Goal: Task Accomplishment & Management: Manage account settings

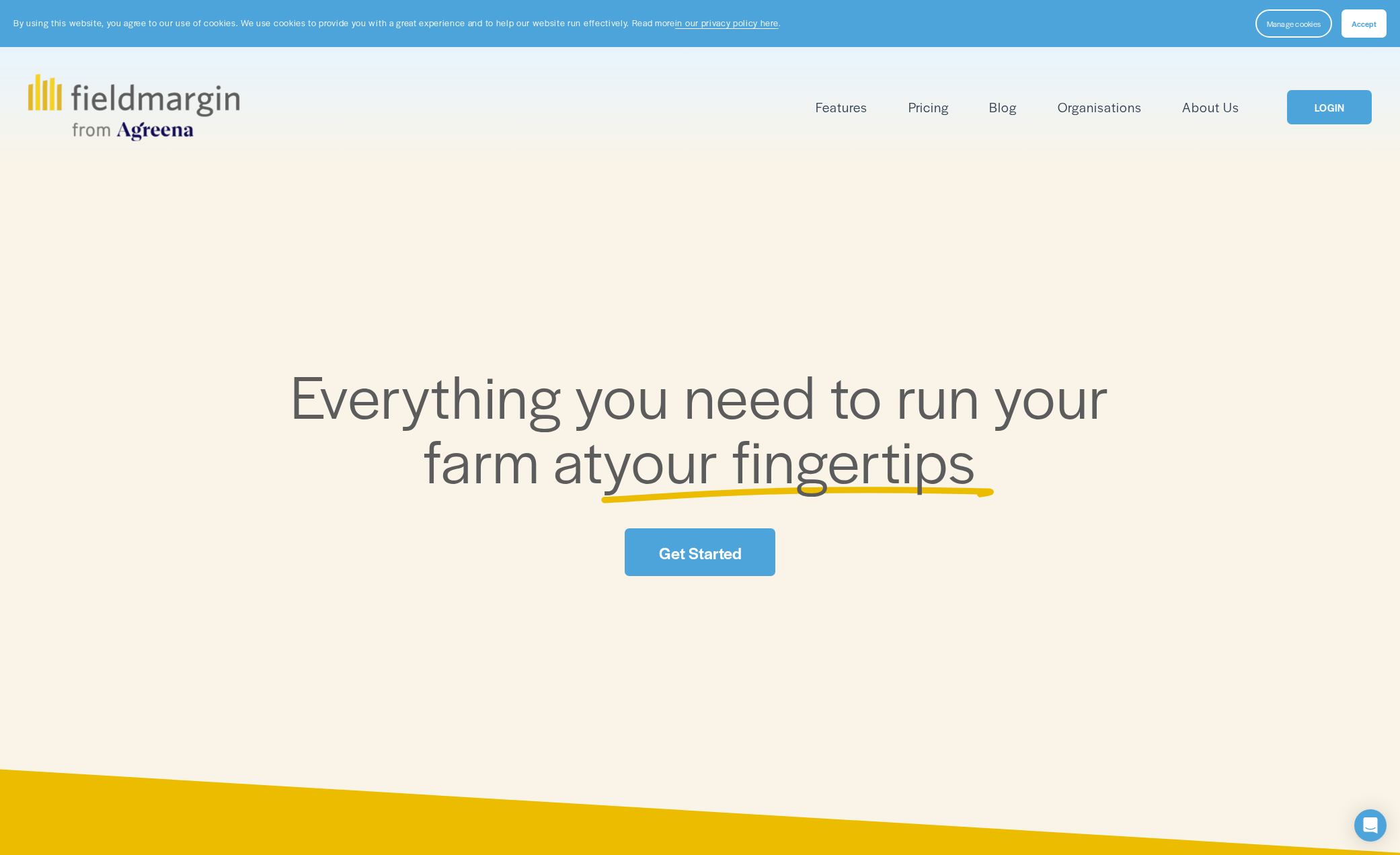
click at [1367, 24] on span "Accept" at bounding box center [1364, 23] width 25 height 11
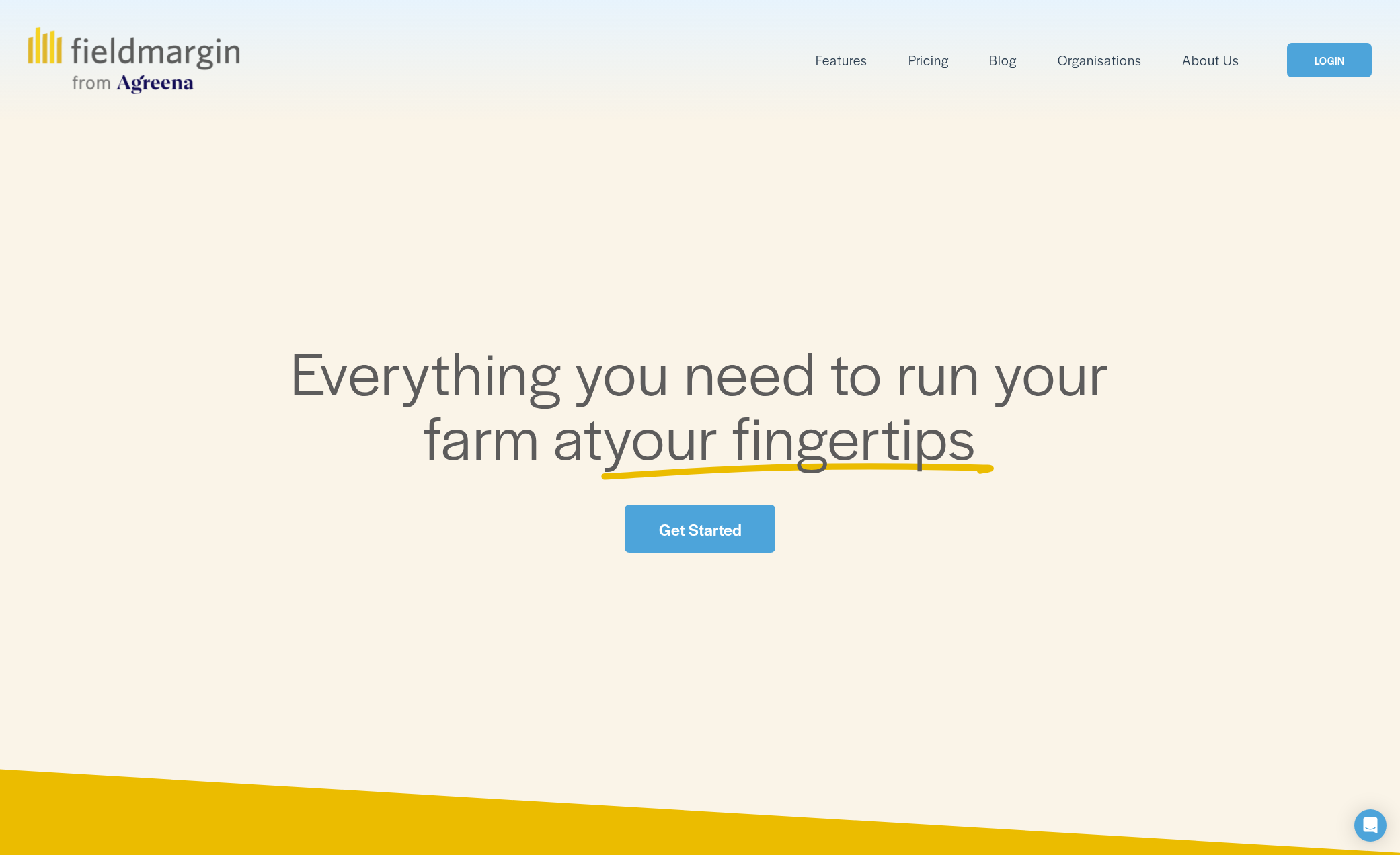
click at [41, 49] on img at bounding box center [133, 60] width 211 height 67
click at [0, 0] on span "Mapping" at bounding box center [0, 0] width 0 height 0
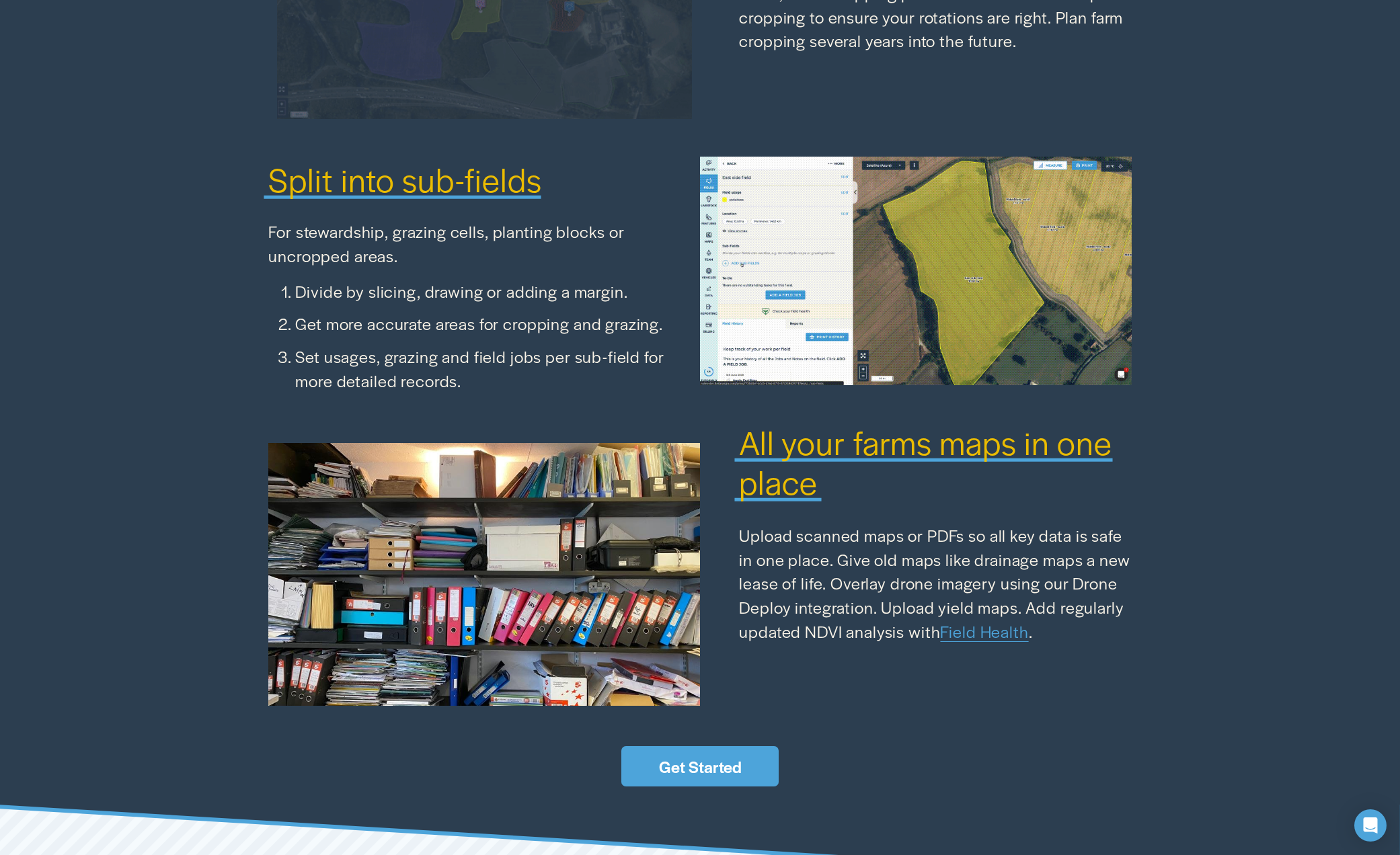
scroll to position [1904, 0]
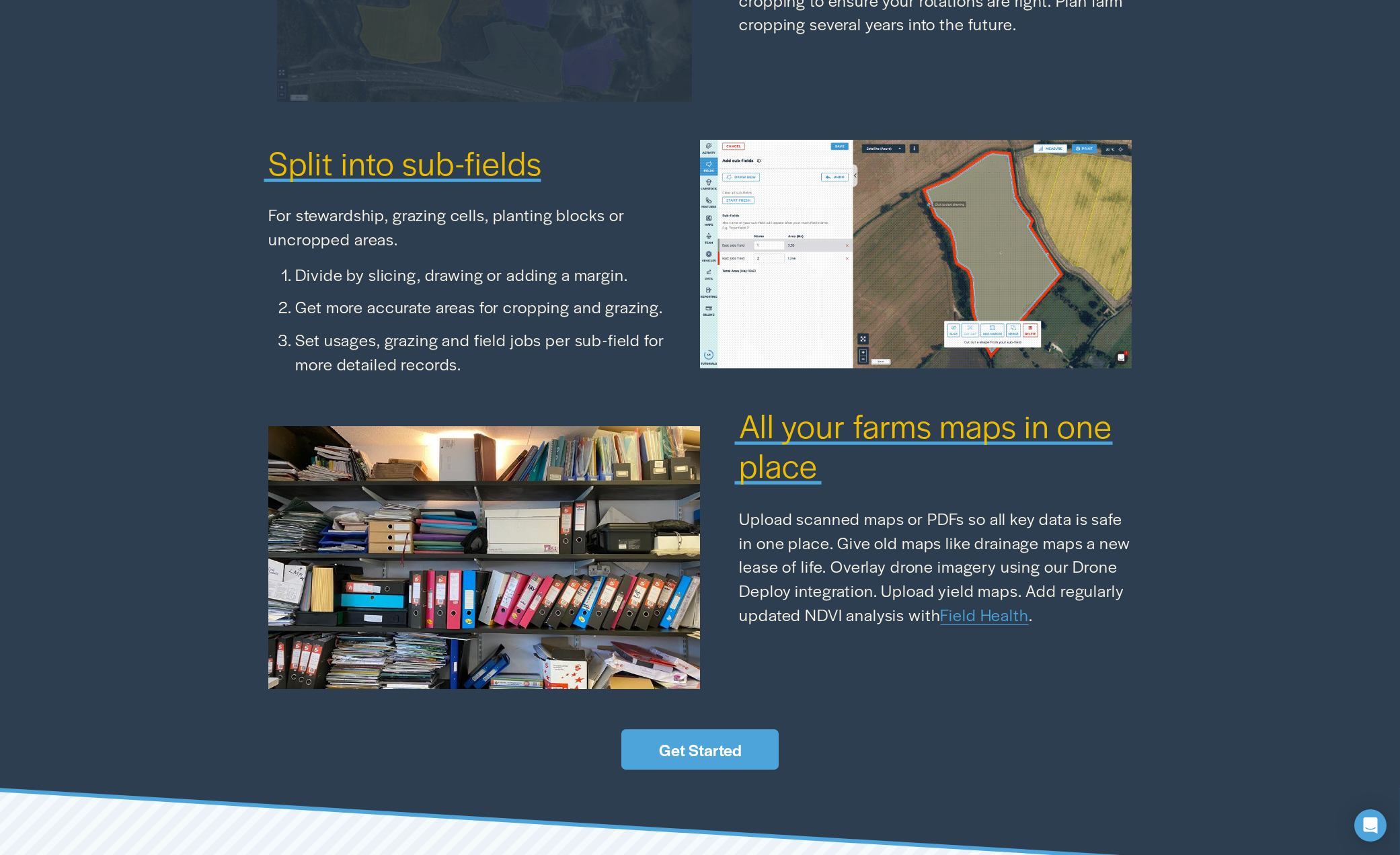
click at [698, 745] on link "Get Started" at bounding box center [700, 749] width 156 height 41
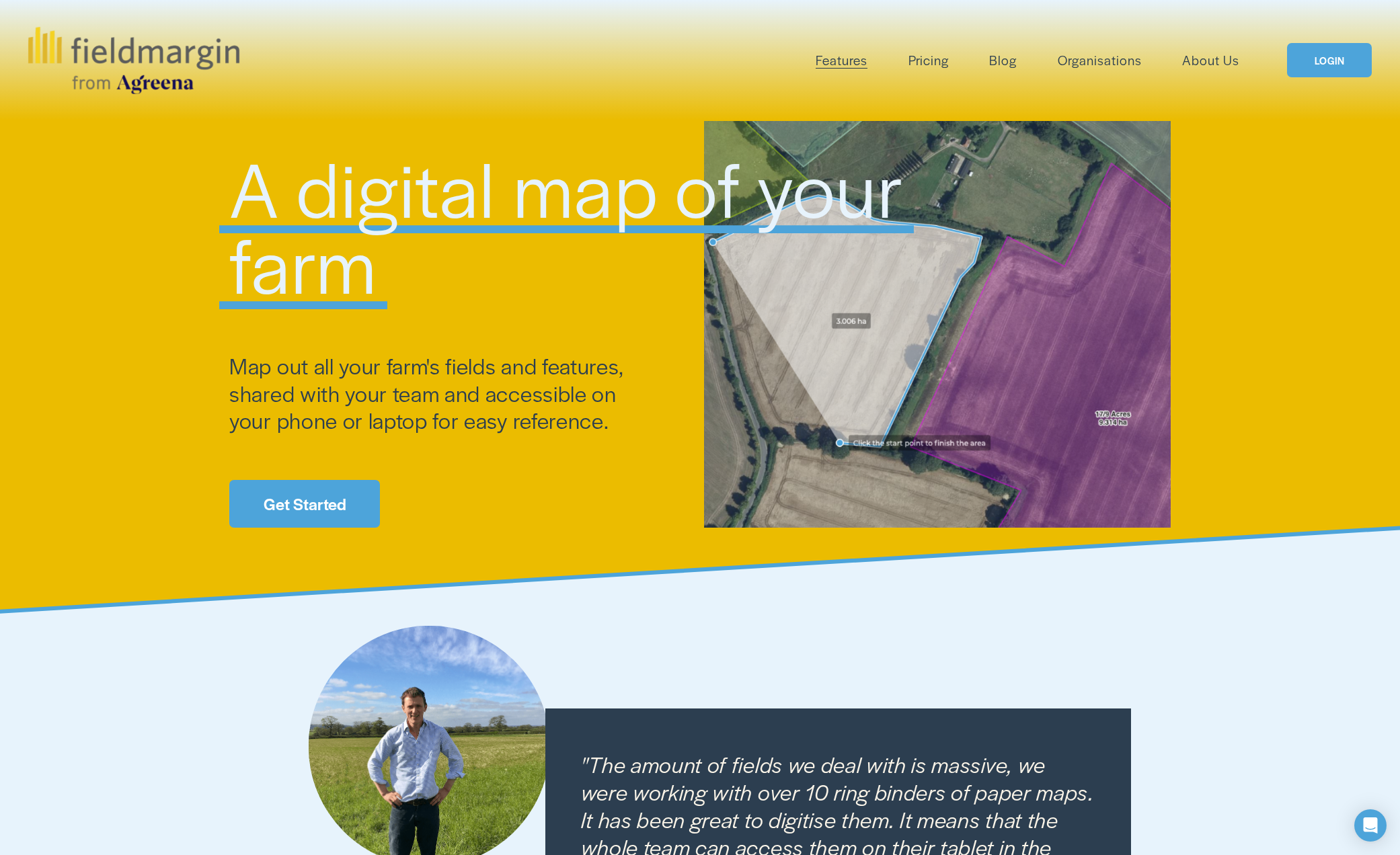
click at [908, 57] on nav "Features Mapping Plan Work Reporting Scouting Livestock" at bounding box center [1027, 60] width 424 height 22
click at [984, 84] on div "Features Mapping Plan Work Reporting" at bounding box center [634, 60] width 1212 height 67
click at [929, 63] on link "Pricing" at bounding box center [928, 60] width 41 height 22
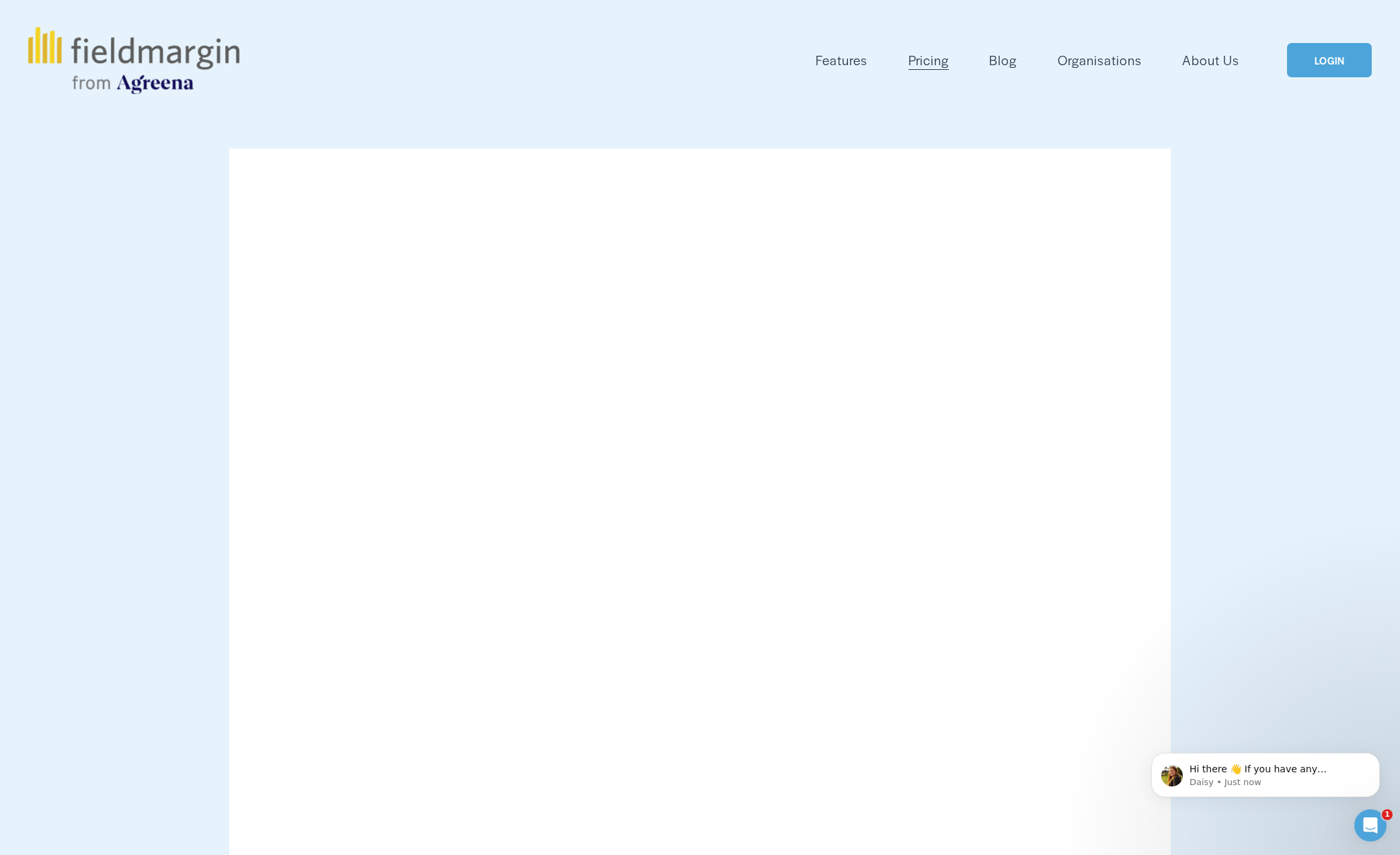
click at [1006, 59] on link "Blog" at bounding box center [1003, 60] width 27 height 22
click at [1085, 63] on link "Organisations" at bounding box center [1100, 60] width 84 height 22
click at [1214, 62] on link "About Us" at bounding box center [1210, 60] width 57 height 22
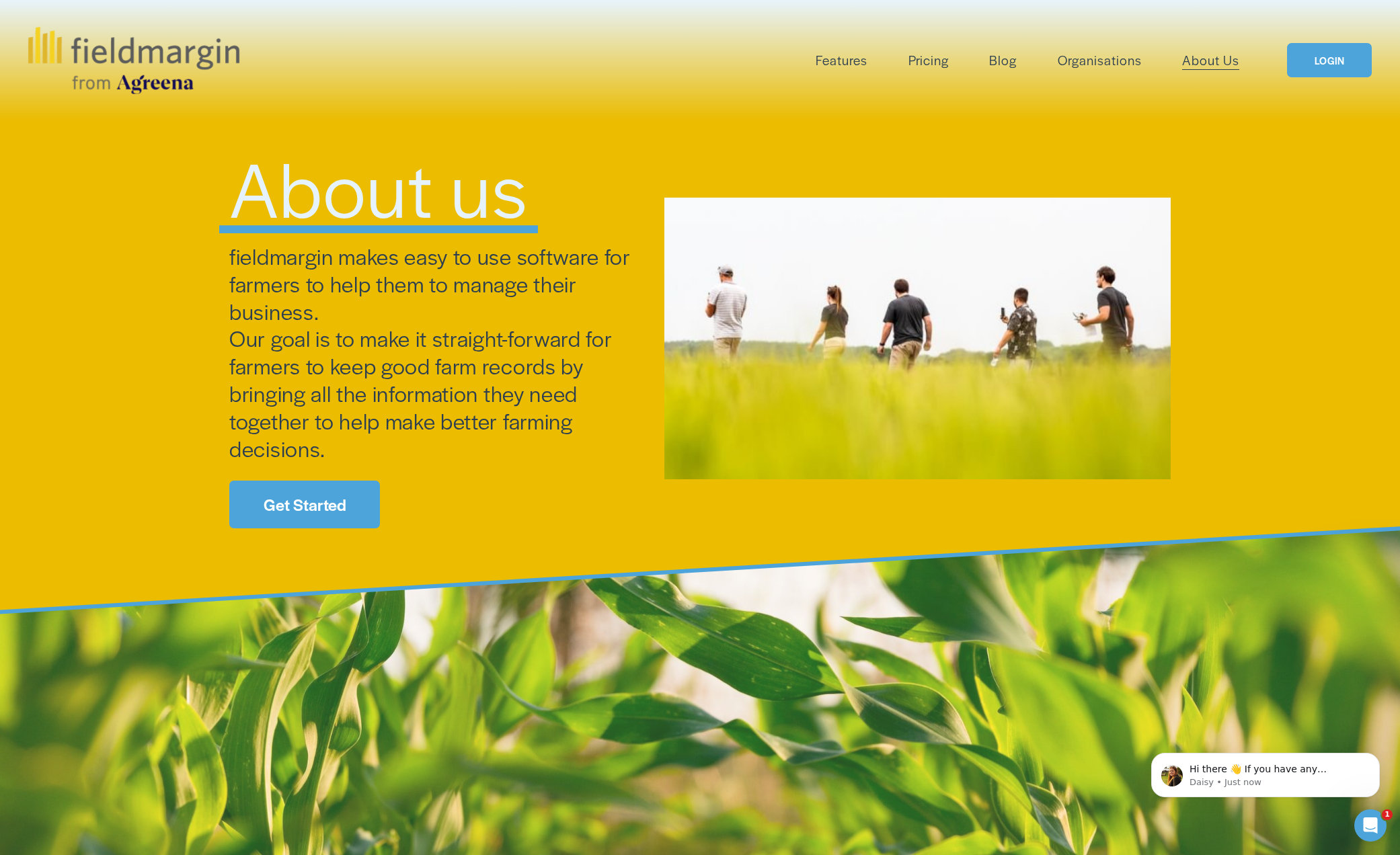
click at [861, 145] on div "About us fieldmargin makes easy to use software for farmers to help them to man…" at bounding box center [700, 324] width 1400 height 407
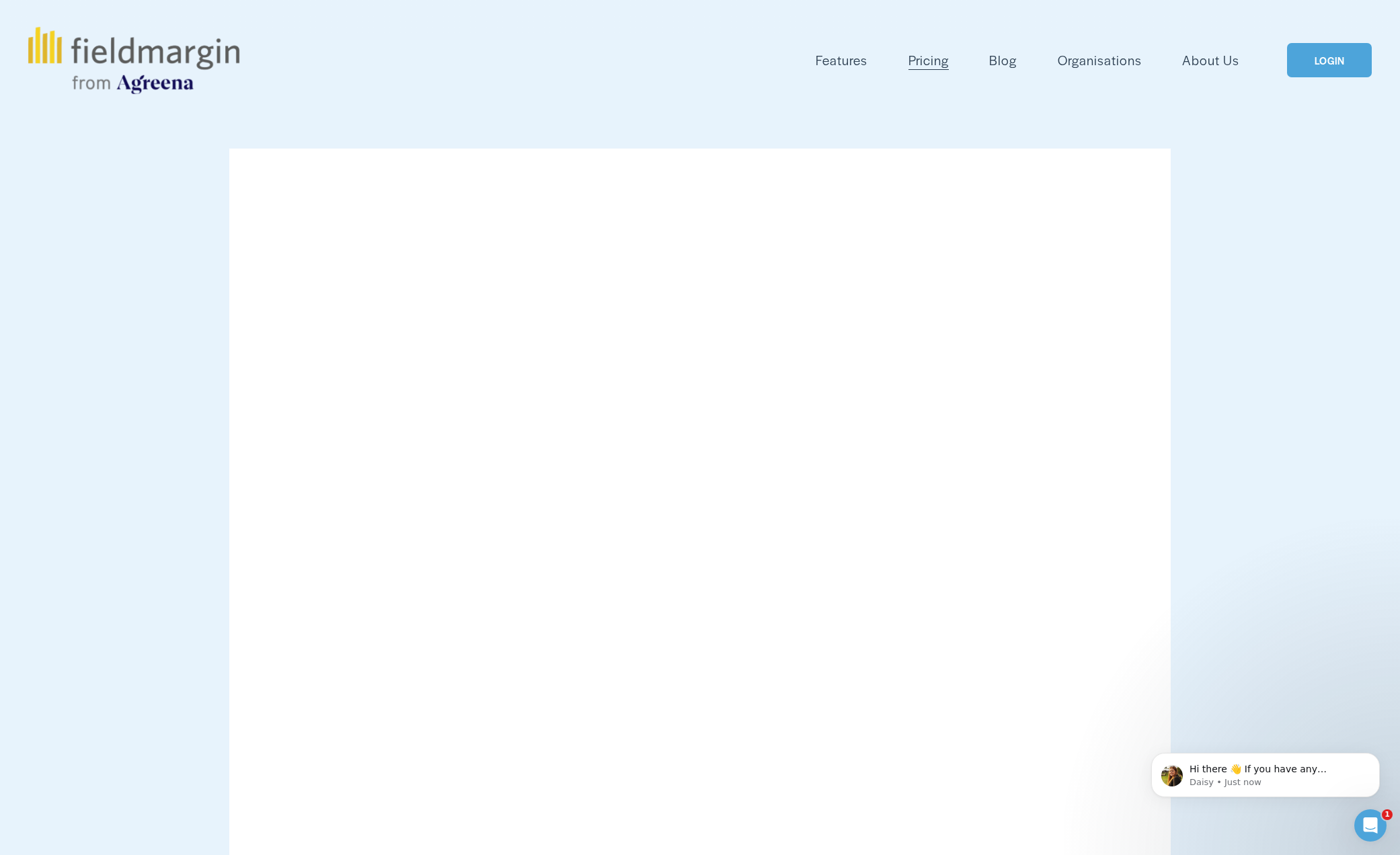
click at [0, 0] on span "Plan Work" at bounding box center [0, 0] width 0 height 0
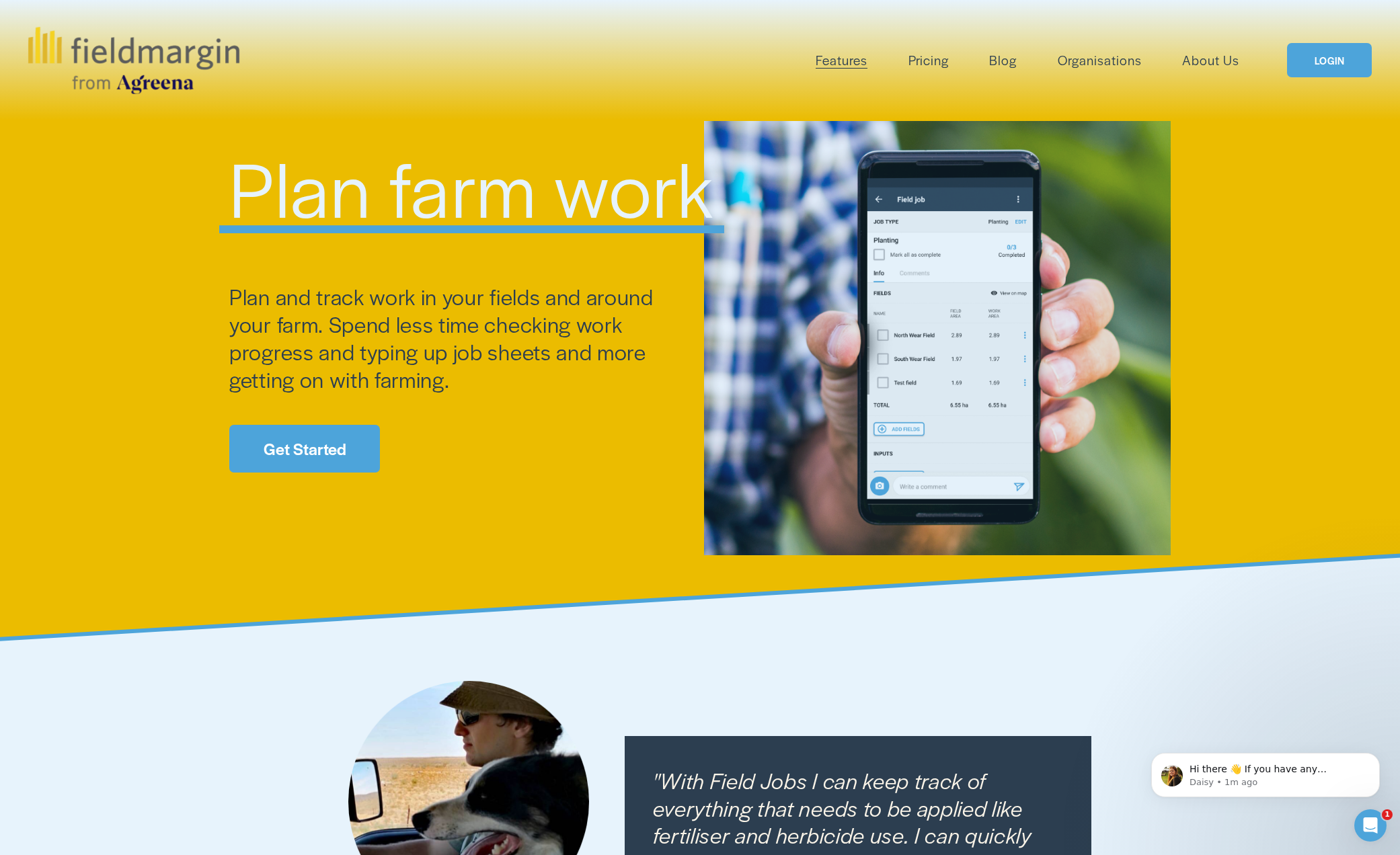
click at [0, 0] on span "Scouting" at bounding box center [0, 0] width 0 height 0
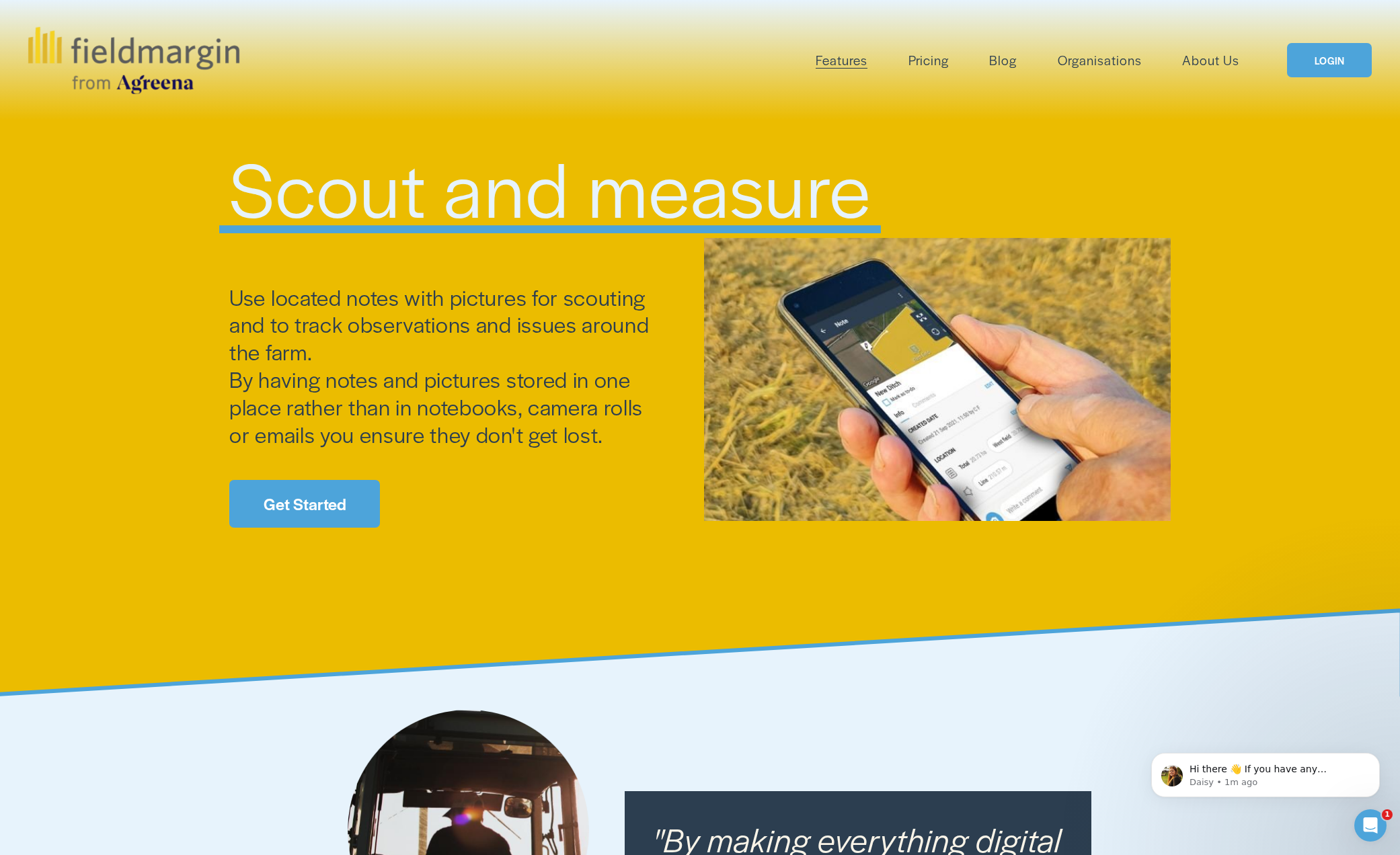
click at [334, 511] on link "Get Started" at bounding box center [305, 504] width 151 height 48
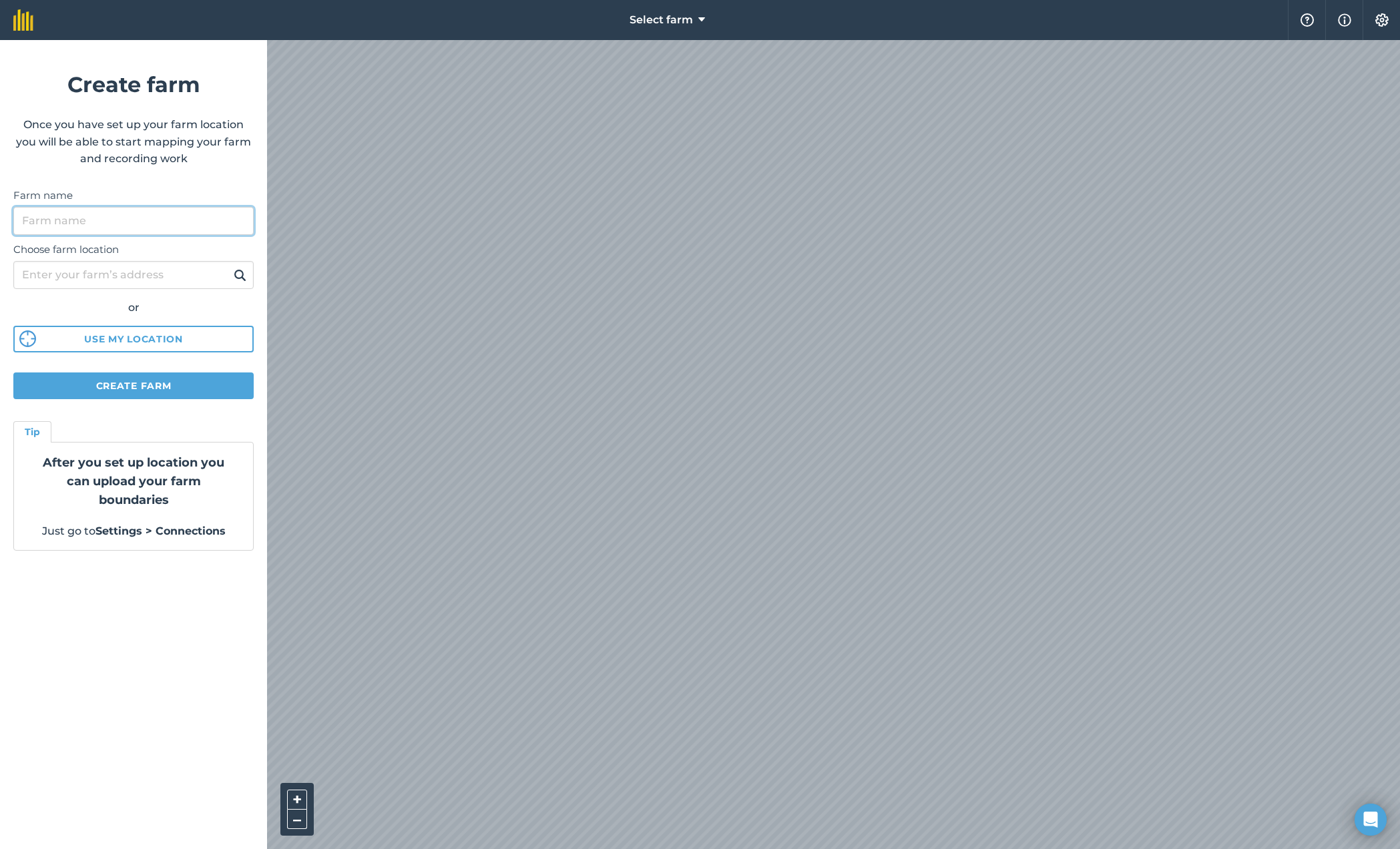
click at [117, 224] on input "Farm name" at bounding box center [133, 221] width 240 height 28
click at [222, 227] on input "Hidden Hills Honey" at bounding box center [133, 221] width 240 height 28
type input "Hidden Hills Honey"
click at [146, 274] on input "Choose farm location" at bounding box center [133, 275] width 240 height 28
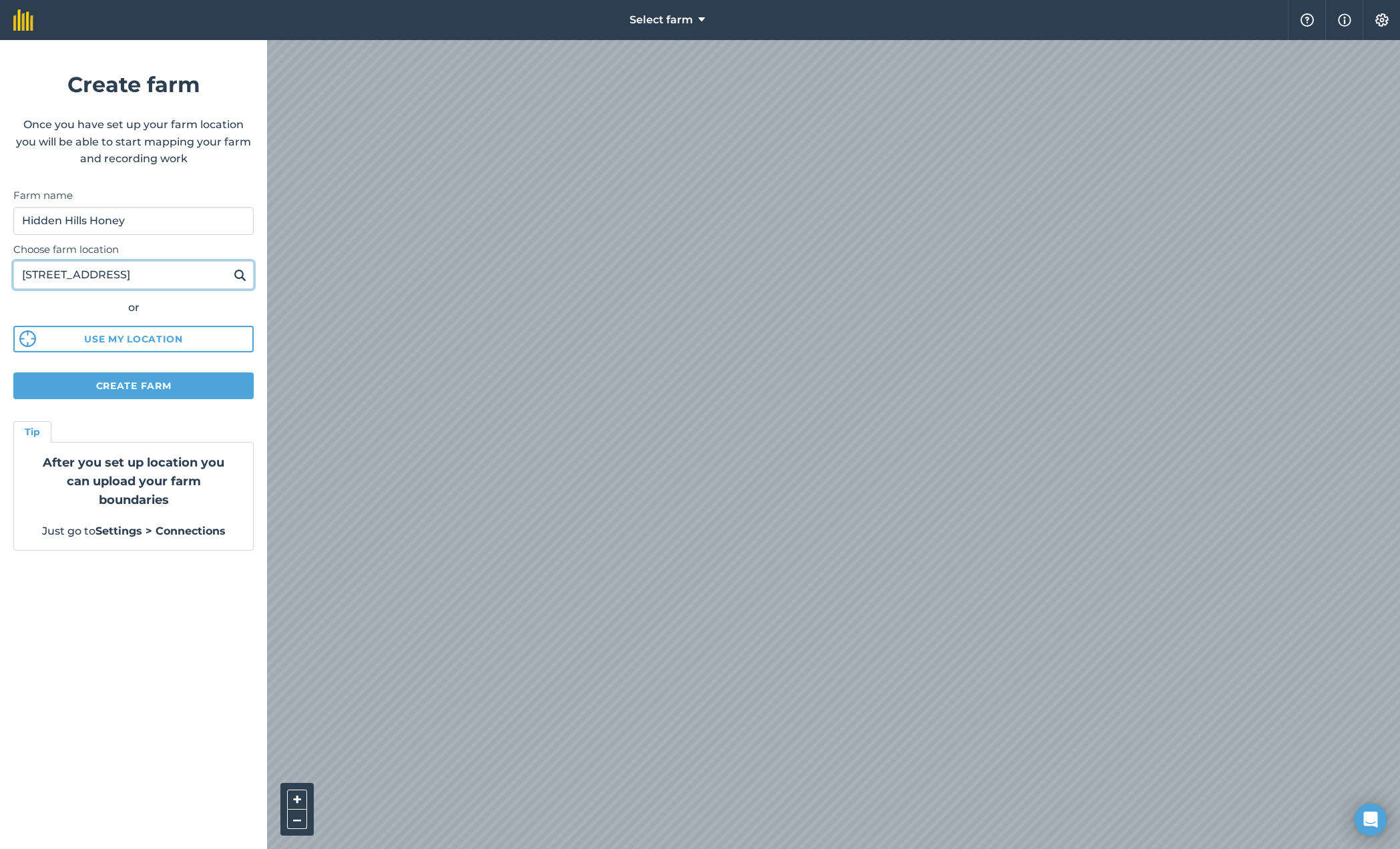
type input "[STREET_ADDRESS]"
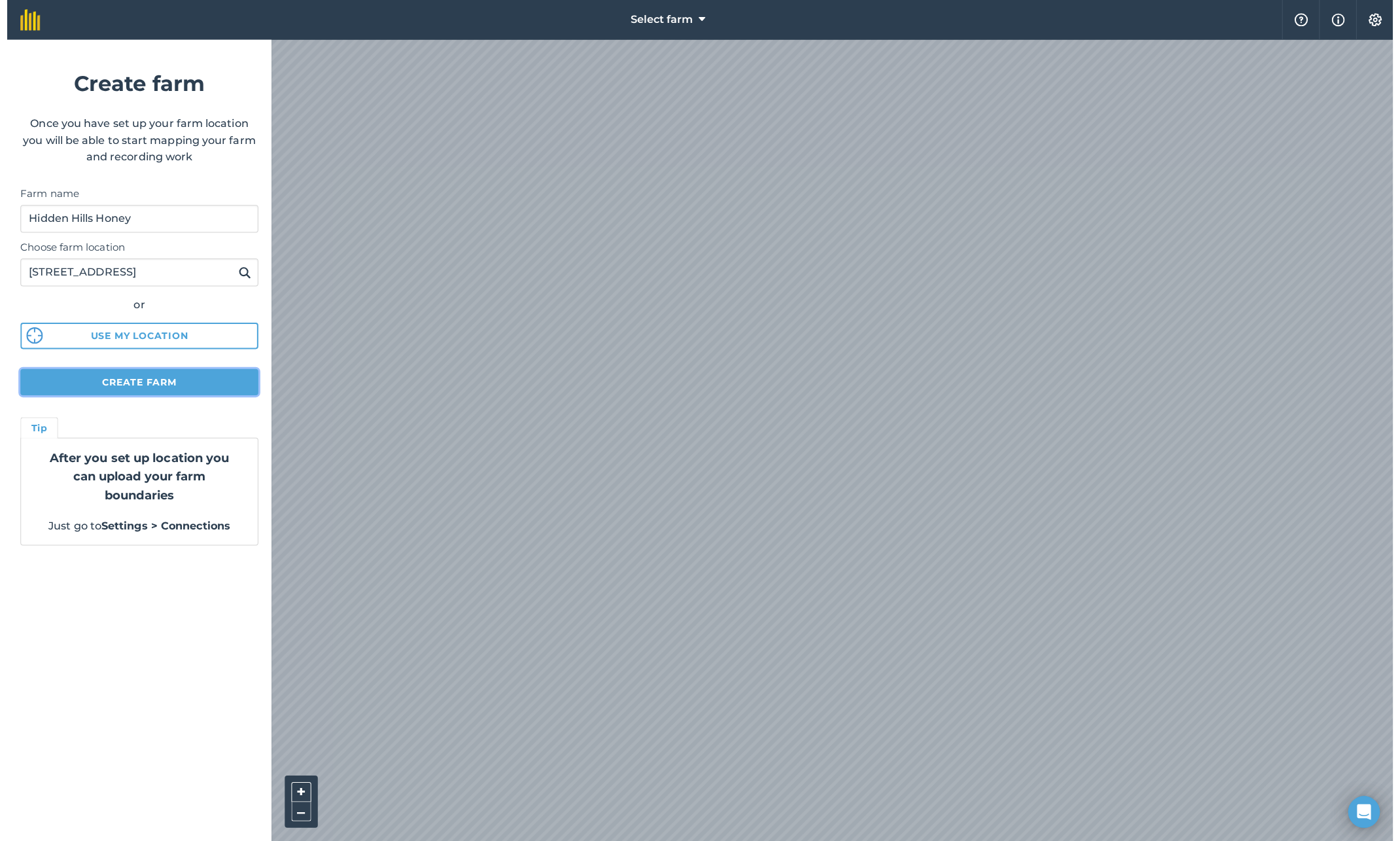
scroll to position [0, 0]
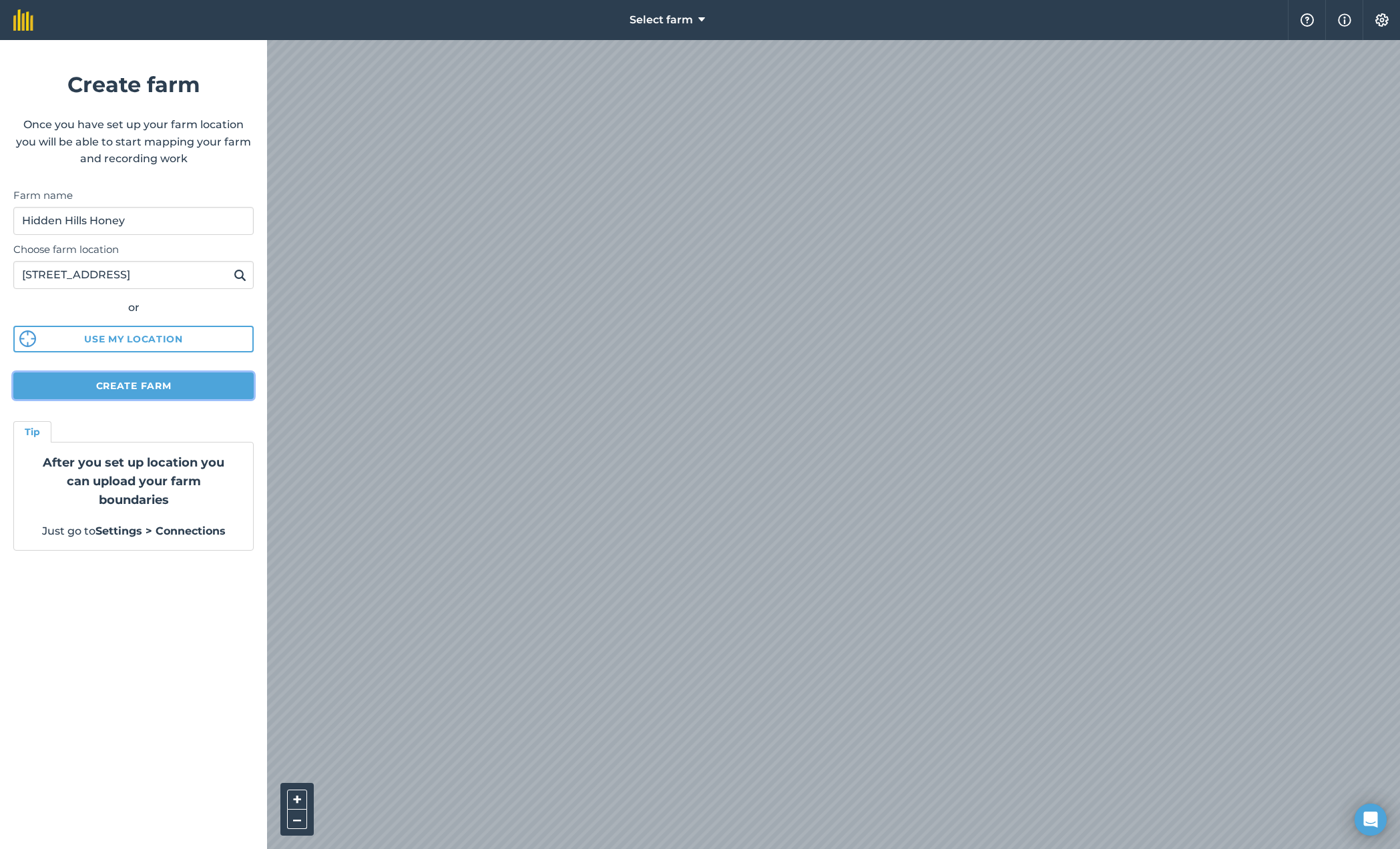
click at [209, 388] on button "Create farm" at bounding box center [133, 385] width 240 height 26
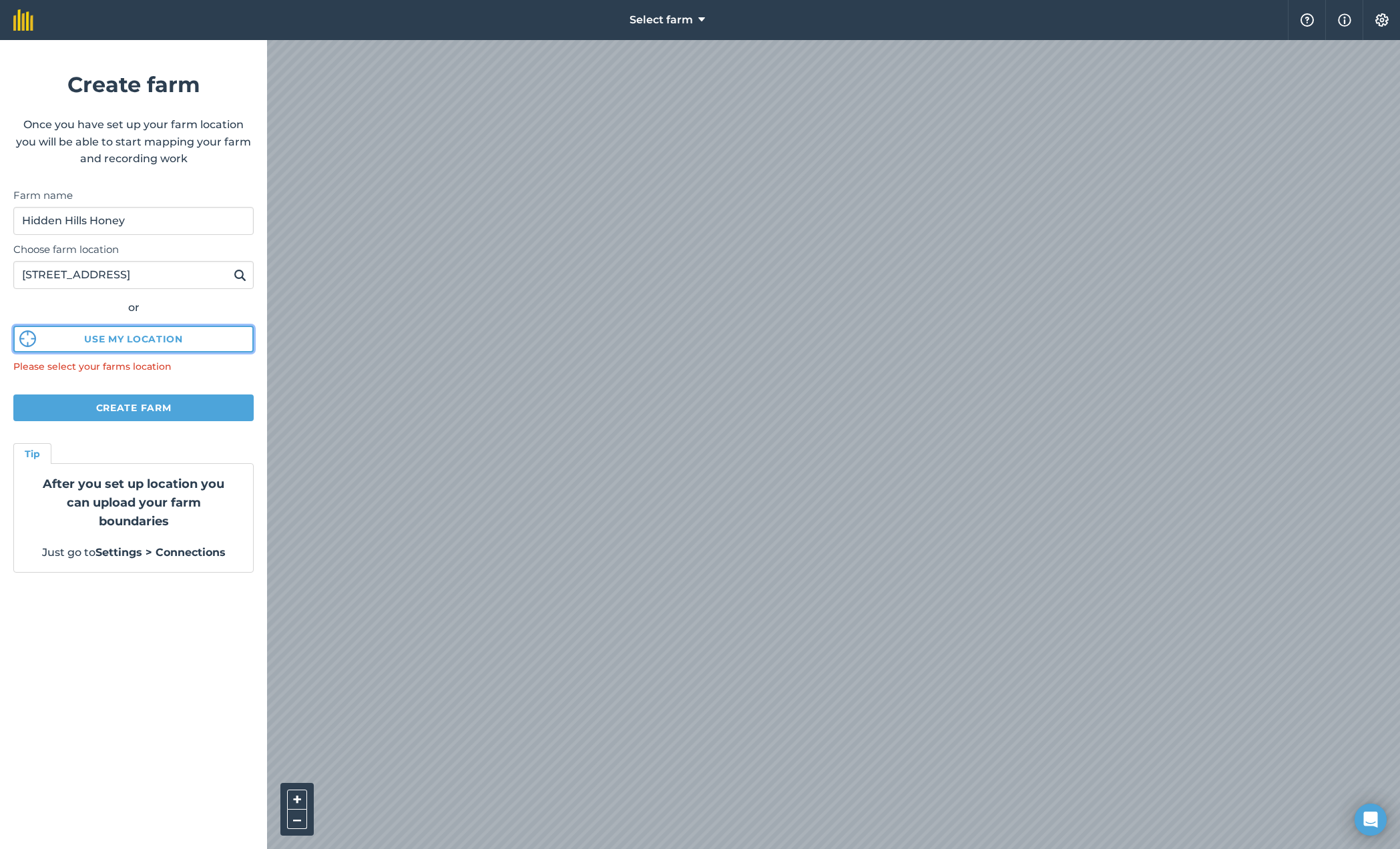
click at [114, 344] on button "Use my location" at bounding box center [133, 339] width 240 height 26
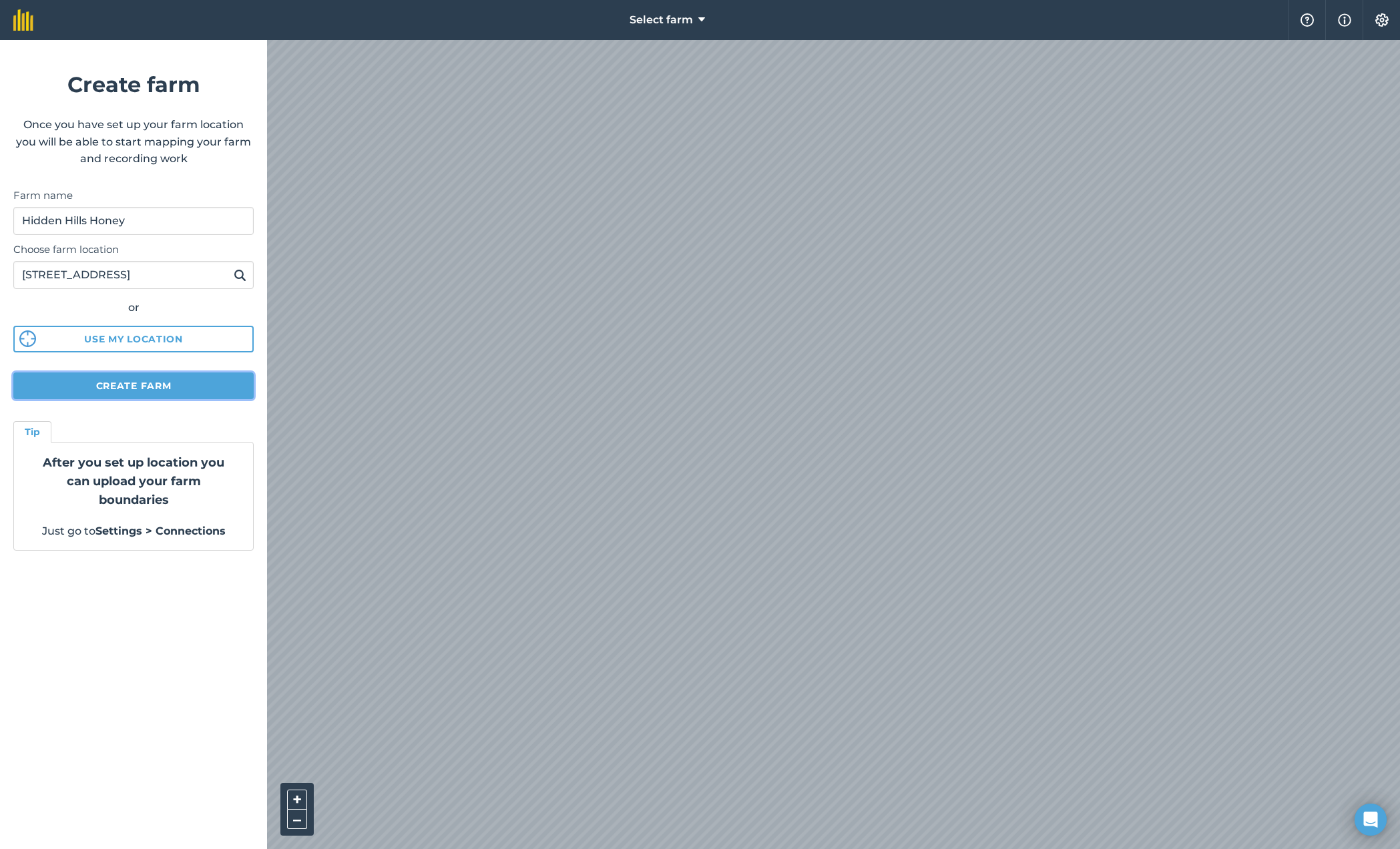
click at [123, 384] on button "Create farm" at bounding box center [133, 385] width 240 height 26
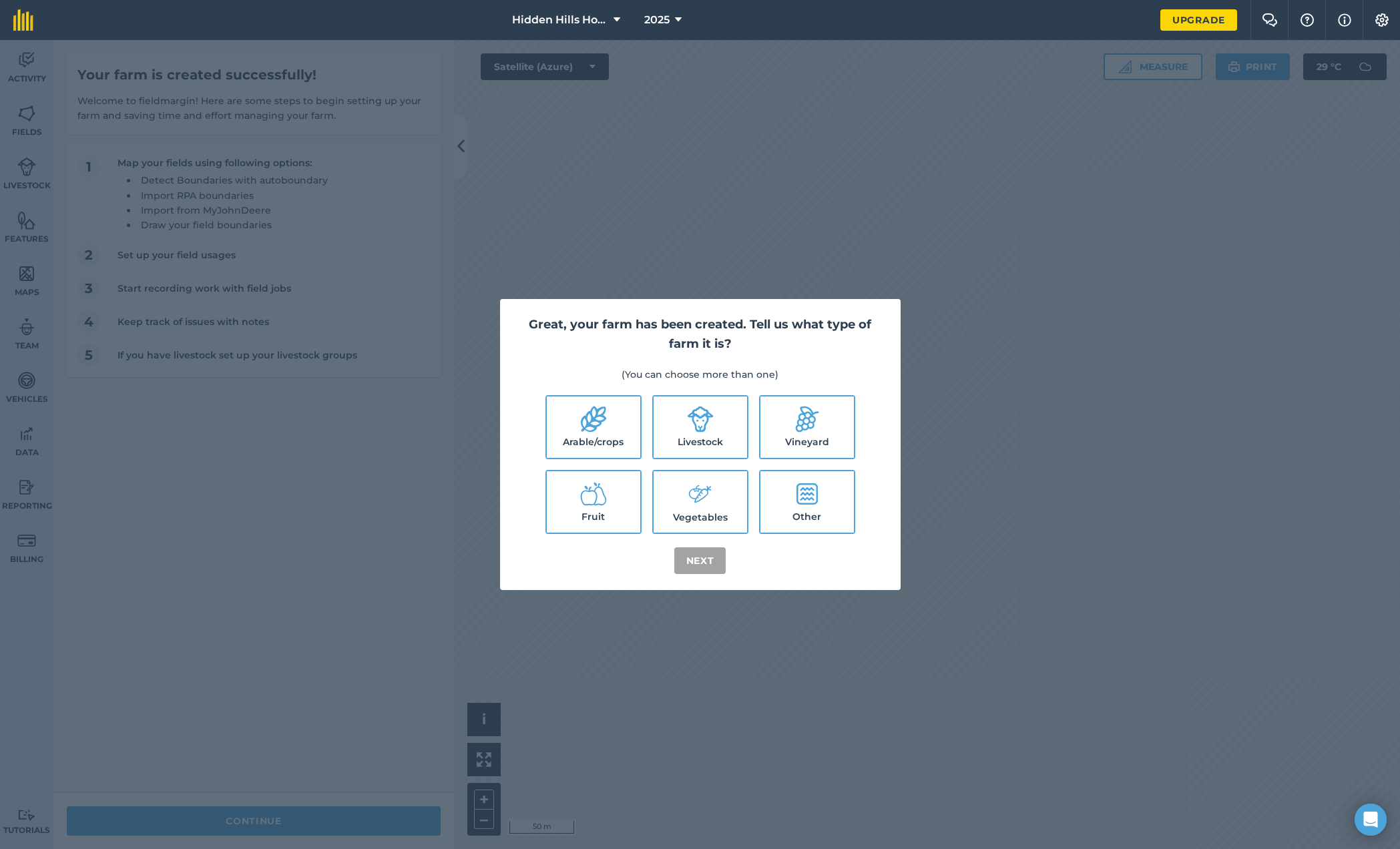
click at [804, 510] on label "Other" at bounding box center [807, 501] width 94 height 62
checkbox input "true"
click at [703, 564] on button "Next" at bounding box center [700, 561] width 52 height 26
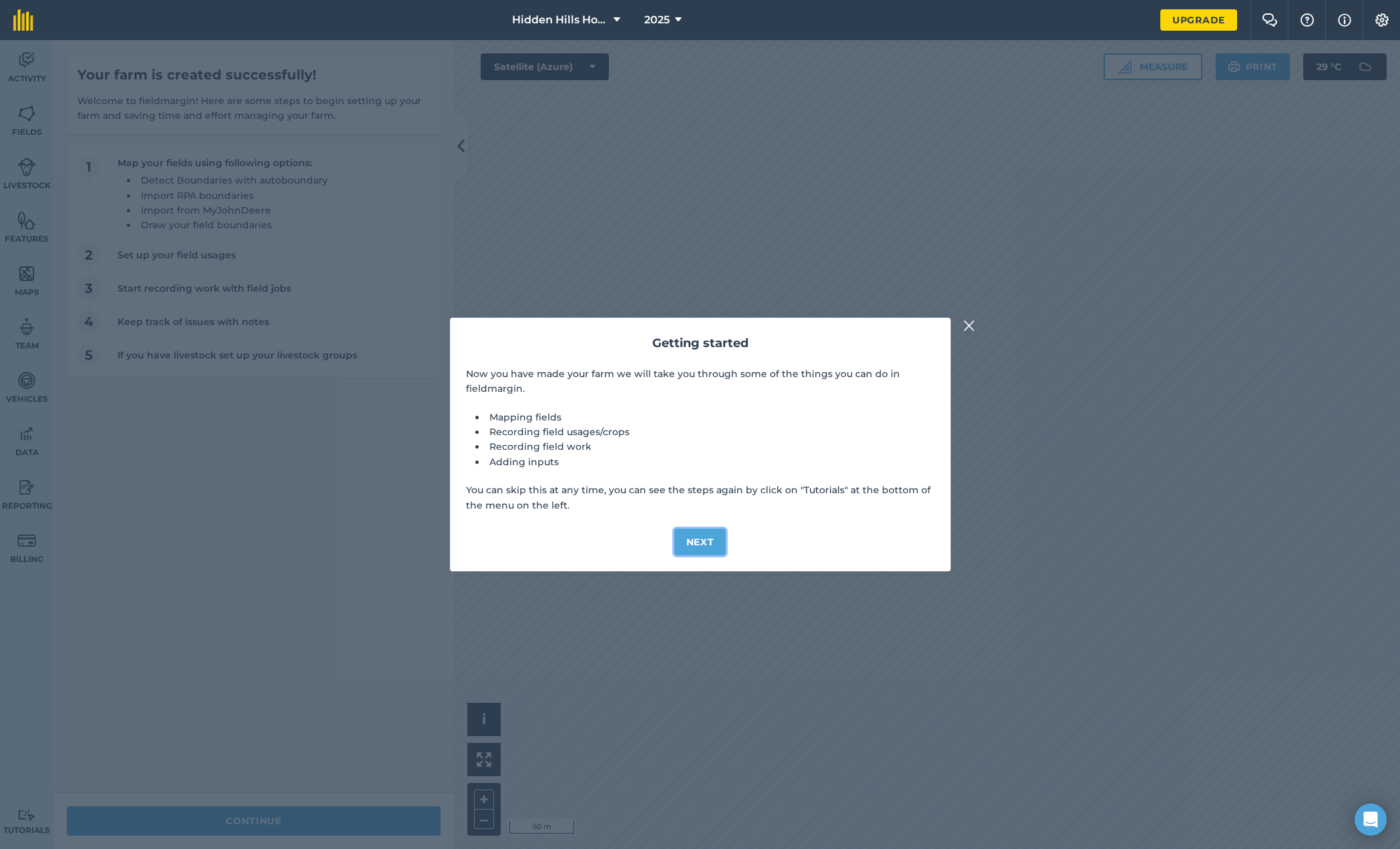
click at [700, 543] on button "Next" at bounding box center [700, 542] width 52 height 26
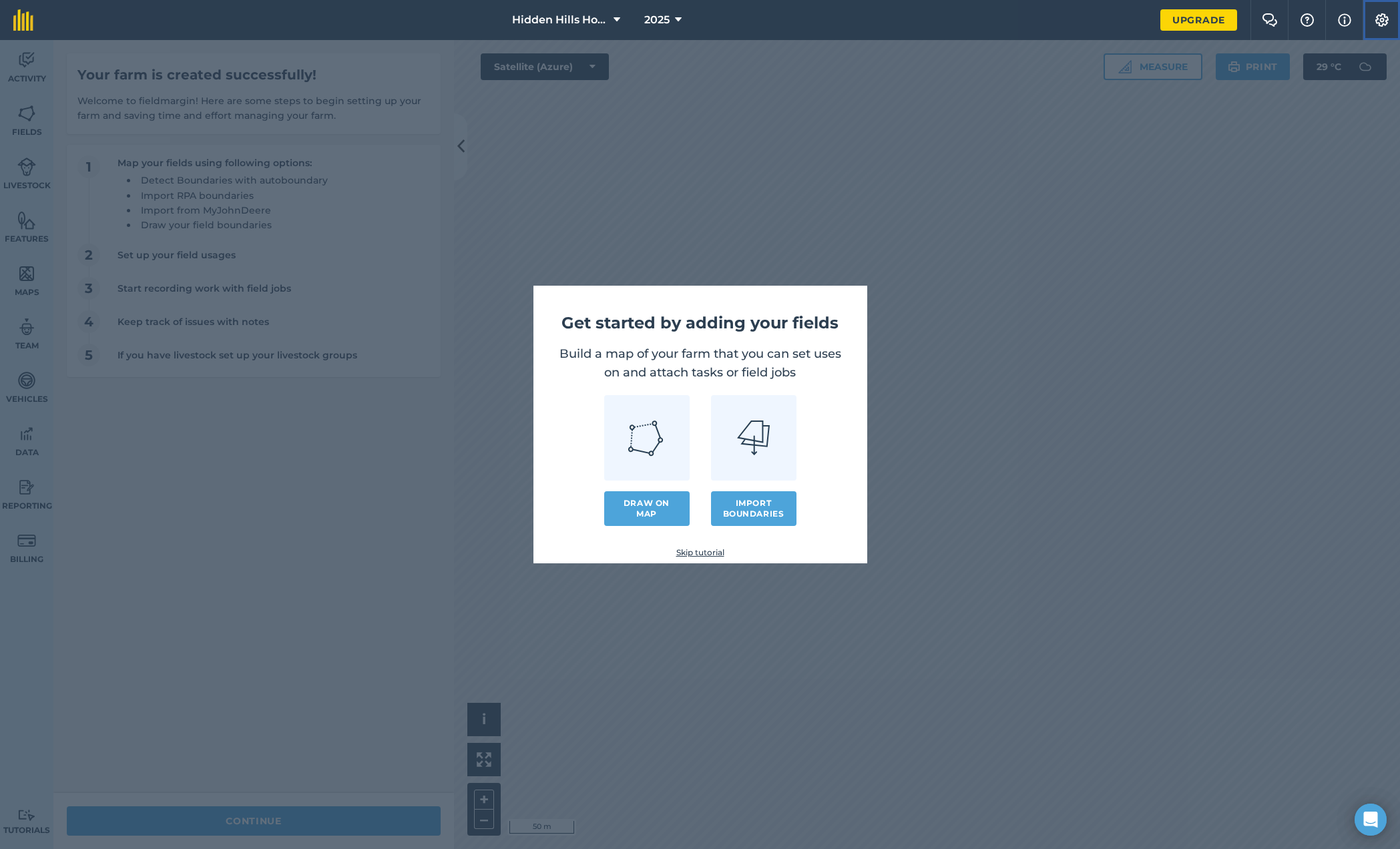
click at [1389, 21] on img at bounding box center [1382, 20] width 16 height 13
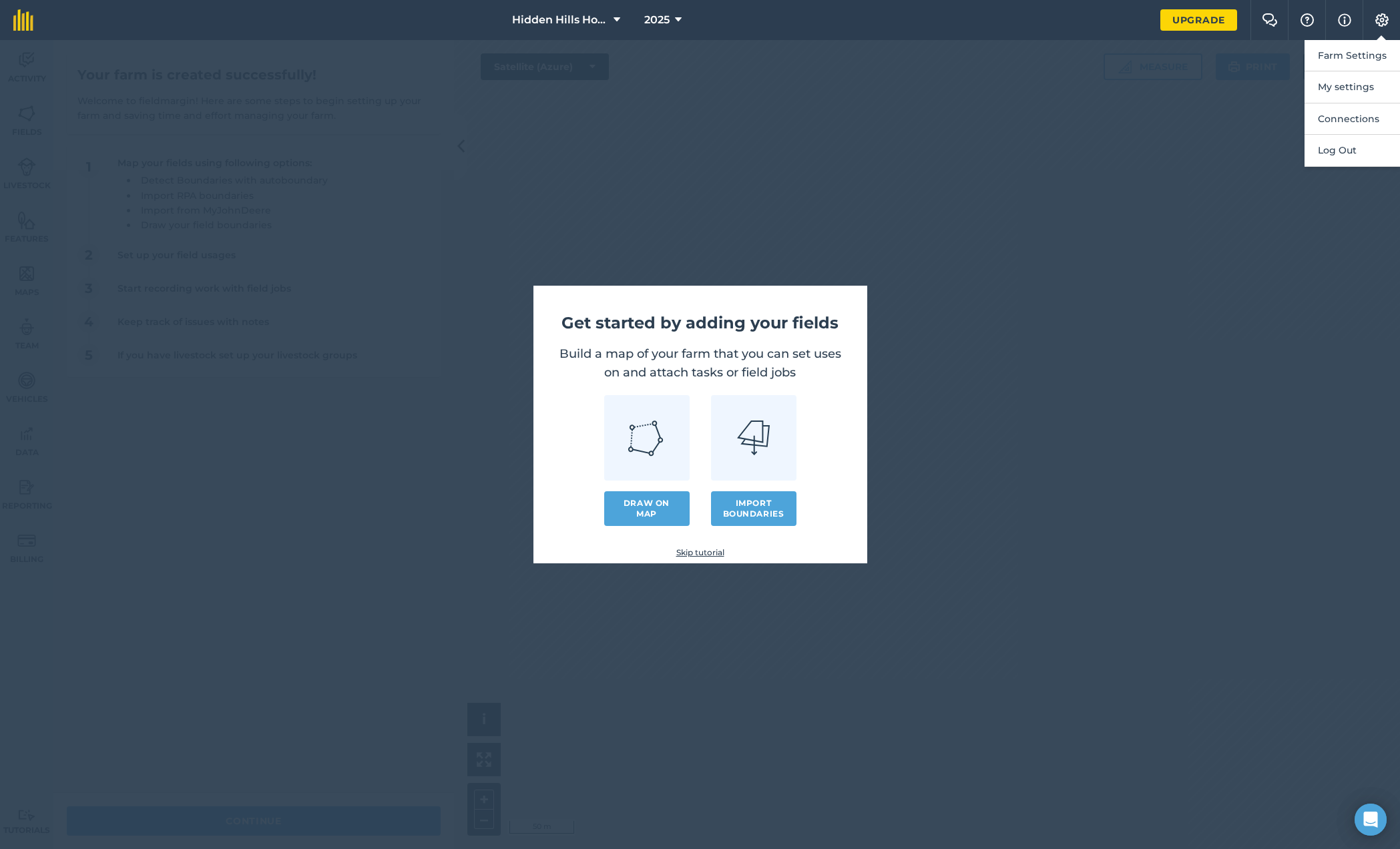
click at [1122, 23] on nav "Hidden Hills Honey 2025" at bounding box center [603, 20] width 1114 height 40
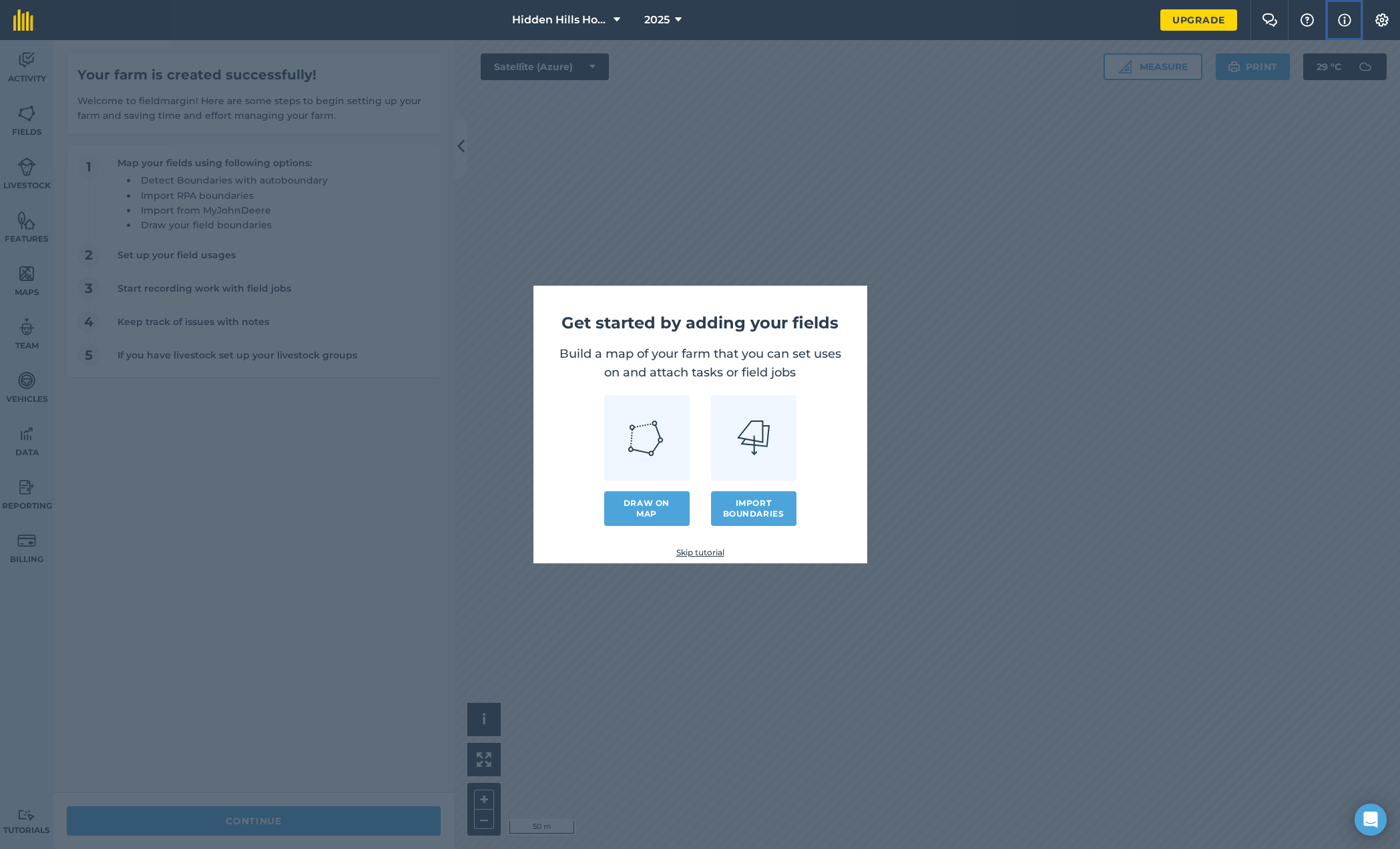
click at [1346, 20] on img at bounding box center [1345, 20] width 13 height 16
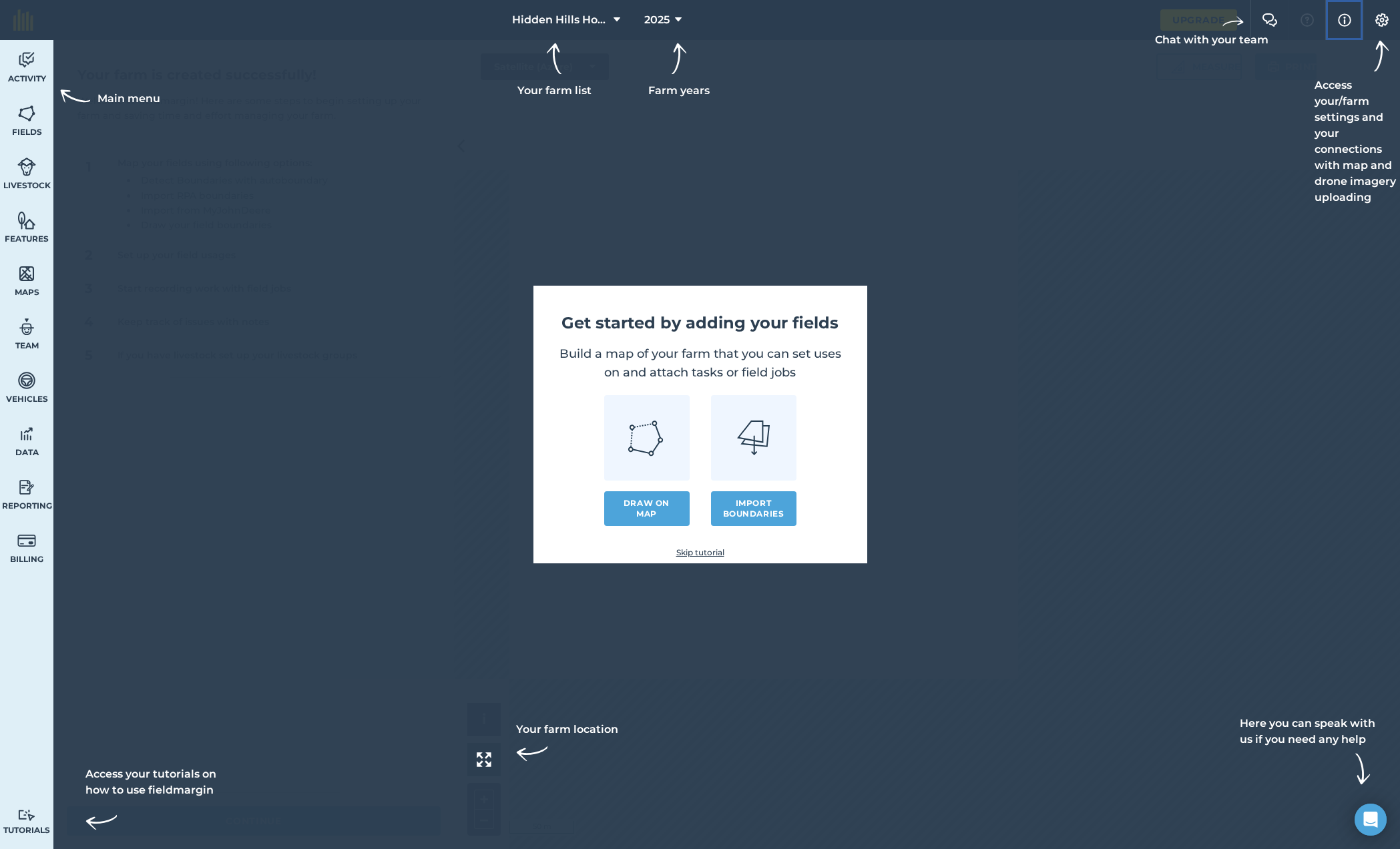
click at [1347, 20] on img at bounding box center [1345, 20] width 13 height 16
click at [1339, 20] on img at bounding box center [1345, 20] width 13 height 16
click at [1093, 29] on div at bounding box center [700, 20] width 1400 height 40
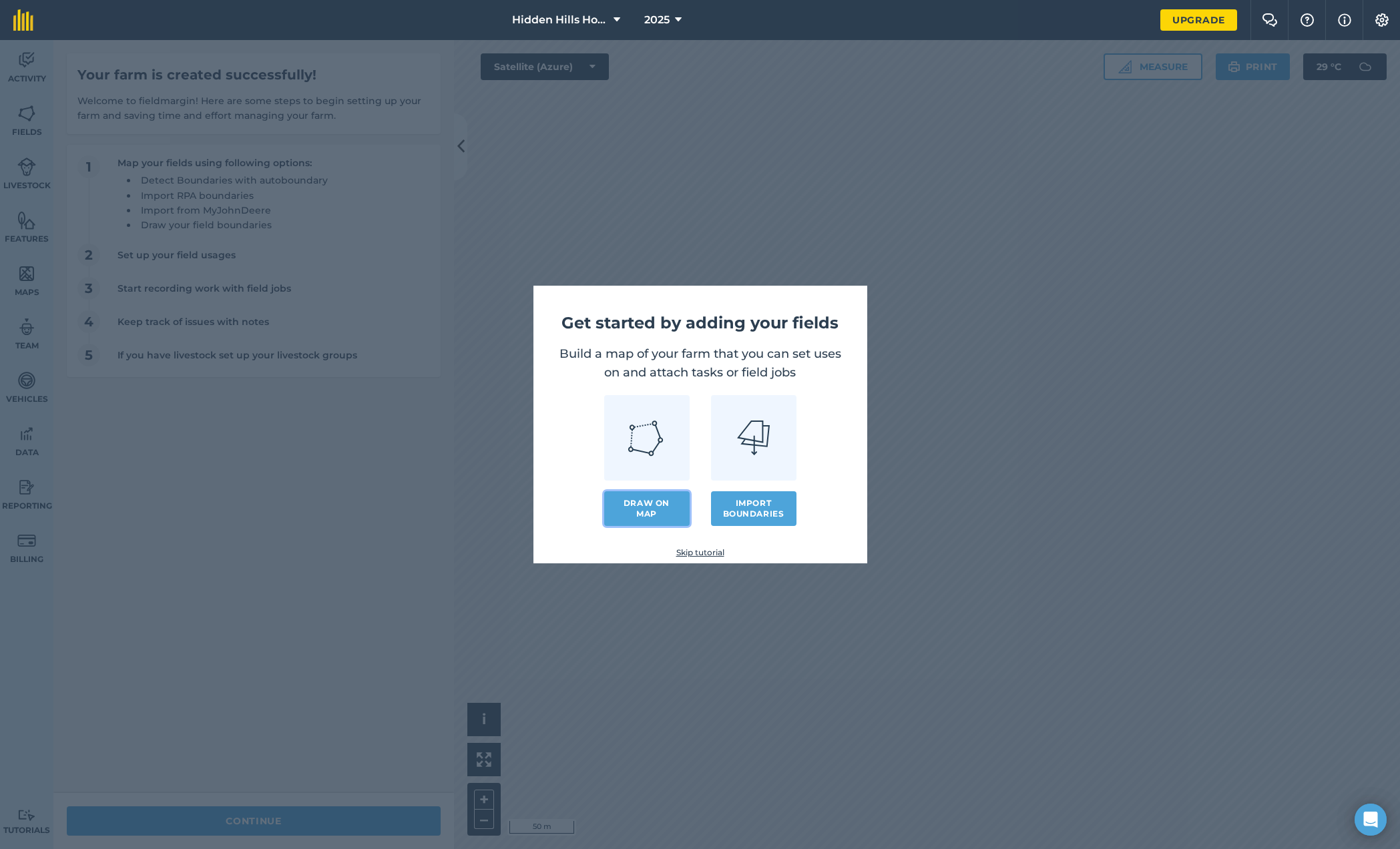
click at [661, 503] on link "Draw on map" at bounding box center [647, 509] width 85 height 35
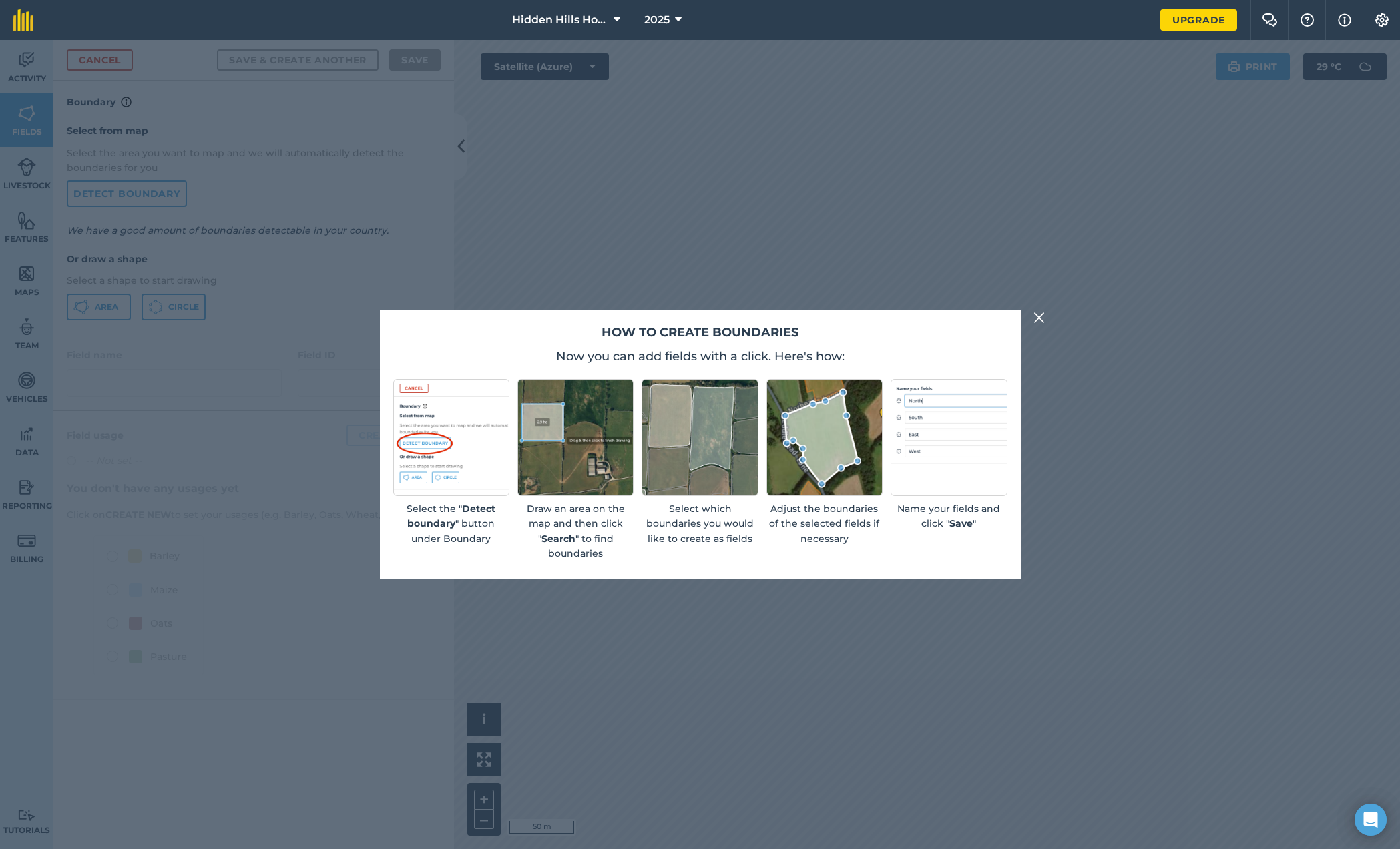
click at [1037, 319] on img at bounding box center [1039, 317] width 12 height 16
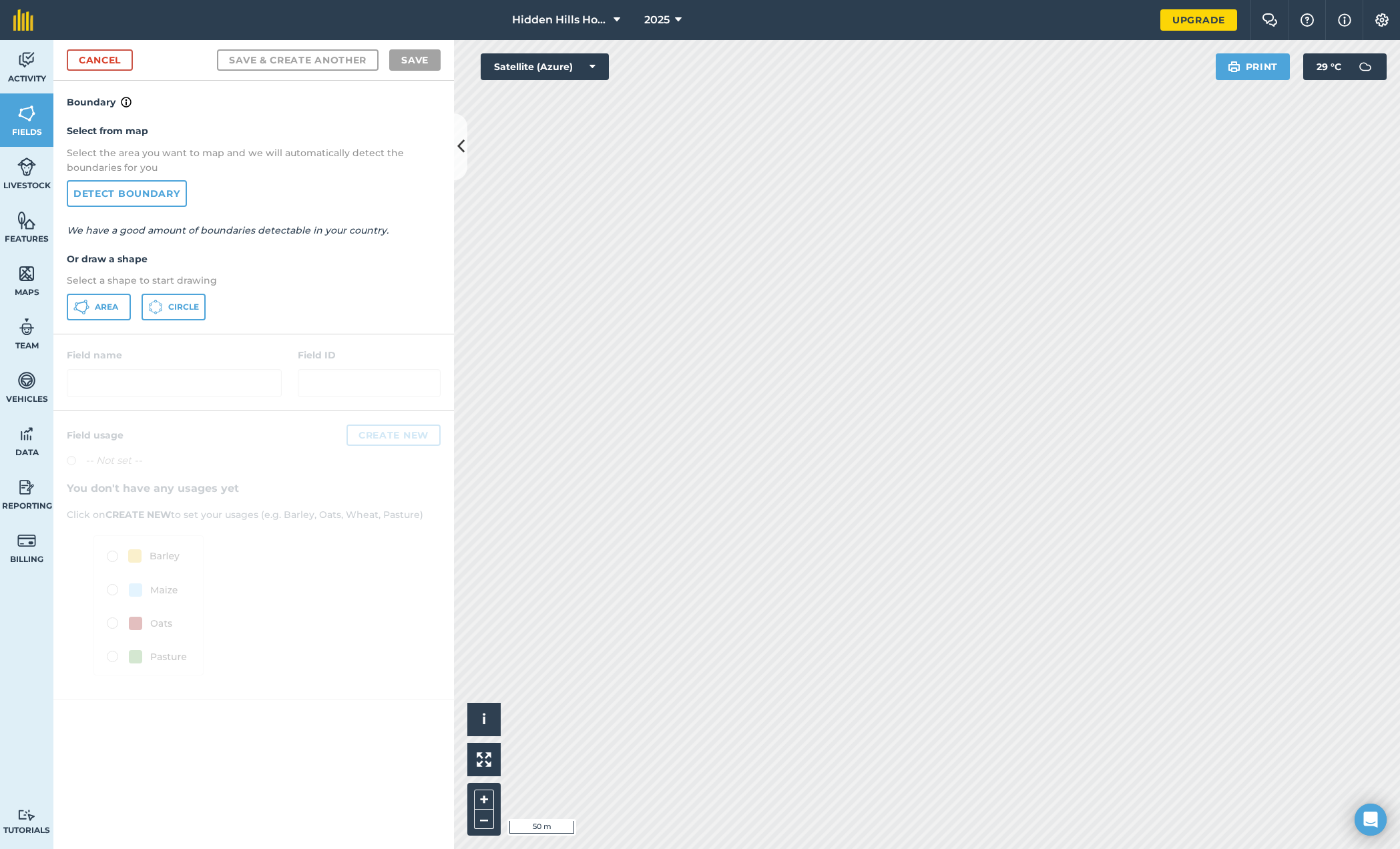
click at [448, 265] on div "Activity Fields Livestock Features Maps Team Vehicles Data Reporting Billing Tu…" at bounding box center [700, 445] width 1400 height 809
drag, startPoint x: 454, startPoint y: 158, endPoint x: 415, endPoint y: 163, distance: 39.3
click at [414, 163] on div "Cancel Save & Create Another Save Boundary Select from map Select the area you …" at bounding box center [253, 445] width 400 height 809
click at [594, 66] on icon at bounding box center [592, 67] width 6 height 13
click at [594, 71] on icon at bounding box center [592, 67] width 6 height 13
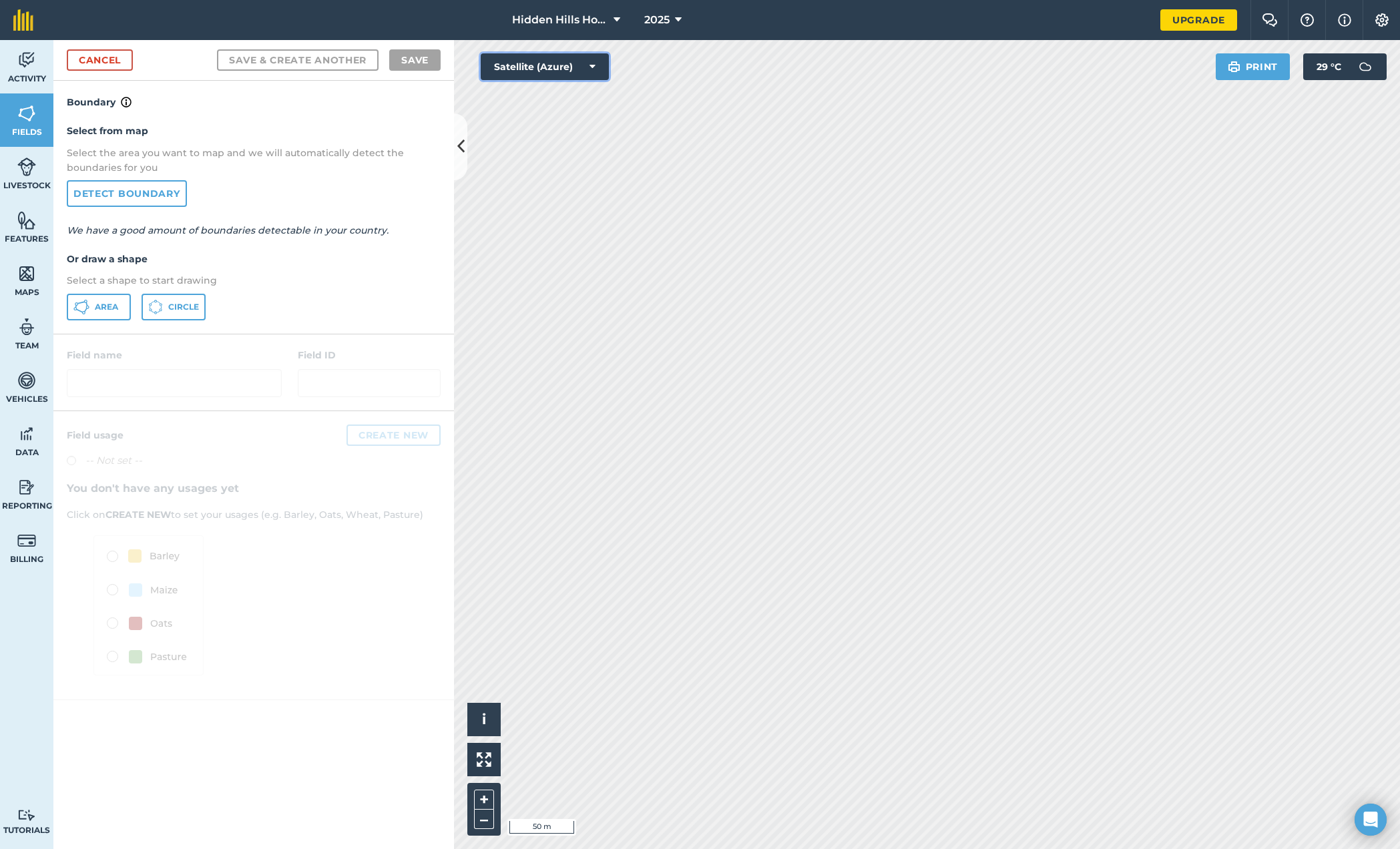
click at [594, 71] on icon at bounding box center [592, 67] width 6 height 13
click at [590, 69] on icon at bounding box center [592, 67] width 6 height 13
click at [617, 22] on icon at bounding box center [617, 20] width 7 height 16
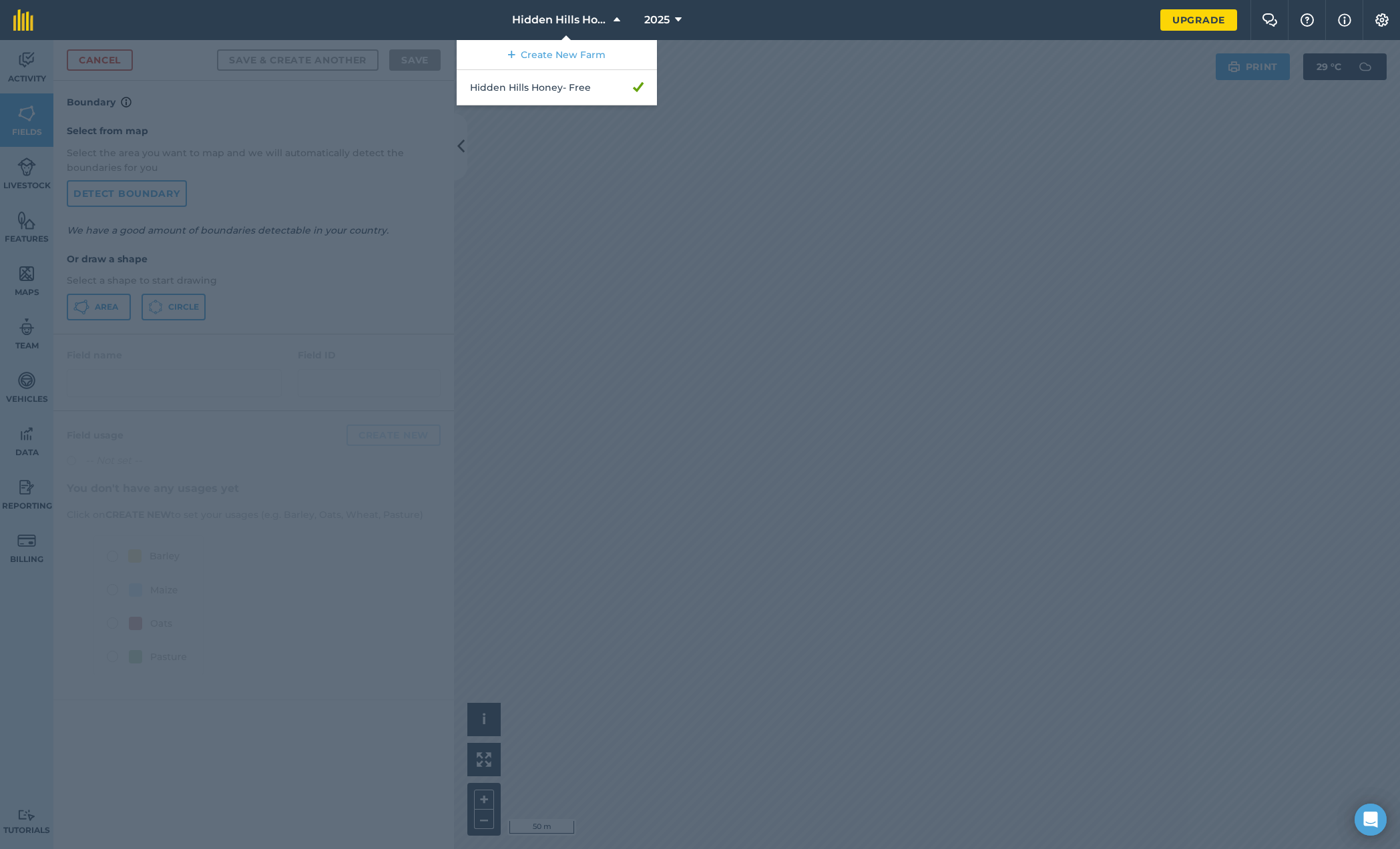
click at [443, 23] on nav "Hidden Hills Honey Create New Farm Hidden Hills Honey - Free 2025" at bounding box center [603, 20] width 1114 height 40
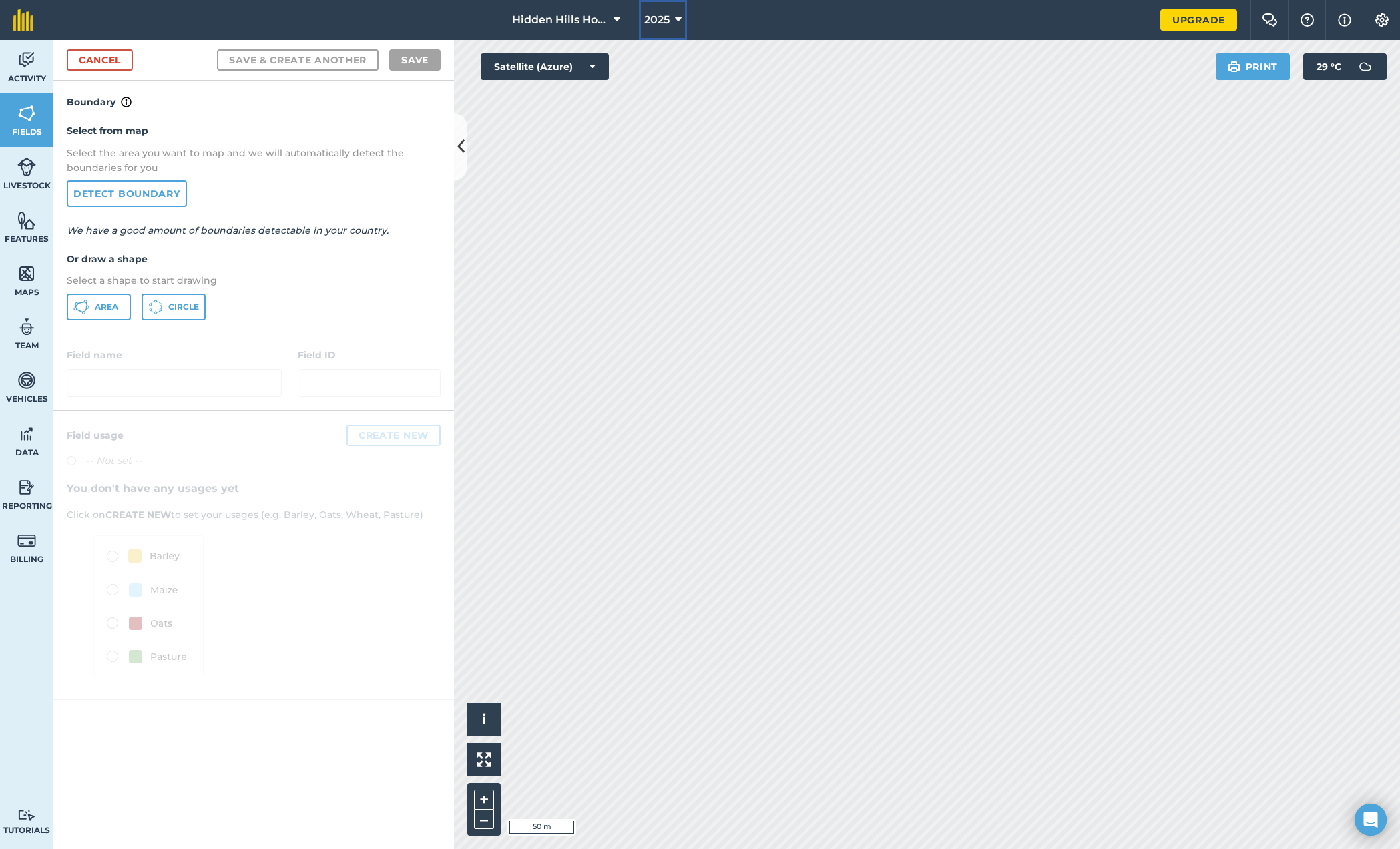
click at [680, 18] on icon at bounding box center [678, 20] width 7 height 16
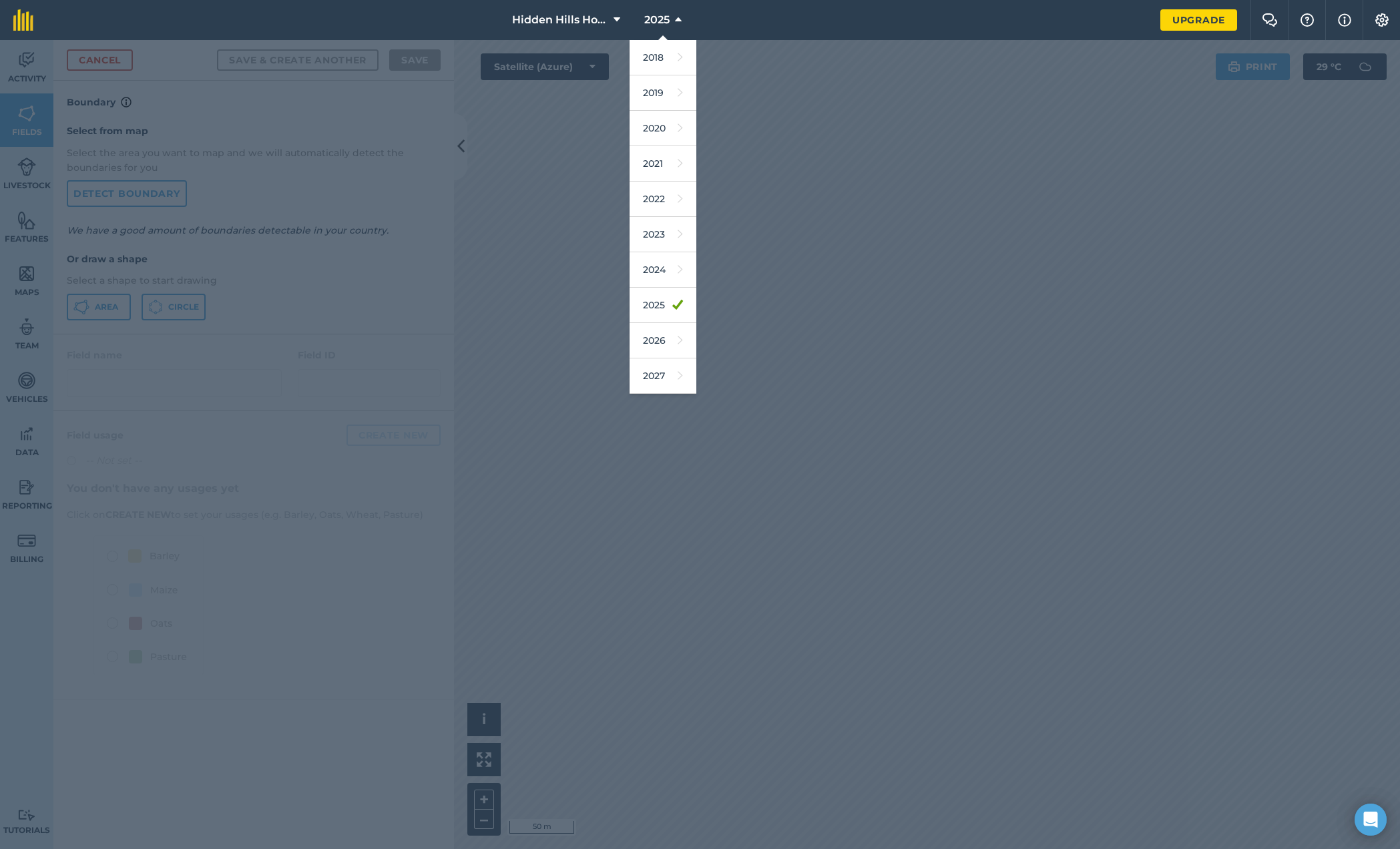
click at [368, 17] on nav "Hidden Hills Honey 2025 2018 2019 2020 2021 2022 2023 2024 2025 2026 2027" at bounding box center [603, 20] width 1114 height 40
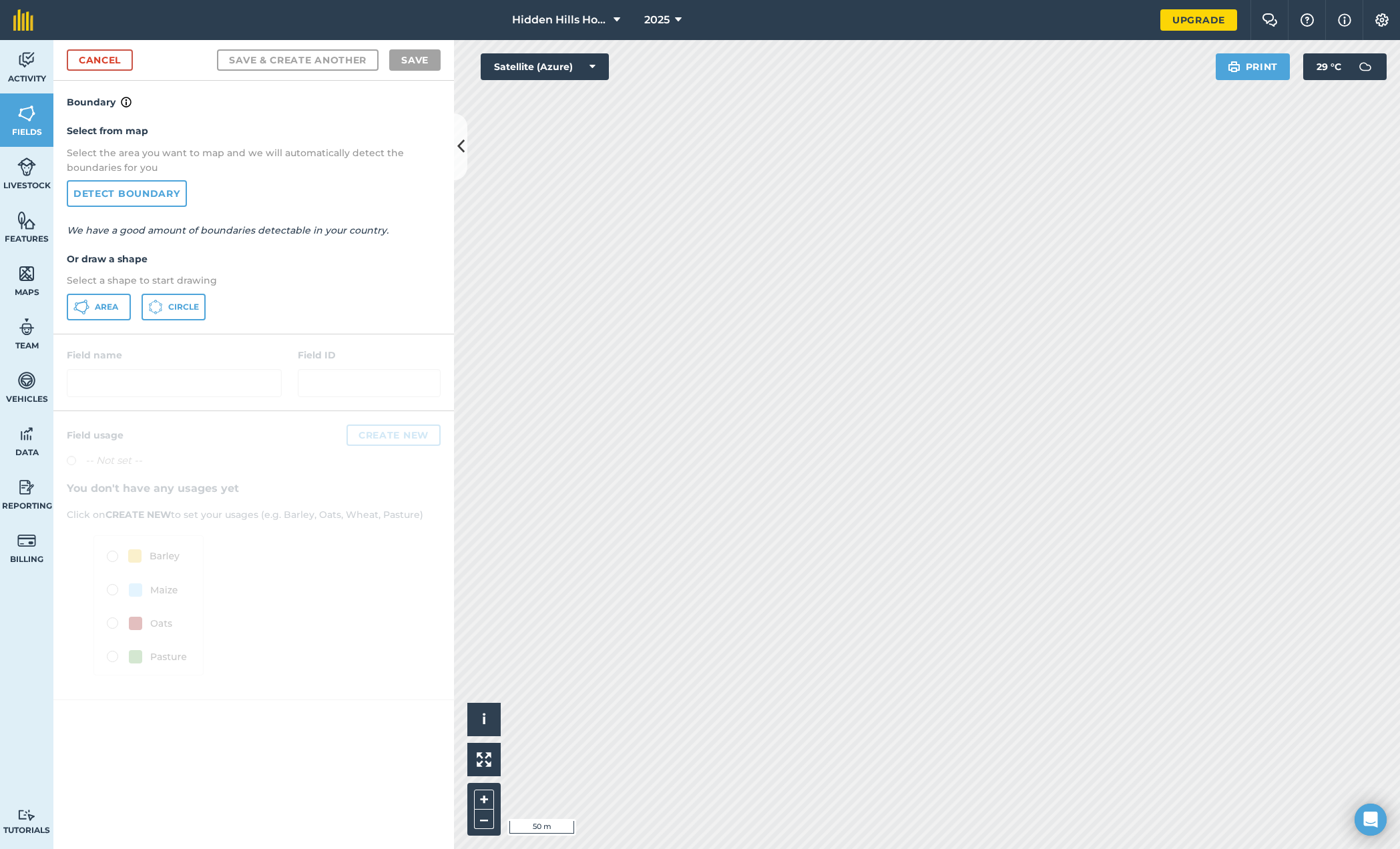
click at [328, 13] on nav "Hidden Hills Honey 2025" at bounding box center [603, 20] width 1114 height 40
click at [478, 16] on nav "Hidden Hills Honey 2025" at bounding box center [603, 20] width 1114 height 40
click at [26, 21] on img at bounding box center [23, 20] width 20 height 21
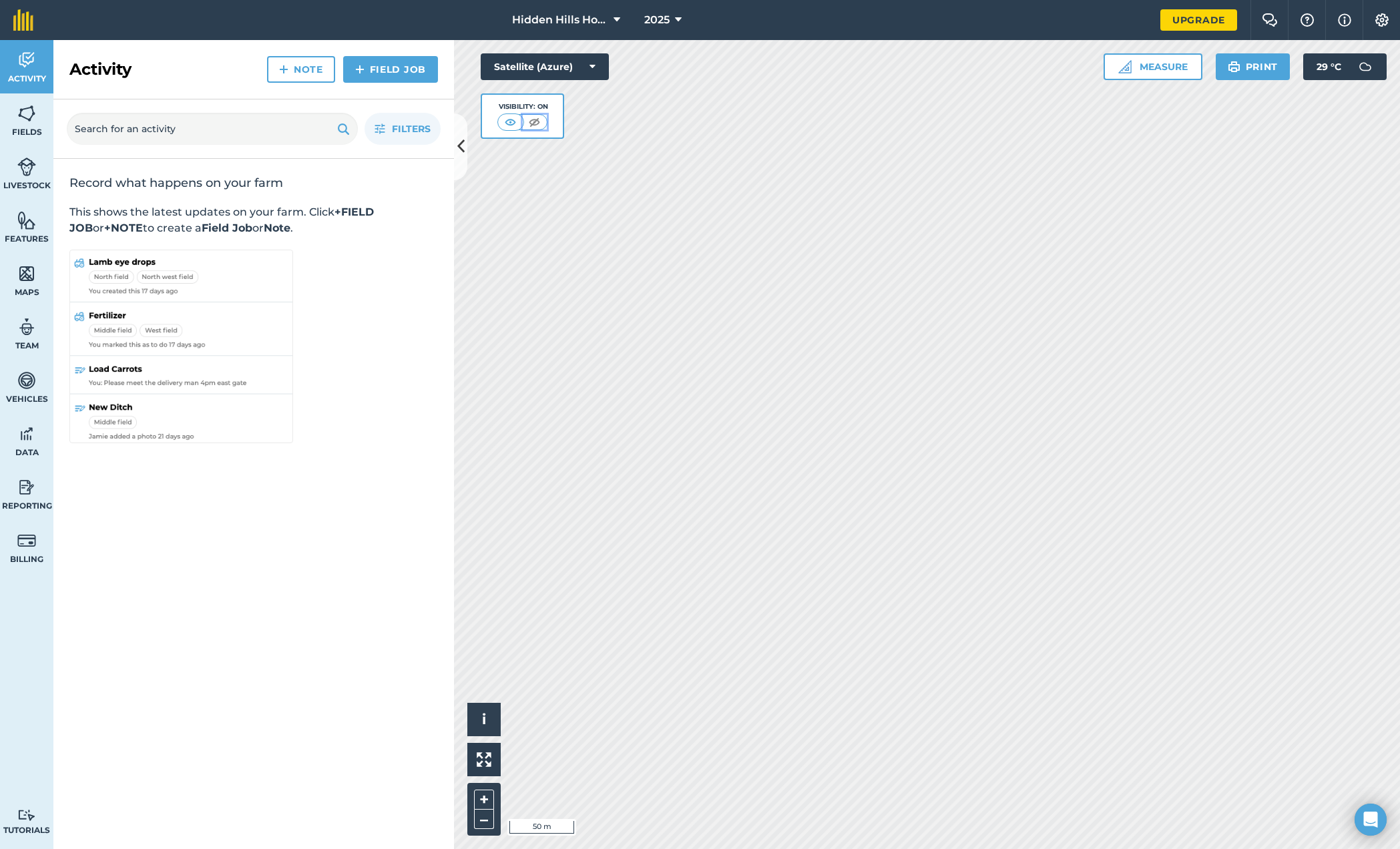
click at [534, 122] on img at bounding box center [534, 122] width 16 height 13
click at [512, 122] on img at bounding box center [511, 122] width 16 height 13
click at [1307, 21] on img at bounding box center [1307, 20] width 16 height 13
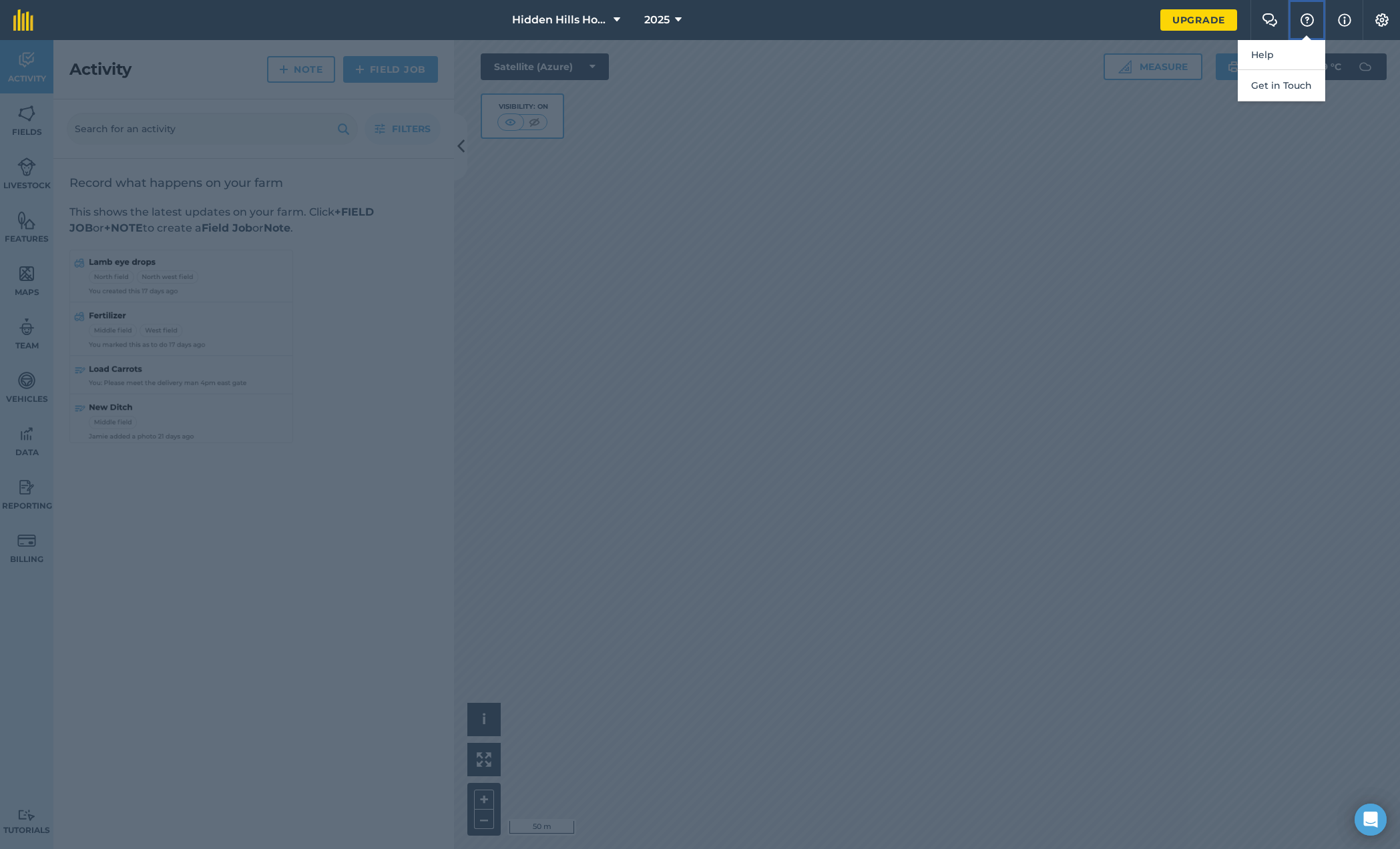
click at [1313, 23] on img at bounding box center [1307, 20] width 16 height 13
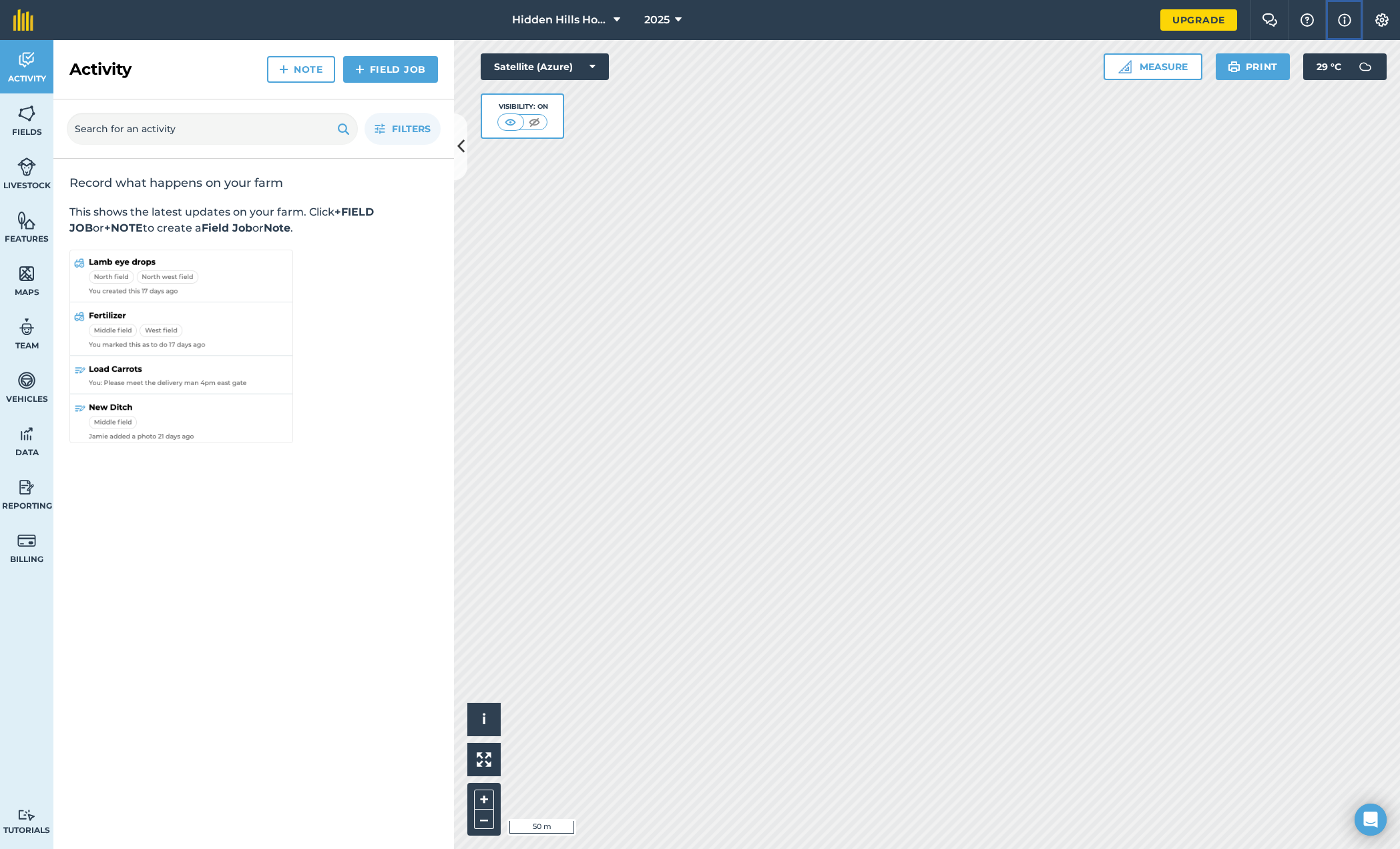
click at [1345, 20] on img at bounding box center [1345, 20] width 13 height 16
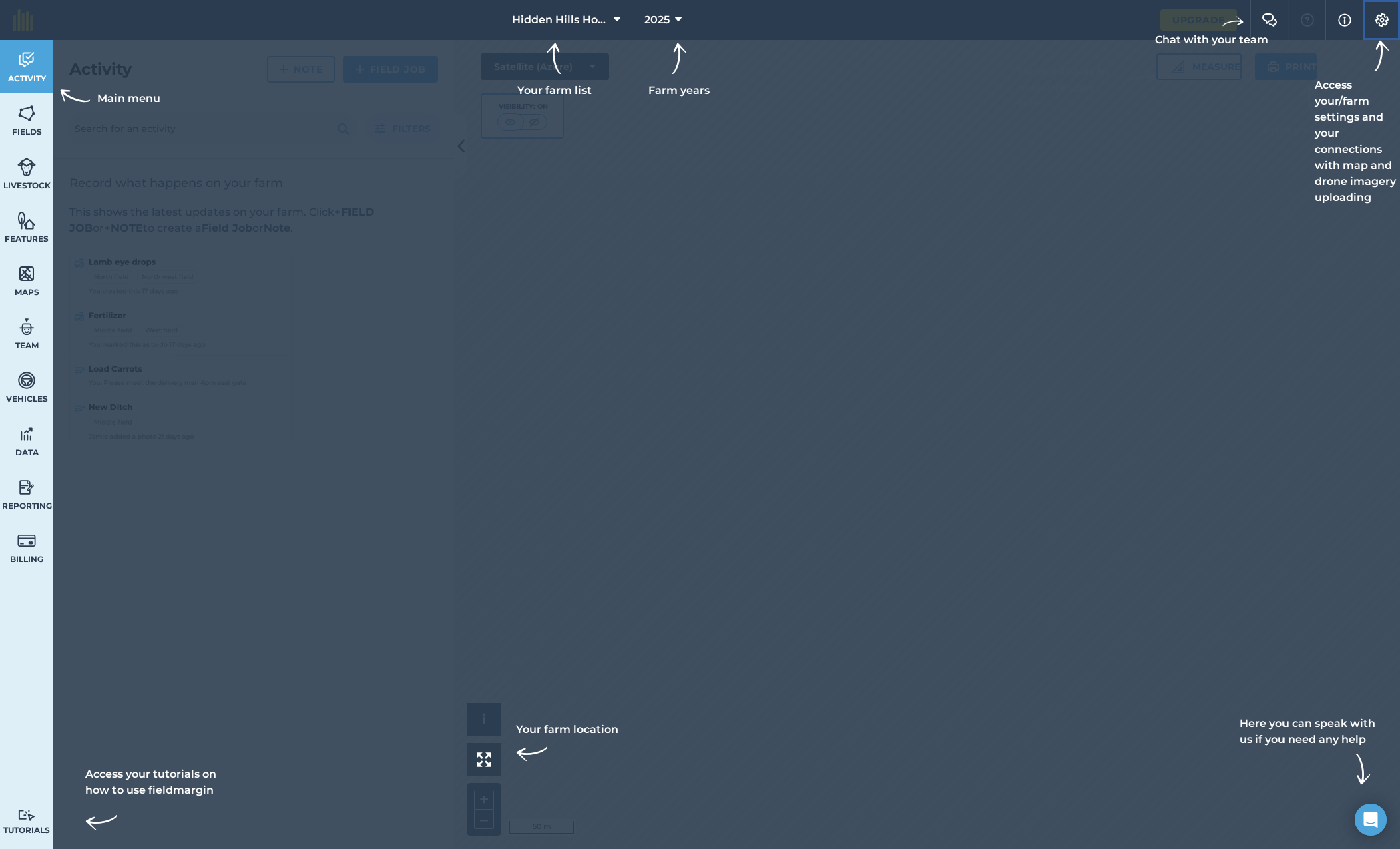
click at [1380, 21] on img at bounding box center [1382, 20] width 16 height 13
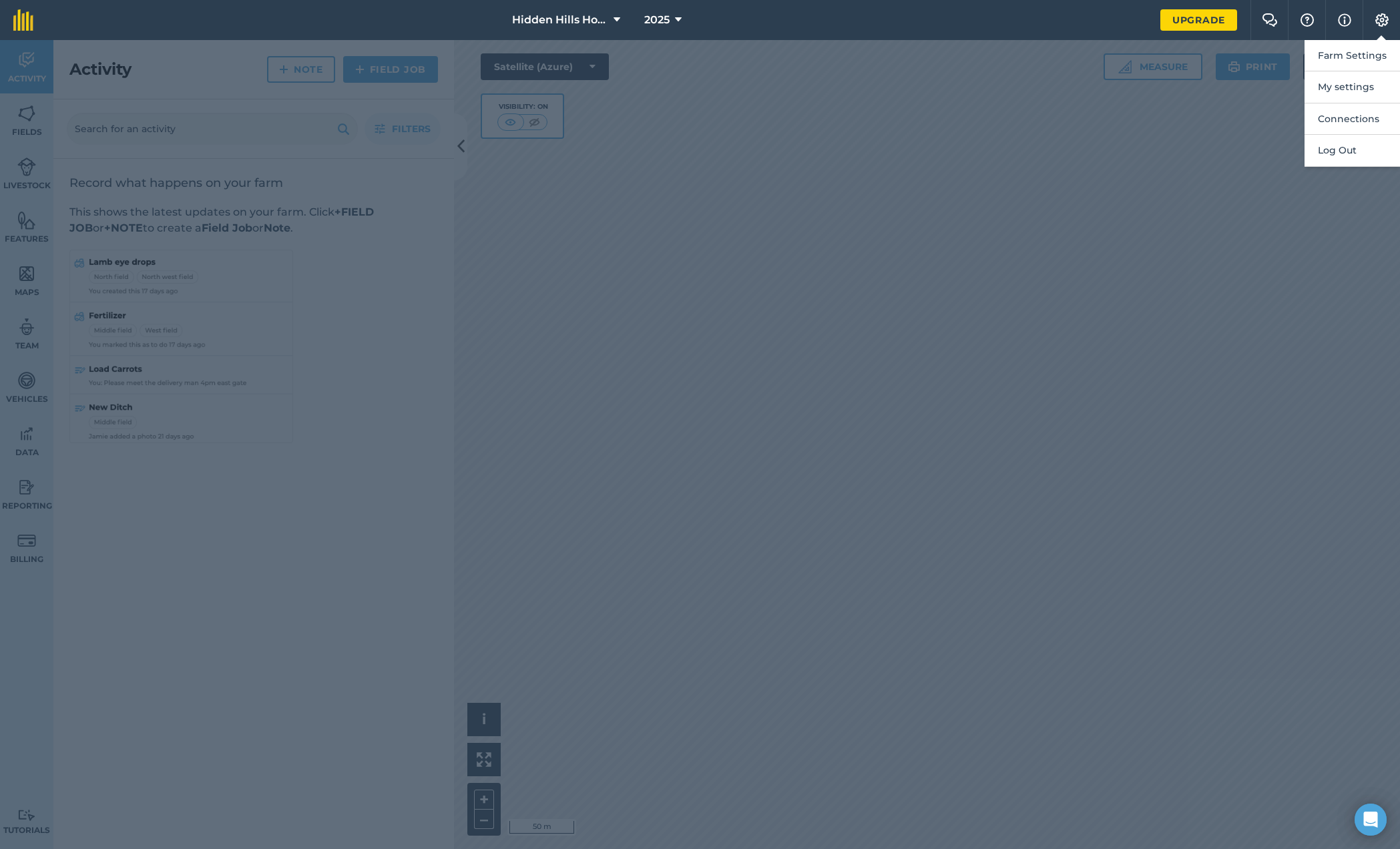
click at [1278, 136] on div at bounding box center [700, 445] width 1400 height 809
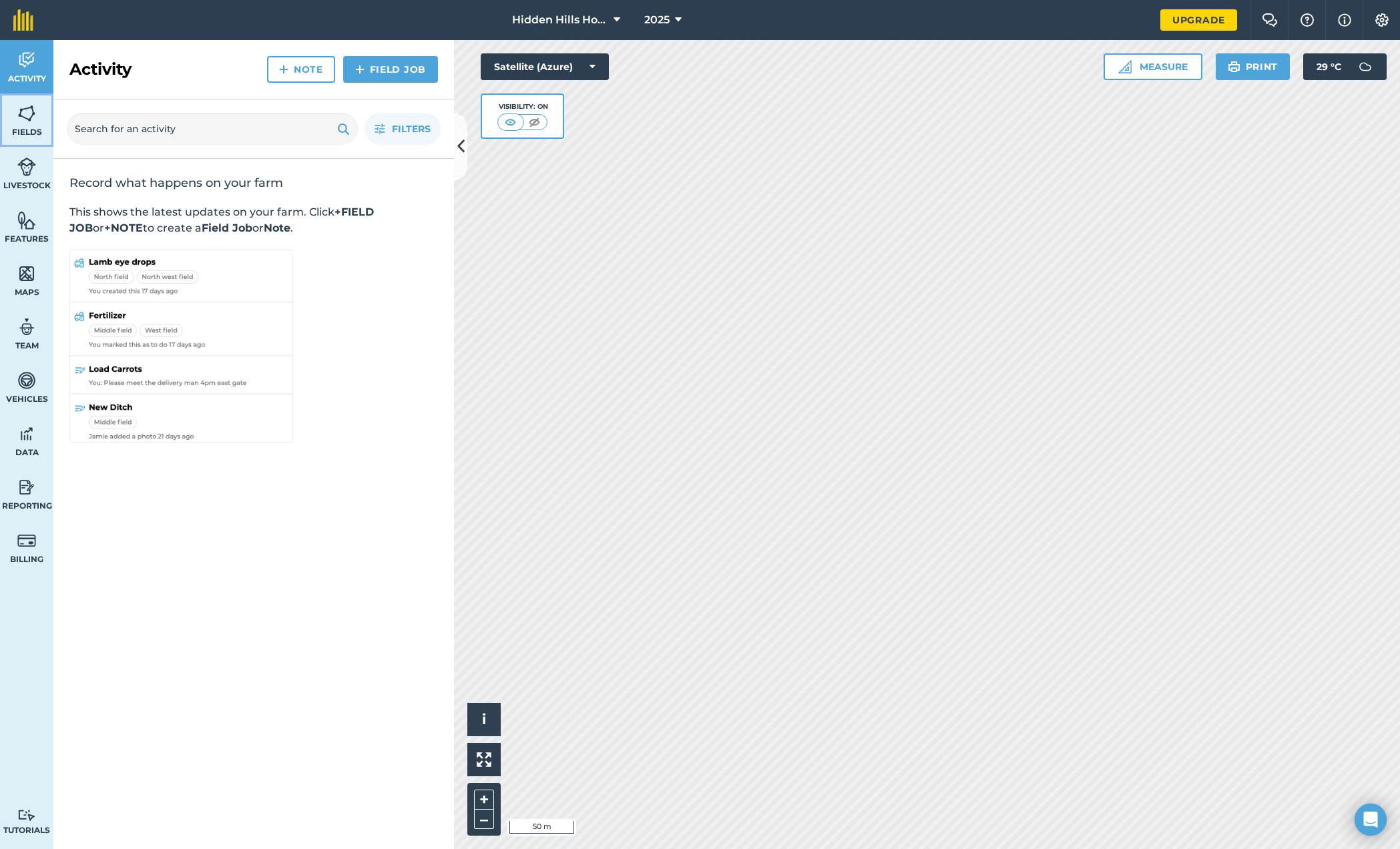
click at [23, 127] on span "Fields" at bounding box center [26, 132] width 53 height 11
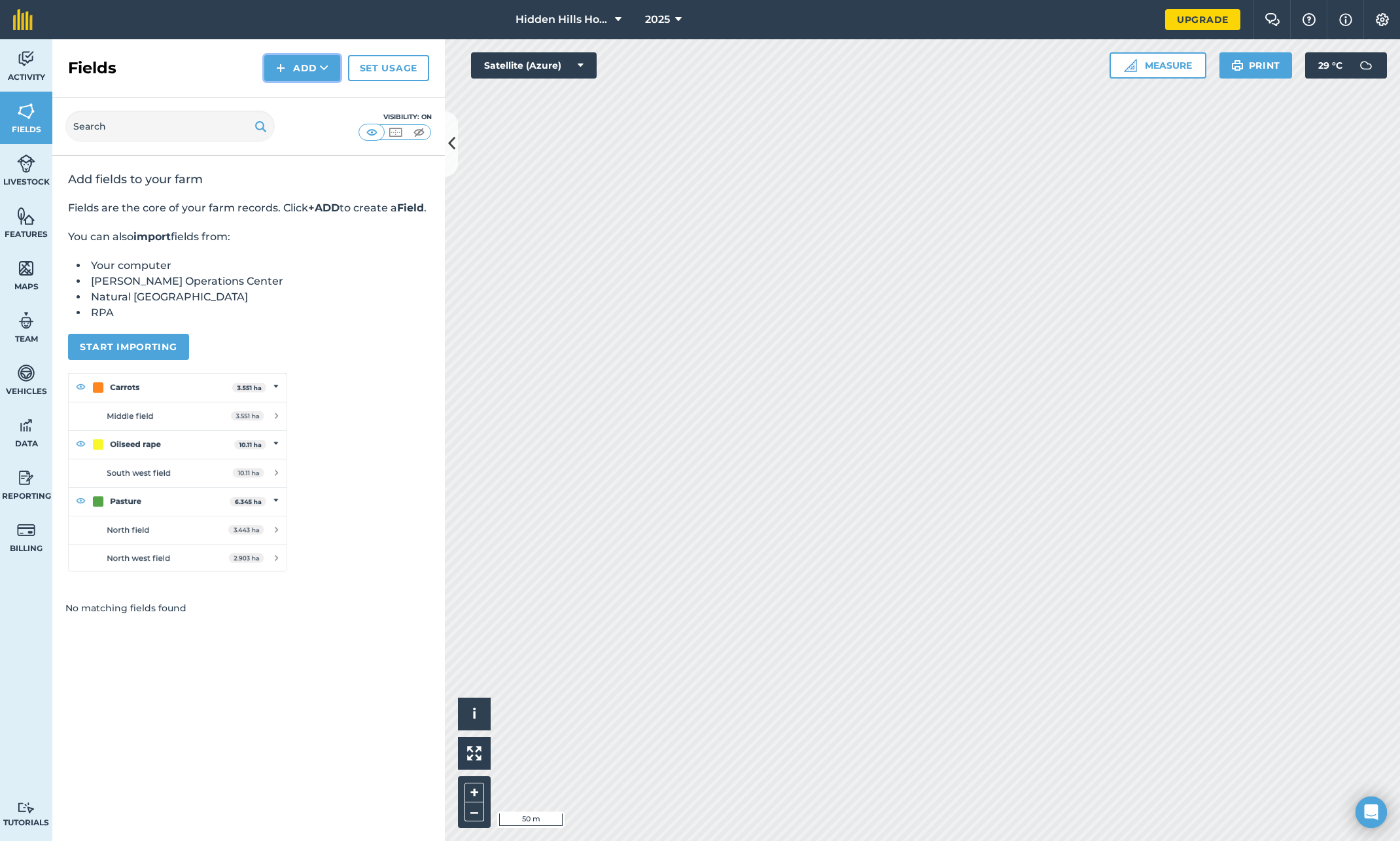
click at [324, 68] on icon at bounding box center [324, 68] width 9 height 13
click at [224, 71] on div "Fields Add Draw Import Set usage" at bounding box center [248, 68] width 392 height 58
click at [33, 164] on img at bounding box center [26, 164] width 19 height 19
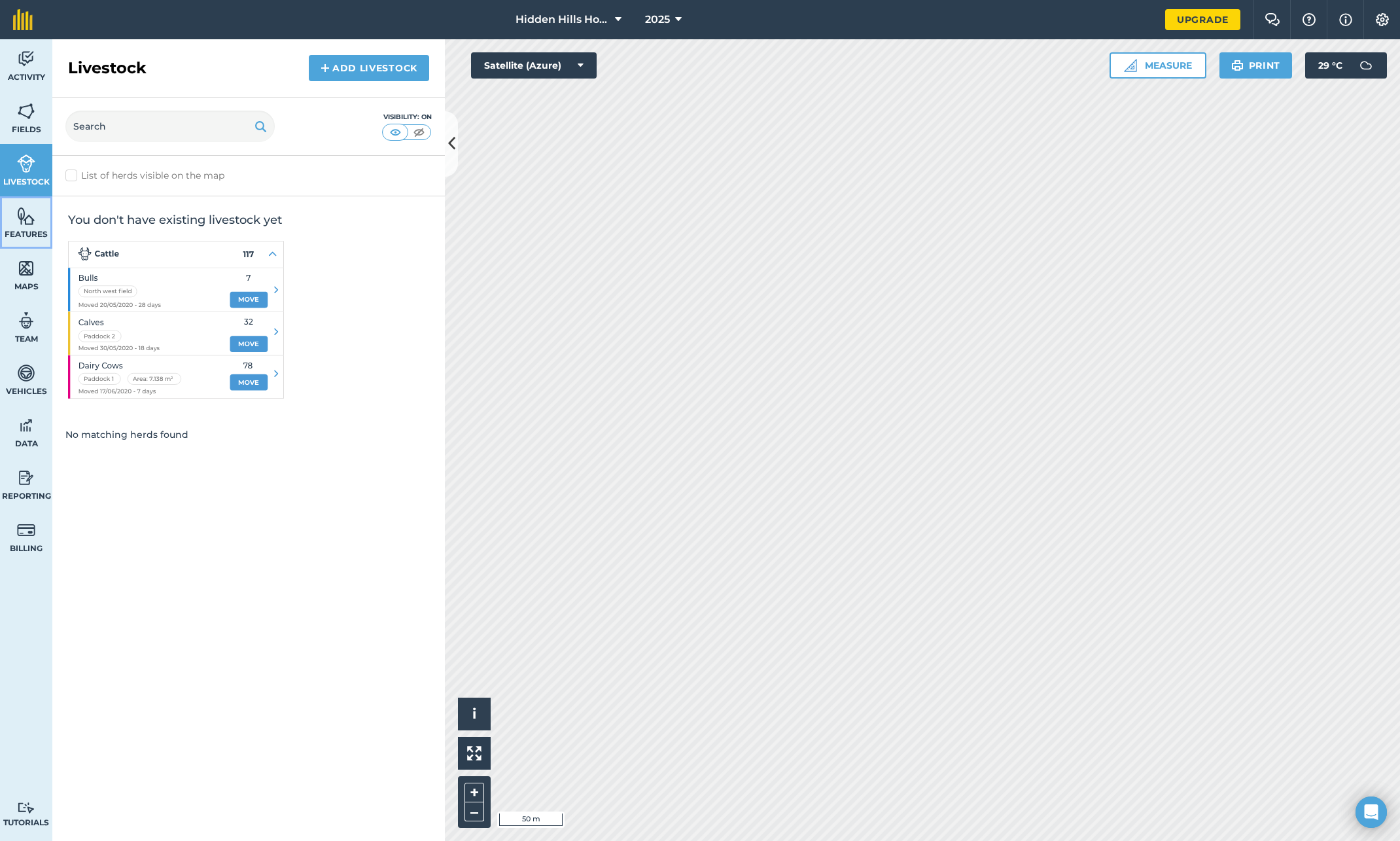
click at [24, 226] on link "Features" at bounding box center [26, 222] width 52 height 52
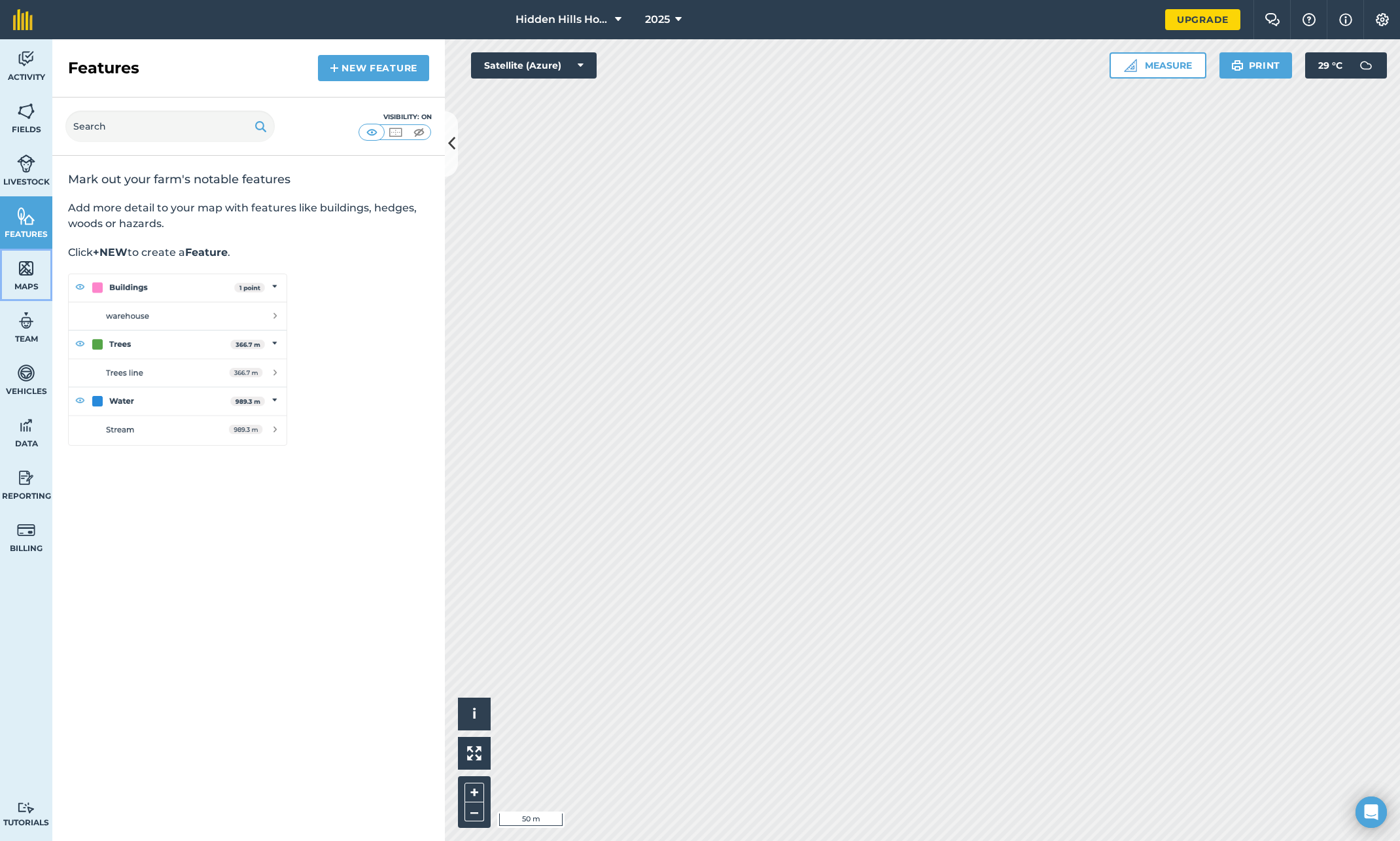
click at [24, 281] on span "Maps" at bounding box center [26, 286] width 52 height 10
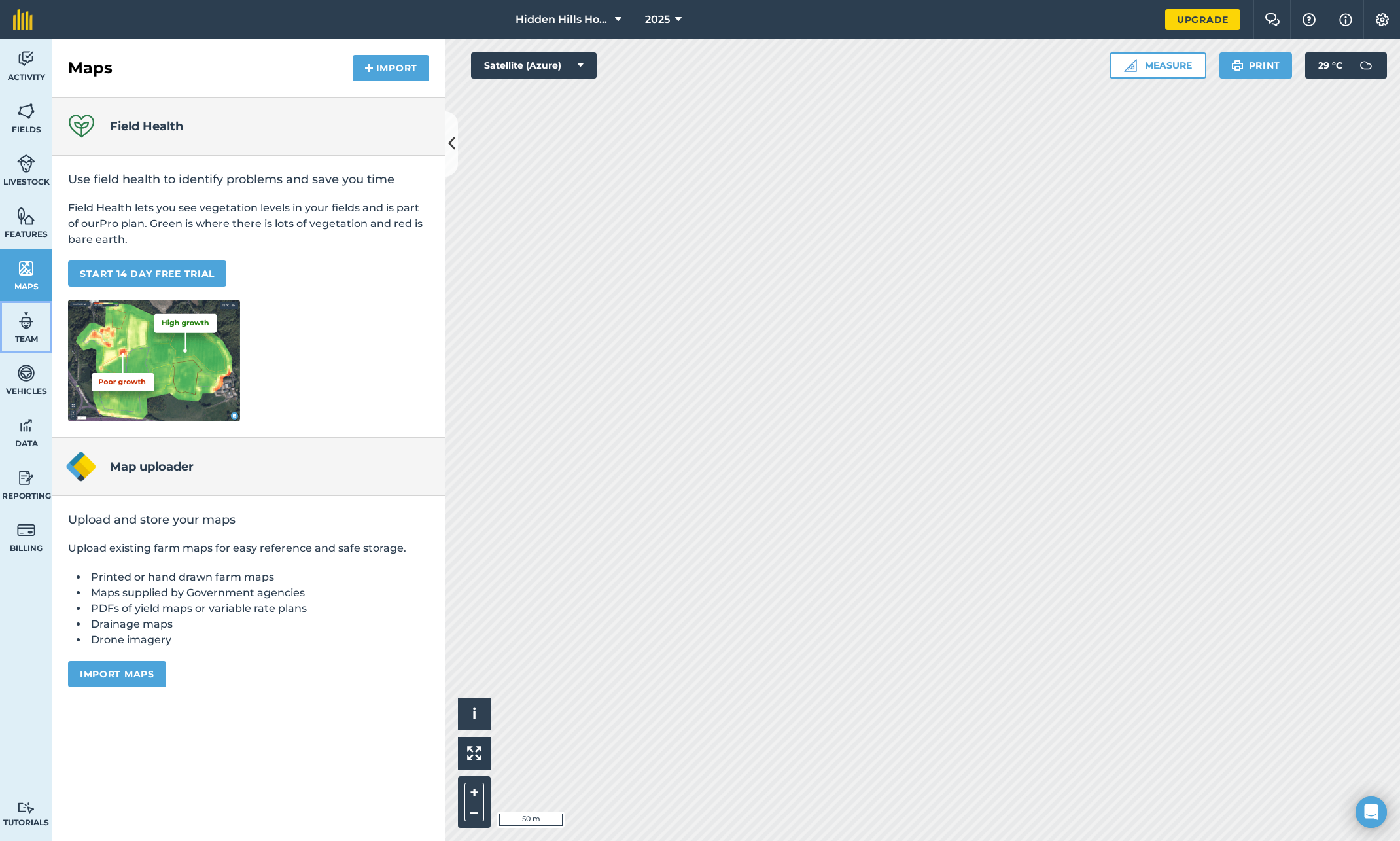
click at [26, 326] on img at bounding box center [26, 321] width 19 height 19
select select "MEMBER"
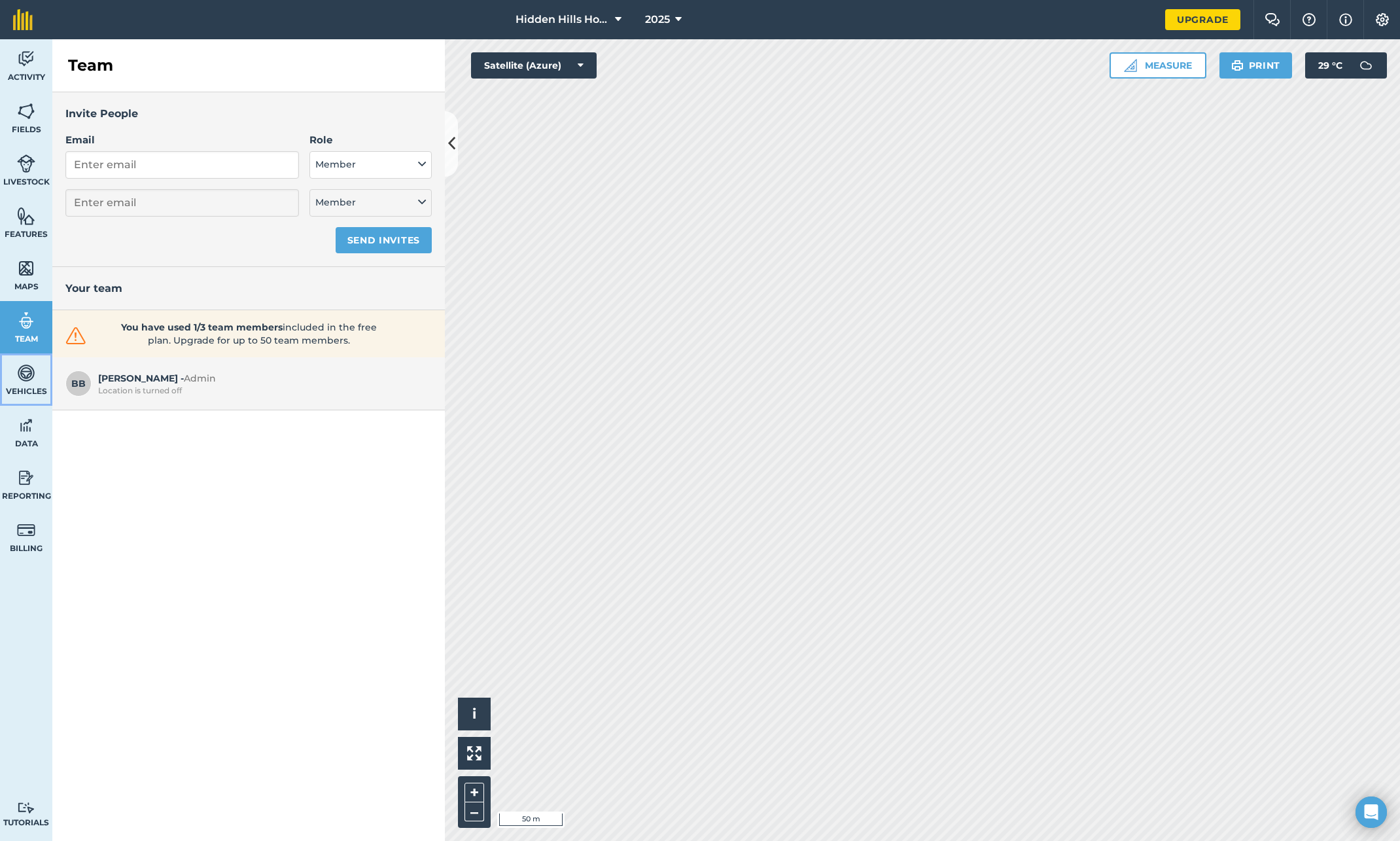
click at [23, 387] on span "Vehicles" at bounding box center [26, 391] width 52 height 10
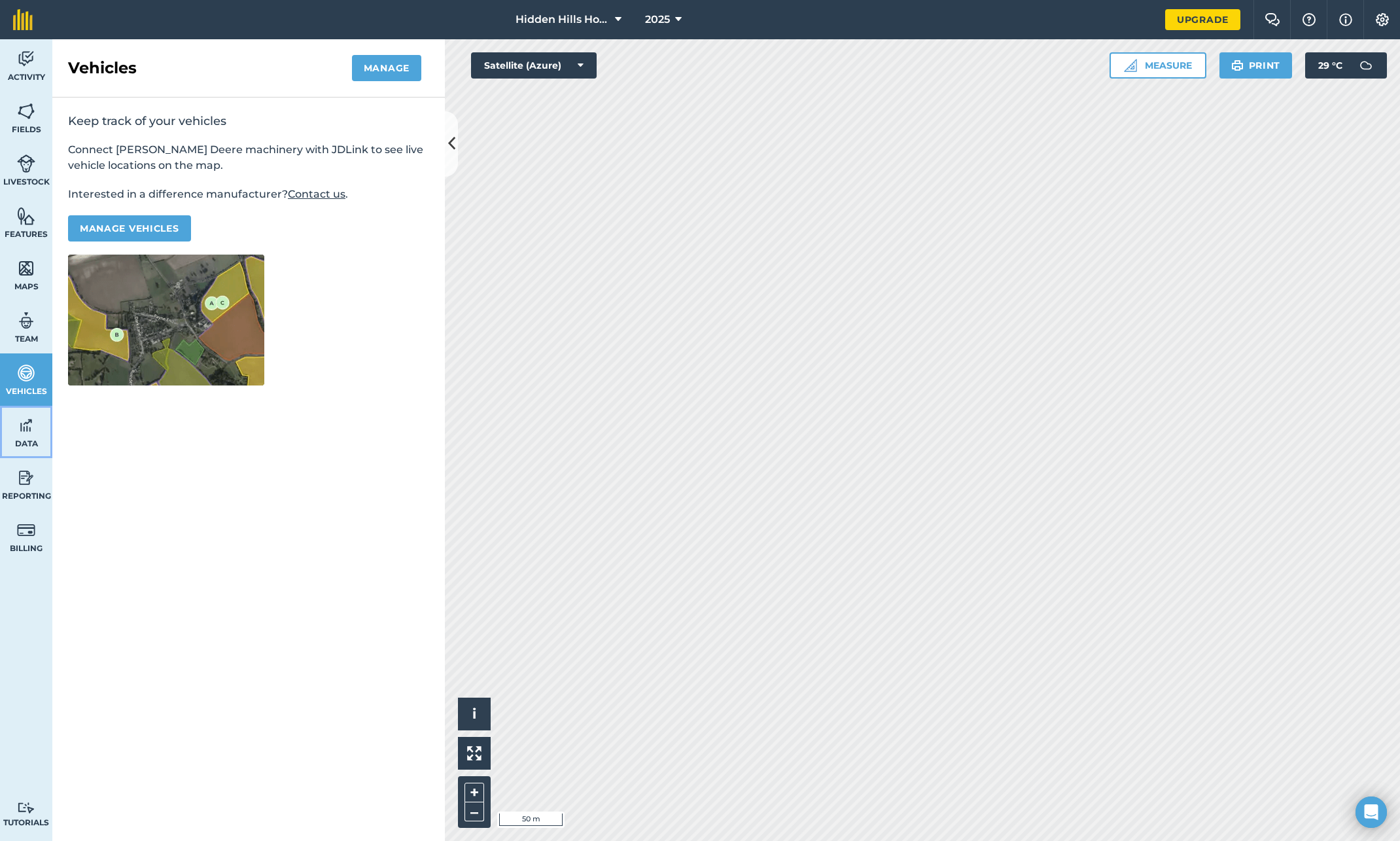
click at [30, 445] on span "Data" at bounding box center [26, 443] width 52 height 10
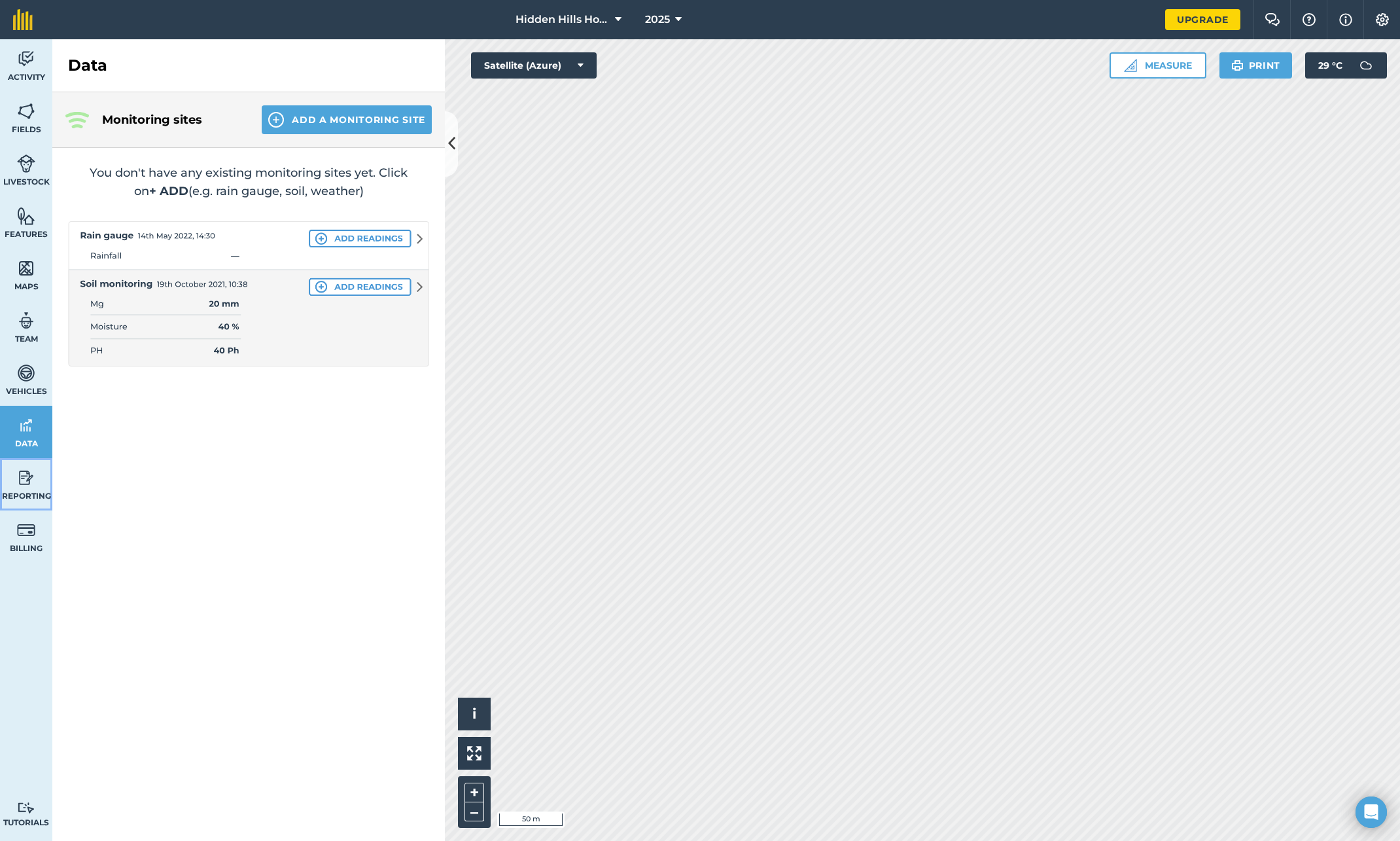
click at [14, 483] on link "Reporting" at bounding box center [26, 484] width 52 height 52
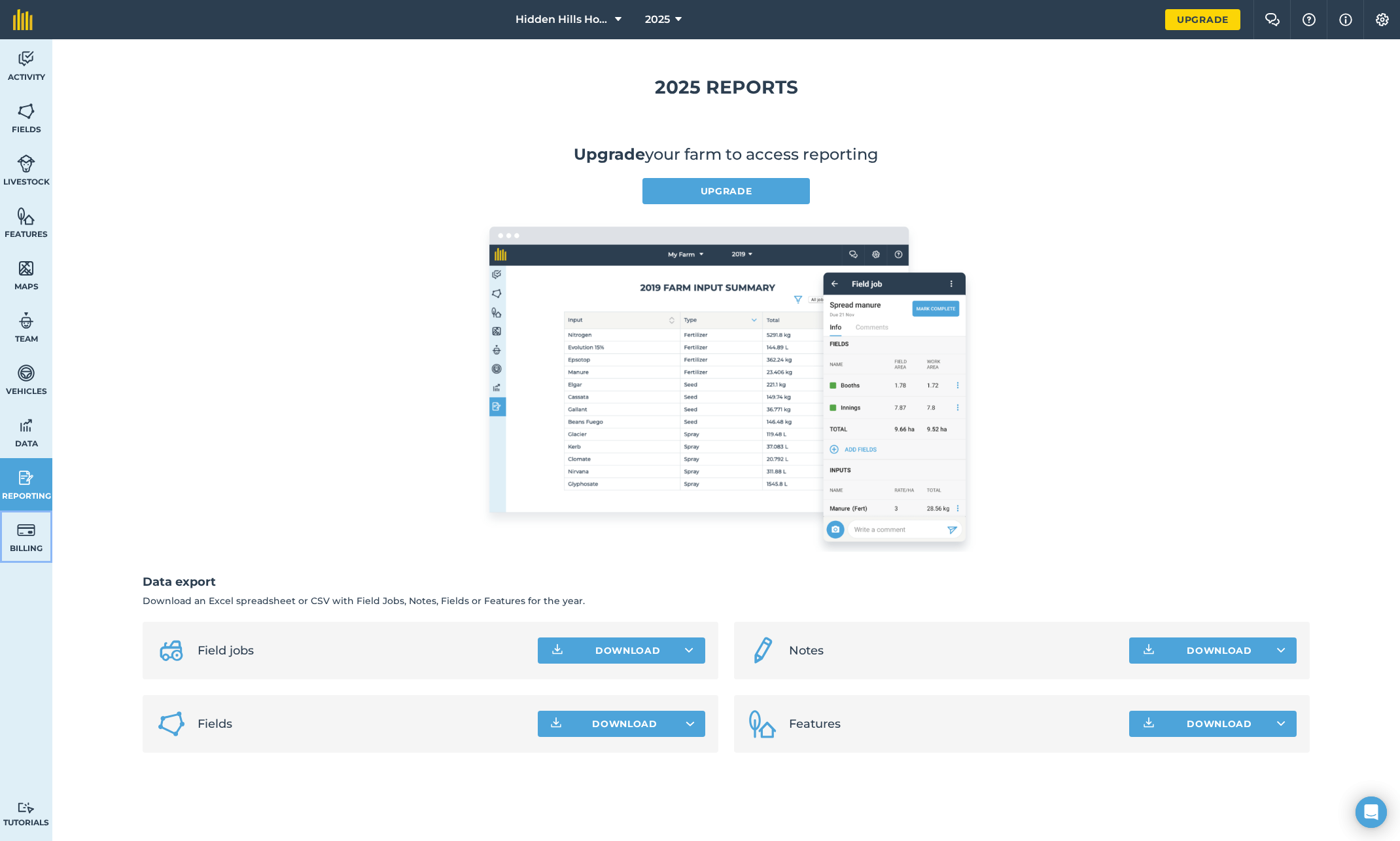
click at [18, 526] on img at bounding box center [26, 530] width 19 height 19
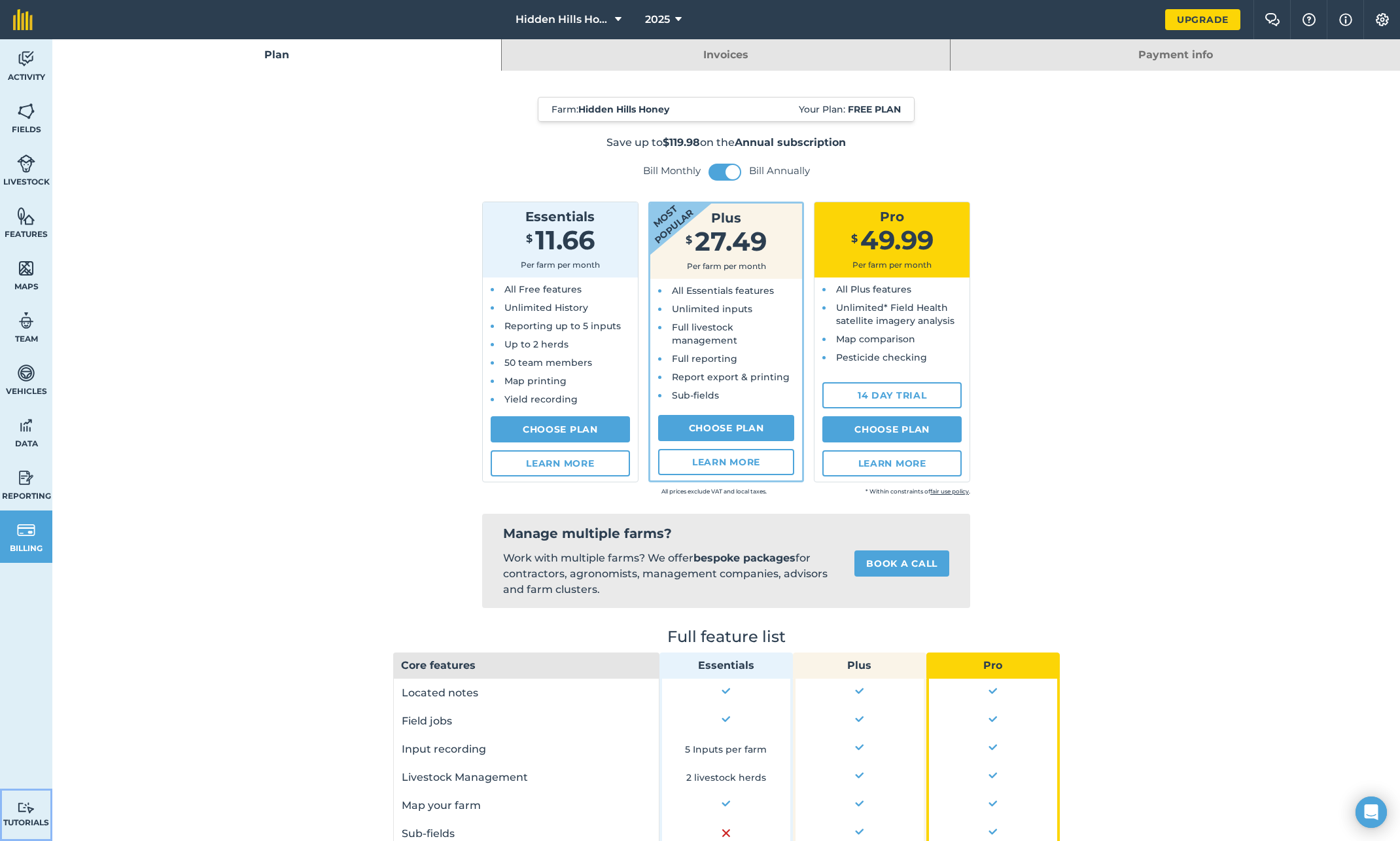
click at [27, 810] on img at bounding box center [26, 807] width 19 height 12
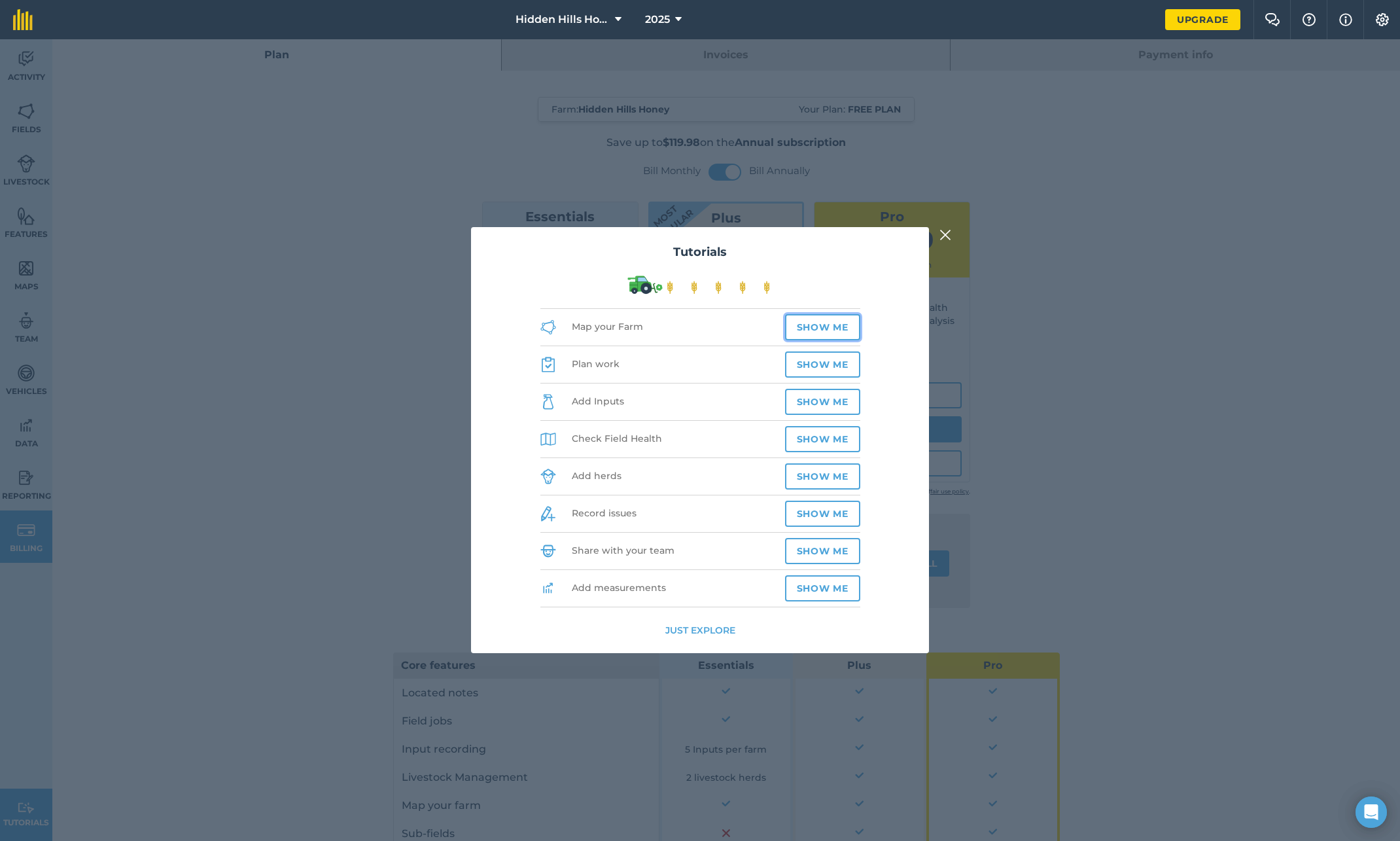
click at [820, 322] on button "Show me" at bounding box center [822, 327] width 75 height 26
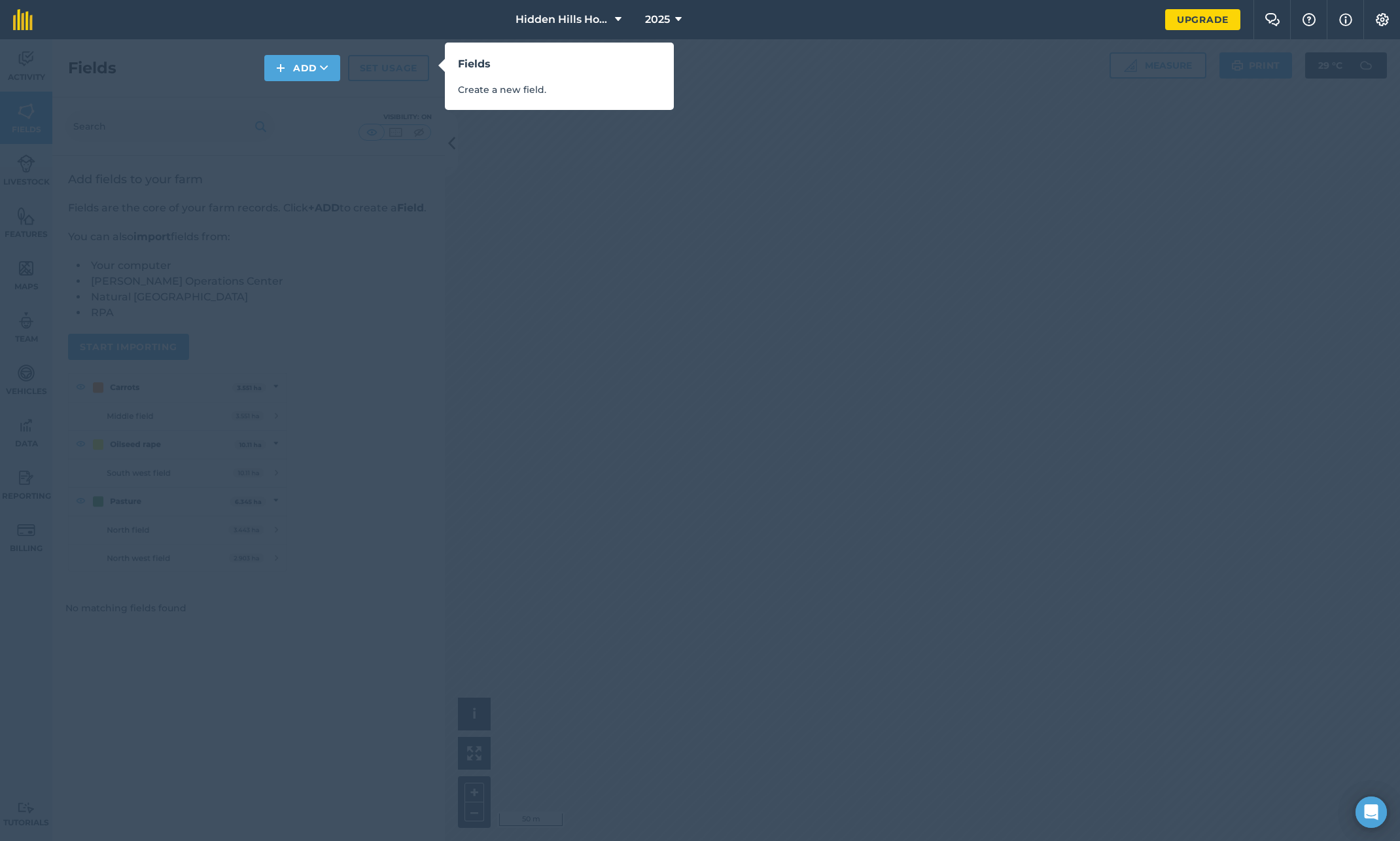
click at [623, 185] on div "Fields Create a new field." at bounding box center [700, 420] width 1400 height 841
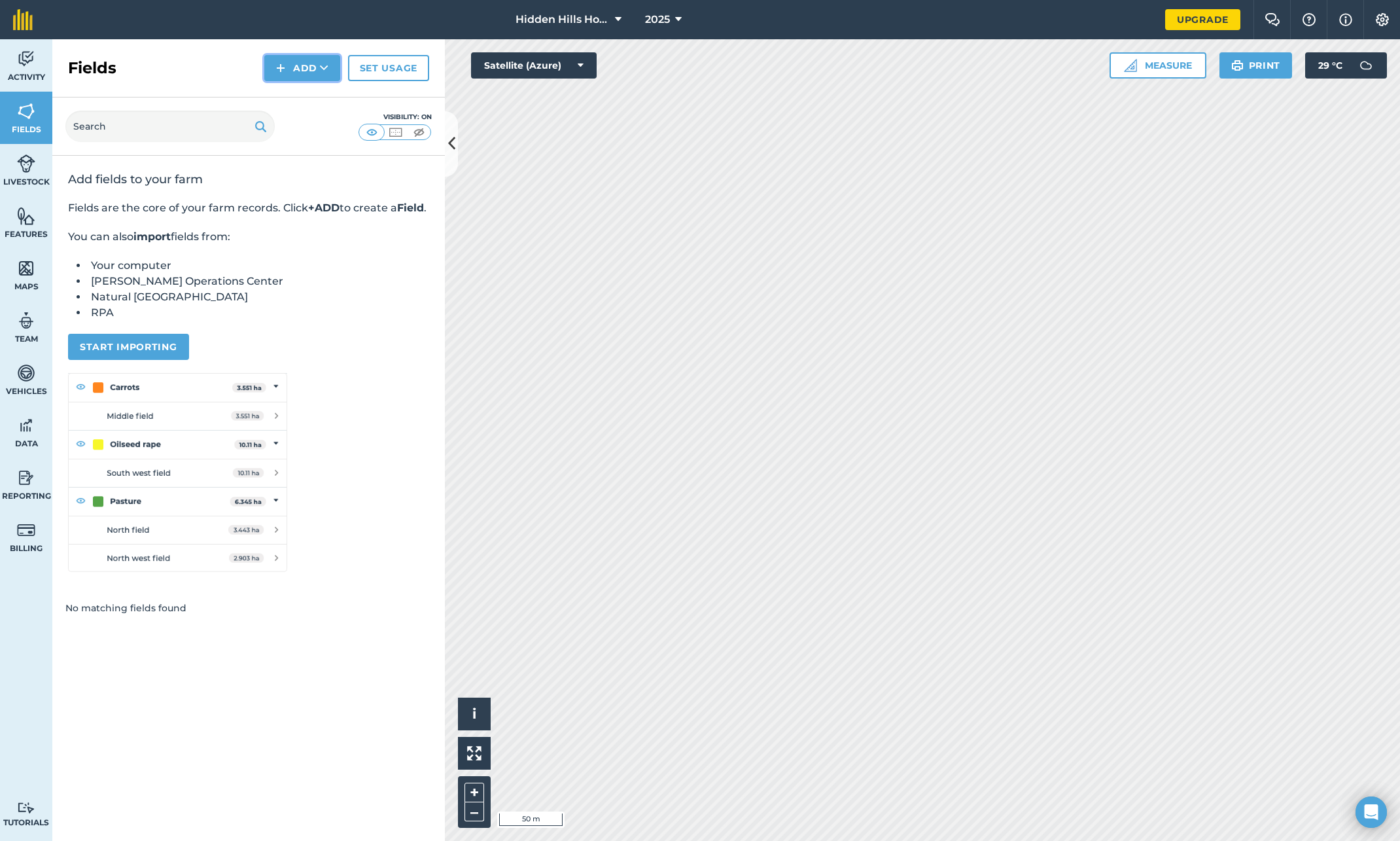
click at [276, 65] on button "Add" at bounding box center [302, 68] width 76 height 26
click at [309, 98] on link "Draw" at bounding box center [302, 97] width 72 height 29
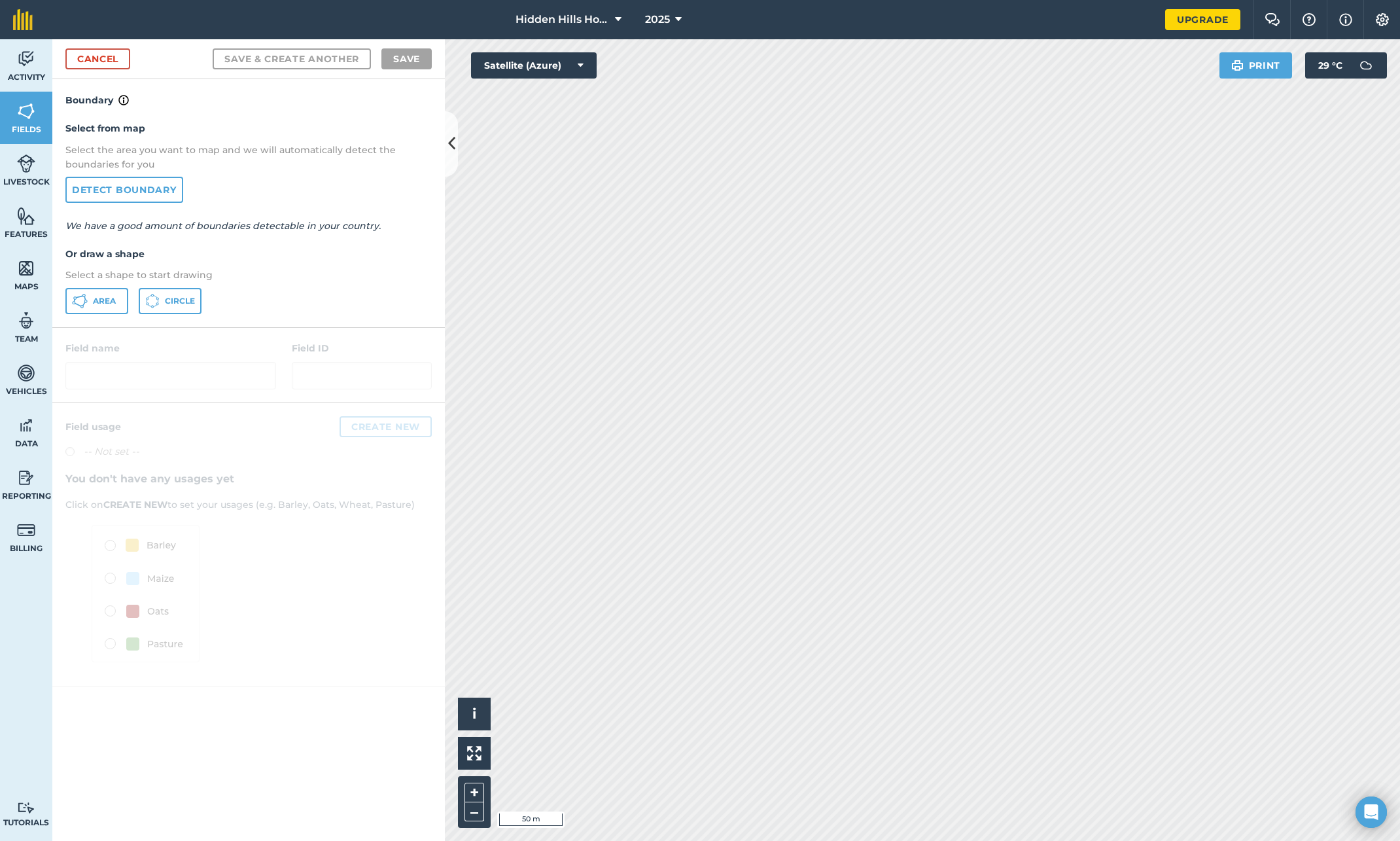
click at [404, 615] on div at bounding box center [248, 545] width 392 height 284
click at [449, 163] on button at bounding box center [451, 143] width 13 height 65
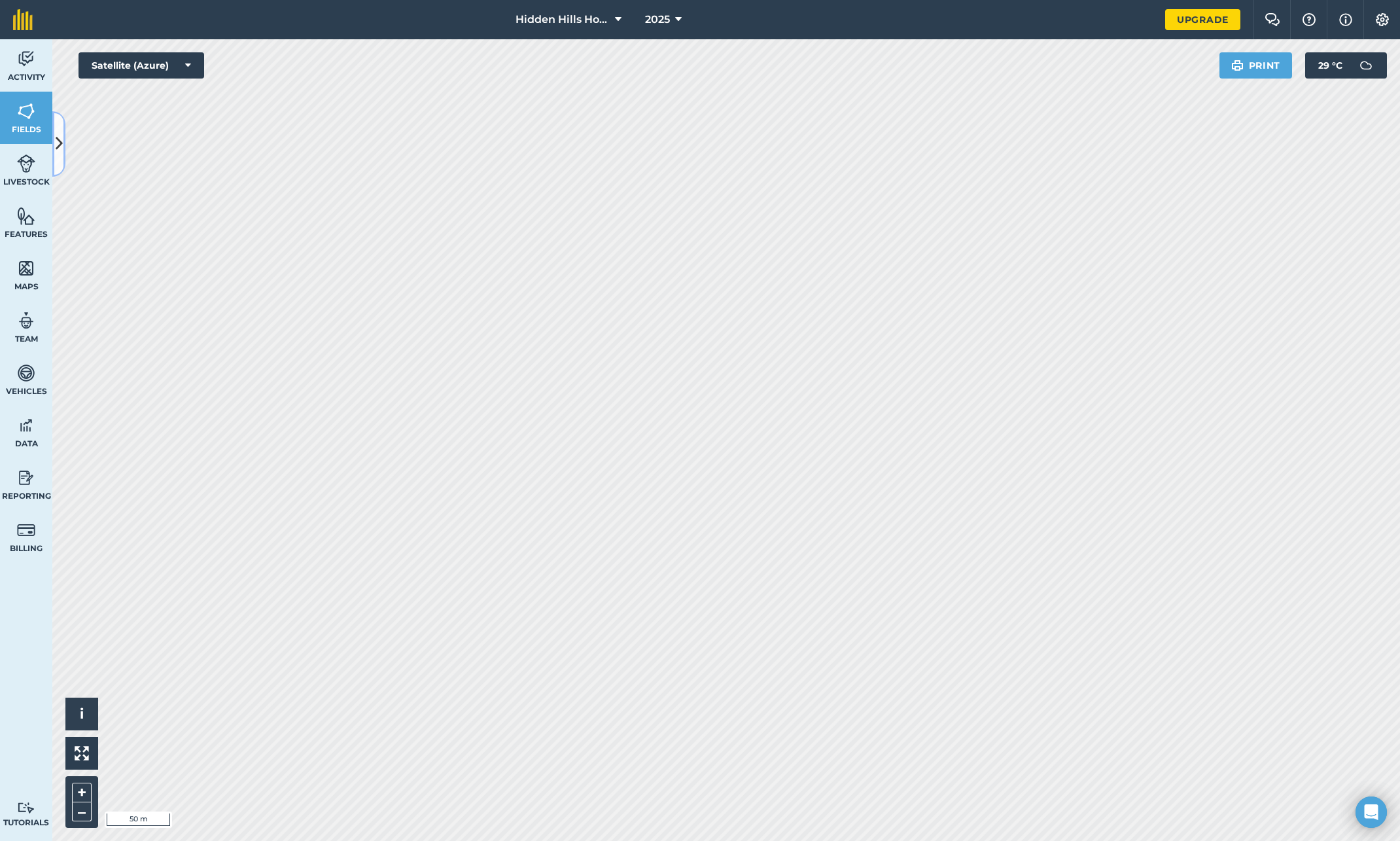
click at [56, 145] on icon at bounding box center [59, 143] width 7 height 23
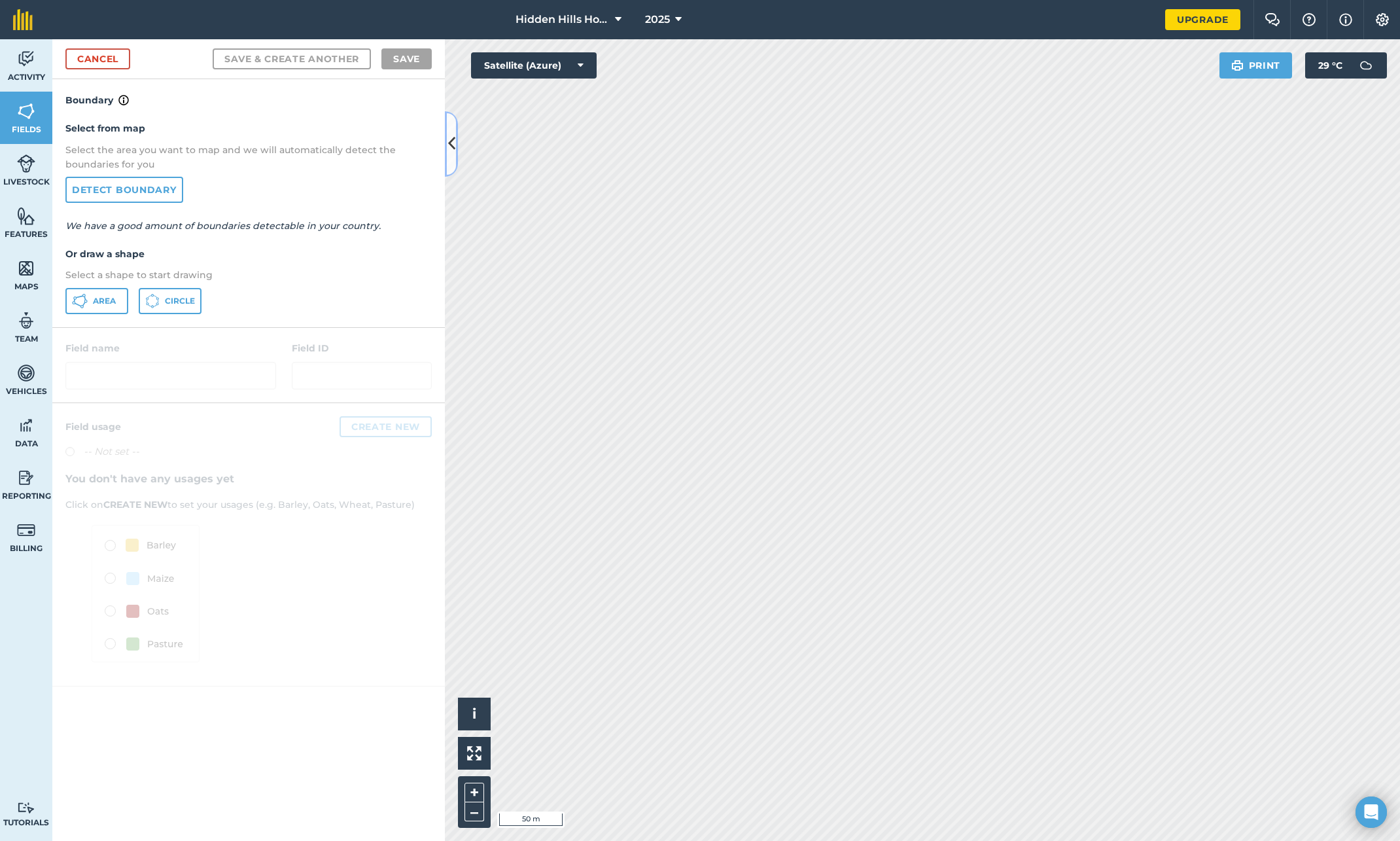
click at [448, 146] on button at bounding box center [451, 143] width 13 height 65
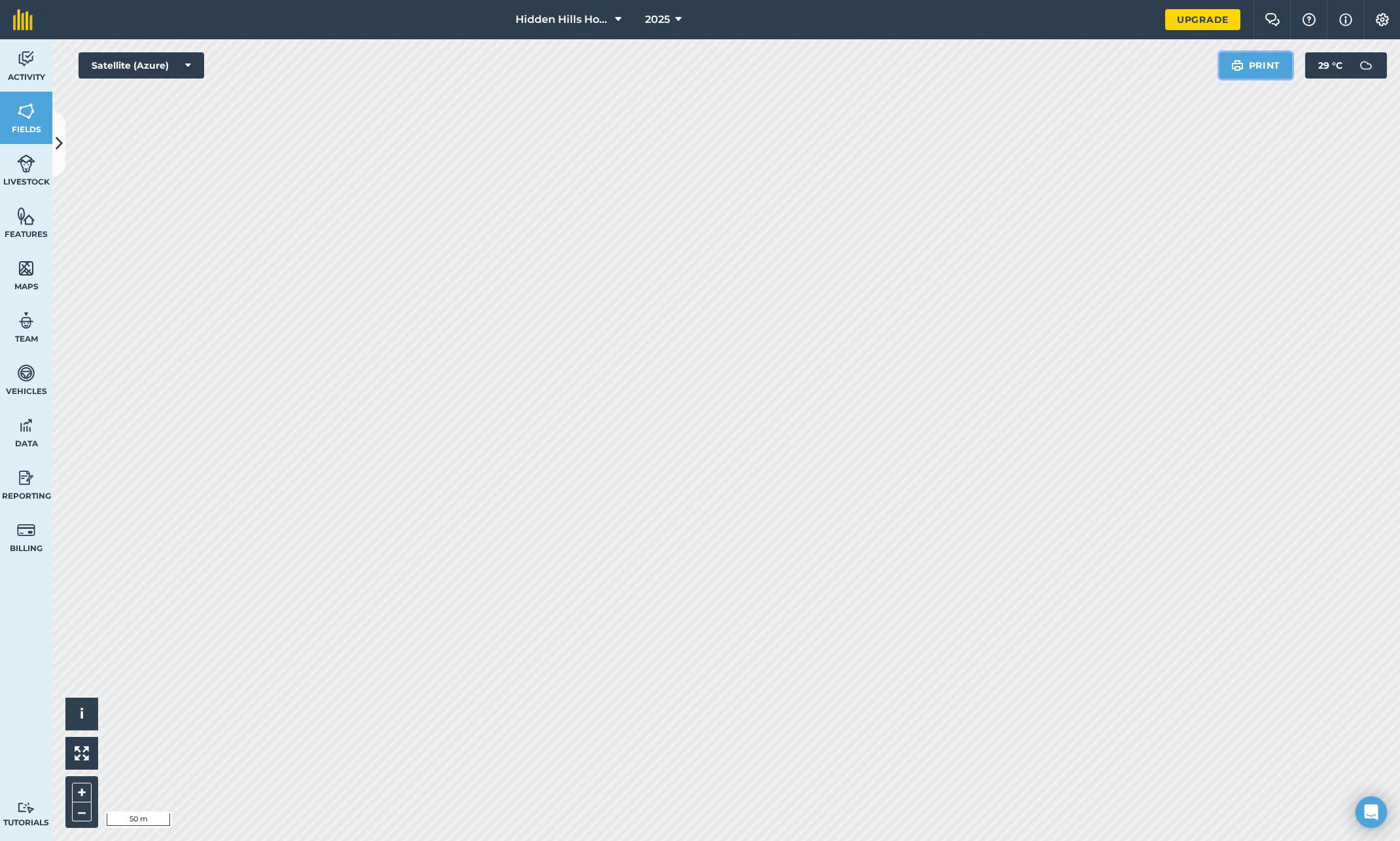
click at [1237, 68] on img at bounding box center [1237, 64] width 12 height 15
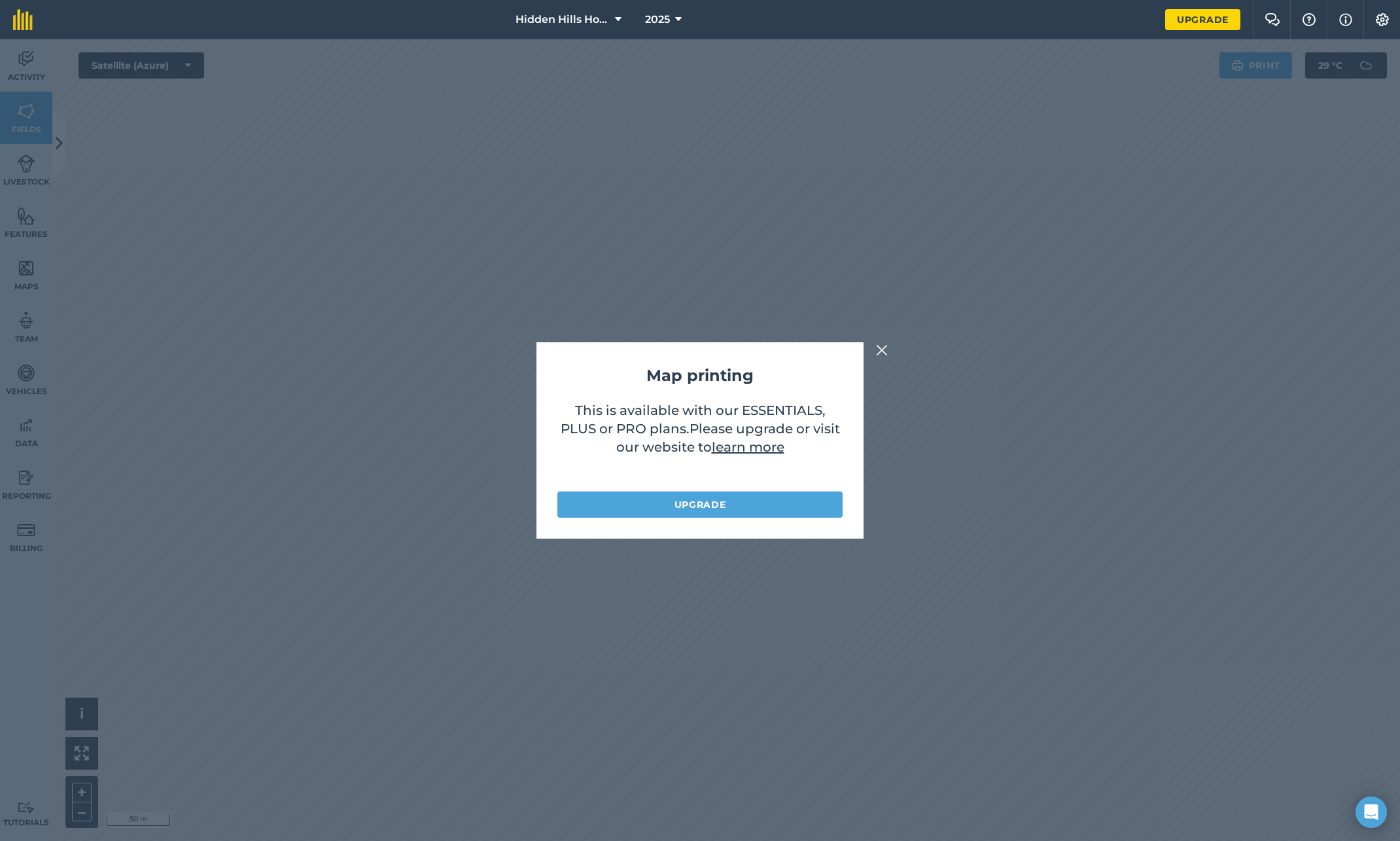
click at [905, 388] on div "Map printing This is available with our ESSENTIALS, PLUS or PRO plans . Please …" at bounding box center [700, 440] width 1400 height 802
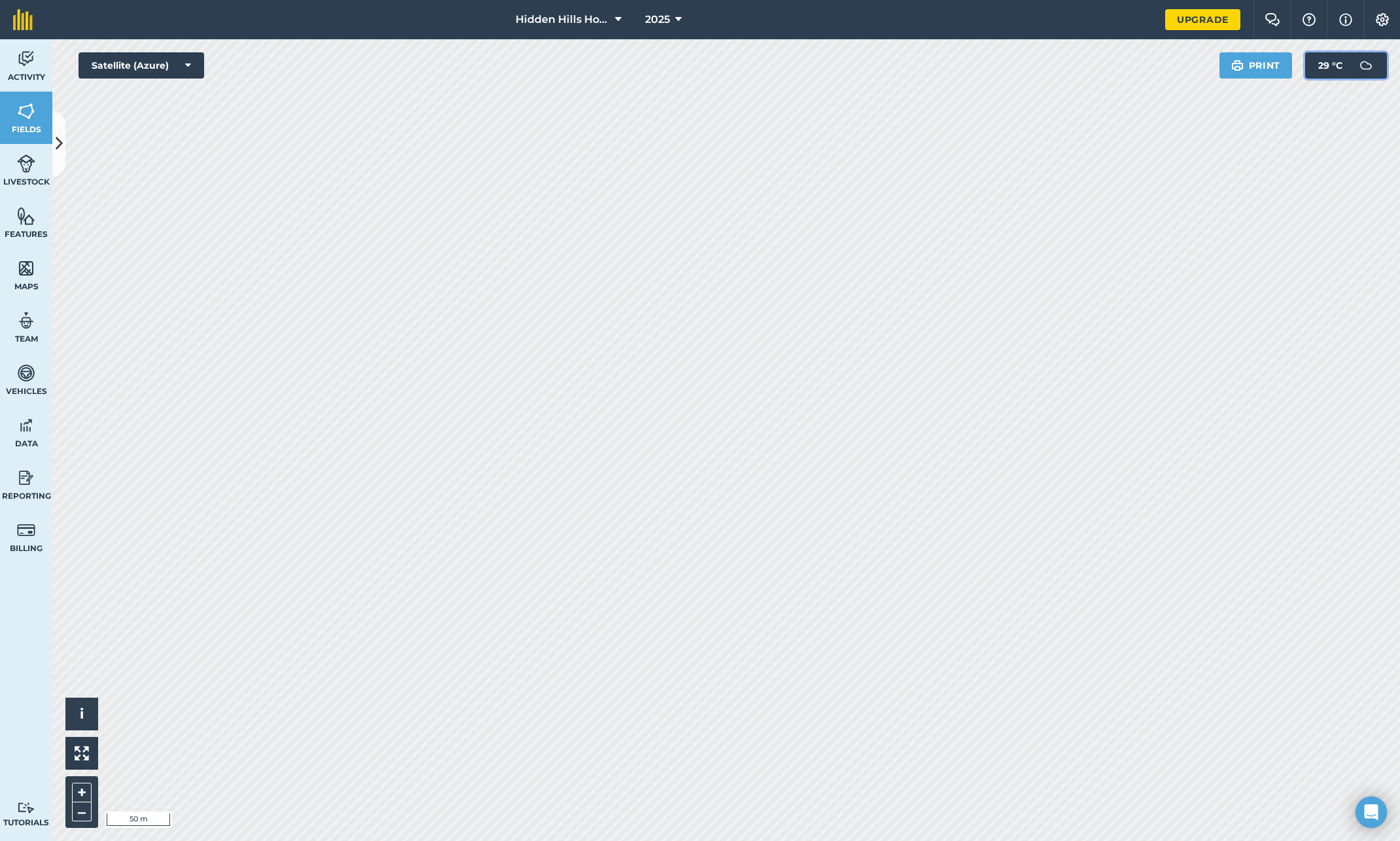
click at [1340, 68] on span "29 ° C" at bounding box center [1331, 65] width 24 height 26
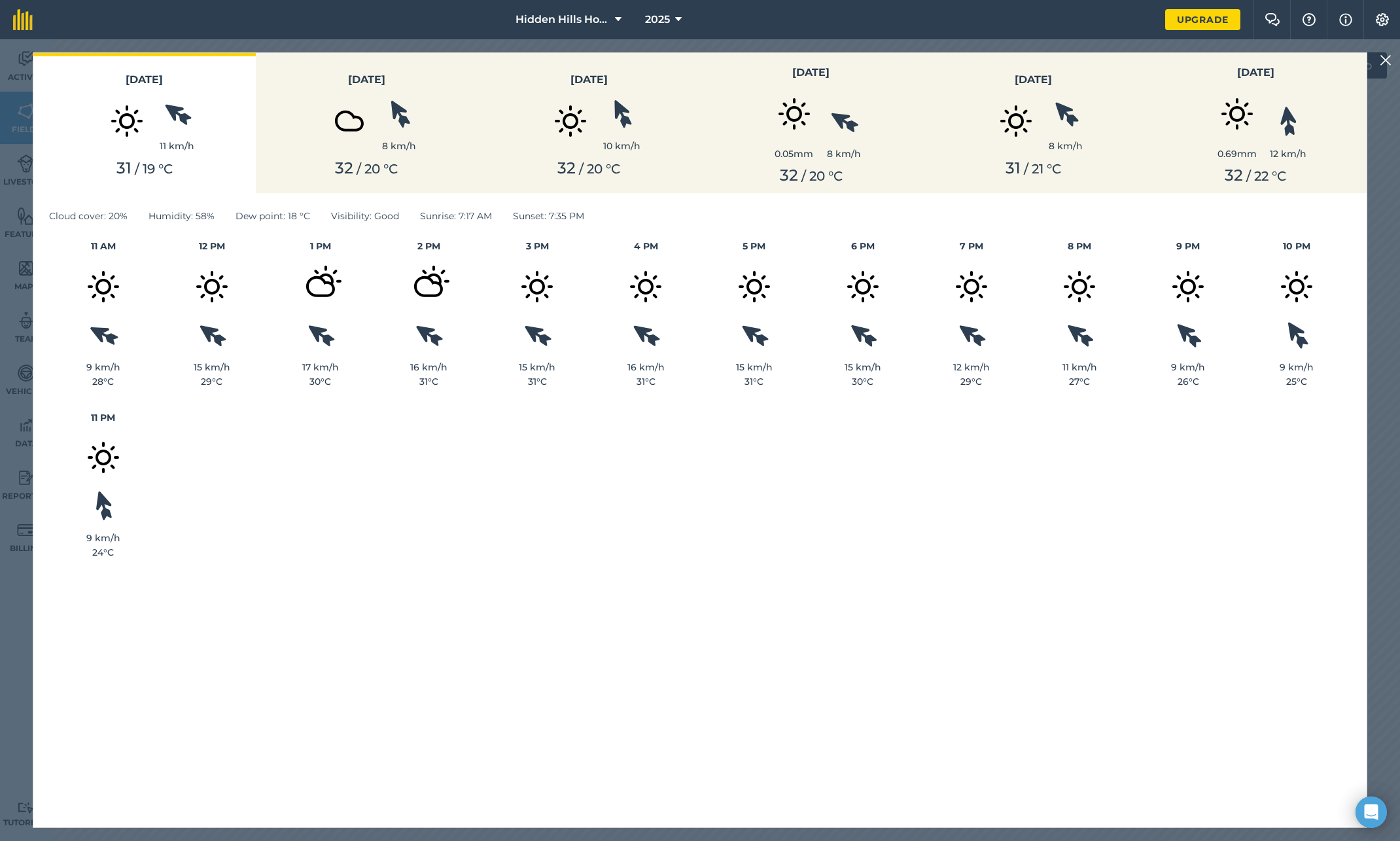
click at [1372, 63] on img at bounding box center [1386, 60] width 12 height 15
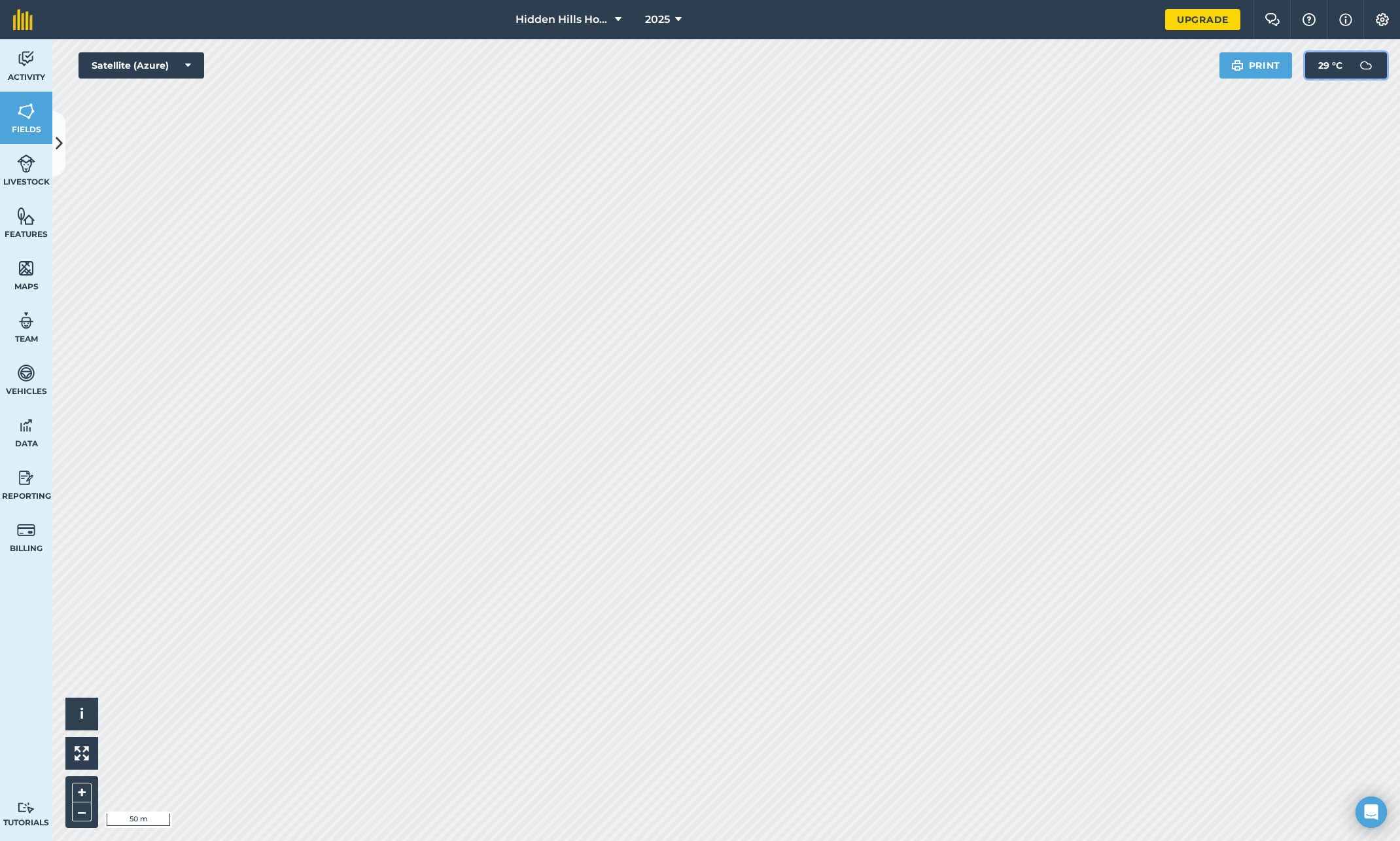
click at [1367, 71] on img at bounding box center [1366, 65] width 26 height 26
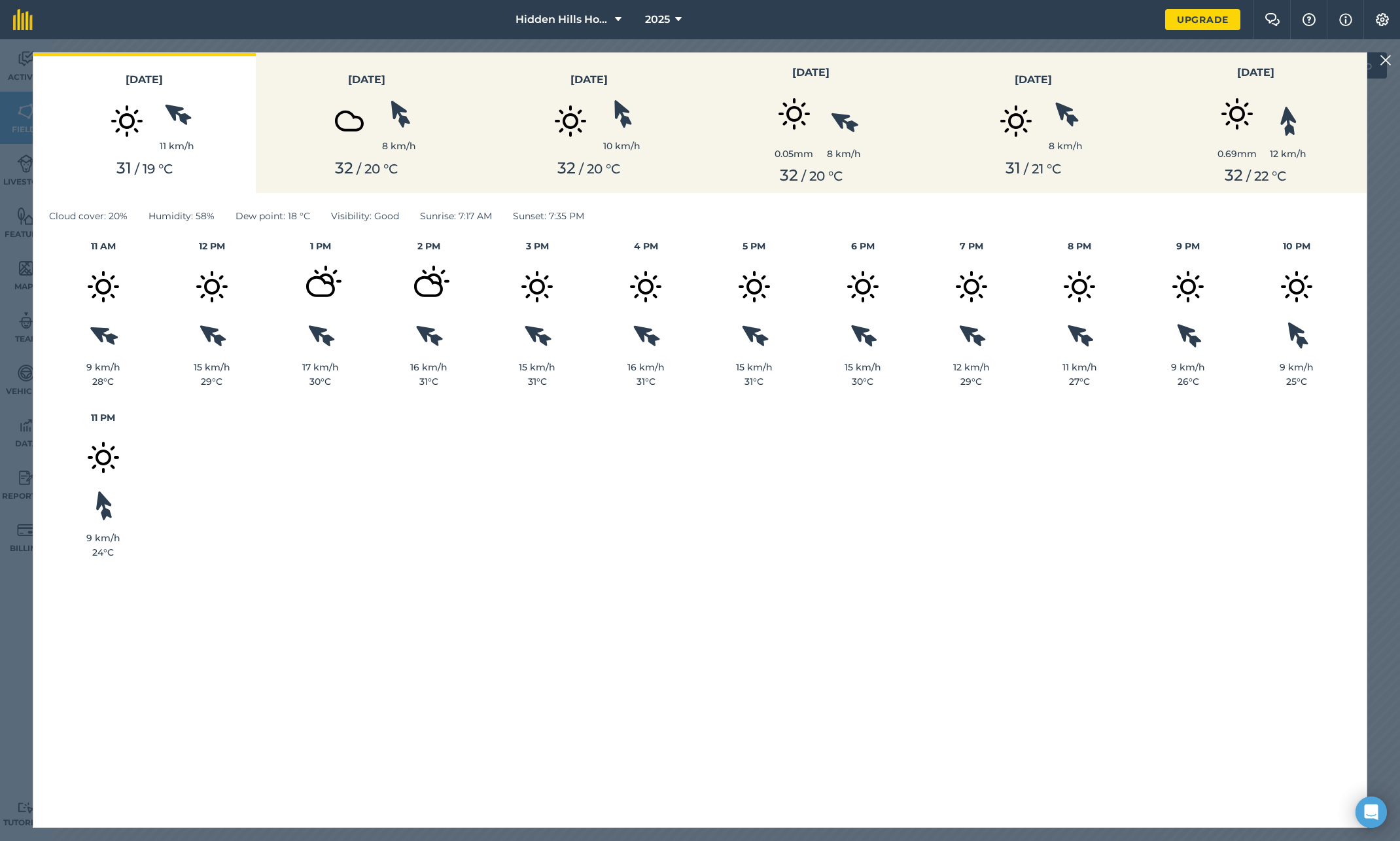
click at [1372, 64] on img at bounding box center [1386, 60] width 12 height 15
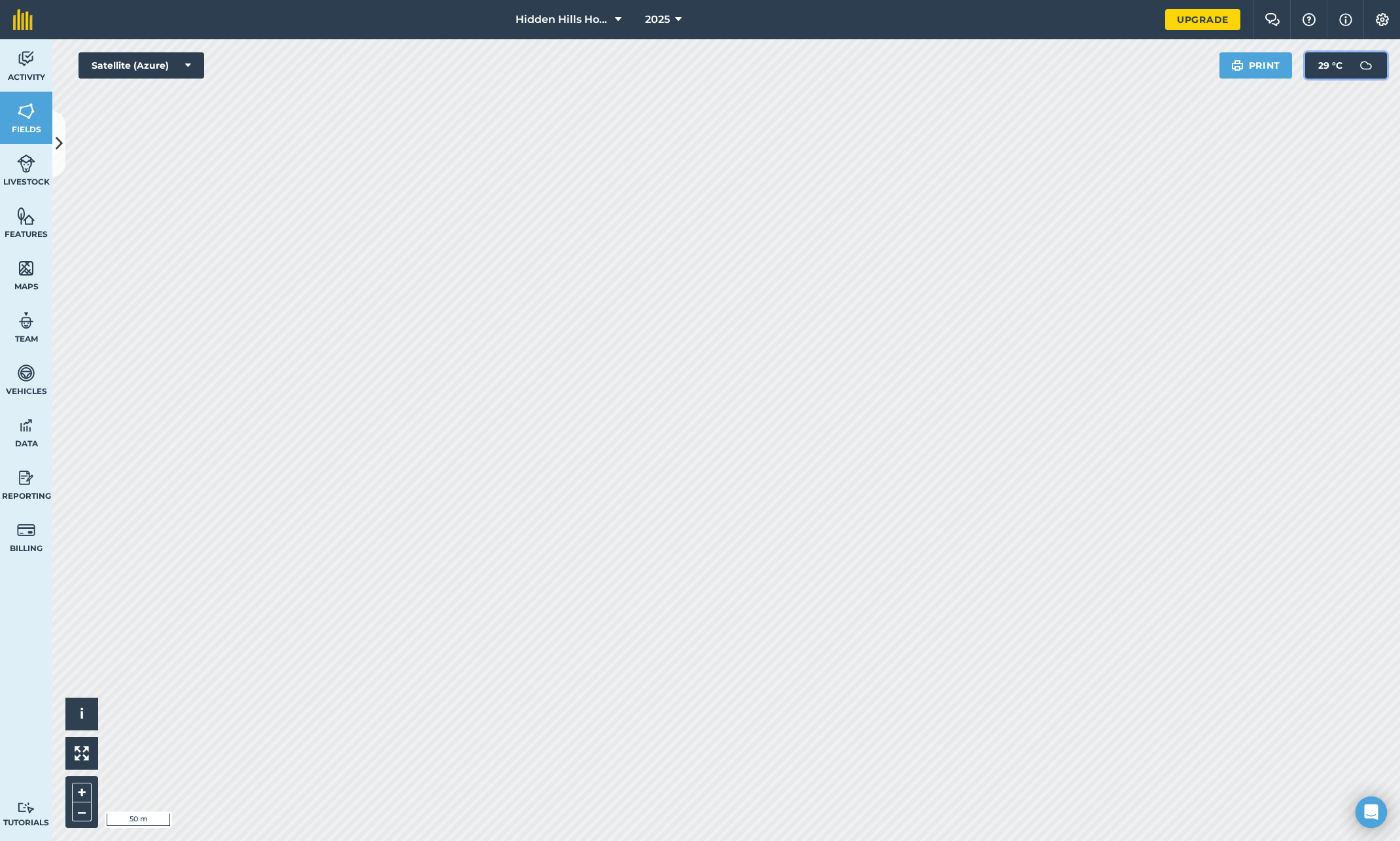
click at [1327, 65] on span "29 ° C" at bounding box center [1331, 65] width 24 height 26
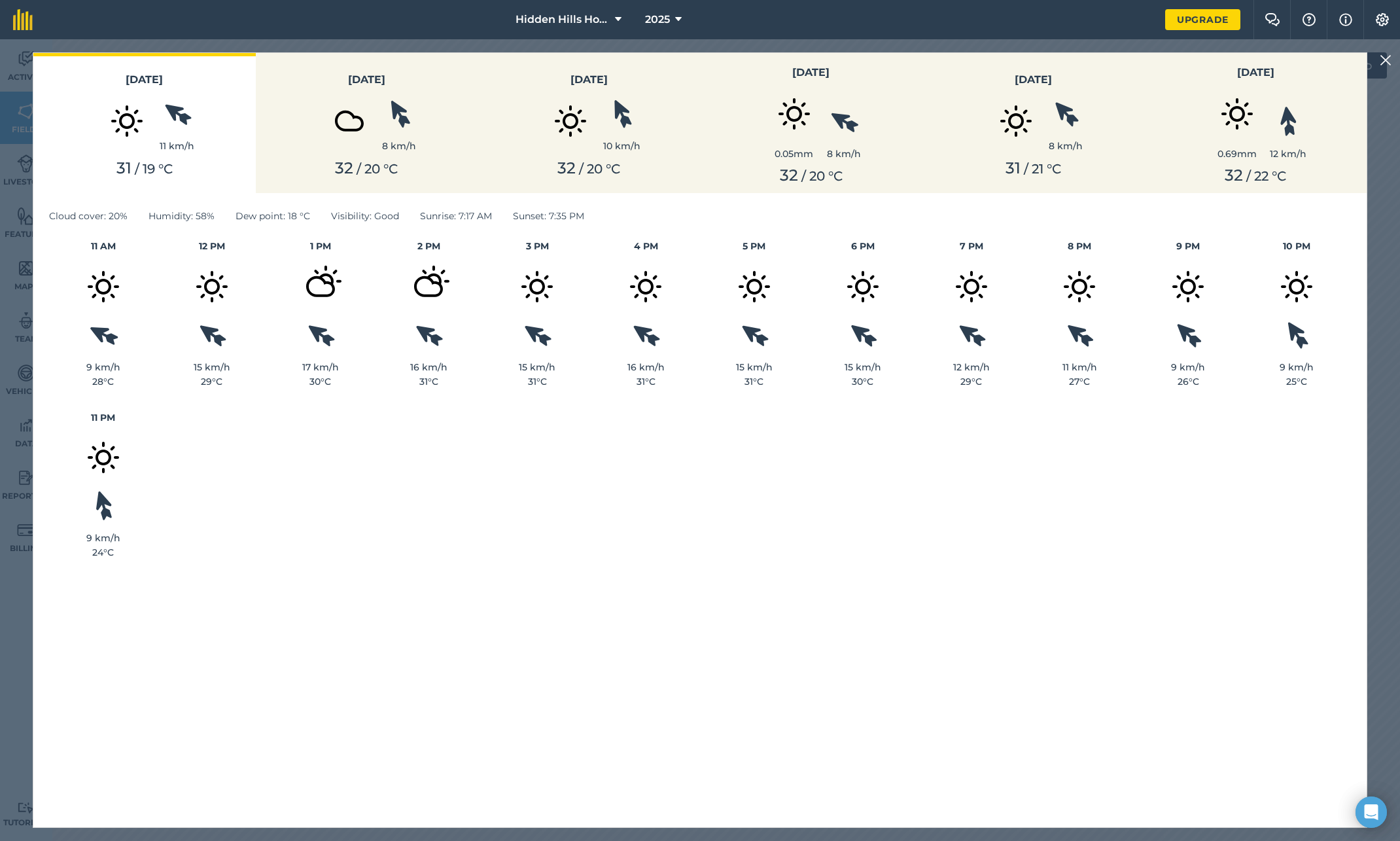
click at [1372, 61] on img at bounding box center [1386, 60] width 12 height 15
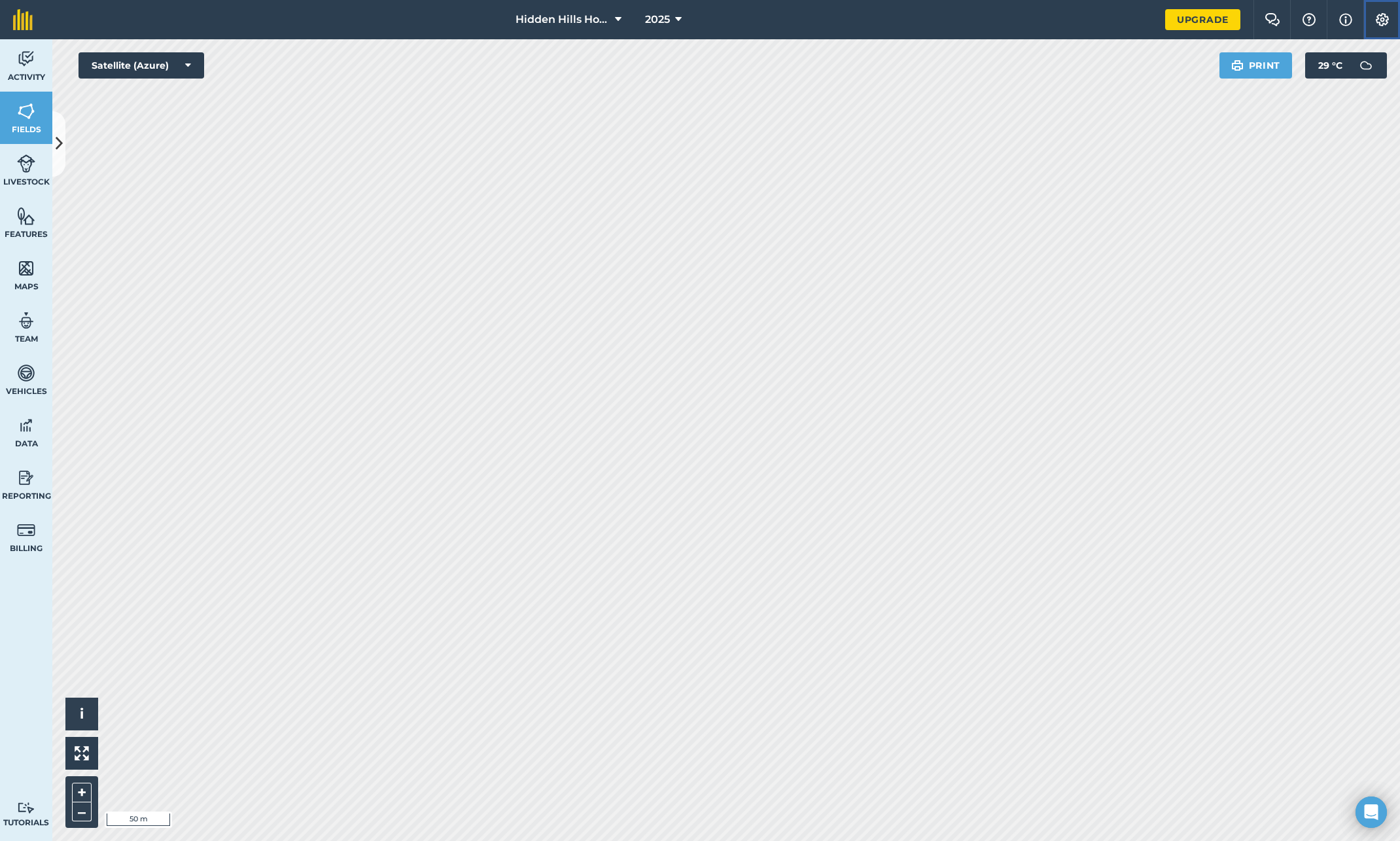
click at [1372, 19] on img at bounding box center [1382, 19] width 15 height 13
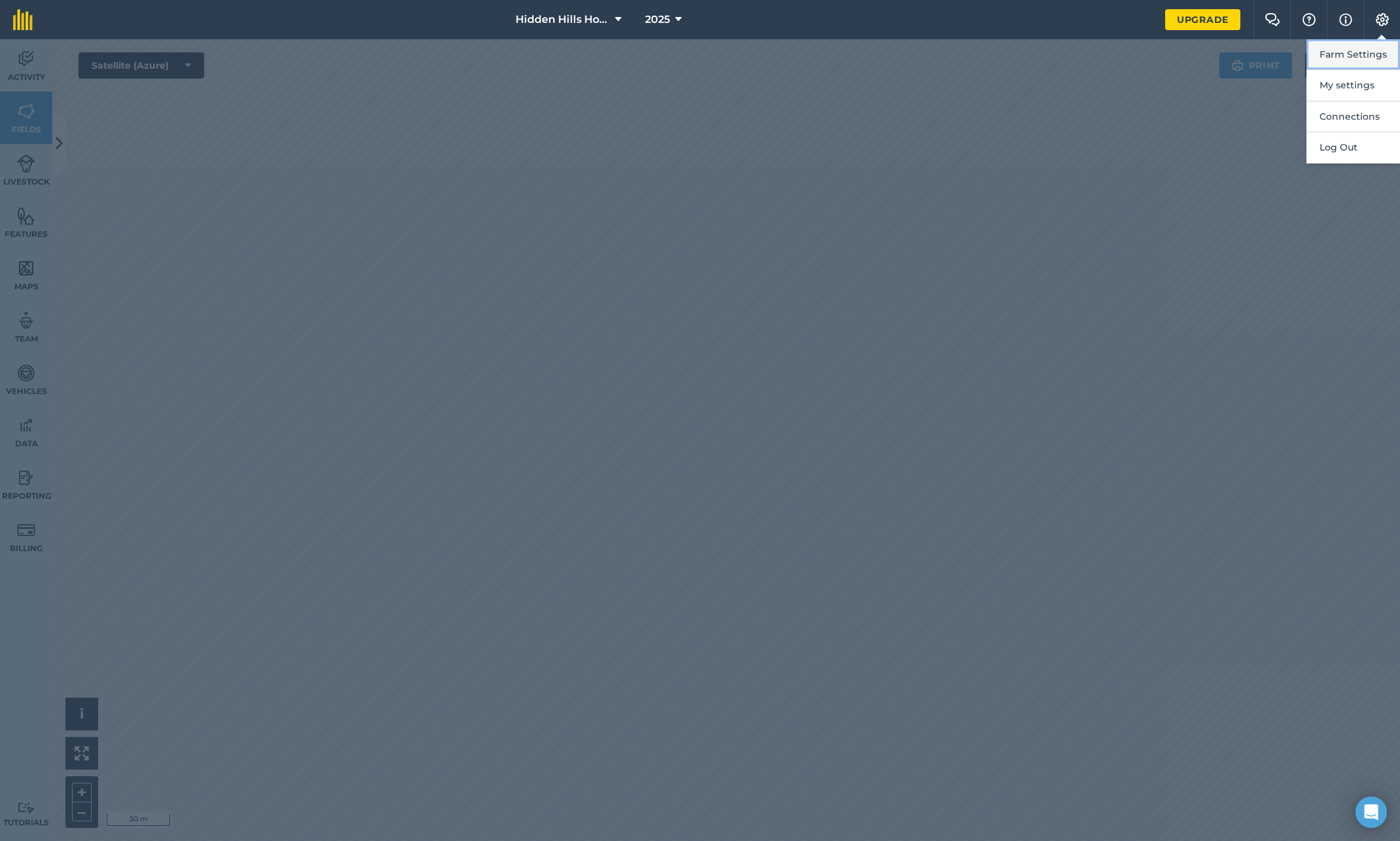
click at [1365, 54] on button "Farm Settings" at bounding box center [1353, 55] width 93 height 31
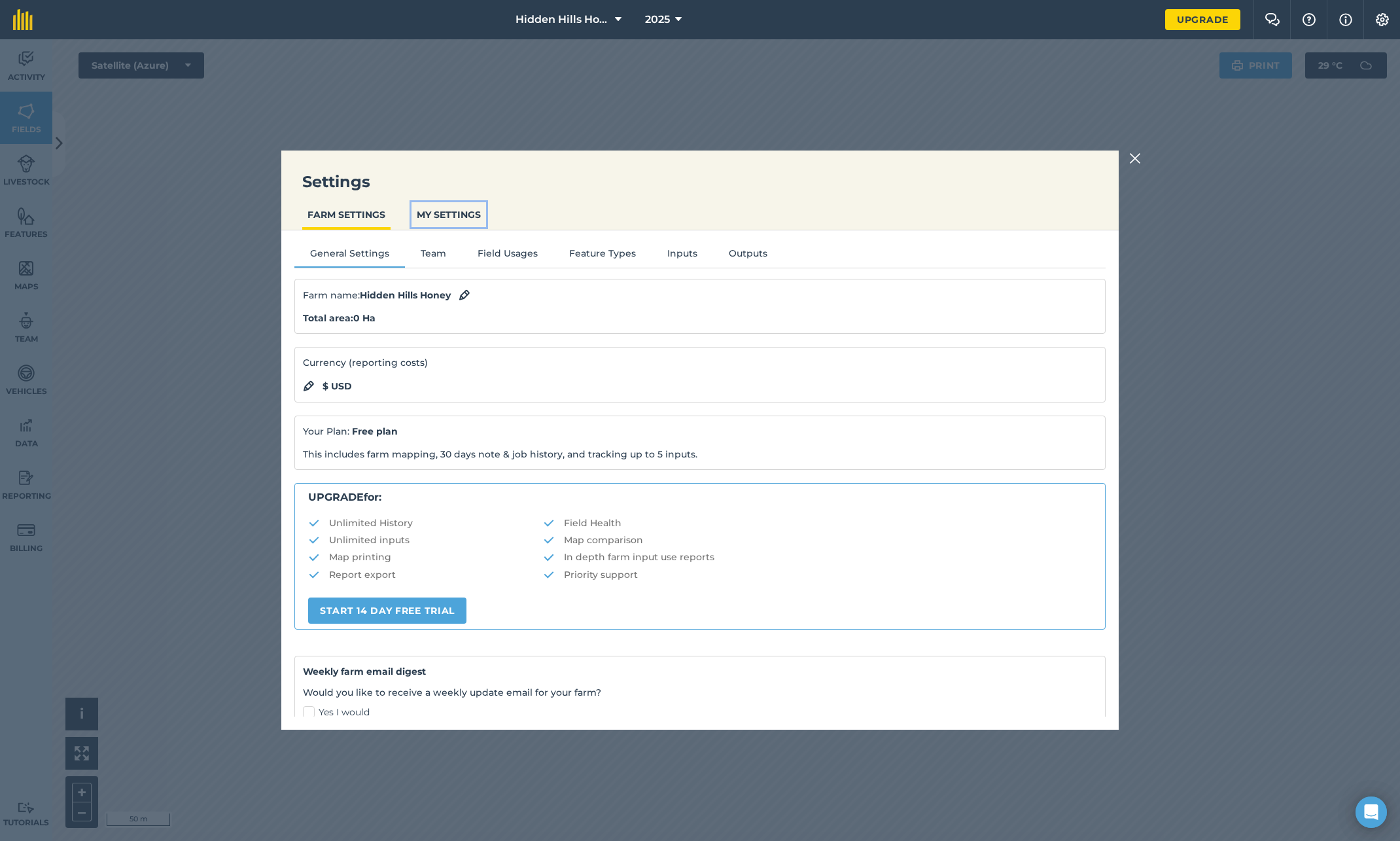
click at [462, 216] on button "MY SETTINGS" at bounding box center [449, 214] width 75 height 25
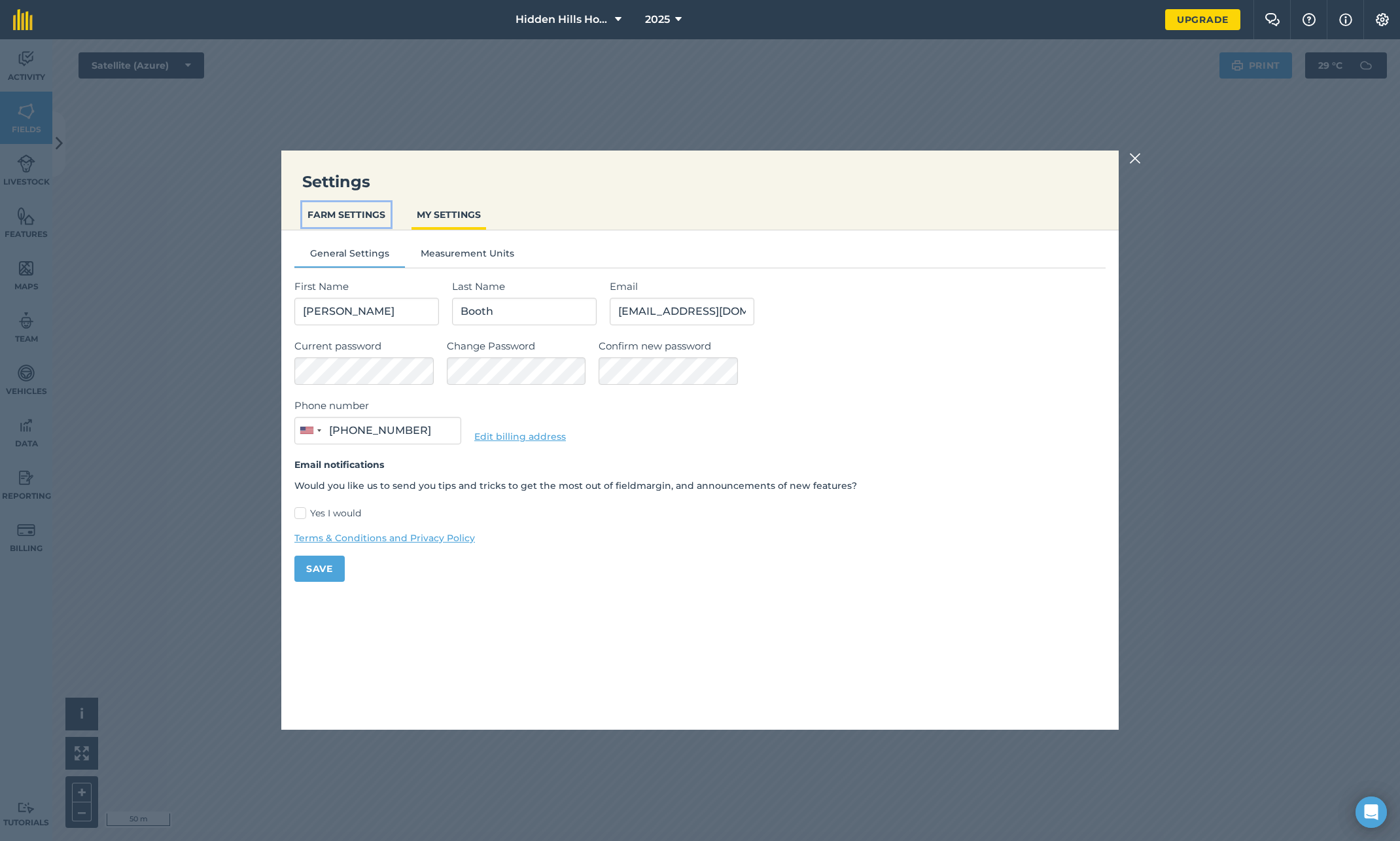
click at [358, 216] on button "FARM SETTINGS" at bounding box center [346, 214] width 89 height 25
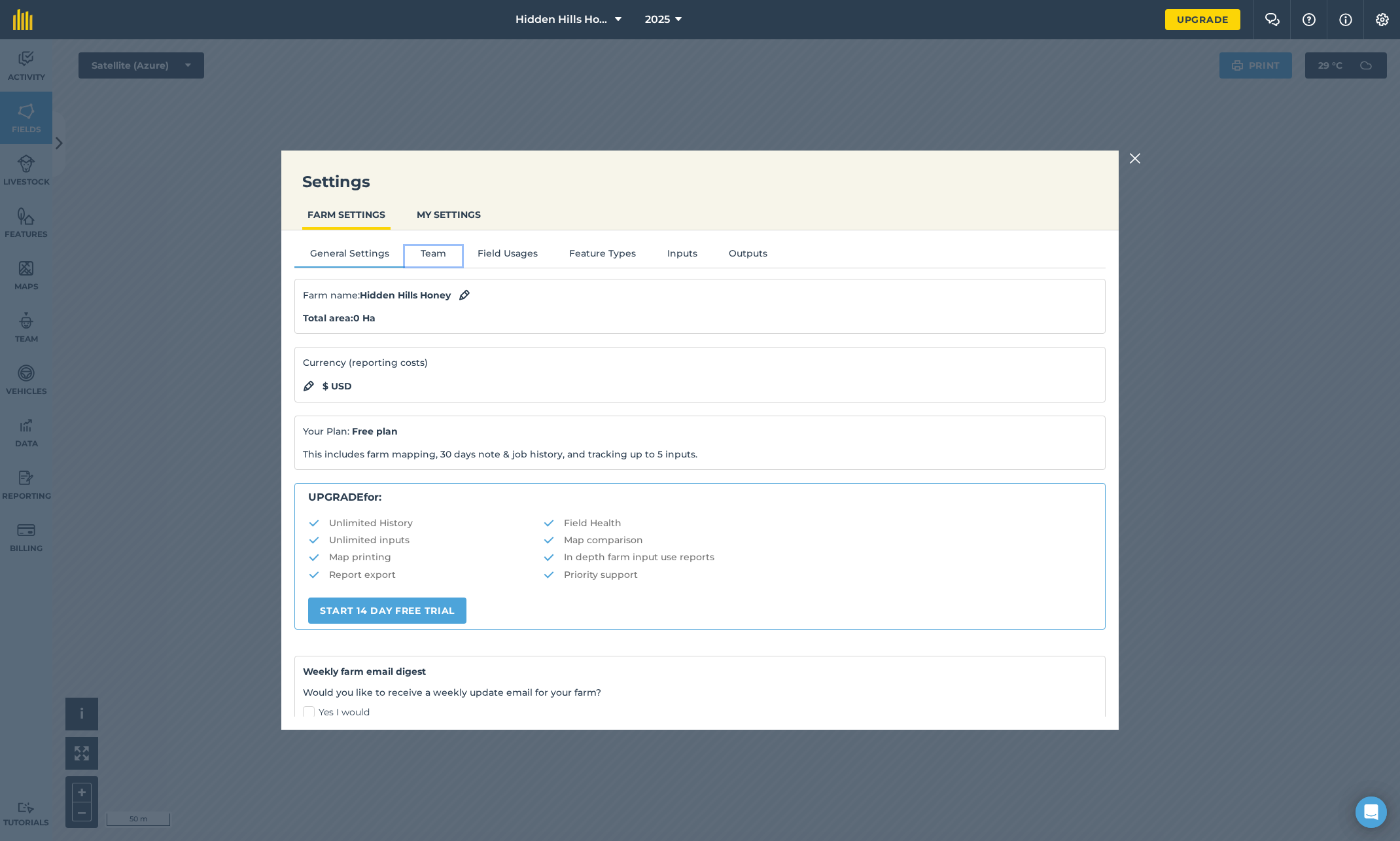
click at [436, 249] on button "Team" at bounding box center [433, 255] width 57 height 19
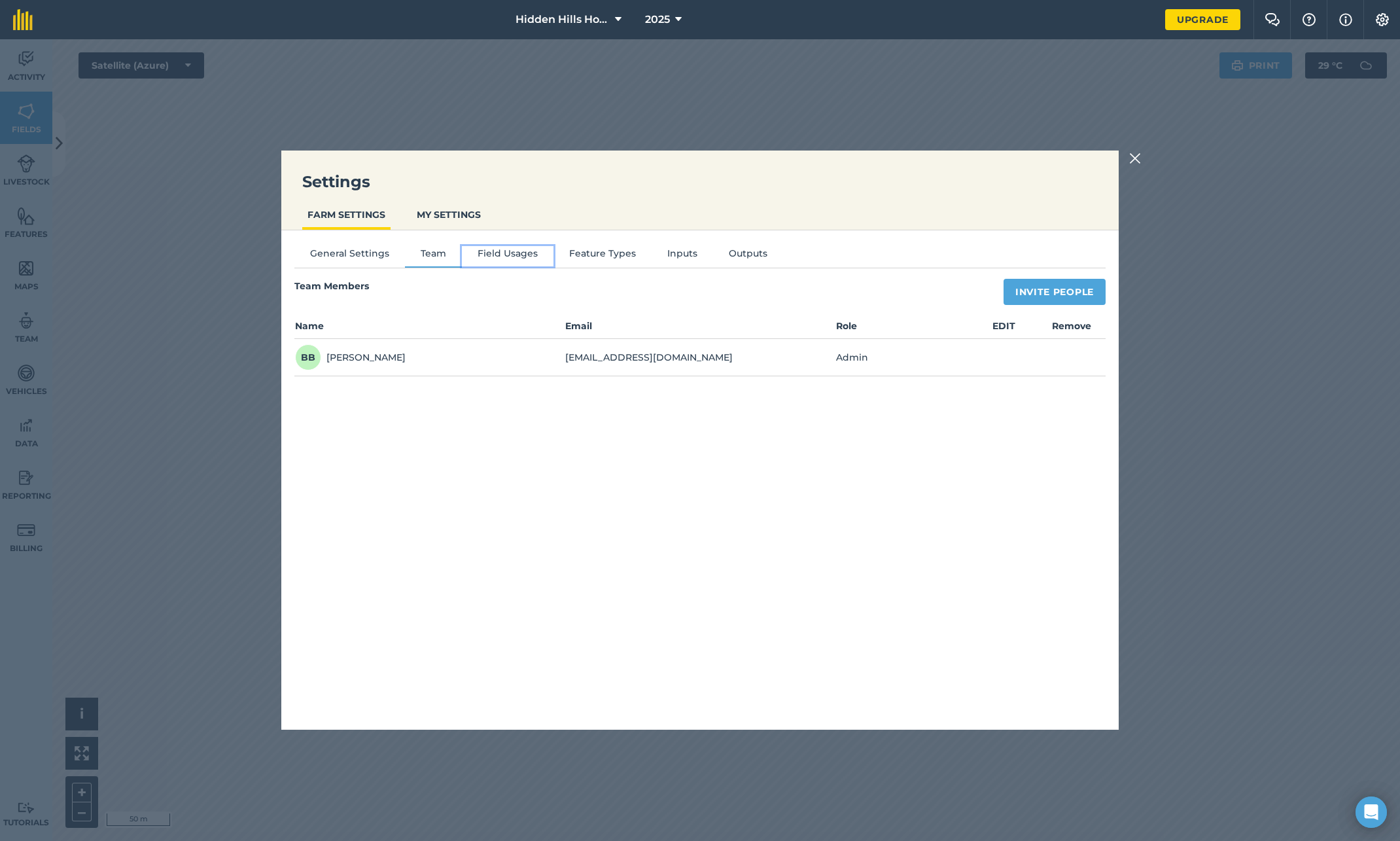
click at [502, 259] on button "Field Usages" at bounding box center [507, 255] width 92 height 19
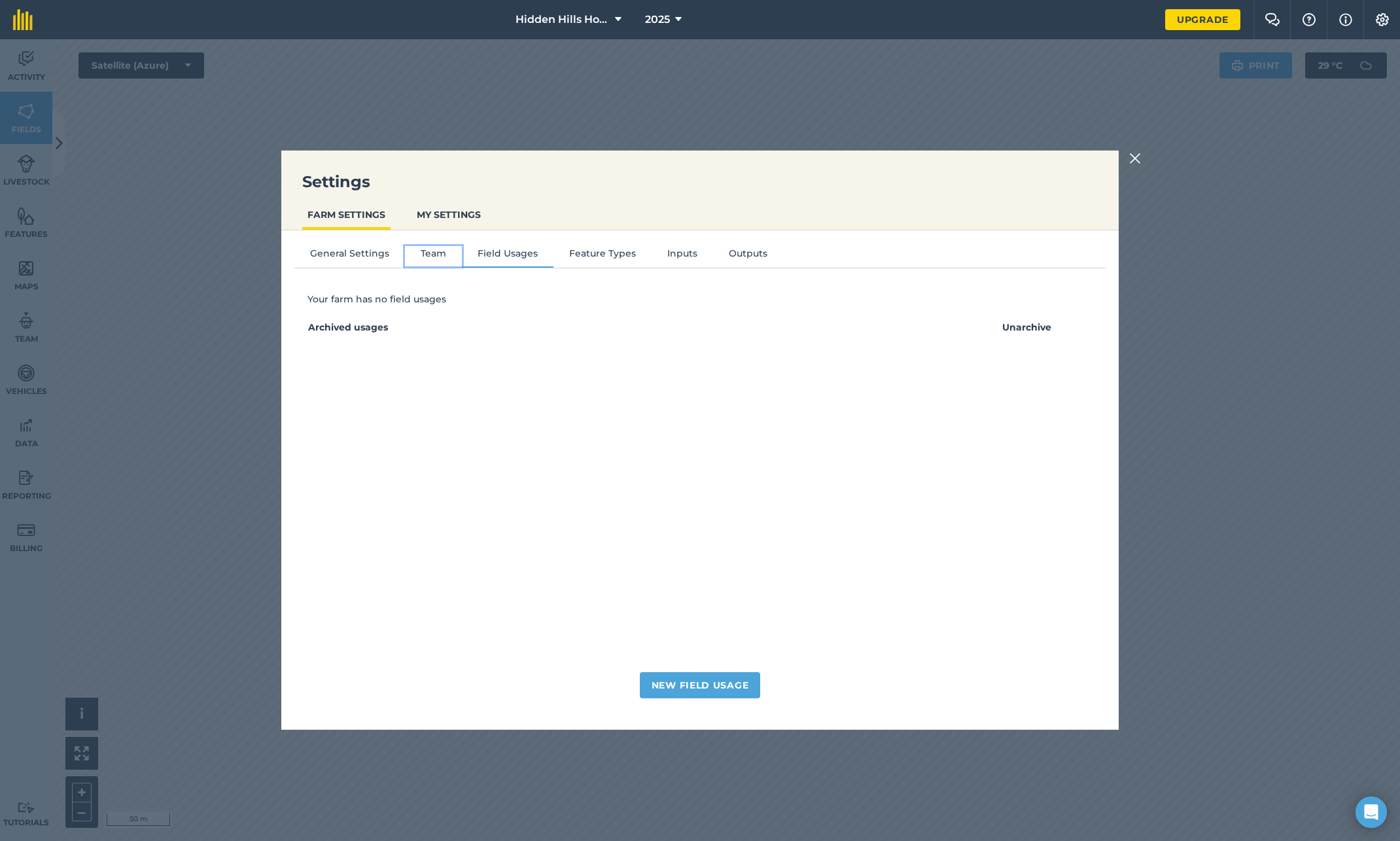
click at [429, 255] on button "Team" at bounding box center [433, 255] width 57 height 19
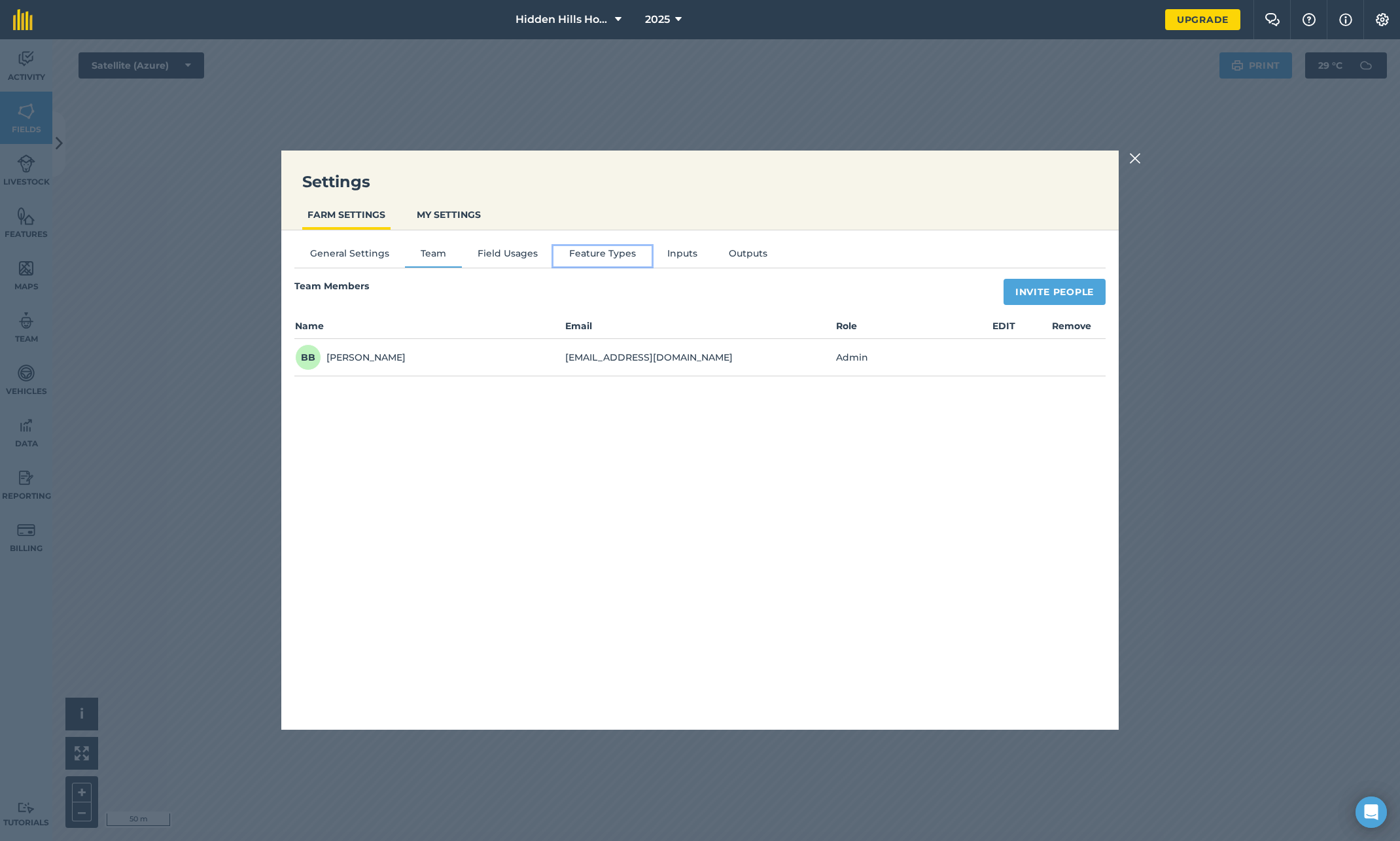
click at [582, 258] on button "Feature Types" at bounding box center [603, 255] width 98 height 19
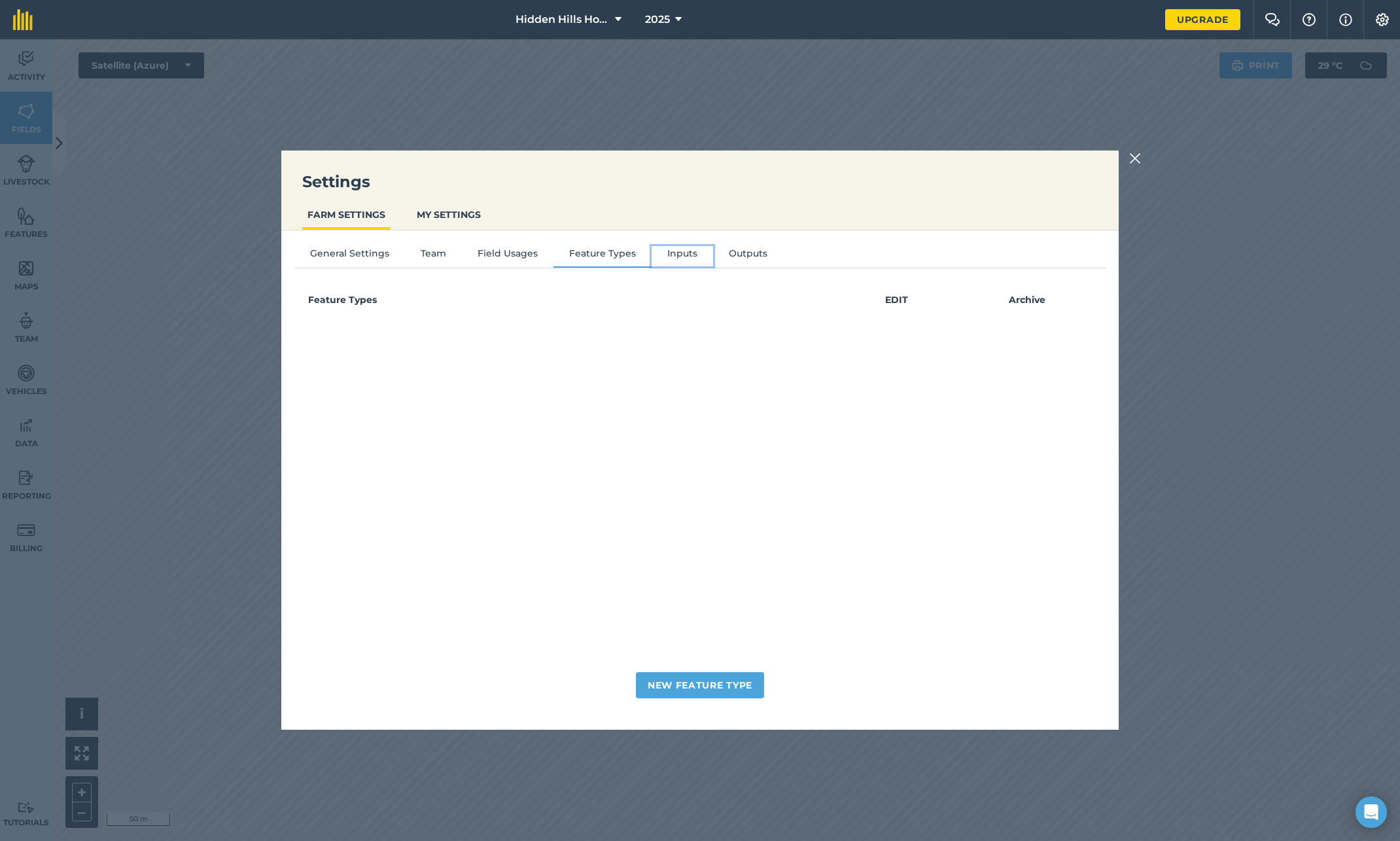
click at [681, 254] on button "Inputs" at bounding box center [682, 255] width 61 height 19
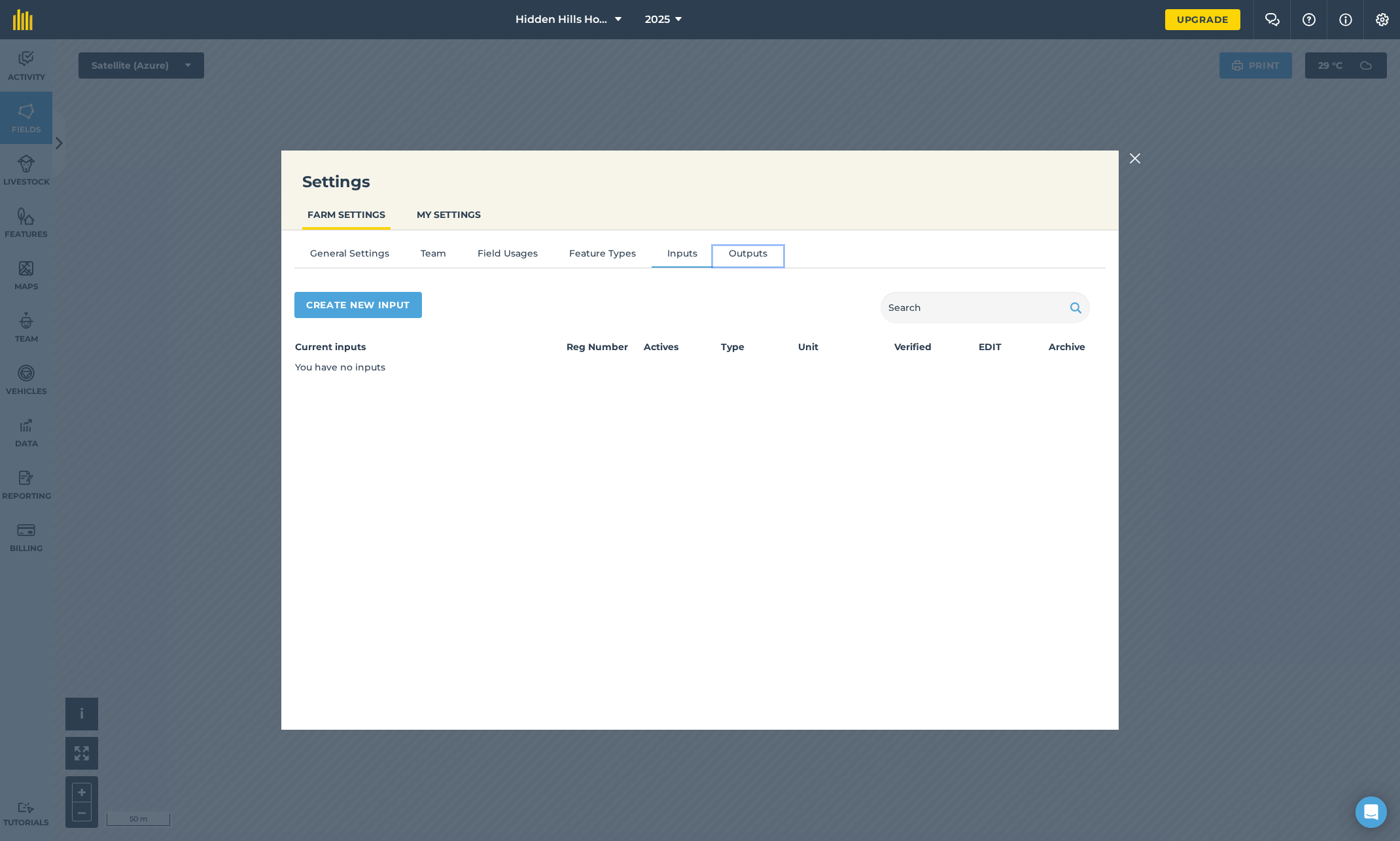
click at [743, 251] on button "Outputs" at bounding box center [748, 255] width 70 height 19
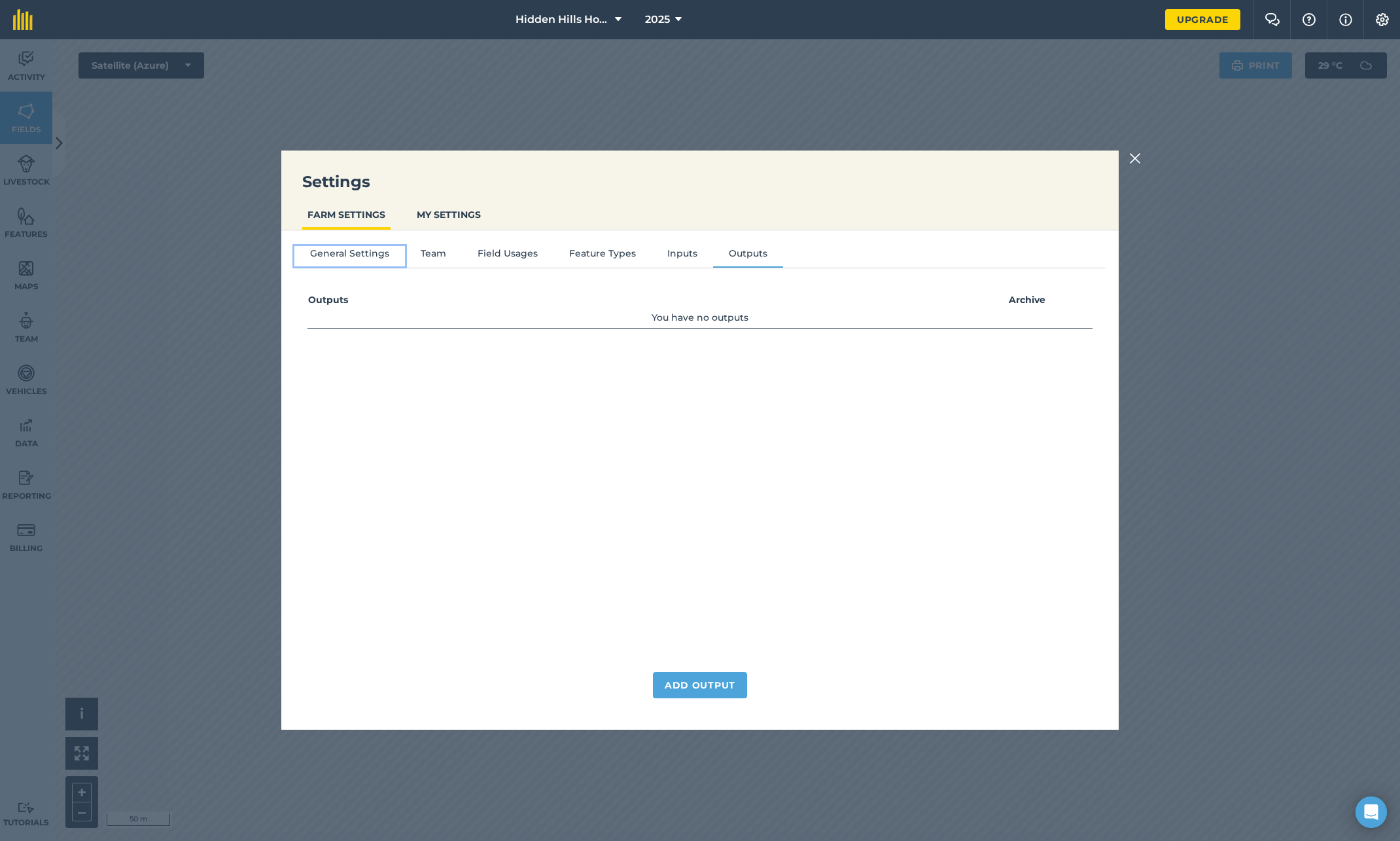
click at [335, 258] on button "General Settings" at bounding box center [350, 255] width 110 height 19
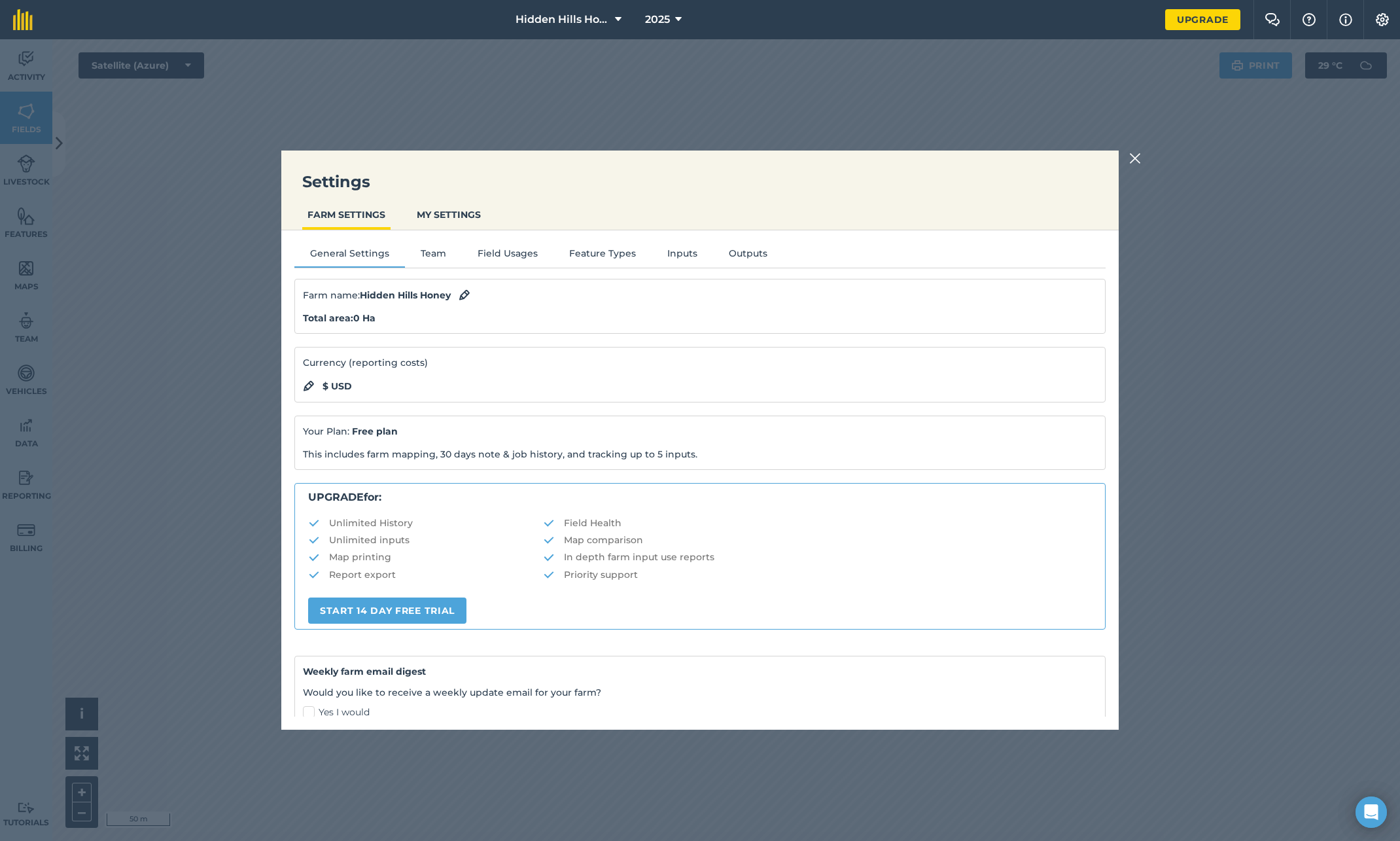
click at [226, 138] on div "Settings FARM SETTINGS MY SETTINGS General Settings Team Field Usages Feature T…" at bounding box center [700, 440] width 1400 height 802
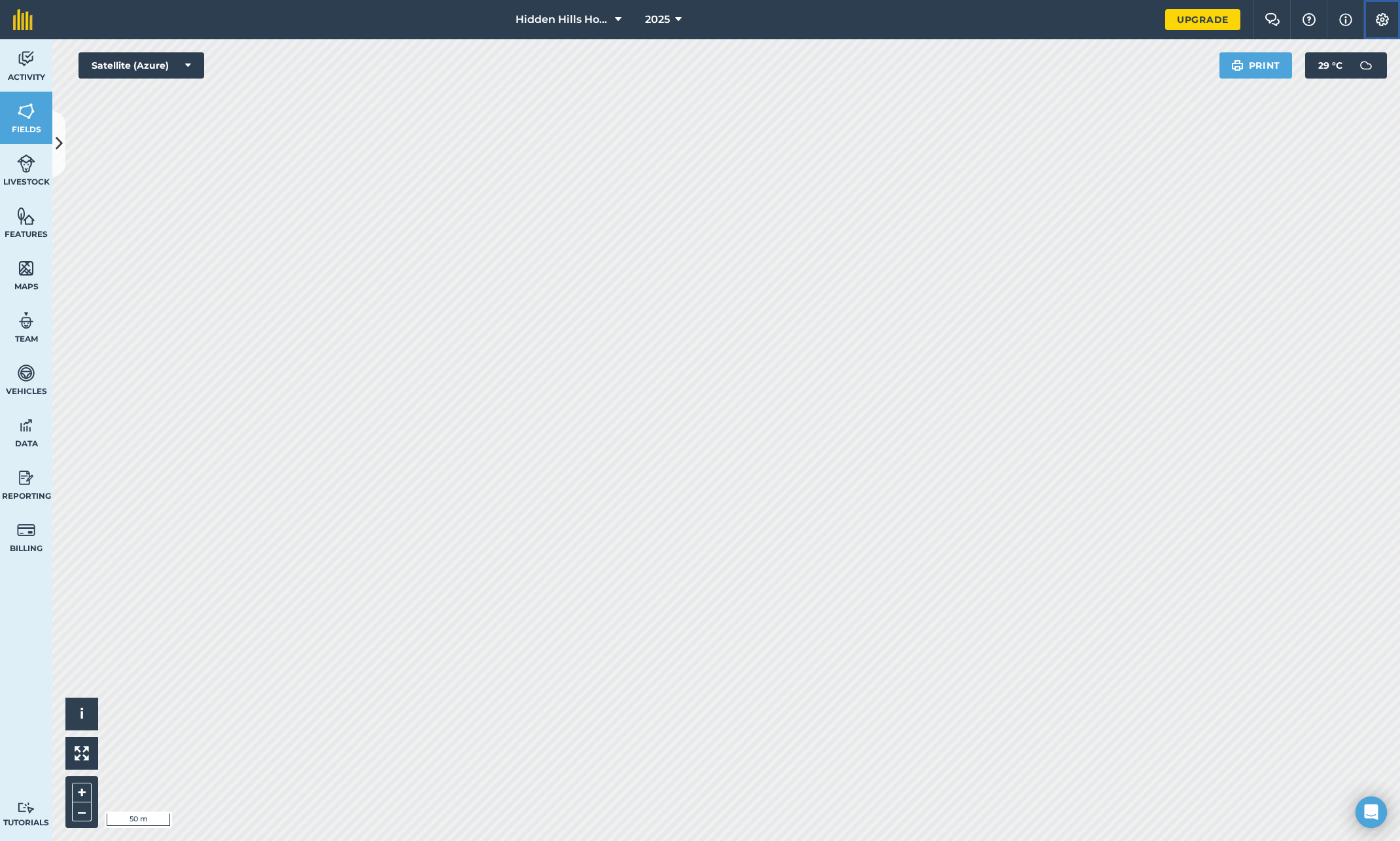
click at [1372, 23] on img at bounding box center [1382, 19] width 15 height 13
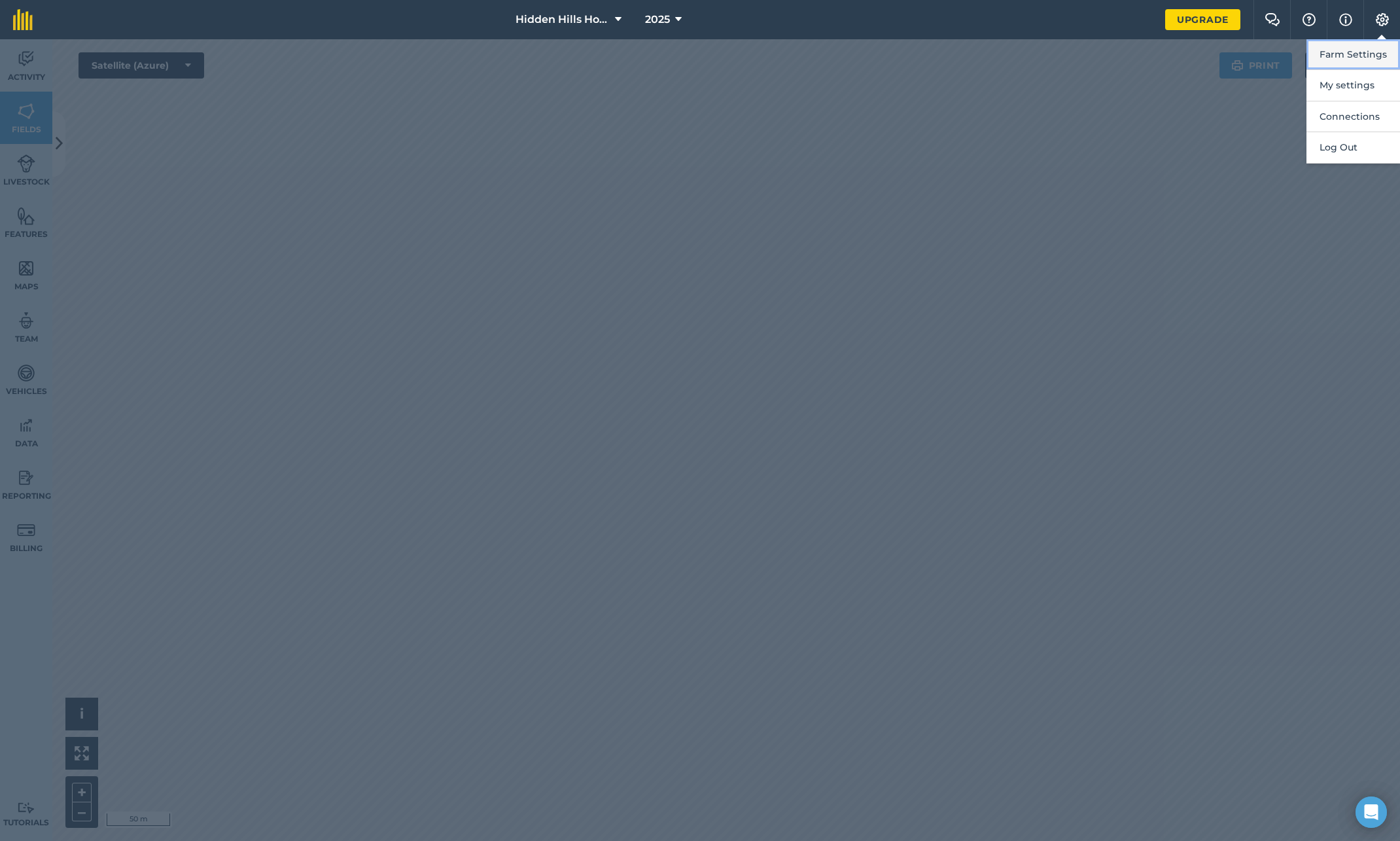
click at [1344, 60] on button "Farm Settings" at bounding box center [1353, 55] width 93 height 31
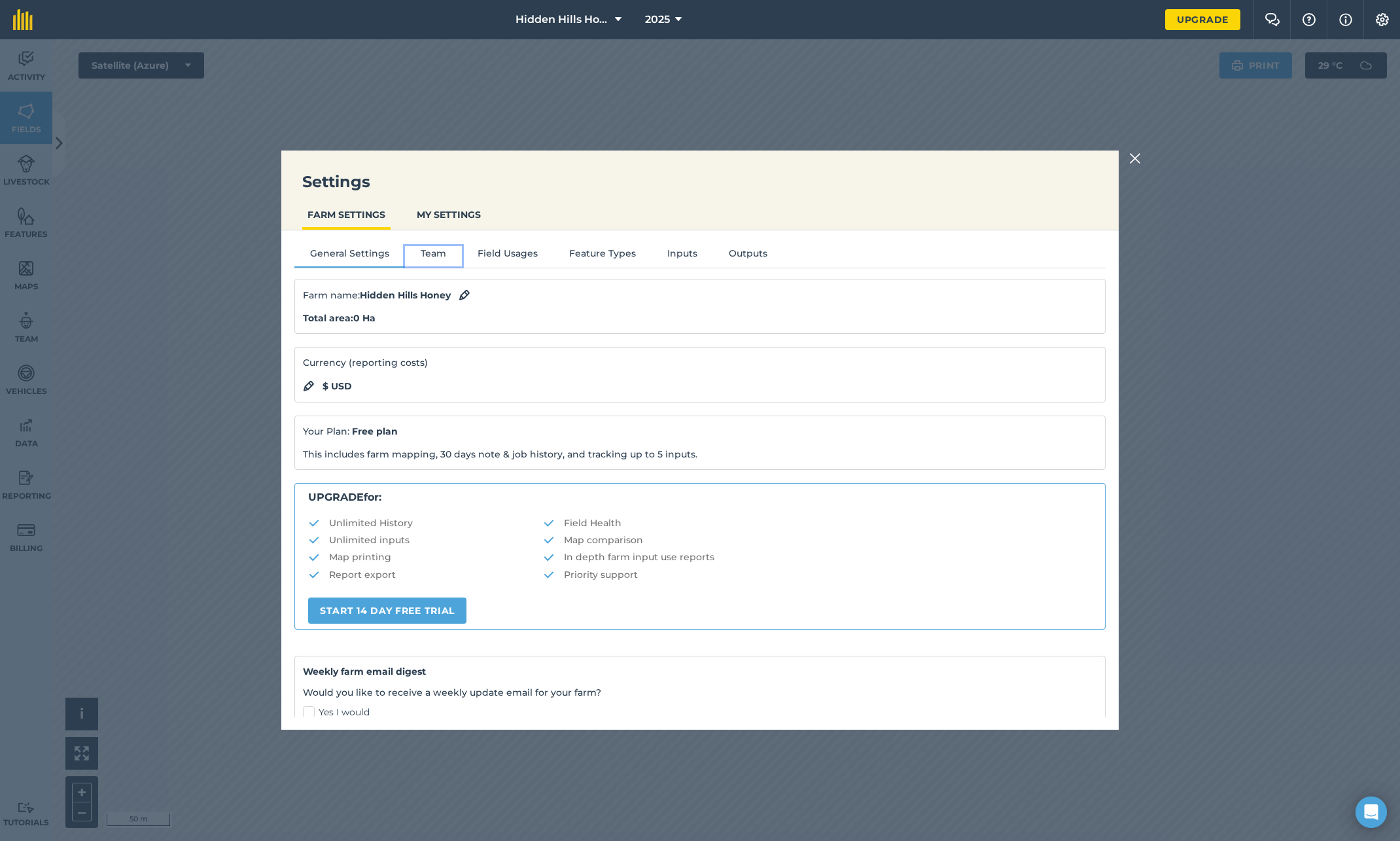
click at [431, 251] on button "Team" at bounding box center [433, 255] width 57 height 19
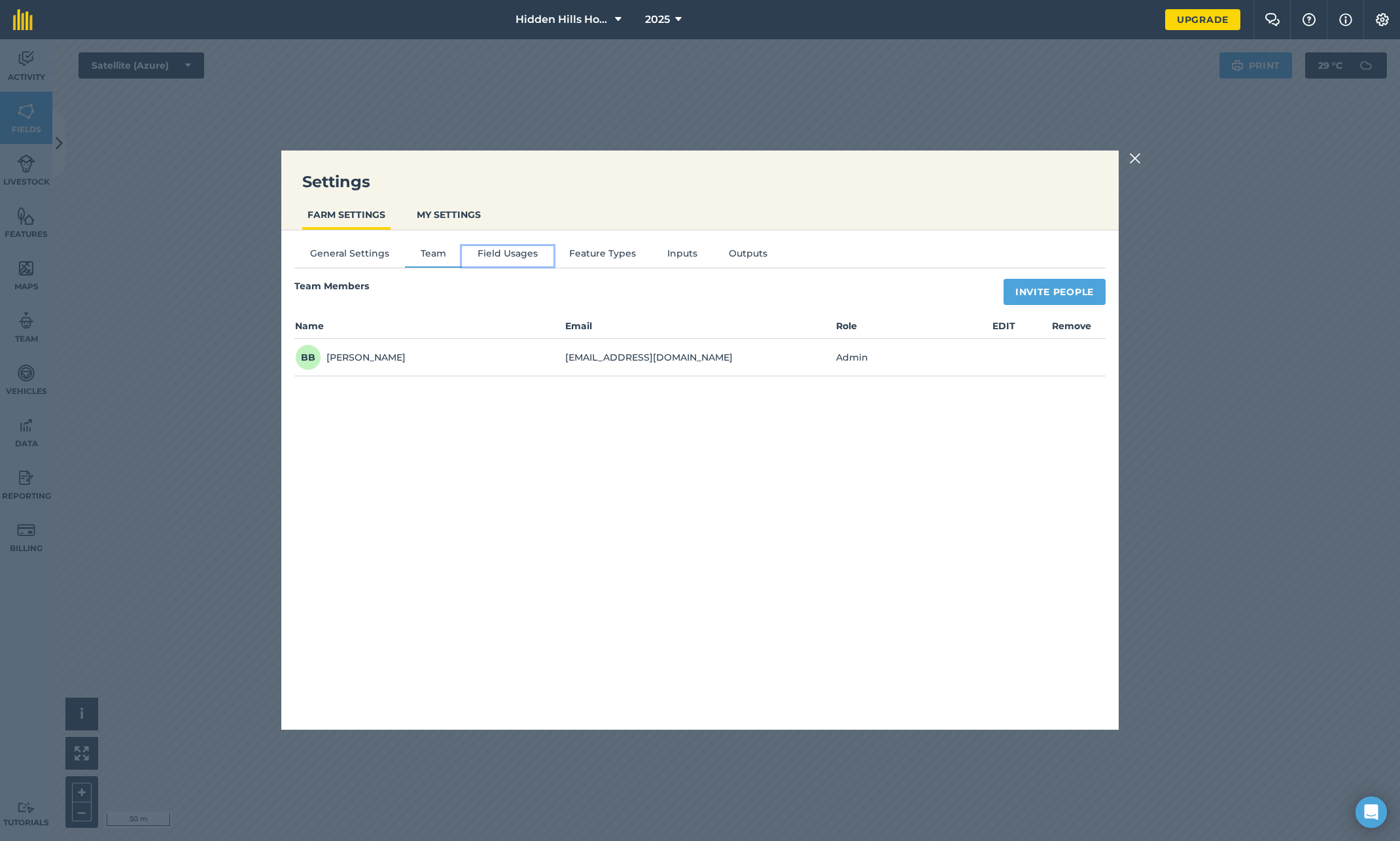
click at [501, 251] on button "Field Usages" at bounding box center [507, 255] width 92 height 19
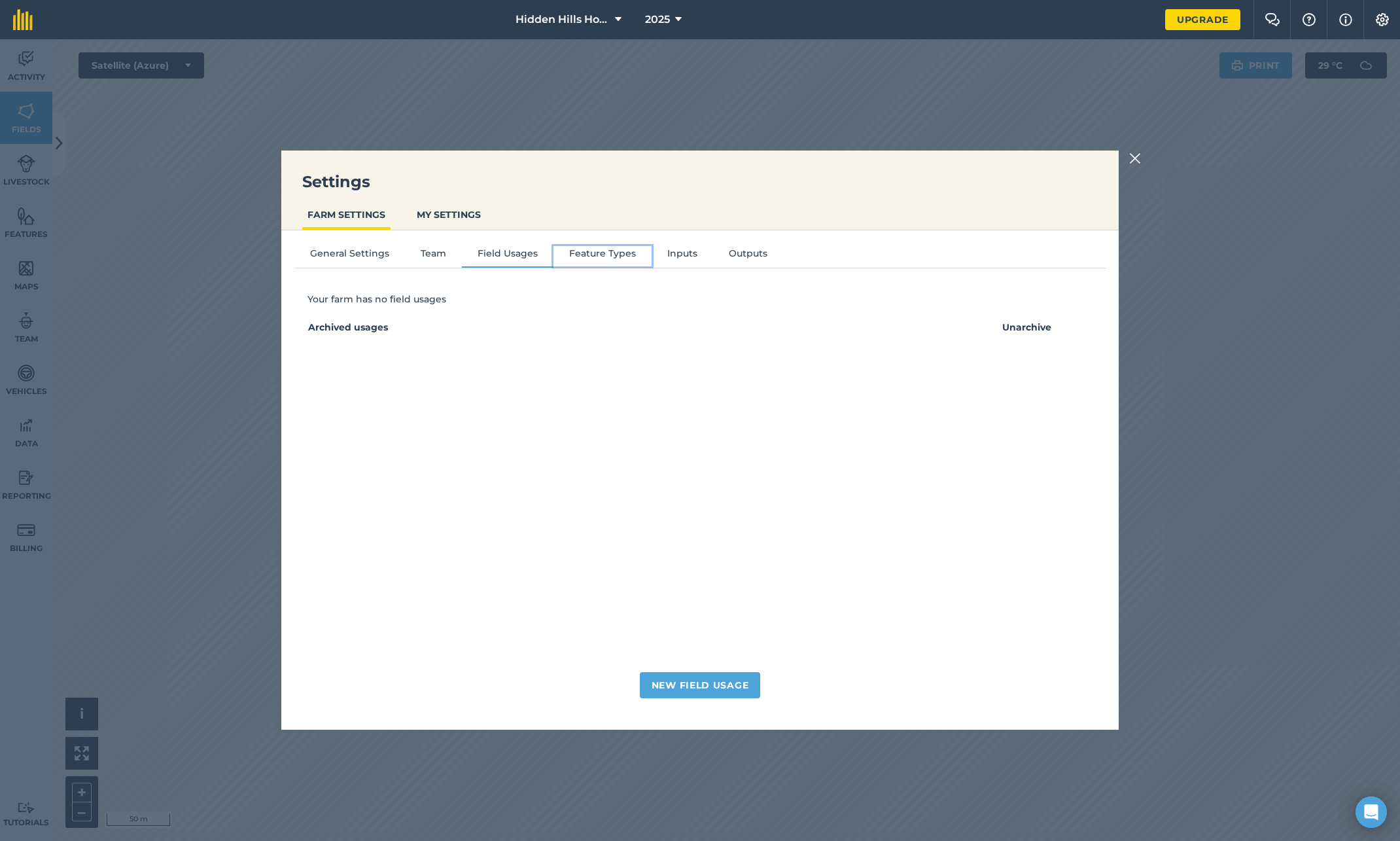
click at [578, 255] on button "Feature Types" at bounding box center [603, 255] width 98 height 19
click at [695, 254] on button "Inputs" at bounding box center [682, 255] width 61 height 19
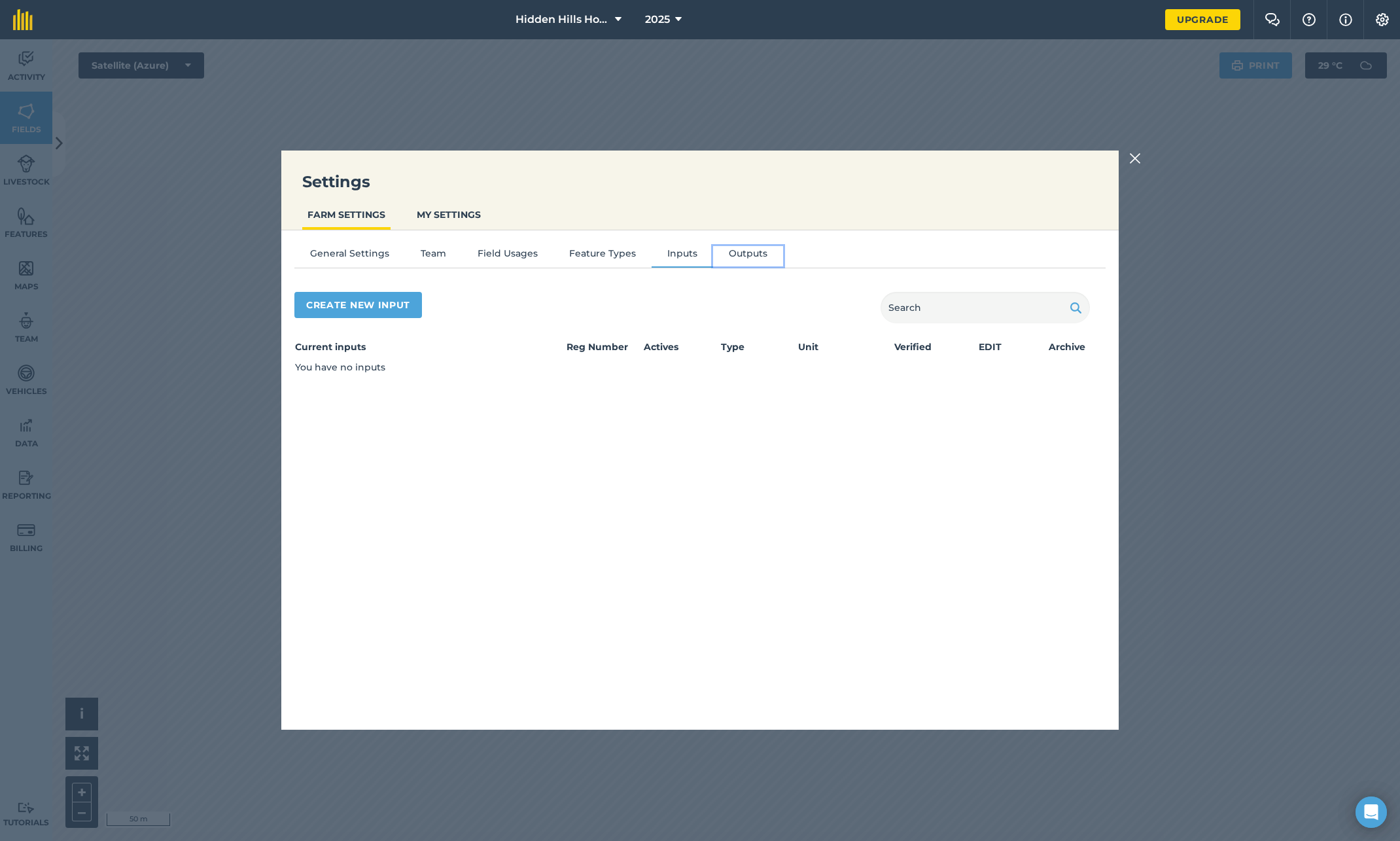
click at [744, 253] on button "Outputs" at bounding box center [748, 255] width 70 height 19
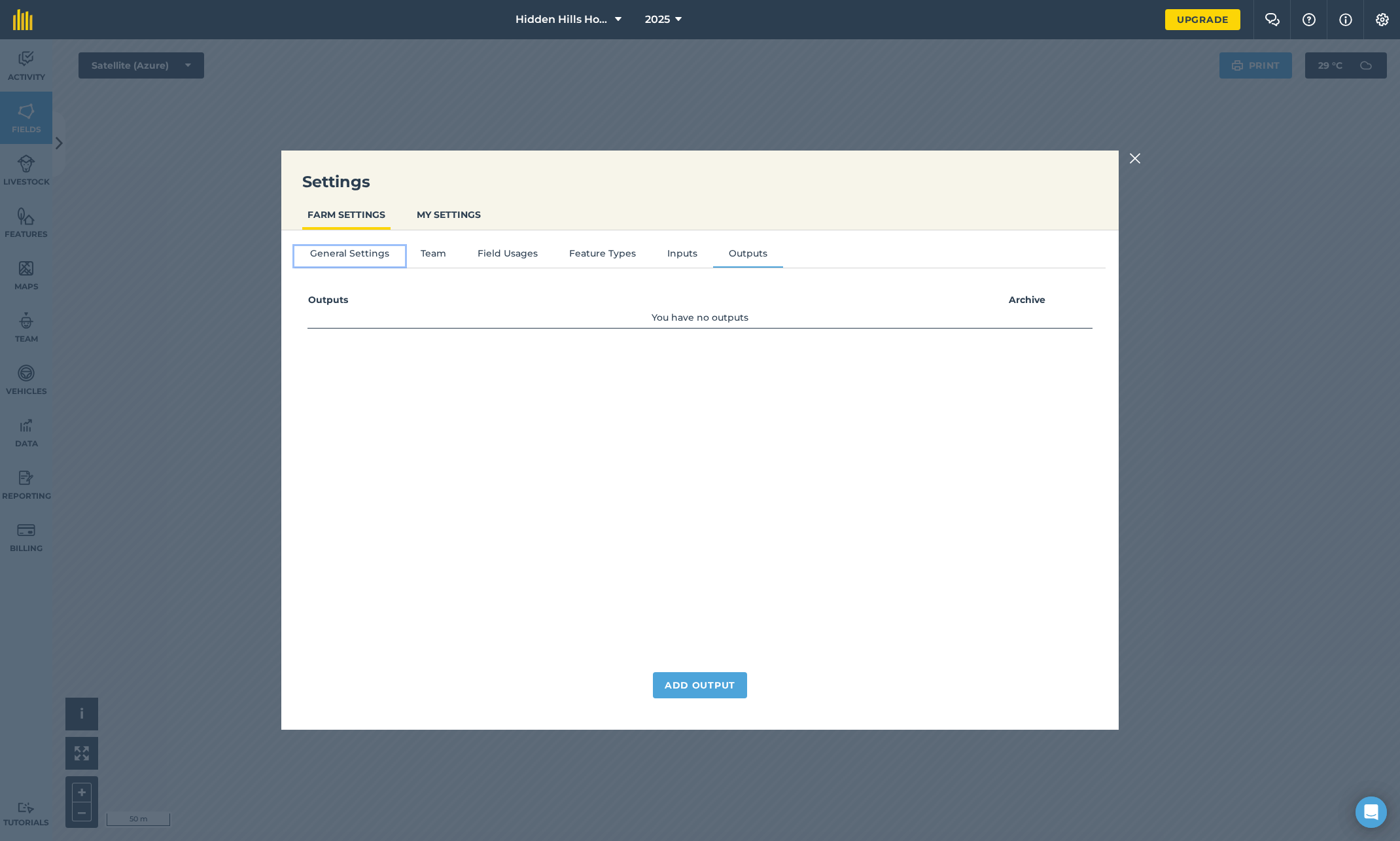
click at [358, 251] on button "General Settings" at bounding box center [350, 255] width 110 height 19
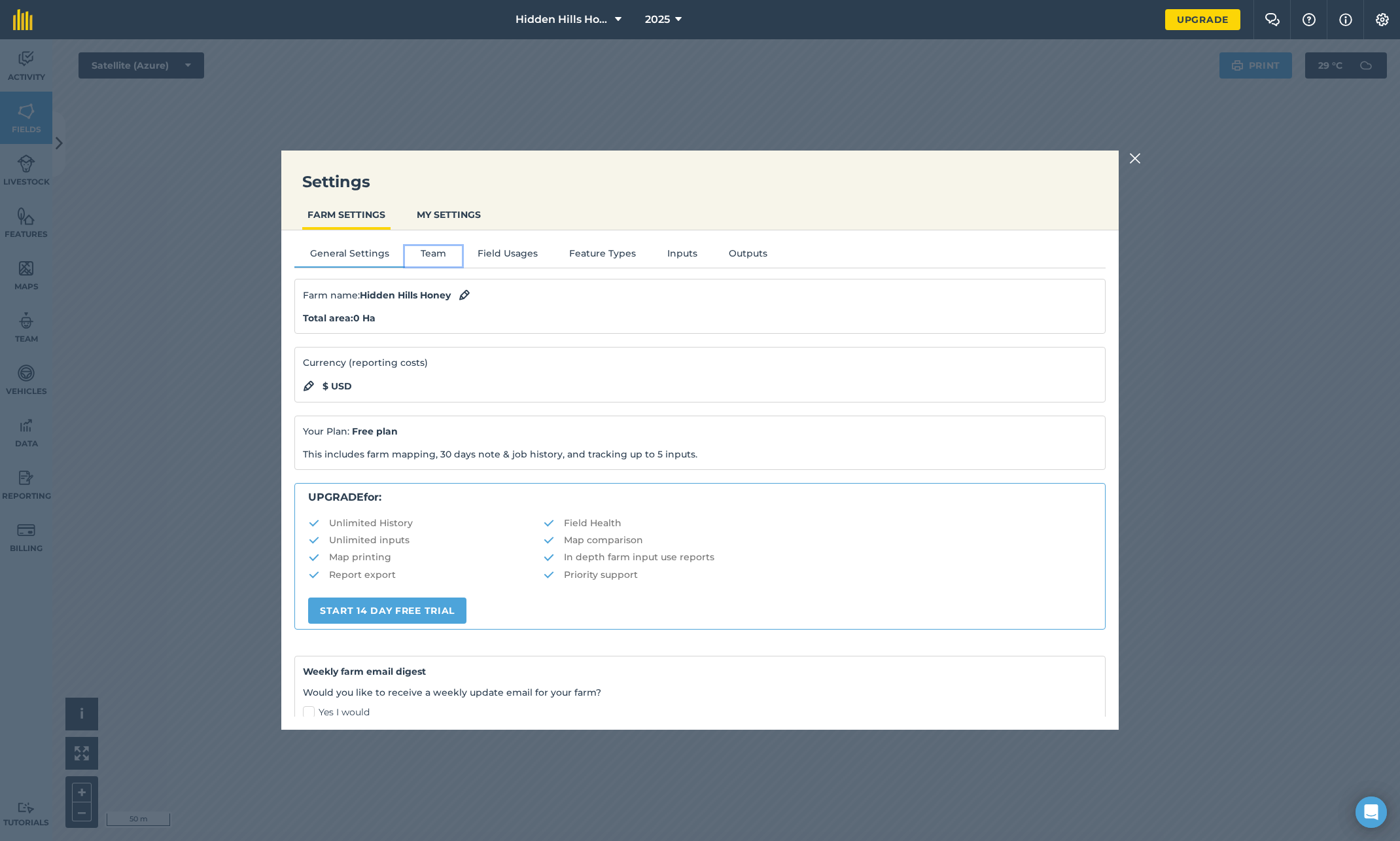
click at [431, 251] on button "Team" at bounding box center [433, 255] width 57 height 19
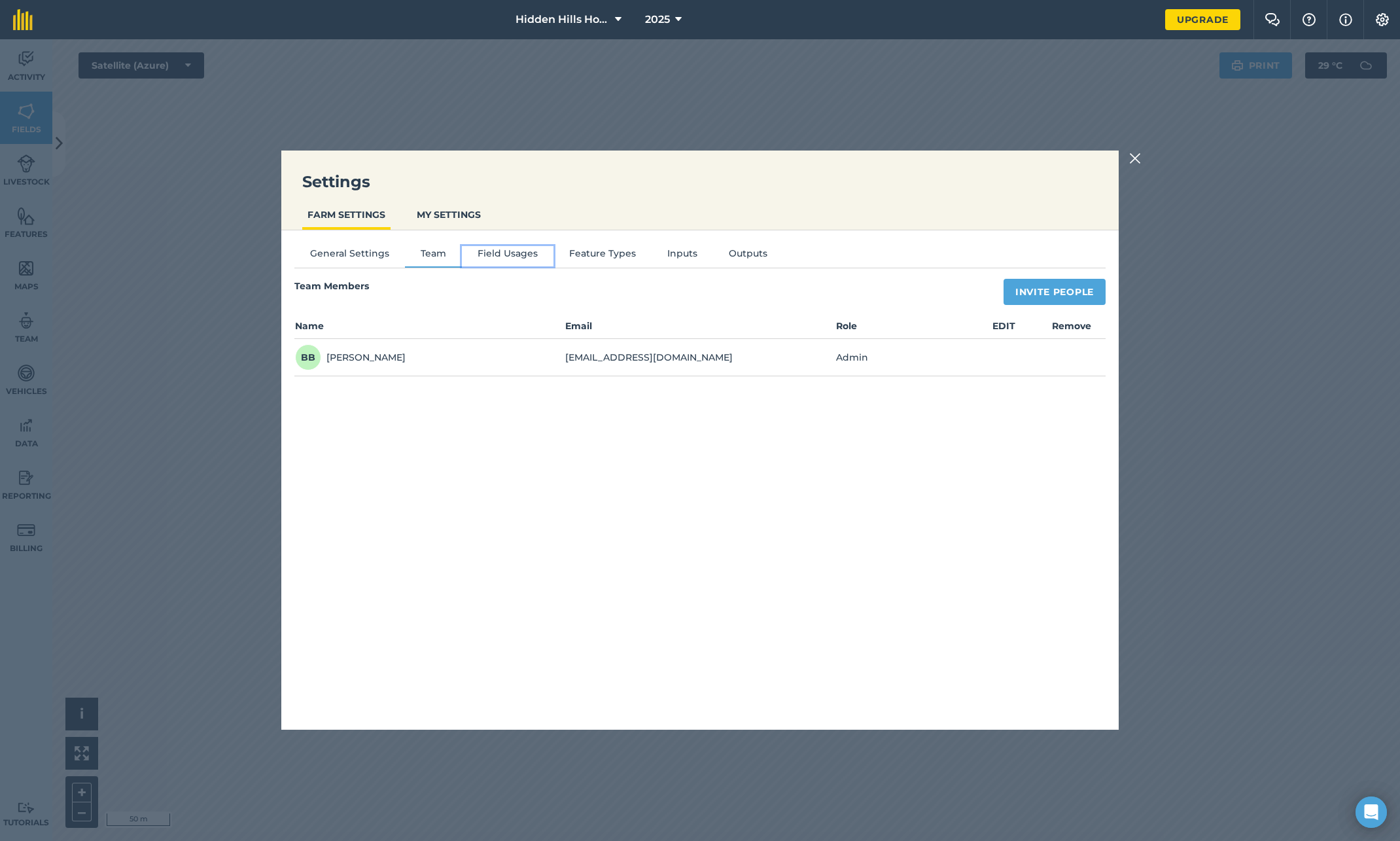
click at [510, 253] on button "Field Usages" at bounding box center [507, 255] width 92 height 19
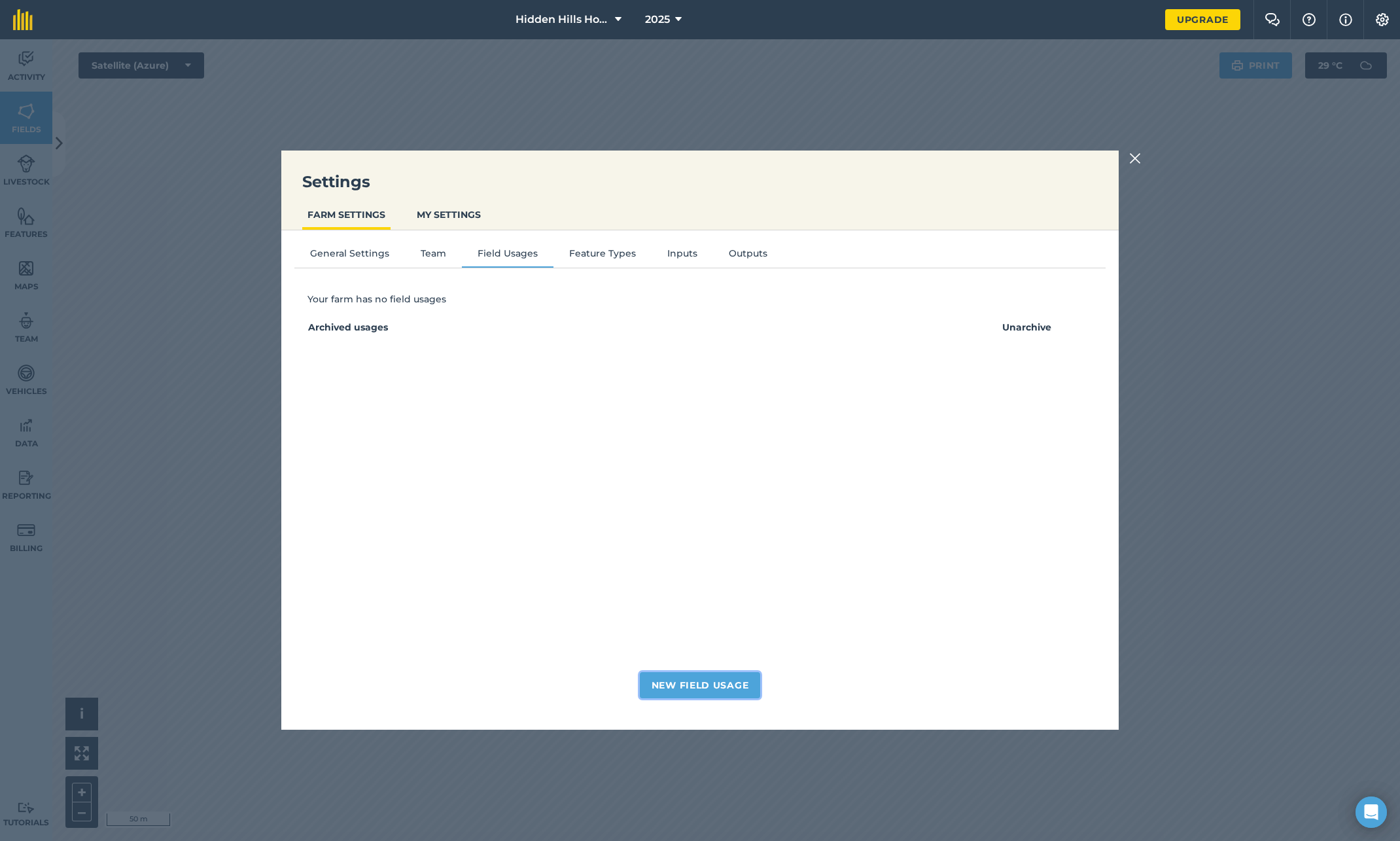
click at [712, 691] on button "New Field Usage" at bounding box center [700, 685] width 121 height 26
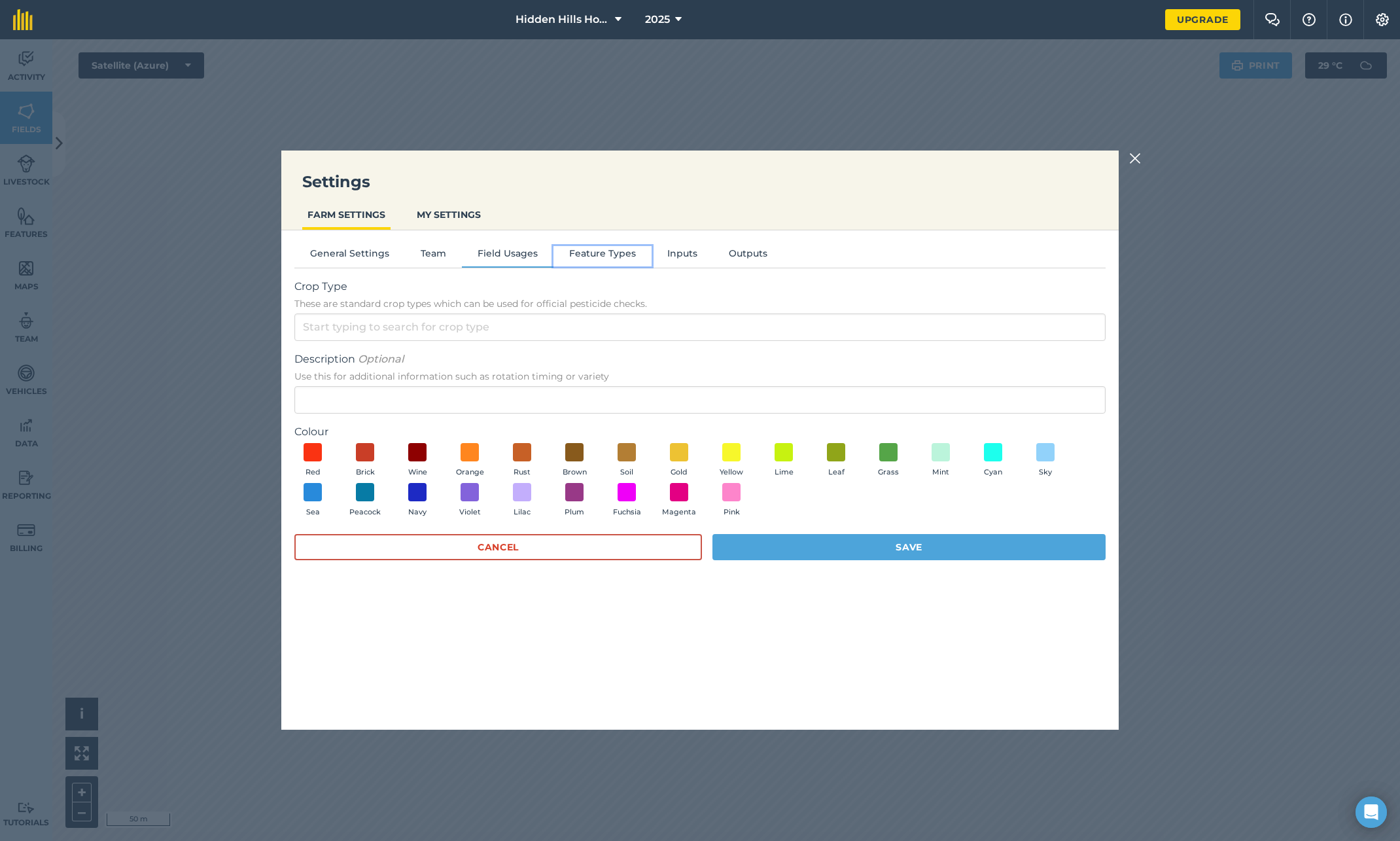
click at [576, 255] on button "Feature Types" at bounding box center [603, 255] width 98 height 19
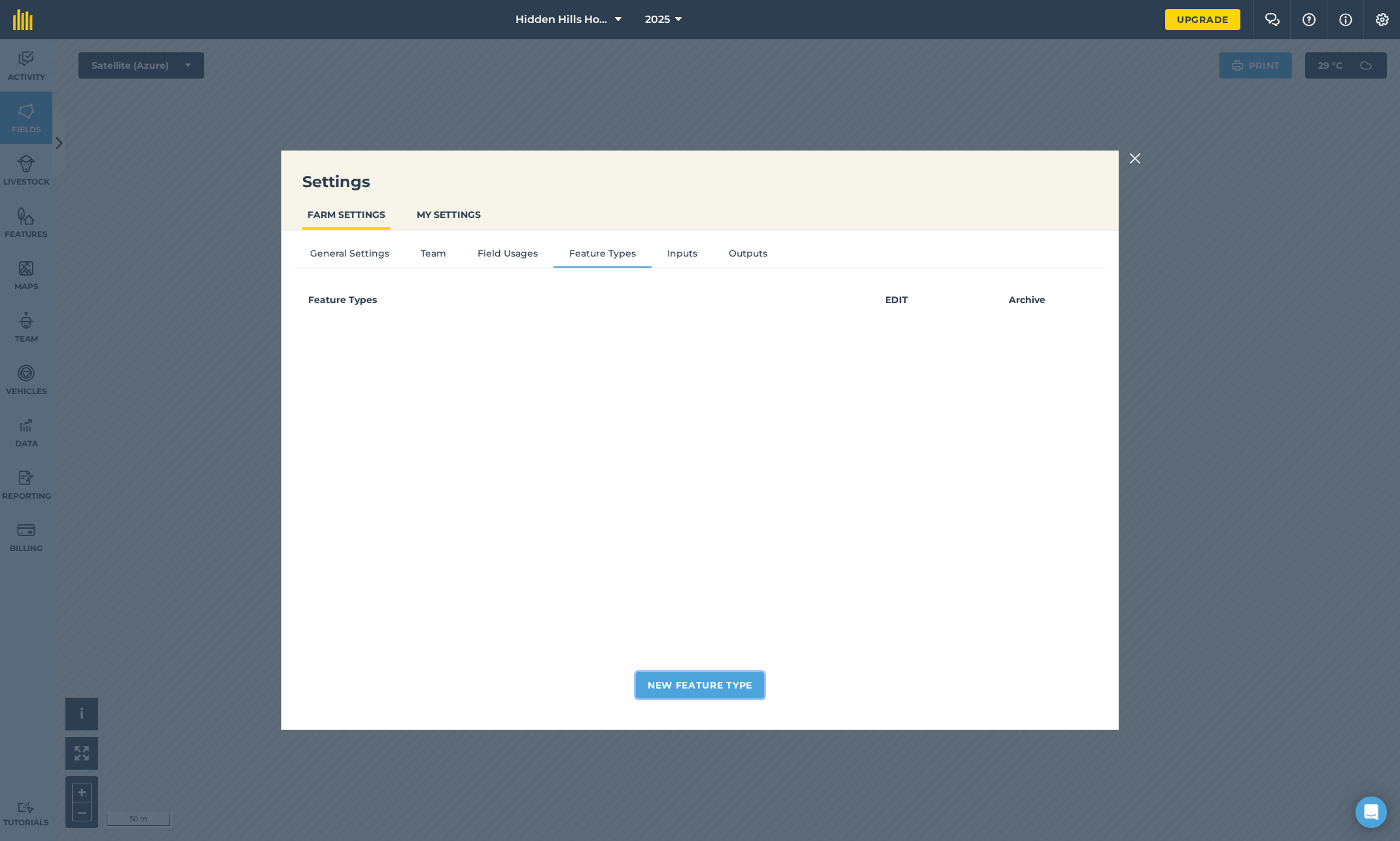
click at [725, 686] on button "New Feature Type" at bounding box center [700, 685] width 128 height 26
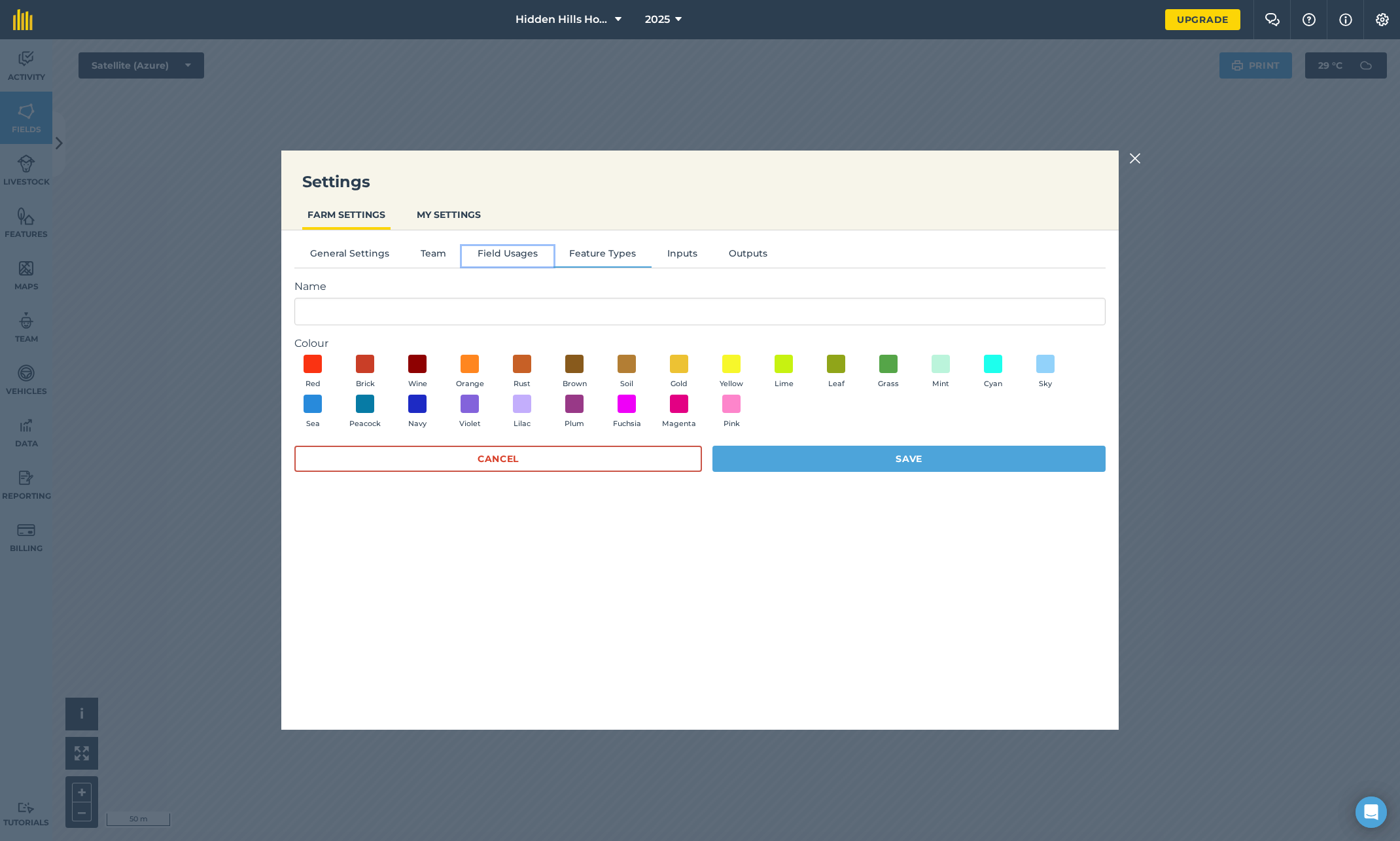
click at [490, 259] on button "Field Usages" at bounding box center [507, 255] width 92 height 19
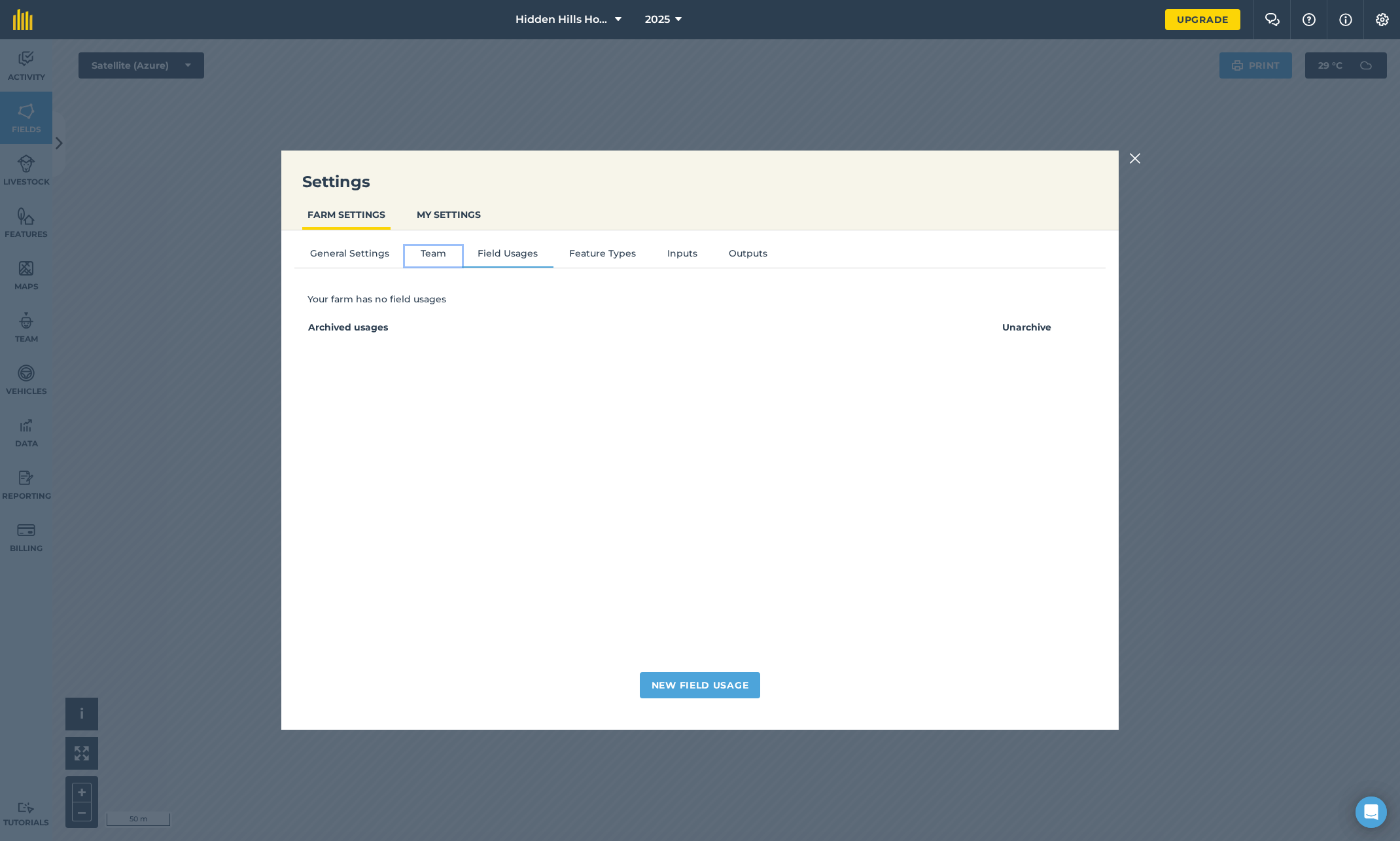
click at [428, 253] on button "Team" at bounding box center [433, 255] width 57 height 19
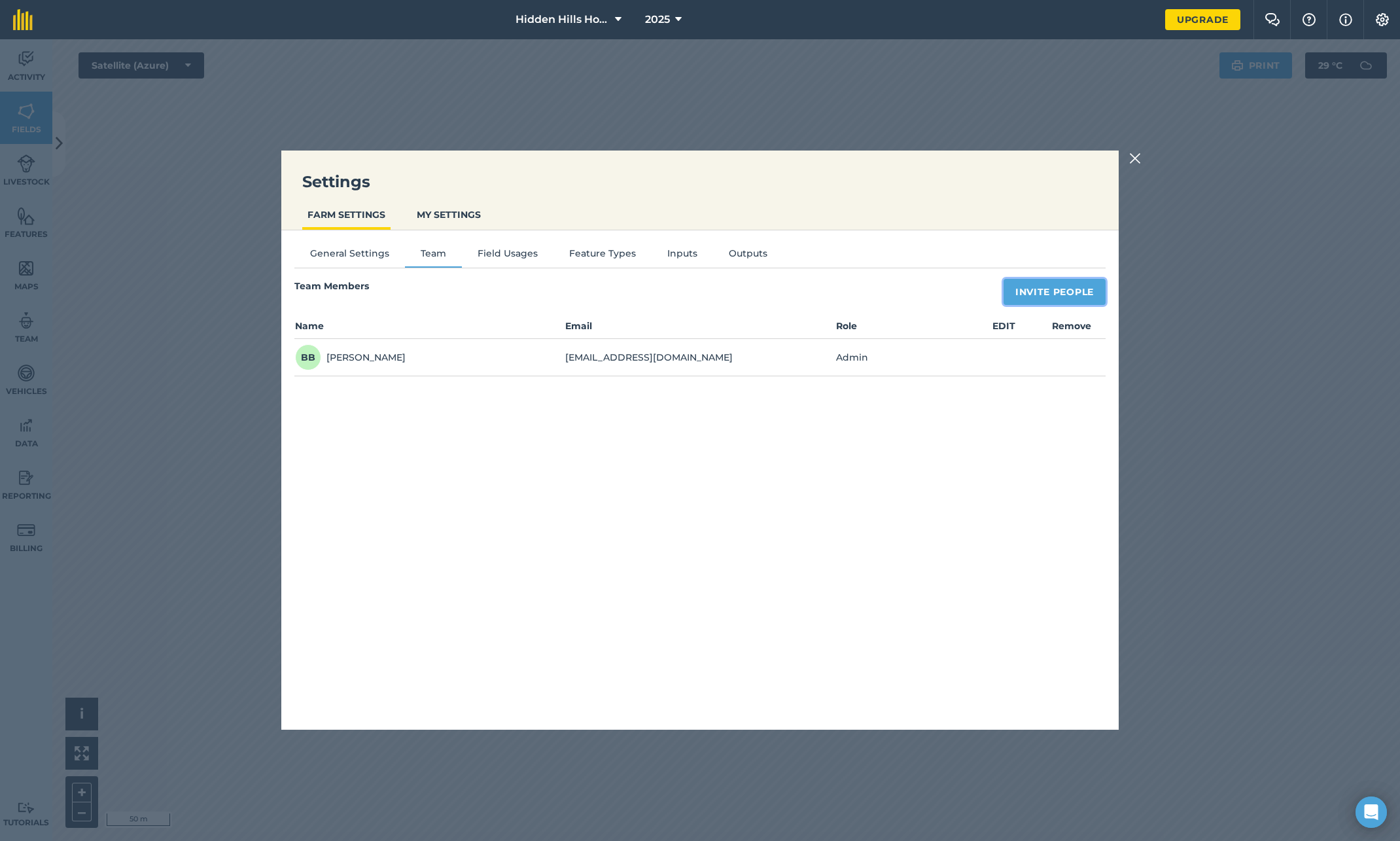
click at [1058, 281] on button "Invite People" at bounding box center [1054, 292] width 102 height 26
select select "MEMBER"
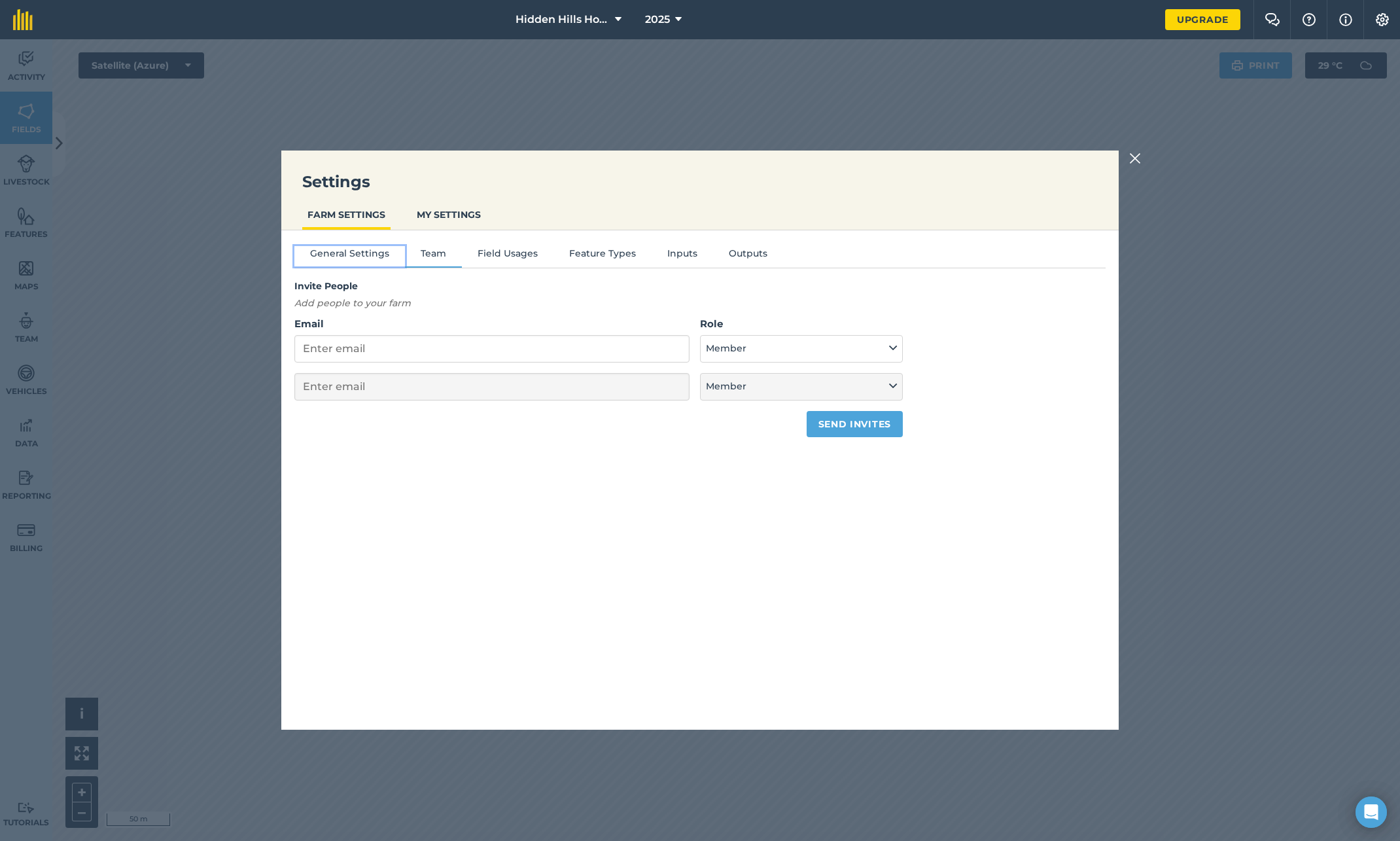
click at [329, 255] on button "General Settings" at bounding box center [350, 255] width 110 height 19
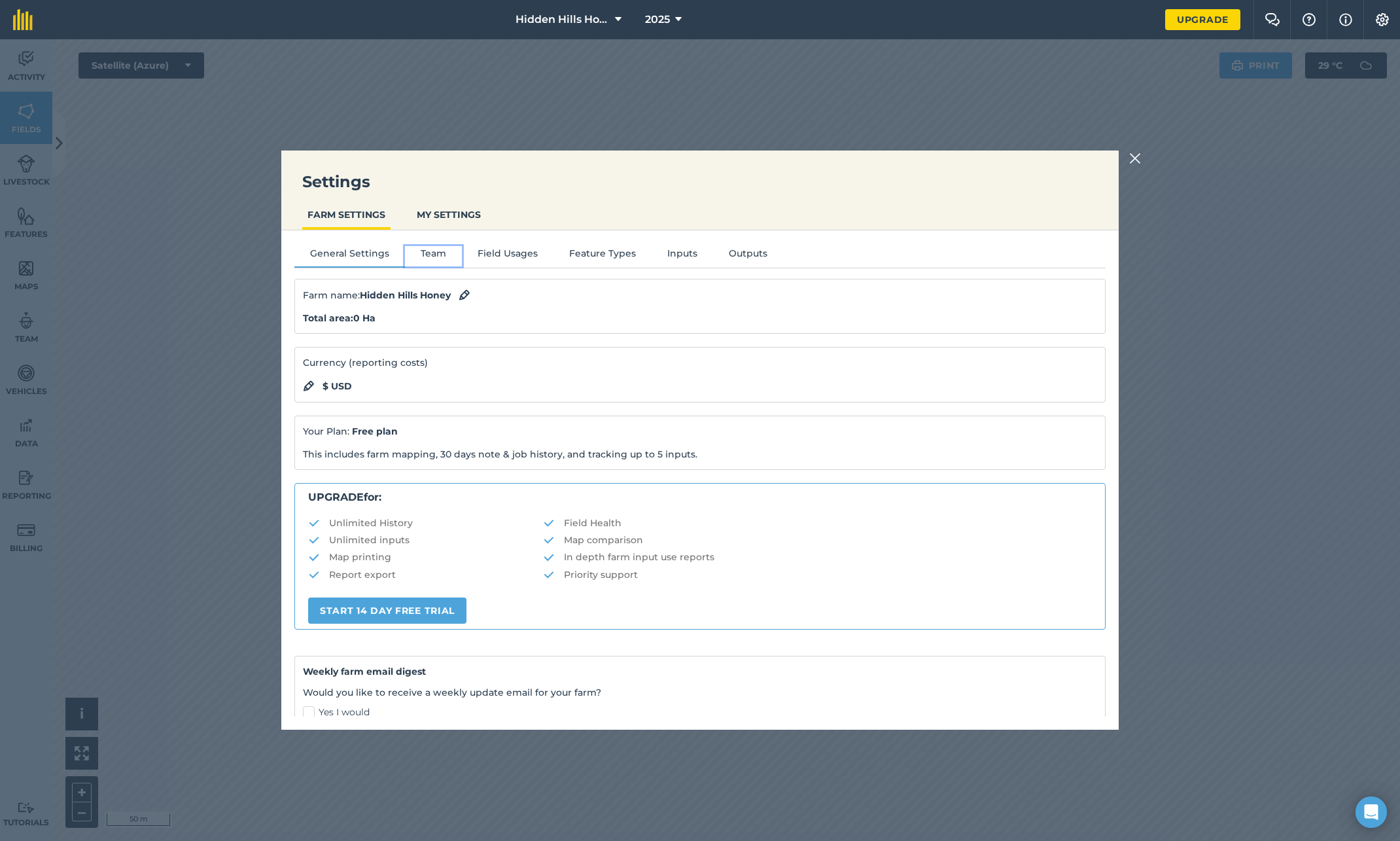
click at [435, 248] on button "Team" at bounding box center [433, 255] width 57 height 19
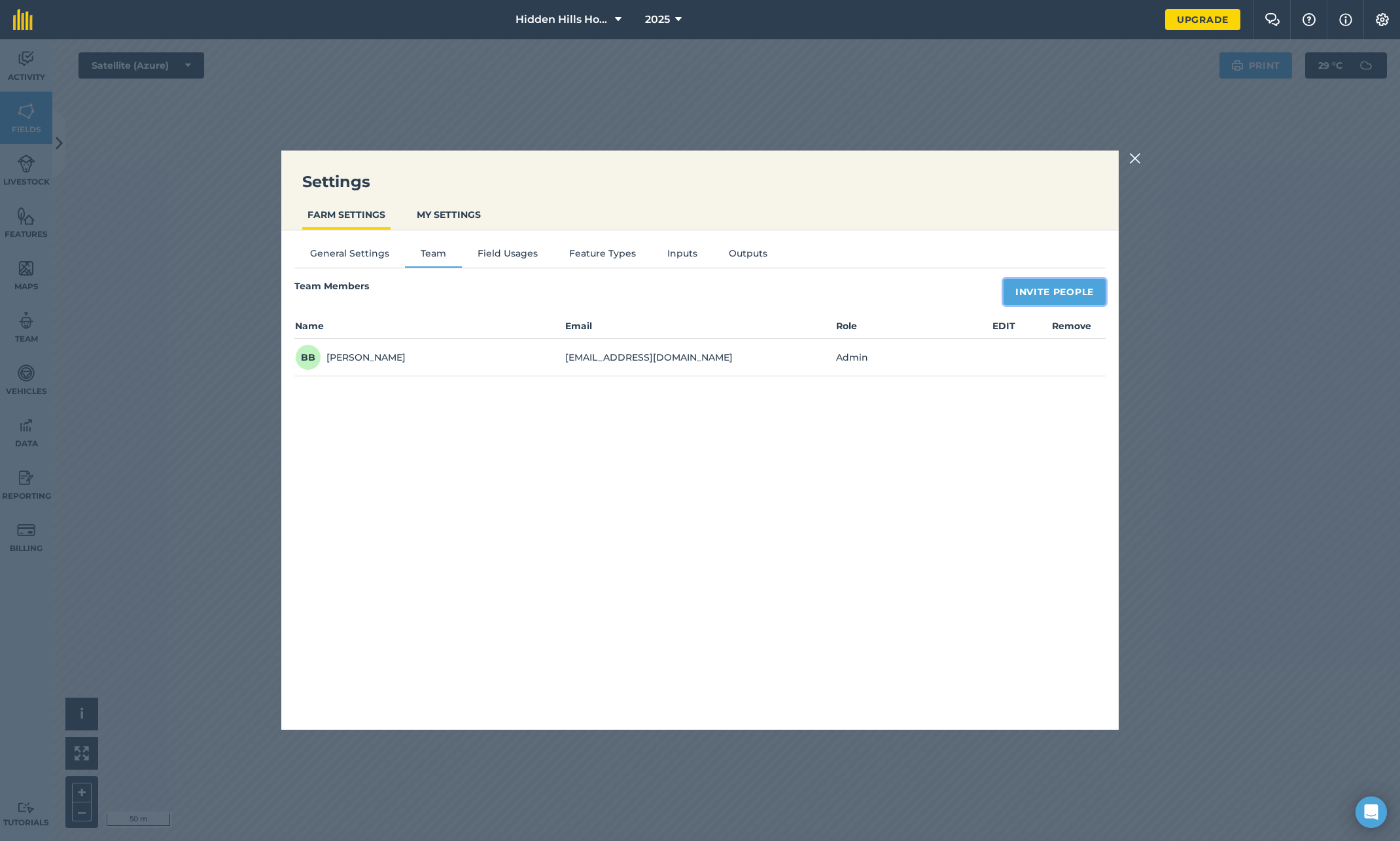
click at [1023, 296] on button "Invite People" at bounding box center [1054, 292] width 102 height 26
select select "MEMBER"
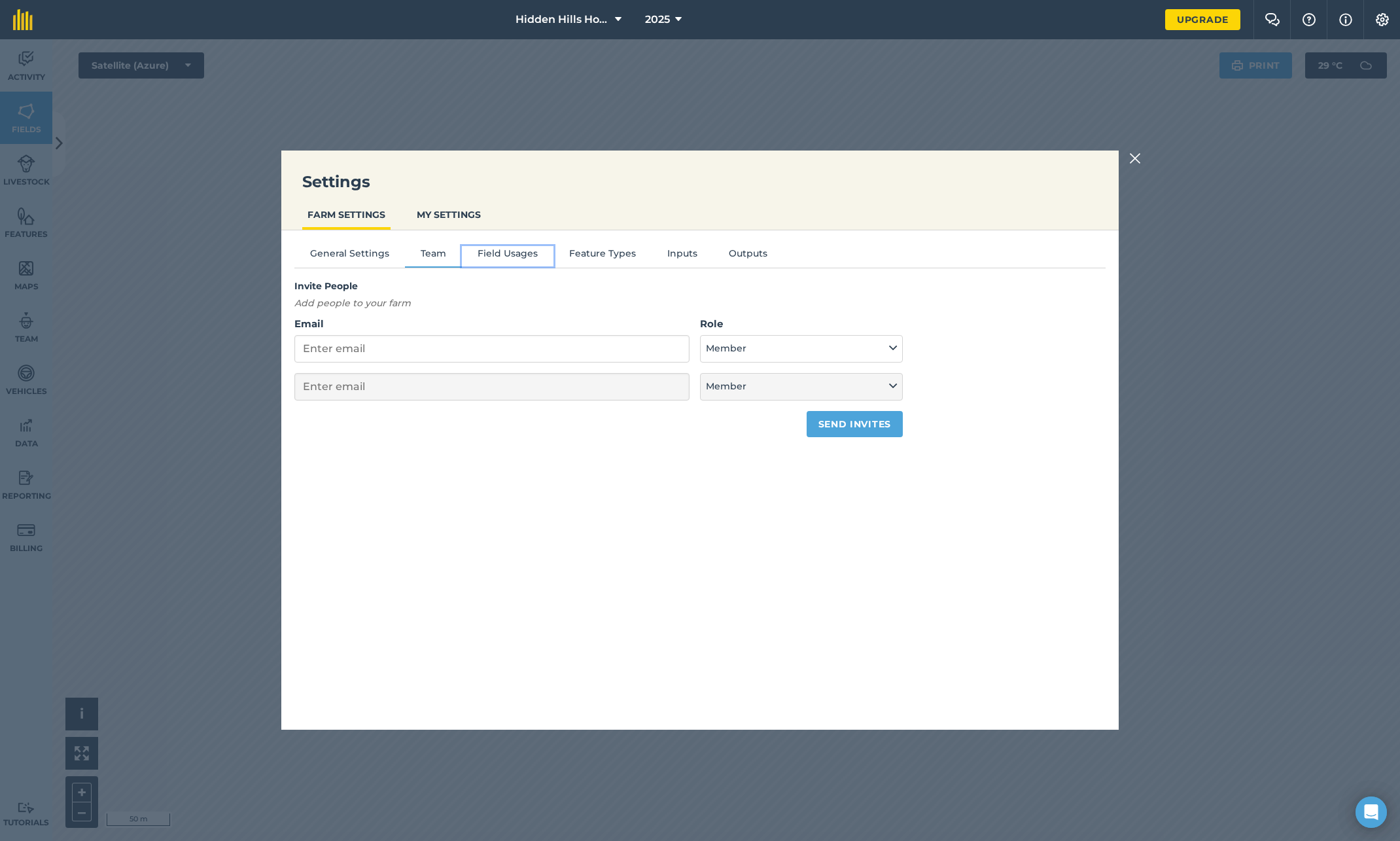
click at [512, 256] on button "Field Usages" at bounding box center [507, 255] width 92 height 19
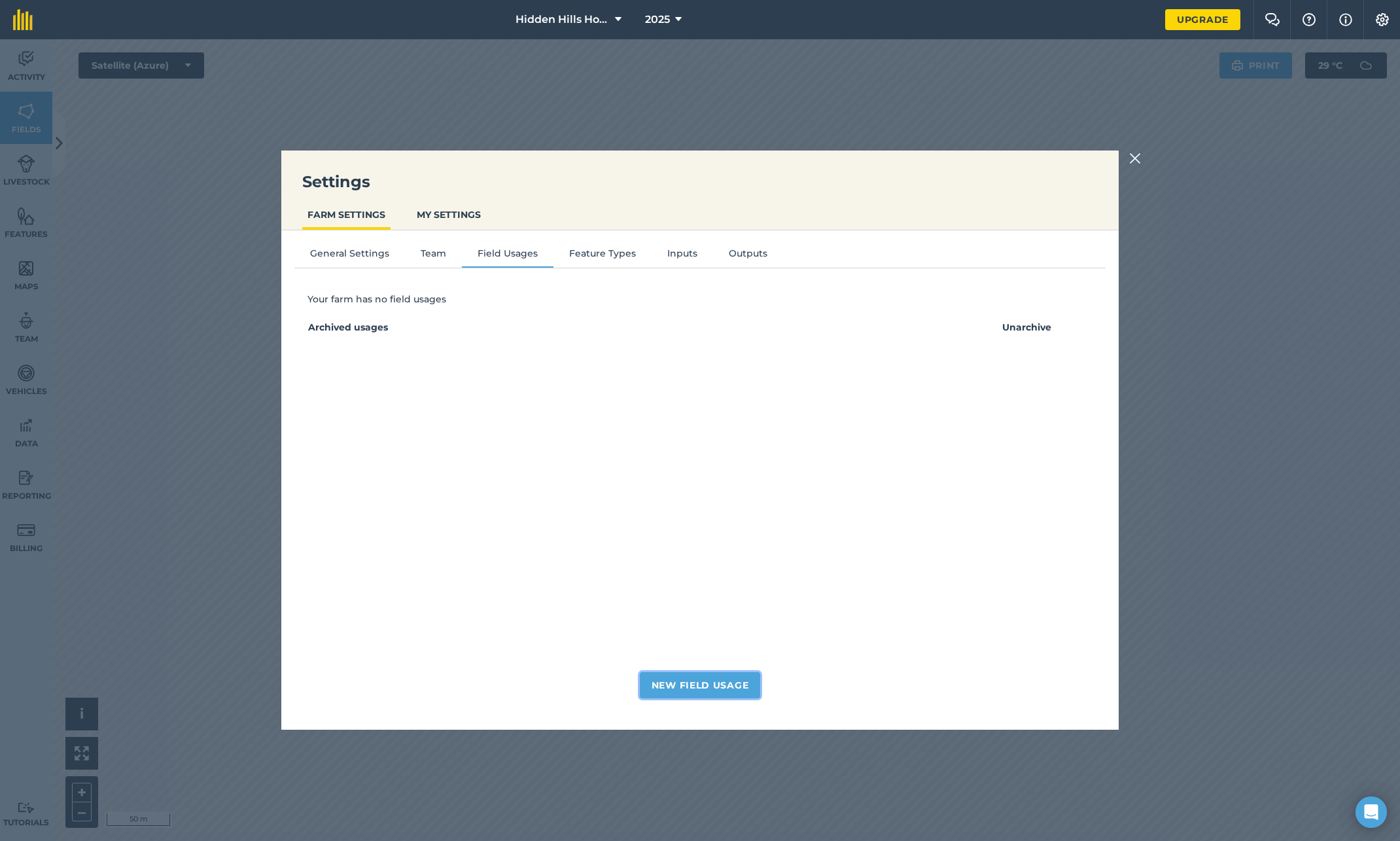
click at [700, 677] on button "New Field Usage" at bounding box center [700, 685] width 121 height 26
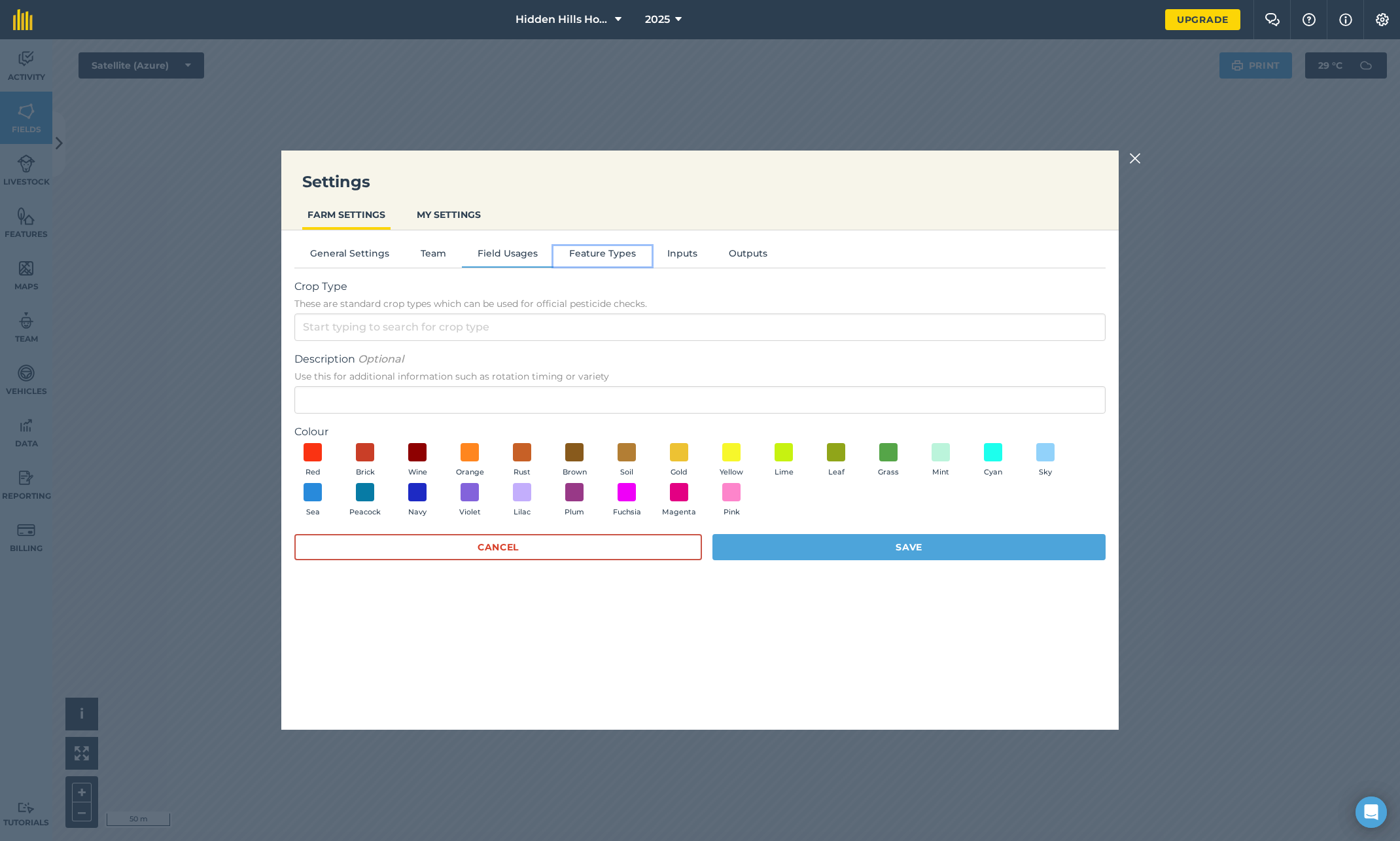
click at [590, 253] on button "Feature Types" at bounding box center [603, 255] width 98 height 19
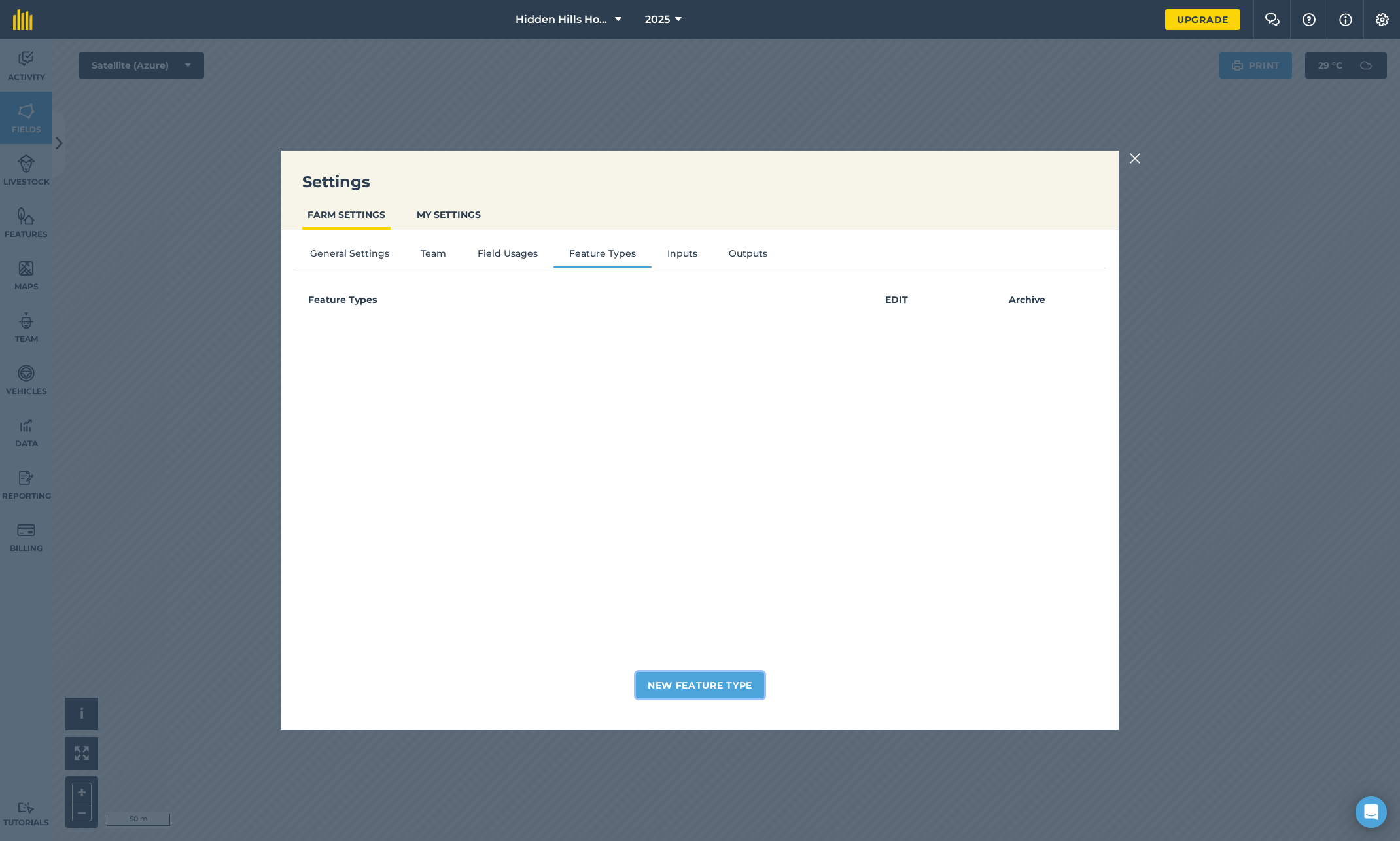
click at [706, 687] on button "New Feature Type" at bounding box center [700, 685] width 128 height 26
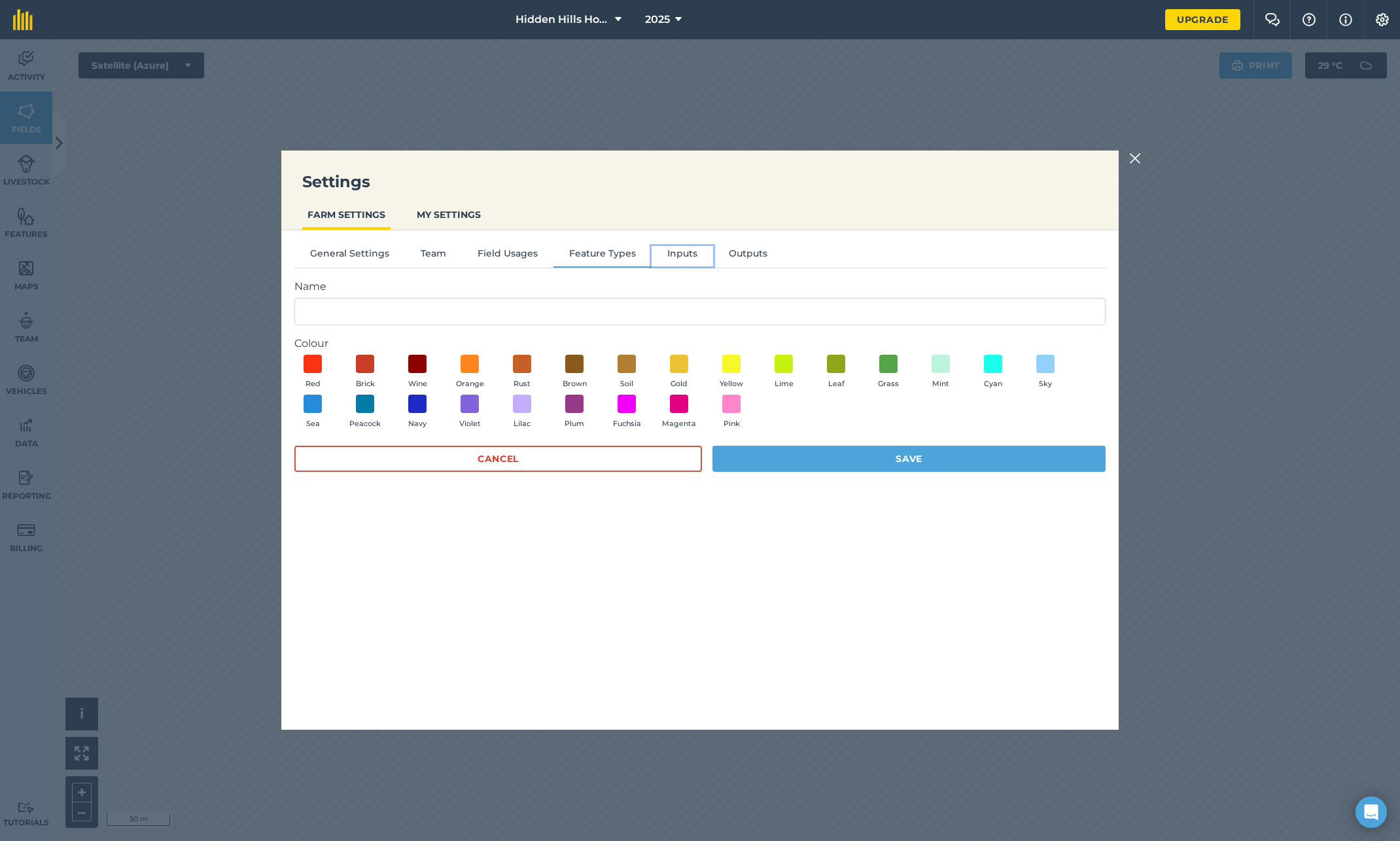
click at [678, 251] on button "Inputs" at bounding box center [682, 255] width 61 height 19
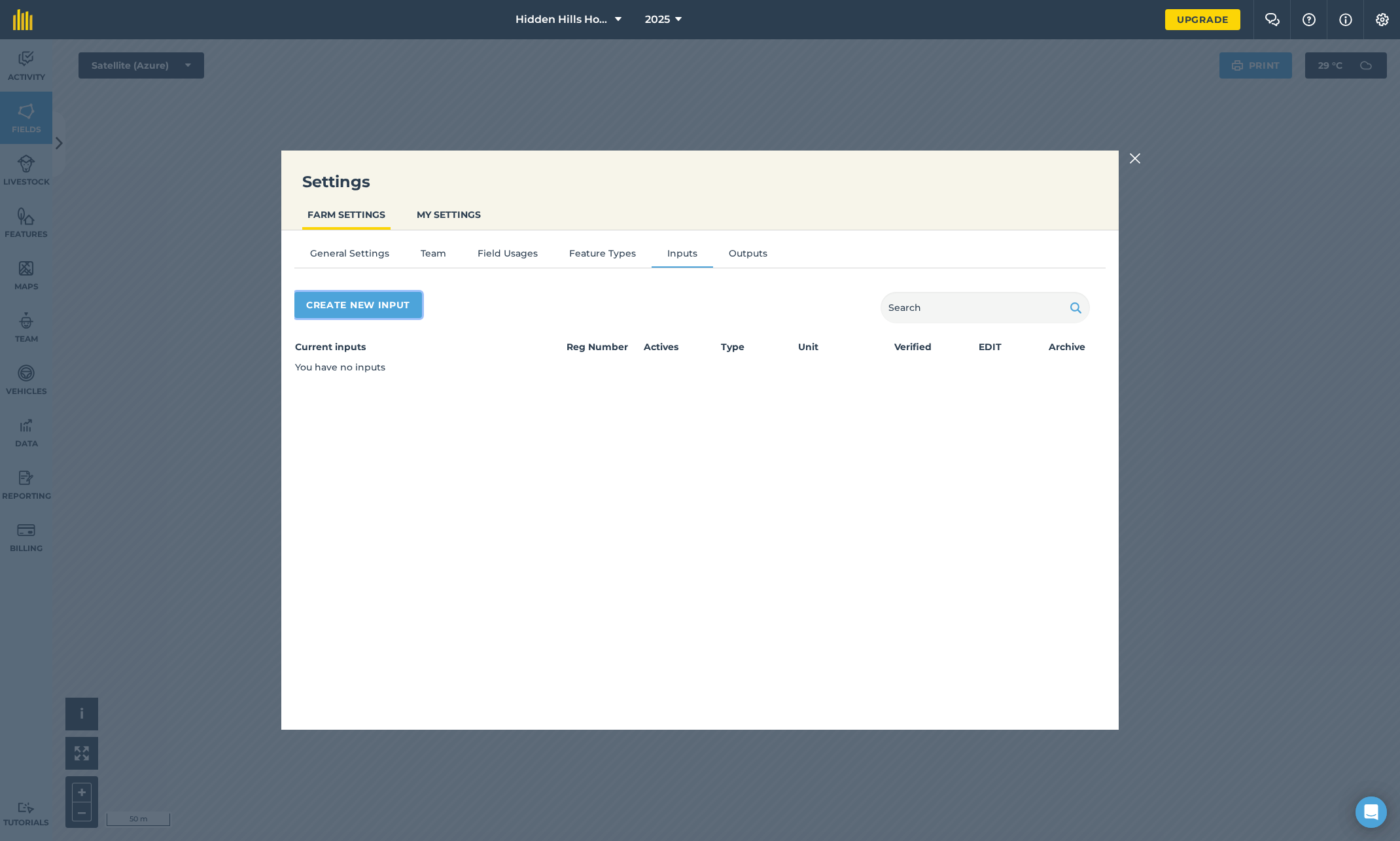
click at [333, 297] on button "Create new input" at bounding box center [358, 304] width 127 height 26
select select "SEED"
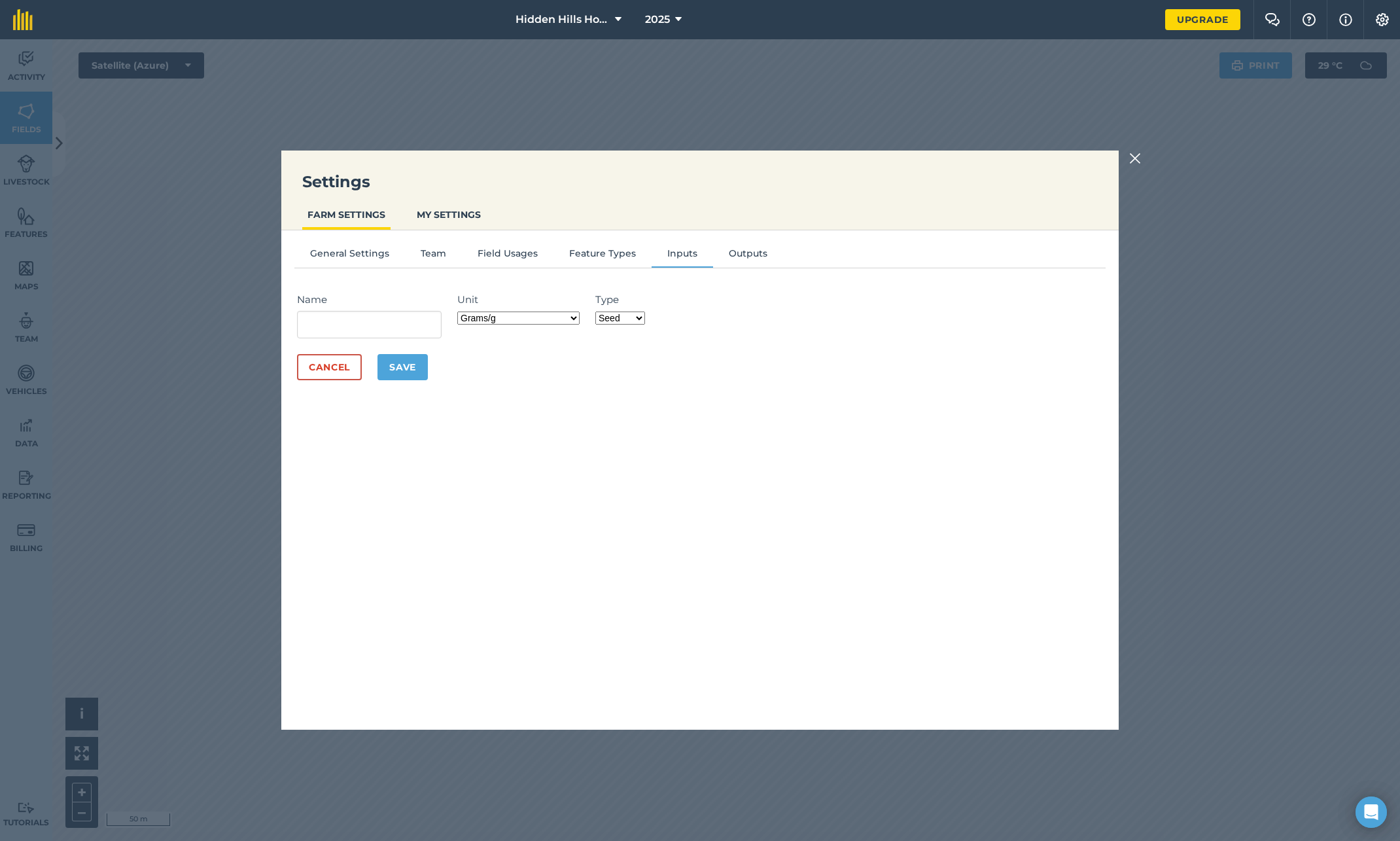
click at [633, 318] on select "Fertilizer Seed Spray Fuel Other" at bounding box center [620, 318] width 50 height 13
click at [329, 371] on button "Cancel" at bounding box center [329, 367] width 64 height 26
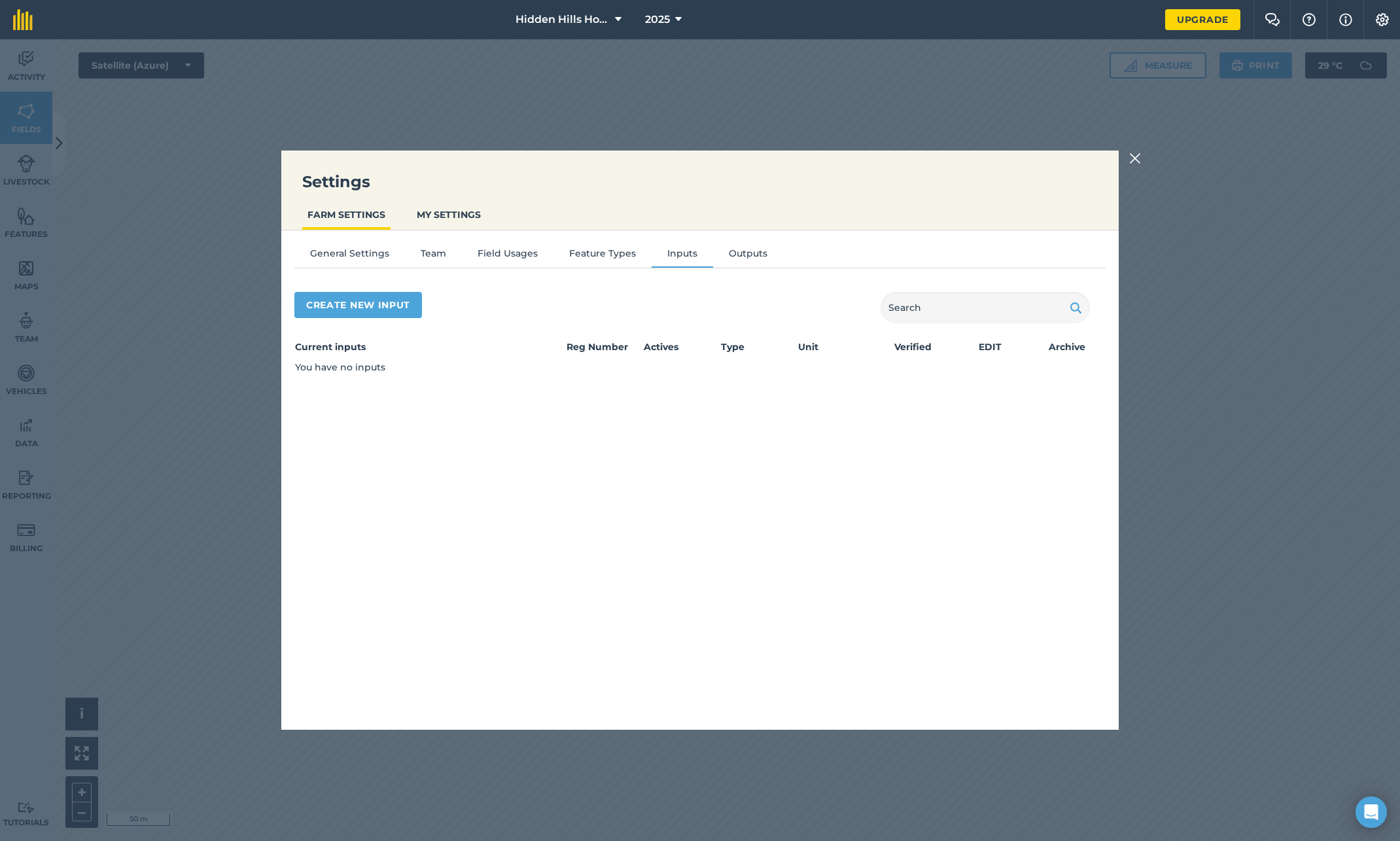
click at [587, 430] on div "General Settings Team Field Usages Feature Types Inputs Outputs Create new inpu…" at bounding box center [700, 474] width 838 height 487
click at [369, 306] on button "Create new input" at bounding box center [358, 304] width 127 height 26
select select "SEED"
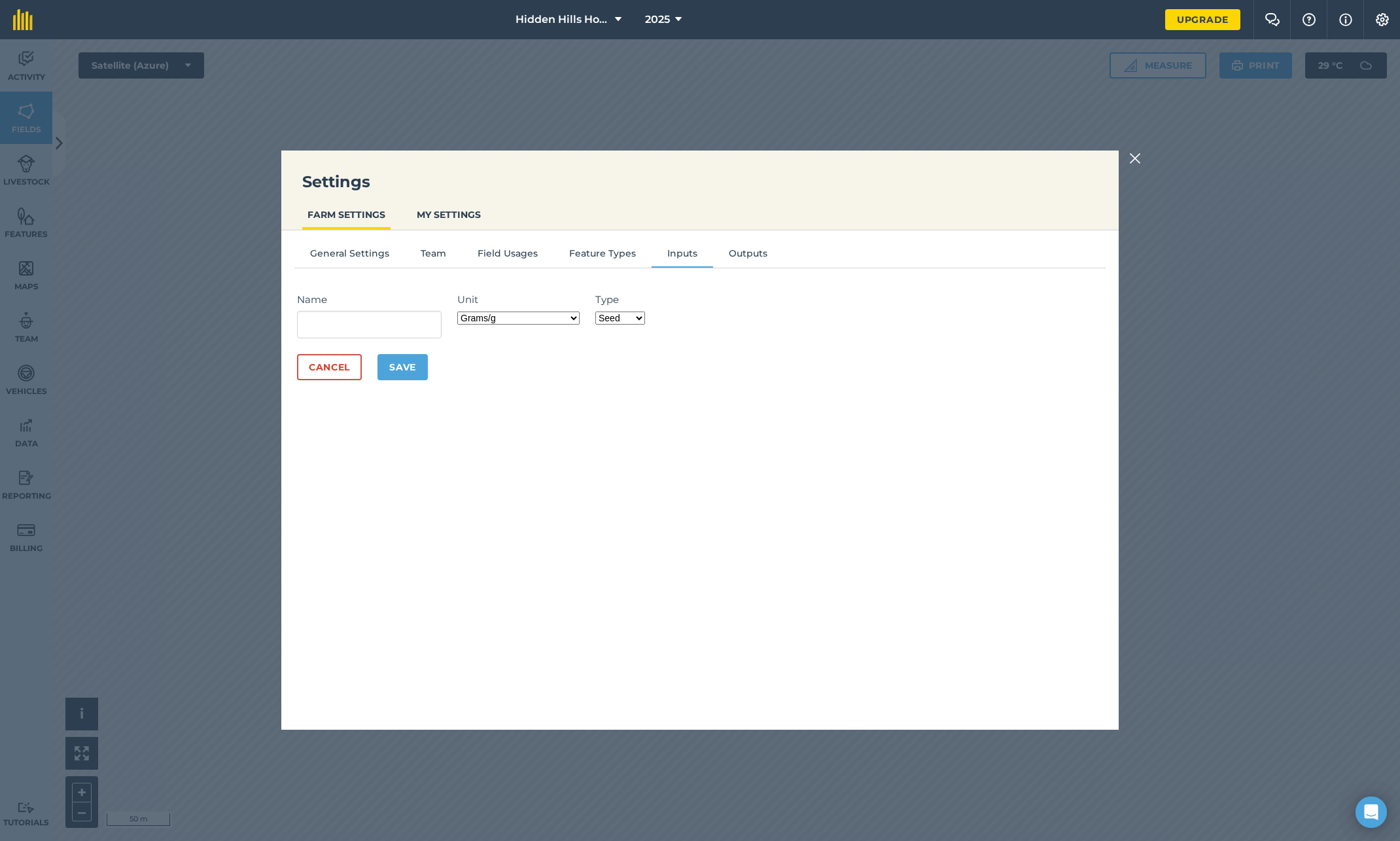
click at [497, 313] on select "Grams/g Kilograms/kg Metric tonnes/t Millilitres/ml Litres/L Ounces/oz Pounds/l…" at bounding box center [519, 318] width 122 height 13
click at [632, 321] on select "Fertilizer Seed Spray Fuel Other" at bounding box center [620, 318] width 50 height 13
click at [633, 318] on select "Fertilizer Seed Spray Fuel Other" at bounding box center [620, 318] width 50 height 13
click at [744, 256] on button "Outputs" at bounding box center [748, 255] width 70 height 19
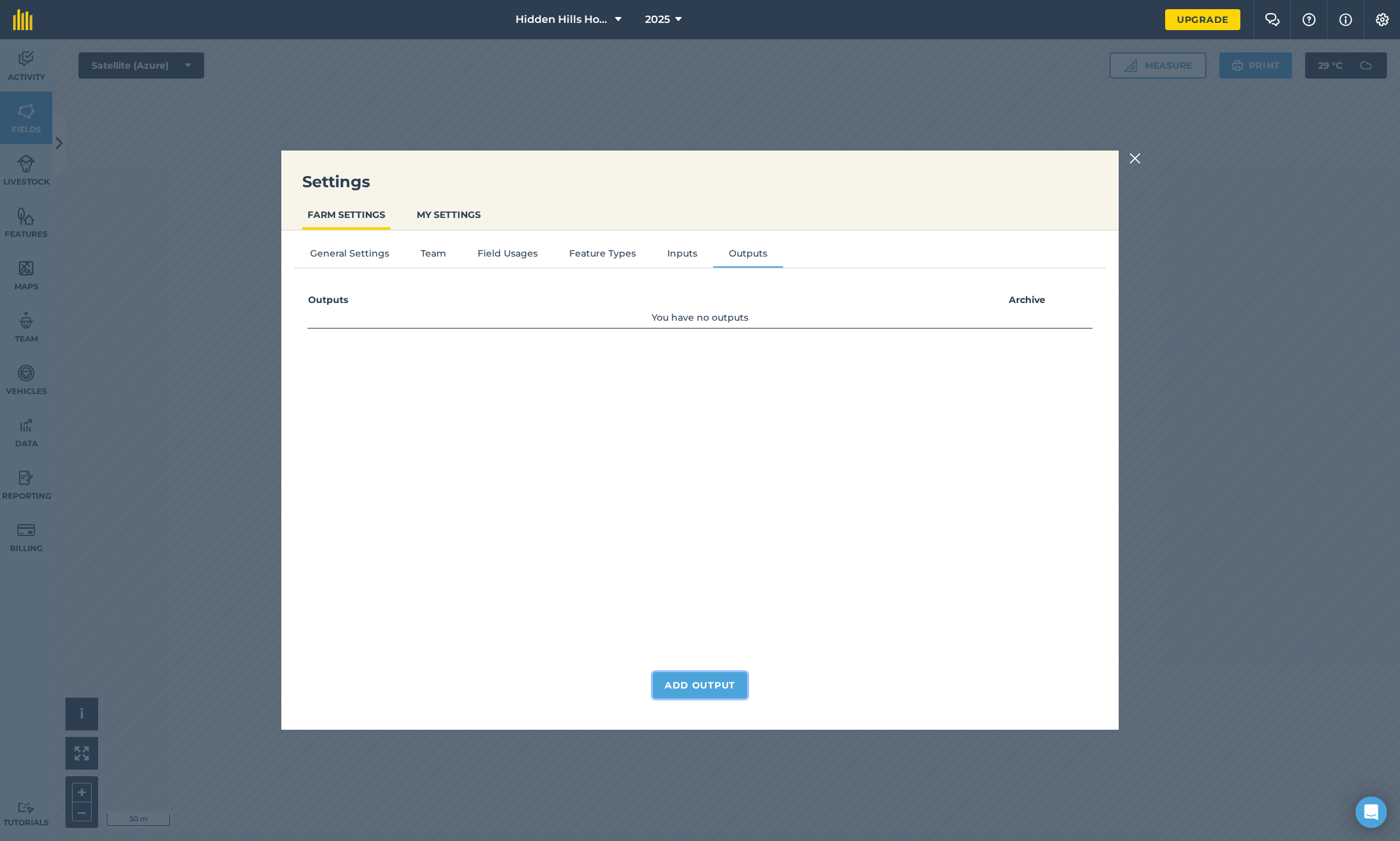
click at [702, 685] on button "Add Output" at bounding box center [700, 685] width 94 height 26
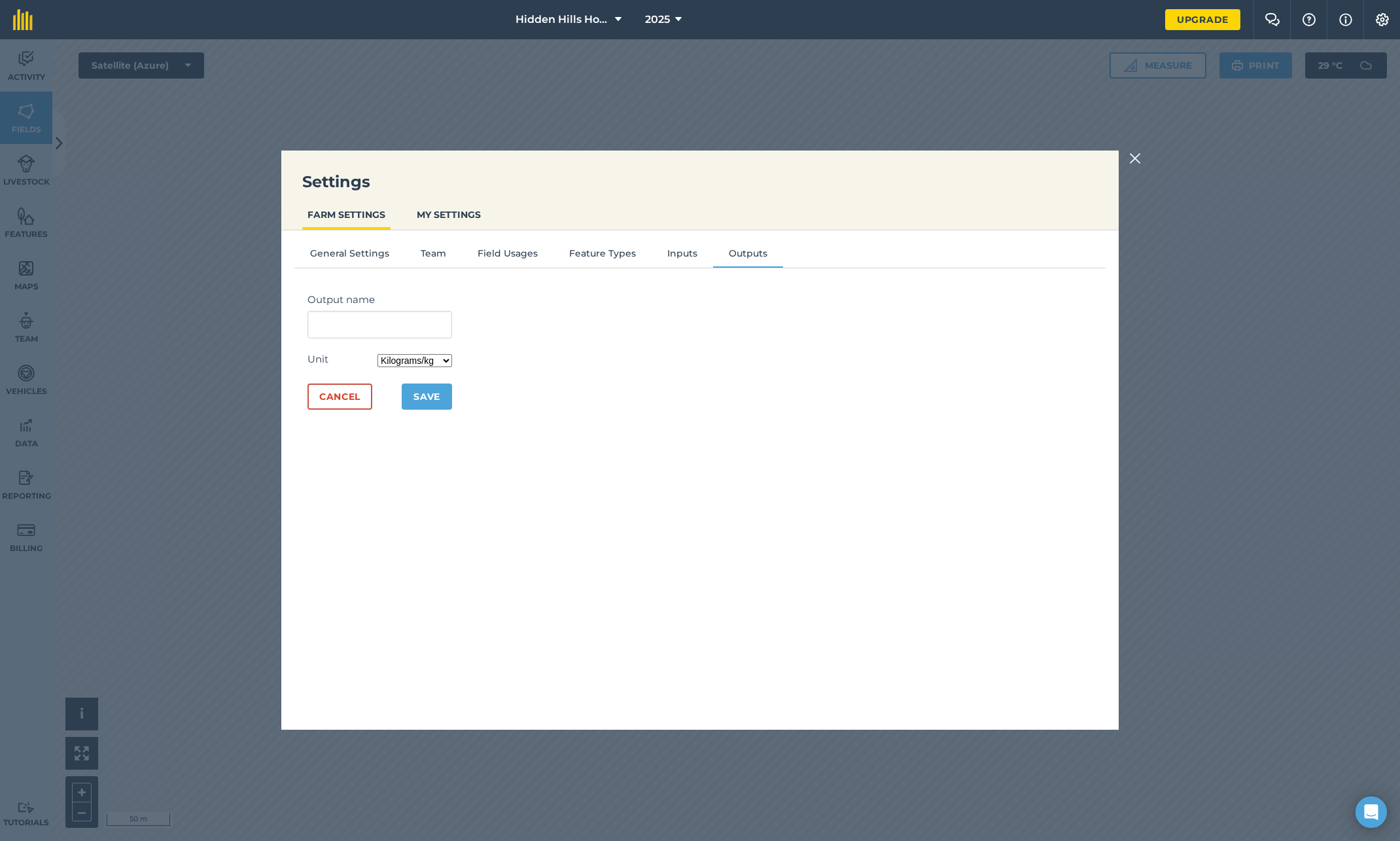
click at [441, 358] on select "Kilograms/kg Metric tonnes/t Litres/L Pounds/lb Imperial tons/t Gallons/gal Bus…" at bounding box center [415, 360] width 75 height 13
drag, startPoint x: 283, startPoint y: 151, endPoint x: 1033, endPoint y: 683, distance: 919.5
click at [1073, 713] on div "Settings FARM SETTINGS MY SETTINGS General Settings Team Field Usages Feature T…" at bounding box center [700, 440] width 838 height 579
click at [1002, 661] on div "Output name Unit Kilograms/kg Metric tonnes/t Litres/L Pounds/lb Imperial tons/…" at bounding box center [700, 495] width 811 height 433
drag, startPoint x: 702, startPoint y: 323, endPoint x: 688, endPoint y: 321, distance: 14.1
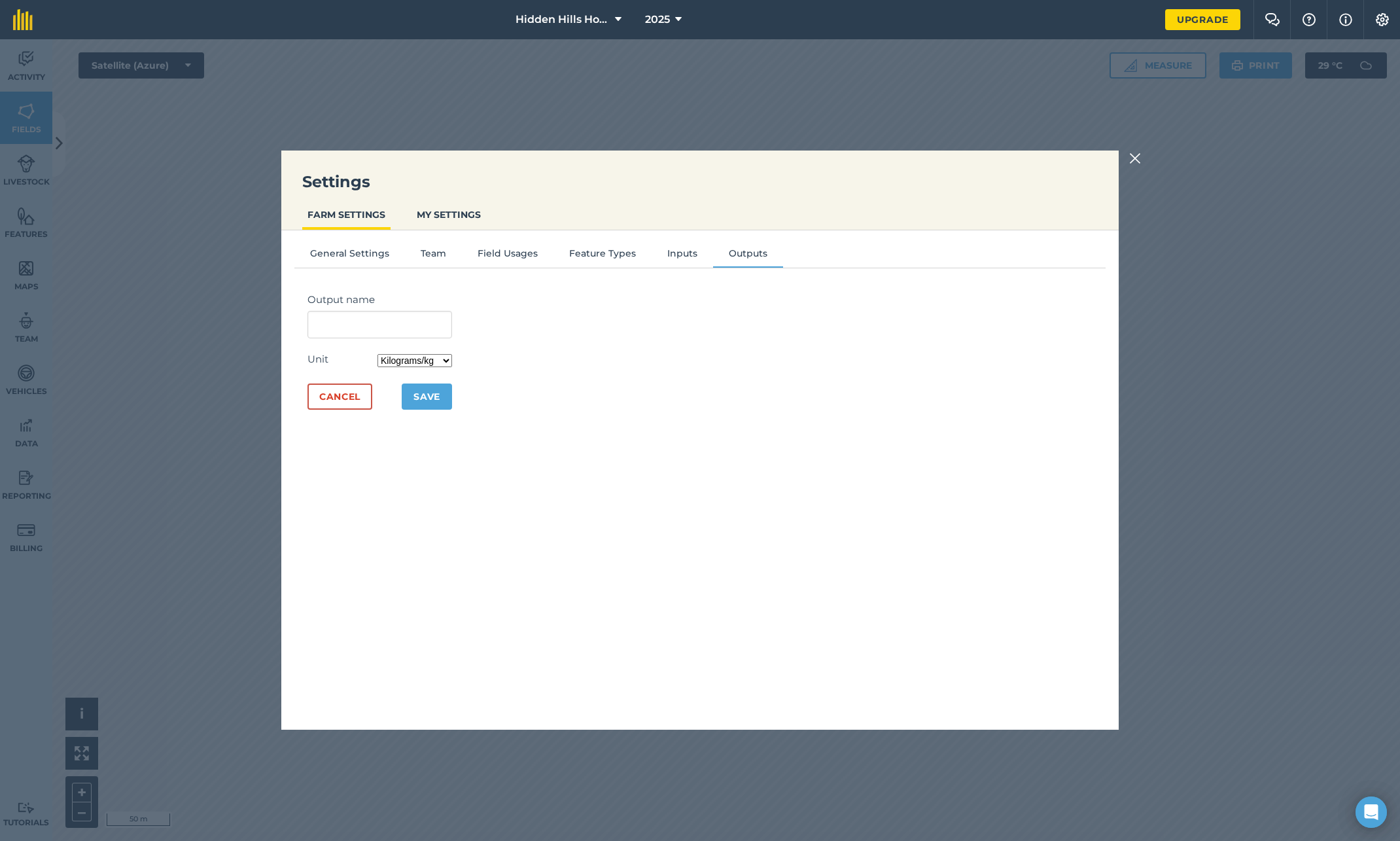
click at [702, 324] on div "Output name Unit Kilograms/kg Metric tonnes/t Litres/L Pounds/lb Imperial tons/…" at bounding box center [700, 495] width 811 height 433
click at [347, 396] on button "Cancel" at bounding box center [340, 396] width 64 height 26
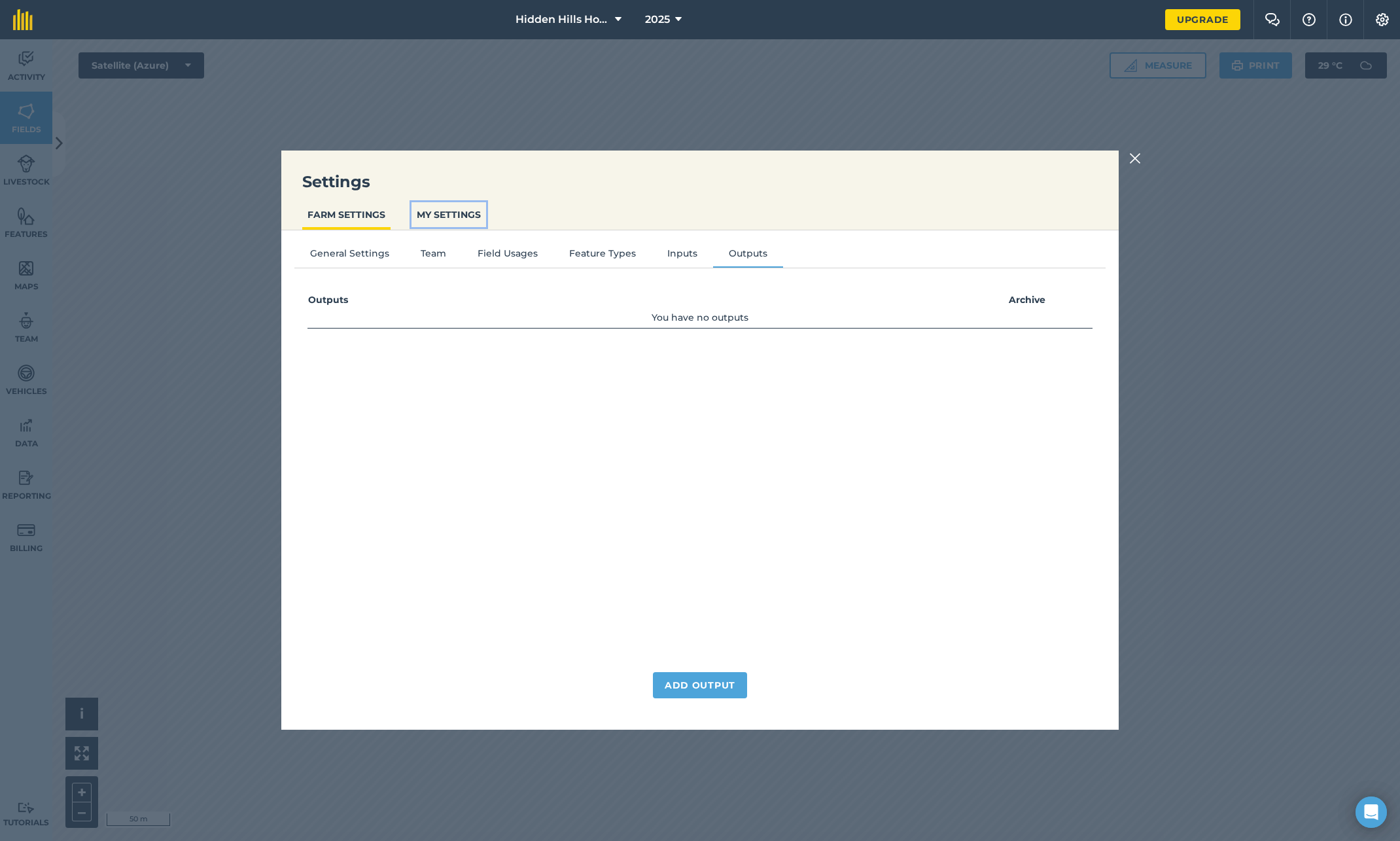
click at [438, 212] on button "MY SETTINGS" at bounding box center [449, 214] width 75 height 25
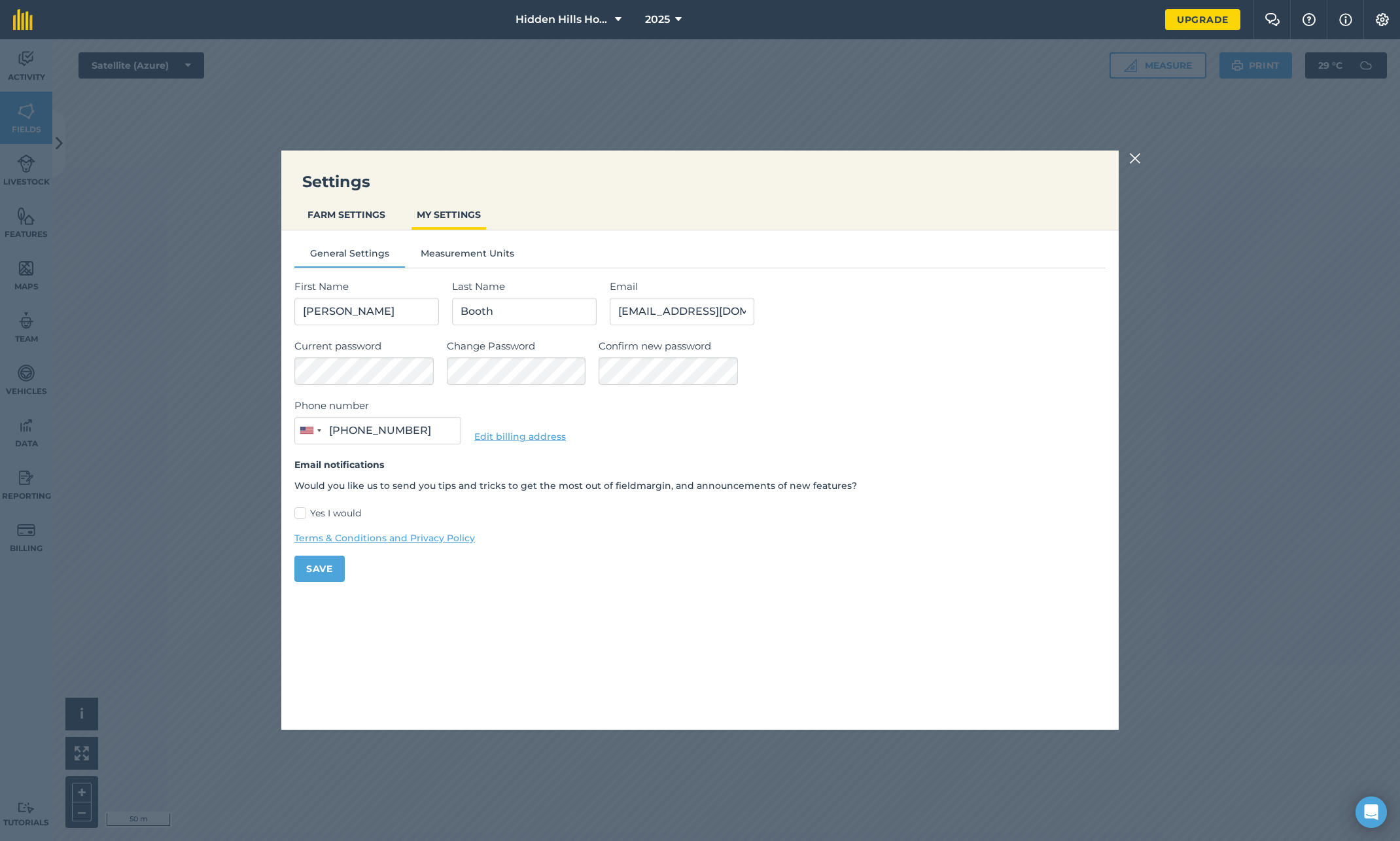
click at [580, 553] on form "First Name Benjamin Last Name Booth Email ben@b-treeventures.com Current passwo…" at bounding box center [700, 430] width 811 height 303
click at [474, 253] on button "Measurement Units" at bounding box center [467, 255] width 125 height 19
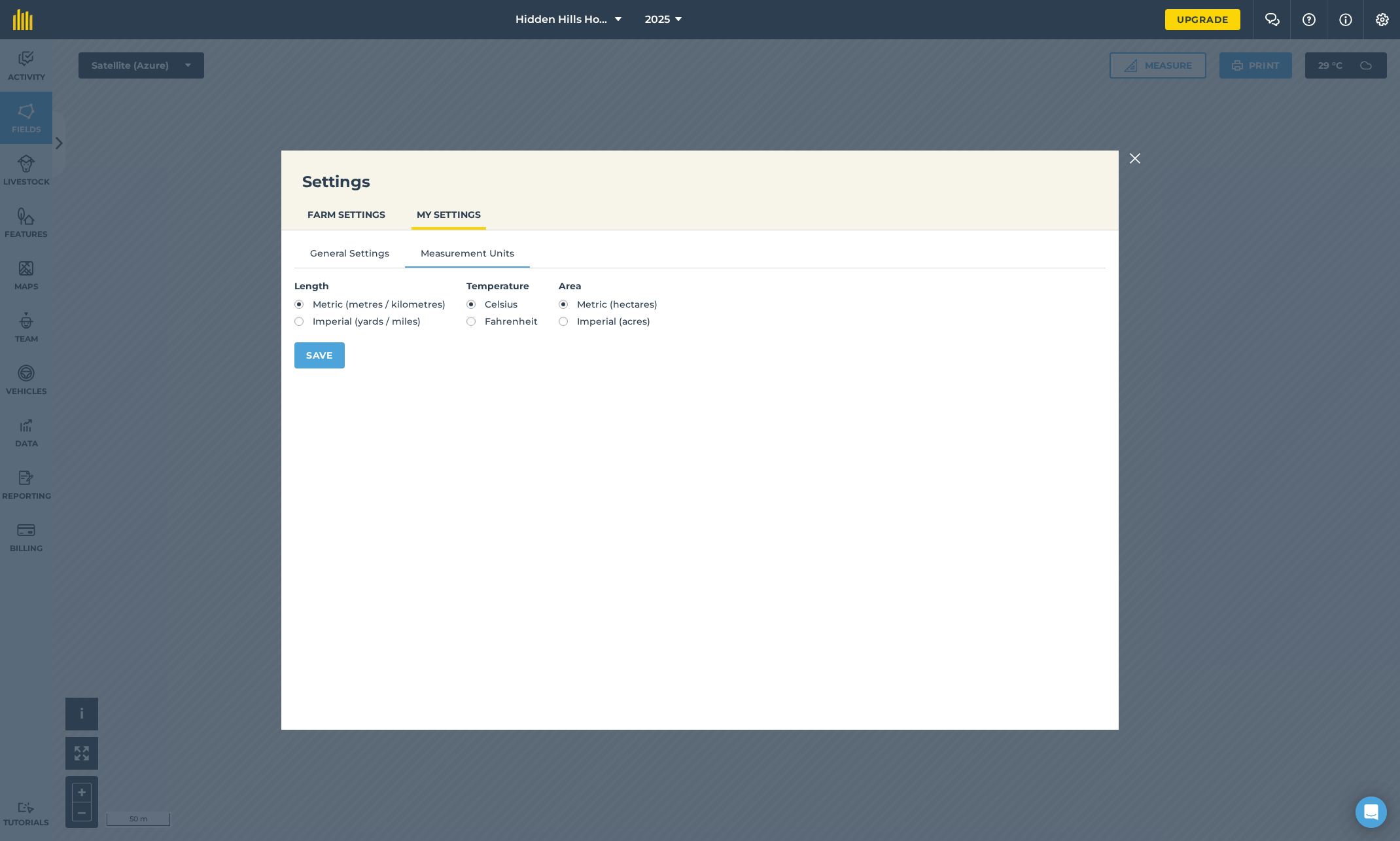
click at [301, 321] on label "Imperial (yards / miles)" at bounding box center [371, 321] width 151 height 9
radio input "true"
radio input "false"
click at [466, 319] on label "Fahrenheit" at bounding box center [502, 321] width 72 height 9
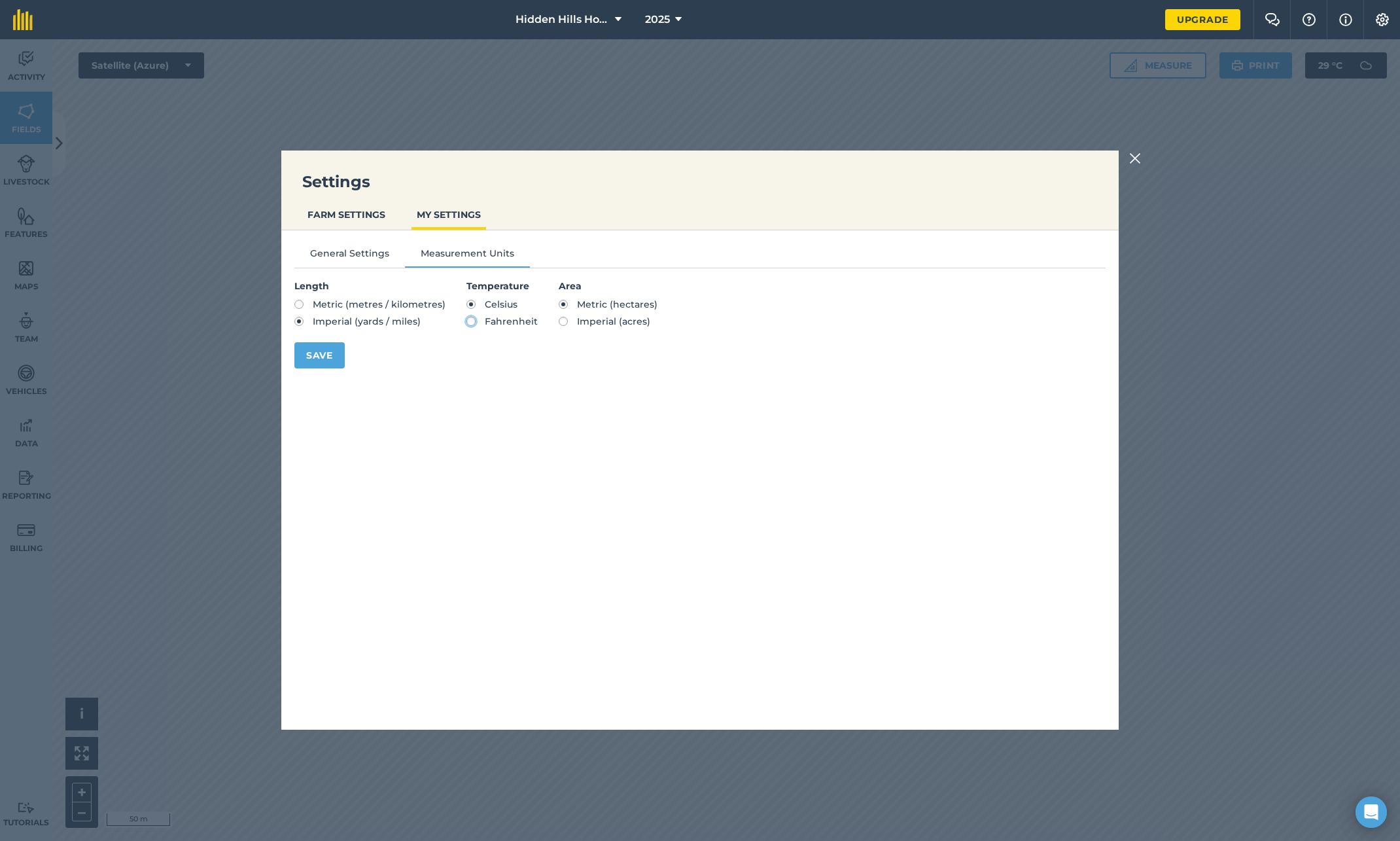
radio input "true"
radio input "false"
click at [559, 321] on label "Imperial (acres)" at bounding box center [608, 321] width 99 height 9
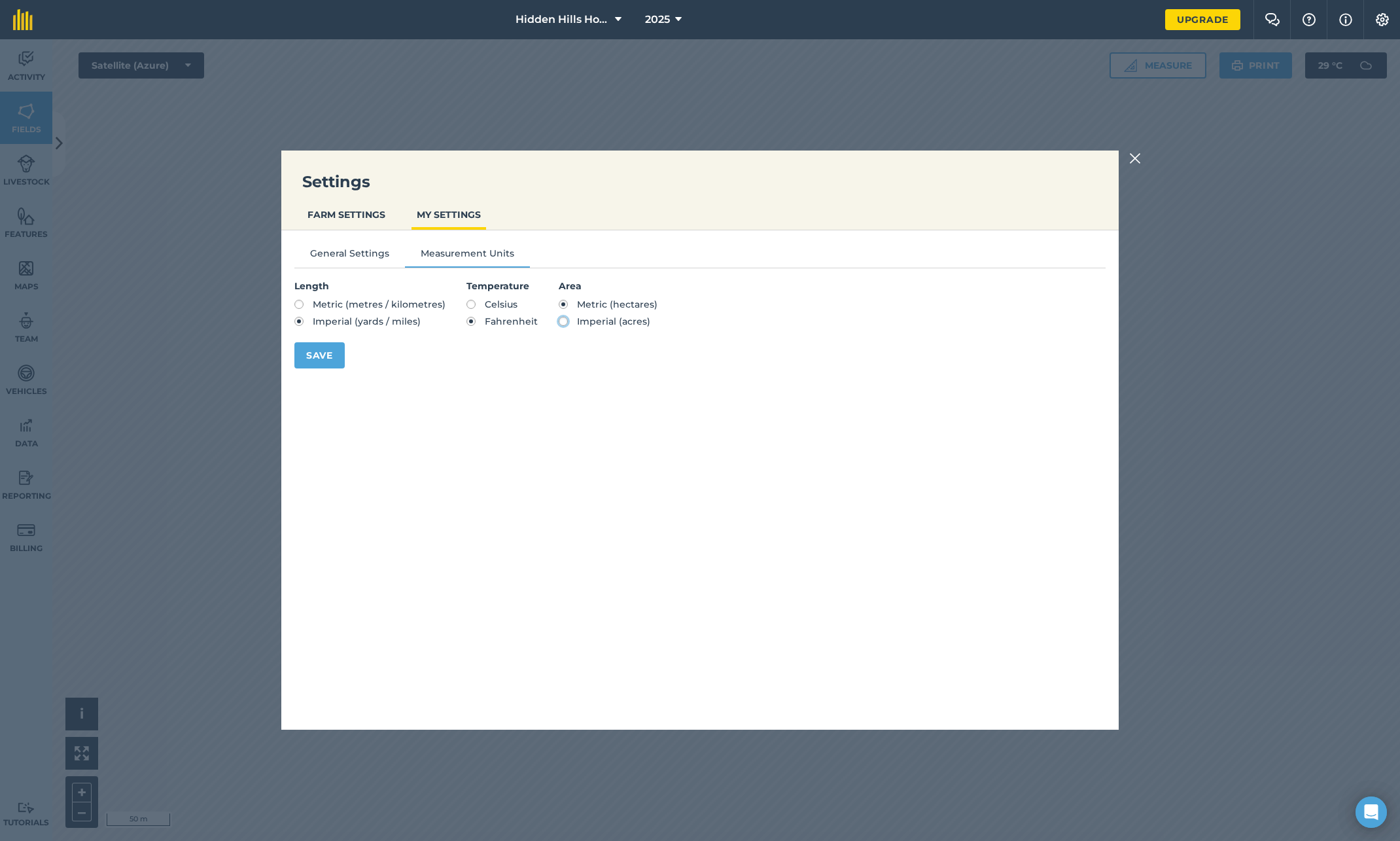
radio input "true"
radio input "false"
click at [316, 355] on button "Save" at bounding box center [320, 355] width 51 height 26
click at [1135, 160] on img at bounding box center [1135, 158] width 12 height 15
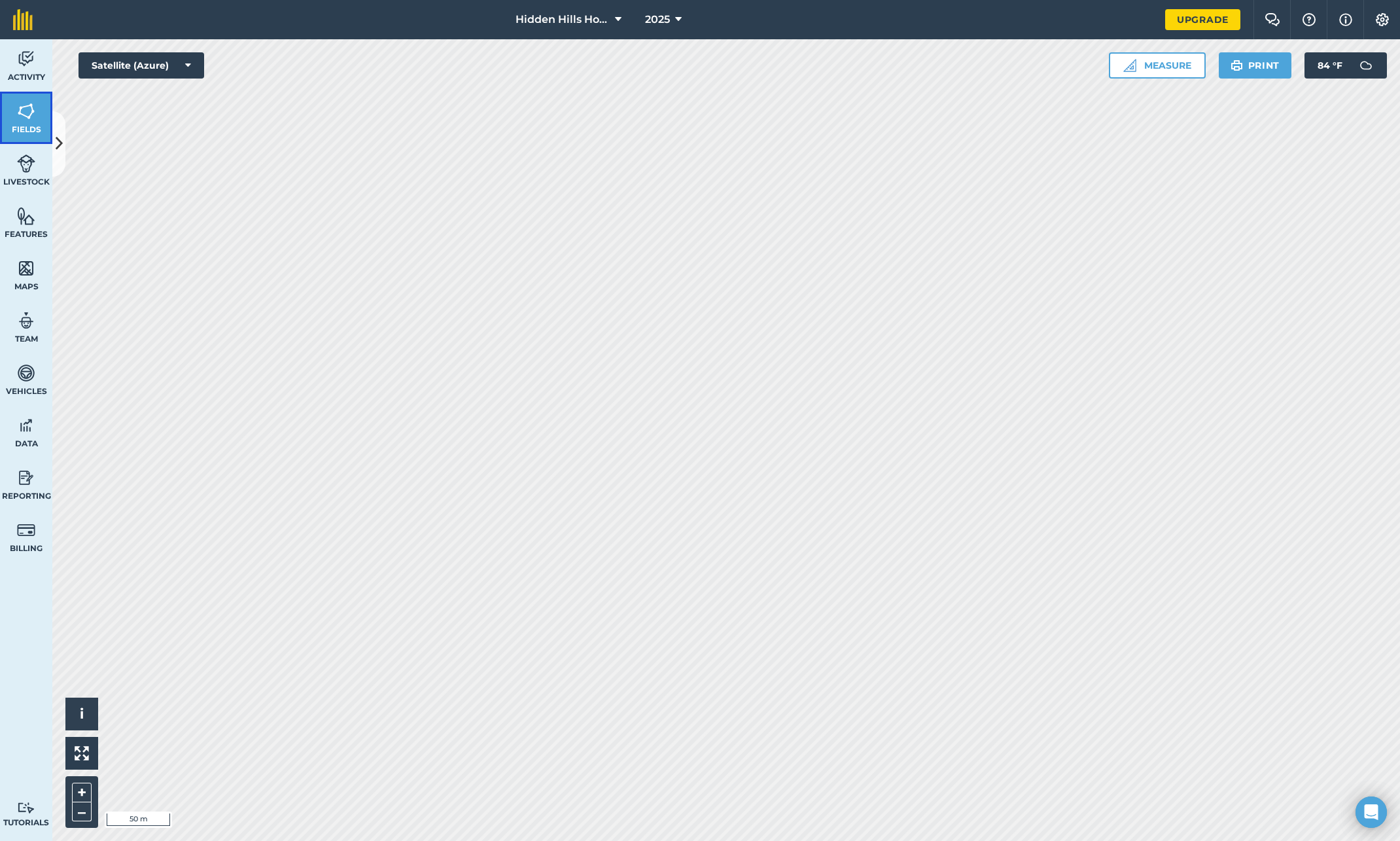
click at [33, 123] on link "Fields" at bounding box center [26, 118] width 52 height 52
click at [53, 151] on button at bounding box center [59, 143] width 13 height 65
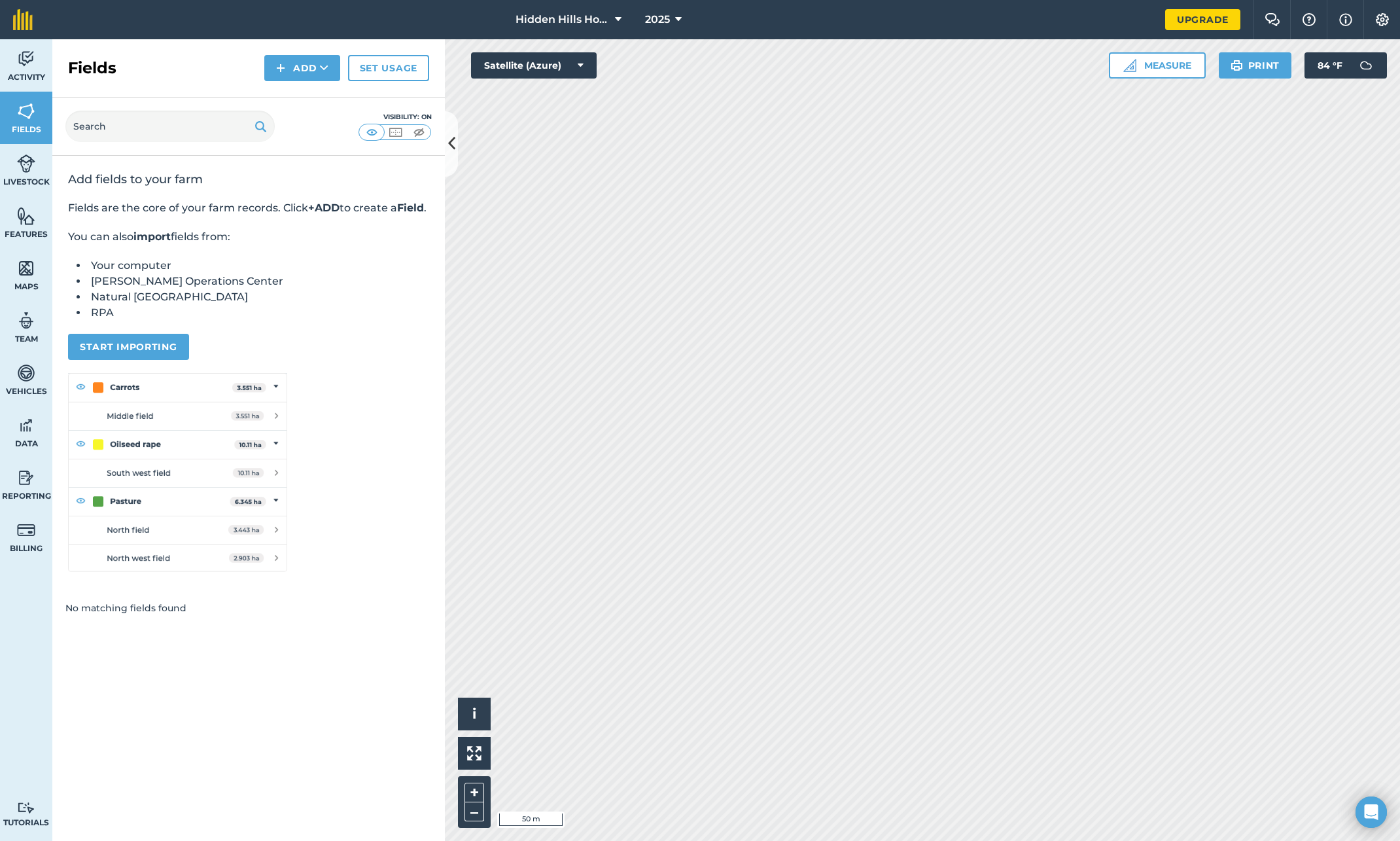
click at [385, 345] on div "Add fields to your farm Fields are the core of your farm records. Click +ADD to…" at bounding box center [248, 371] width 392 height 432
click at [280, 68] on img at bounding box center [280, 68] width 9 height 15
click at [296, 99] on link "Draw" at bounding box center [302, 97] width 72 height 29
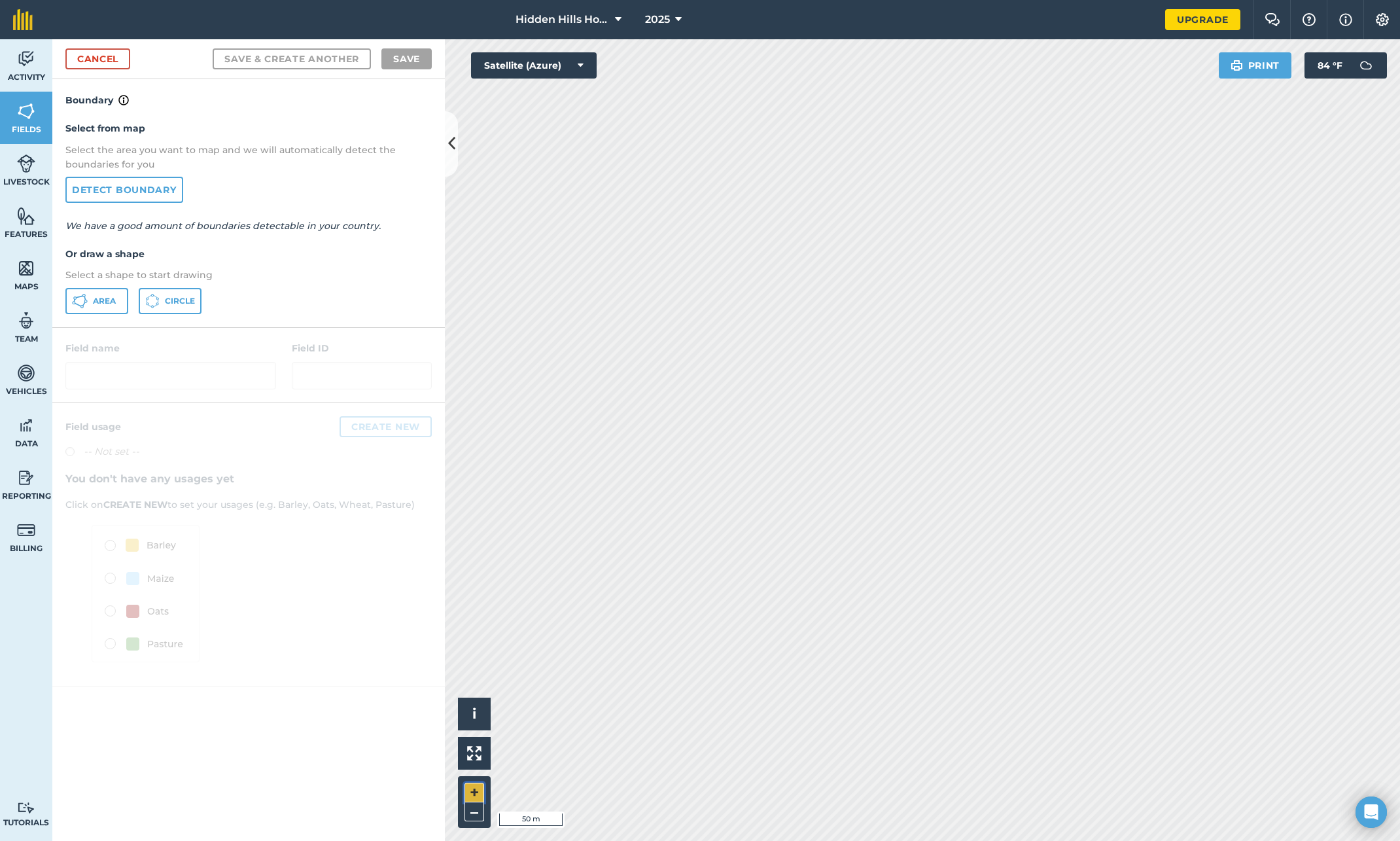
click at [475, 794] on button "+" at bounding box center [474, 792] width 19 height 19
click at [101, 305] on span "Area" at bounding box center [104, 300] width 23 height 10
click at [99, 306] on button "Area" at bounding box center [97, 300] width 63 height 26
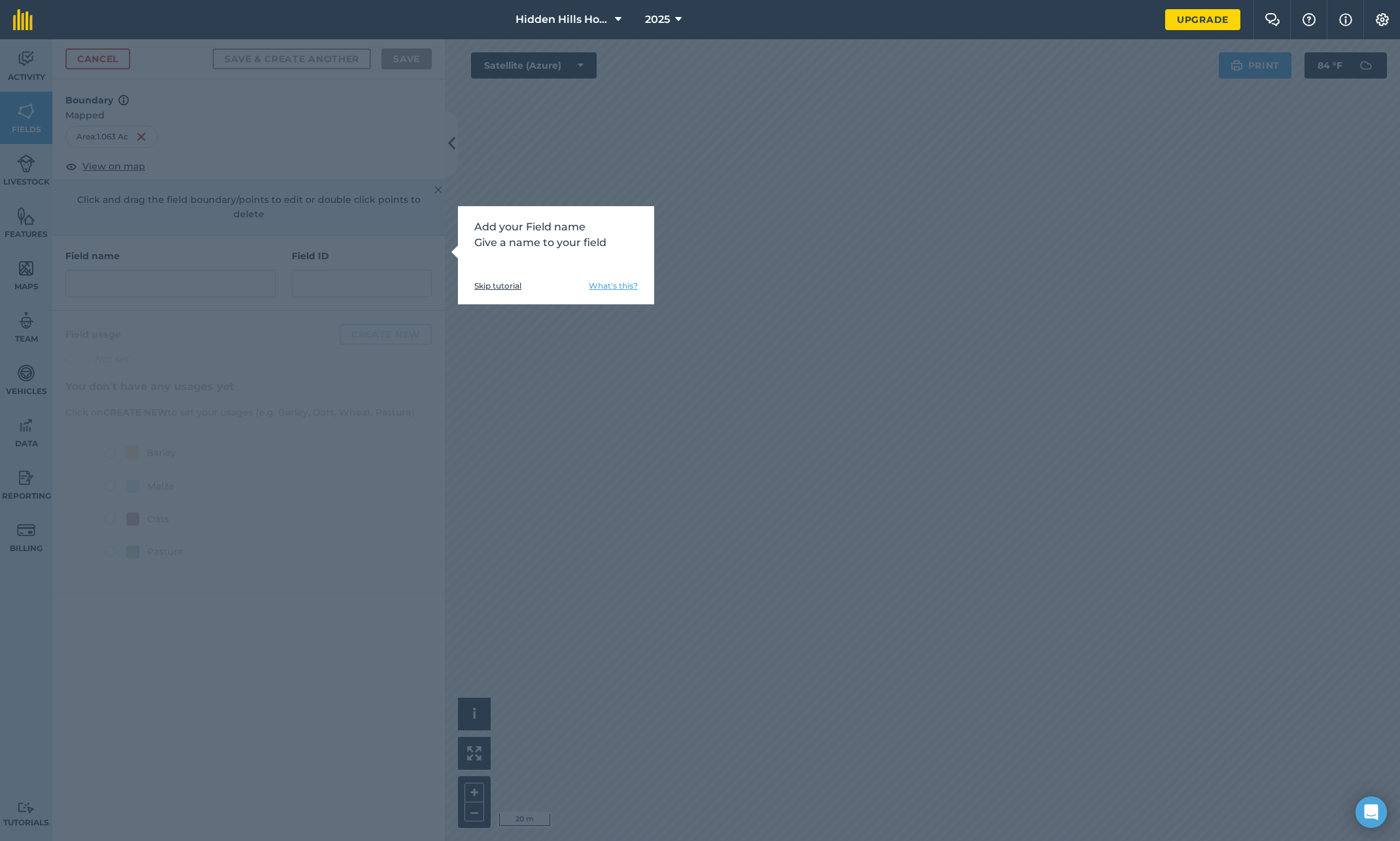
click at [503, 285] on link "Skip tutorial" at bounding box center [498, 285] width 47 height 10
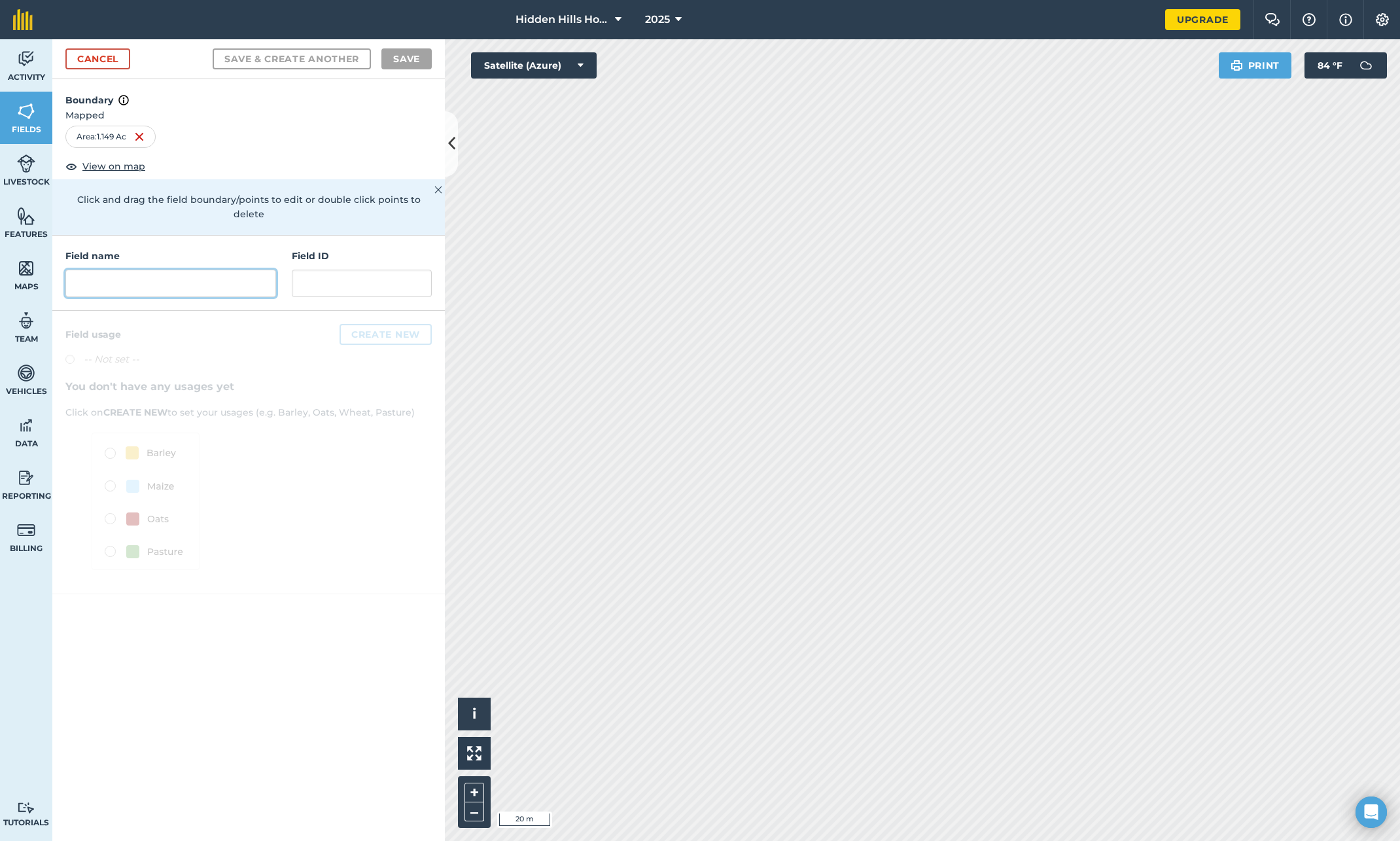
click at [137, 270] on input "text" at bounding box center [171, 284] width 211 height 27
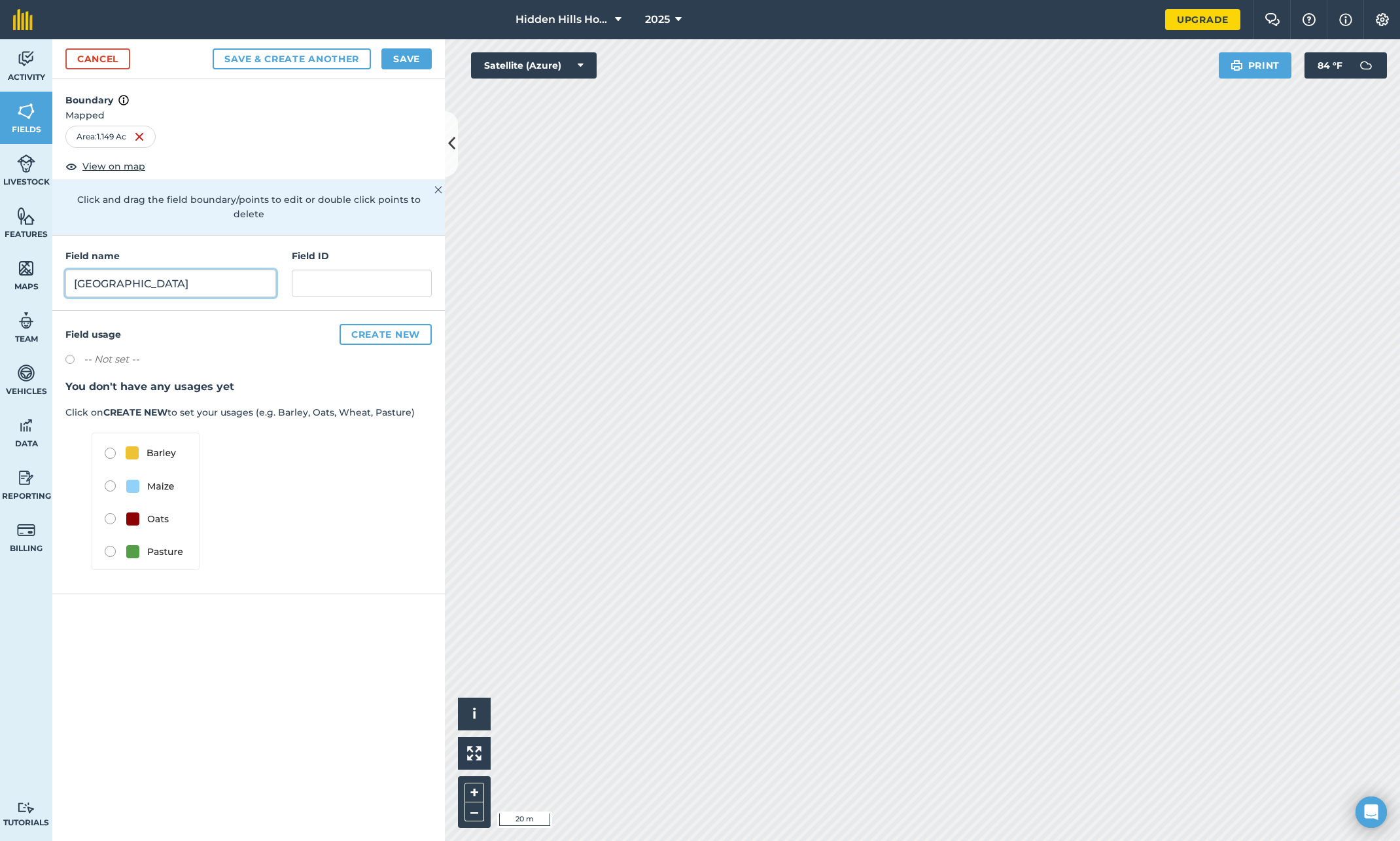
type input "BW East"
type input "BW-E"
click at [85, 272] on input "BW East" at bounding box center [171, 284] width 211 height 27
type input "Booth Williamson East"
click at [70, 354] on label at bounding box center [74, 361] width 19 height 13
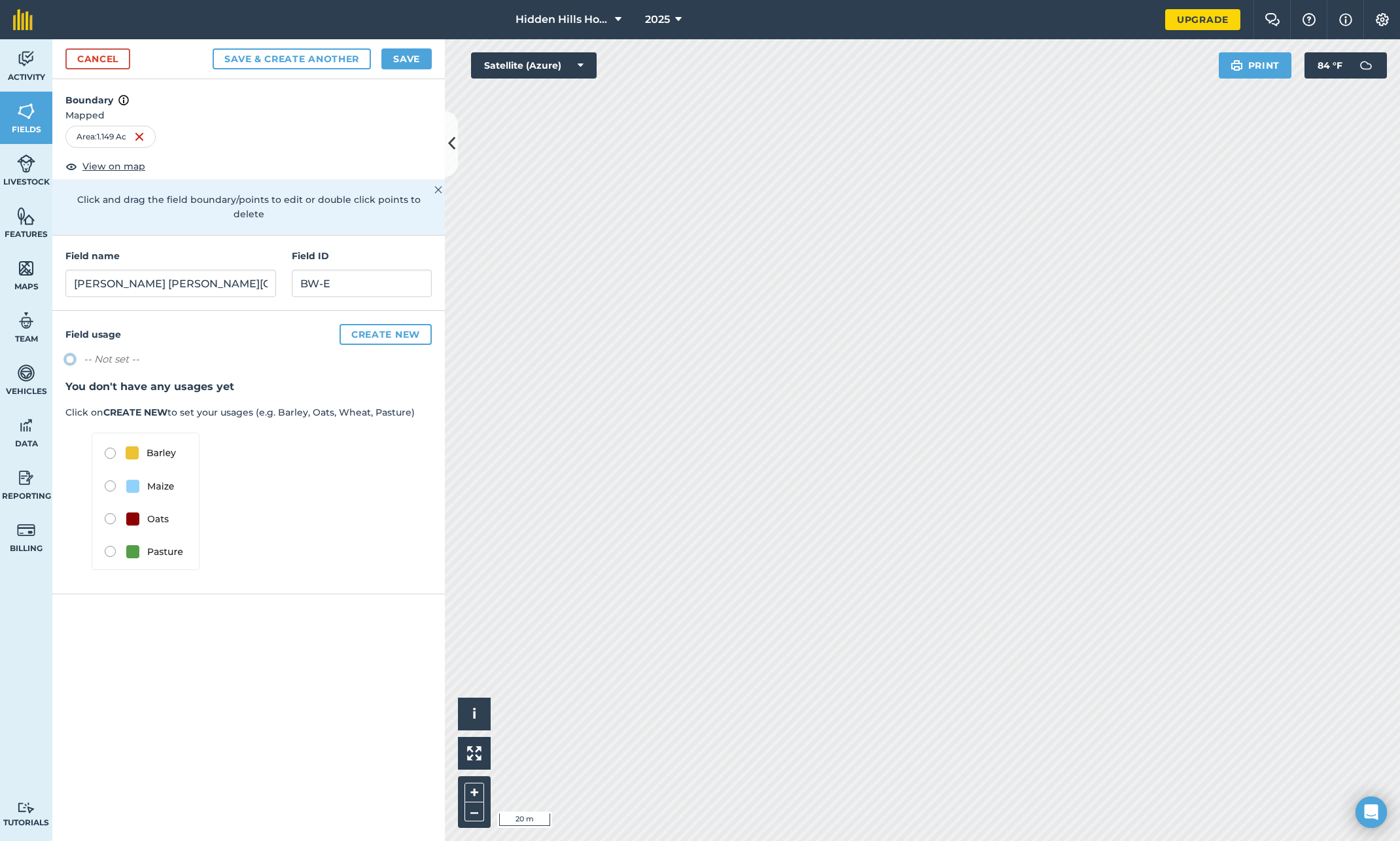
radio input "true"
click at [110, 535] on img at bounding box center [146, 501] width 108 height 138
click at [111, 538] on img at bounding box center [146, 501] width 108 height 138
click at [363, 324] on button "Create new" at bounding box center [386, 334] width 93 height 21
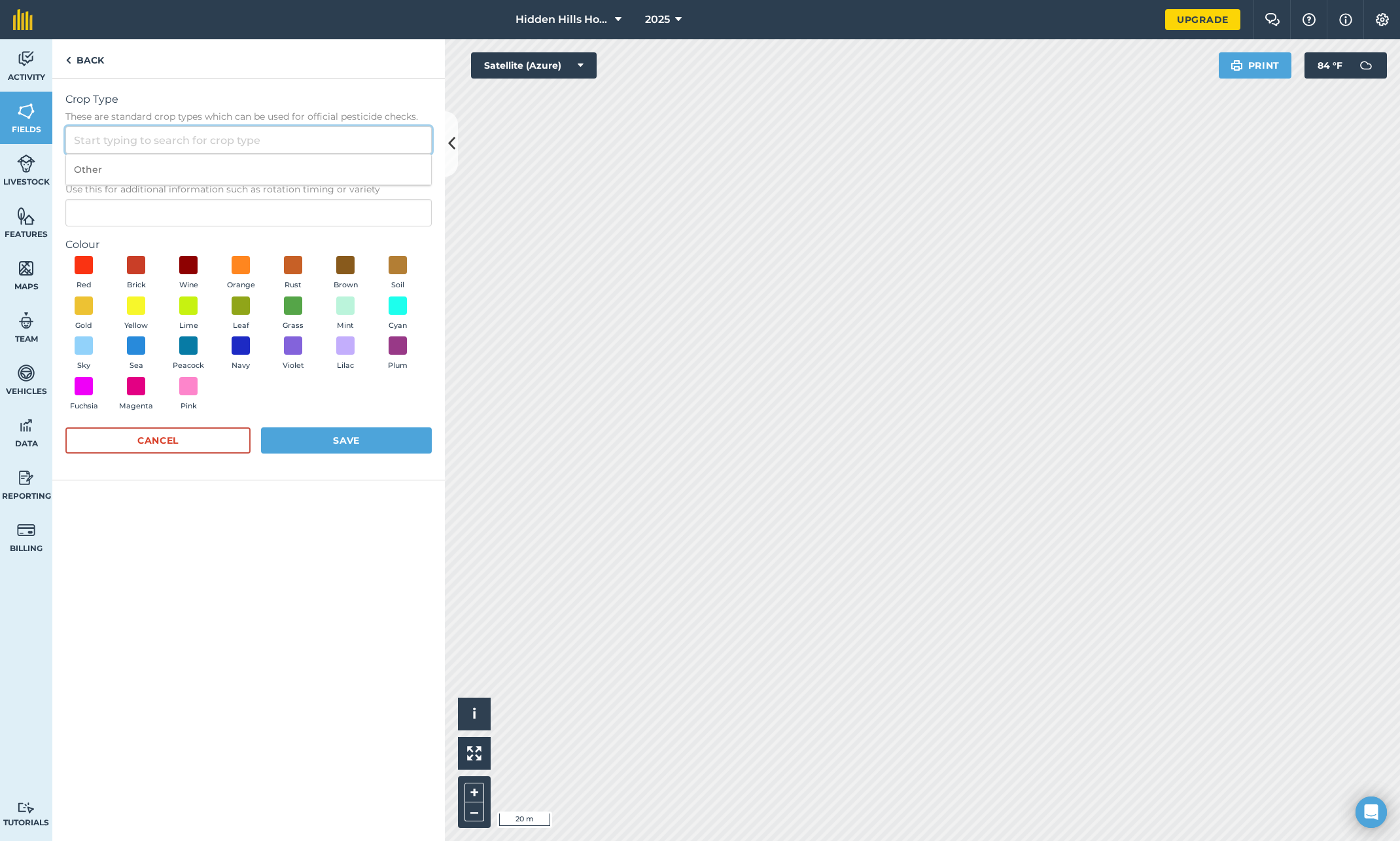
click at [110, 140] on input "Crop Type These are standard crop types which can be used for official pesticid…" at bounding box center [248, 140] width 367 height 27
click at [70, 61] on img at bounding box center [68, 60] width 6 height 15
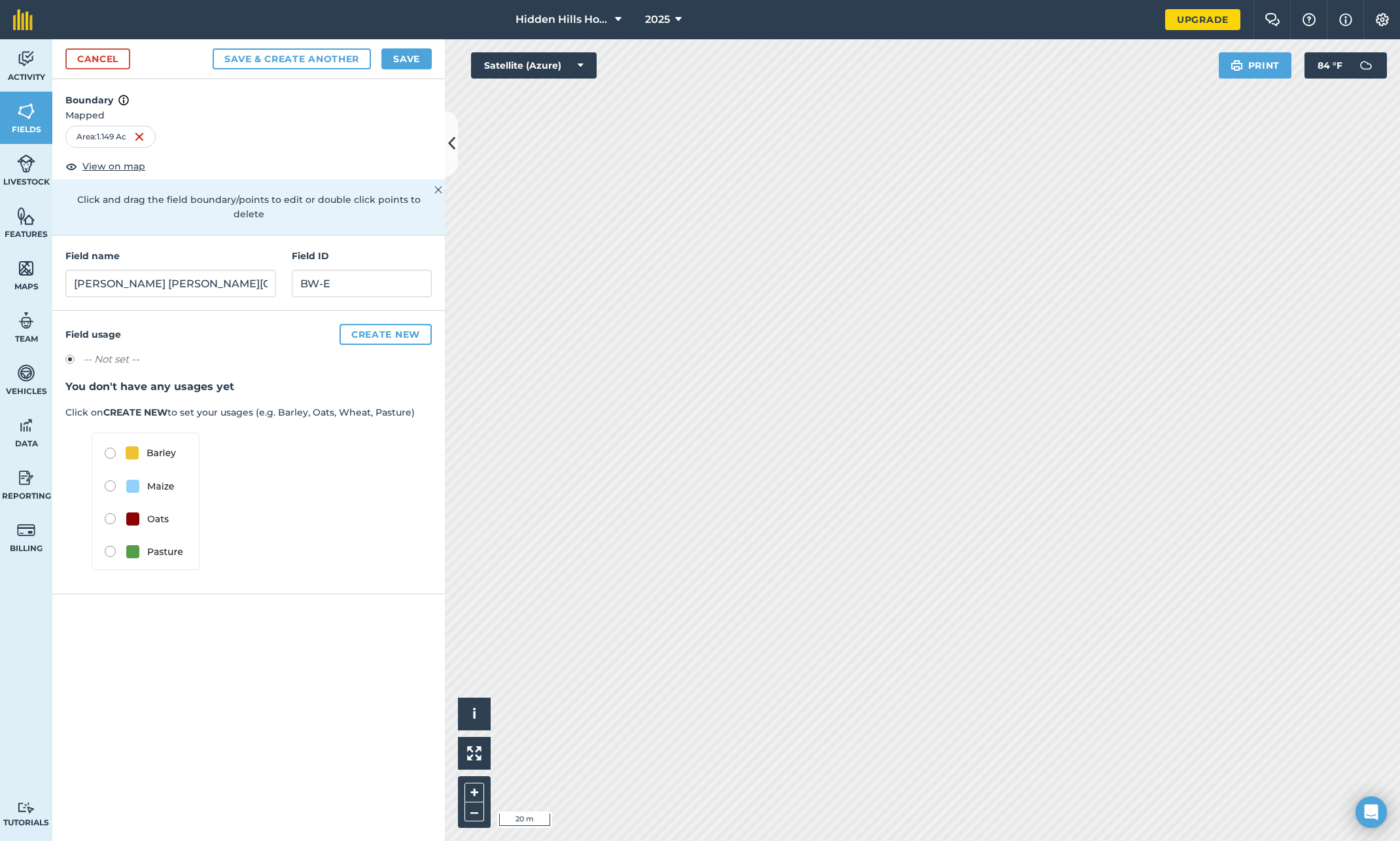
click at [106, 537] on img at bounding box center [146, 501] width 108 height 138
click at [362, 324] on button "Create new" at bounding box center [386, 334] width 93 height 21
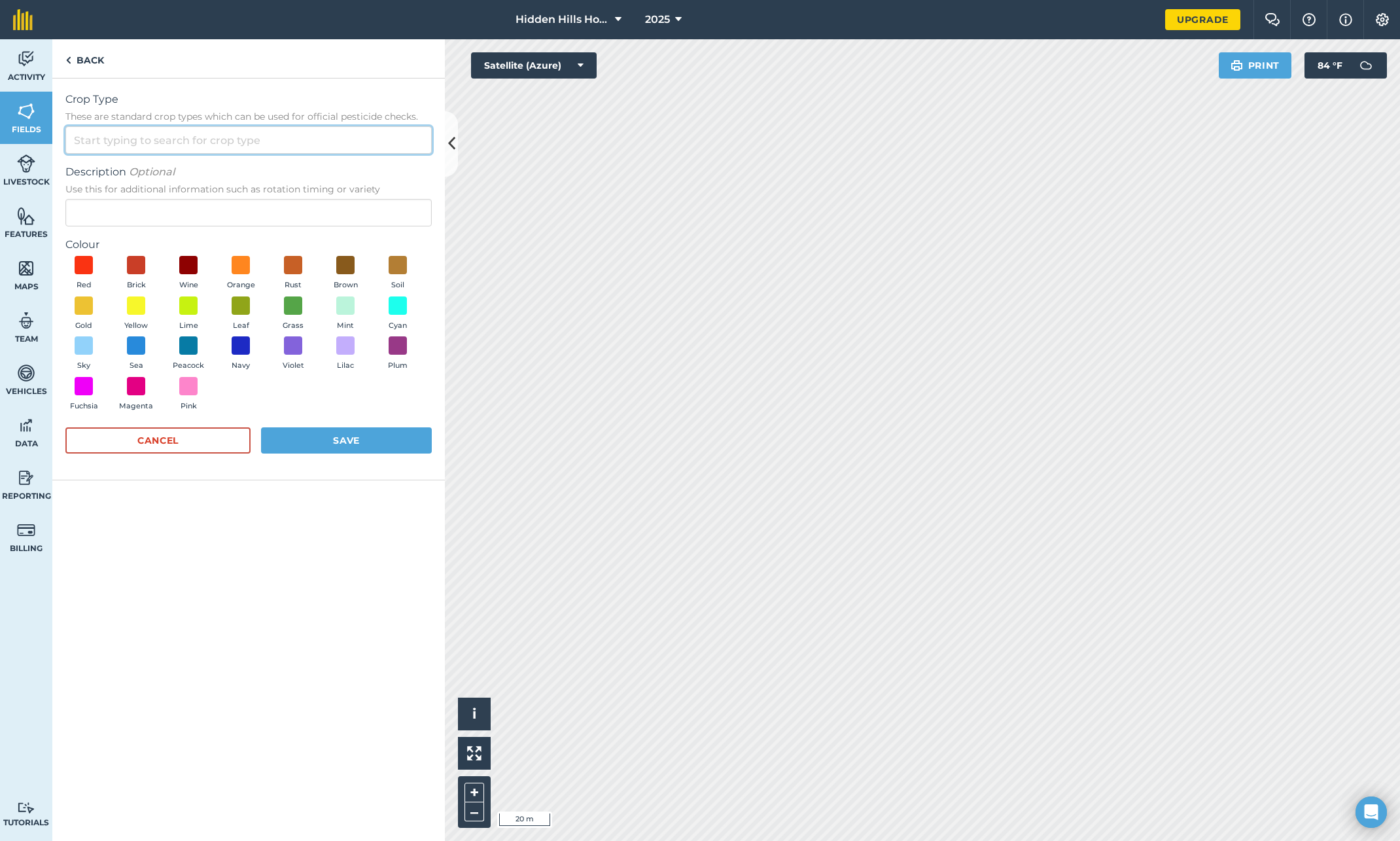
click at [116, 150] on input "Crop Type These are standard crop types which can be used for official pesticid…" at bounding box center [248, 140] width 367 height 27
click at [96, 170] on li "Other" at bounding box center [248, 170] width 365 height 31
type input "Other"
click at [104, 142] on input "Other" at bounding box center [248, 140] width 367 height 27
click at [86, 167] on li "Other" at bounding box center [248, 170] width 365 height 31
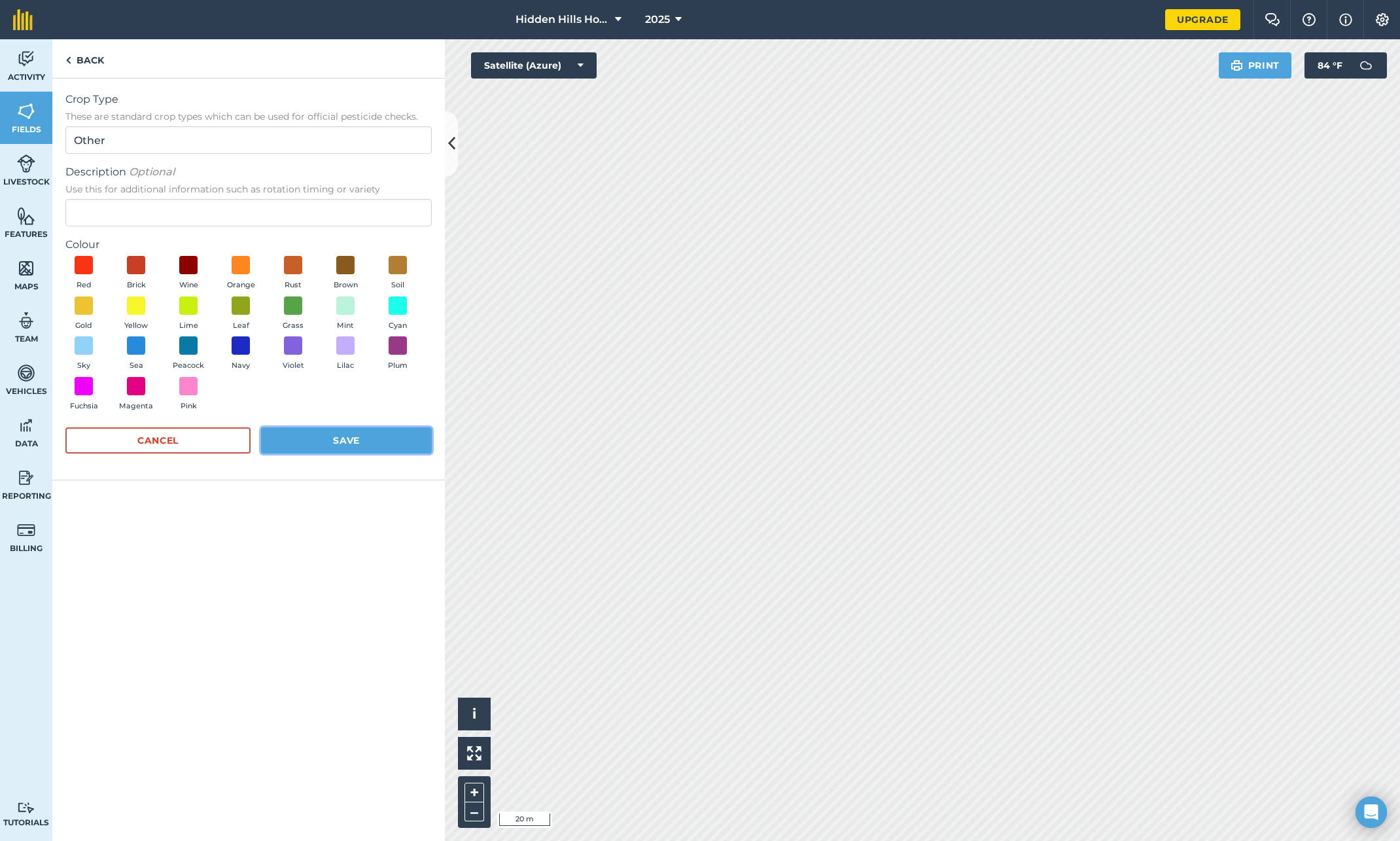
click at [364, 445] on button "Save" at bounding box center [346, 440] width 171 height 26
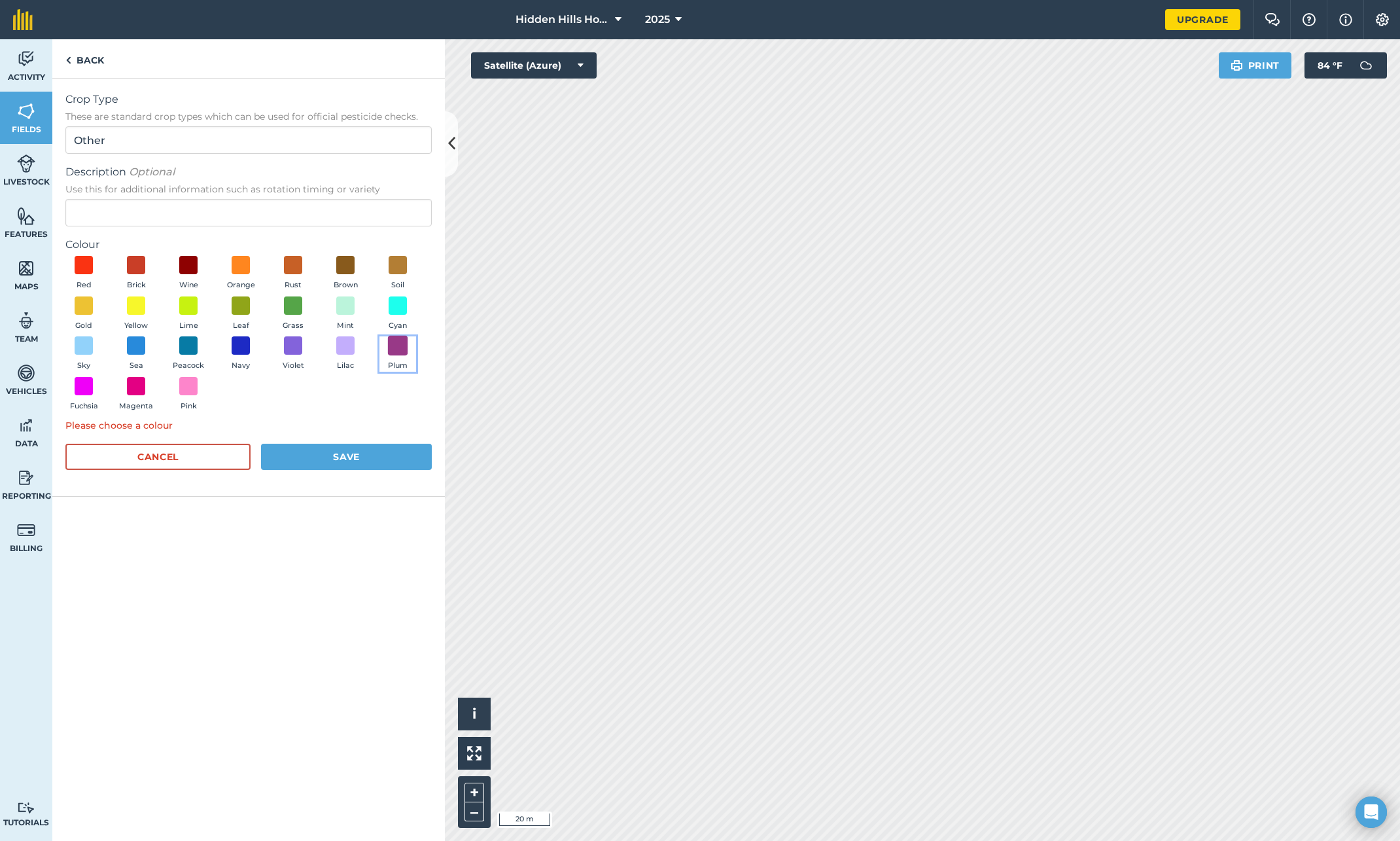
click at [400, 344] on span at bounding box center [398, 346] width 20 height 20
click at [362, 452] on button "Save" at bounding box center [346, 457] width 171 height 26
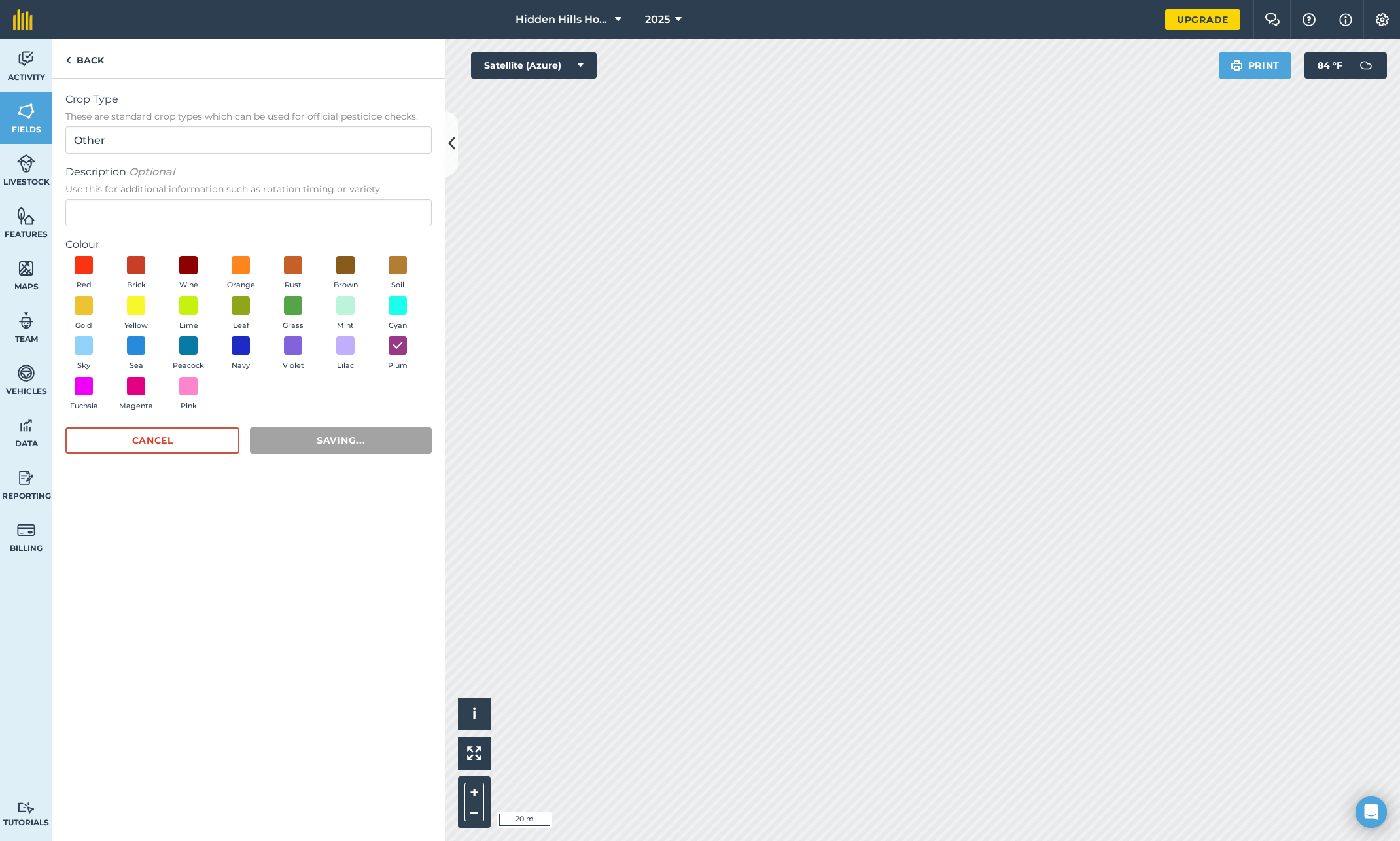
radio input "false"
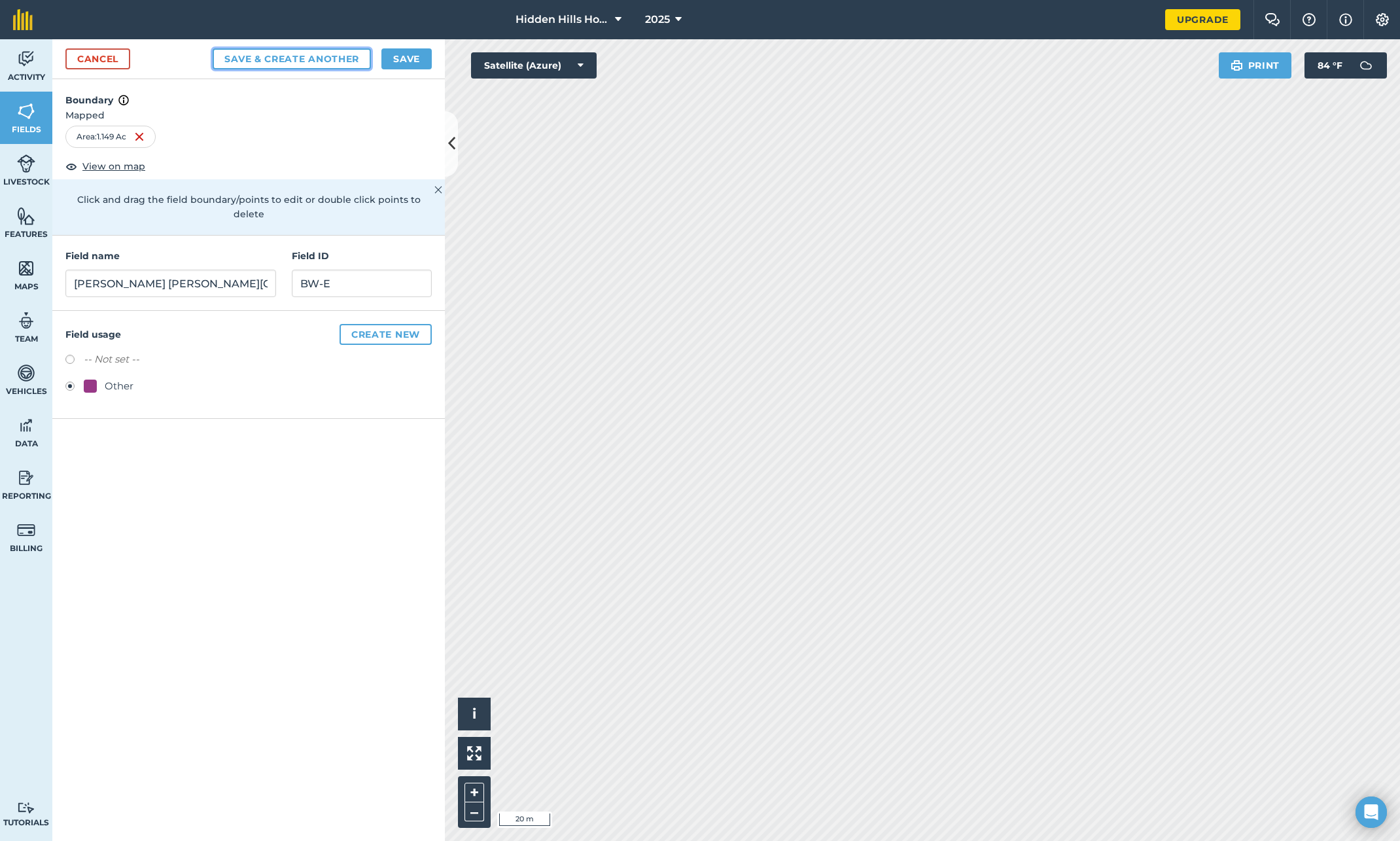
click at [288, 58] on button "Save & Create Another" at bounding box center [292, 59] width 159 height 21
radio input "false"
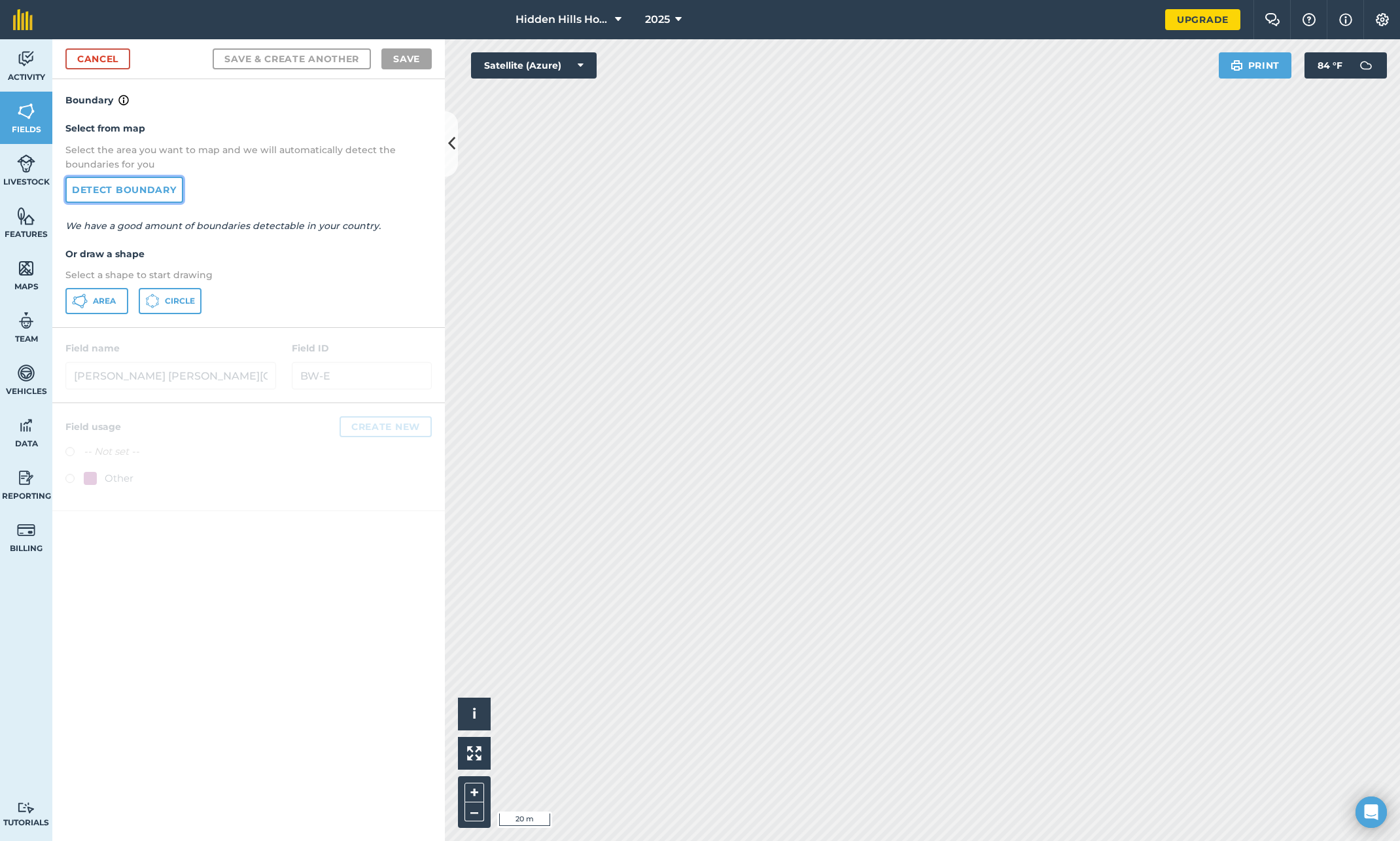
click at [139, 187] on link "Detect boundary" at bounding box center [124, 189] width 118 height 26
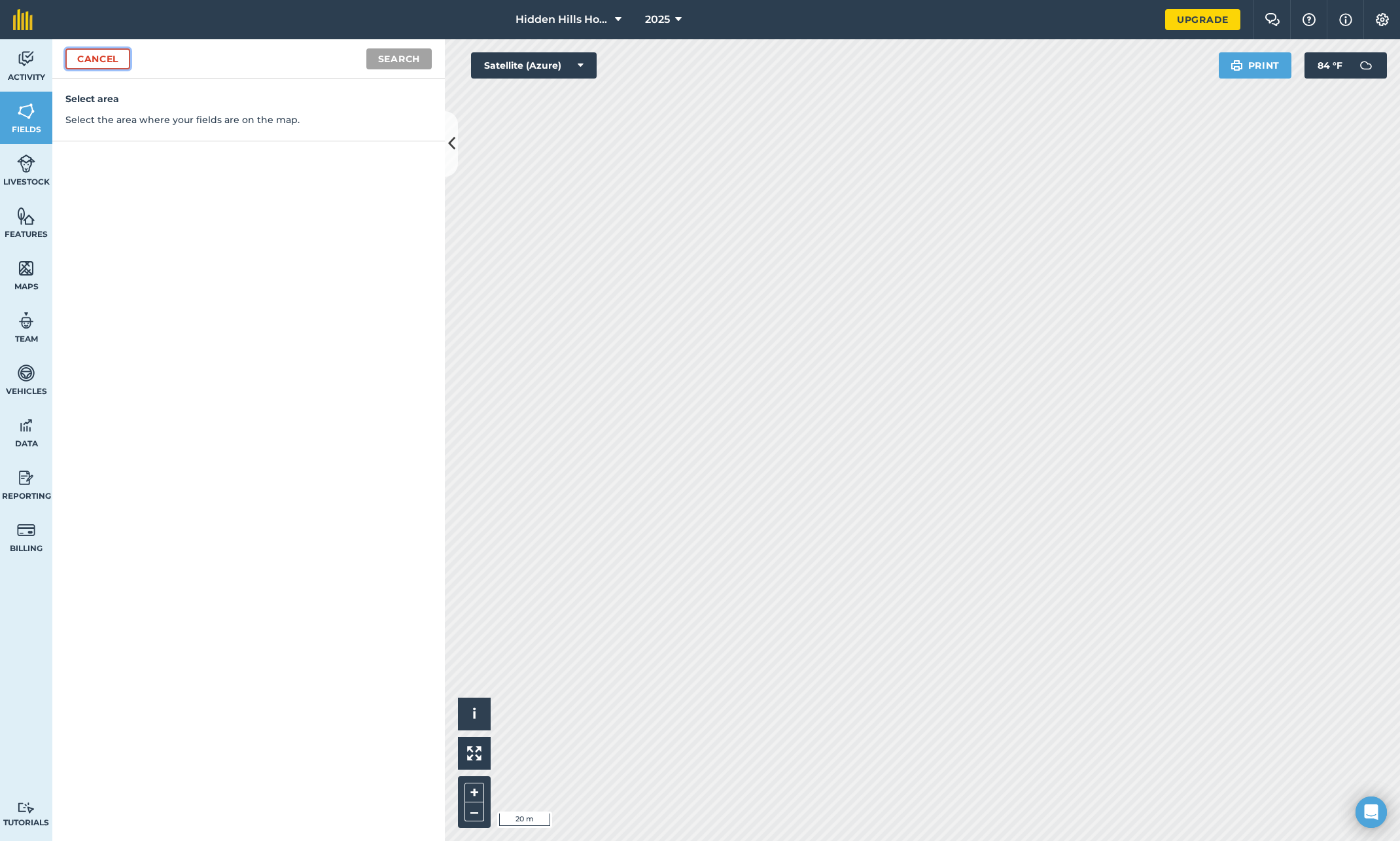
click at [93, 57] on link "Cancel" at bounding box center [97, 59] width 64 height 21
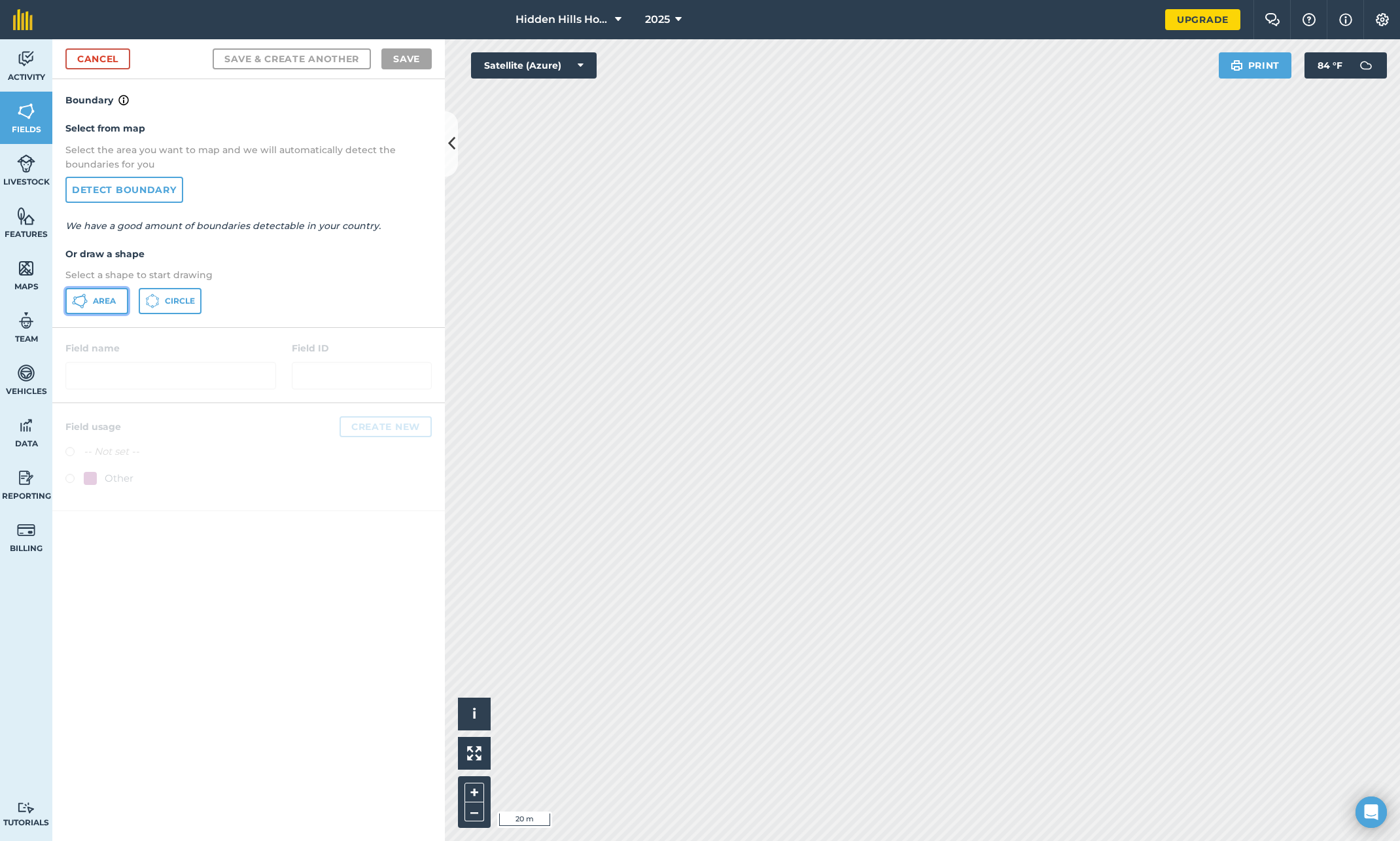
click at [85, 300] on icon at bounding box center [86, 300] width 3 height 3
click at [109, 61] on link "Cancel" at bounding box center [97, 59] width 64 height 21
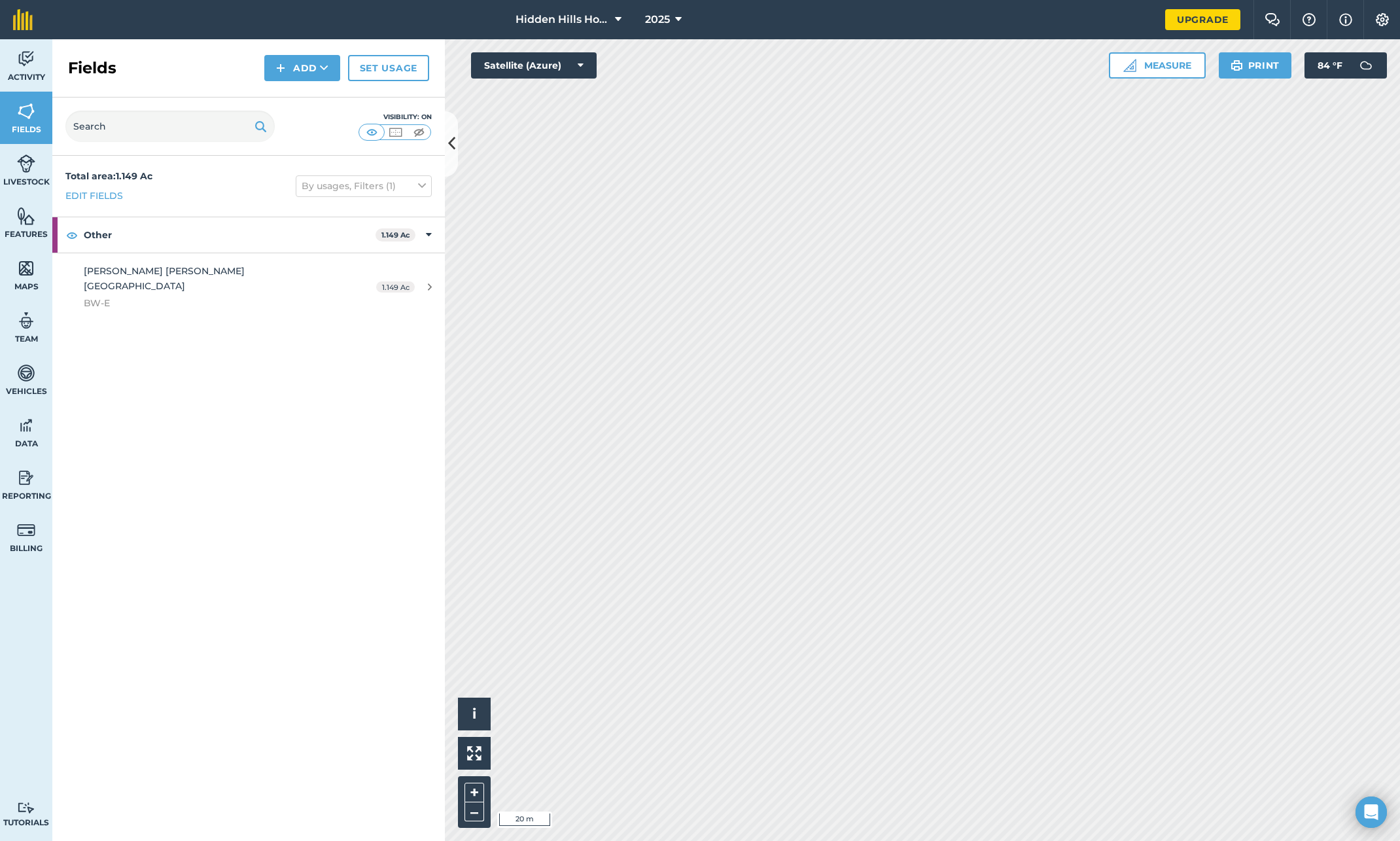
click at [218, 375] on div "Total area : 1.149 Ac Edit fields By usages, Filters (1) Other 1.149 Ac Booth W…" at bounding box center [248, 498] width 392 height 685
click at [305, 67] on button "Add" at bounding box center [302, 68] width 76 height 26
click at [288, 101] on link "Draw" at bounding box center [302, 97] width 72 height 29
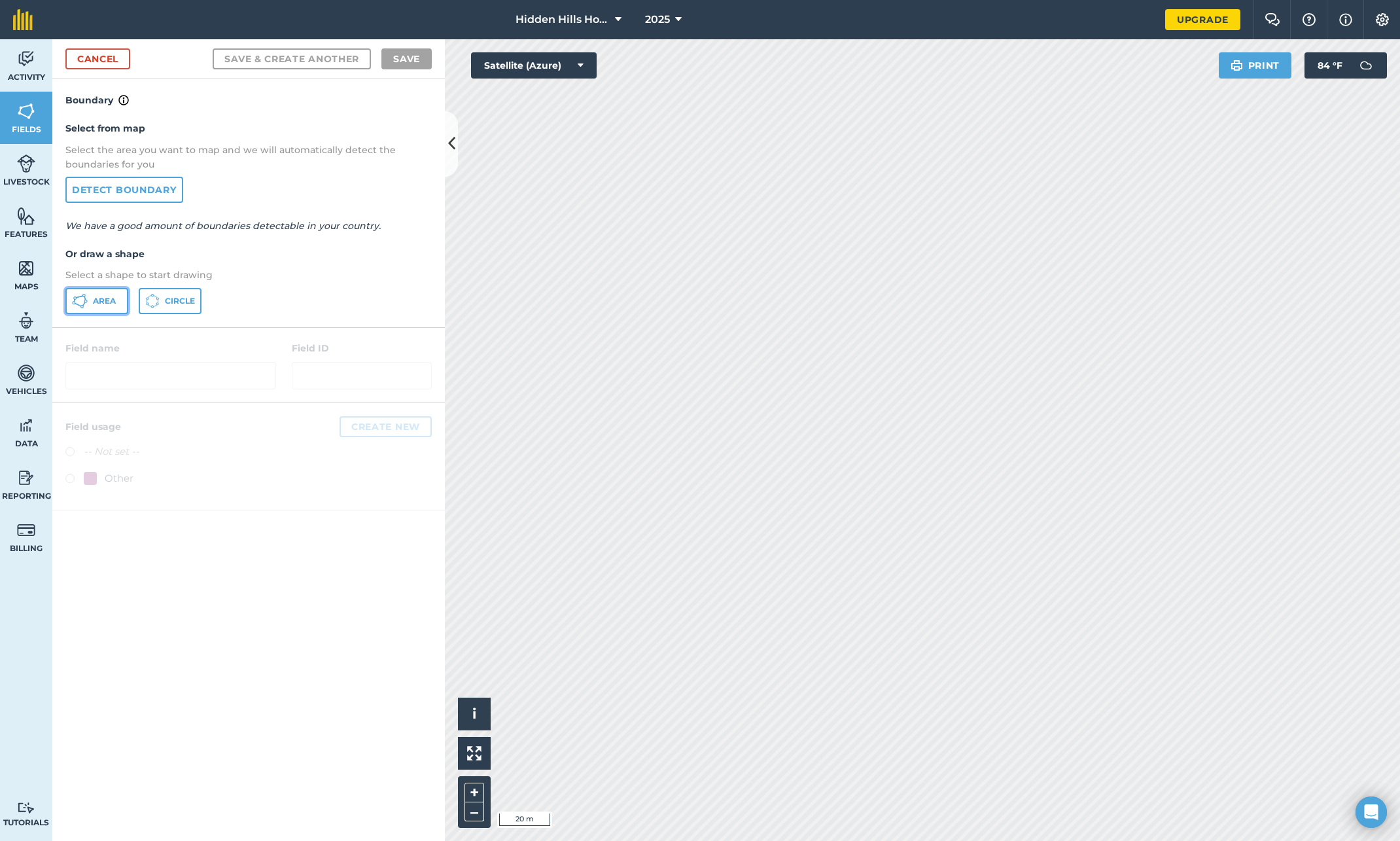
click at [80, 305] on icon at bounding box center [78, 304] width 7 height 4
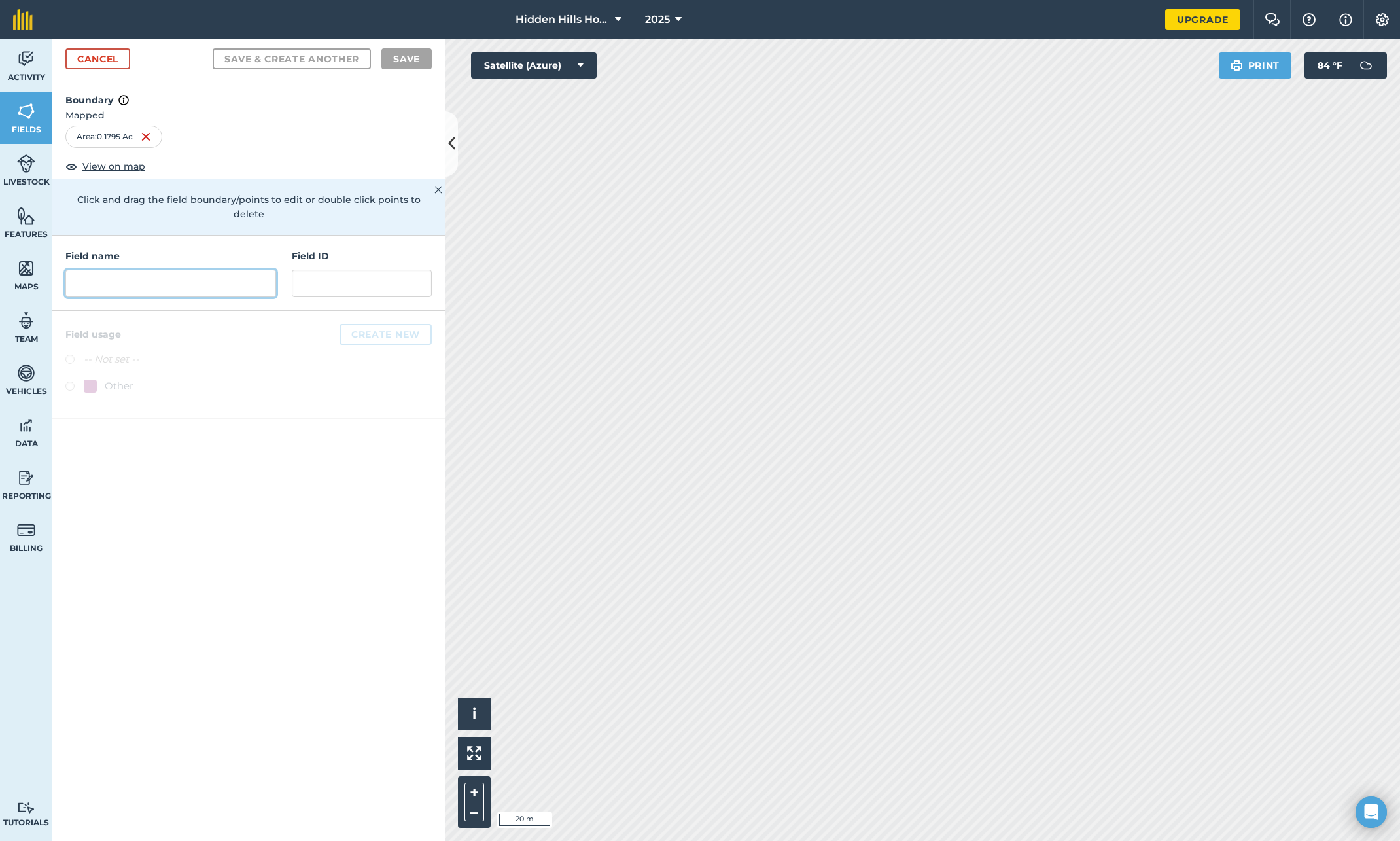
click at [135, 270] on input "text" at bounding box center [171, 284] width 211 height 27
type input "C"
type input "Booth North Central"
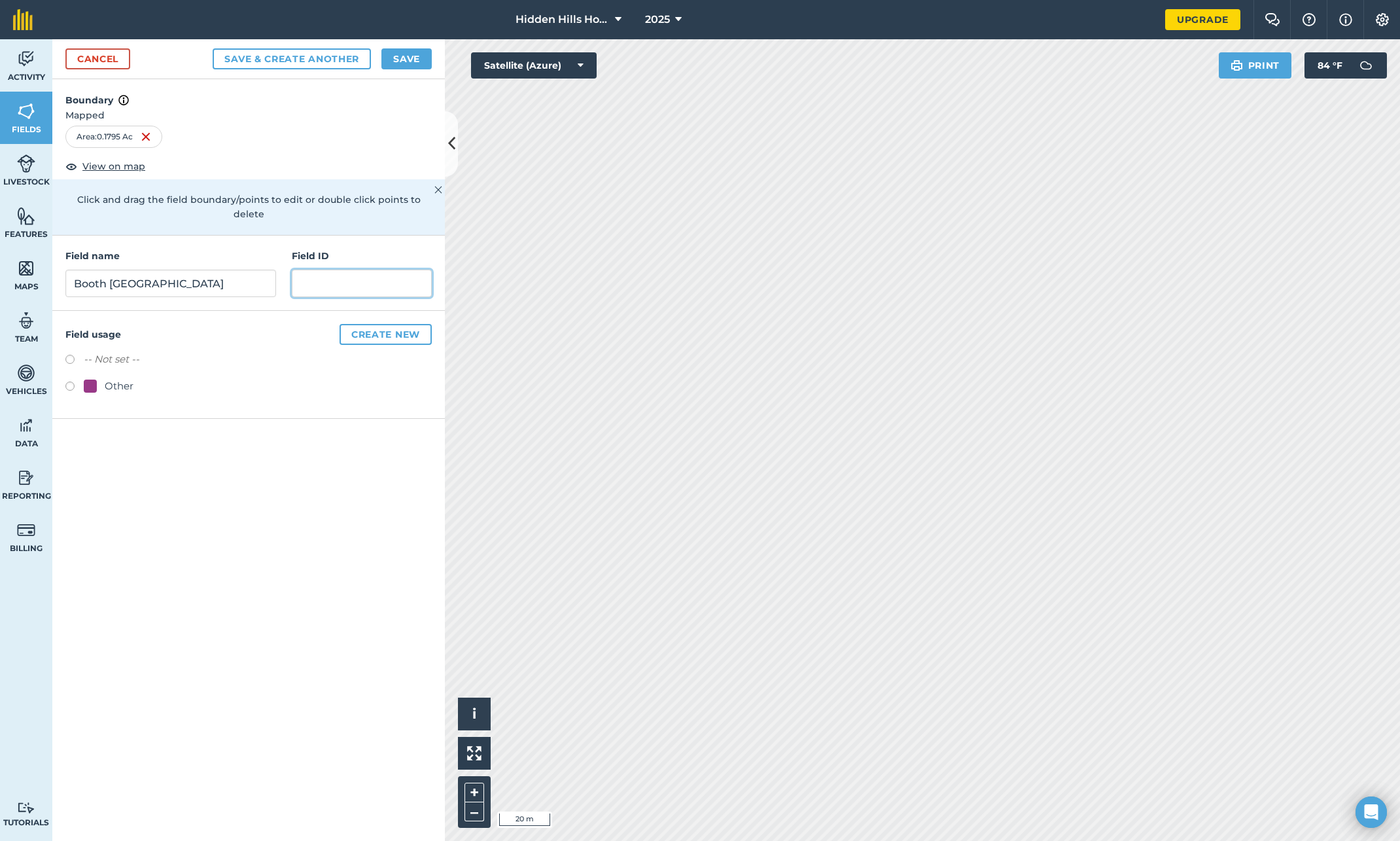
click at [356, 270] on input "text" at bounding box center [362, 284] width 140 height 27
type input "BNC"
click at [404, 60] on button "Save" at bounding box center [407, 59] width 51 height 21
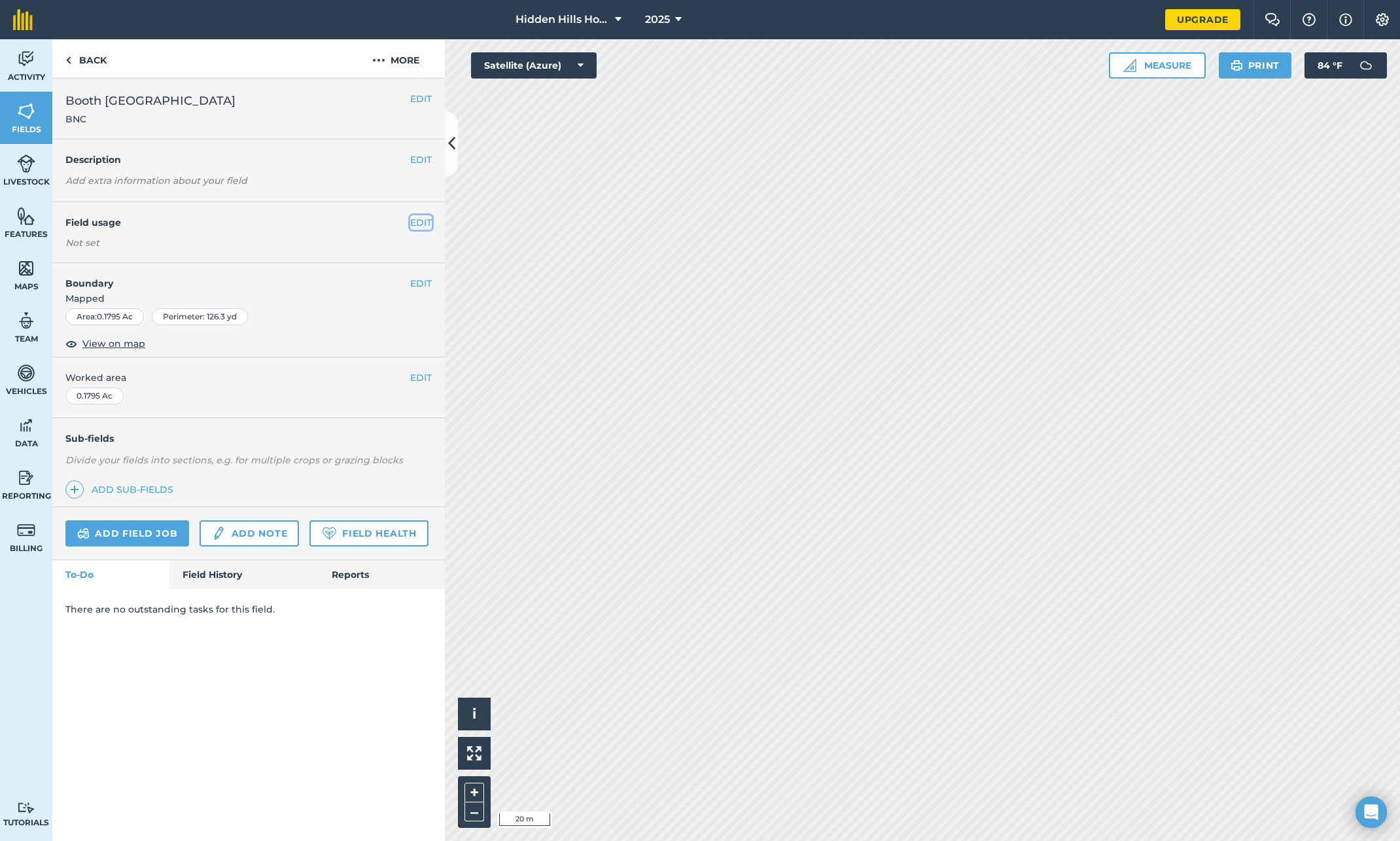
click at [420, 219] on button "EDIT" at bounding box center [420, 222] width 22 height 14
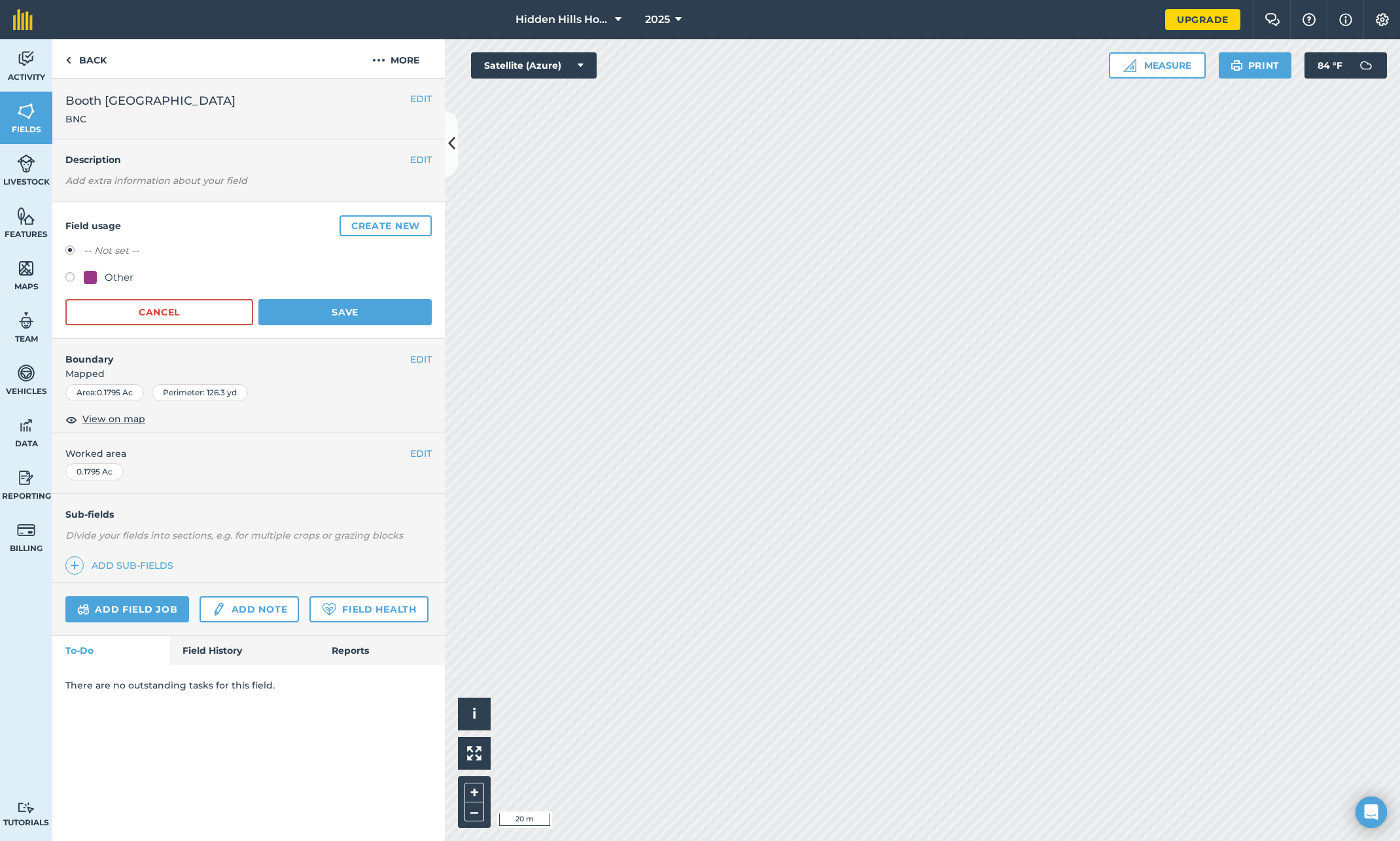
click at [73, 277] on label at bounding box center [74, 279] width 19 height 13
radio input "true"
radio input "false"
click at [306, 311] on button "Save" at bounding box center [345, 312] width 173 height 26
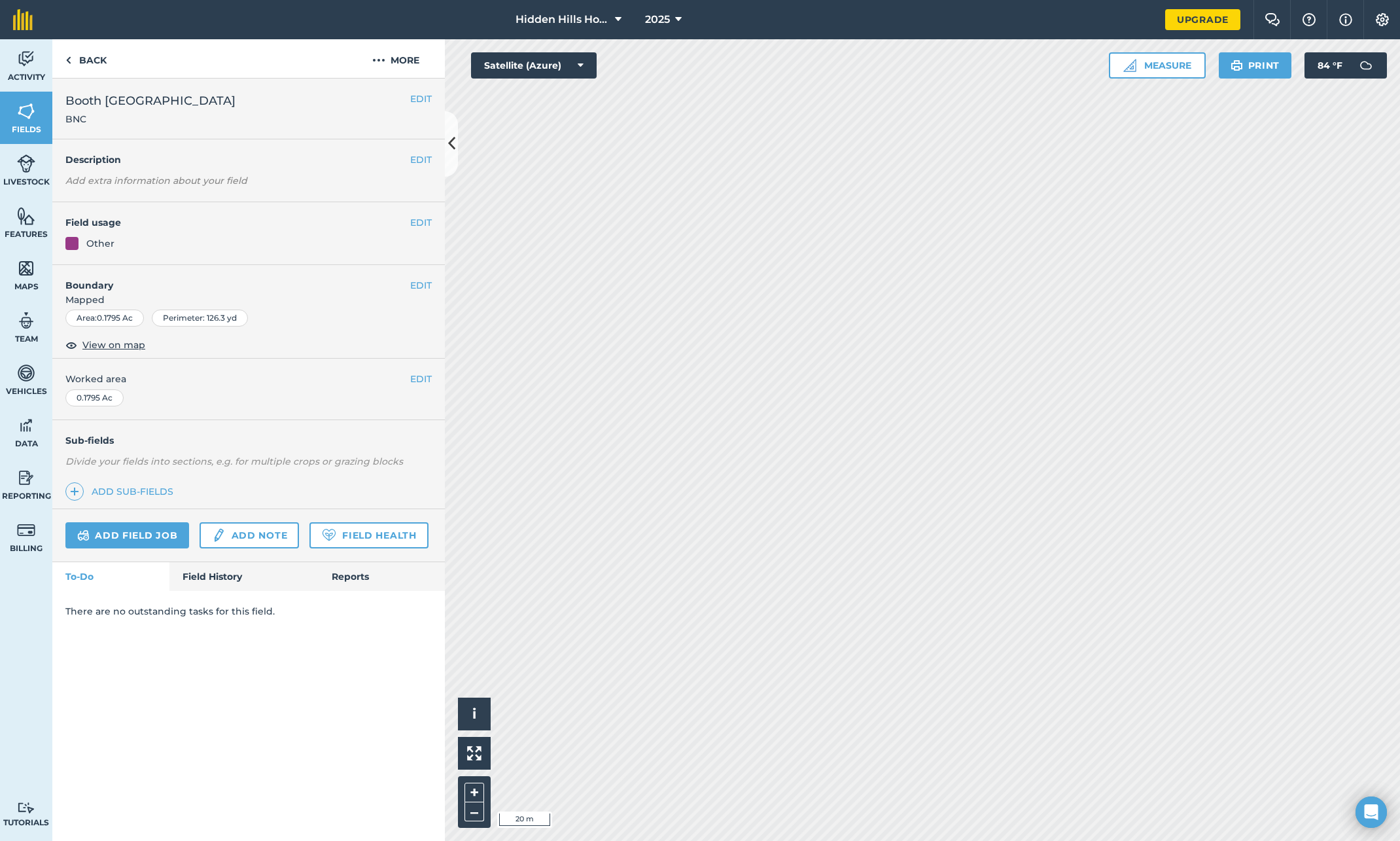
click at [329, 310] on div "Area : 0.1795 Ac Perimeter : 126.3 yd" at bounding box center [248, 317] width 367 height 17
click at [25, 127] on span "Fields" at bounding box center [26, 129] width 52 height 10
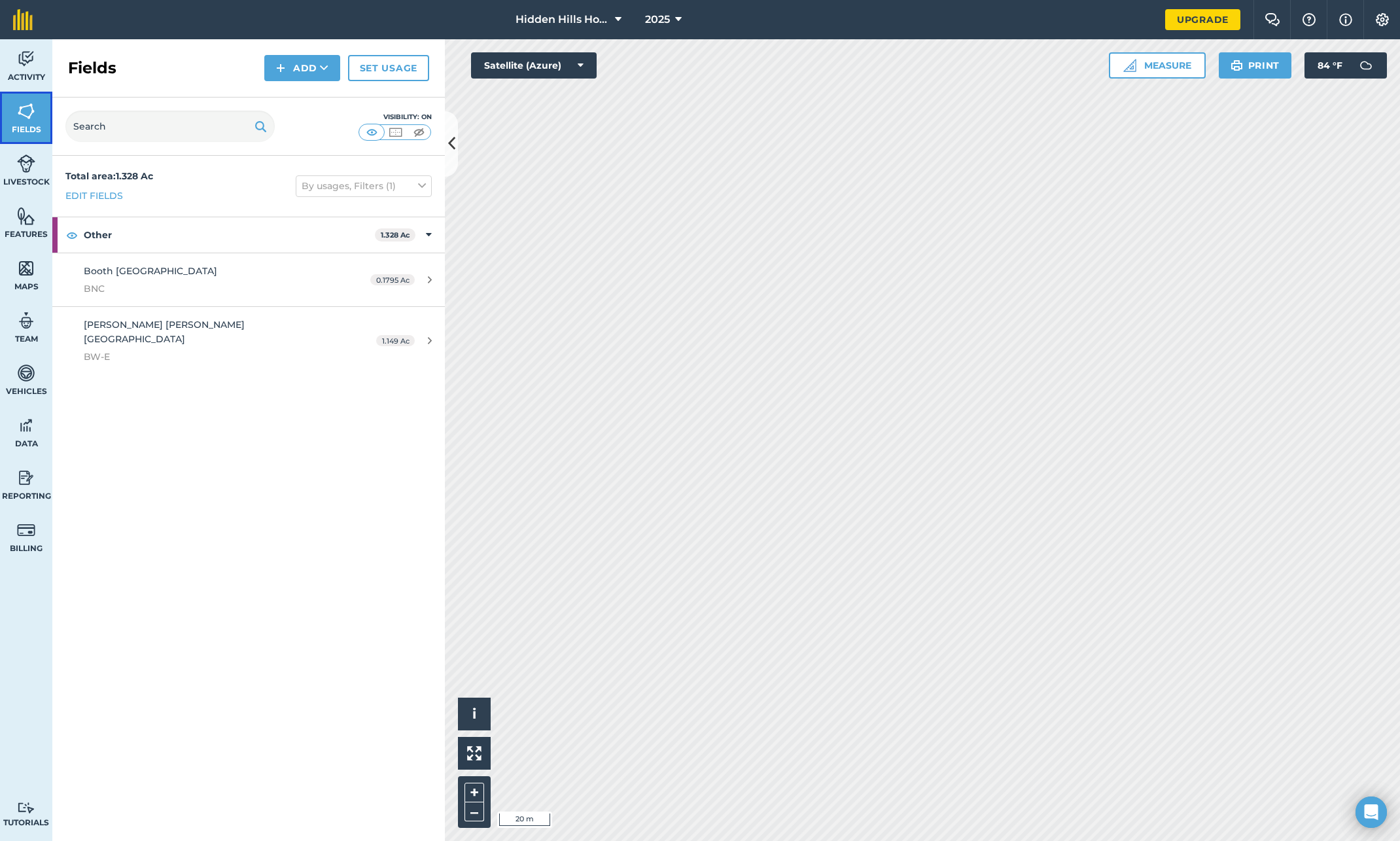
click at [26, 127] on span "Fields" at bounding box center [26, 129] width 52 height 10
click at [293, 74] on button "Add" at bounding box center [302, 68] width 76 height 26
click at [286, 97] on link "Draw" at bounding box center [302, 97] width 72 height 29
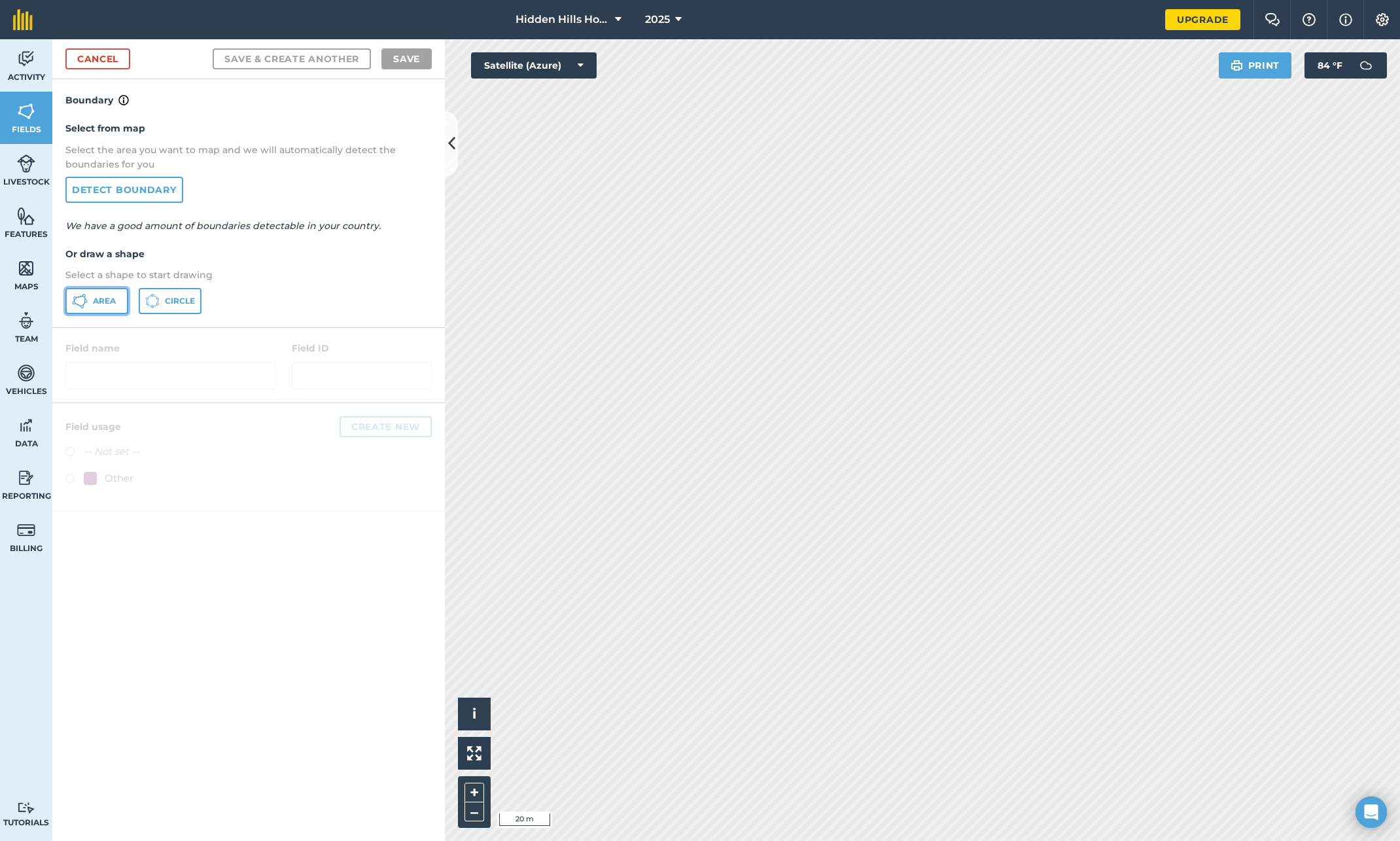
click at [96, 296] on span "Area" at bounding box center [104, 300] width 23 height 10
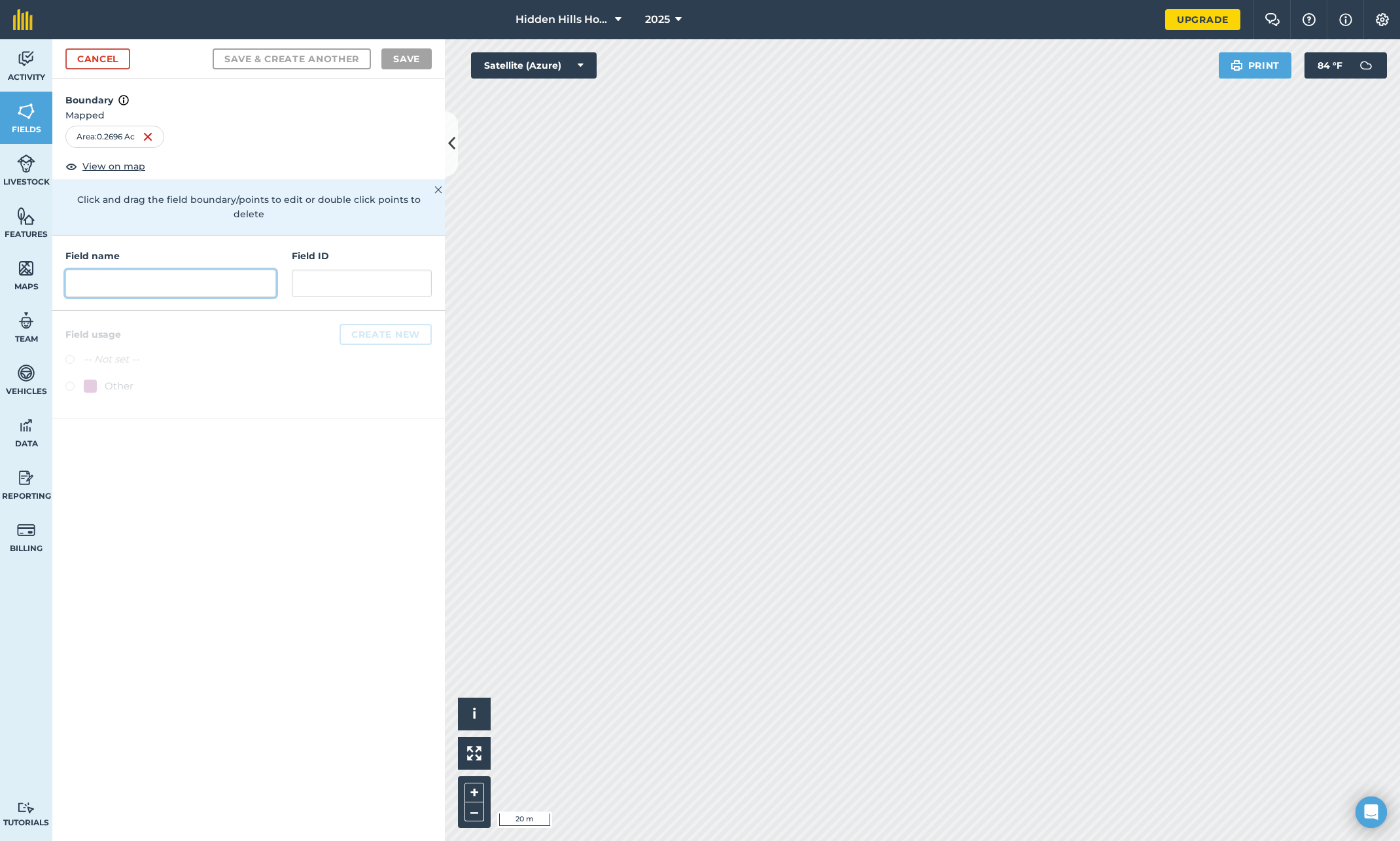
click at [99, 270] on input "text" at bounding box center [171, 284] width 211 height 27
type input "Booth North"
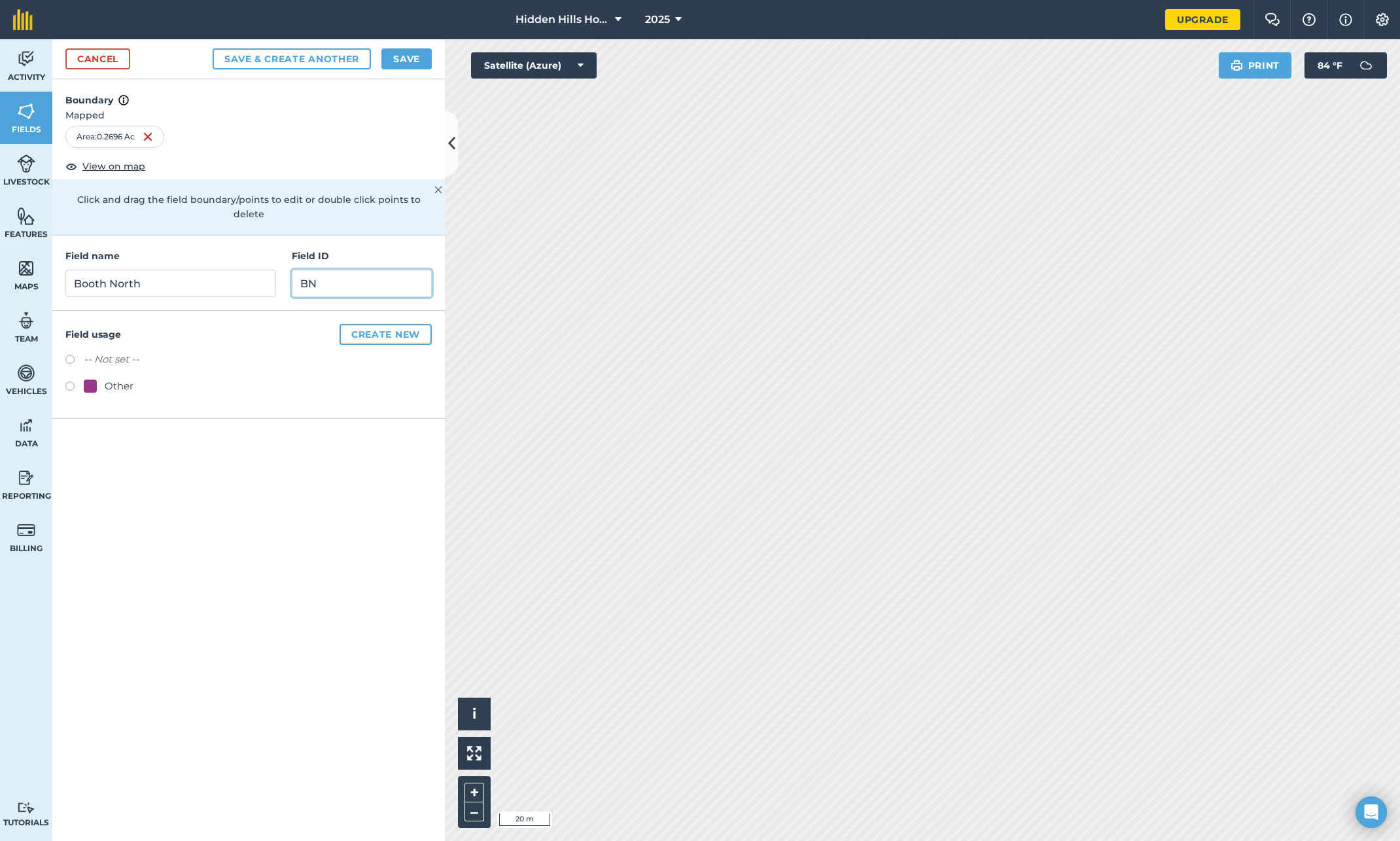
type input "BN"
click at [68, 382] on label at bounding box center [74, 388] width 19 height 13
radio input "true"
click at [408, 64] on button "Save" at bounding box center [407, 59] width 51 height 21
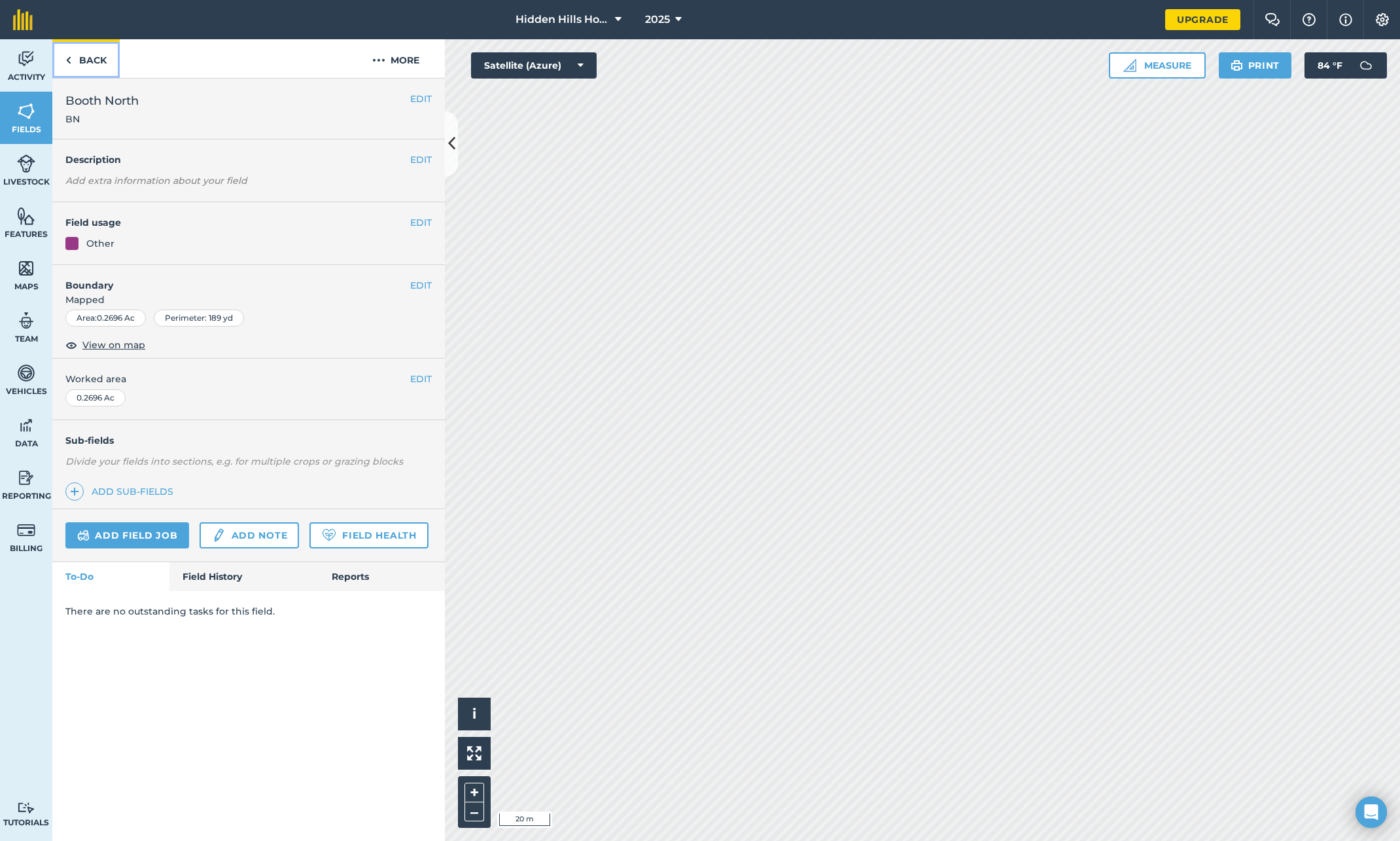
click at [68, 60] on img at bounding box center [68, 60] width 6 height 15
click at [18, 124] on span "Fields" at bounding box center [26, 129] width 52 height 10
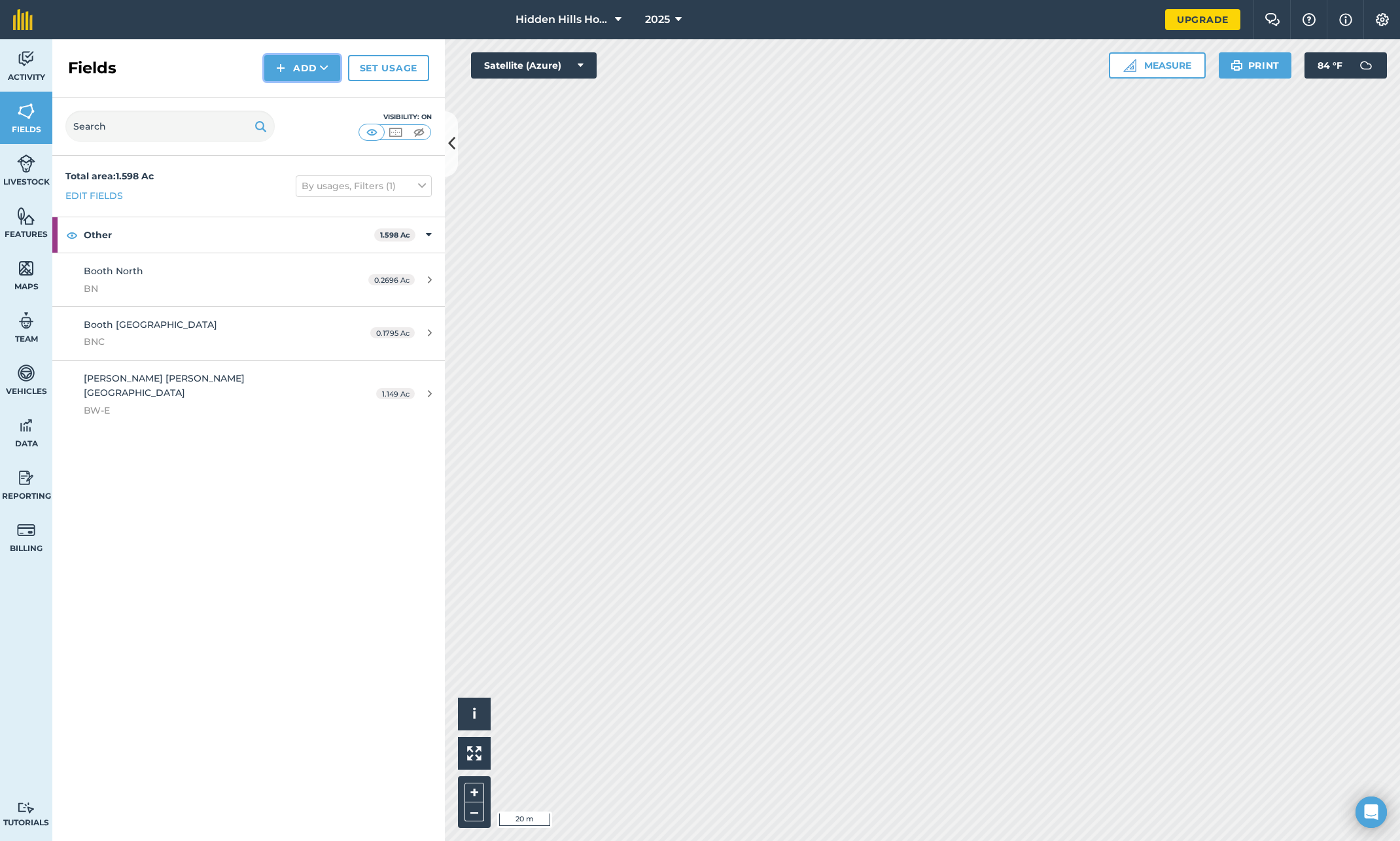
click at [281, 69] on img at bounding box center [280, 68] width 9 height 15
click at [292, 96] on link "Draw" at bounding box center [302, 97] width 72 height 29
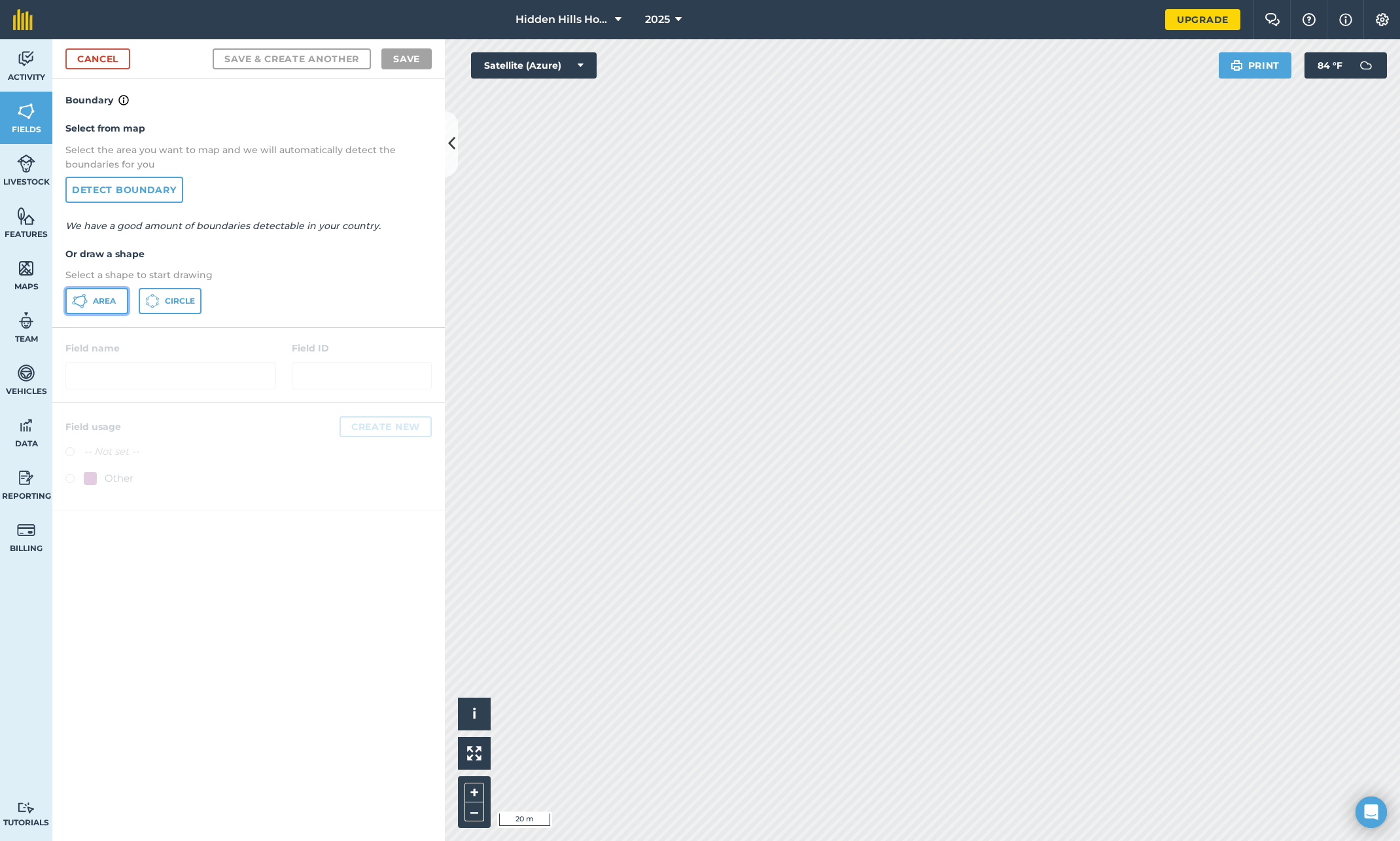
click at [93, 297] on span "Area" at bounding box center [104, 300] width 23 height 10
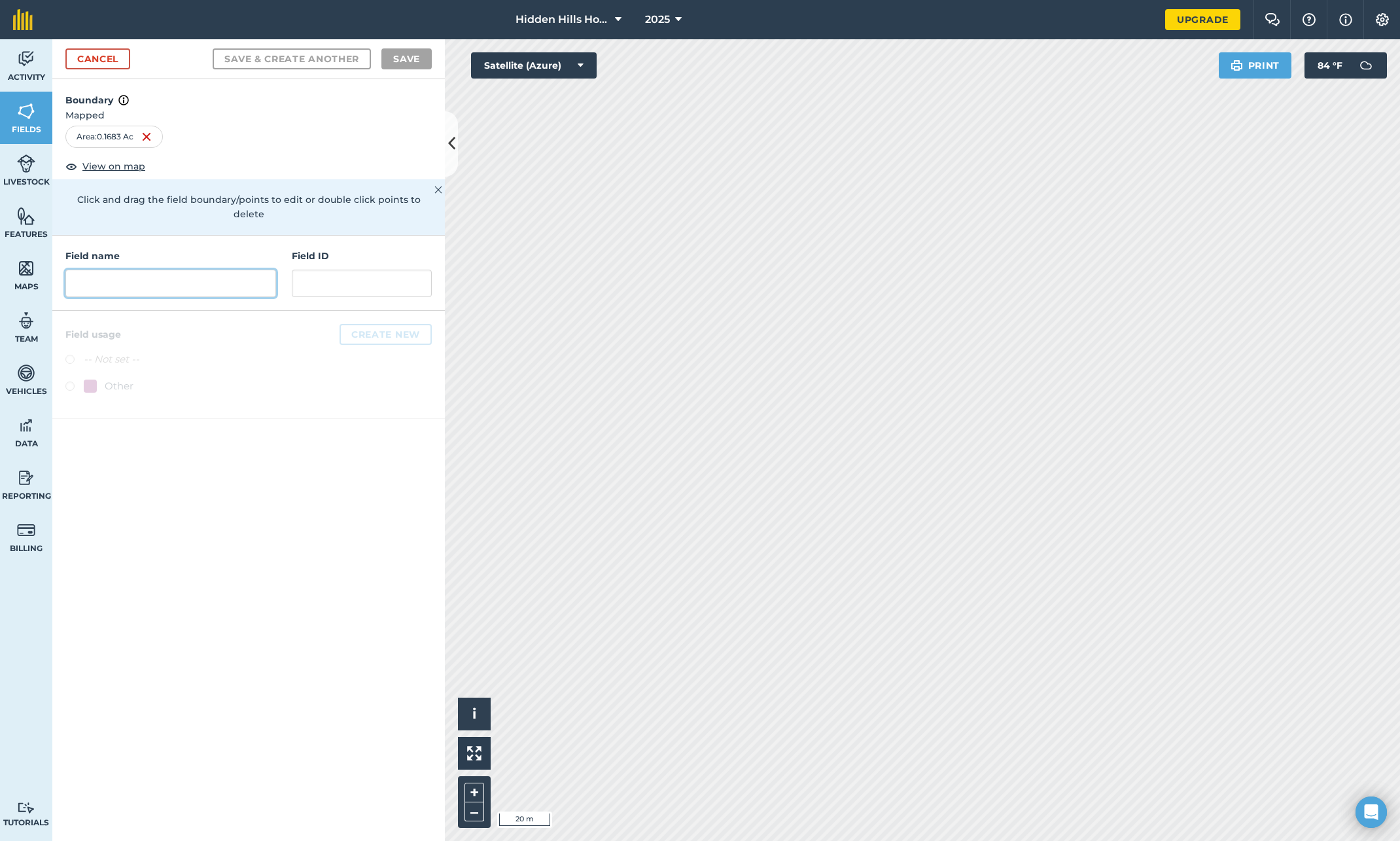
click at [108, 270] on input "text" at bounding box center [171, 284] width 211 height 27
type input "Williamson North"
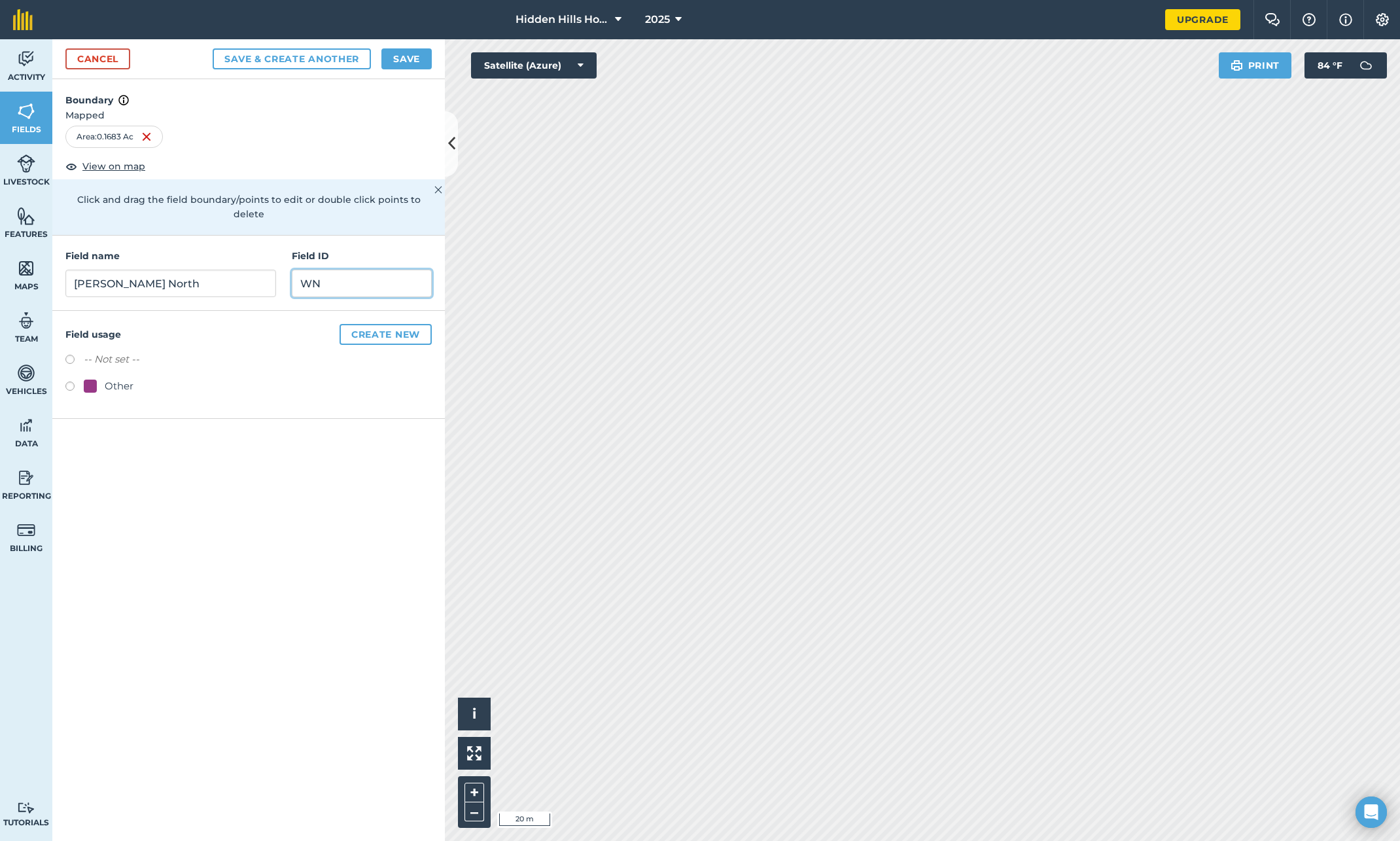
type input "WN"
click at [70, 382] on label at bounding box center [74, 388] width 19 height 13
click at [312, 60] on button "Save & Create Another" at bounding box center [292, 59] width 159 height 21
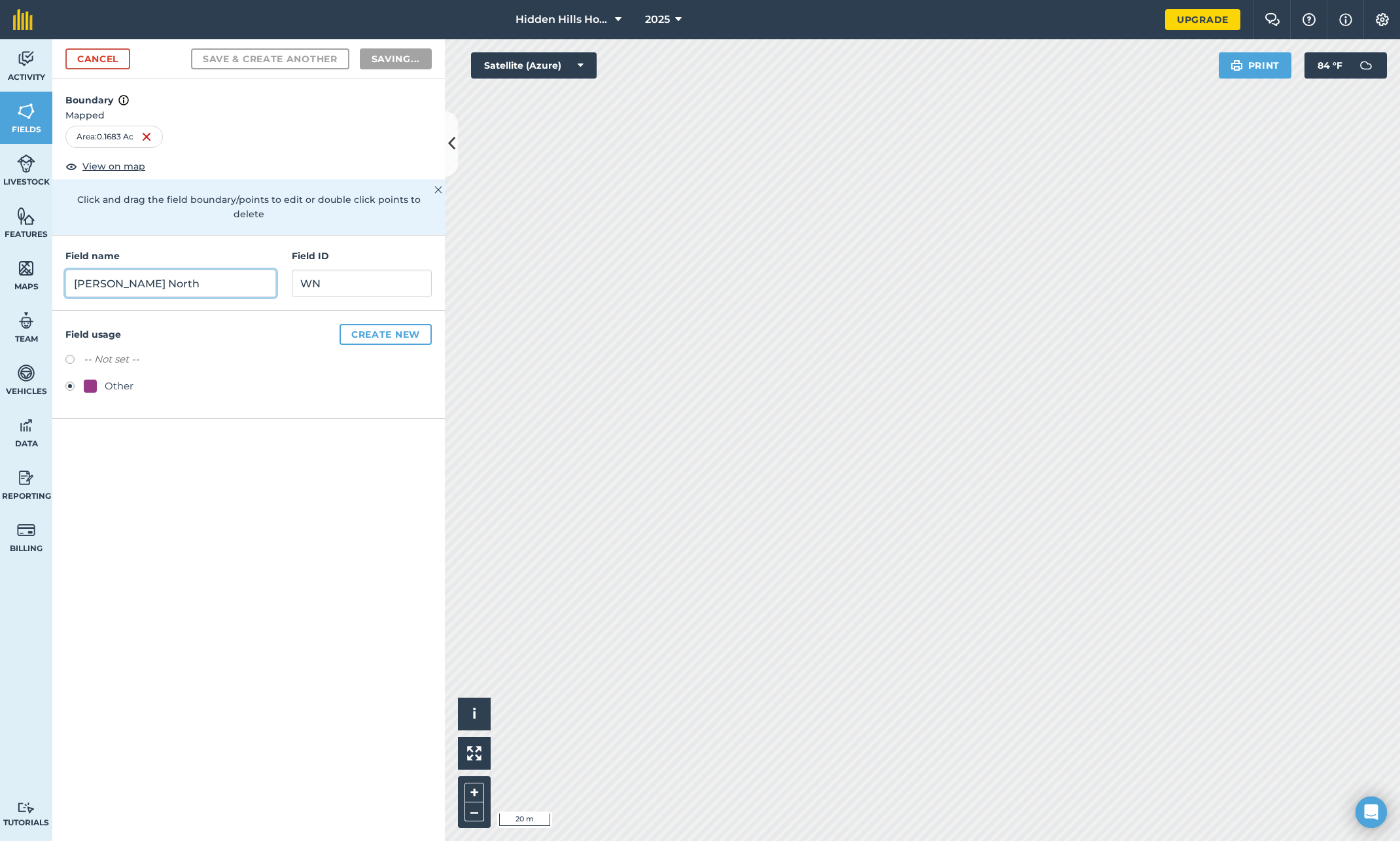
radio input "false"
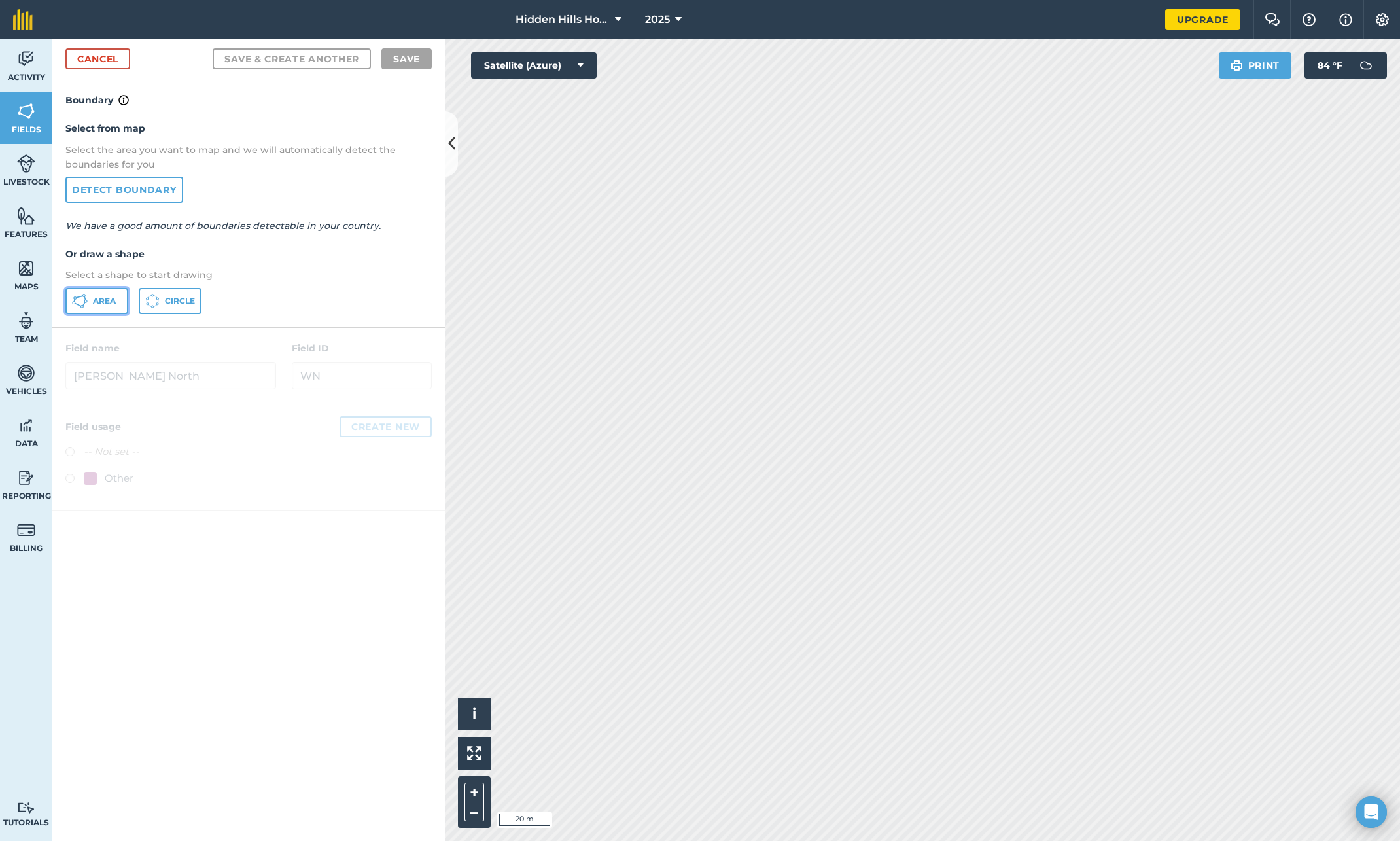
click at [78, 300] on icon at bounding box center [79, 300] width 15 height 15
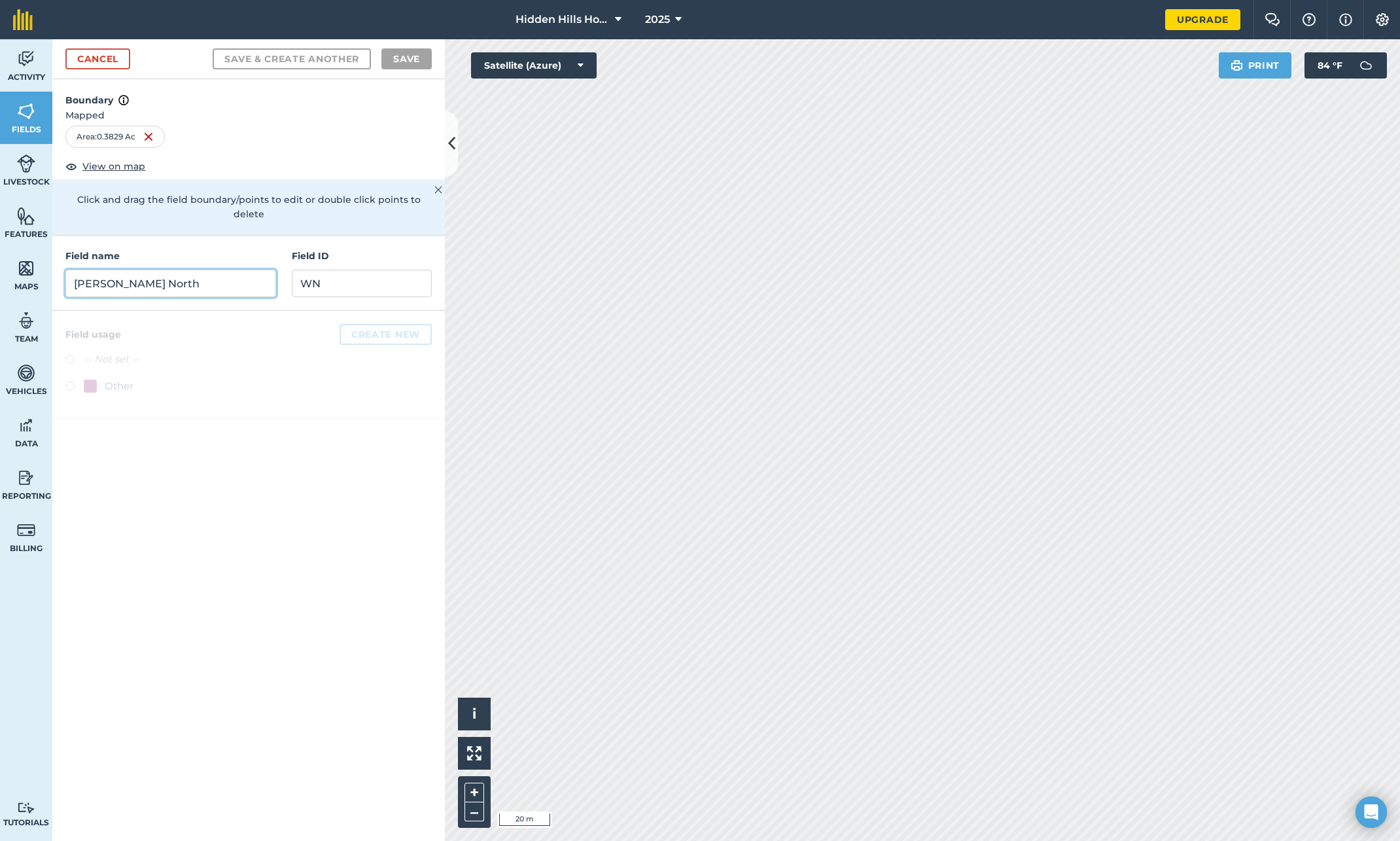
click at [187, 270] on input "Williamson North" at bounding box center [171, 284] width 211 height 27
type input "Williams Central West"
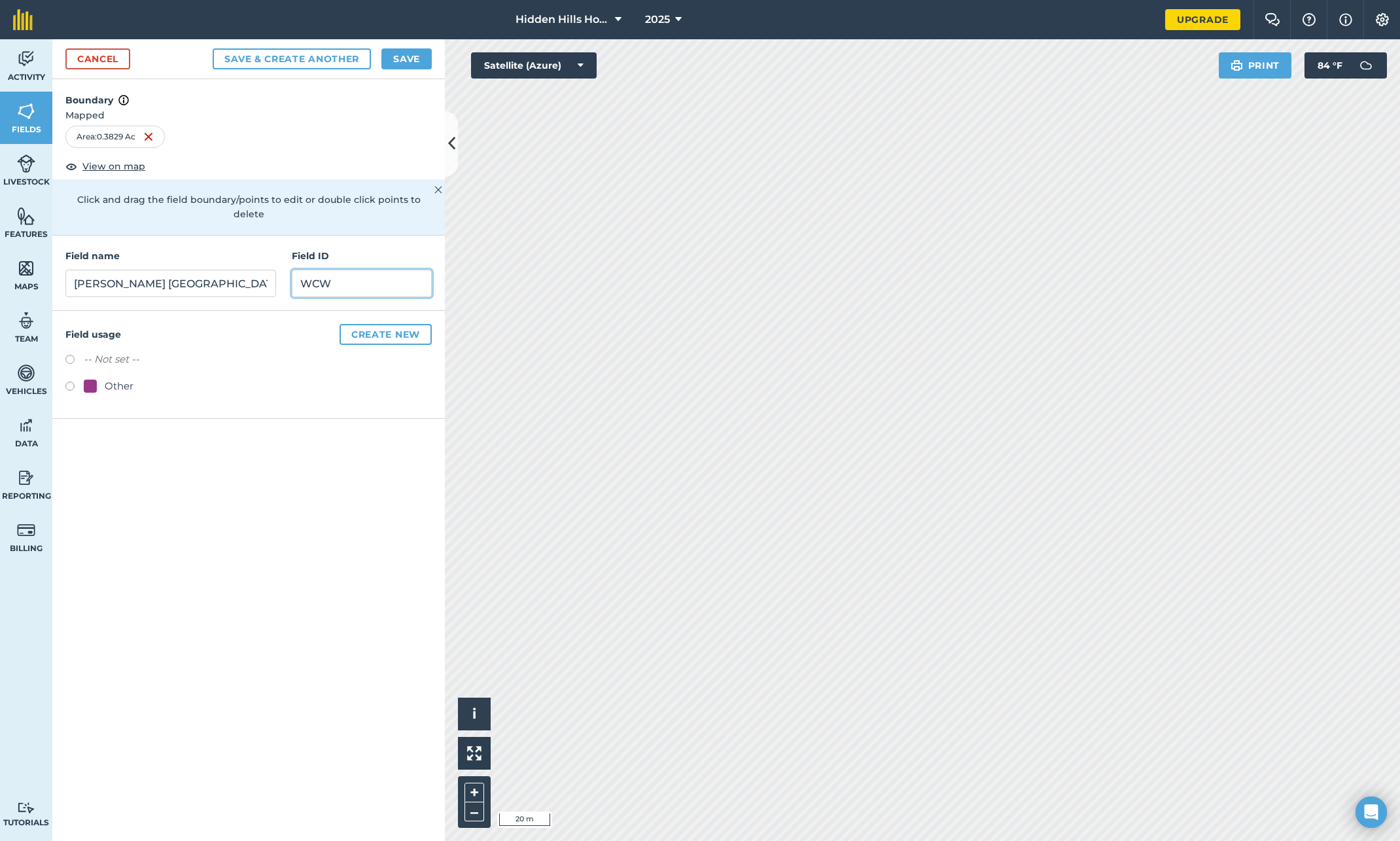
type input "WCW"
click at [68, 382] on label at bounding box center [74, 388] width 19 height 13
radio input "true"
click at [406, 324] on button "Create new" at bounding box center [386, 334] width 93 height 21
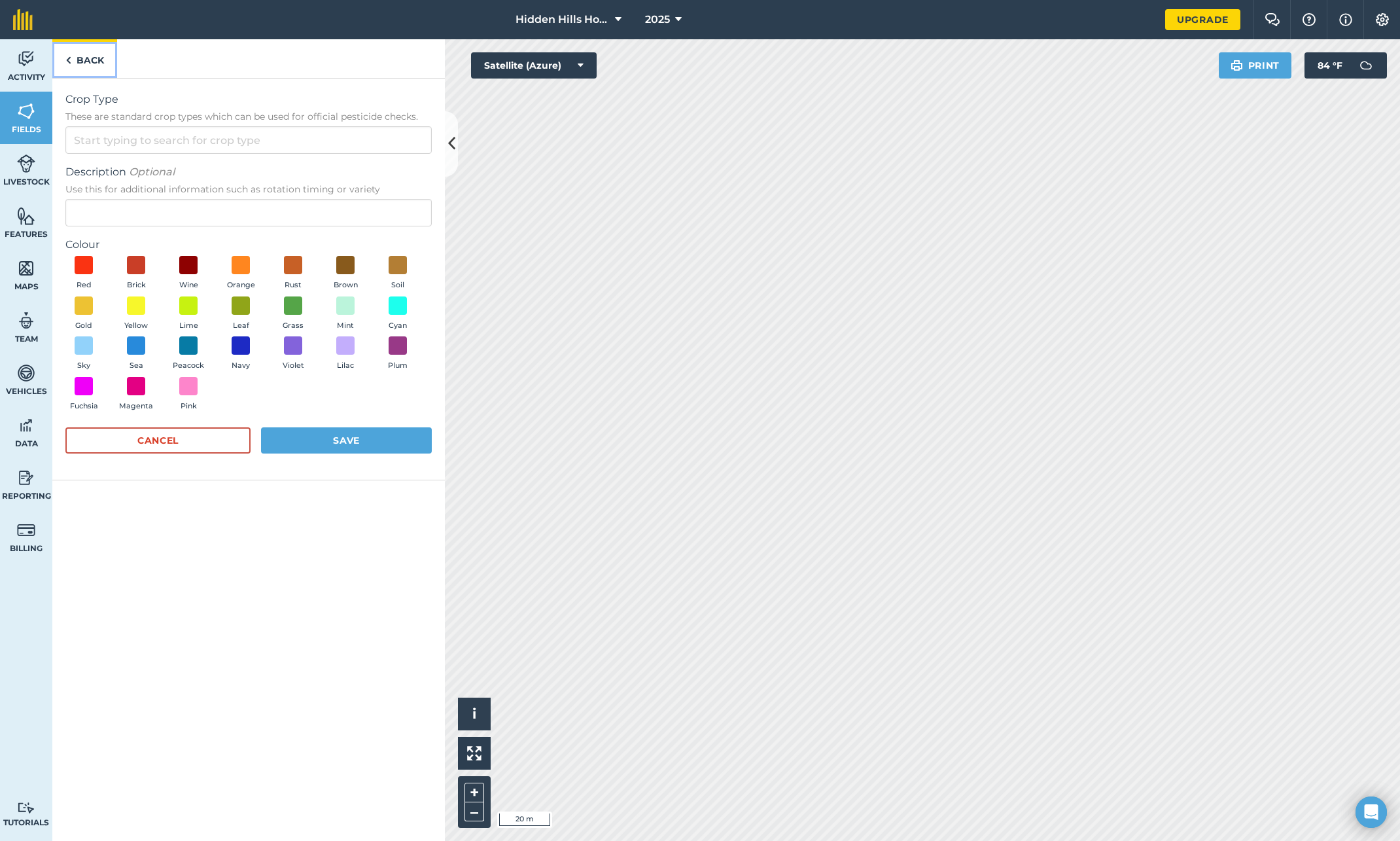
click at [75, 64] on link "Back" at bounding box center [85, 59] width 64 height 39
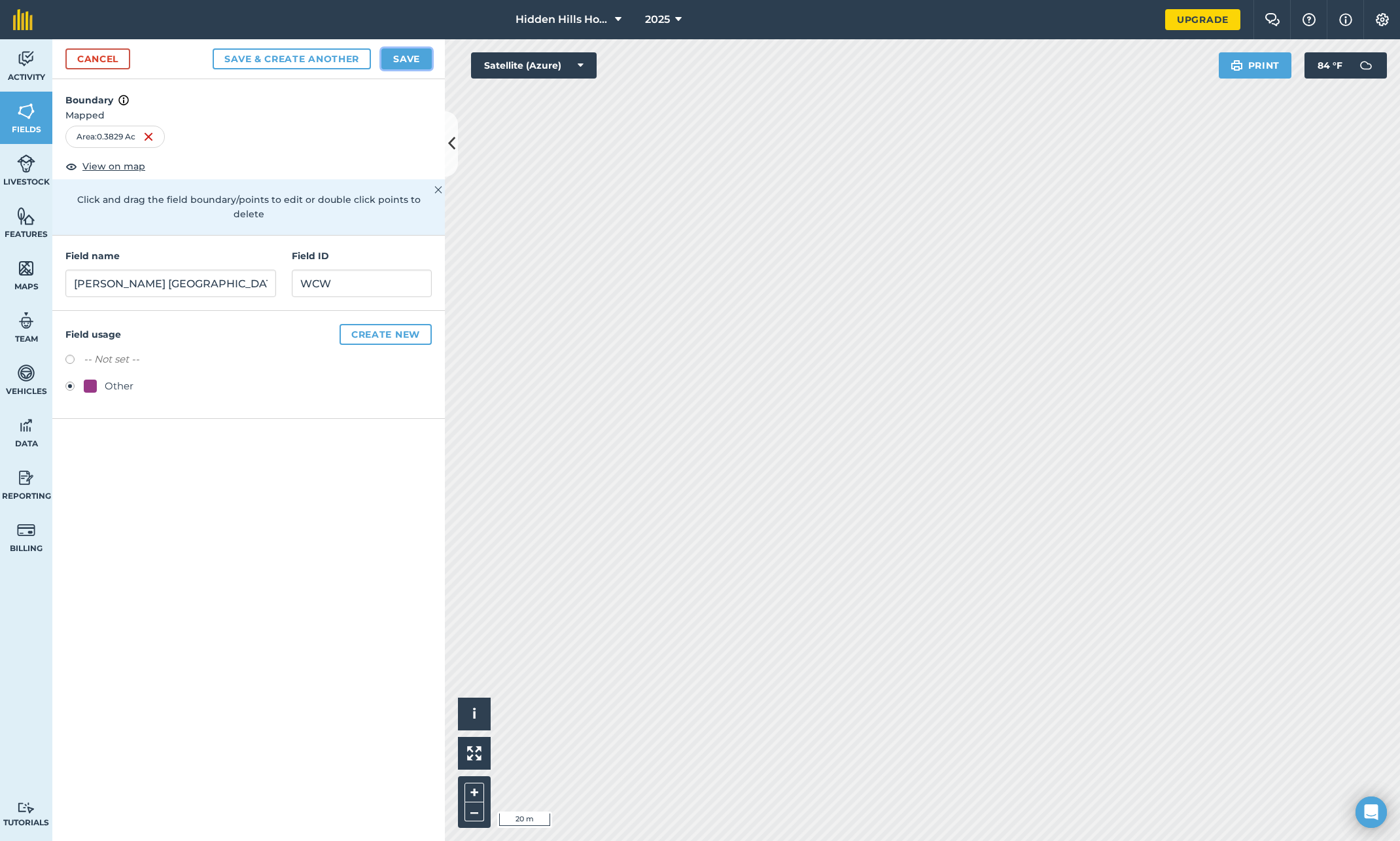
click at [413, 61] on button "Save" at bounding box center [407, 59] width 51 height 21
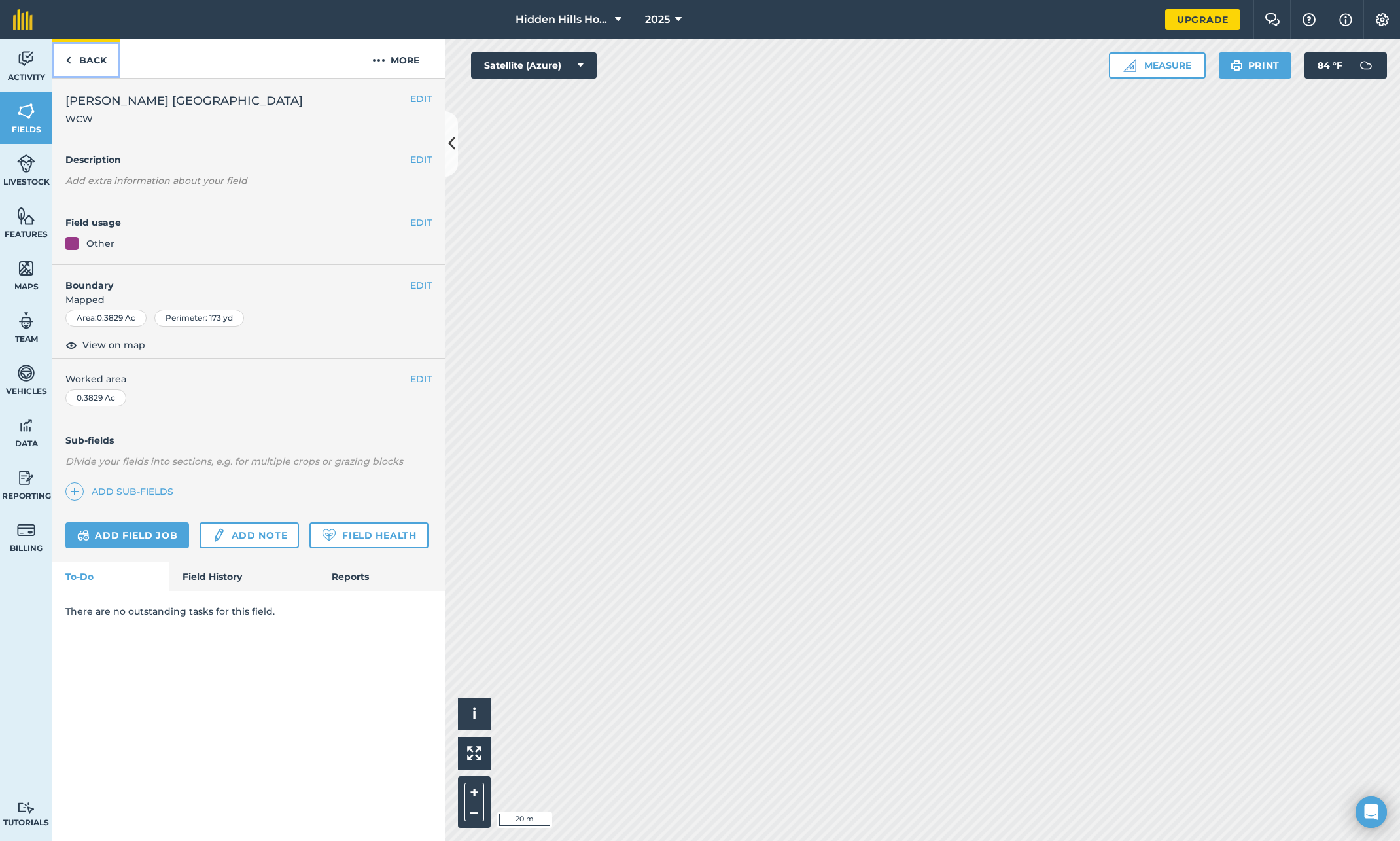
click at [80, 61] on link "Back" at bounding box center [86, 59] width 68 height 39
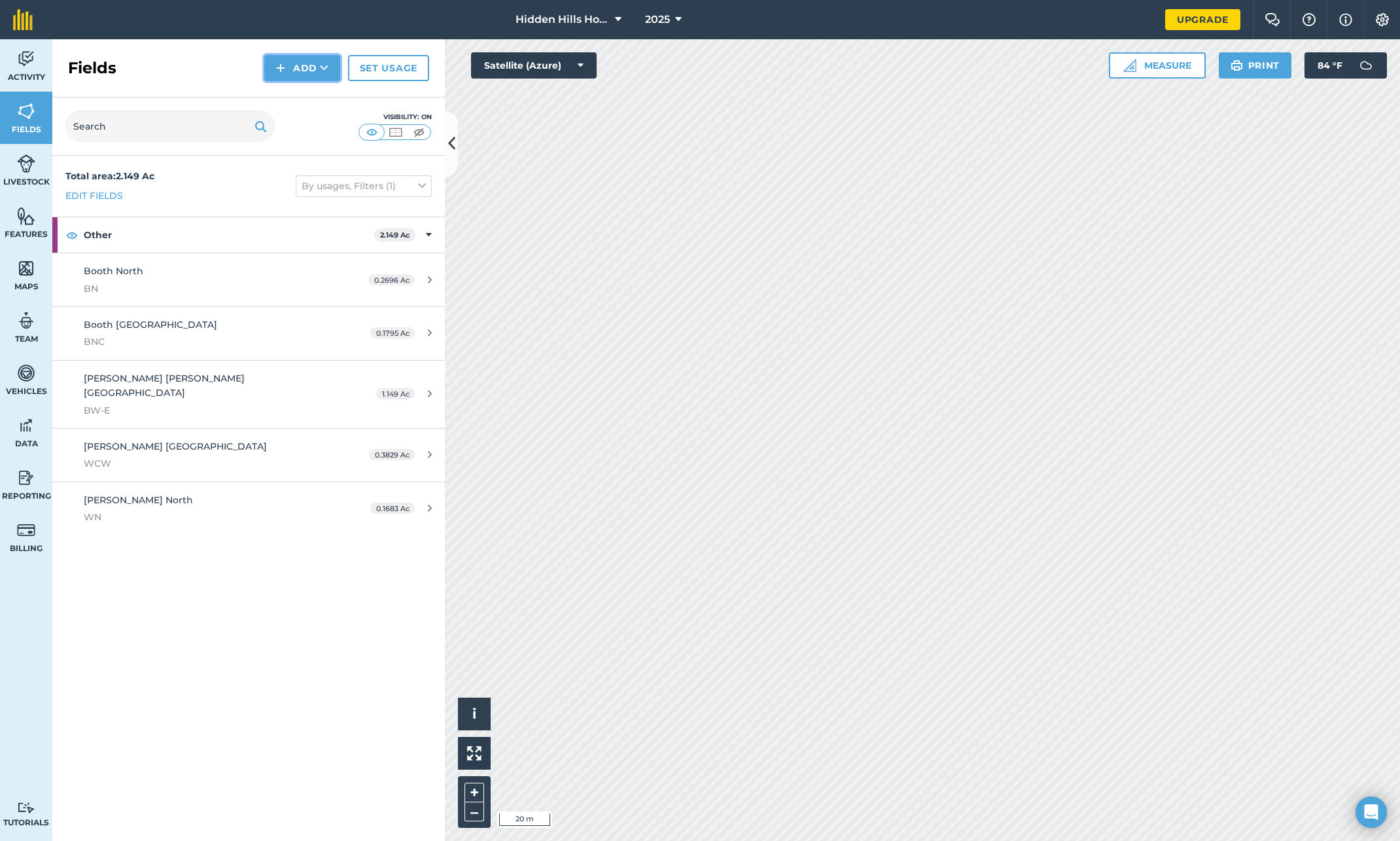
click at [274, 69] on button "Add" at bounding box center [302, 68] width 76 height 26
click at [288, 98] on link "Draw" at bounding box center [302, 97] width 72 height 29
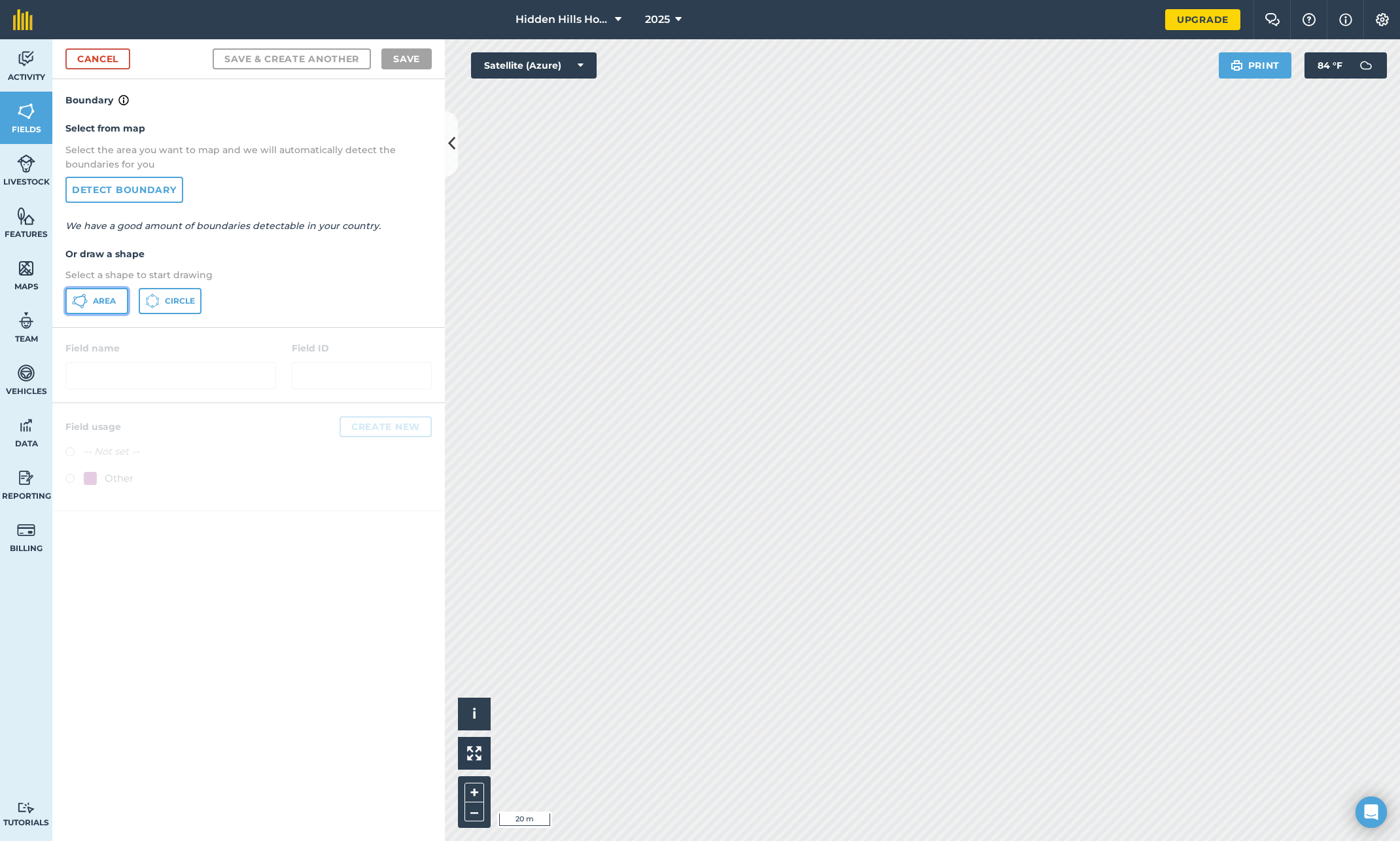
click at [97, 305] on button "Area" at bounding box center [97, 300] width 63 height 26
click at [110, 56] on link "Cancel" at bounding box center [97, 59] width 64 height 21
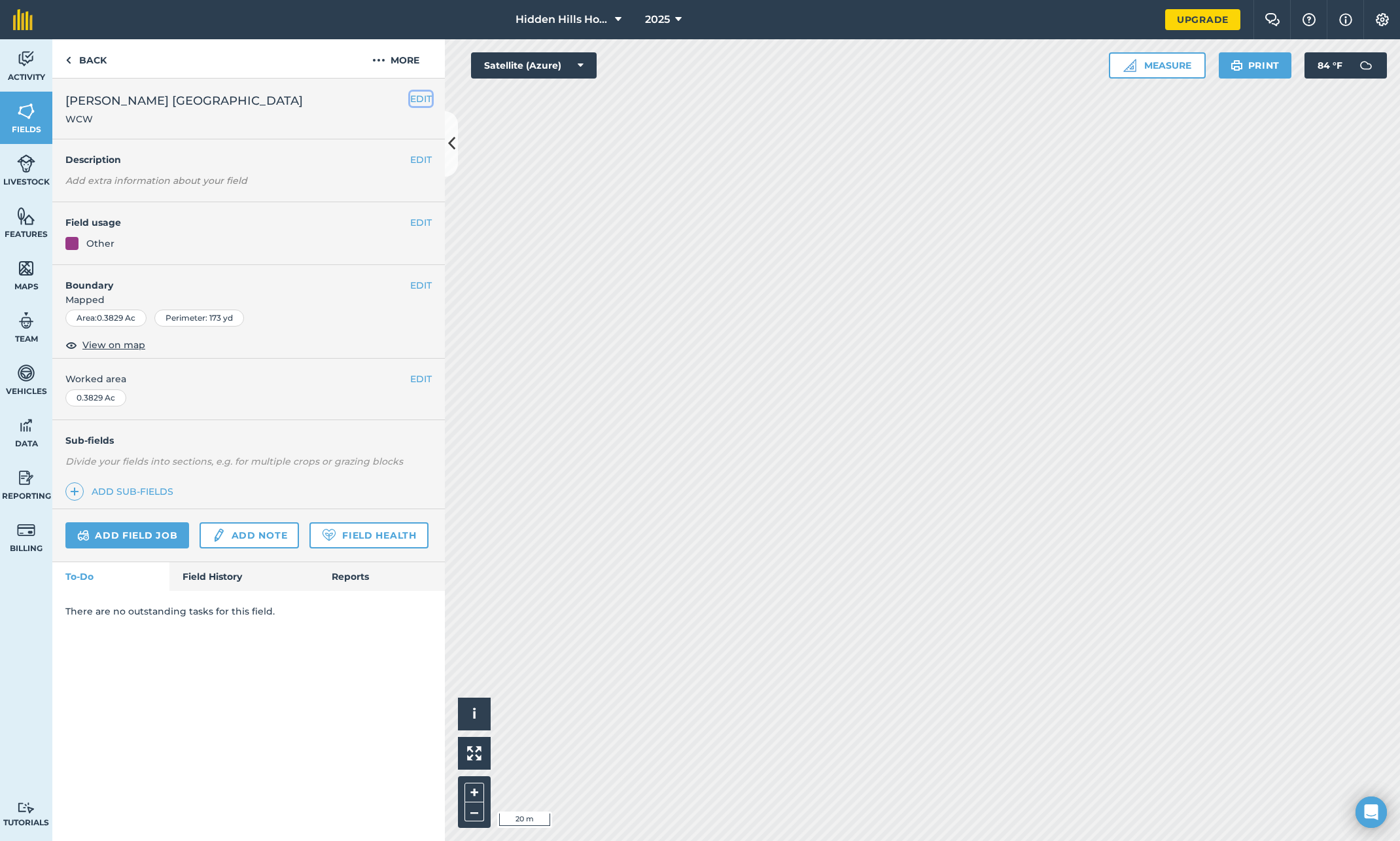
click at [414, 99] on button "EDIT" at bounding box center [420, 99] width 22 height 14
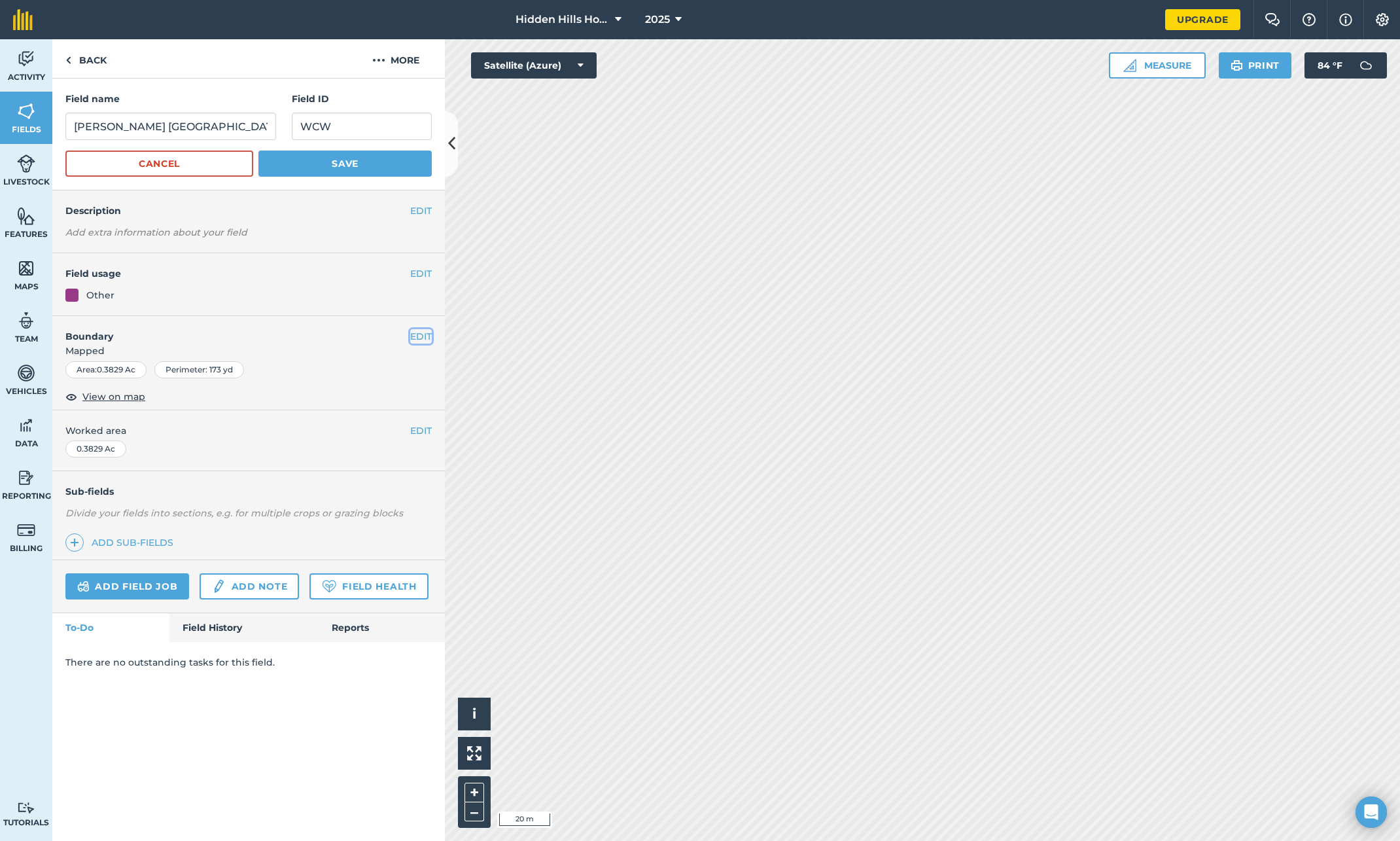
click at [430, 334] on button "EDIT" at bounding box center [420, 337] width 22 height 14
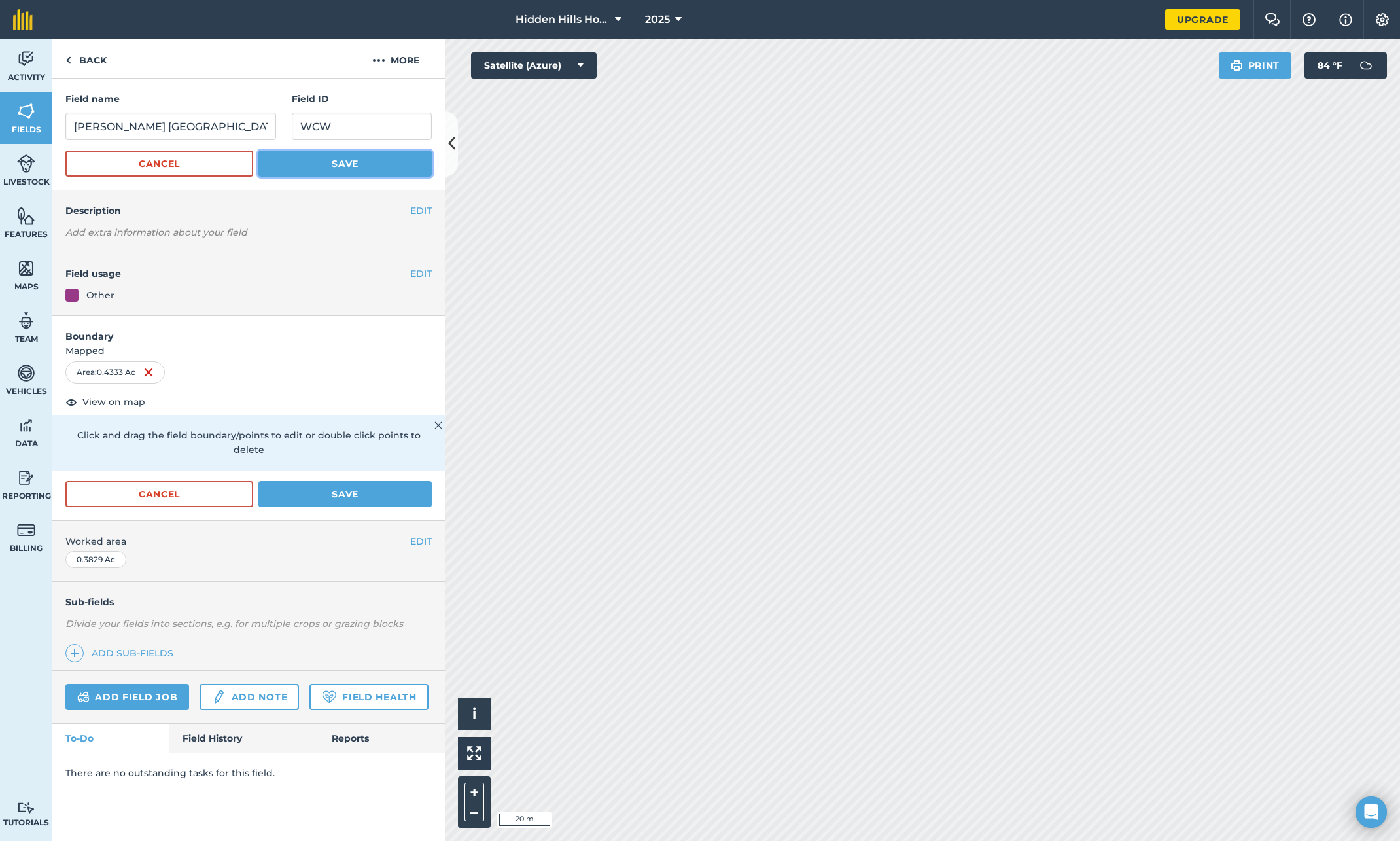
click at [338, 162] on button "Save" at bounding box center [345, 164] width 173 height 26
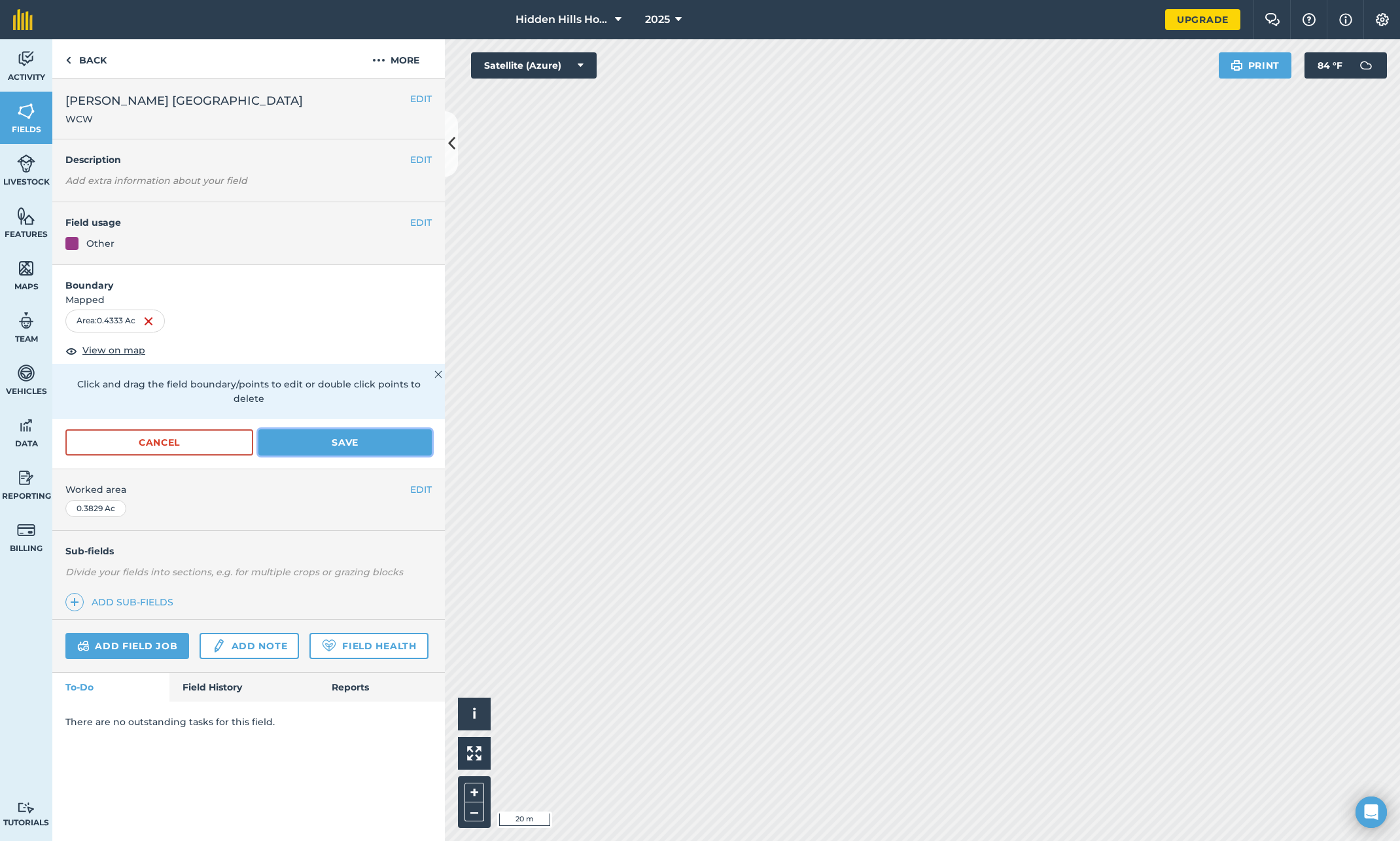
click at [351, 432] on button "Save" at bounding box center [345, 442] width 173 height 26
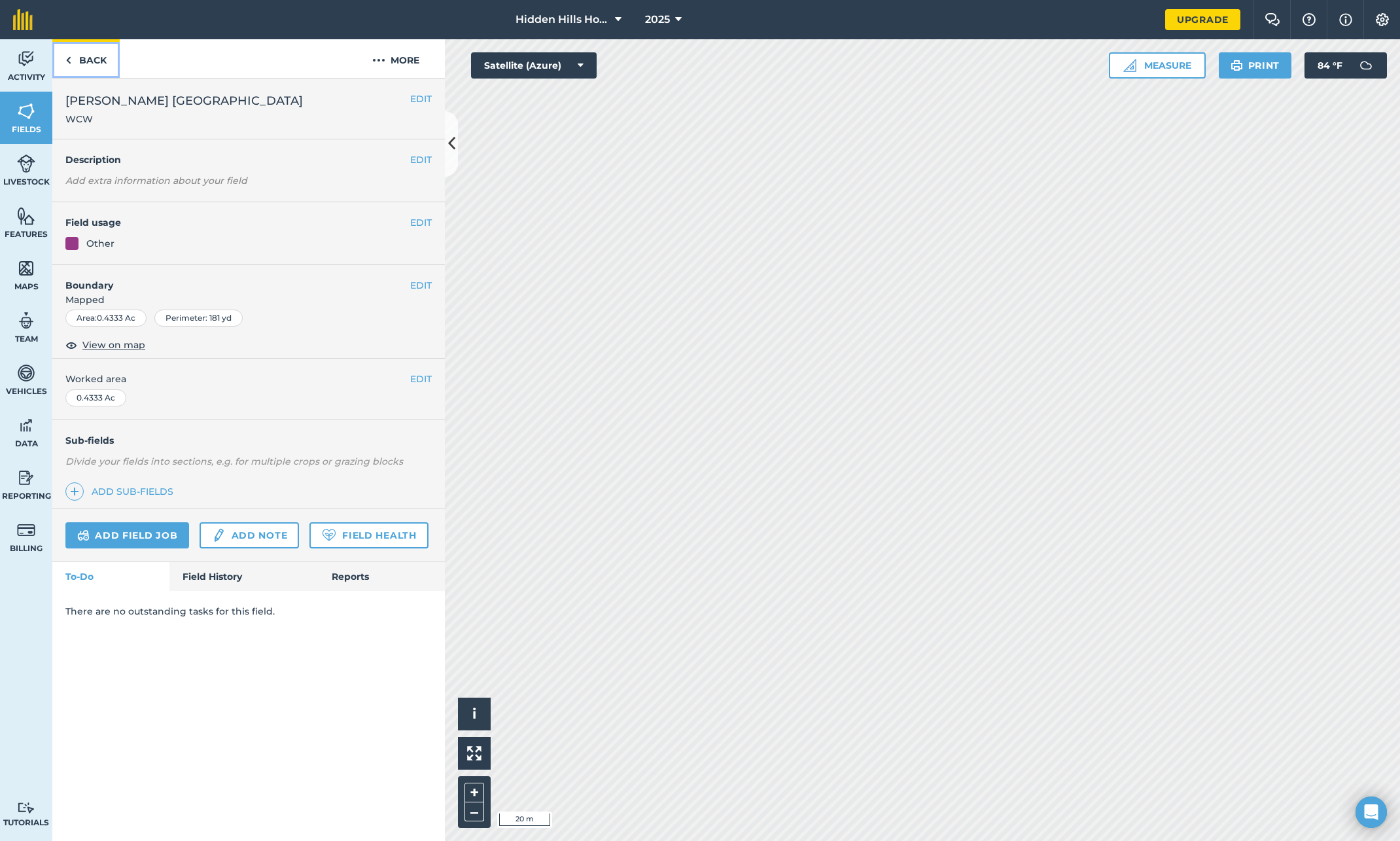
click at [75, 63] on link "Back" at bounding box center [86, 59] width 68 height 39
click at [24, 117] on img at bounding box center [26, 111] width 19 height 19
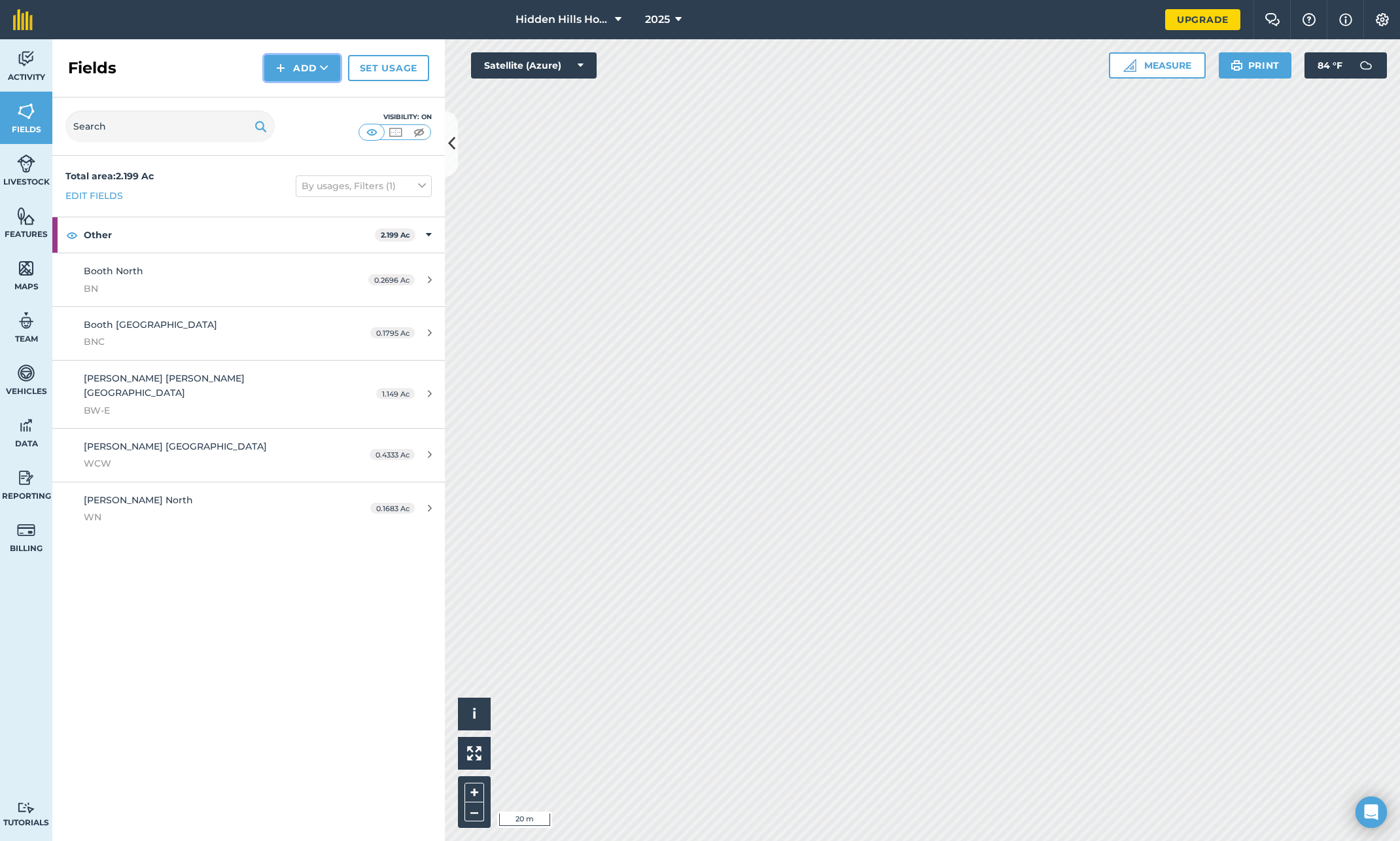
click at [281, 72] on img at bounding box center [280, 68] width 9 height 15
click at [288, 102] on link "Draw" at bounding box center [302, 97] width 72 height 29
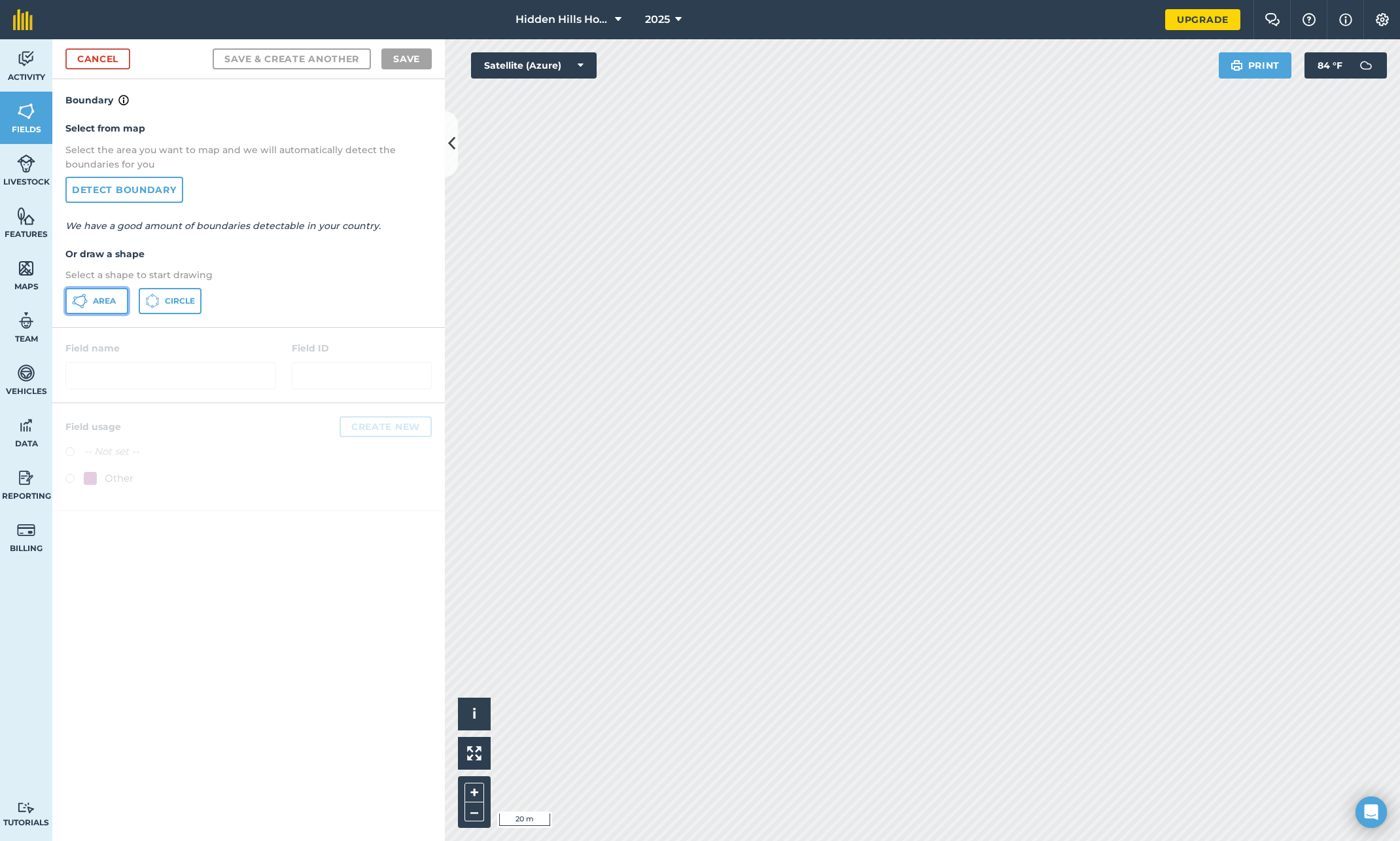
click at [96, 298] on span "Area" at bounding box center [104, 300] width 23 height 10
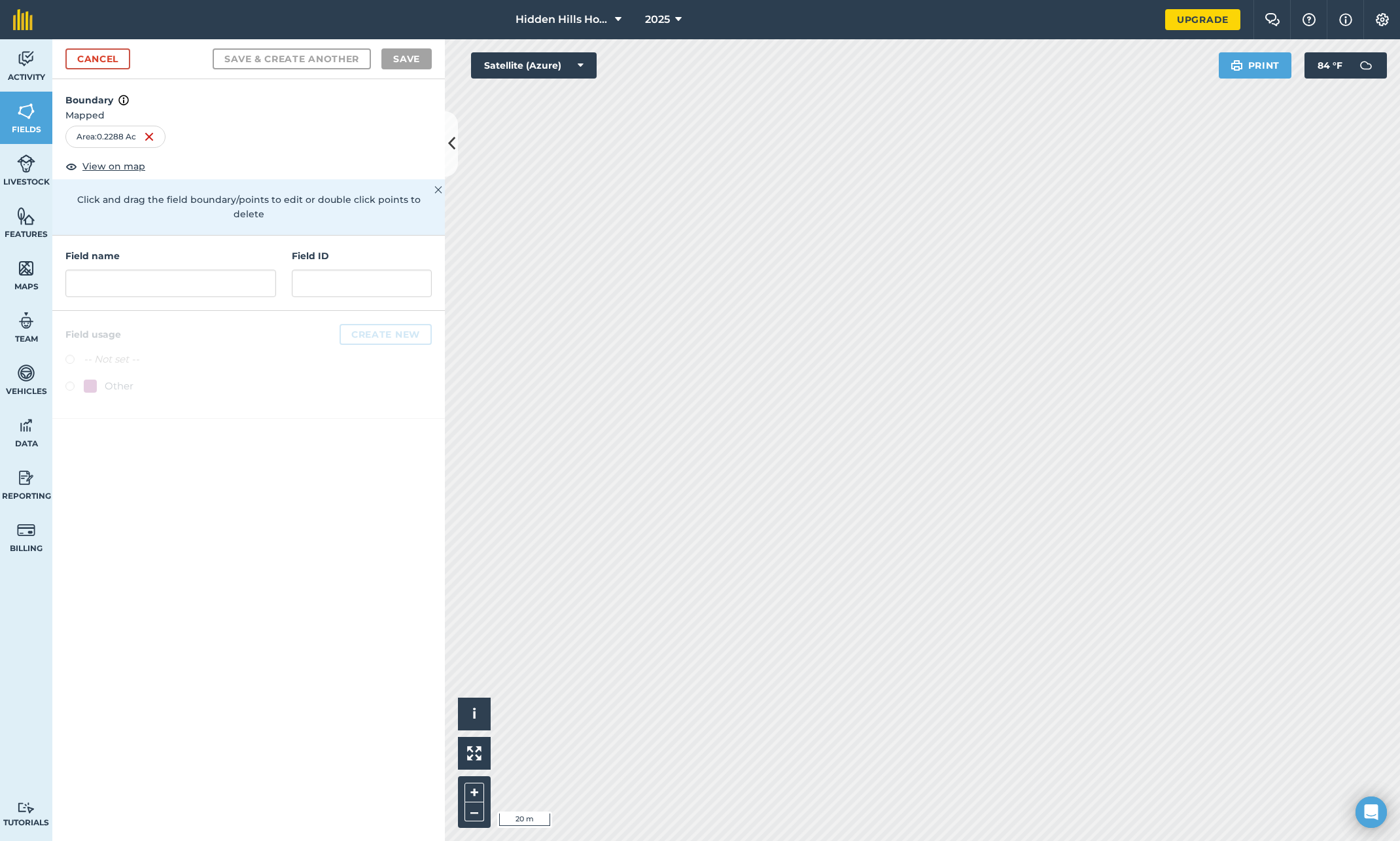
click at [184, 254] on div "Field name" at bounding box center [171, 273] width 211 height 48
click at [177, 270] on input "text" at bounding box center [171, 284] width 211 height 27
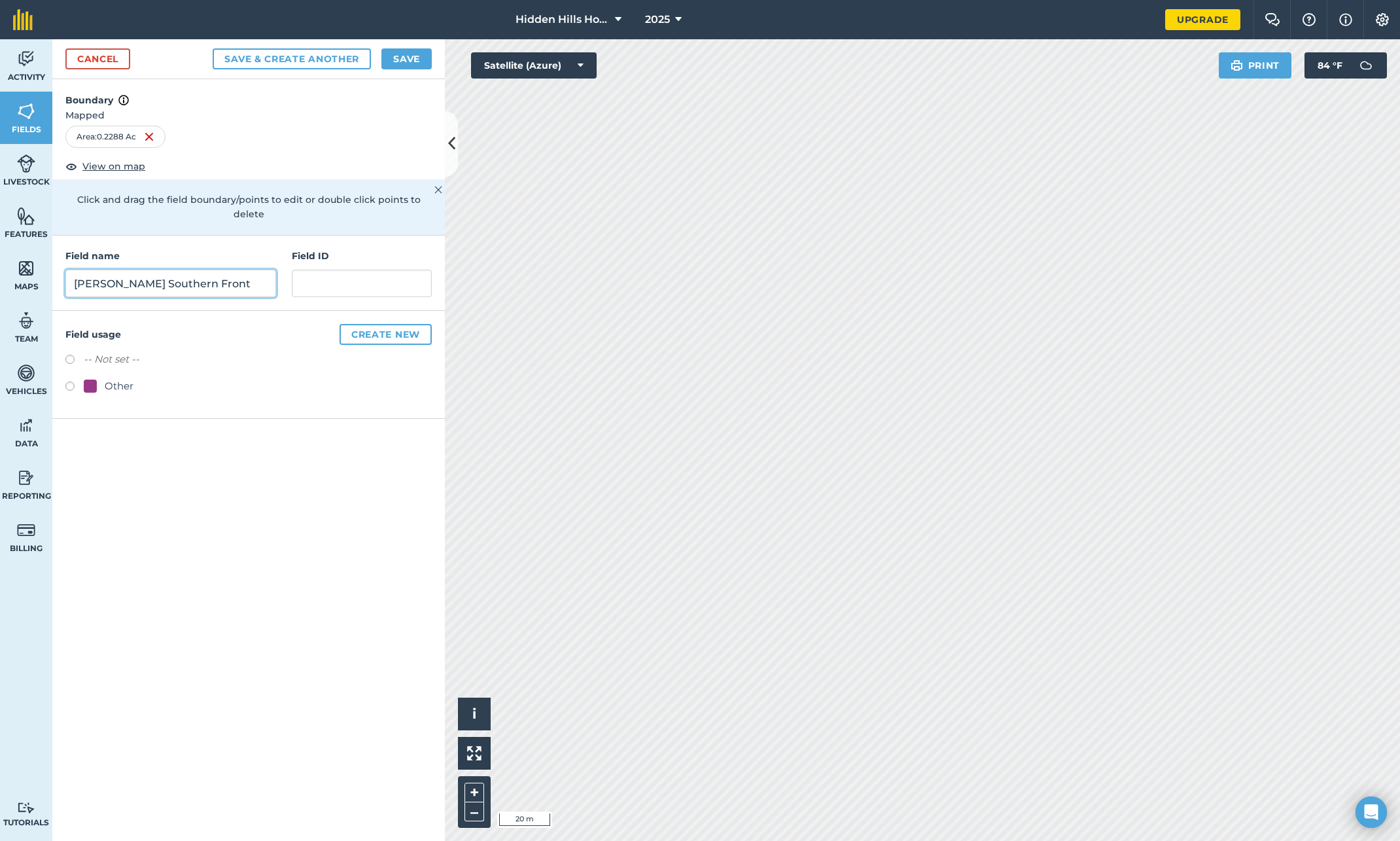
type input "[PERSON_NAME] Southern Front"
type input "WSF"
click at [402, 61] on button "Save" at bounding box center [407, 59] width 51 height 21
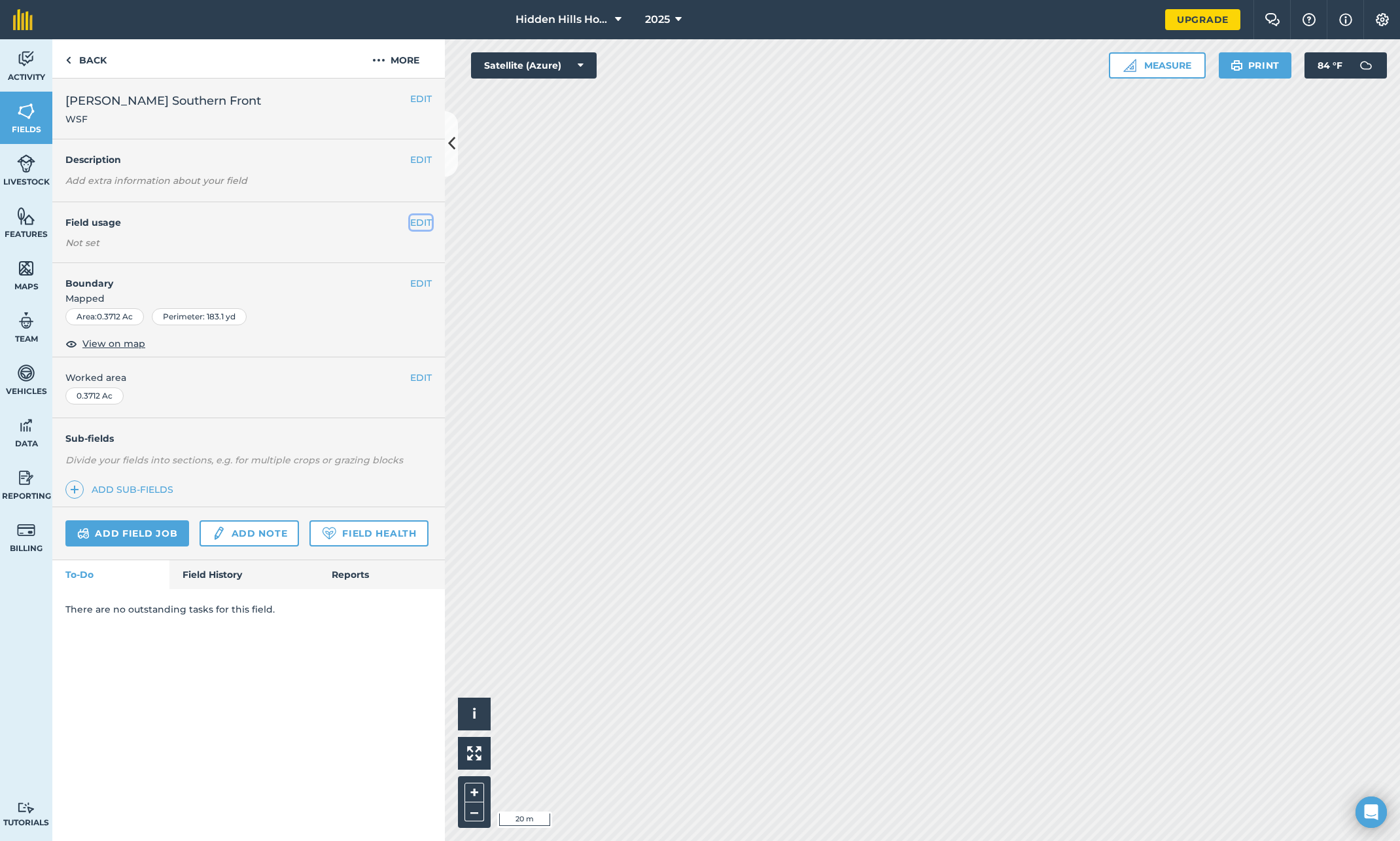
click at [419, 222] on button "EDIT" at bounding box center [420, 222] width 22 height 14
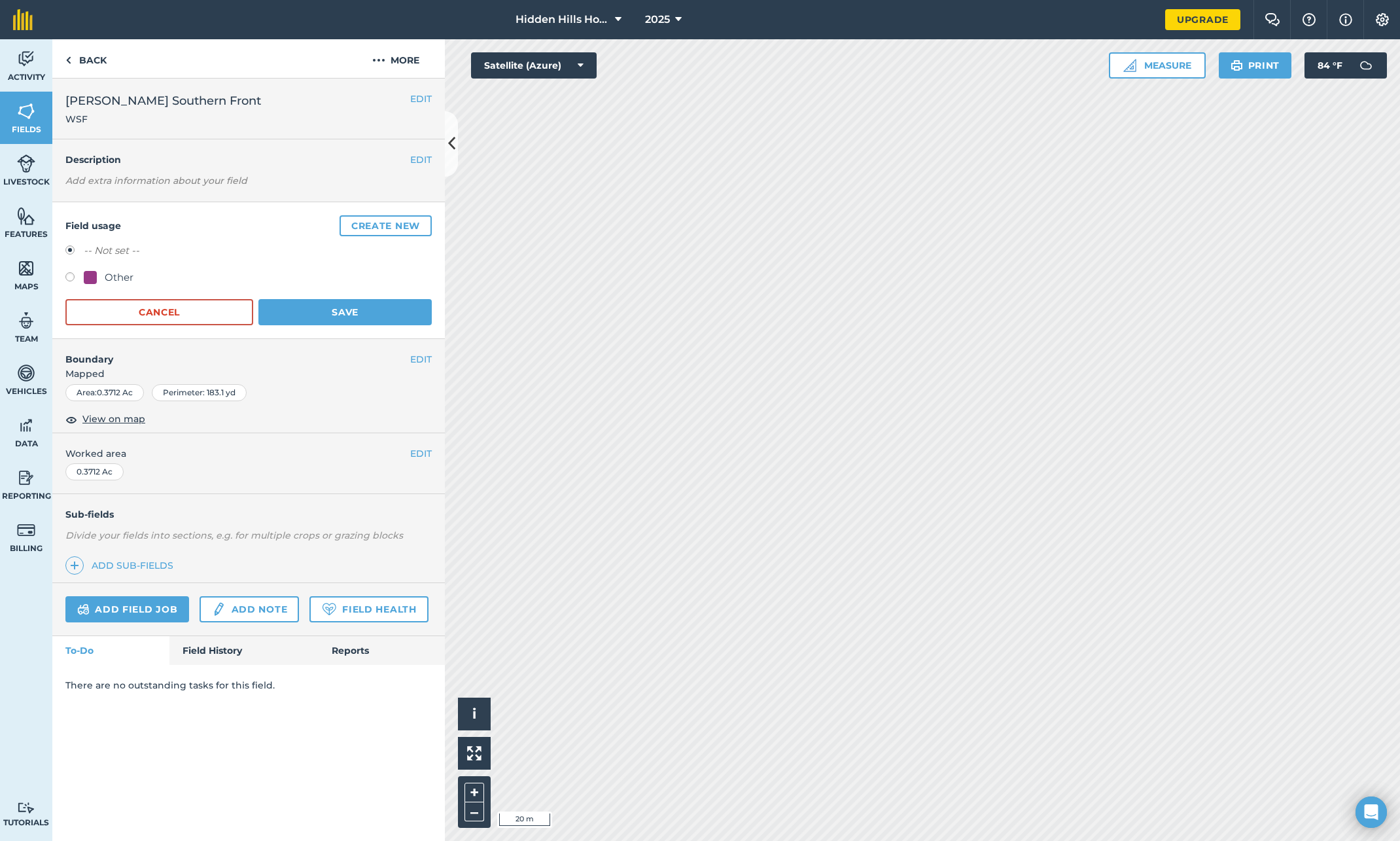
click at [69, 276] on label at bounding box center [74, 279] width 19 height 13
radio input "true"
radio input "false"
click at [308, 319] on button "Save" at bounding box center [345, 312] width 173 height 26
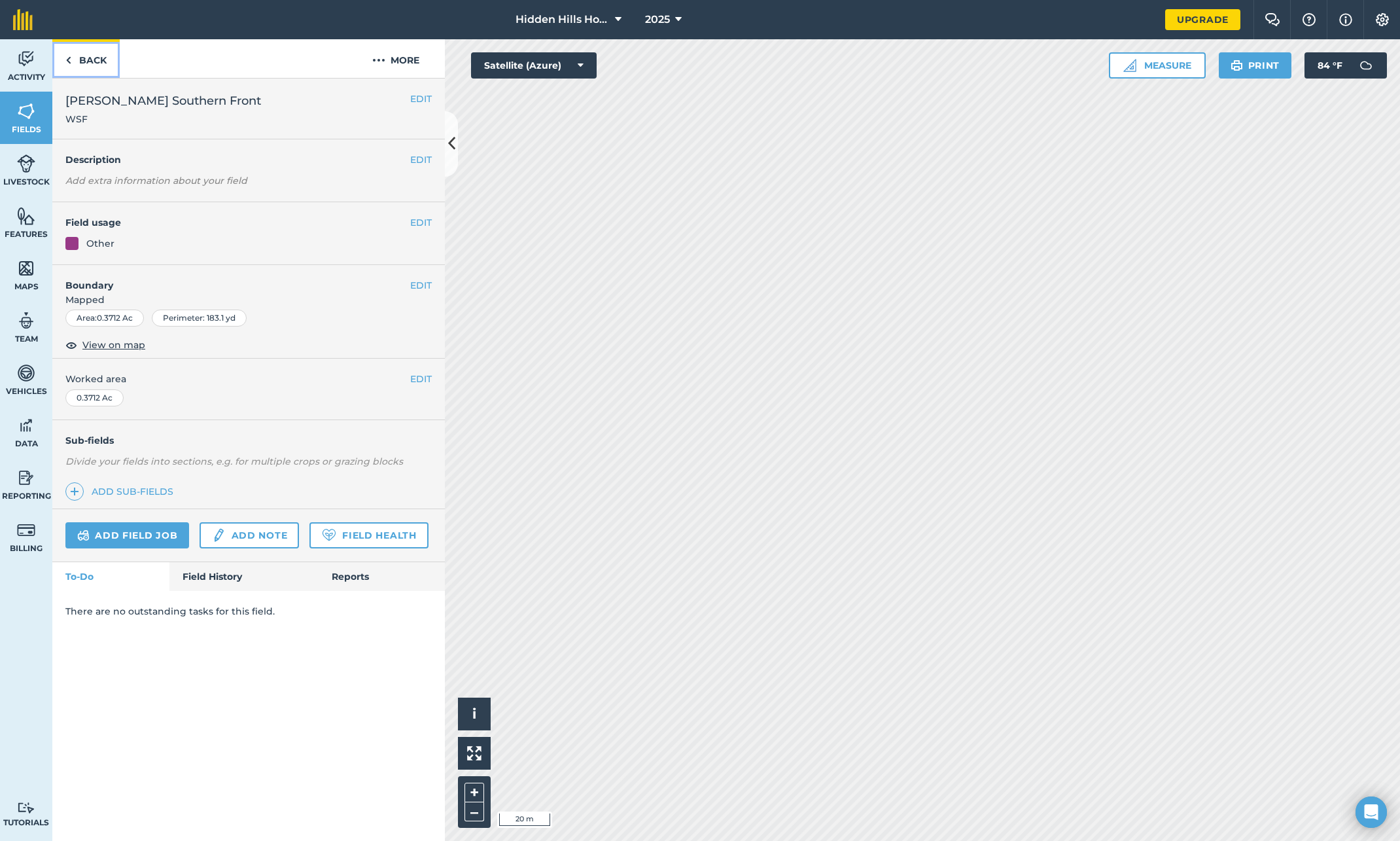
click at [66, 58] on img at bounding box center [68, 60] width 6 height 15
click at [65, 57] on img at bounding box center [68, 60] width 6 height 15
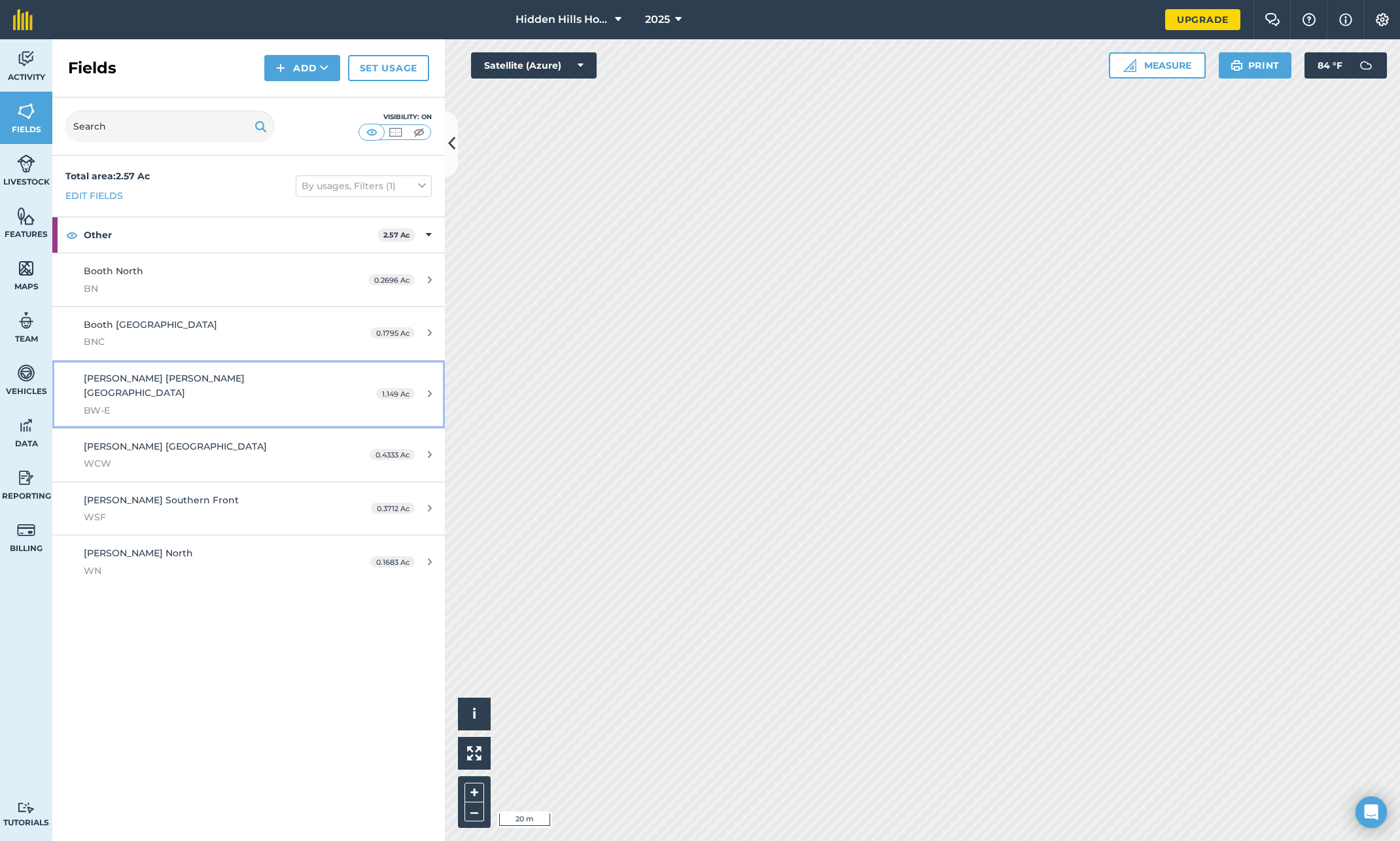
click at [422, 388] on div "1.149 Ac" at bounding box center [404, 393] width 82 height 10
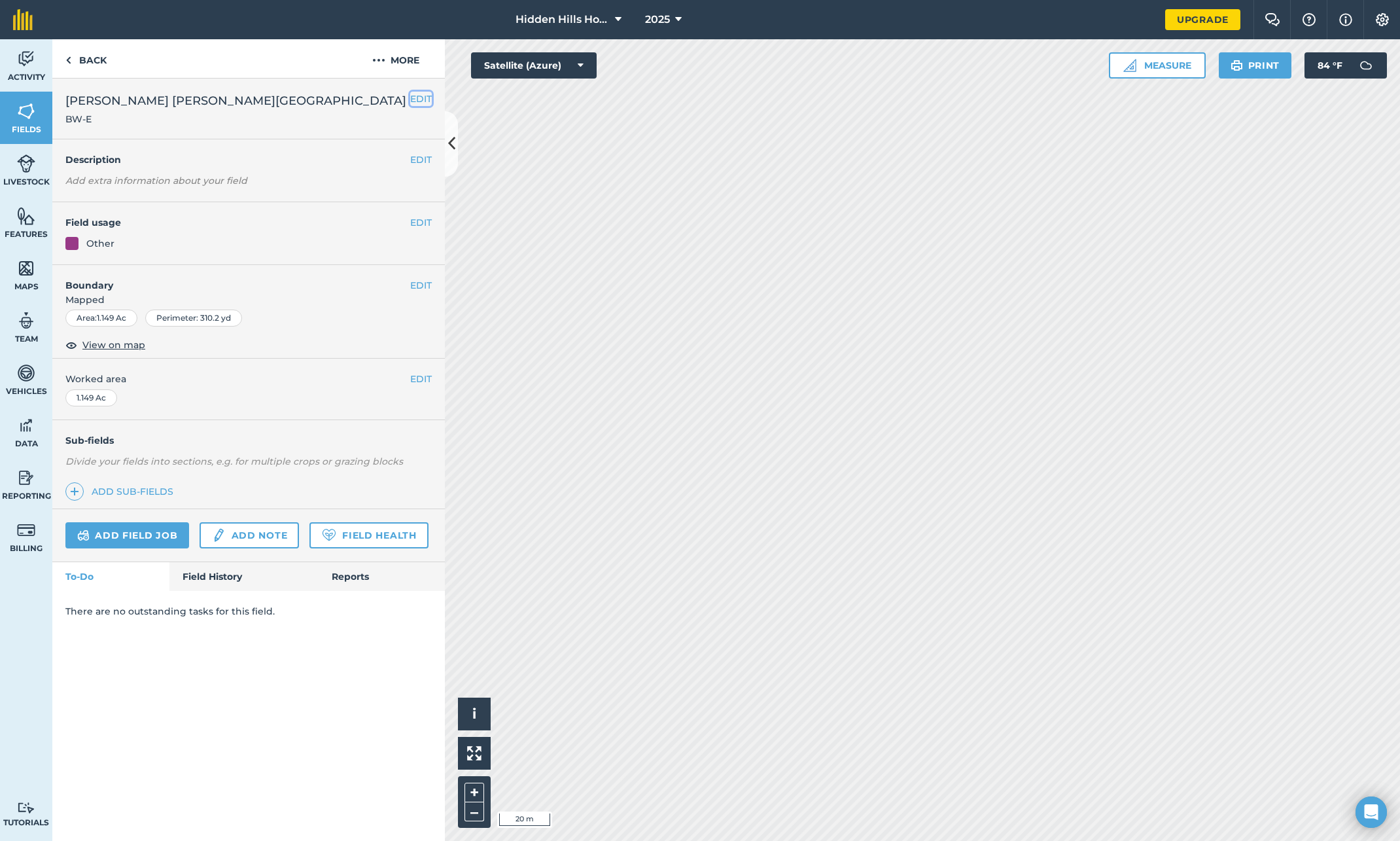
click at [420, 97] on button "EDIT" at bounding box center [420, 99] width 22 height 14
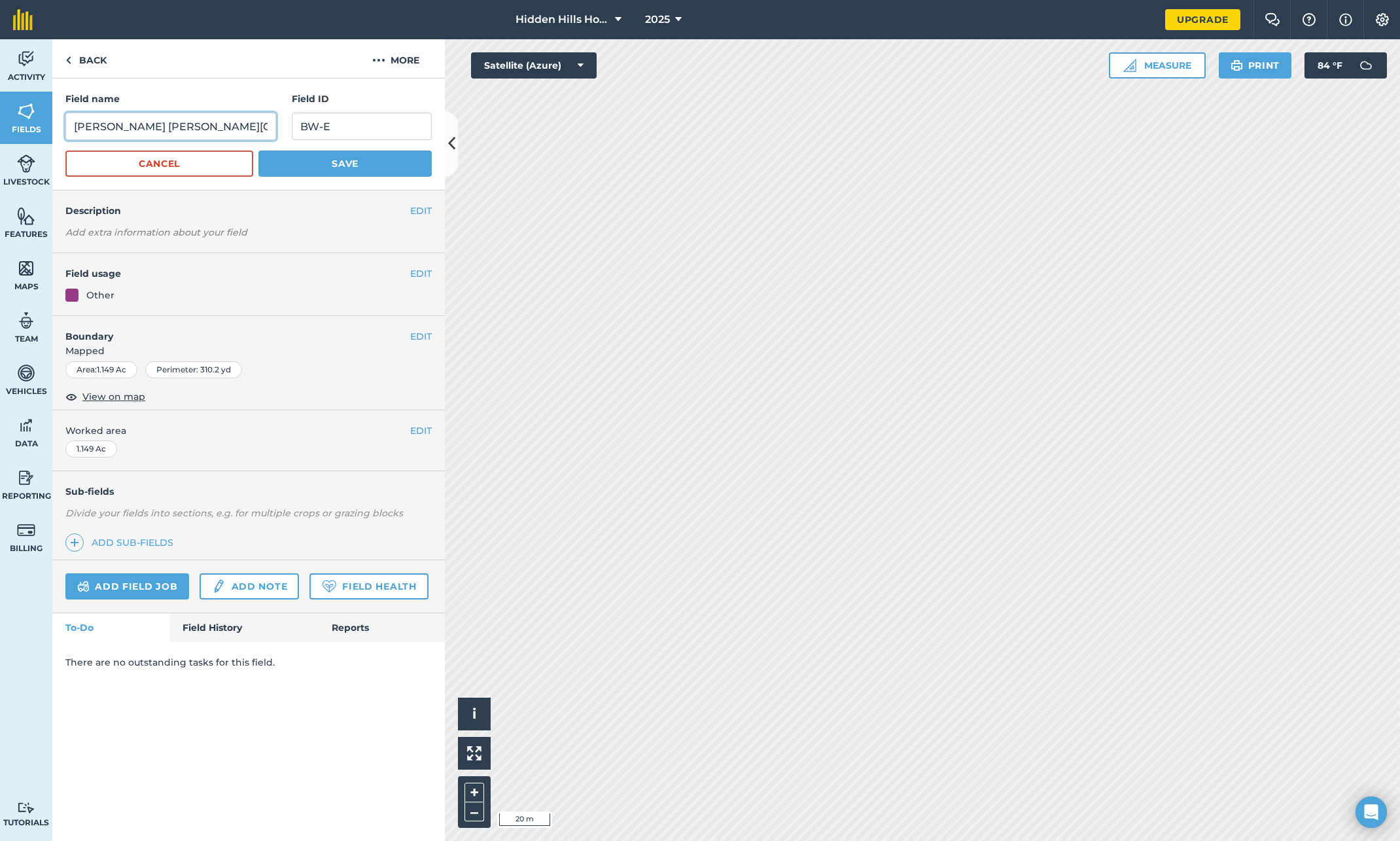
click at [167, 129] on input "Booth Williamson East" at bounding box center [171, 126] width 211 height 27
type input "Booth Williams East"
click at [325, 126] on input "BW-E" at bounding box center [362, 126] width 140 height 27
click at [341, 166] on button "Save" at bounding box center [345, 164] width 173 height 26
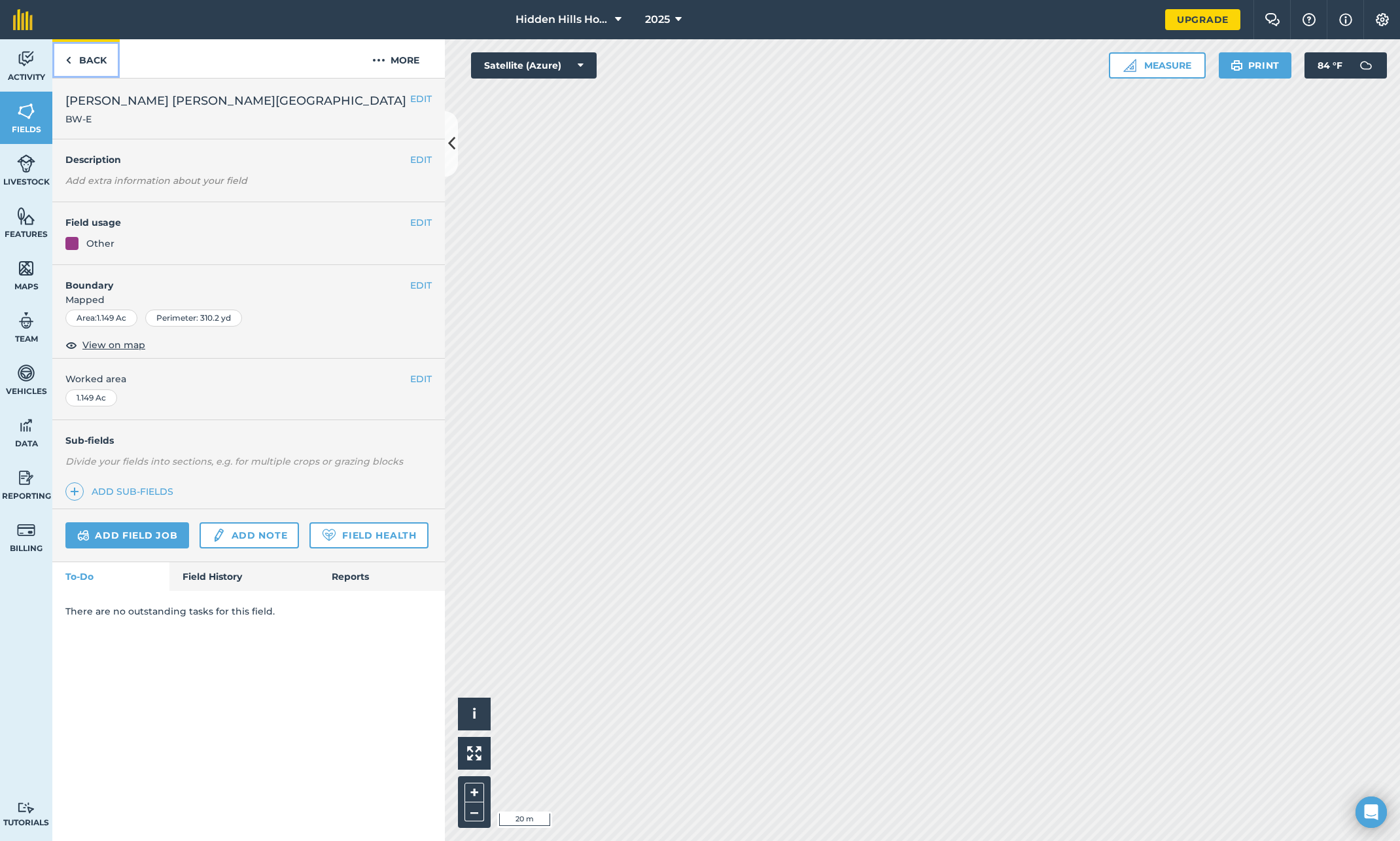
click at [77, 57] on link "Back" at bounding box center [86, 59] width 68 height 39
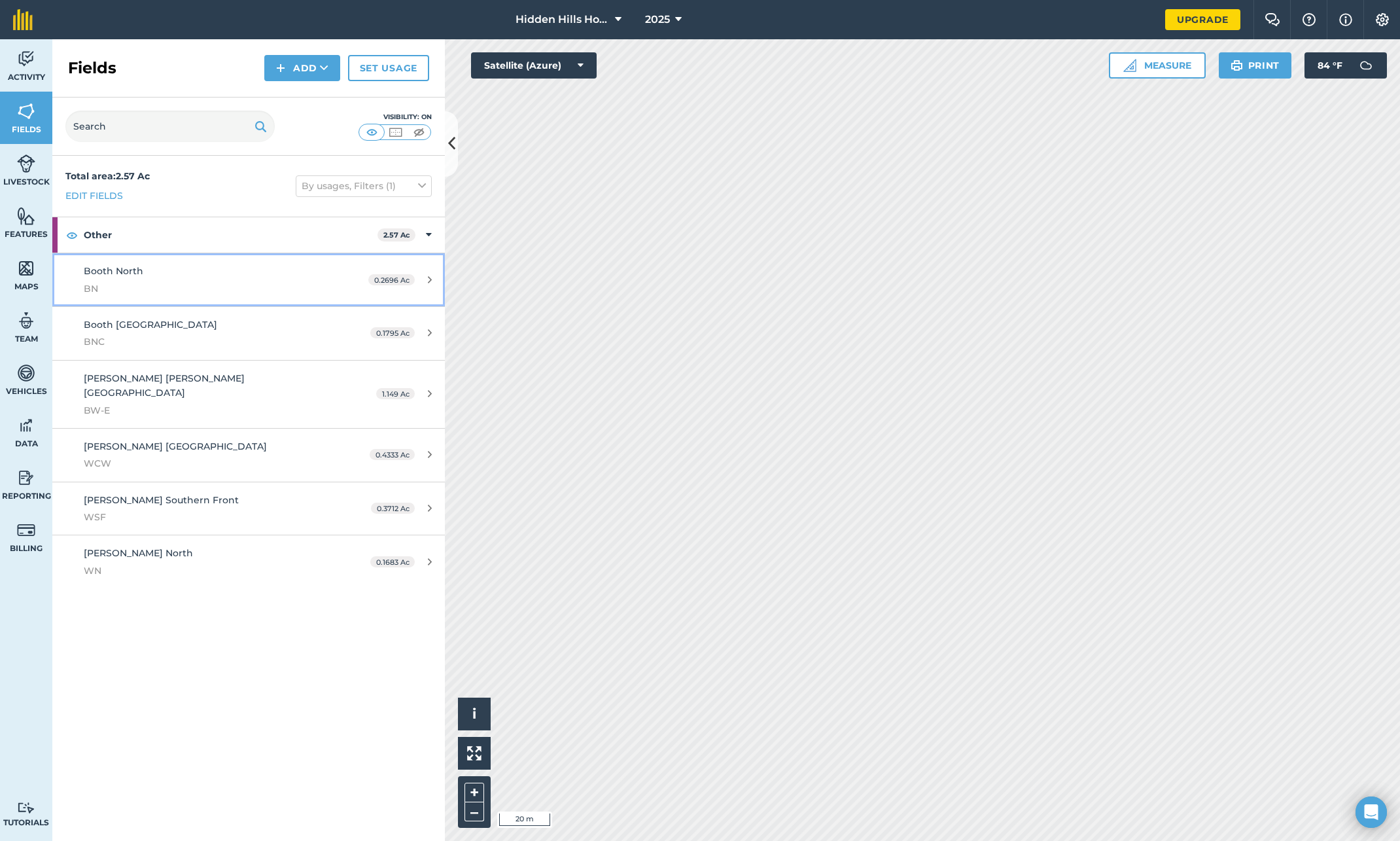
click at [424, 278] on div "0.2696 Ac" at bounding box center [400, 280] width 89 height 10
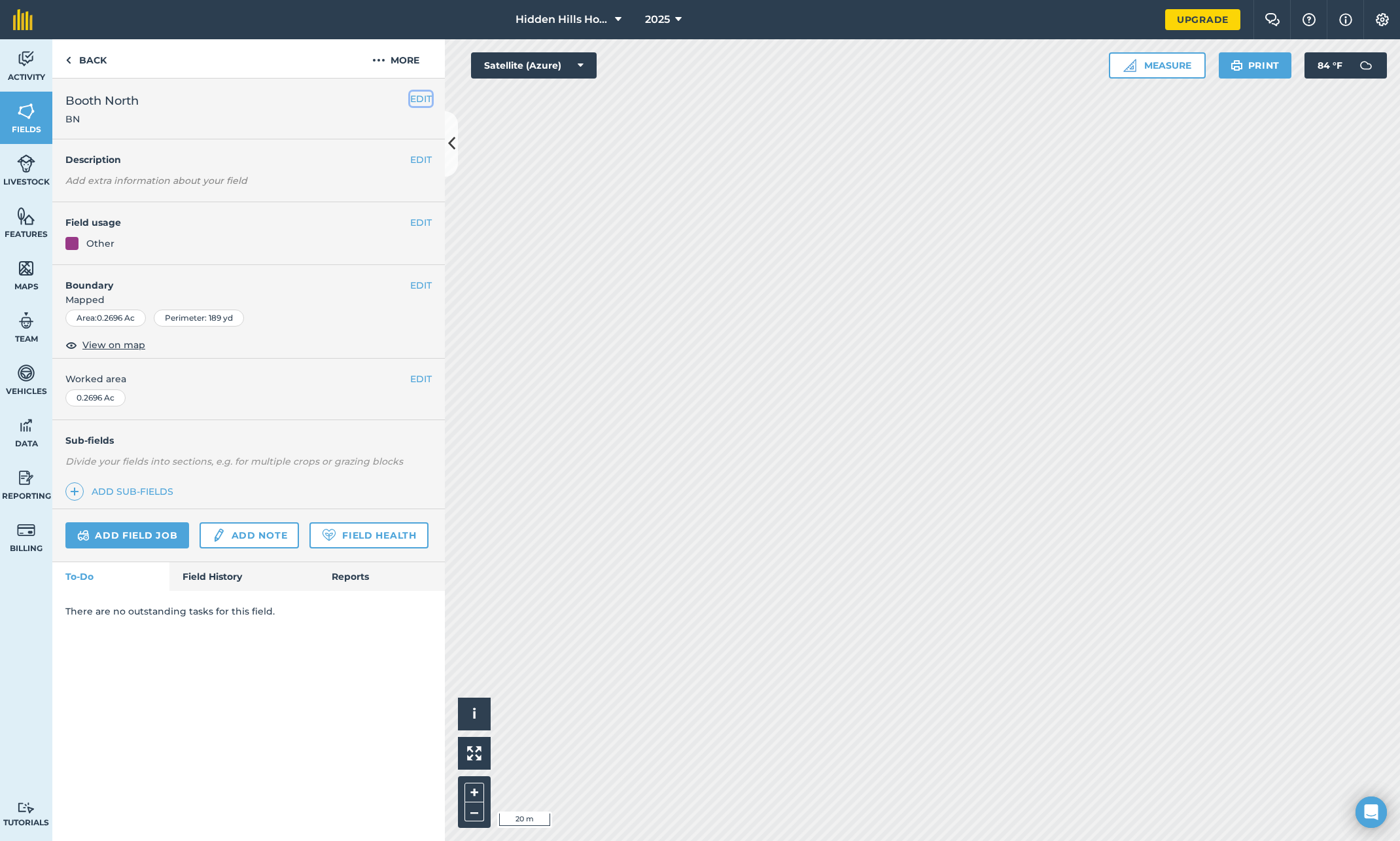
click at [413, 99] on button "EDIT" at bounding box center [420, 99] width 22 height 14
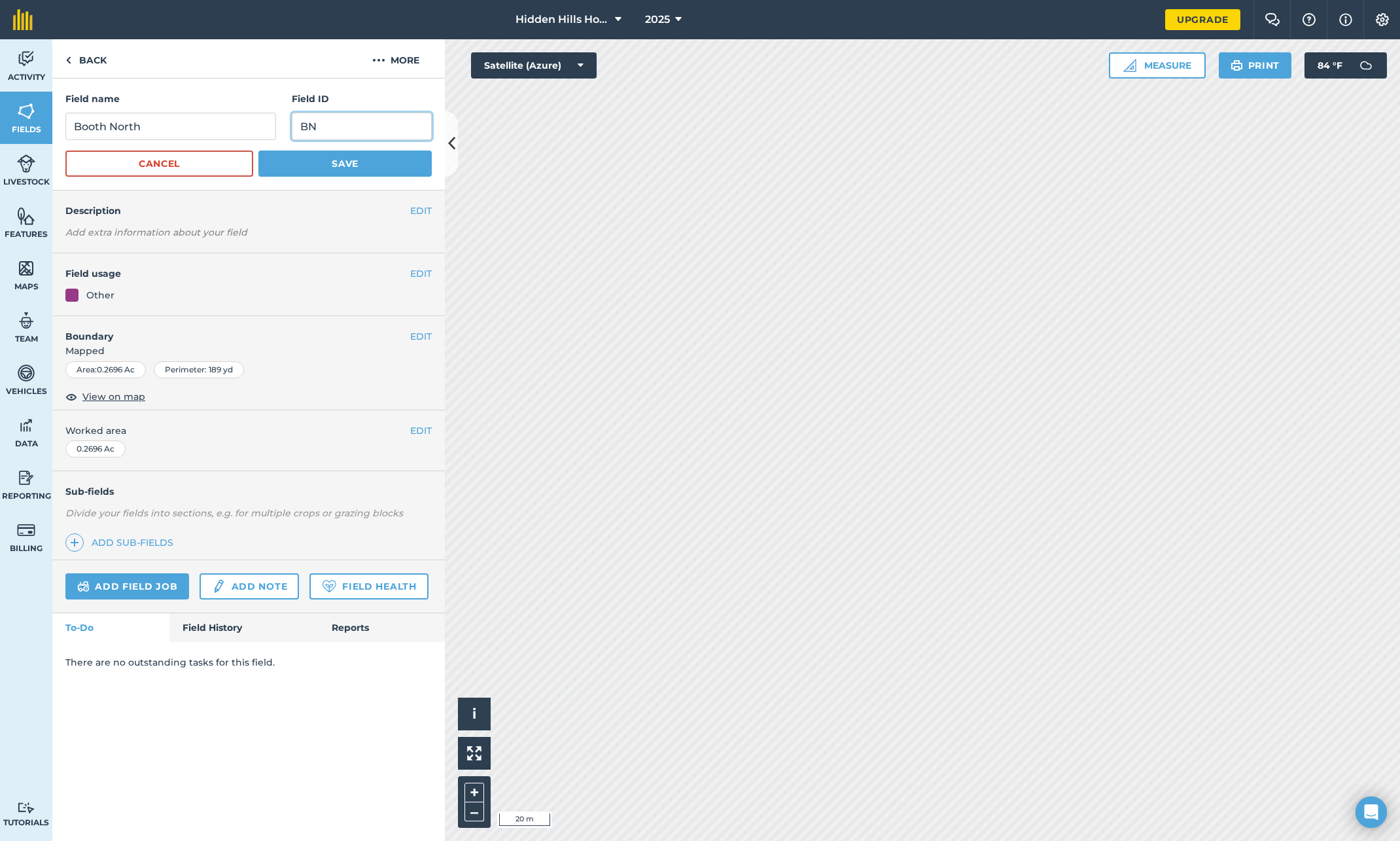
click at [309, 126] on input "BN" at bounding box center [362, 126] width 140 height 27
click at [99, 61] on link "Back" at bounding box center [86, 59] width 68 height 39
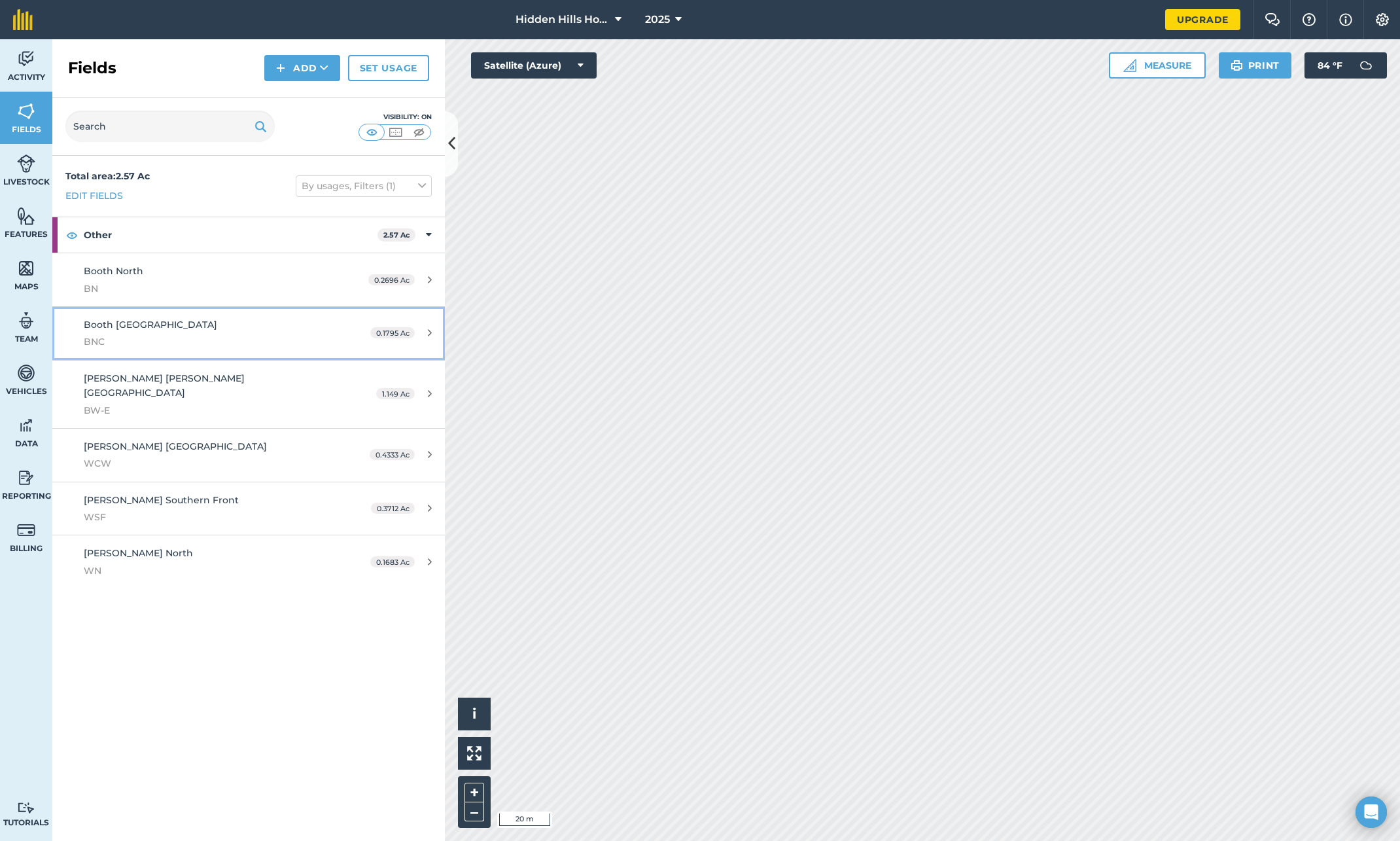
click at [424, 335] on div "0.1795 Ac" at bounding box center [400, 333] width 88 height 10
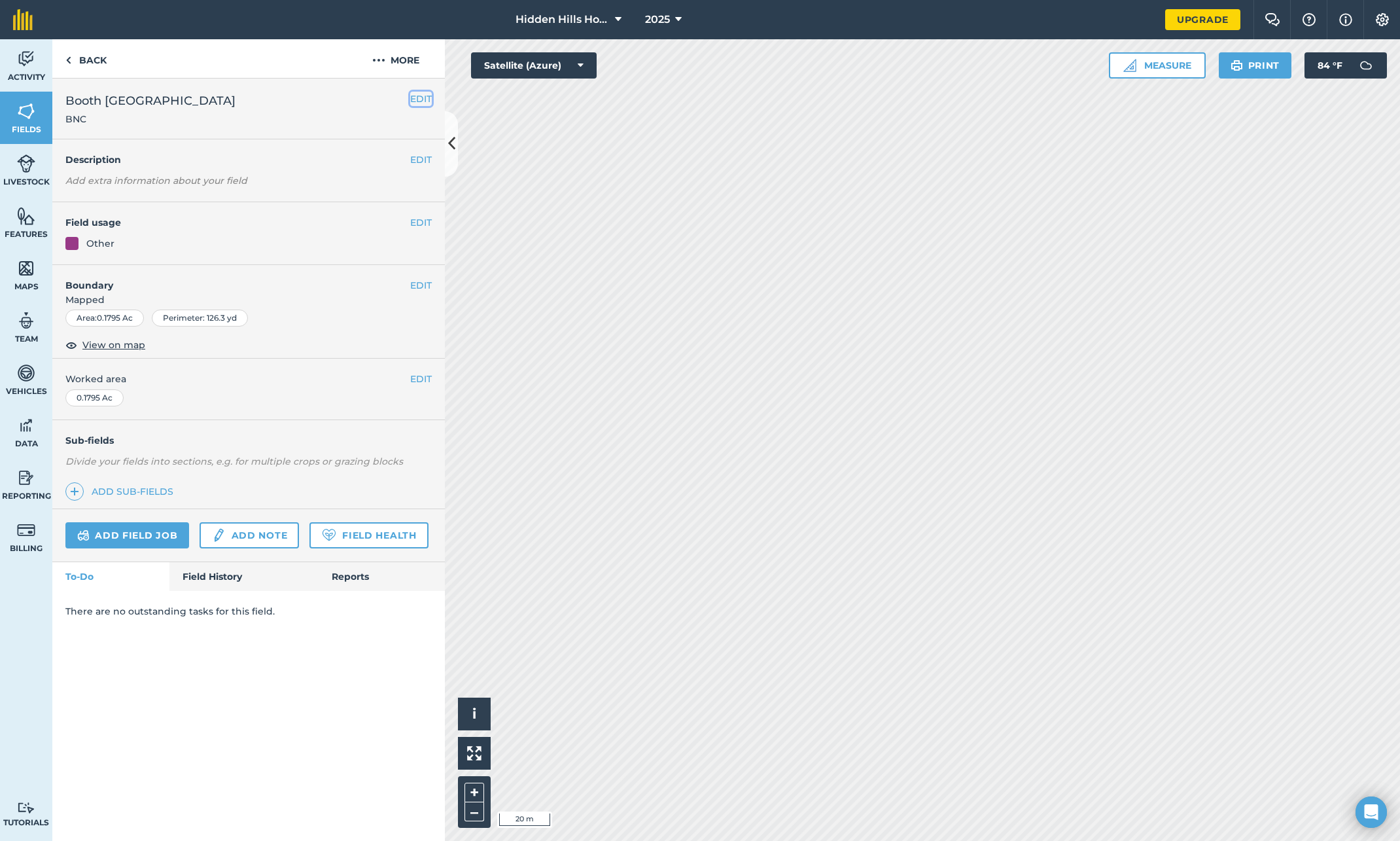
click at [417, 99] on button "EDIT" at bounding box center [420, 99] width 22 height 14
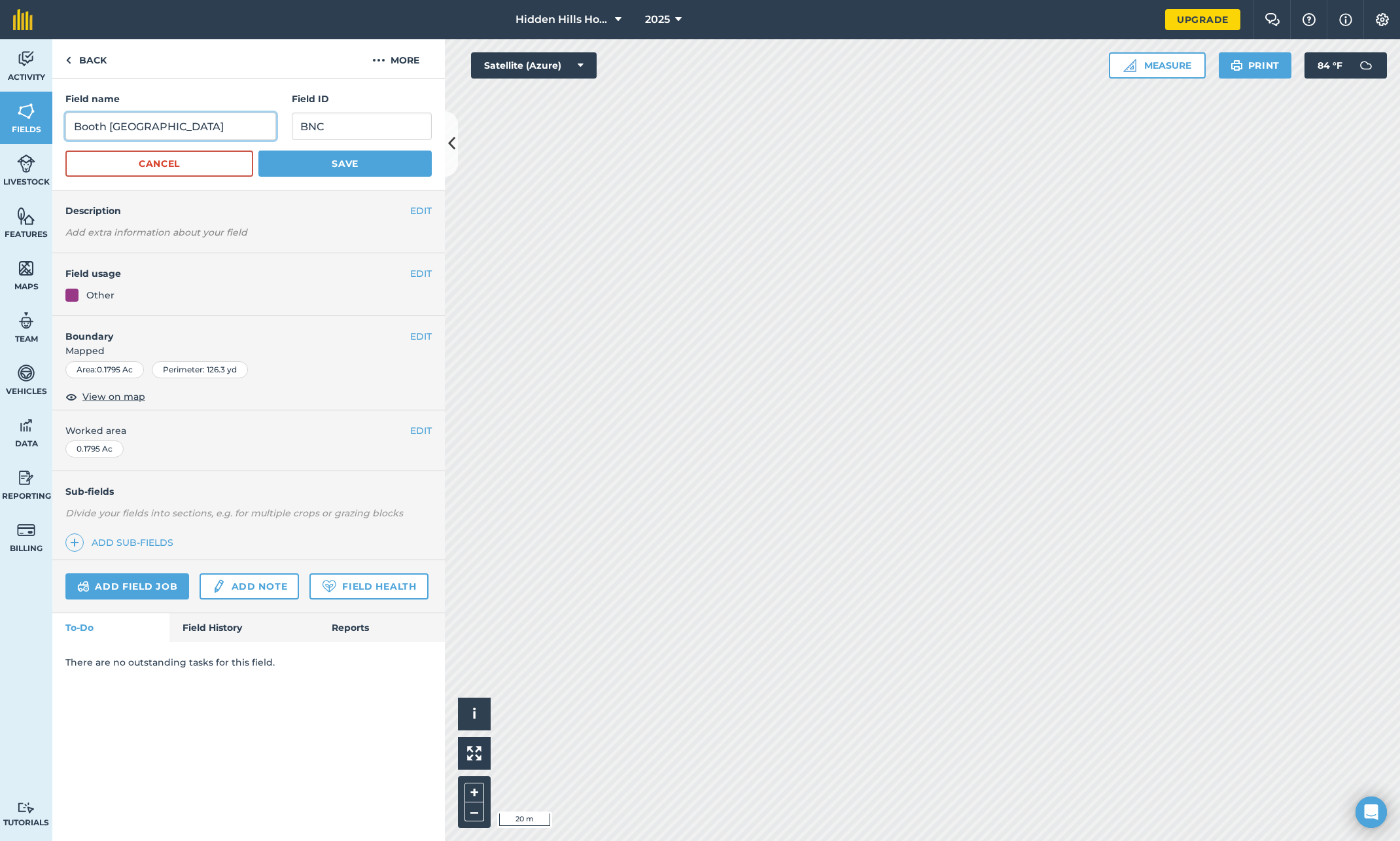
click at [151, 125] on input "Booth North Central" at bounding box center [171, 126] width 211 height 27
type input "Booth Central North"
click at [321, 127] on input "BNC" at bounding box center [362, 126] width 140 height 27
type input "BNC"
click at [154, 130] on input "Booth Central North" at bounding box center [171, 126] width 211 height 27
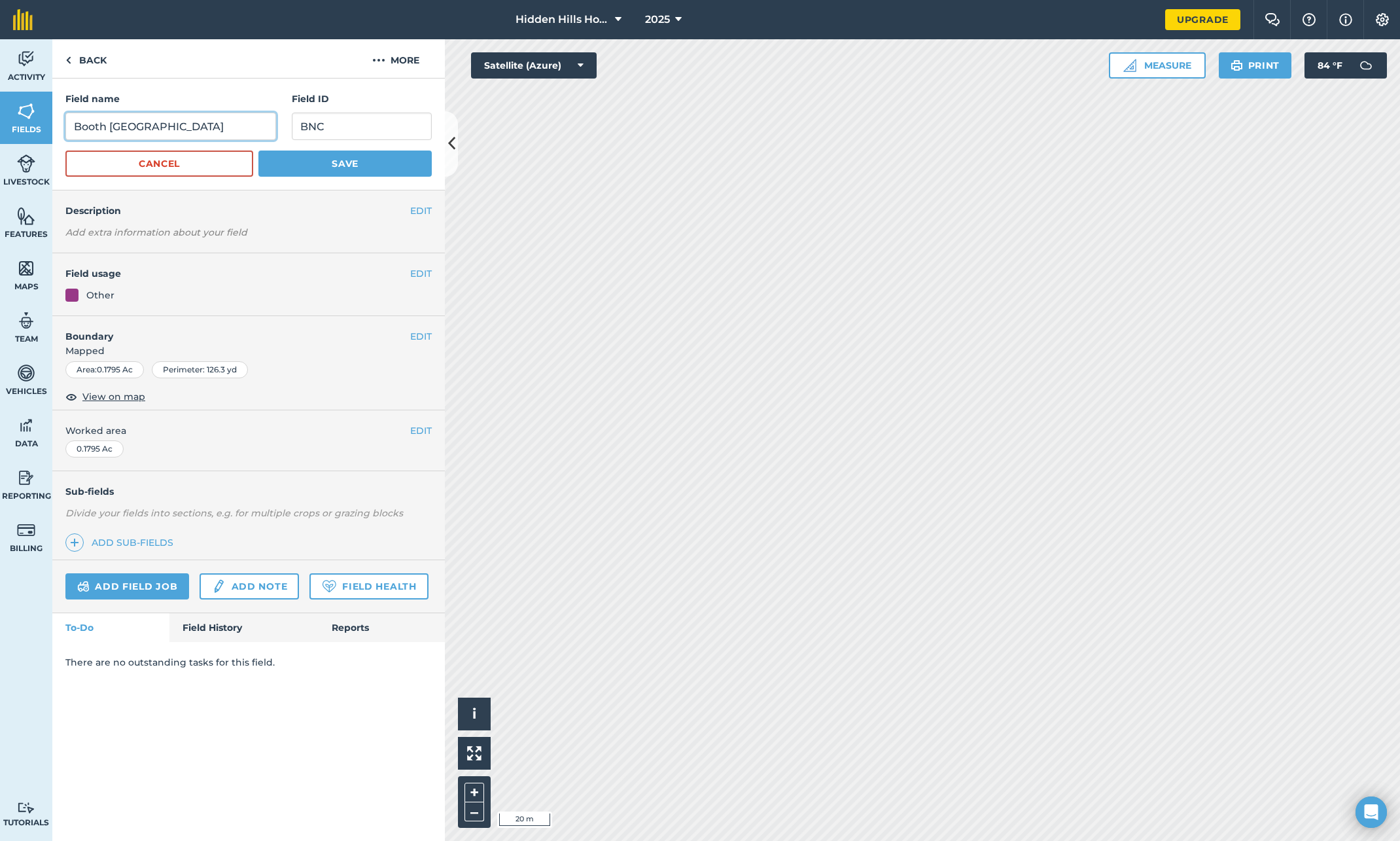
type input "Booth North Central"
click at [300, 166] on button "Save" at bounding box center [345, 164] width 173 height 26
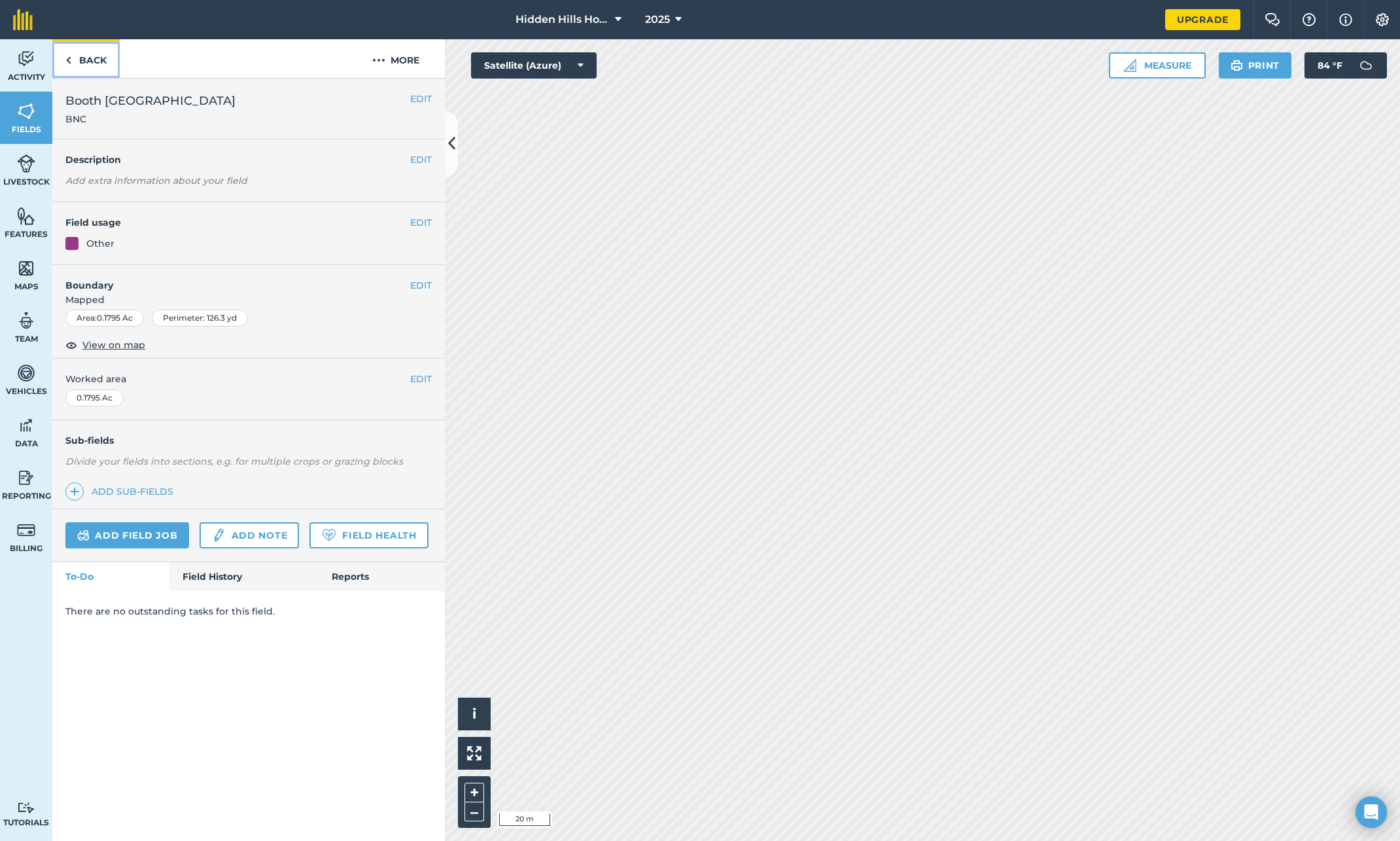
click at [68, 62] on img at bounding box center [68, 60] width 6 height 15
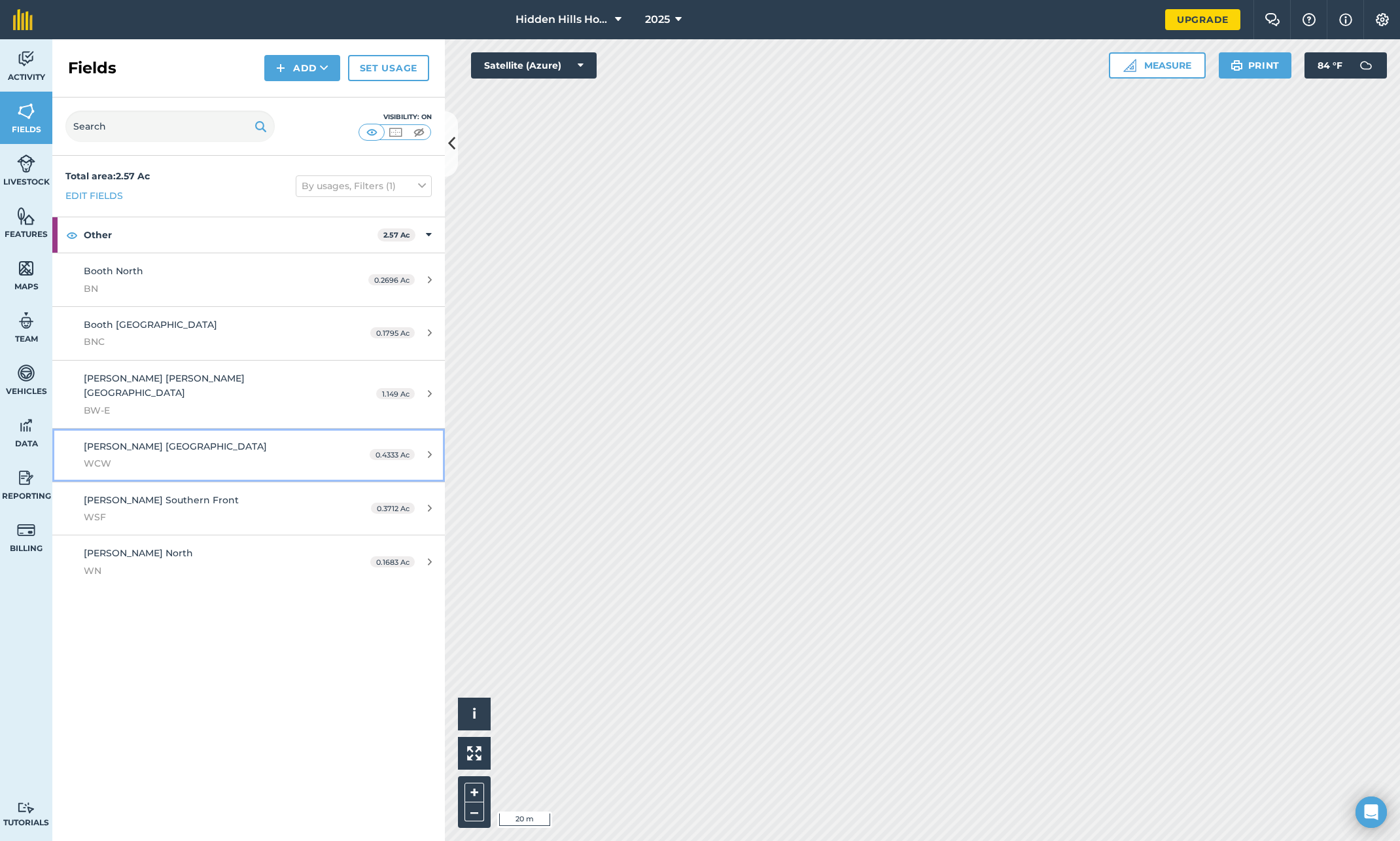
click at [401, 449] on span "0.4333 Ac" at bounding box center [392, 454] width 45 height 11
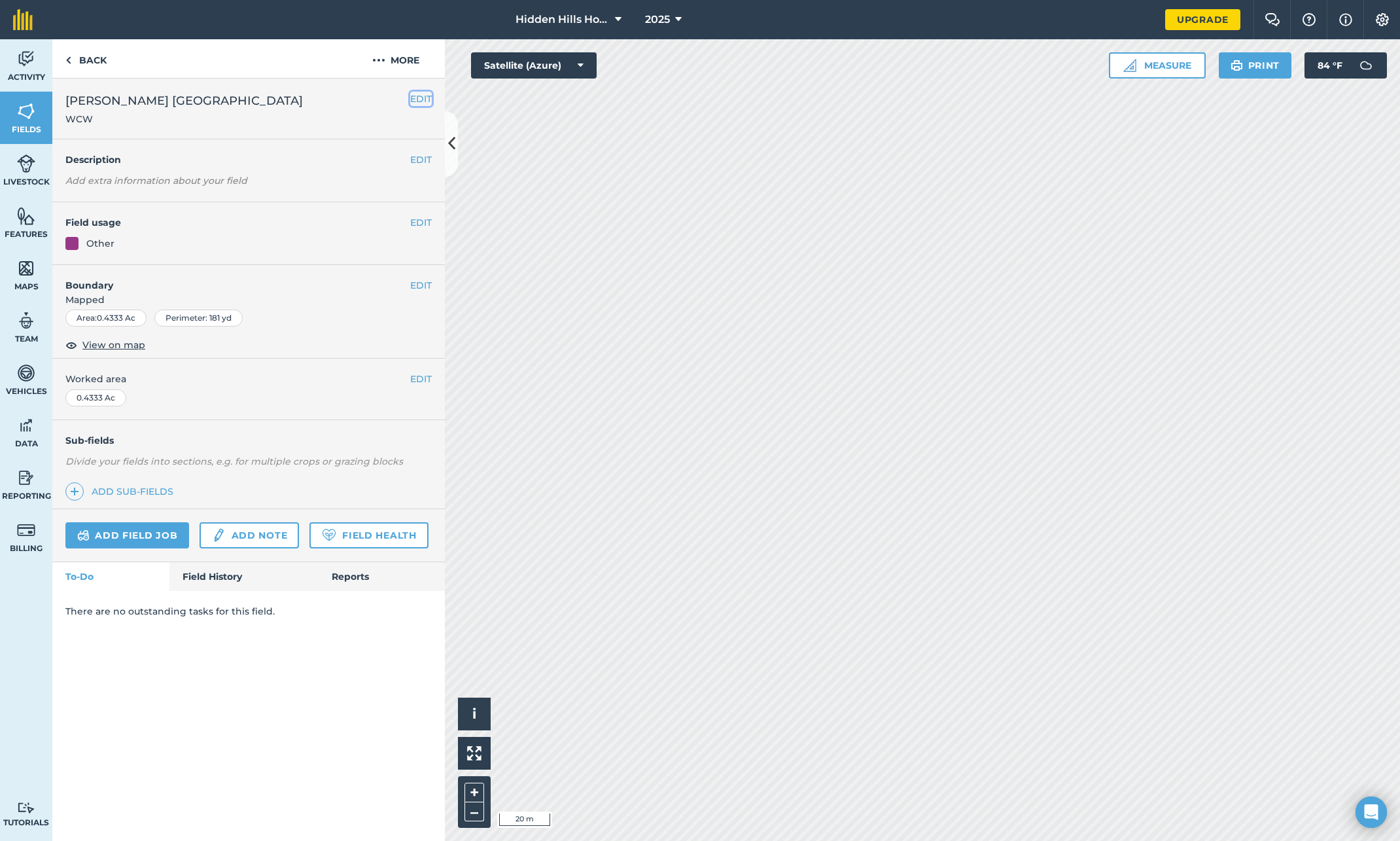
click at [416, 95] on button "EDIT" at bounding box center [420, 99] width 22 height 14
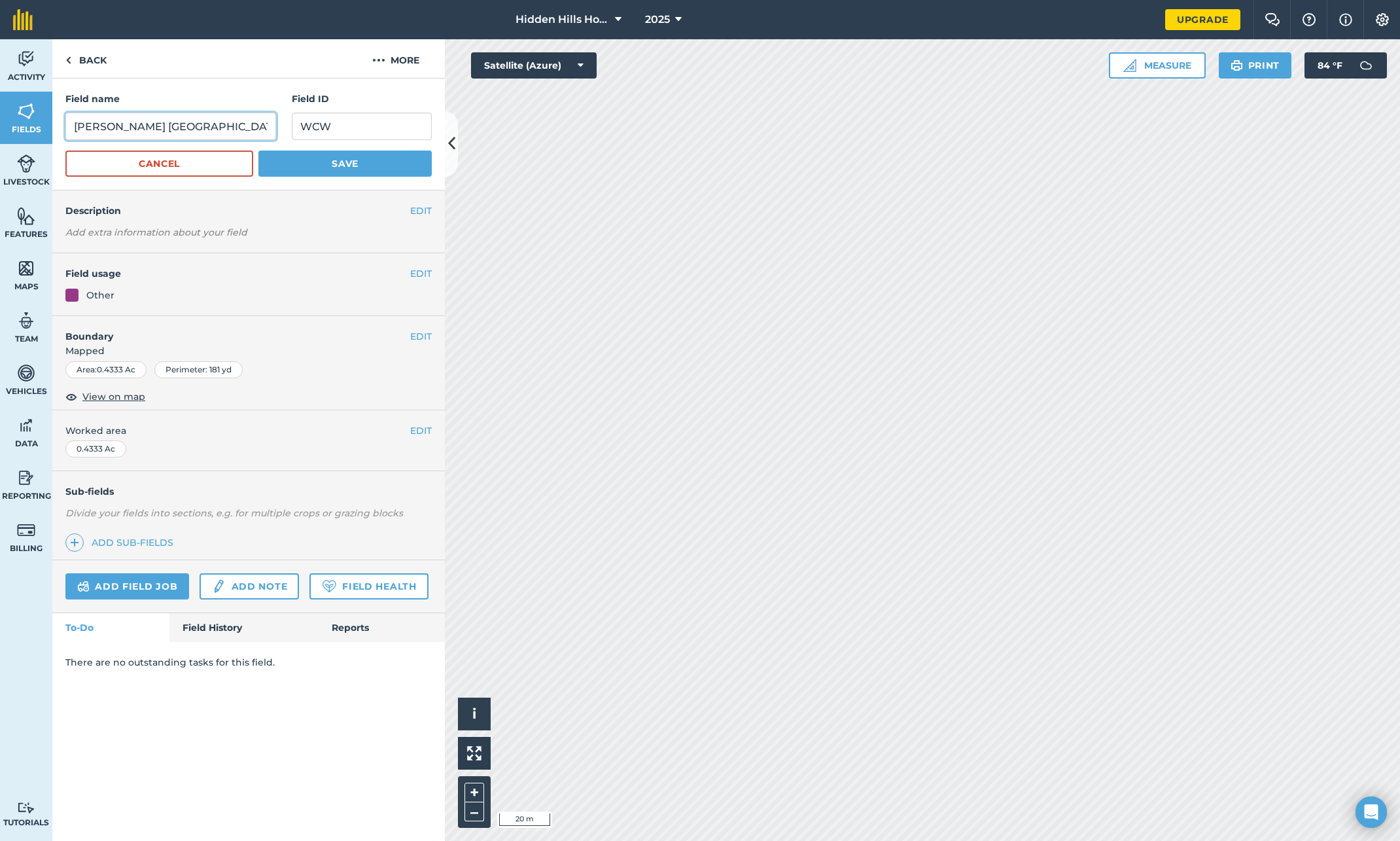
click at [160, 126] on input "Williams Central West" at bounding box center [171, 126] width 211 height 27
type input "Williams West Central"
click at [286, 160] on button "Save" at bounding box center [345, 164] width 173 height 26
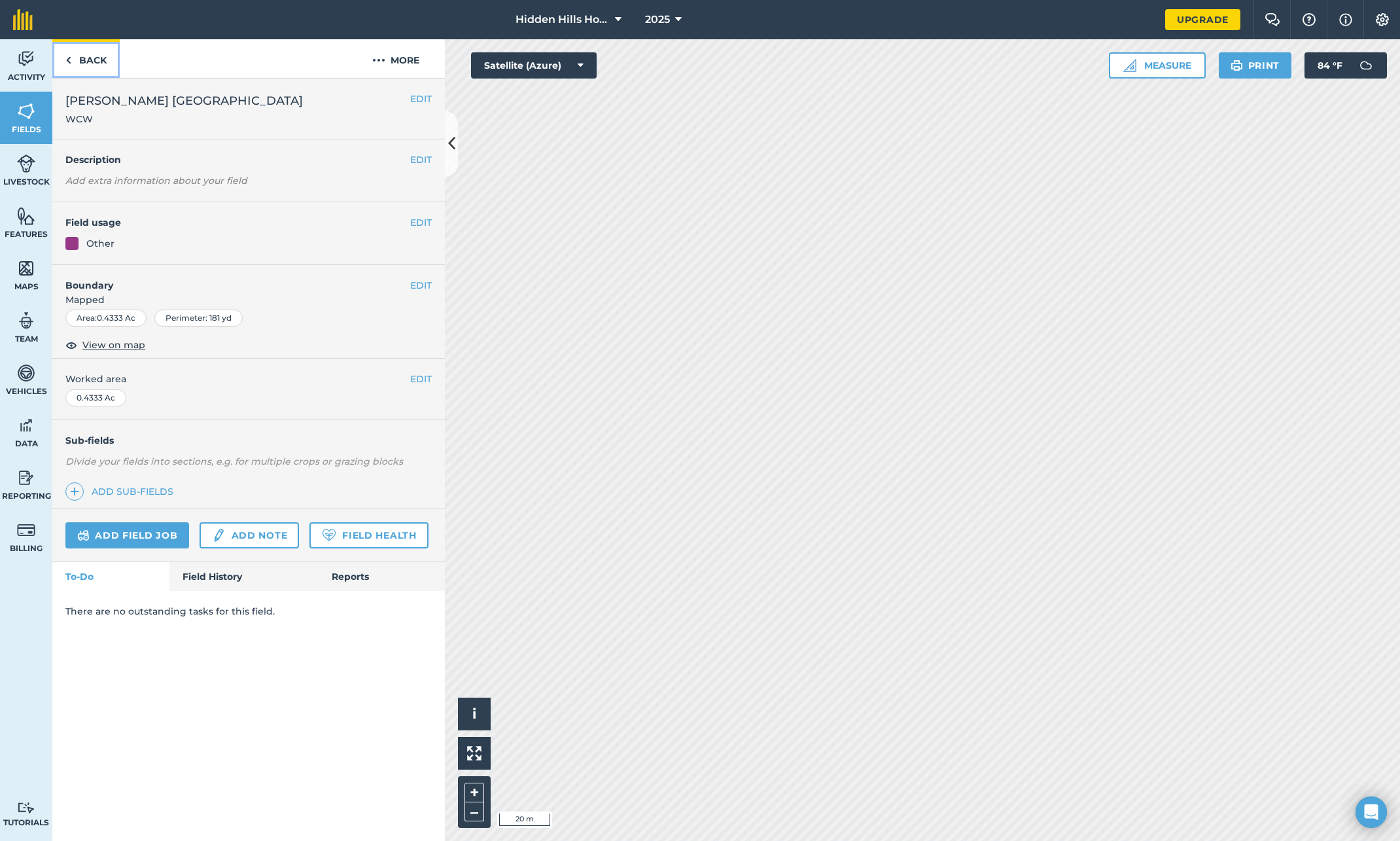
click at [68, 58] on img at bounding box center [68, 60] width 6 height 15
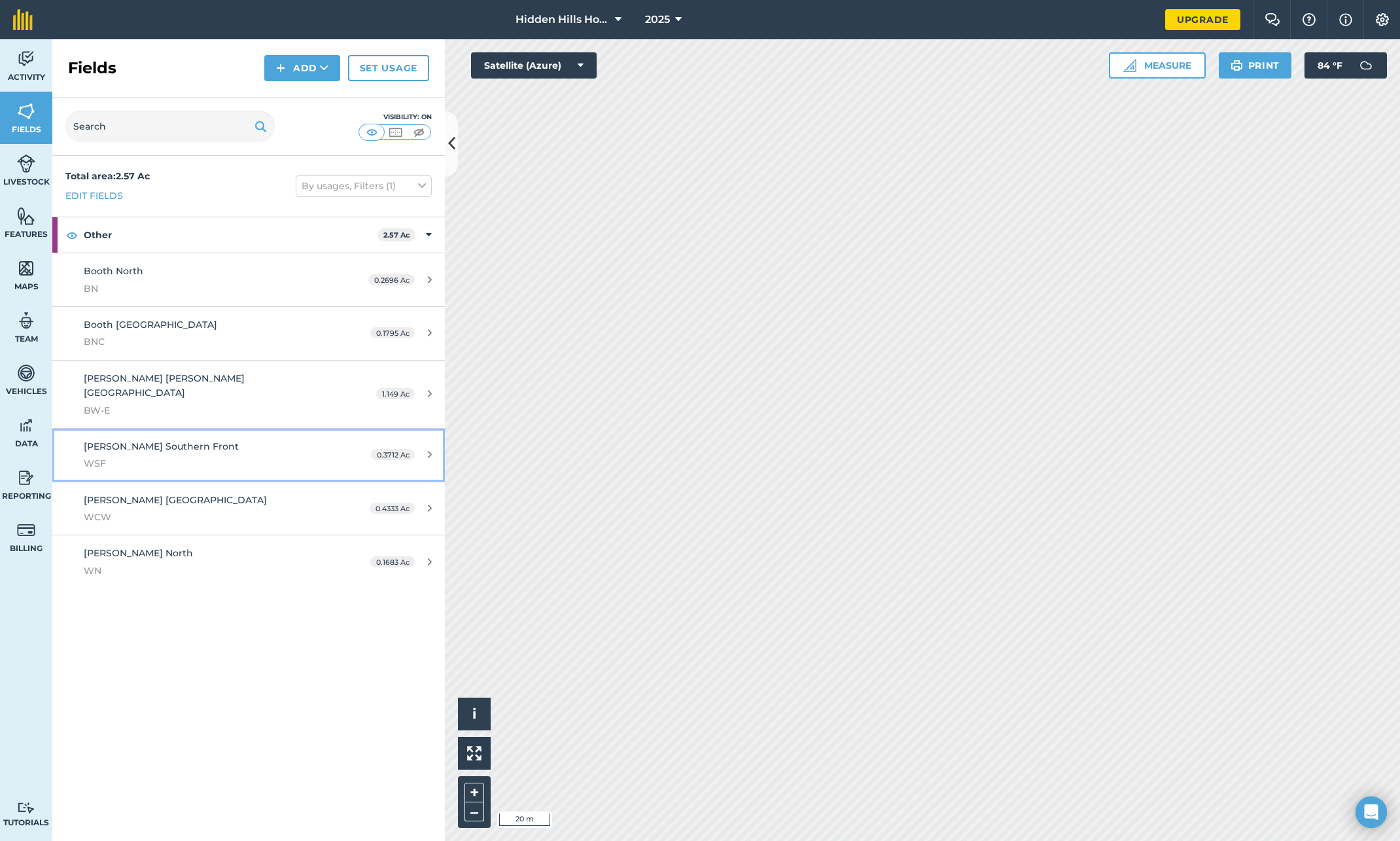
click at [420, 450] on div "0.3712 Ac" at bounding box center [401, 454] width 87 height 10
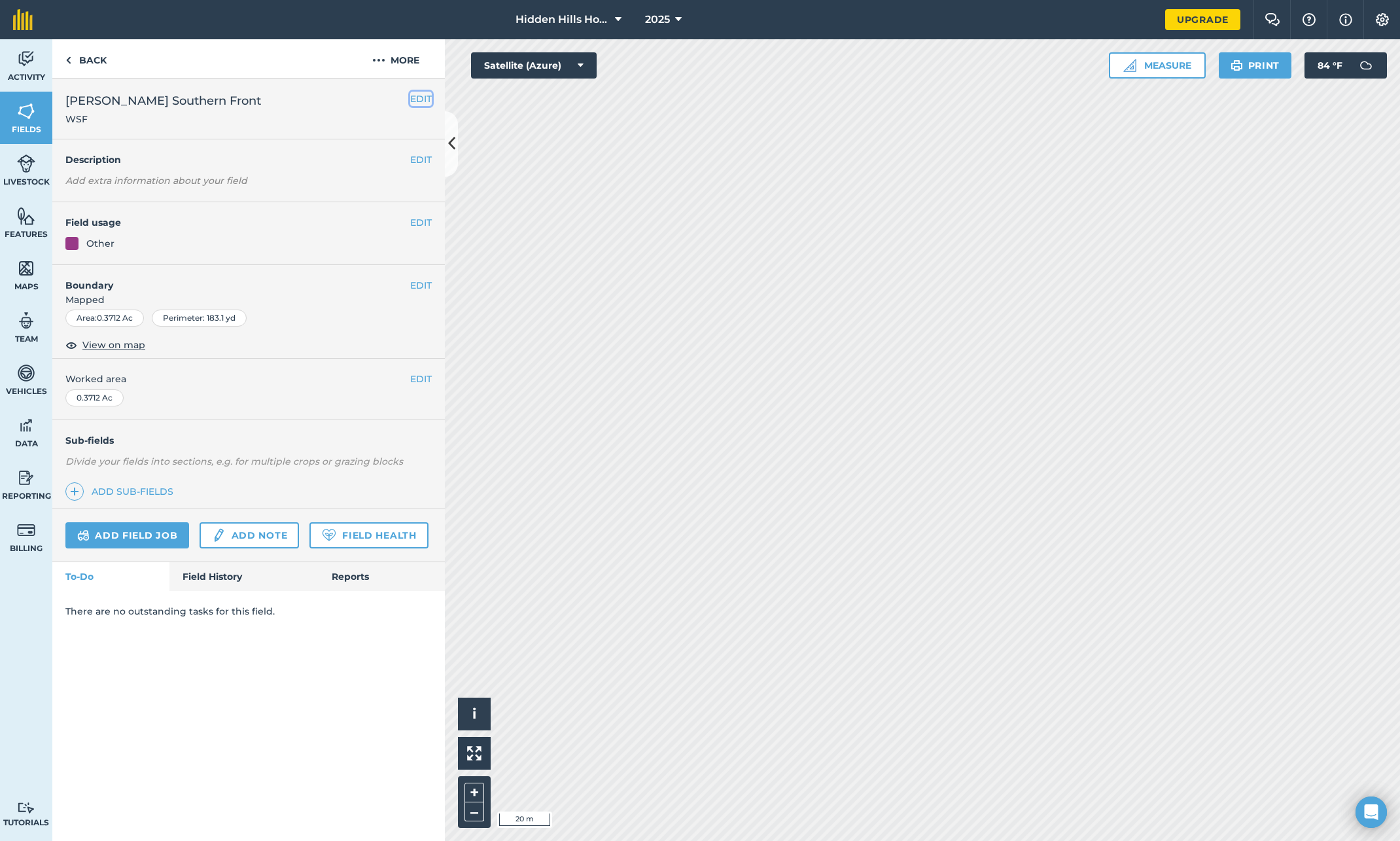
click at [422, 97] on button "EDIT" at bounding box center [420, 99] width 22 height 14
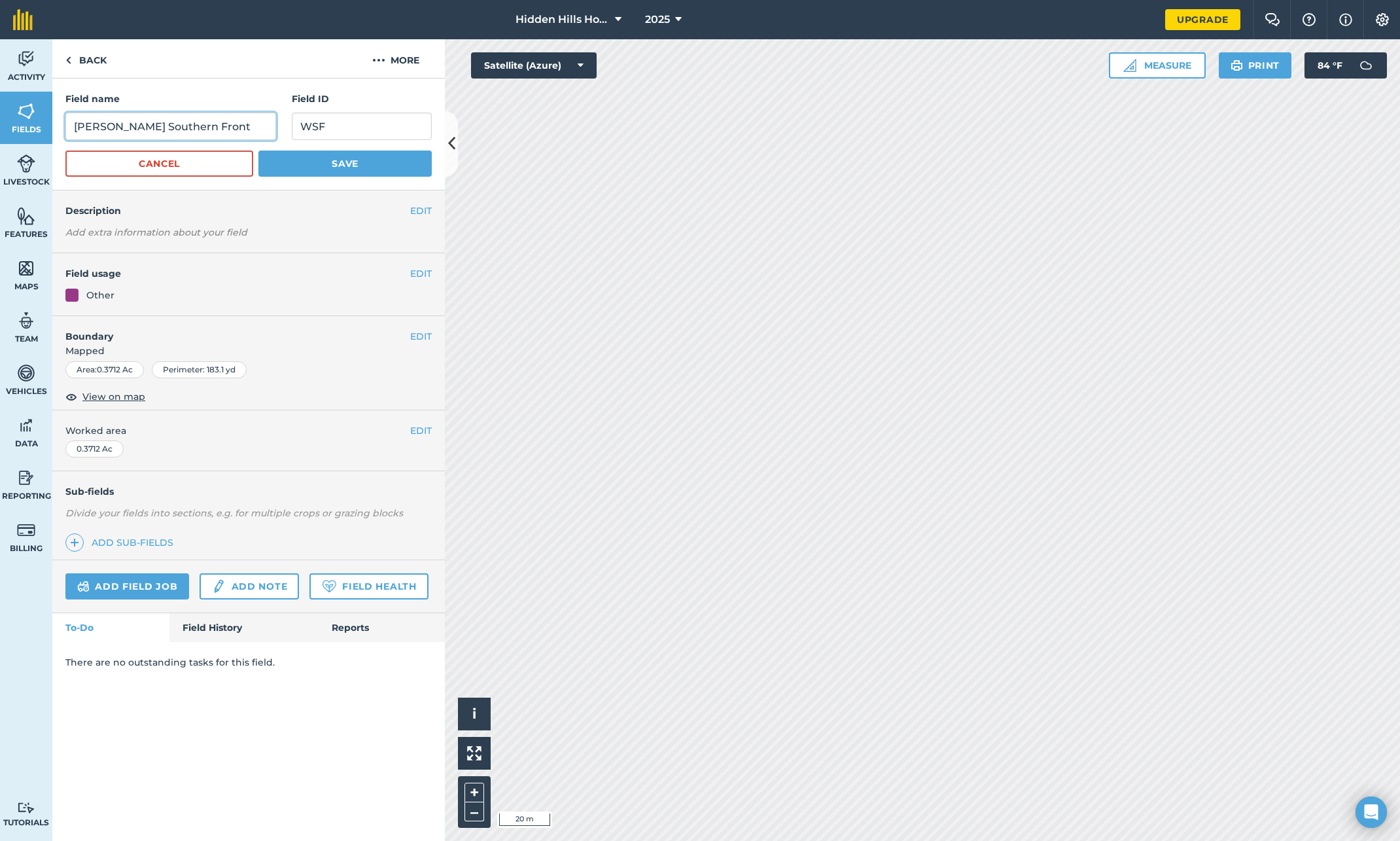
click at [169, 126] on input "[PERSON_NAME] Southern Front" at bounding box center [171, 126] width 211 height 27
type input "[PERSON_NAME] Southern Front"
click at [349, 169] on button "Save" at bounding box center [345, 164] width 173 height 26
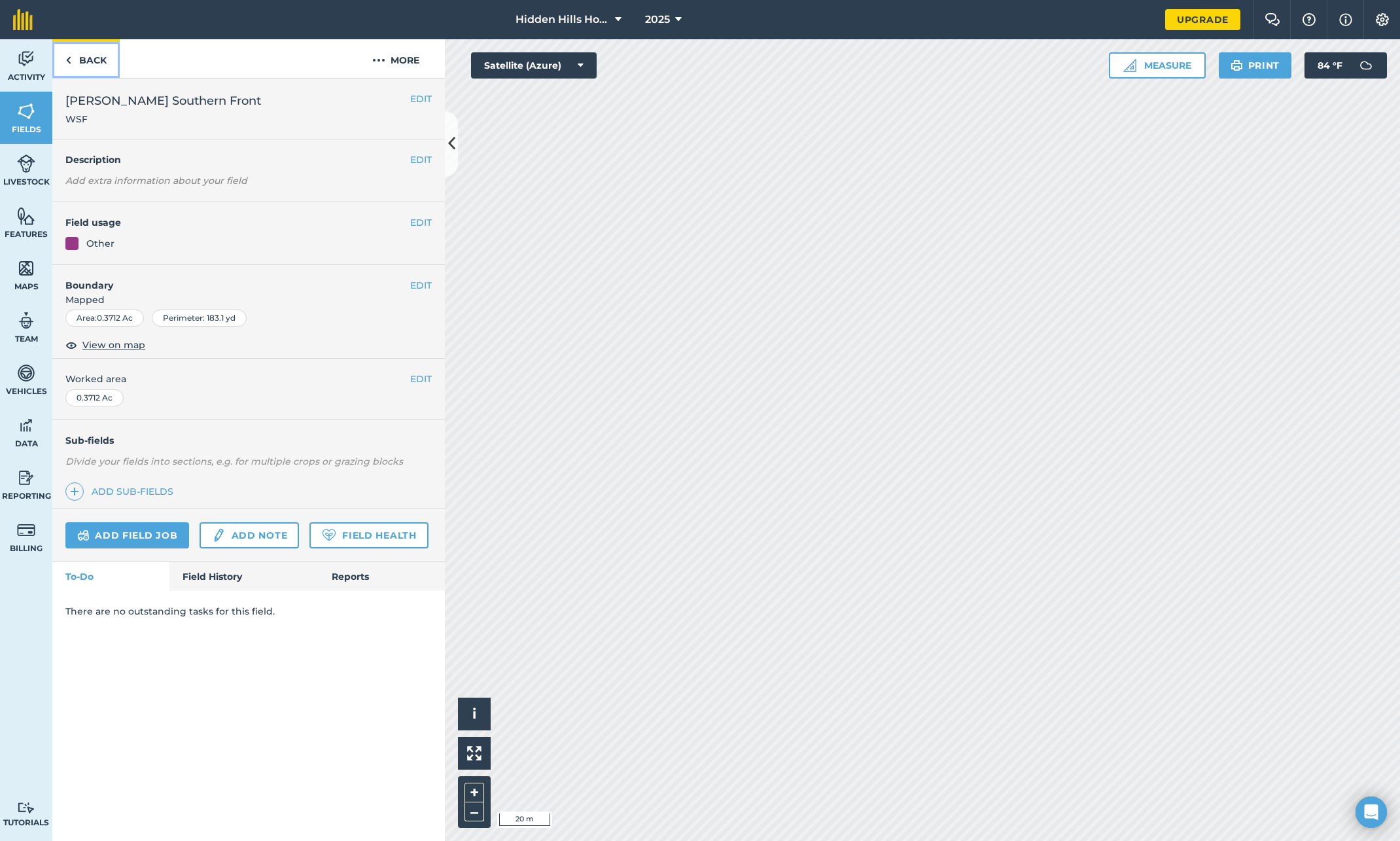
click at [85, 55] on link "Back" at bounding box center [86, 59] width 68 height 39
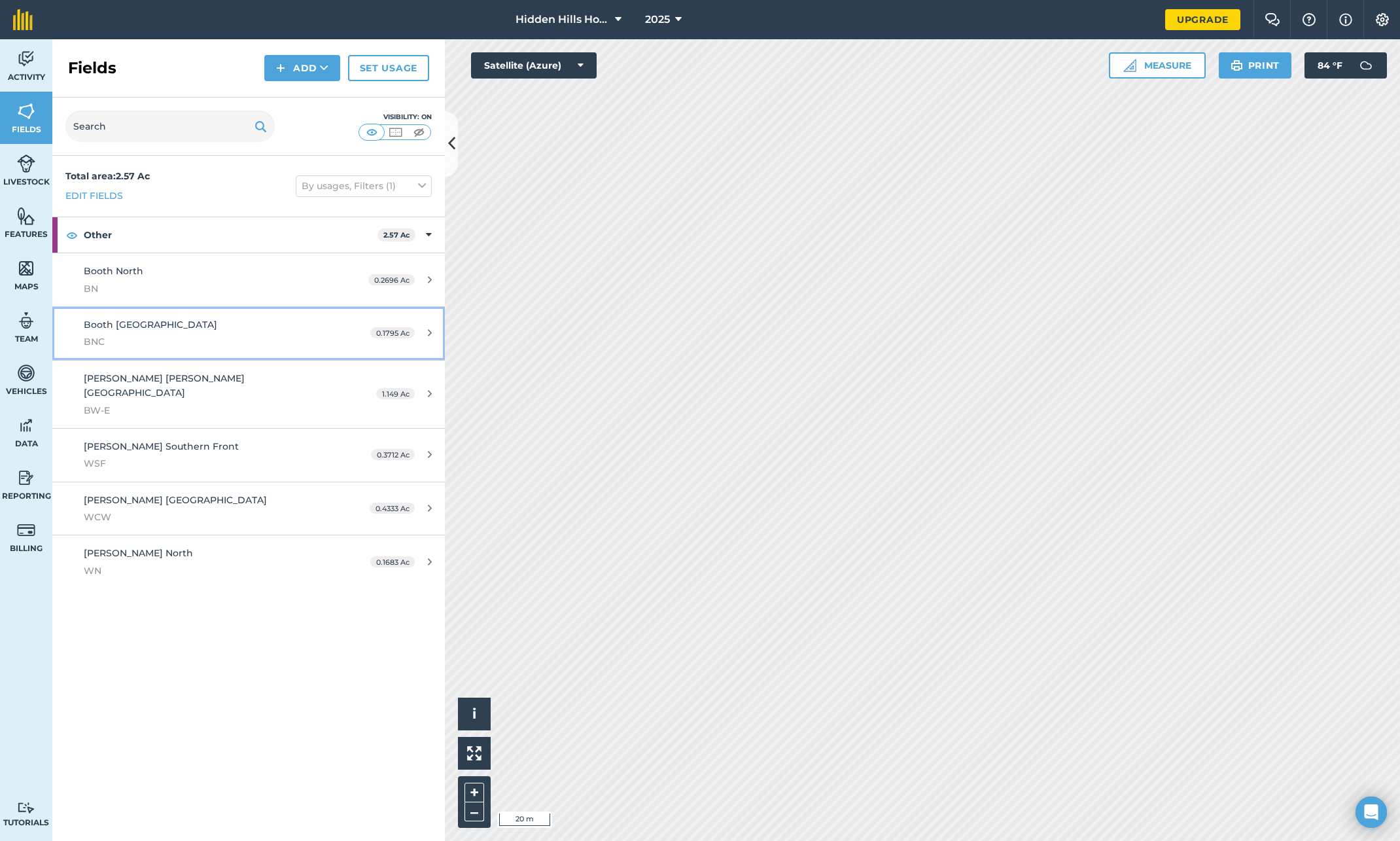
click at [423, 332] on div "0.1795 Ac" at bounding box center [400, 333] width 88 height 10
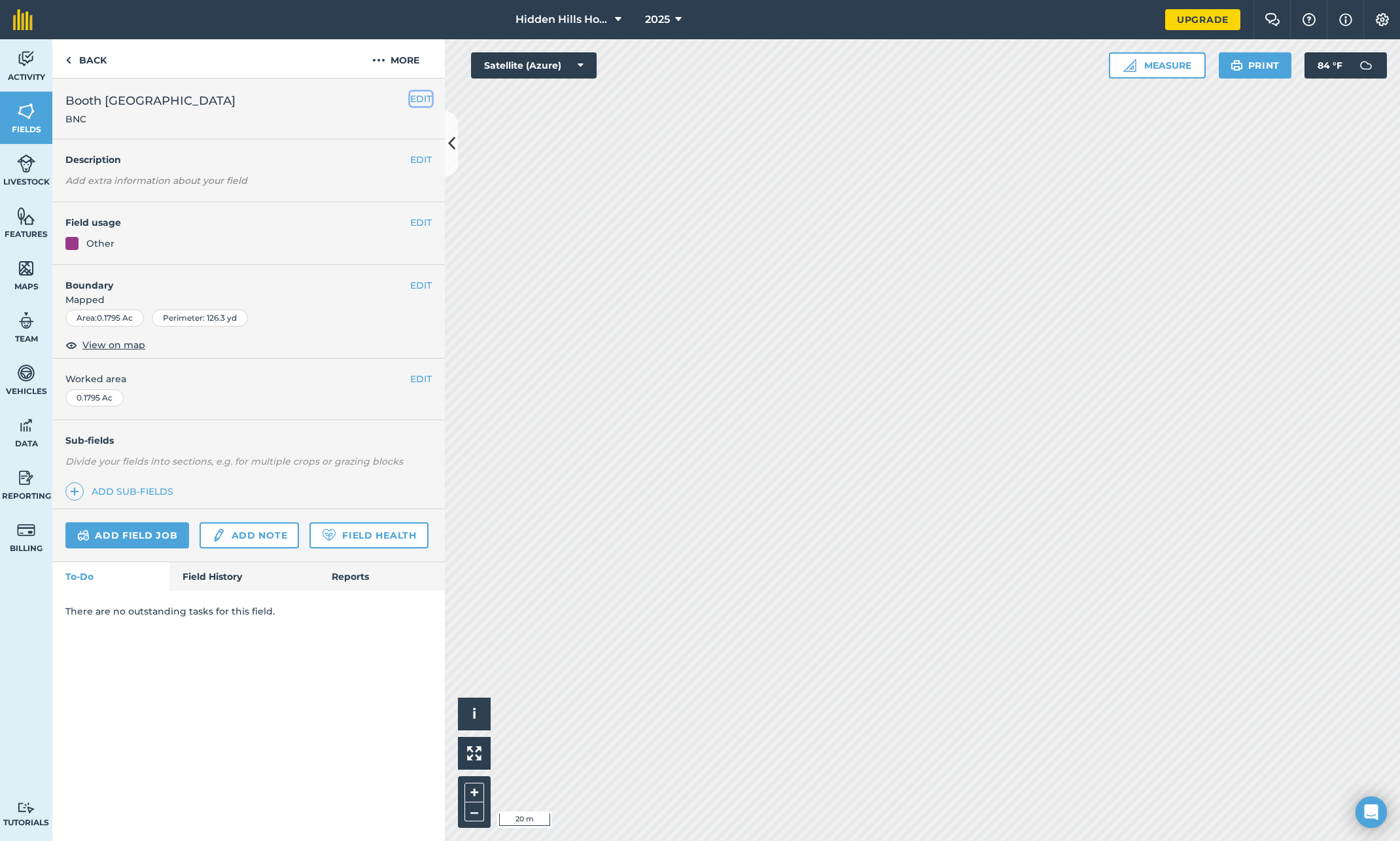
click at [416, 98] on button "EDIT" at bounding box center [420, 99] width 22 height 14
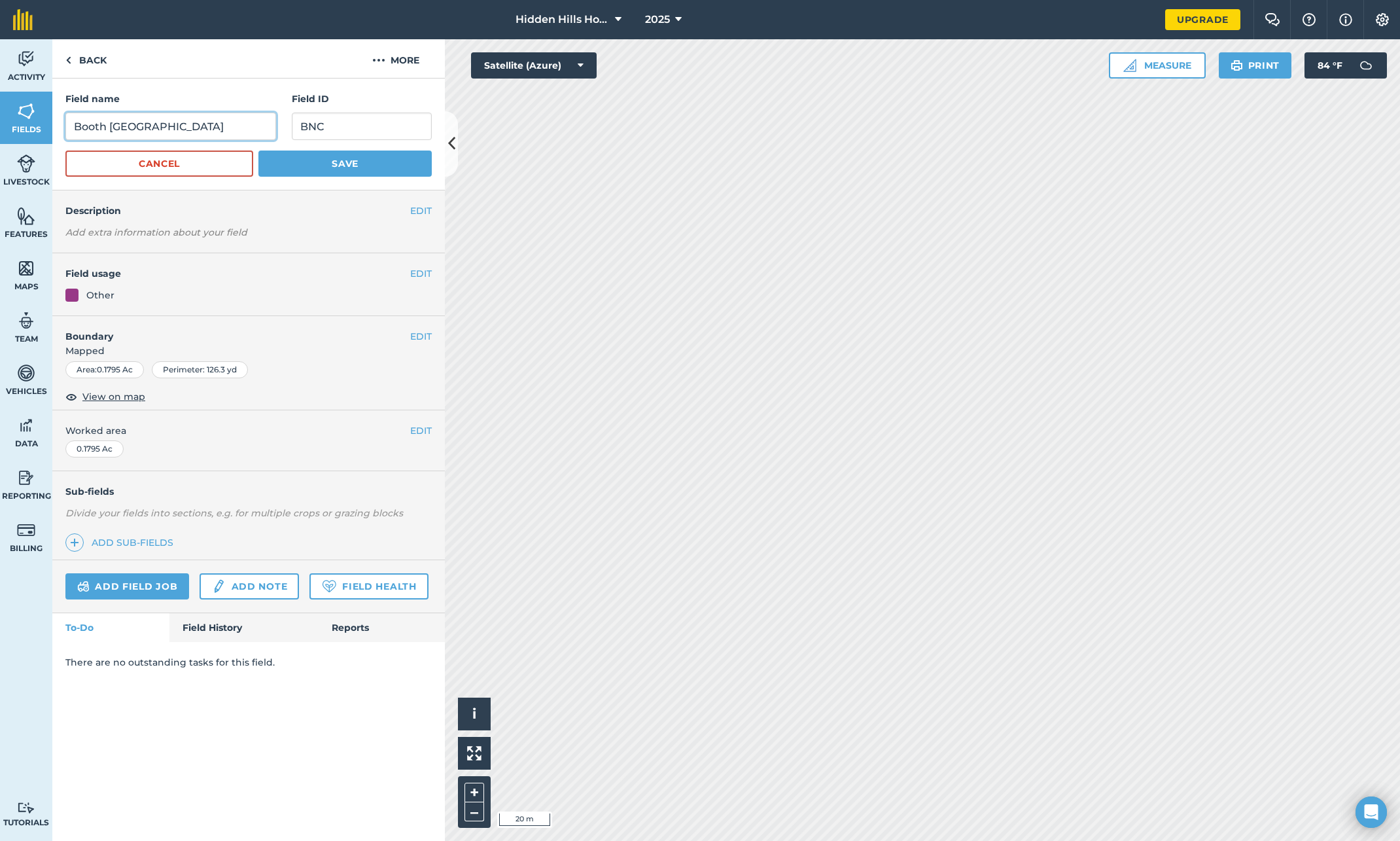
click at [141, 123] on input "Booth North Central" at bounding box center [171, 126] width 211 height 27
type input "[GEOGRAPHIC_DATA]"
click at [337, 166] on button "Save" at bounding box center [345, 164] width 173 height 26
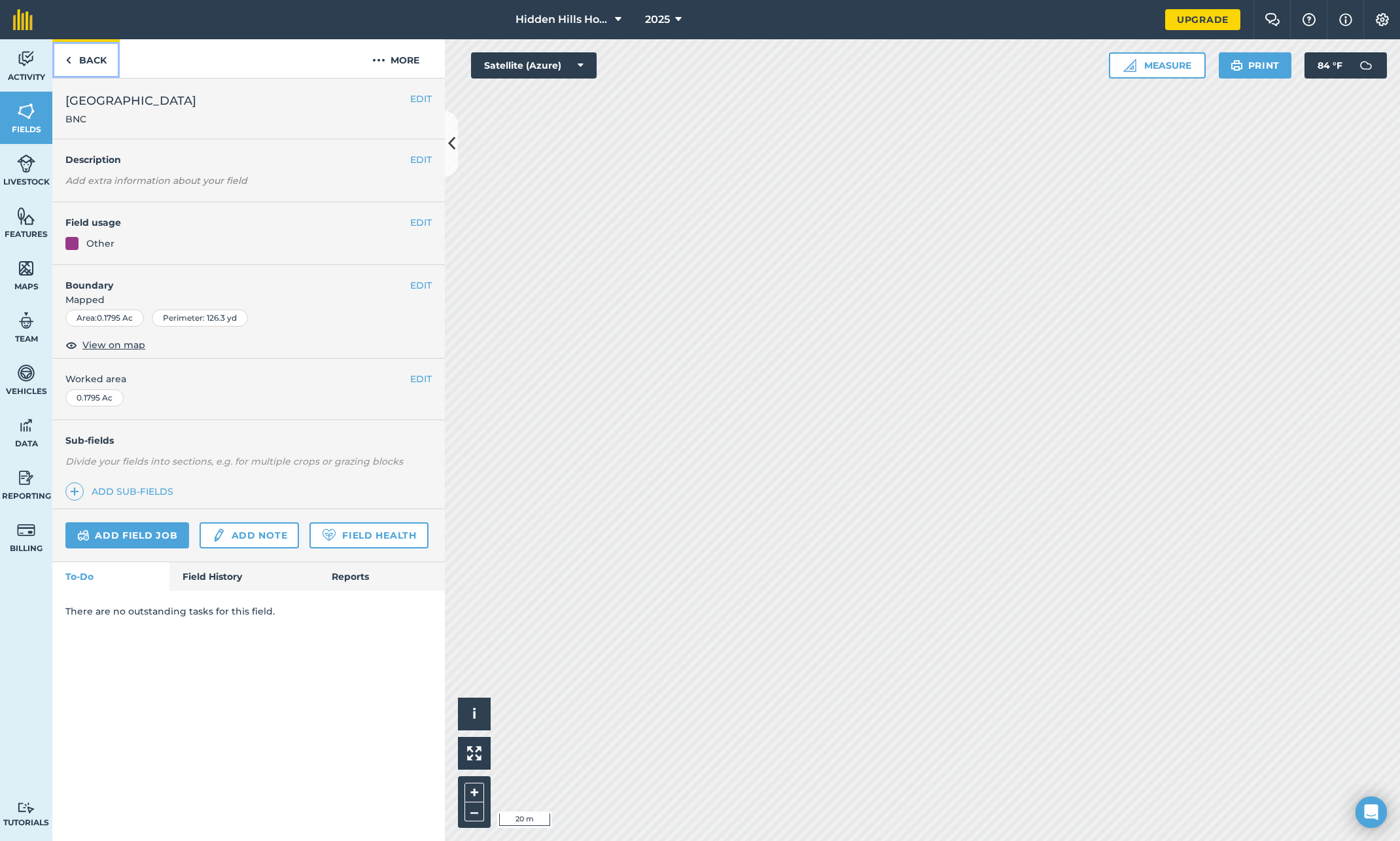
click at [68, 56] on img at bounding box center [68, 60] width 6 height 15
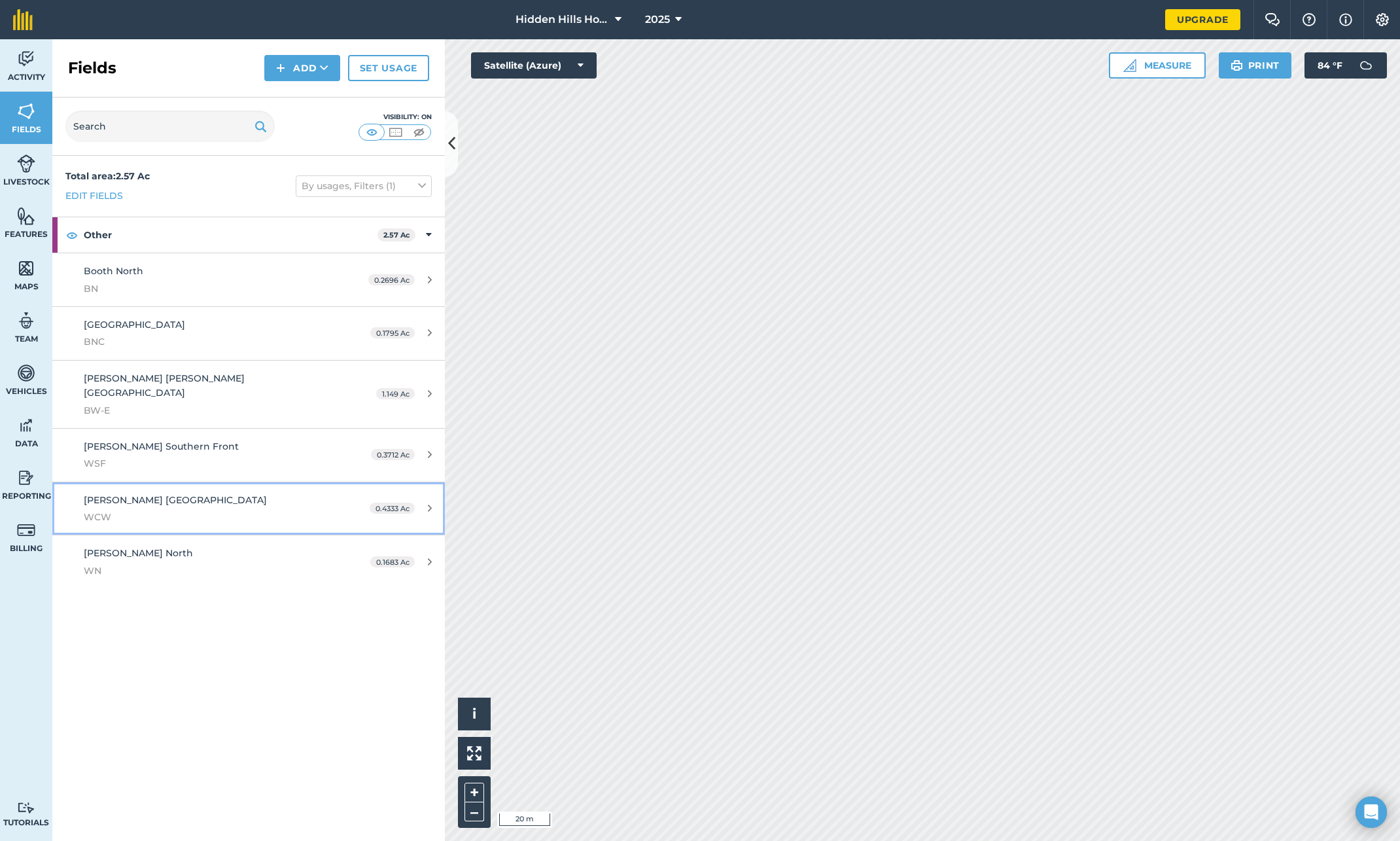
click at [430, 503] on icon at bounding box center [429, 508] width 4 height 10
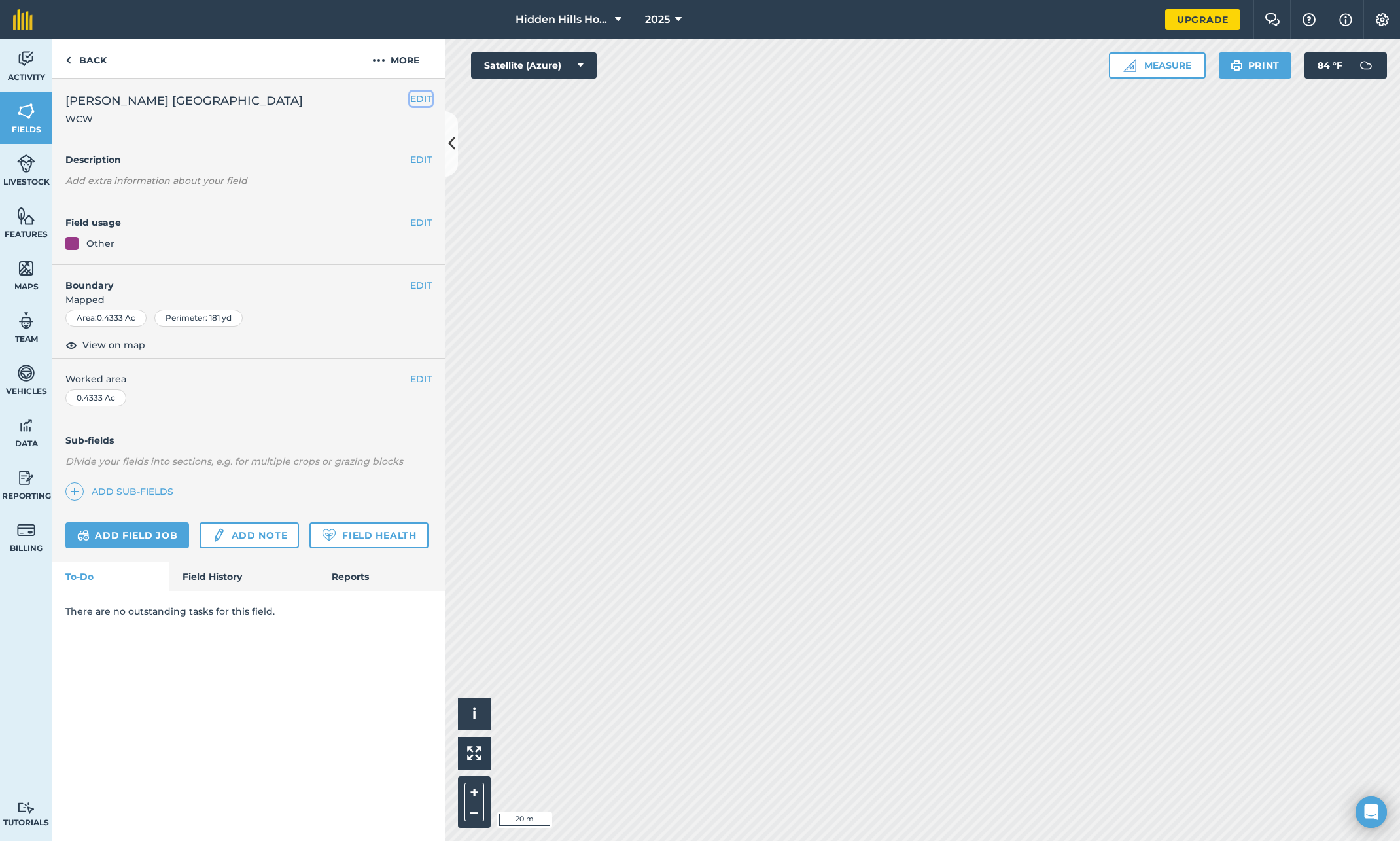
click at [420, 98] on button "EDIT" at bounding box center [420, 99] width 22 height 14
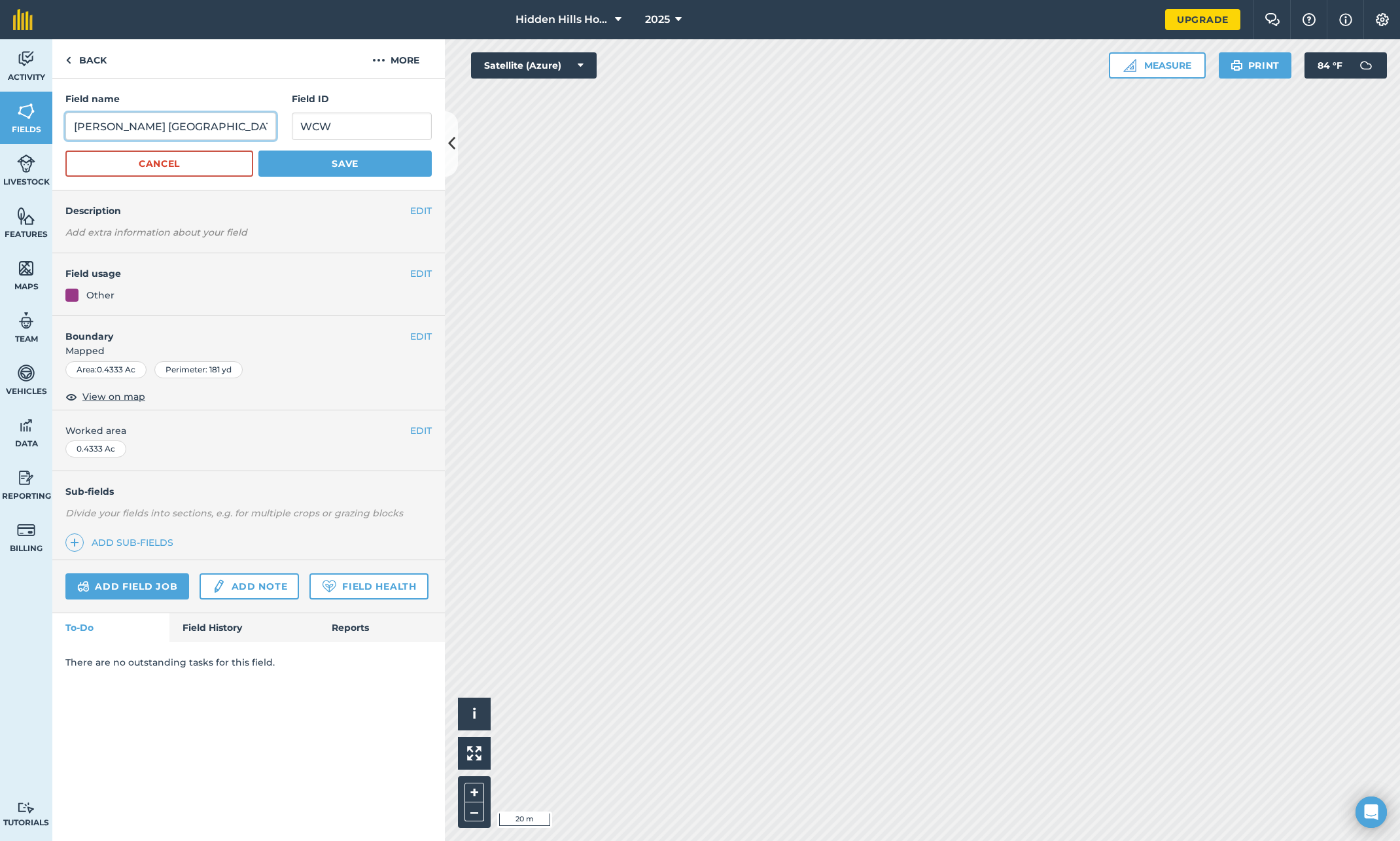
click at [197, 127] on input "Williams West Central" at bounding box center [171, 126] width 211 height 27
type input "[PERSON_NAME][GEOGRAPHIC_DATA]"
click at [308, 162] on button "Save" at bounding box center [345, 164] width 173 height 26
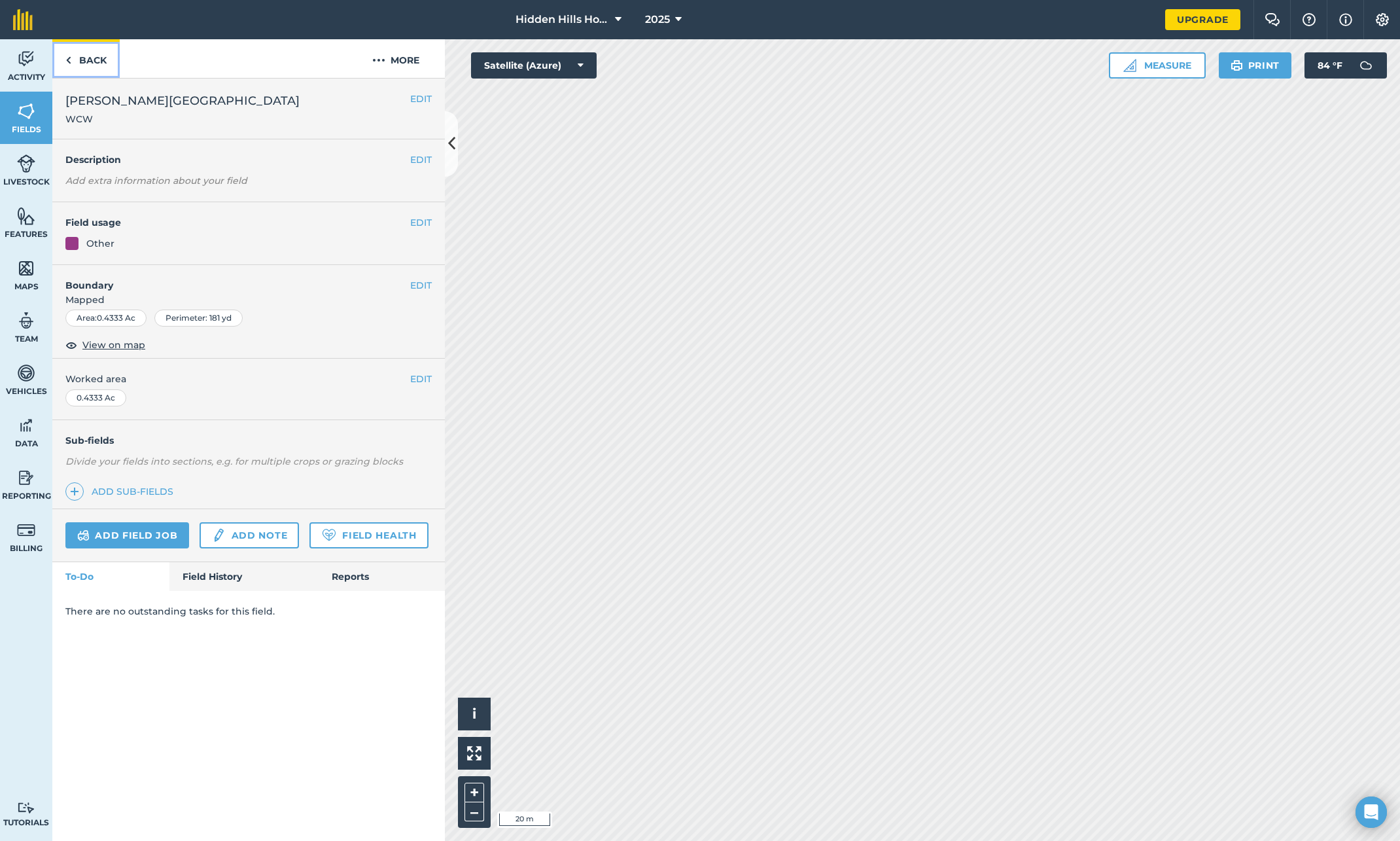
click at [72, 64] on link "Back" at bounding box center [86, 59] width 68 height 39
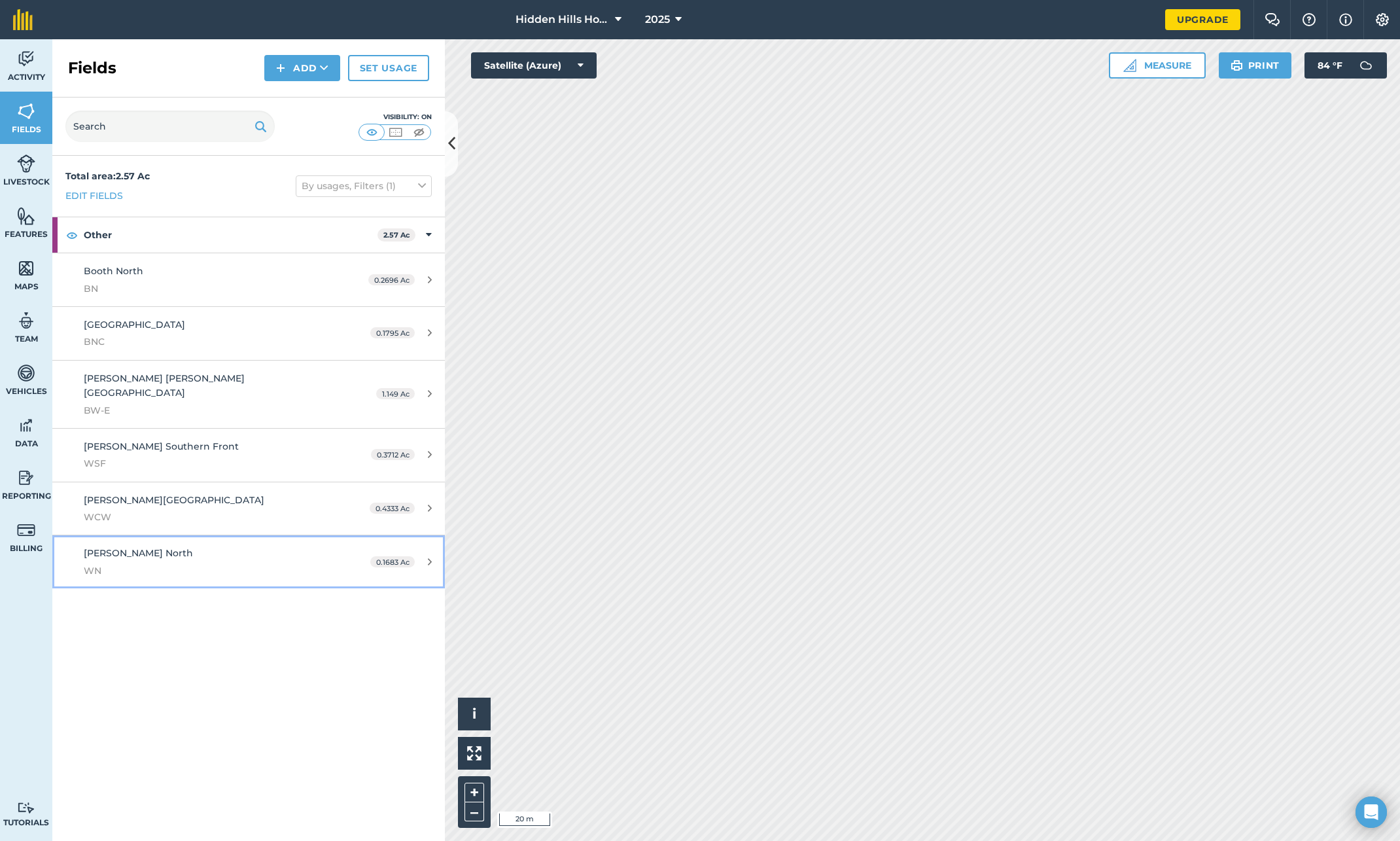
click at [435, 557] on div "0.1683 Ac" at bounding box center [400, 561] width 88 height 10
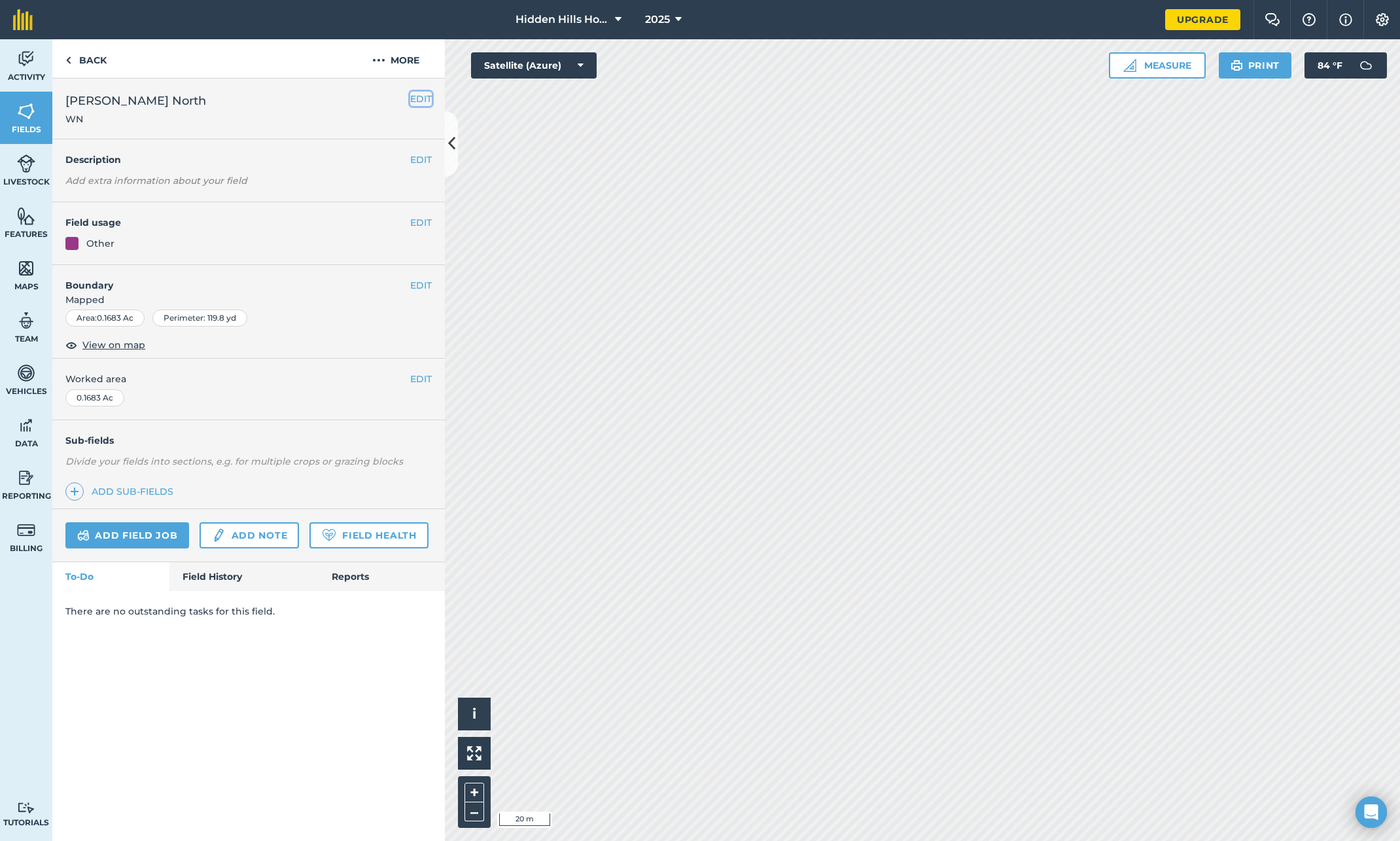
click at [424, 99] on button "EDIT" at bounding box center [420, 99] width 22 height 14
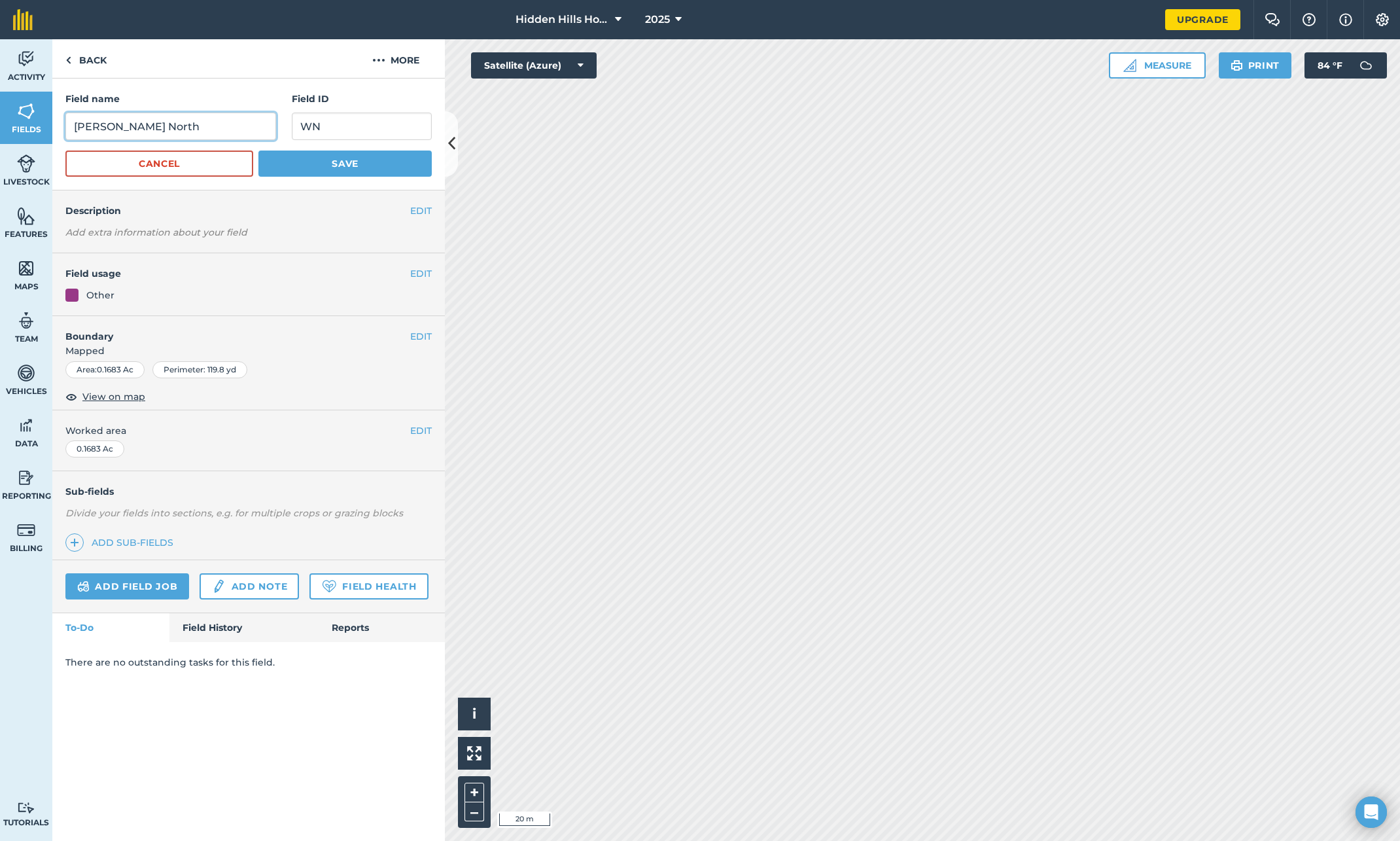
click at [133, 130] on input "Williamson North" at bounding box center [171, 126] width 211 height 27
type input "[PERSON_NAME] Northern Back"
click at [333, 164] on button "Save" at bounding box center [345, 164] width 173 height 26
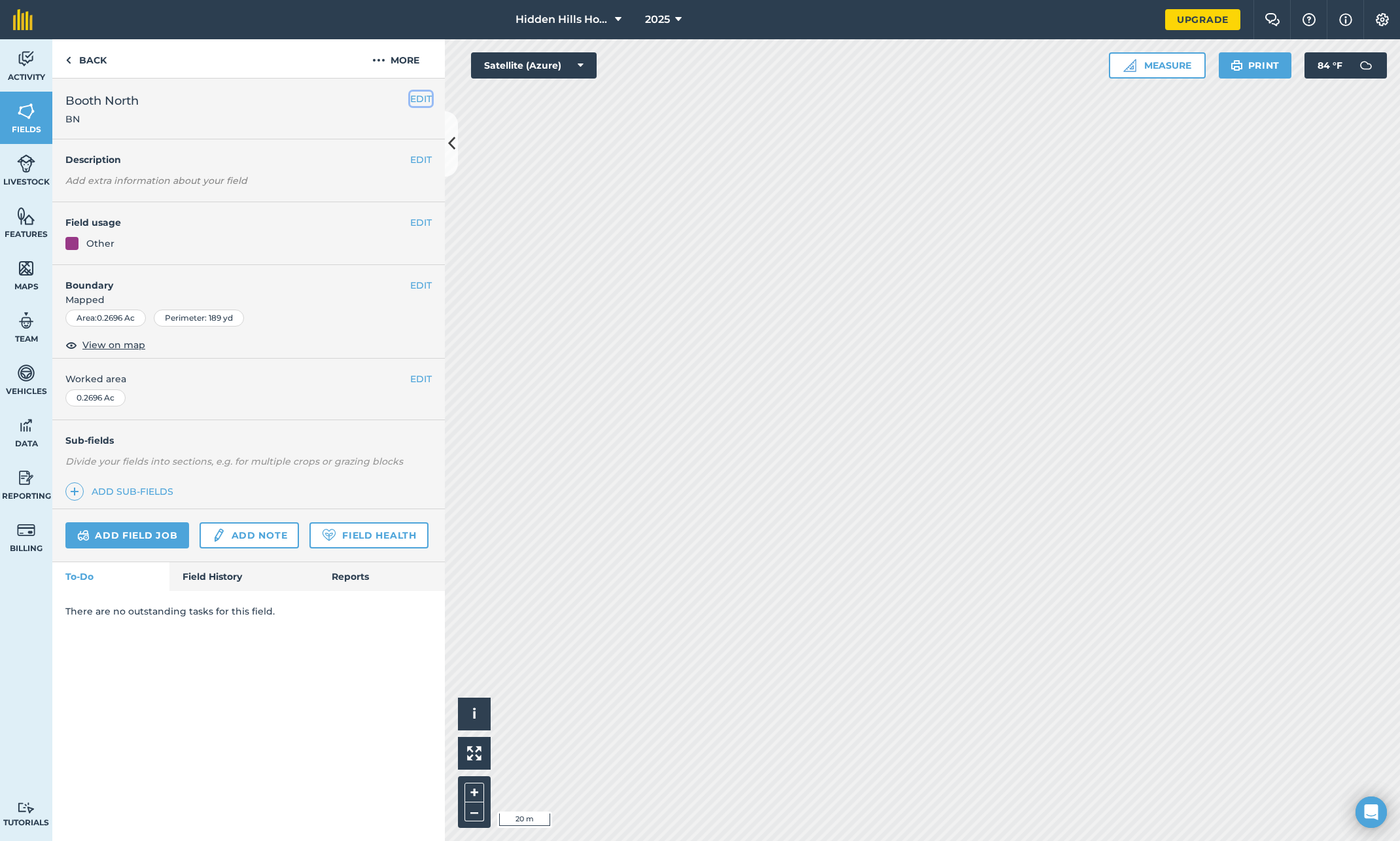
click at [413, 98] on button "EDIT" at bounding box center [420, 99] width 22 height 14
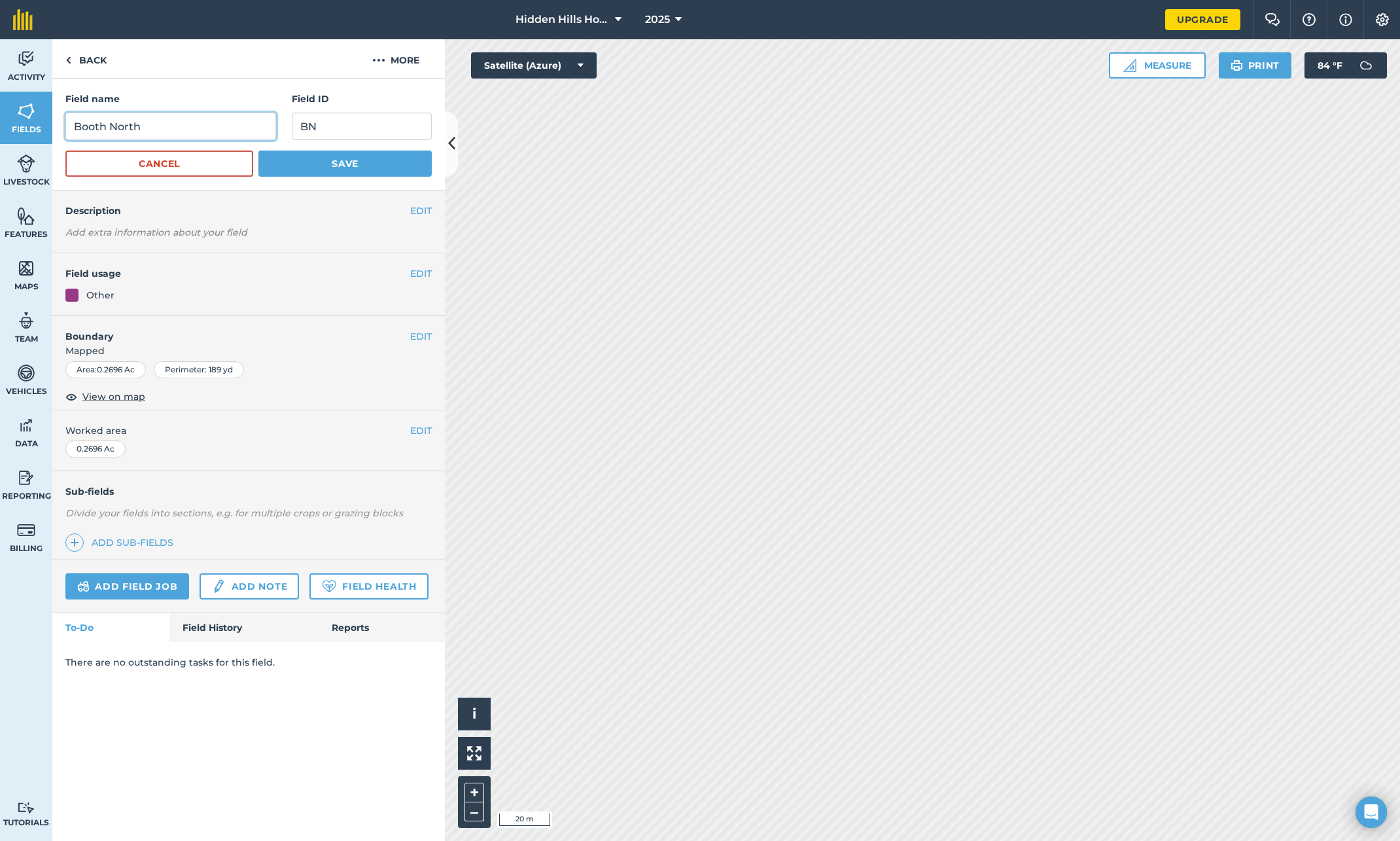
click at [190, 125] on input "Booth North" at bounding box center [171, 126] width 211 height 27
type input "Booth Northern Back"
click at [289, 174] on button "Save" at bounding box center [345, 164] width 173 height 26
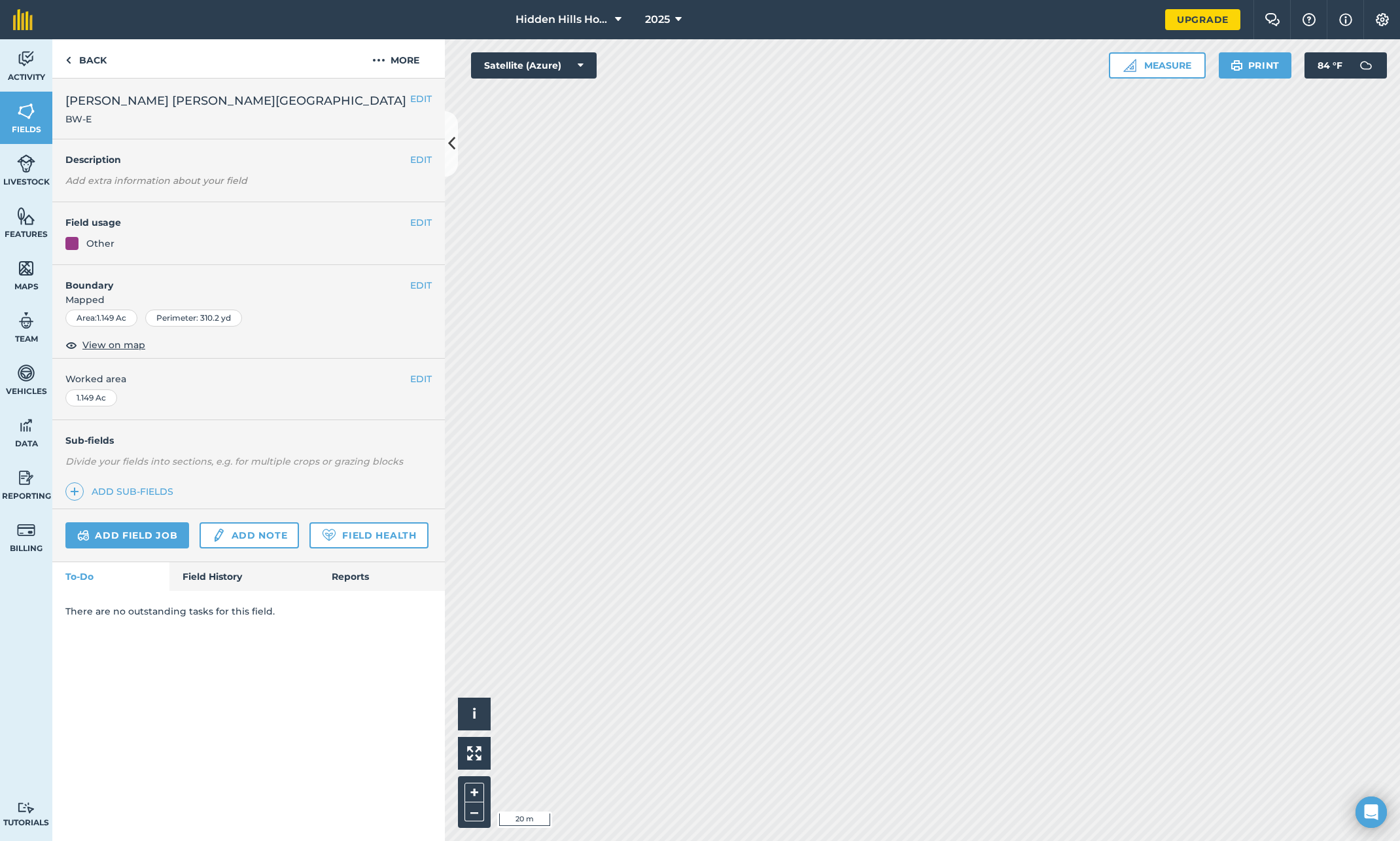
click at [182, 97] on span "Booth Williams East" at bounding box center [235, 101] width 341 height 19
click at [416, 99] on button "EDIT" at bounding box center [420, 99] width 22 height 14
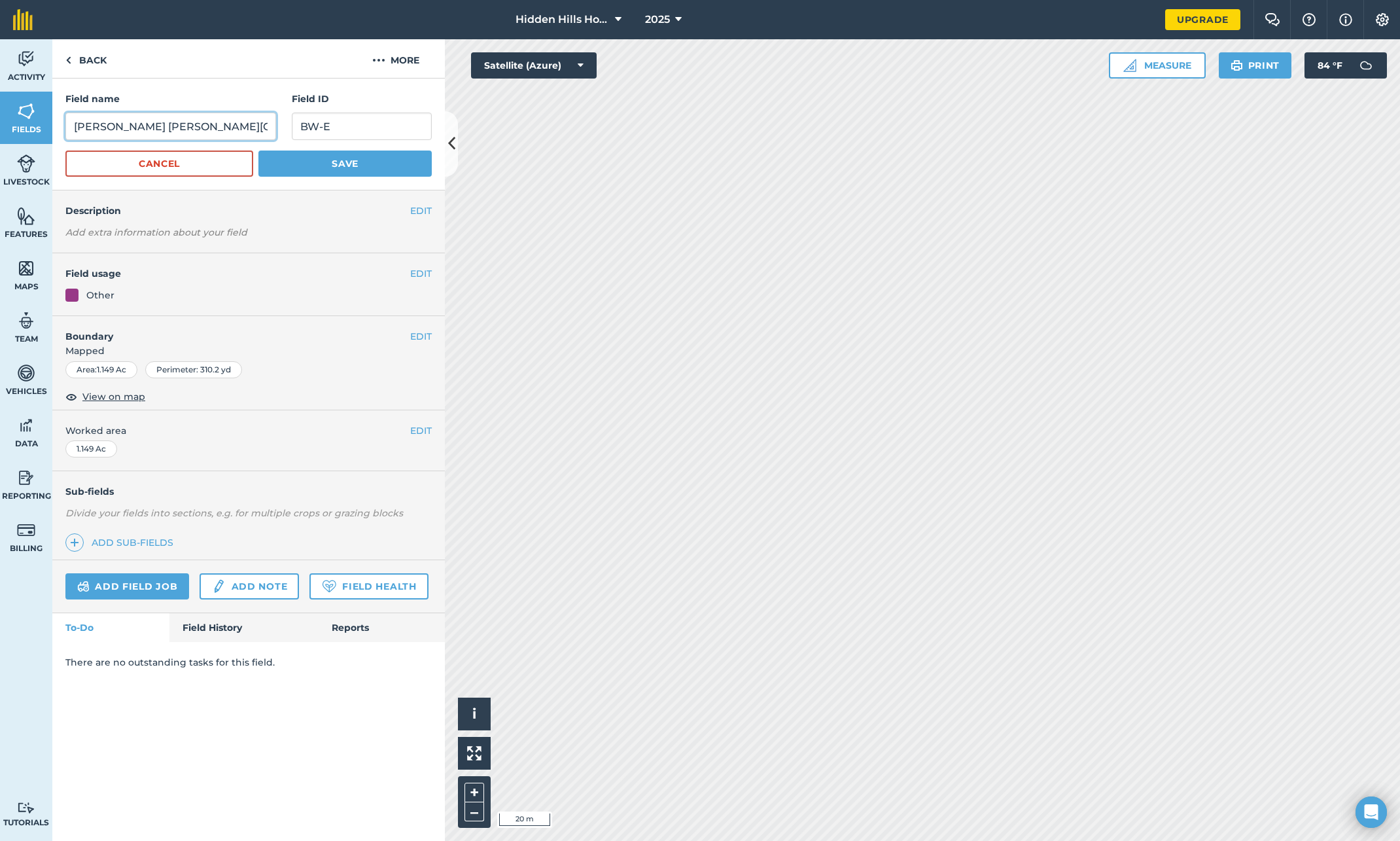
click at [189, 127] on input "Booth Williams East" at bounding box center [171, 126] width 211 height 27
type input "[PERSON_NAME] [PERSON_NAME] Eastern Back"
click at [322, 126] on input "BW-E" at bounding box center [362, 126] width 140 height 27
type input "BWEB"
click at [354, 164] on button "Save" at bounding box center [345, 164] width 173 height 26
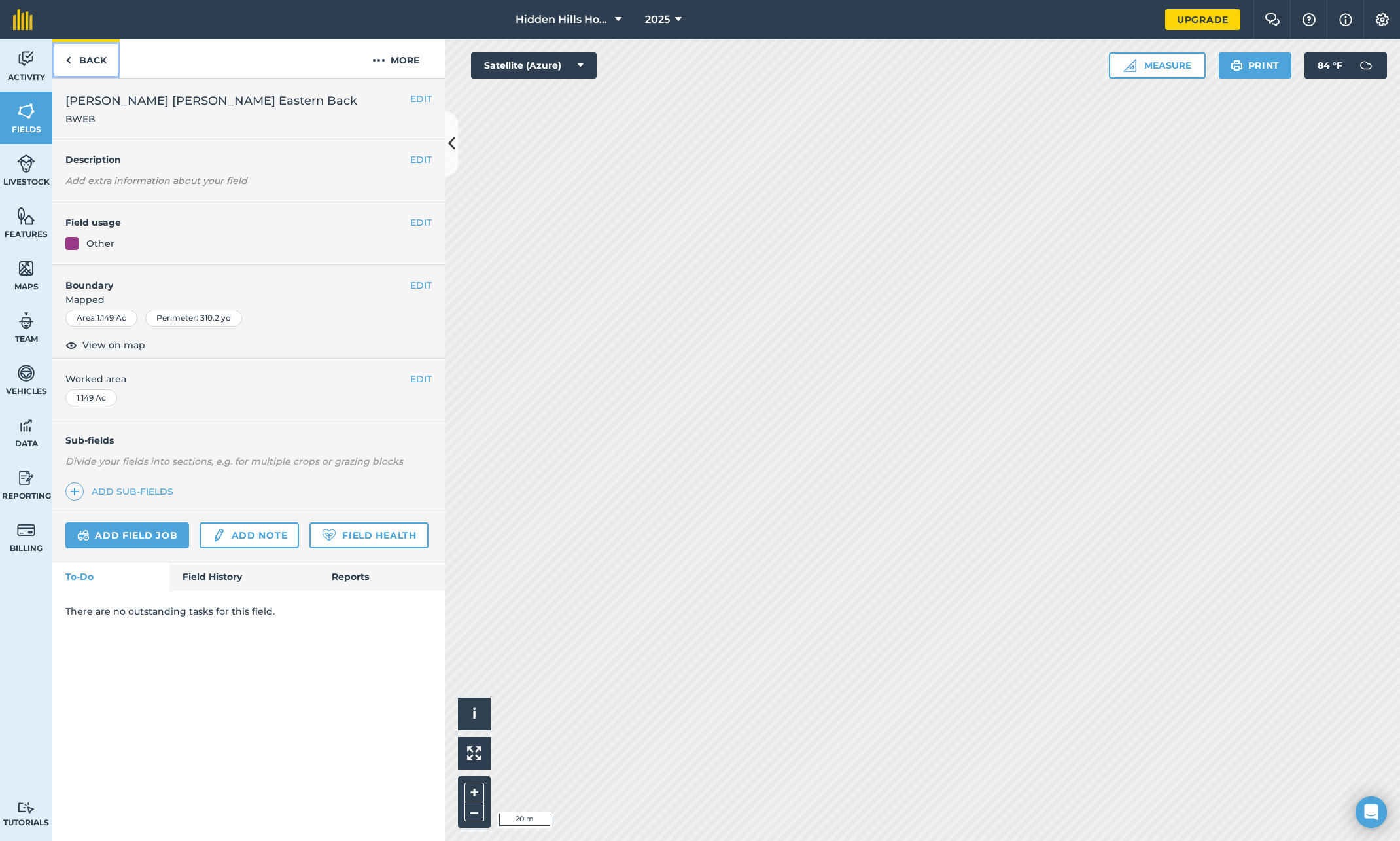
click at [68, 56] on img at bounding box center [68, 60] width 6 height 15
click at [427, 102] on button "EDIT" at bounding box center [420, 99] width 22 height 14
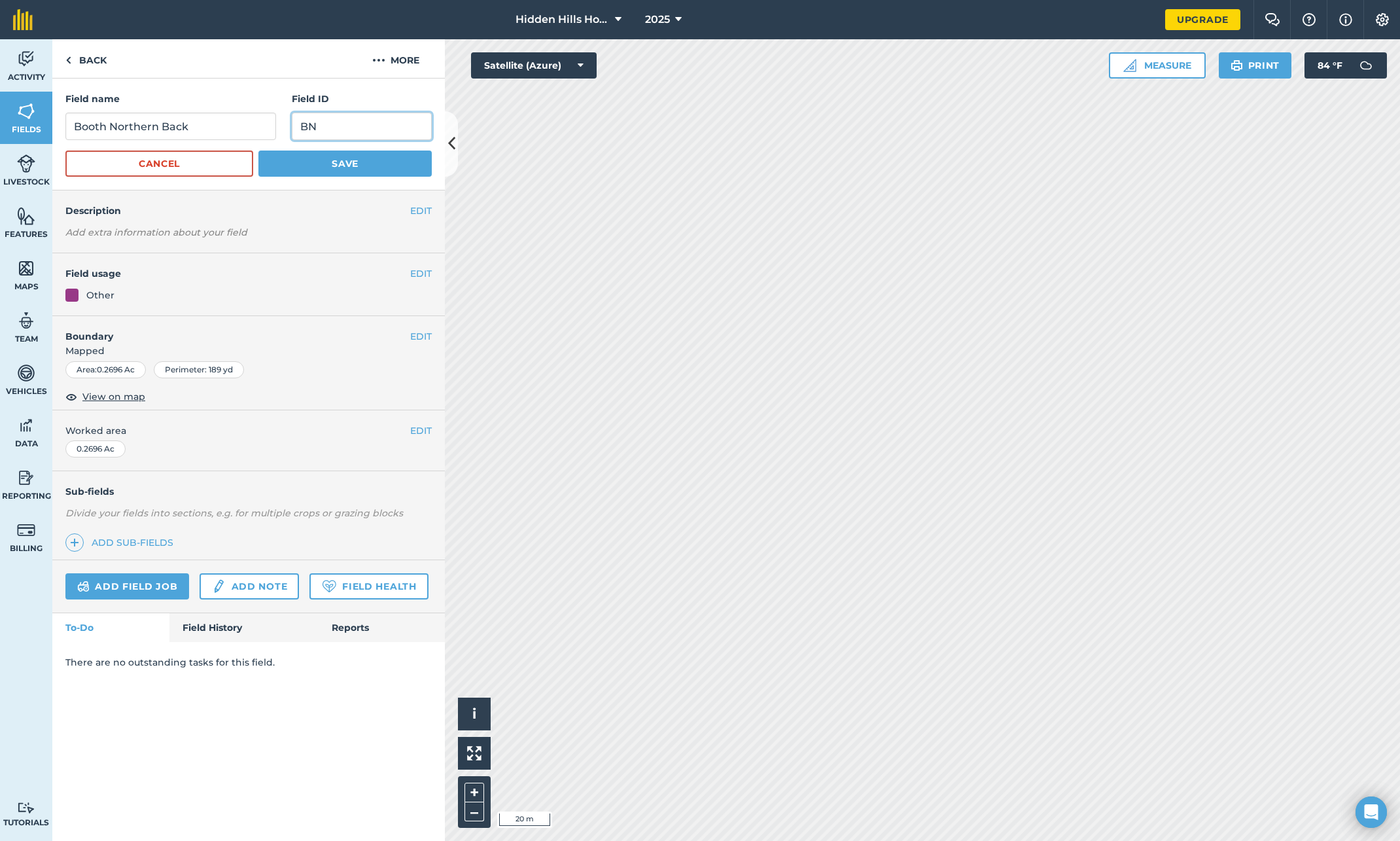
click at [340, 126] on input "BN" at bounding box center [362, 126] width 140 height 27
type input "BNB"
click at [358, 164] on button "Save" at bounding box center [345, 164] width 173 height 26
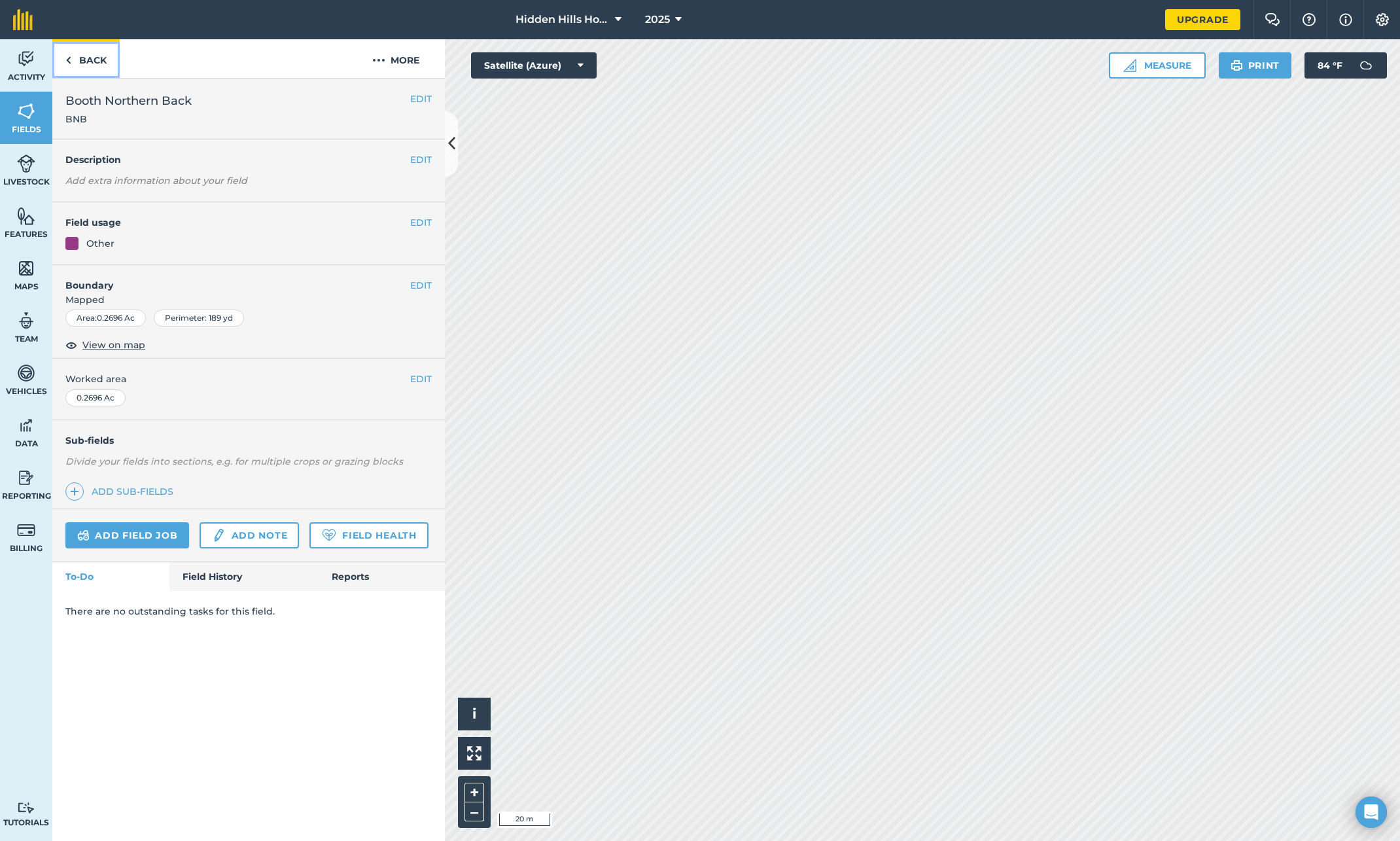
click at [67, 60] on img at bounding box center [68, 60] width 6 height 15
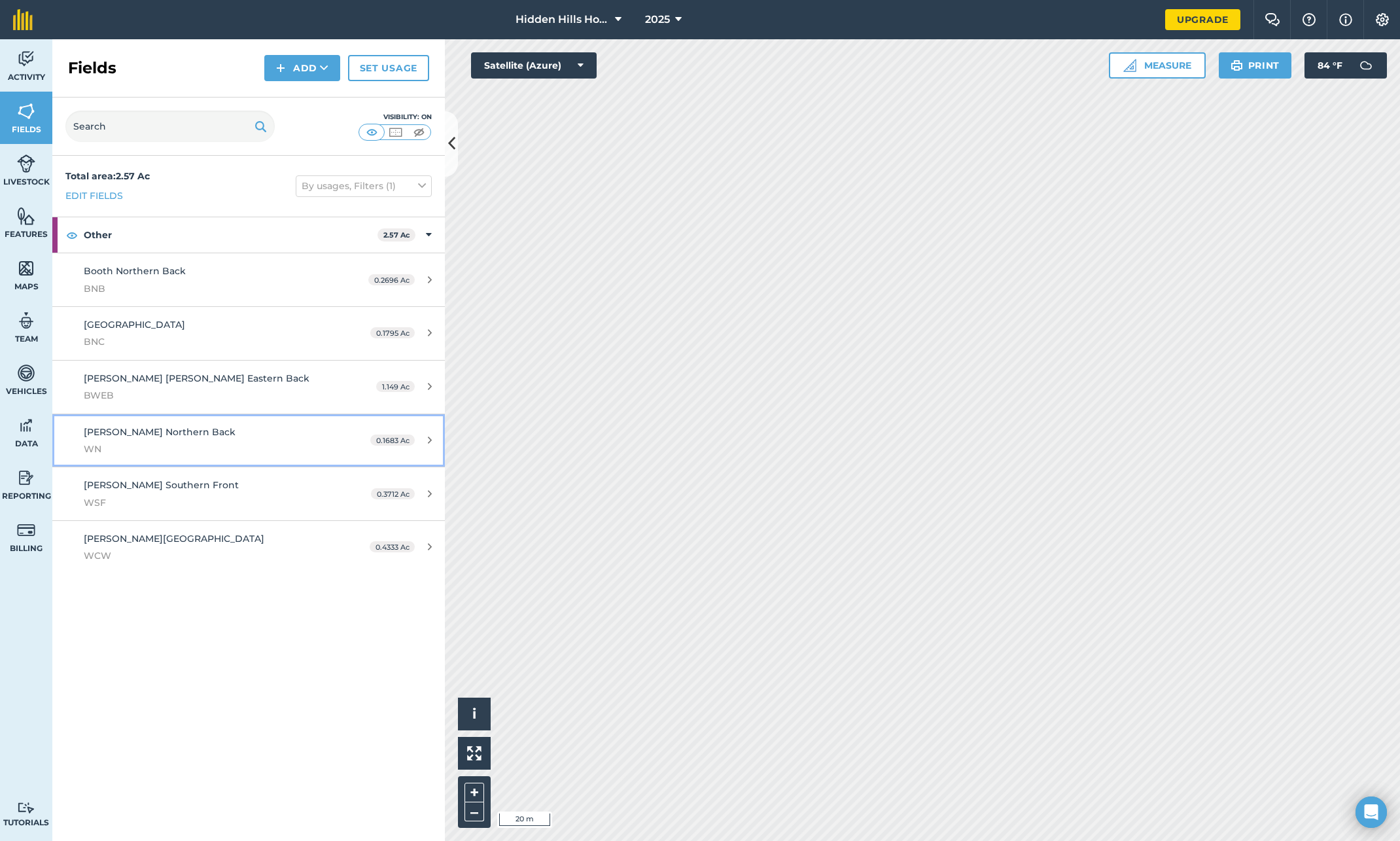
click at [251, 438] on div "Williams Northern Back WN" at bounding box center [206, 441] width 246 height 32
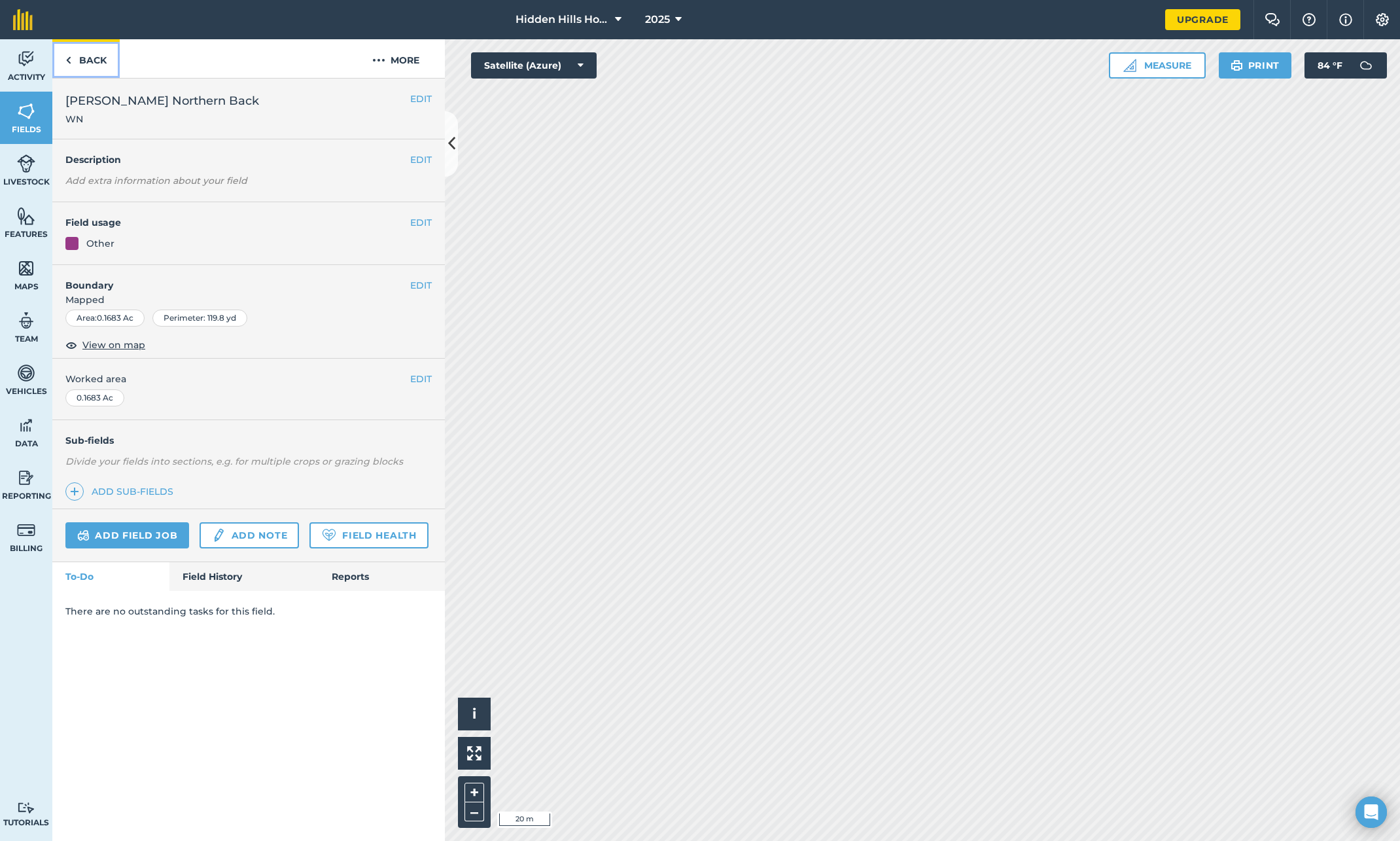
click at [64, 56] on link "Back" at bounding box center [86, 59] width 68 height 39
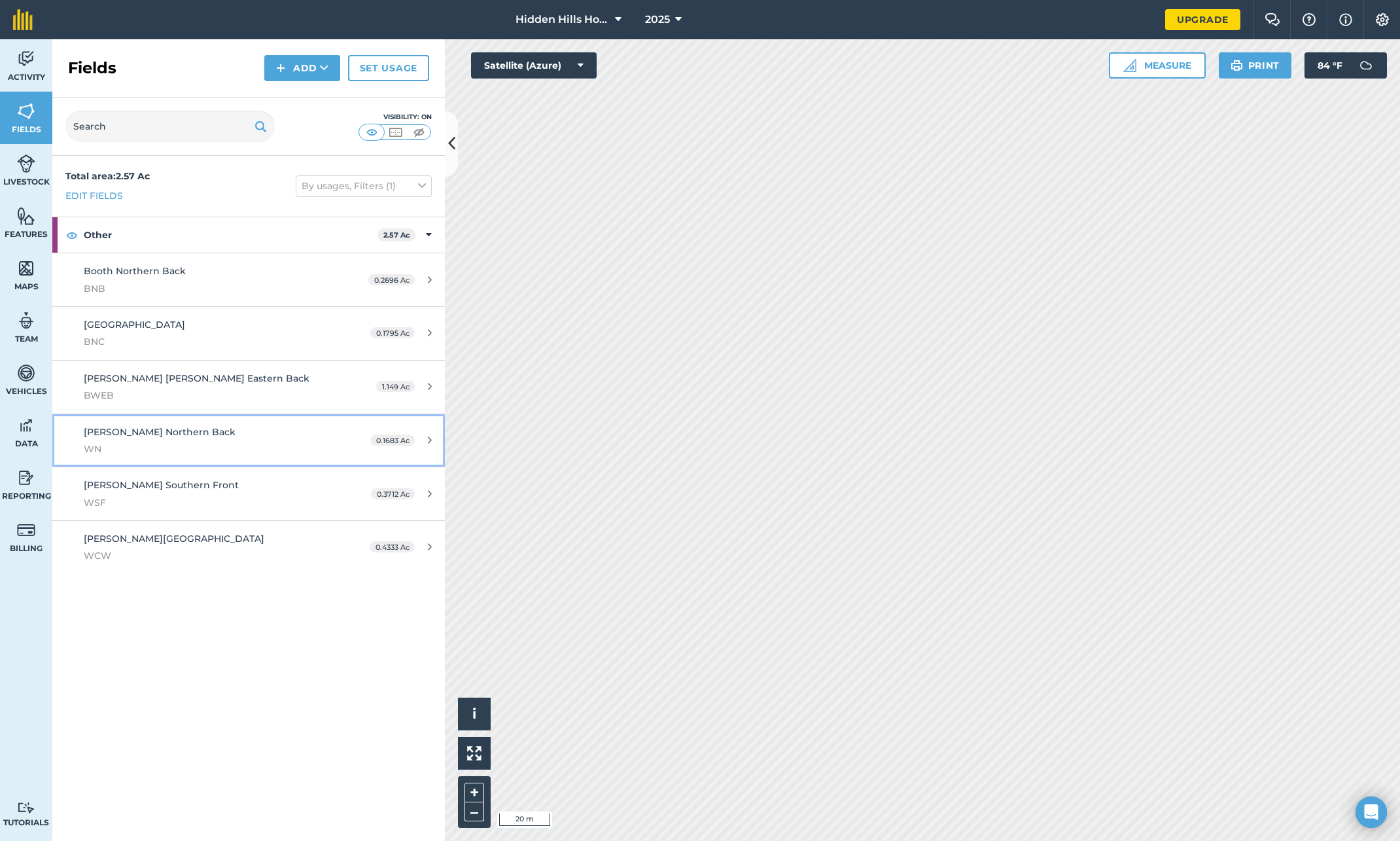
click at [428, 438] on icon at bounding box center [429, 440] width 4 height 10
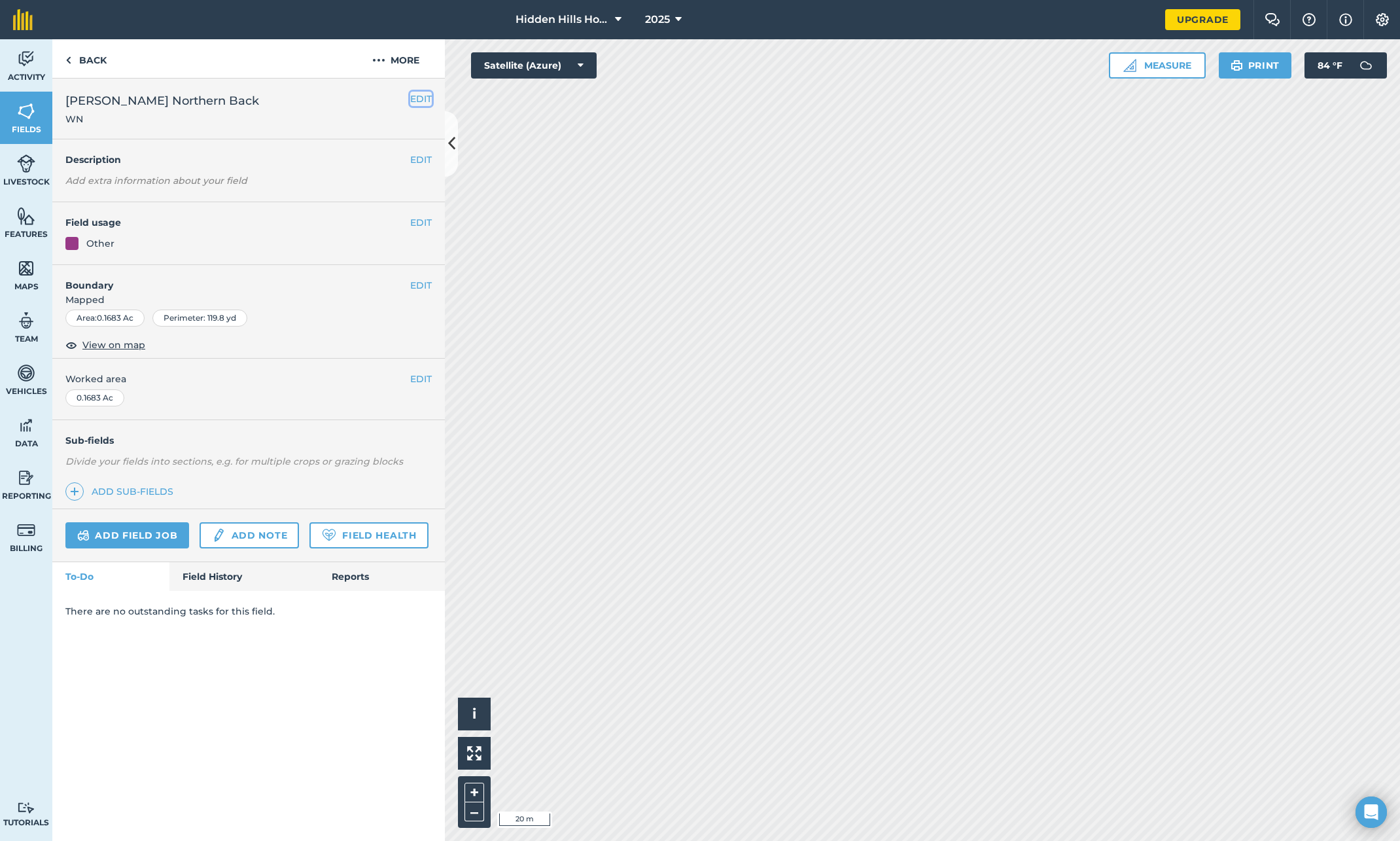
click at [424, 100] on button "EDIT" at bounding box center [420, 99] width 22 height 14
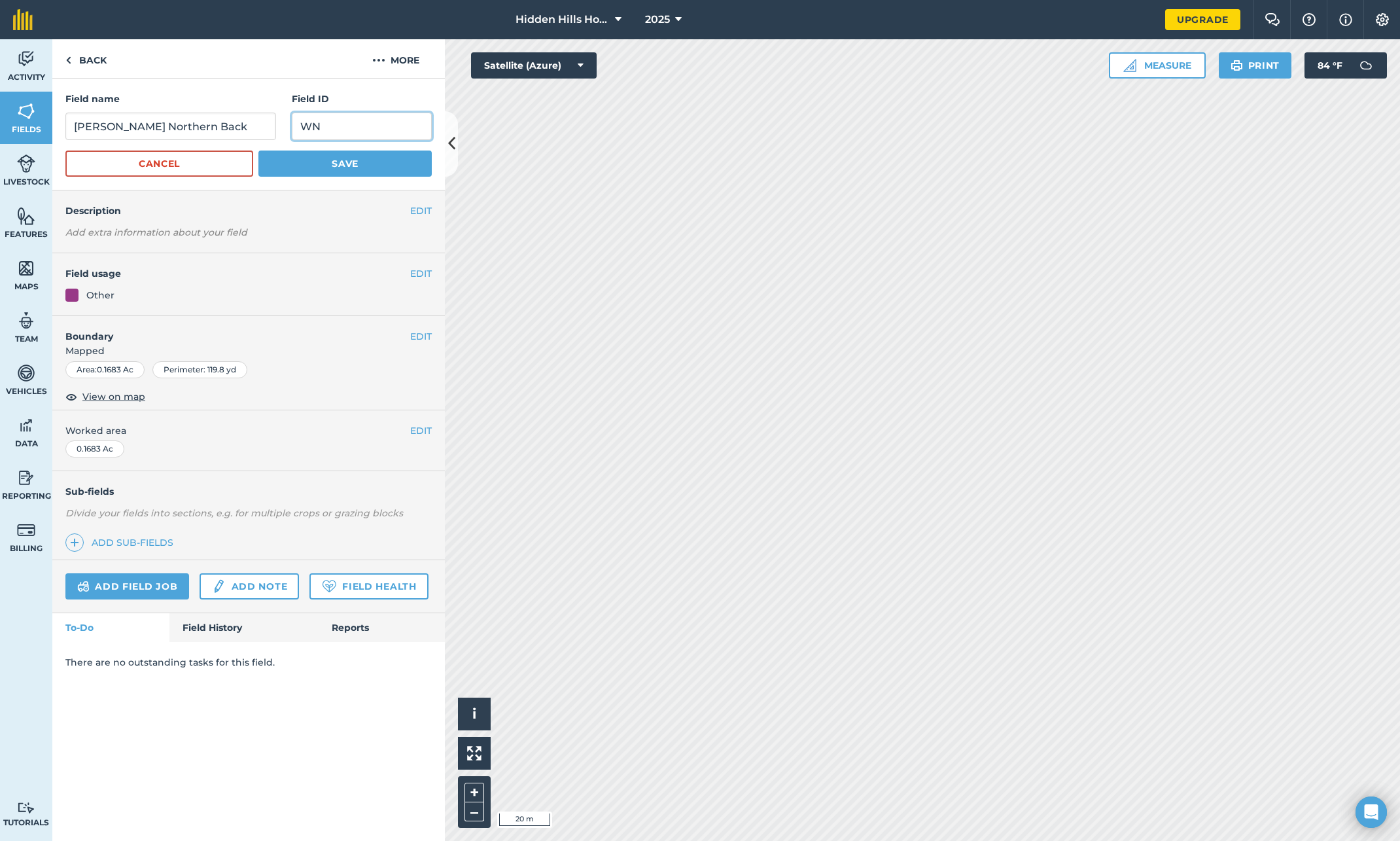
click at [329, 128] on input "WN" at bounding box center [362, 126] width 140 height 27
type input "WNB"
click at [343, 161] on button "Save" at bounding box center [345, 164] width 173 height 26
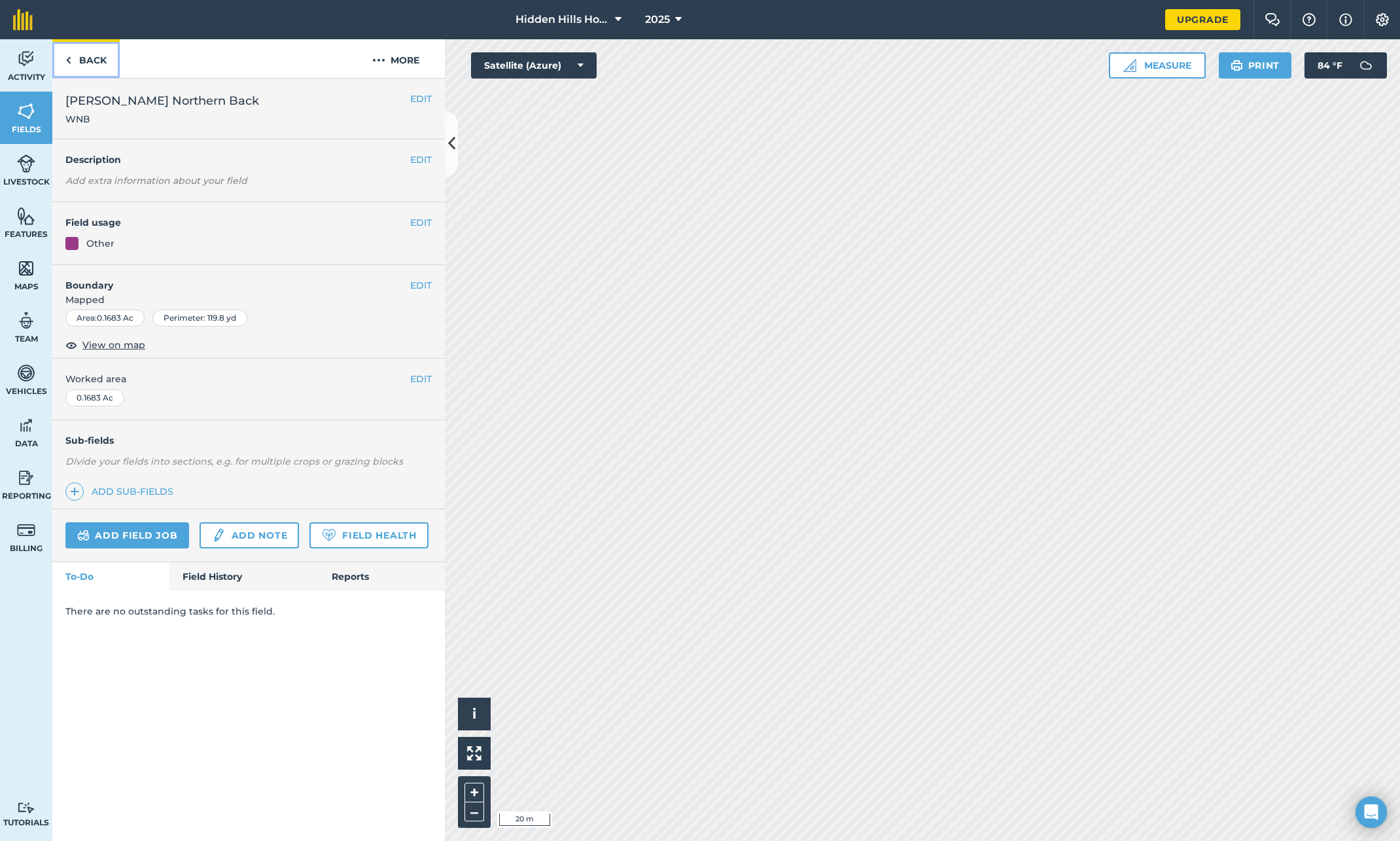
click at [68, 58] on img at bounding box center [68, 60] width 6 height 15
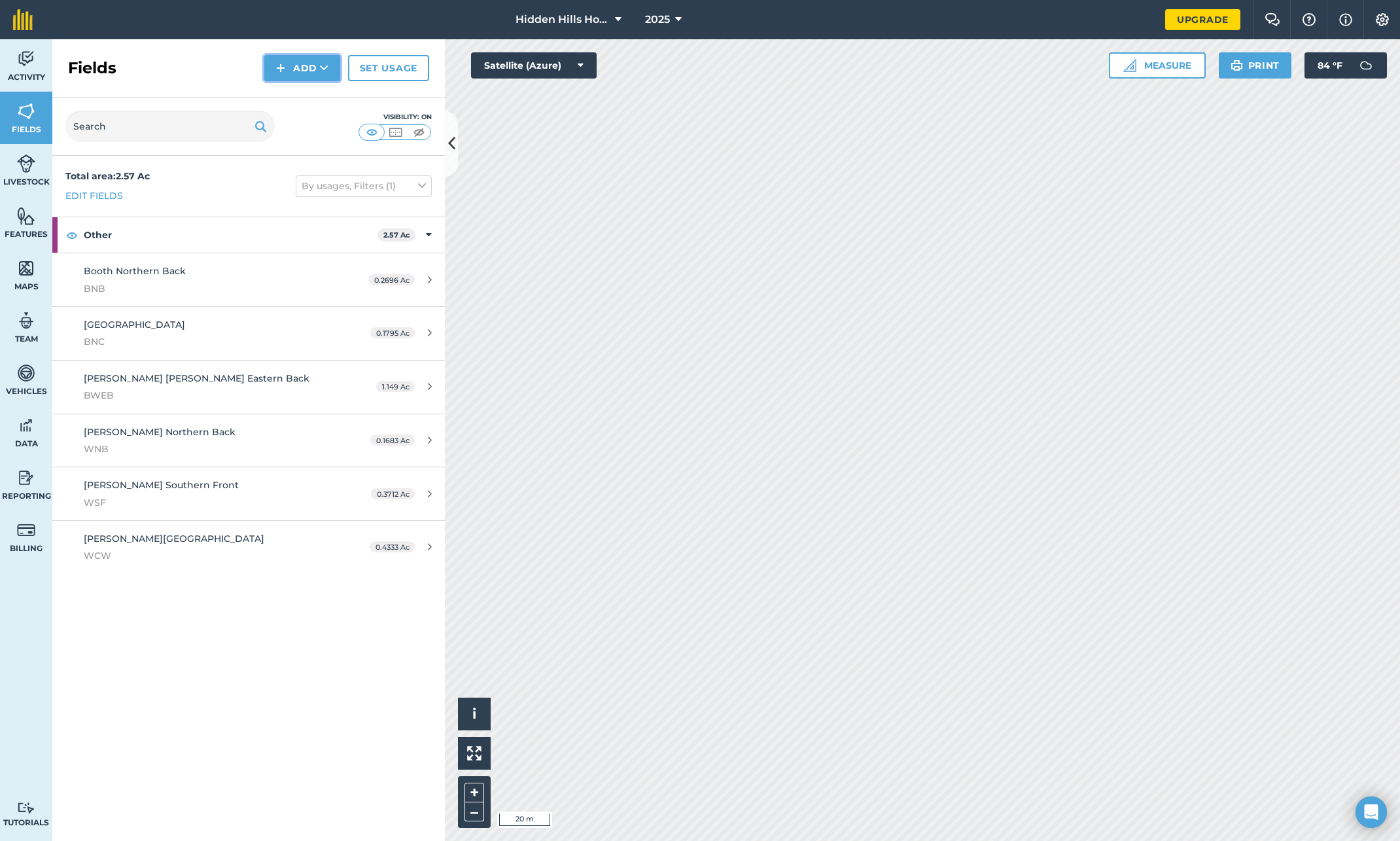
click at [280, 69] on img at bounding box center [280, 68] width 9 height 15
click at [282, 97] on link "Draw" at bounding box center [302, 97] width 72 height 29
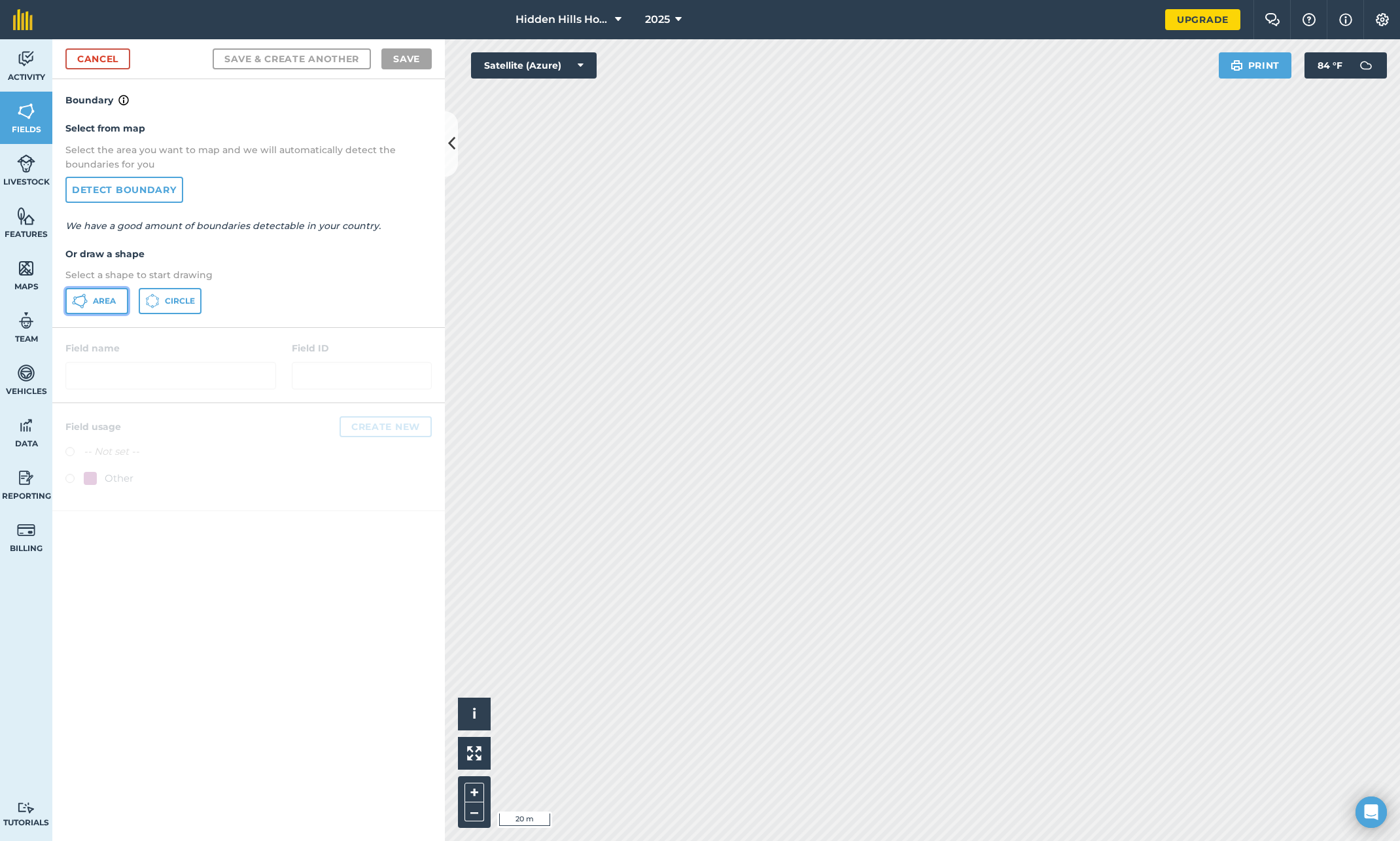
click at [78, 305] on icon at bounding box center [78, 304] width 7 height 4
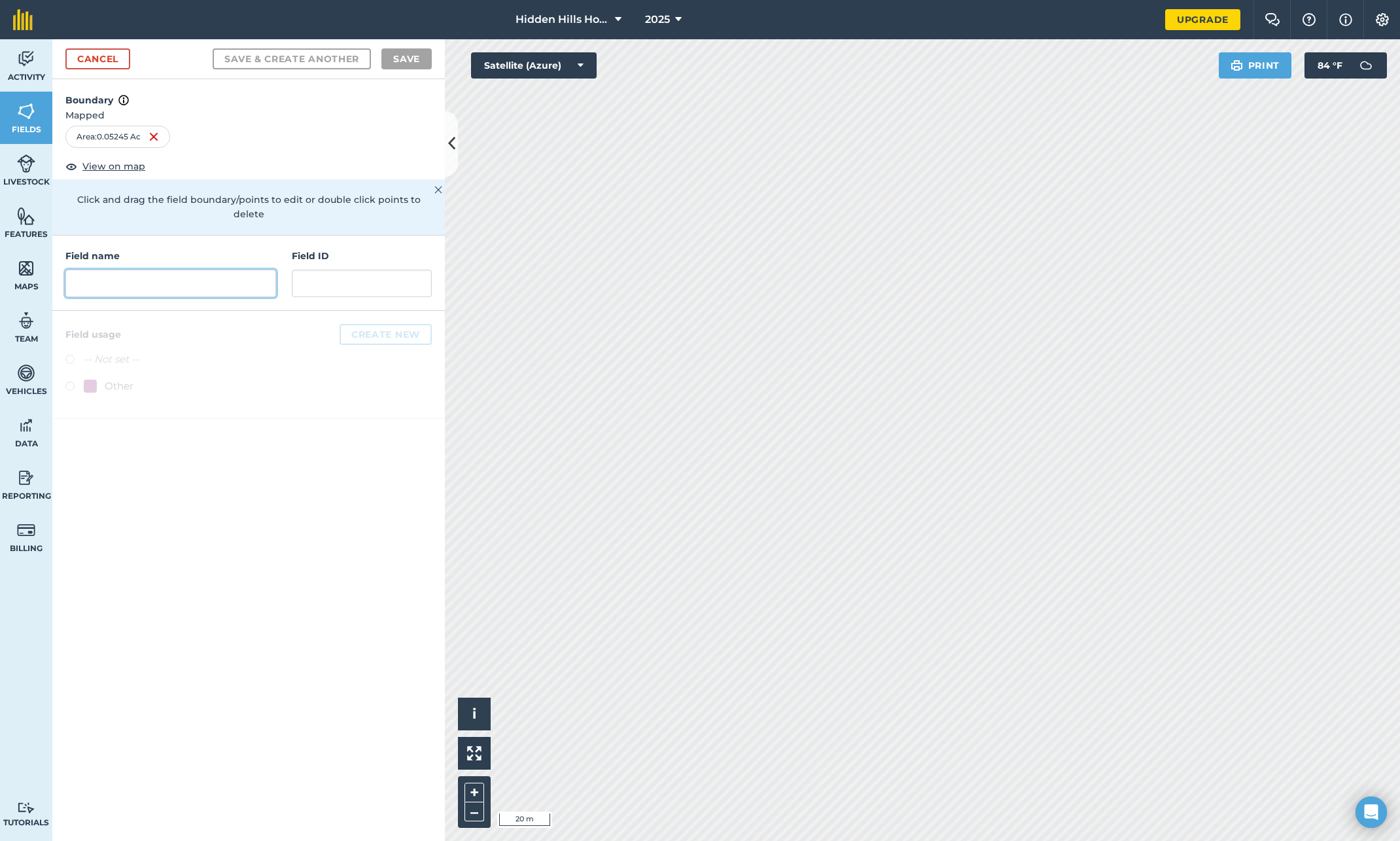
click at [89, 270] on input "text" at bounding box center [171, 284] width 211 height 27
type input "[PERSON_NAME][GEOGRAPHIC_DATA]"
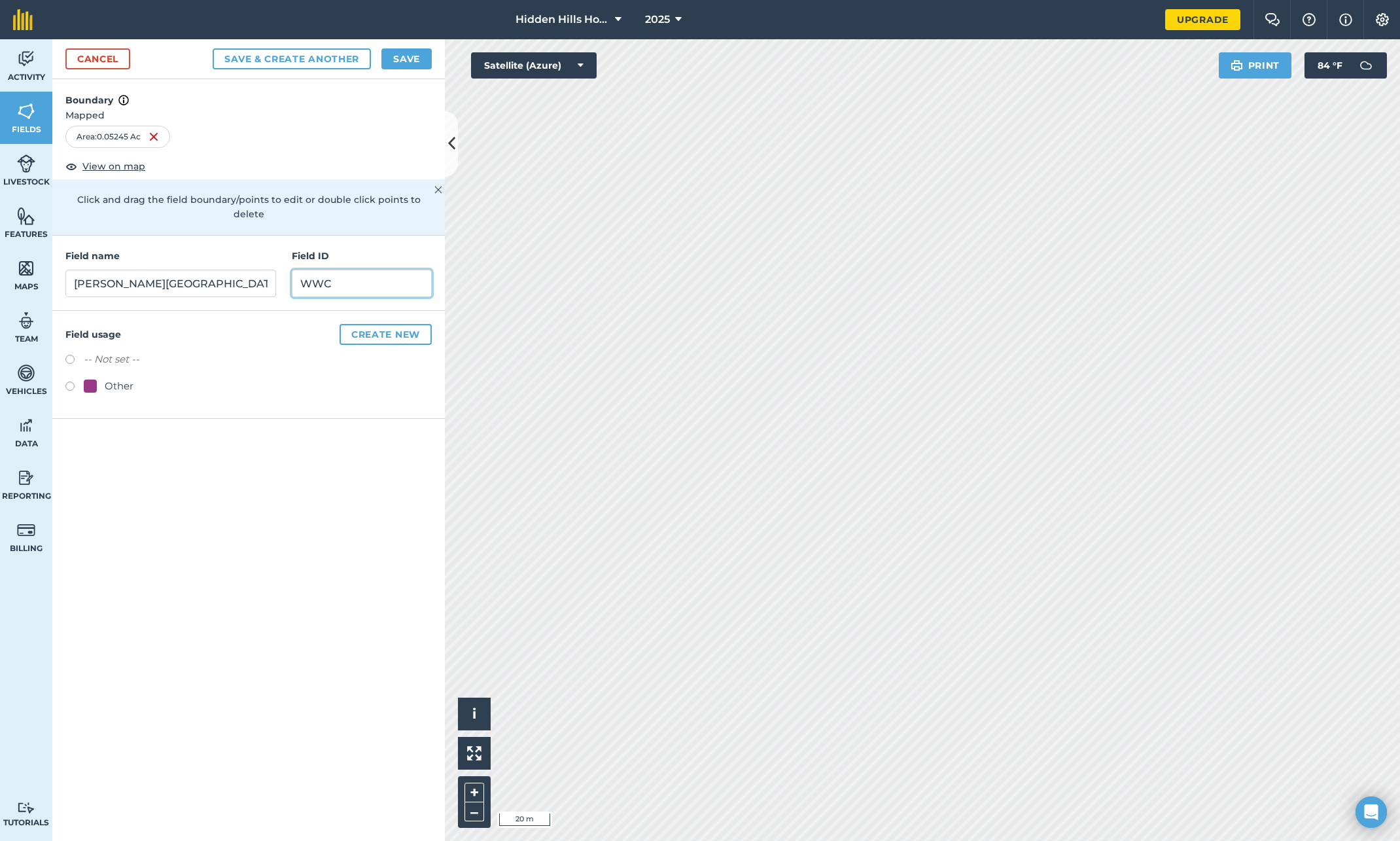
type input "WWC"
click at [72, 382] on label at bounding box center [74, 388] width 19 height 13
radio input "true"
click at [399, 53] on button "Save" at bounding box center [407, 59] width 51 height 21
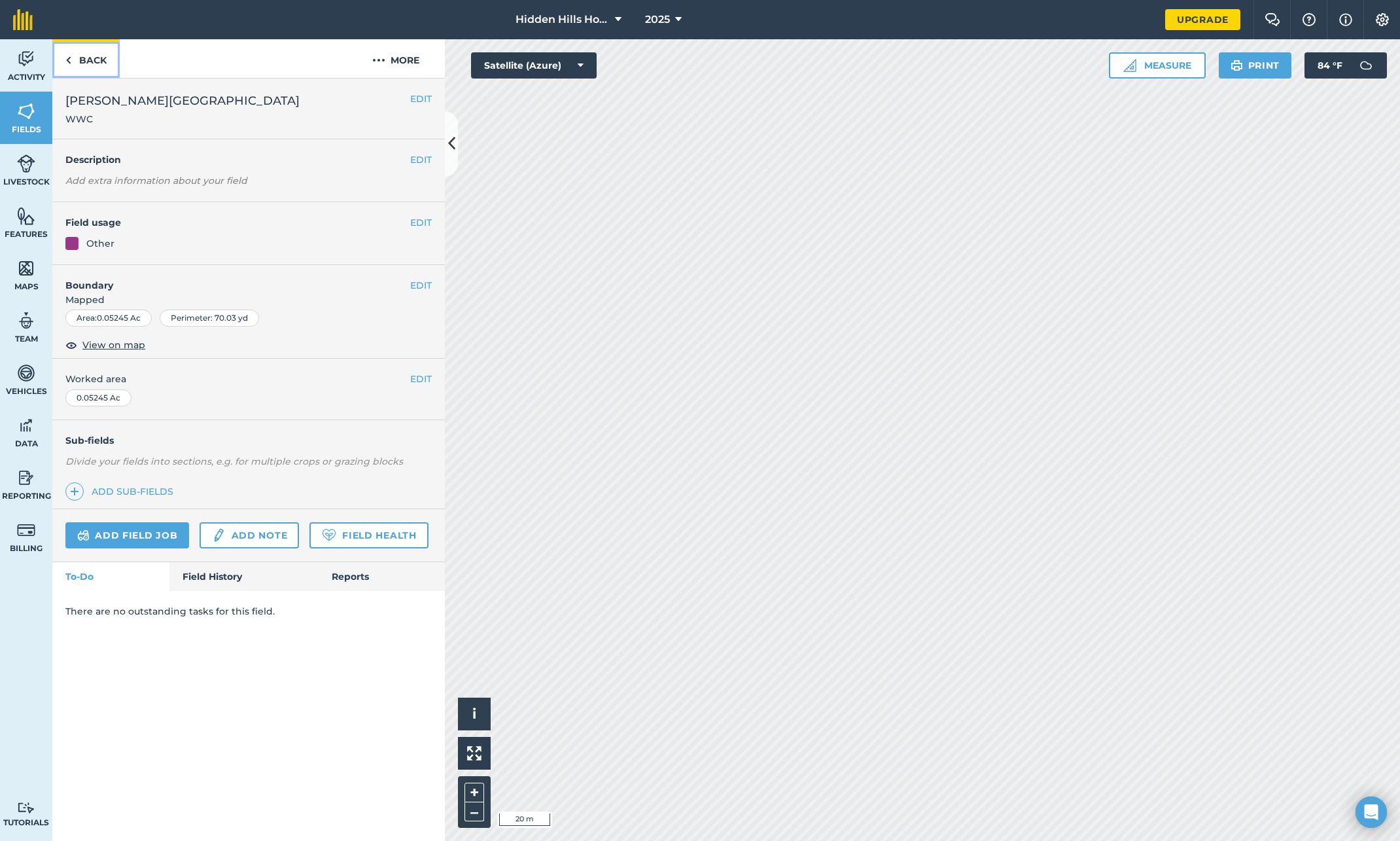
click at [68, 60] on img at bounding box center [68, 60] width 6 height 15
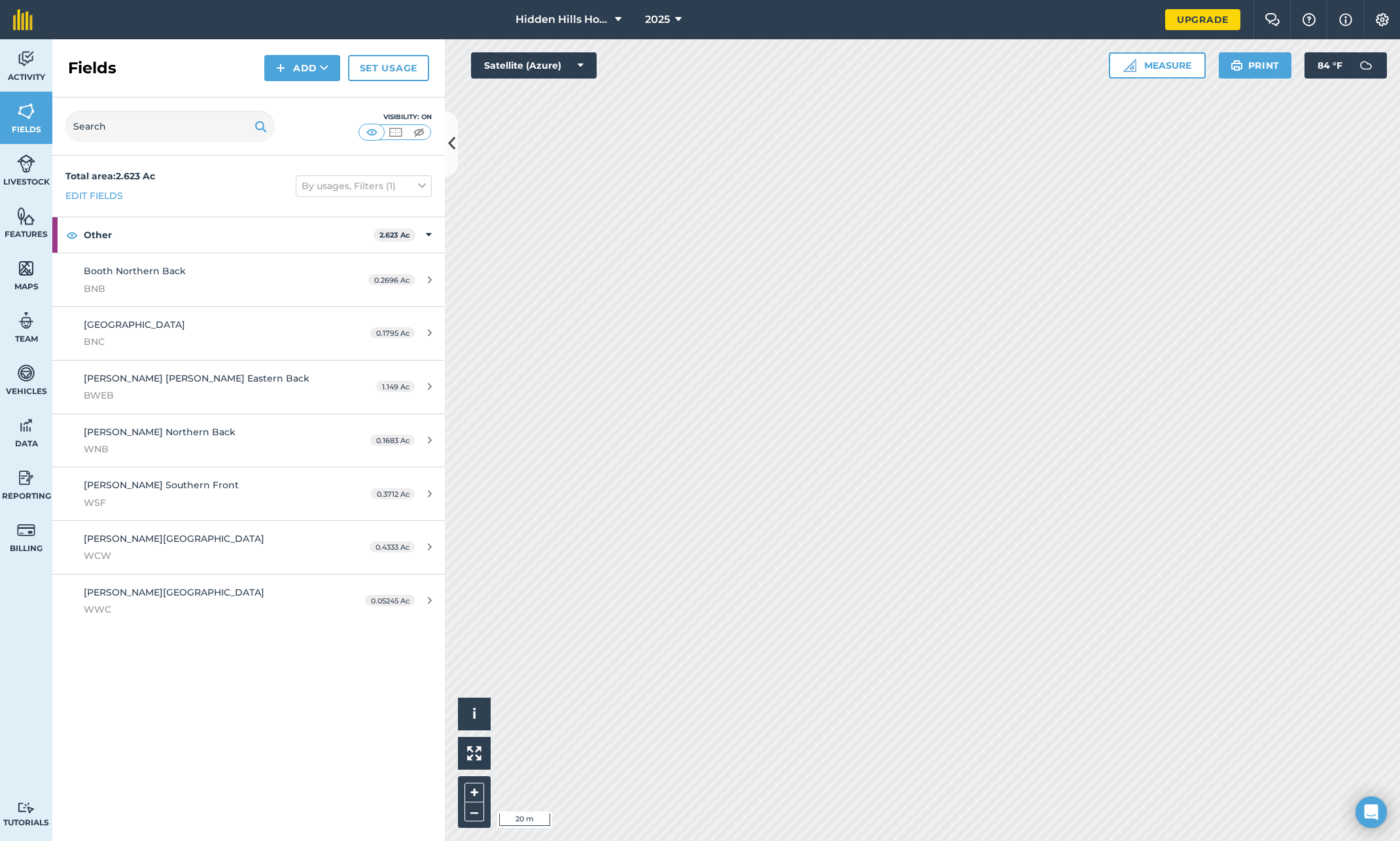
click at [213, 194] on div "Total area : 2.623 Ac Edit fields By usages, Filters (1)" at bounding box center [248, 186] width 392 height 61
click at [19, 174] on link "Livestock" at bounding box center [26, 170] width 52 height 52
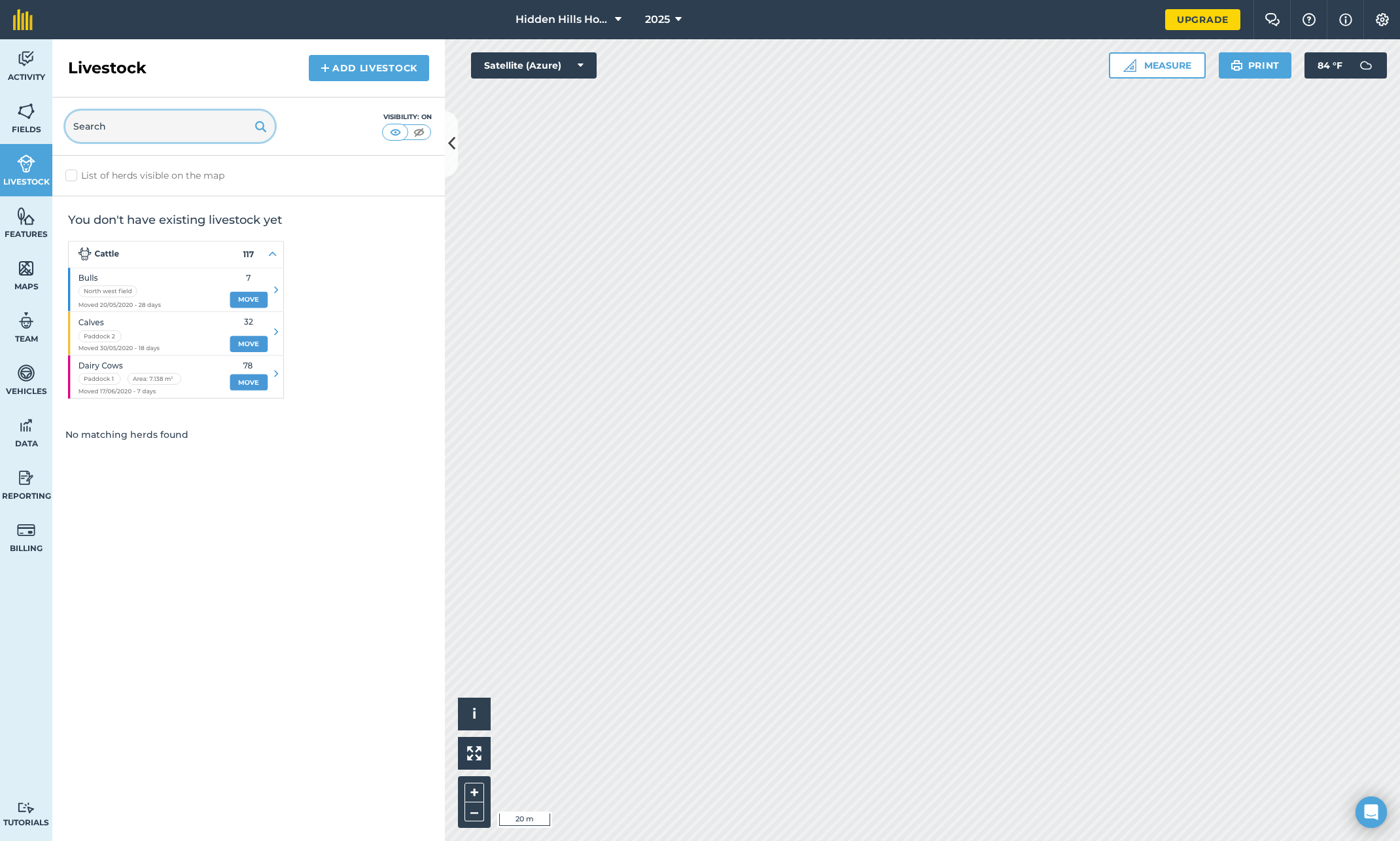
click at [174, 130] on input "text" at bounding box center [170, 126] width 209 height 31
type input "b"
type input "B"
click at [351, 68] on link "Add Livestock" at bounding box center [368, 68] width 120 height 26
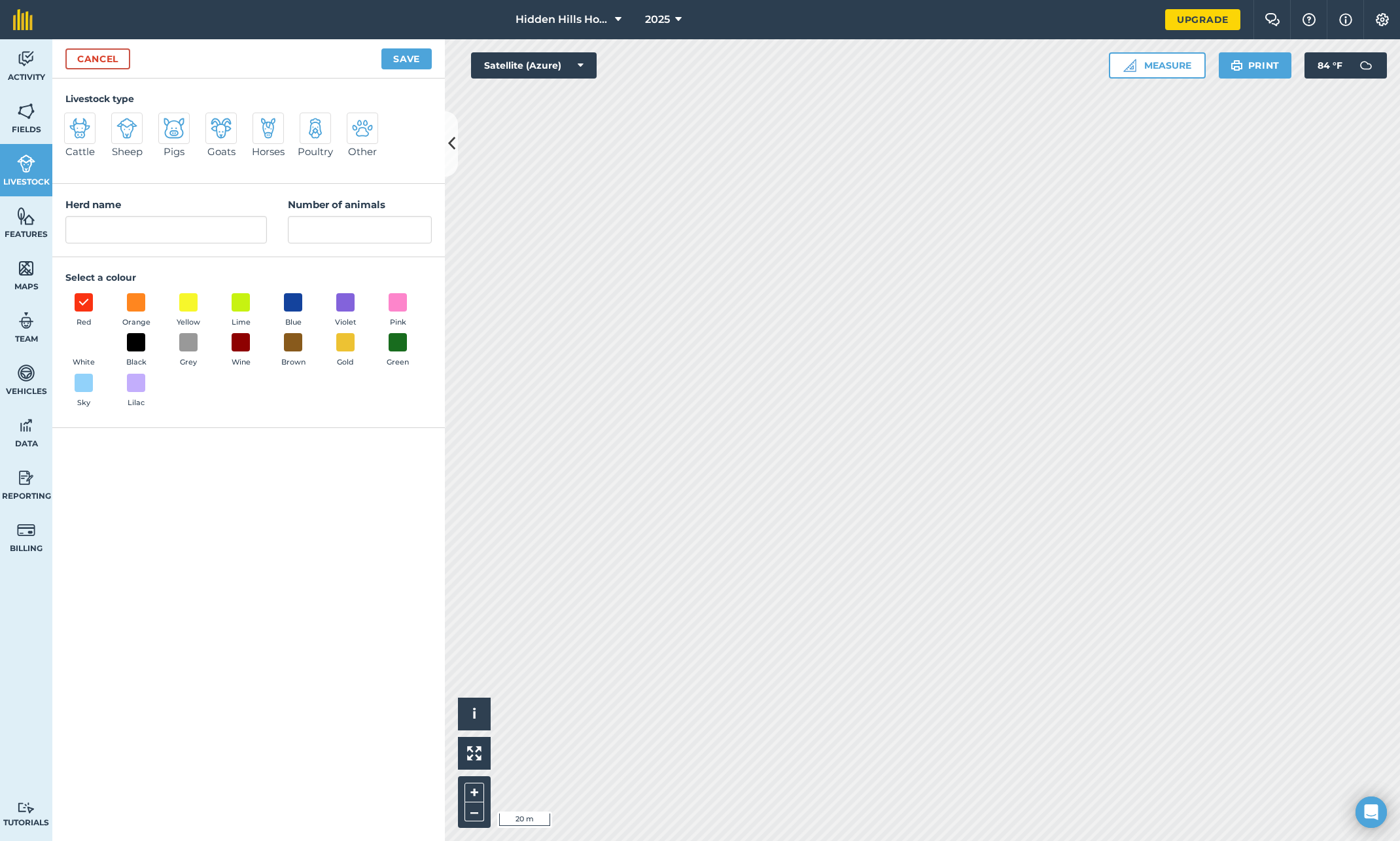
click at [358, 127] on img at bounding box center [362, 128] width 21 height 21
click at [357, 121] on input "Other" at bounding box center [352, 117] width 9 height 9
radio input "true"
click at [139, 230] on input "Other" at bounding box center [166, 230] width 201 height 27
type input "O"
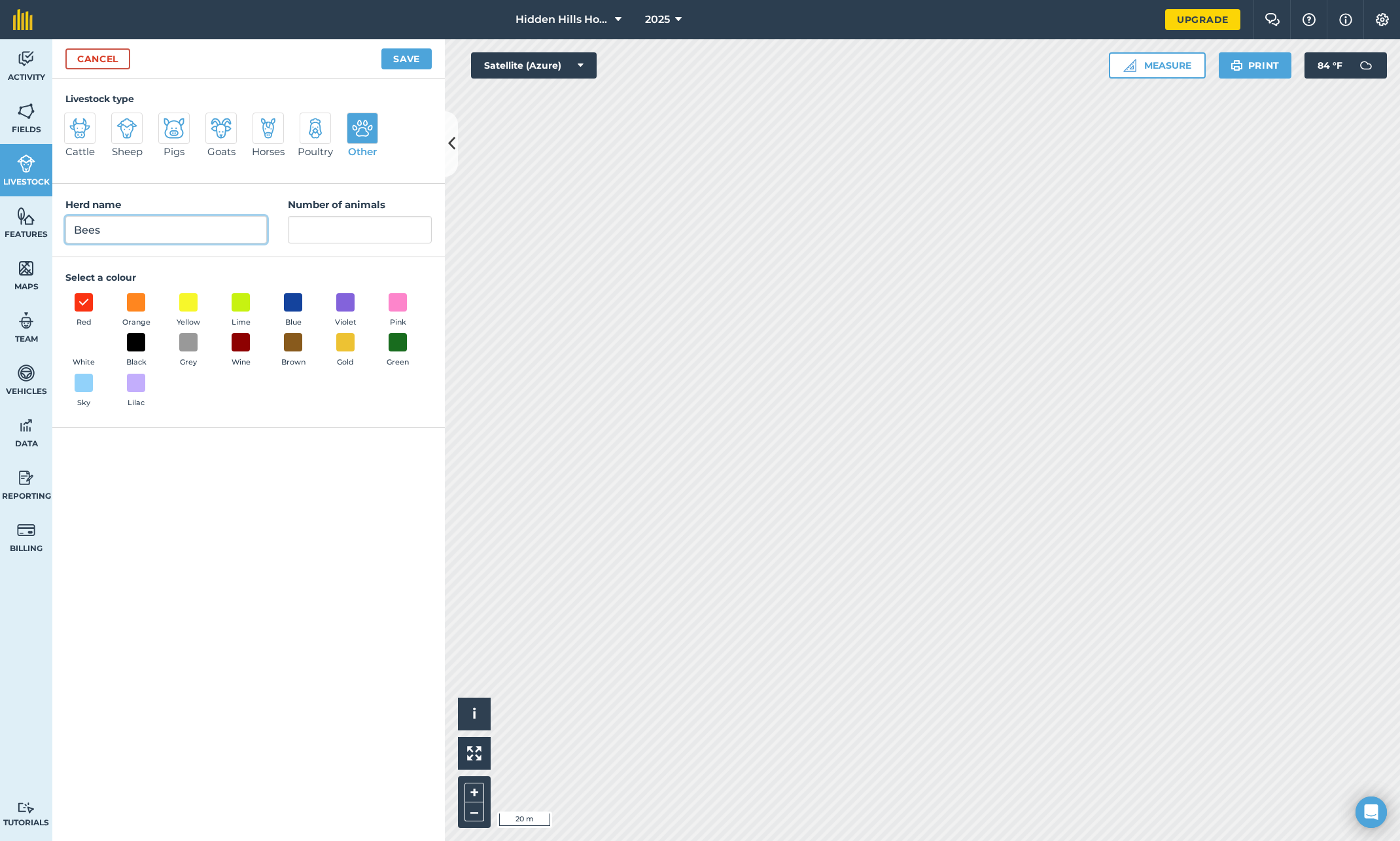
type input "Bees"
click at [381, 227] on input "Number of animals" at bounding box center [359, 230] width 144 height 27
type input "0"
click at [345, 346] on span at bounding box center [346, 342] width 20 height 20
click at [404, 59] on button "Save" at bounding box center [407, 59] width 51 height 21
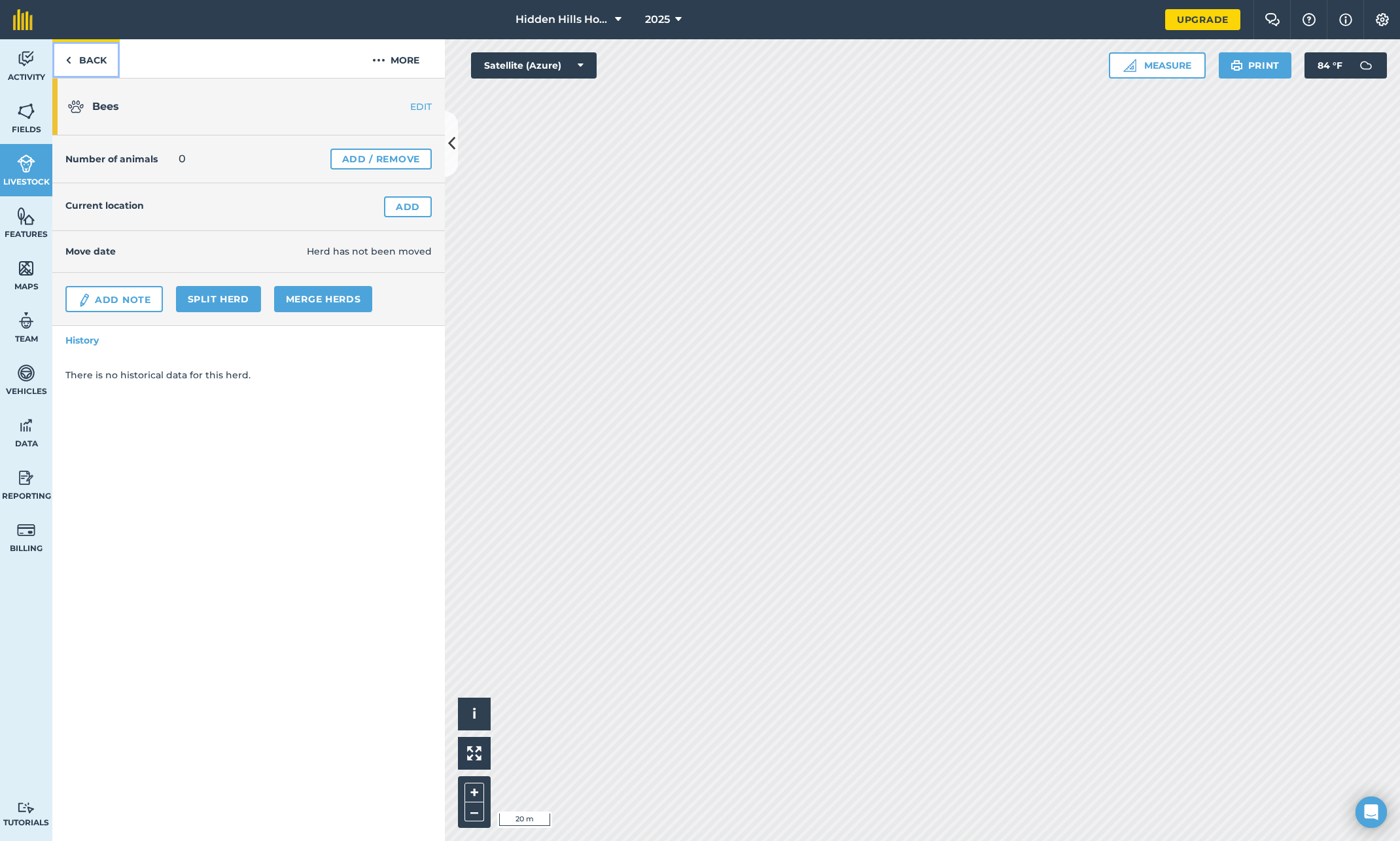
click at [103, 62] on link "Back" at bounding box center [86, 59] width 68 height 39
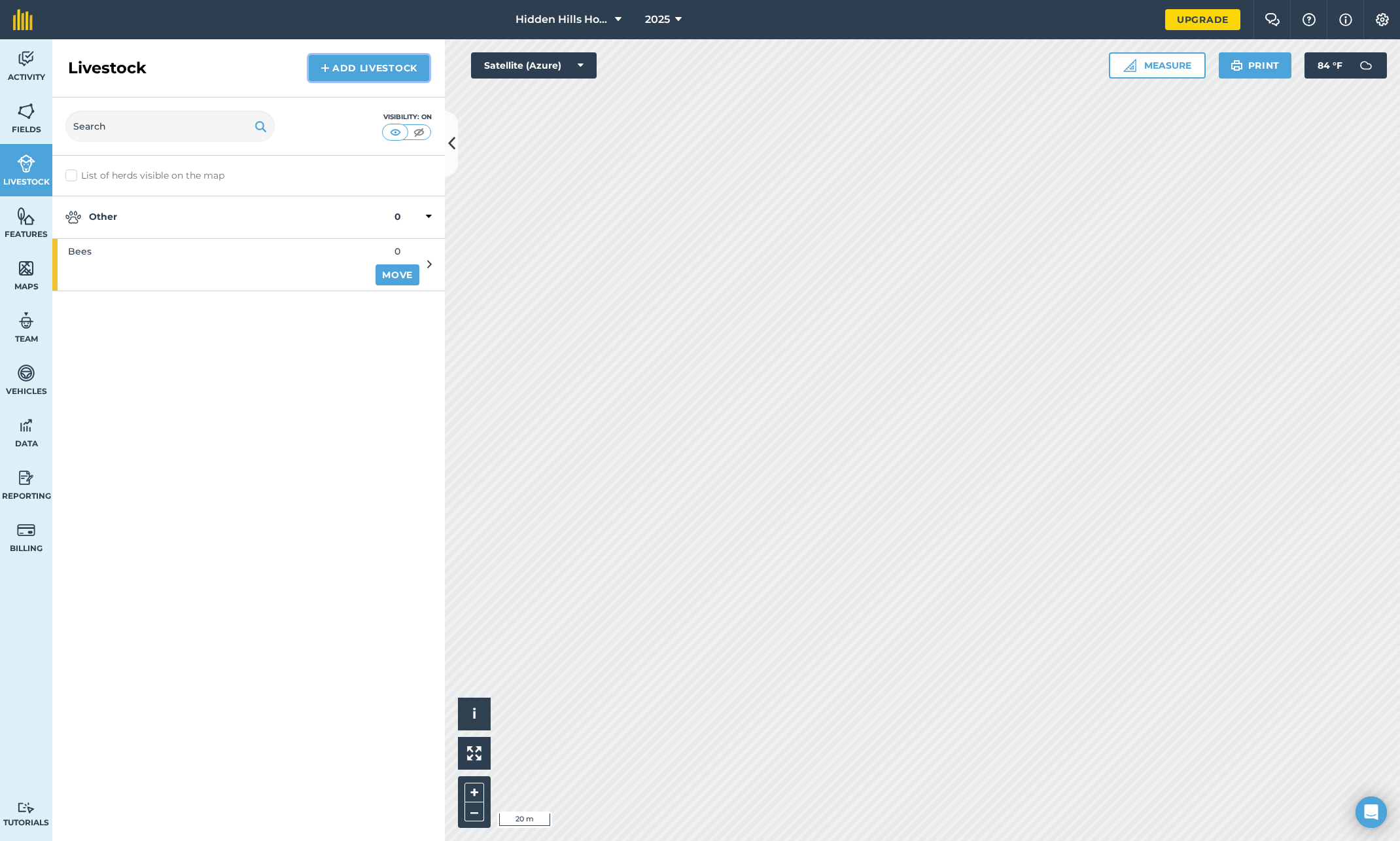
click at [340, 72] on link "Add Livestock" at bounding box center [368, 68] width 120 height 26
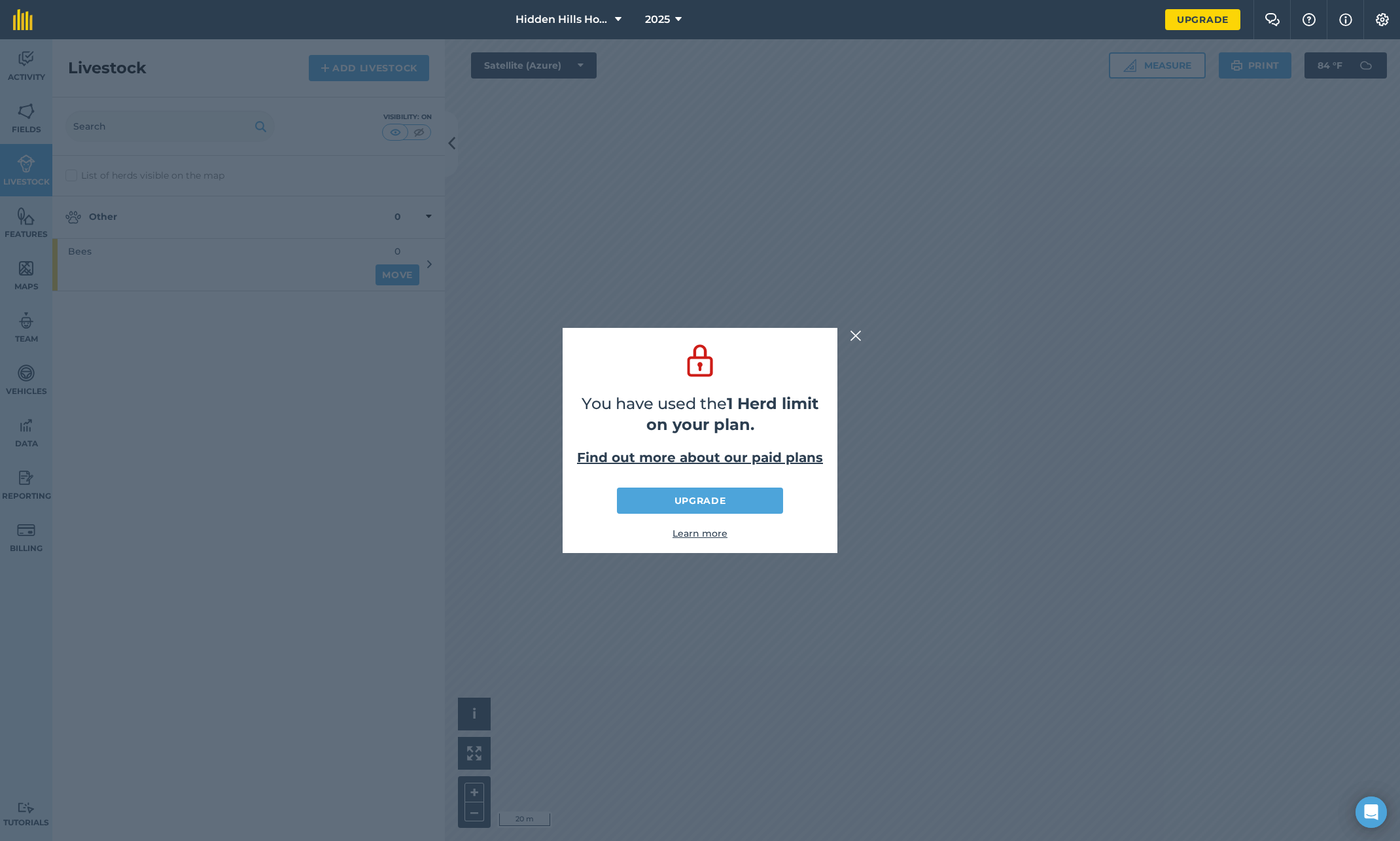
click at [854, 343] on div "You have used the 1 Herd limit on your plan. Find out more about our paid plans…" at bounding box center [700, 440] width 1400 height 802
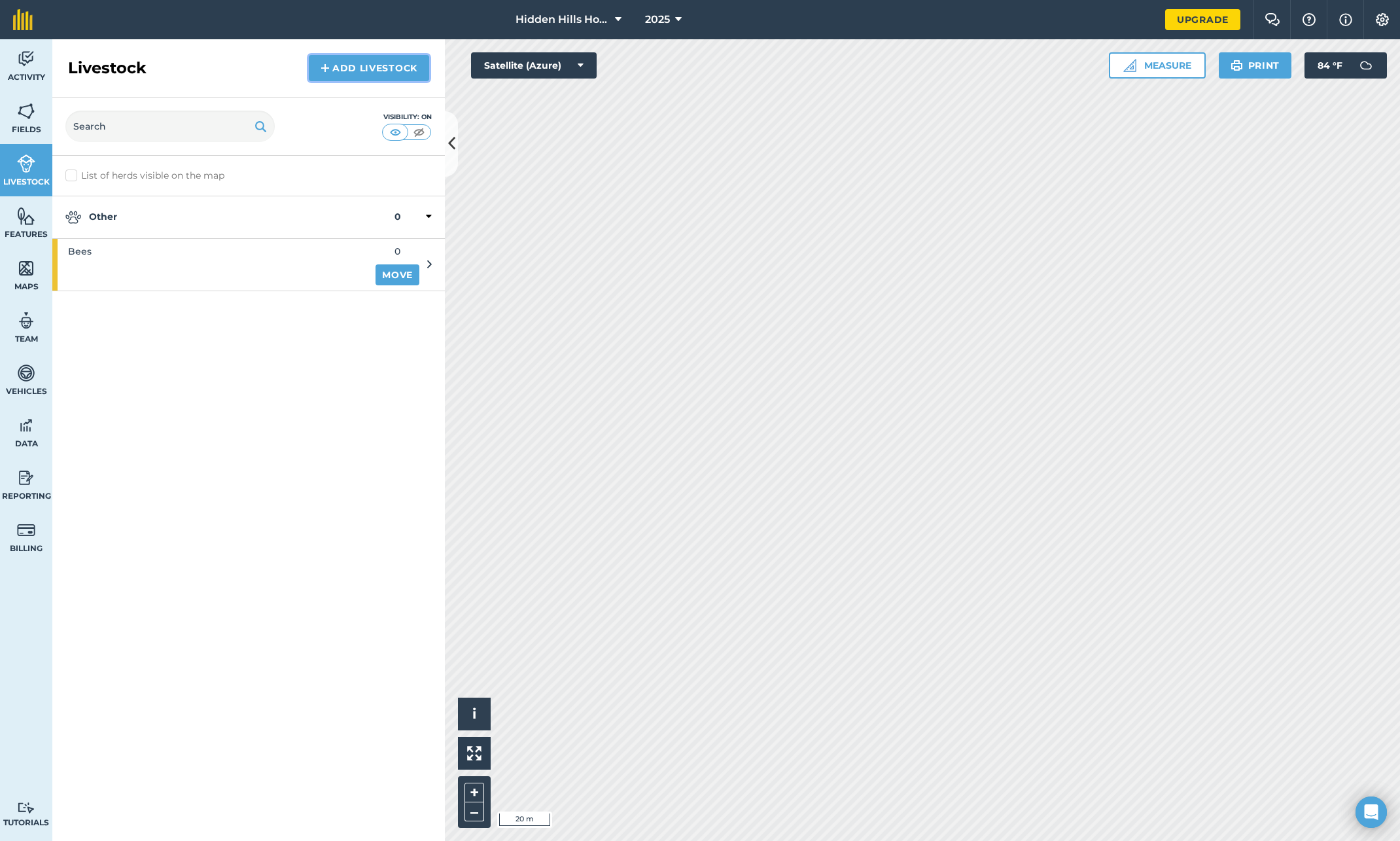
click at [361, 68] on link "Add Livestock" at bounding box center [368, 68] width 120 height 26
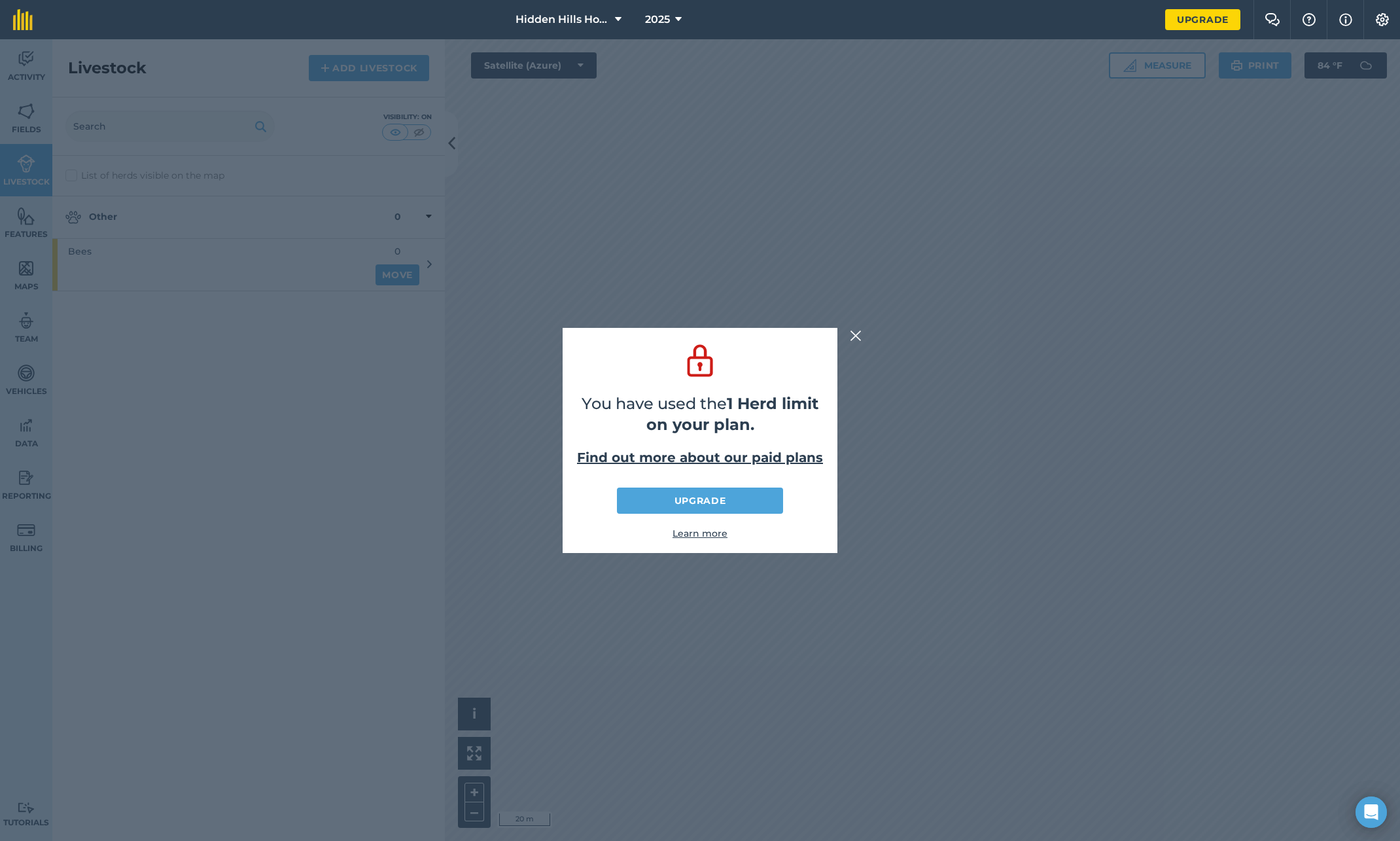
click at [959, 357] on div "You have used the 1 Herd limit on your plan. Find out more about our paid plans…" at bounding box center [700, 440] width 1400 height 802
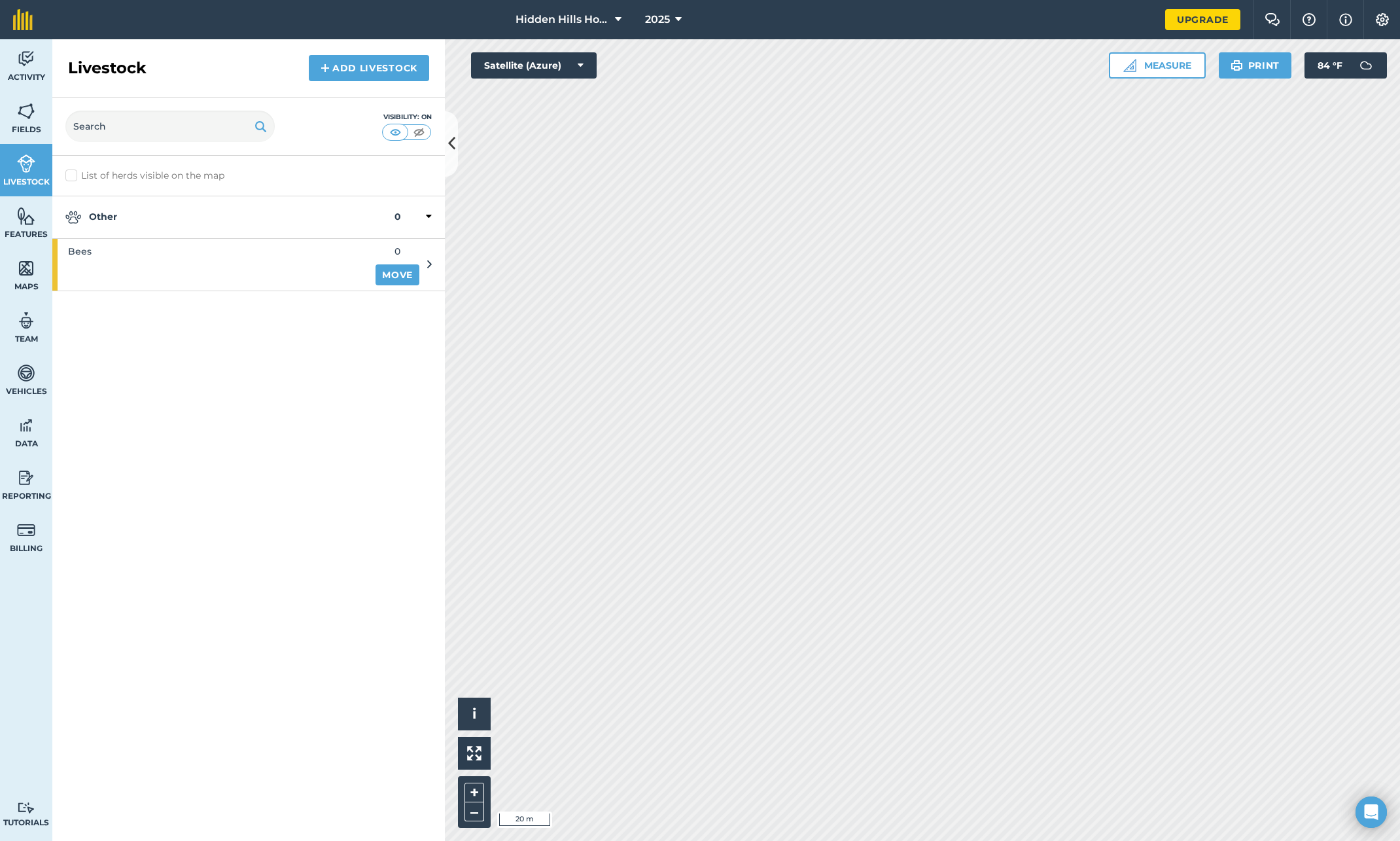
click at [429, 218] on icon at bounding box center [429, 217] width 6 height 12
click at [429, 218] on icon at bounding box center [430, 217] width 3 height 12
click at [23, 221] on img at bounding box center [26, 216] width 19 height 19
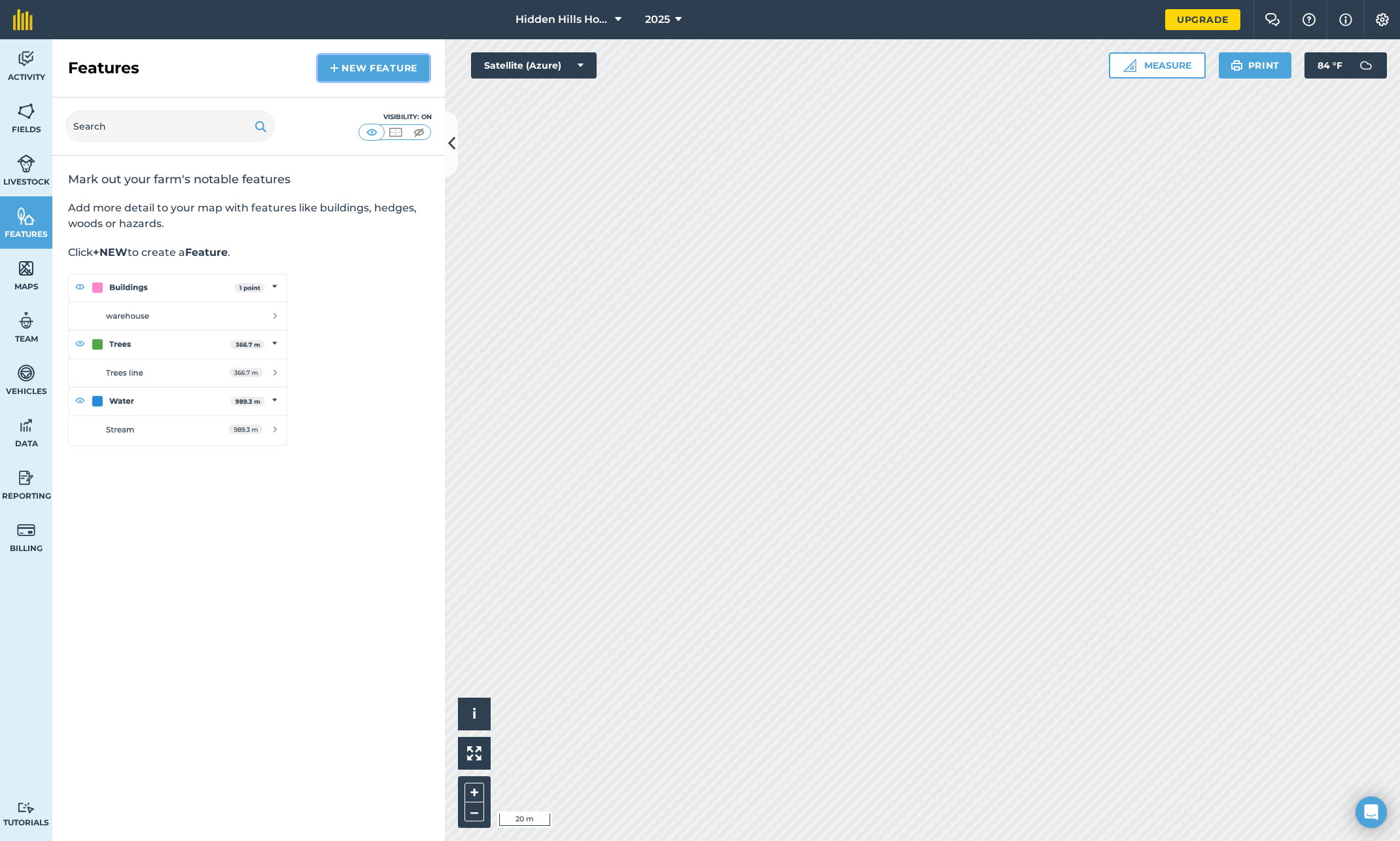
click at [340, 72] on link "New feature" at bounding box center [374, 68] width 111 height 26
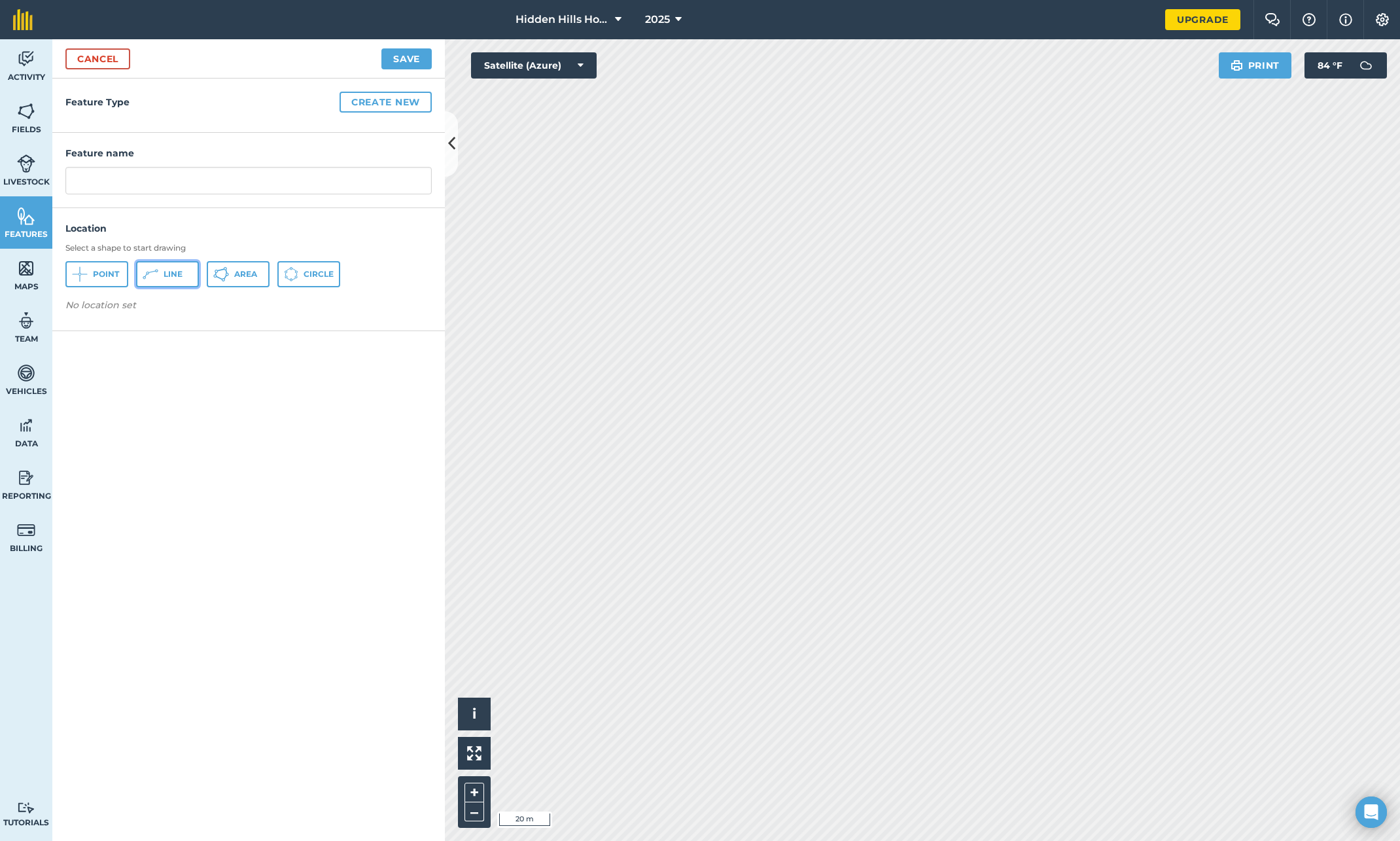
click at [173, 272] on span "Line" at bounding box center [173, 274] width 19 height 10
click at [103, 61] on link "Cancel" at bounding box center [97, 59] width 64 height 21
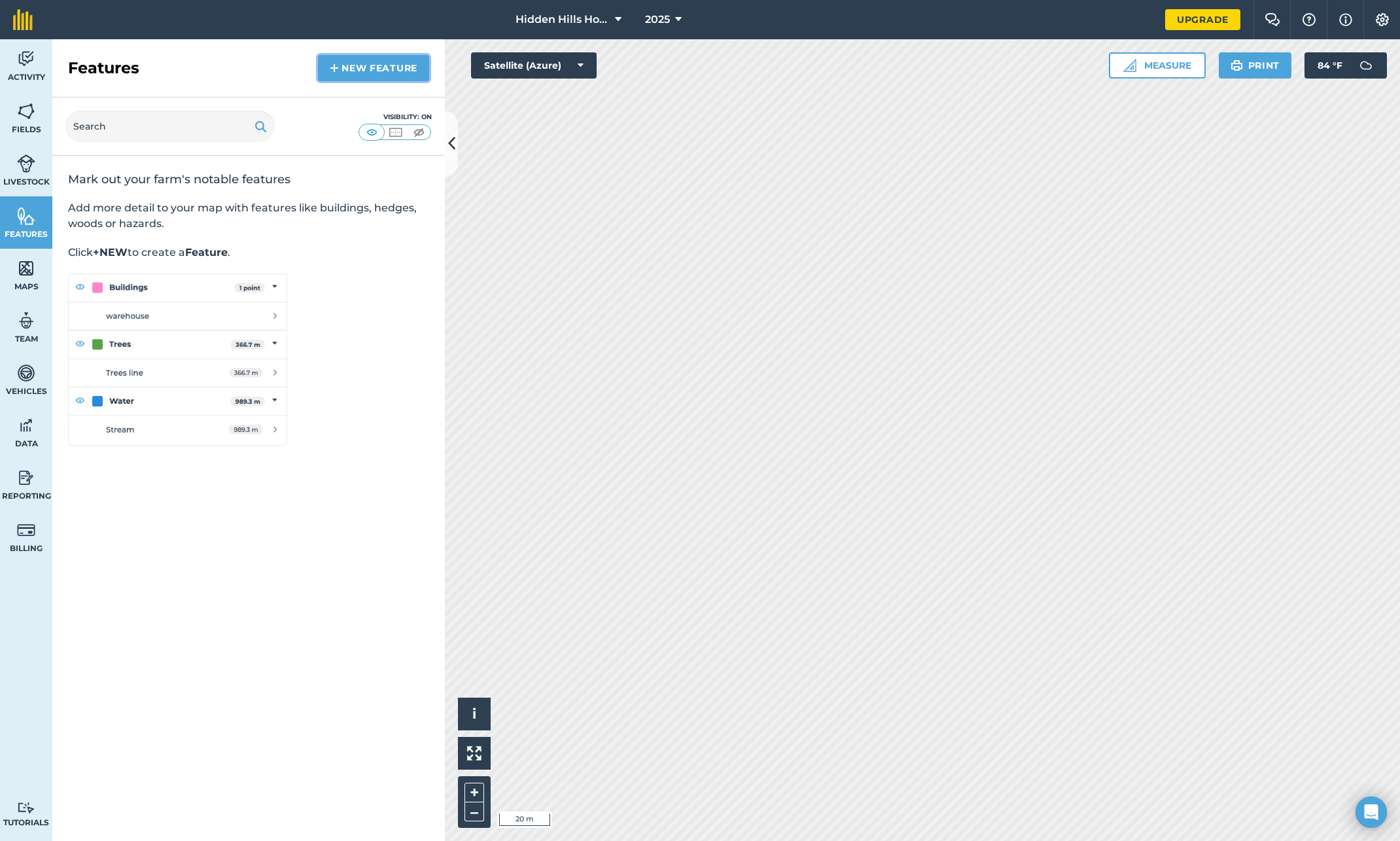
click at [375, 72] on link "New feature" at bounding box center [374, 68] width 111 height 26
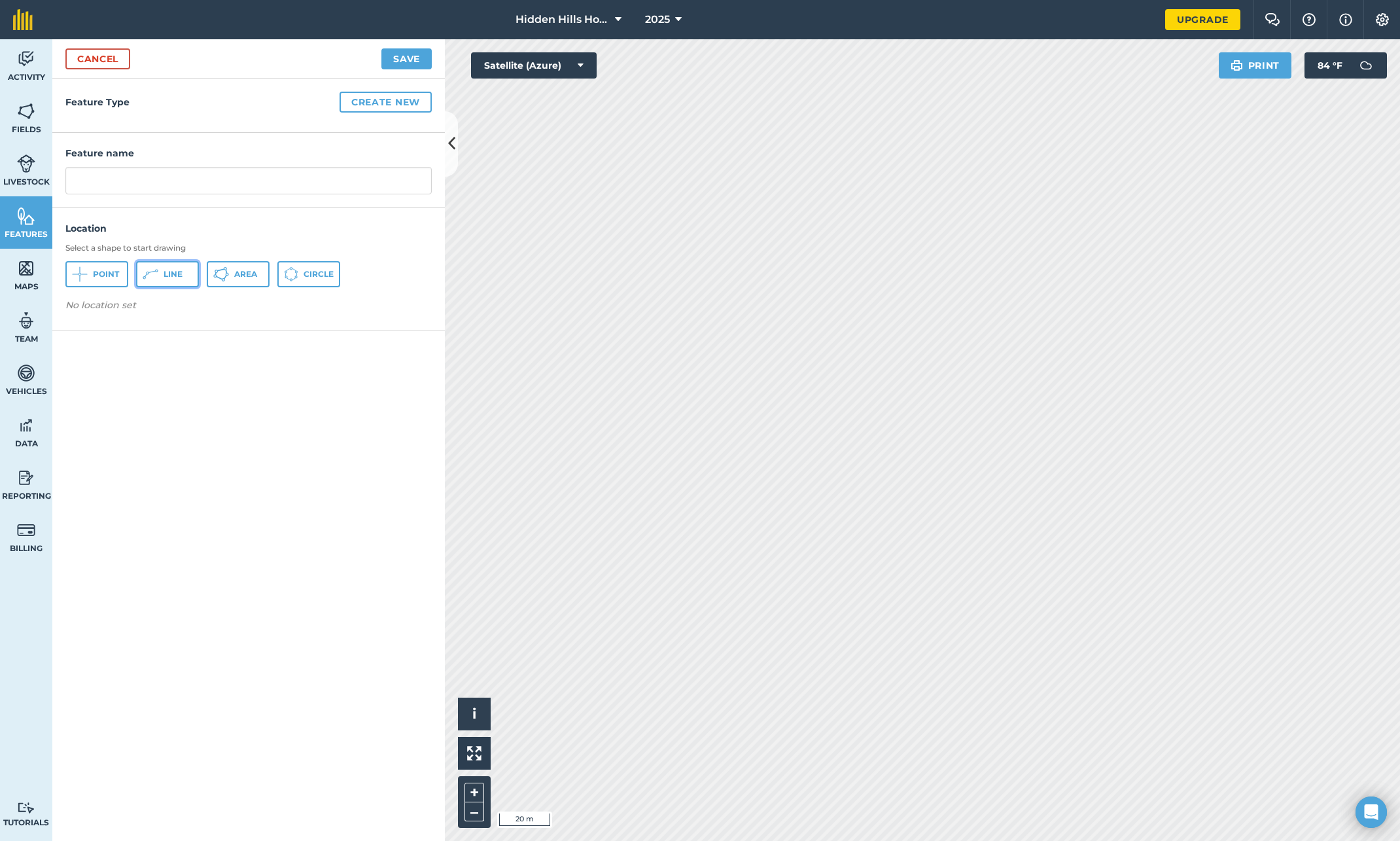
click at [148, 277] on icon at bounding box center [150, 274] width 15 height 15
click at [115, 179] on input "text" at bounding box center [248, 180] width 367 height 27
click at [412, 59] on button "Save" at bounding box center [407, 59] width 51 height 21
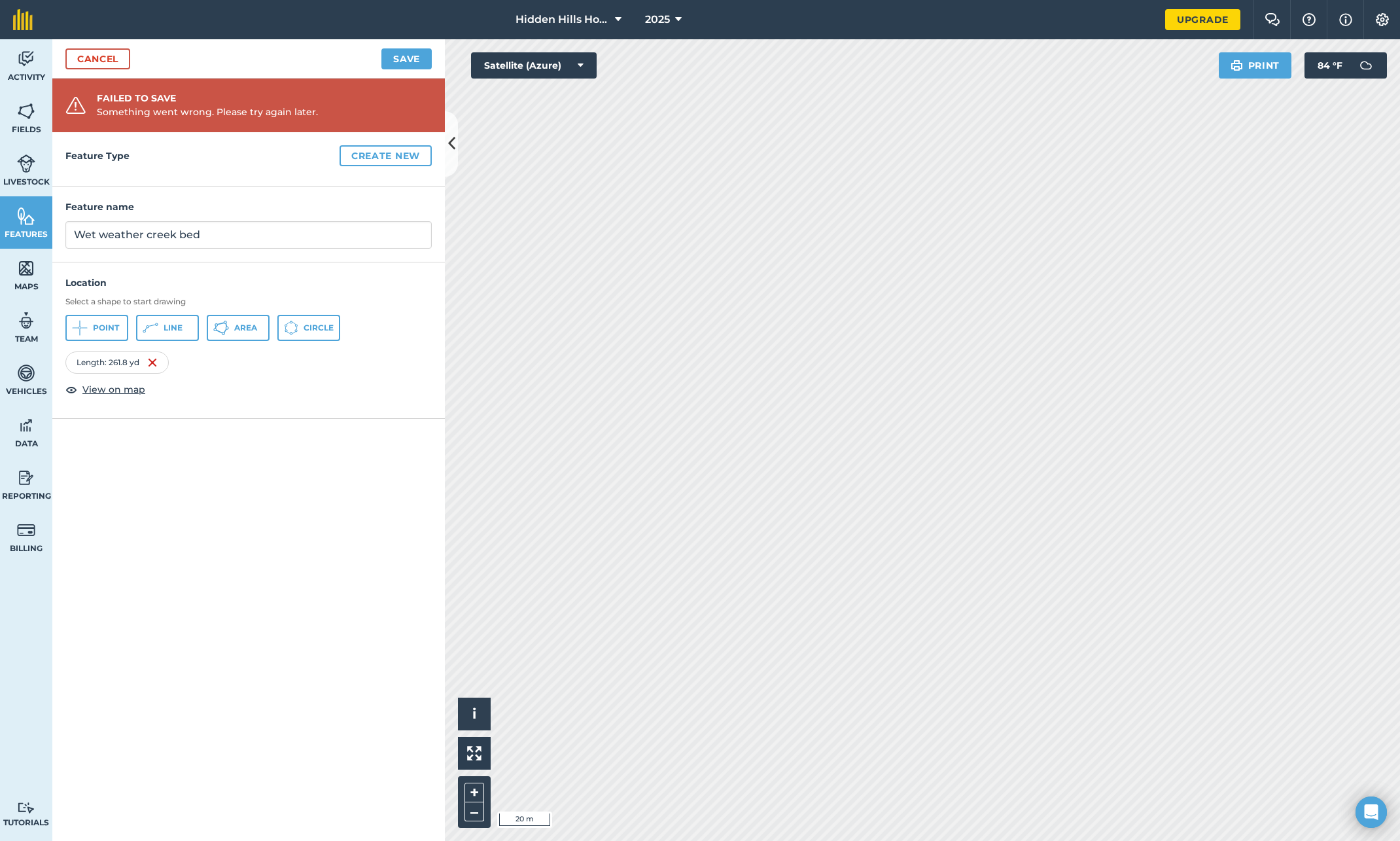
click at [206, 165] on h4 "Feature Type Create new" at bounding box center [248, 155] width 367 height 21
click at [212, 245] on input "Wet weather creek bed" at bounding box center [248, 235] width 367 height 27
type input "Wet Weather Creek"
click at [404, 61] on button "Save" at bounding box center [407, 59] width 51 height 21
click at [403, 58] on button "Save" at bounding box center [407, 59] width 51 height 21
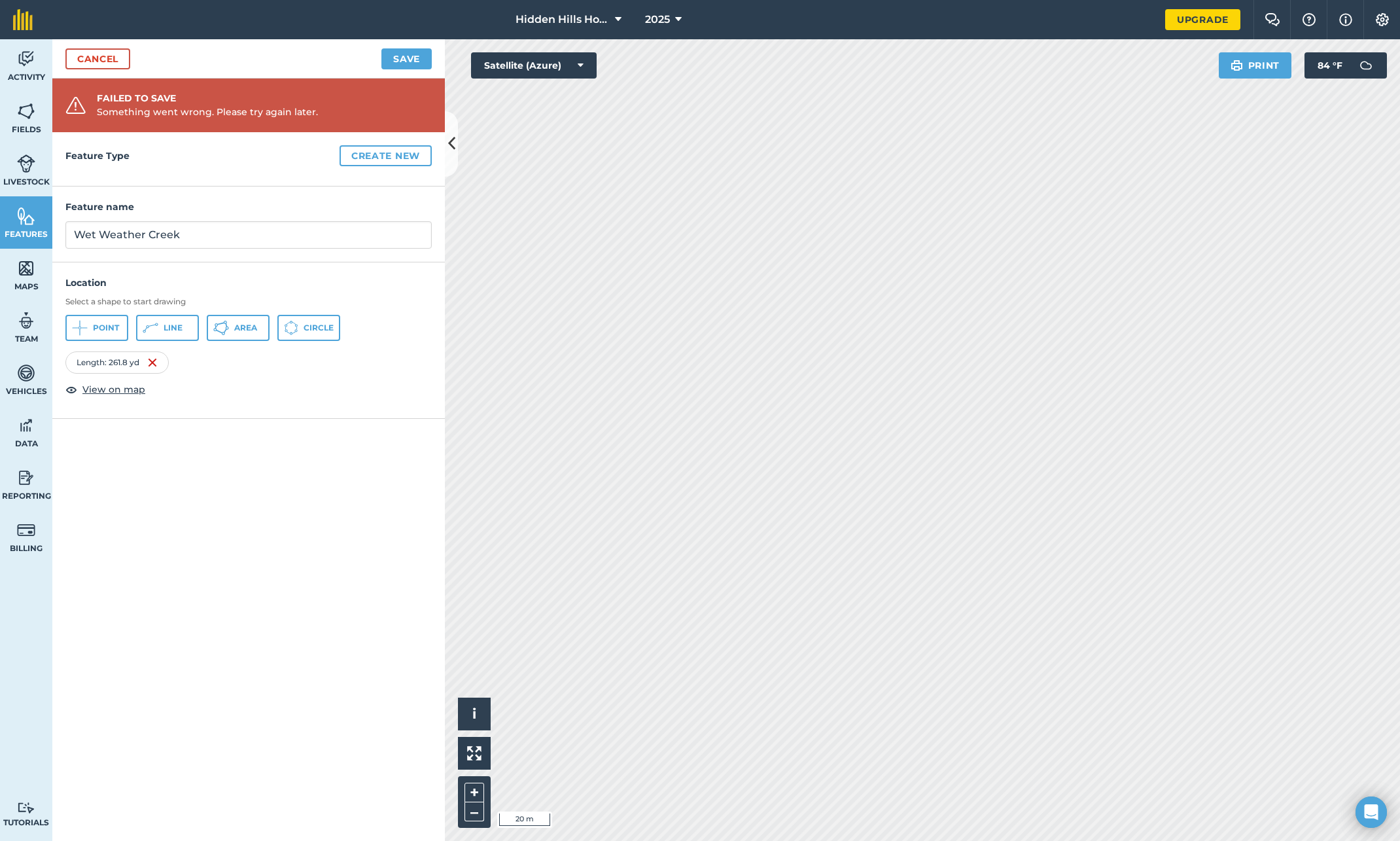
click at [238, 116] on div "Something went wrong. Please try again later." at bounding box center [207, 112] width 222 height 14
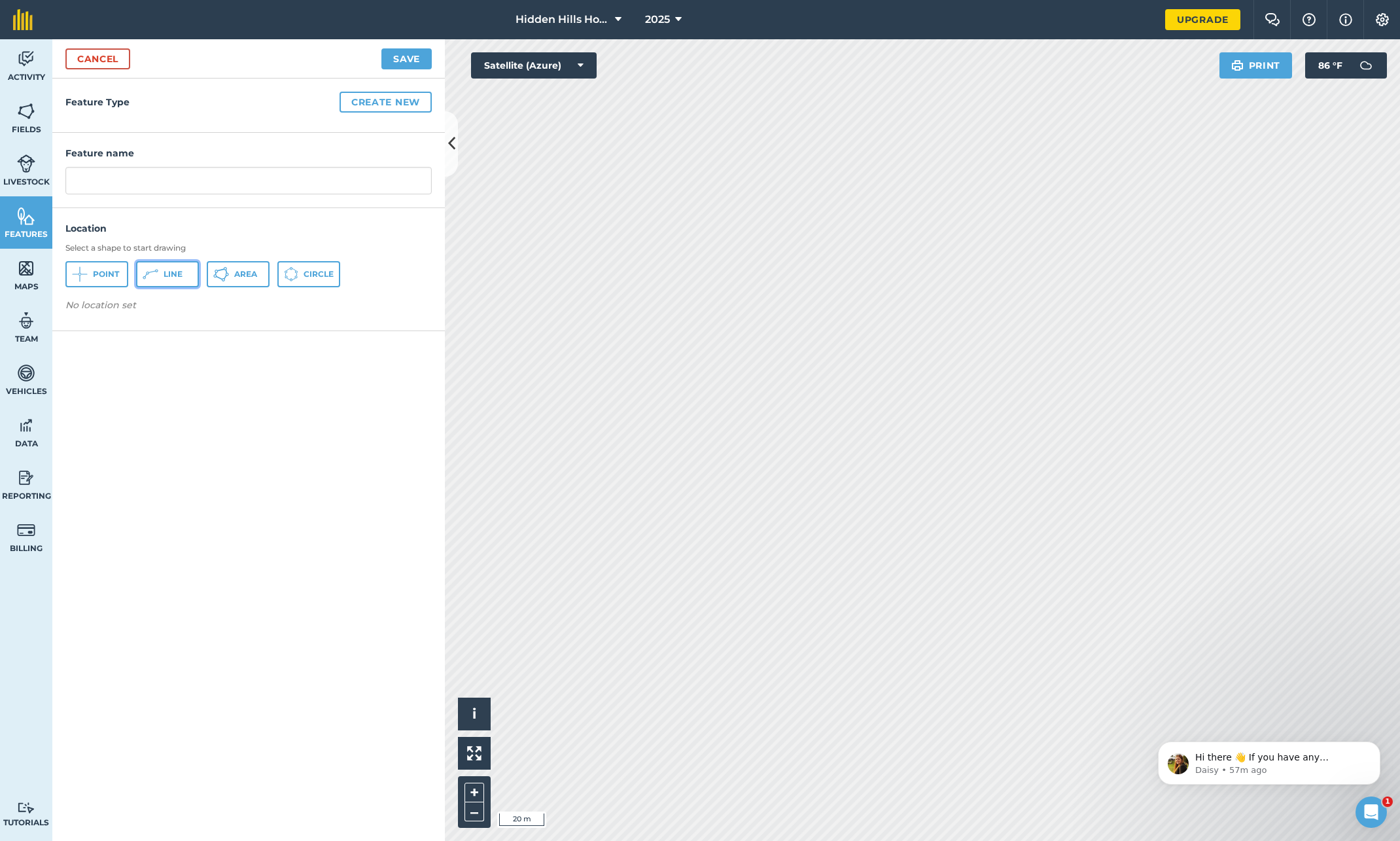
click at [174, 276] on span "Line" at bounding box center [173, 274] width 19 height 10
click at [118, 187] on input "text" at bounding box center [248, 180] width 367 height 27
type input "Wet Weather Creek"
click at [404, 56] on button "Save" at bounding box center [407, 59] width 51 height 21
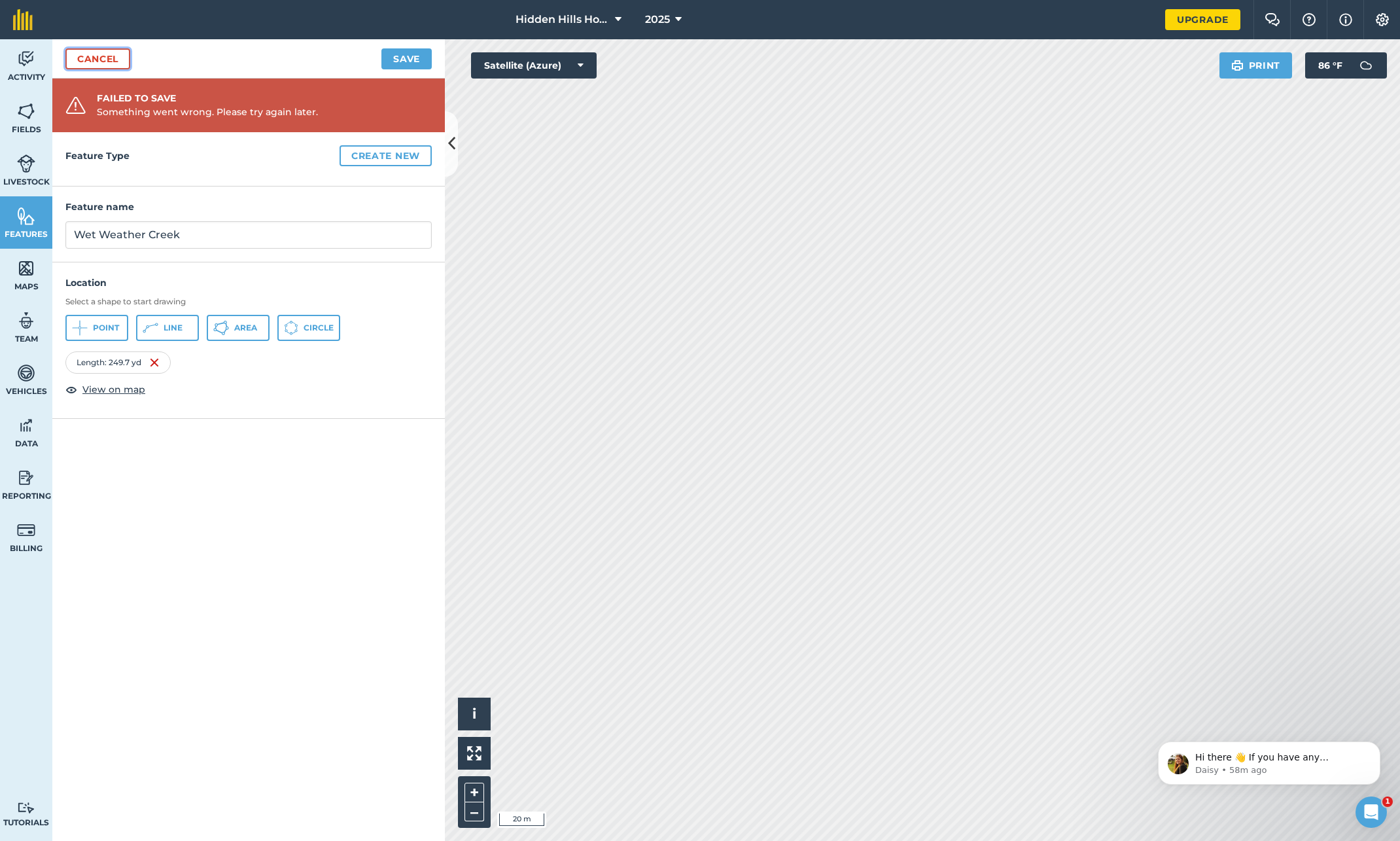
click at [93, 54] on link "Cancel" at bounding box center [97, 59] width 64 height 21
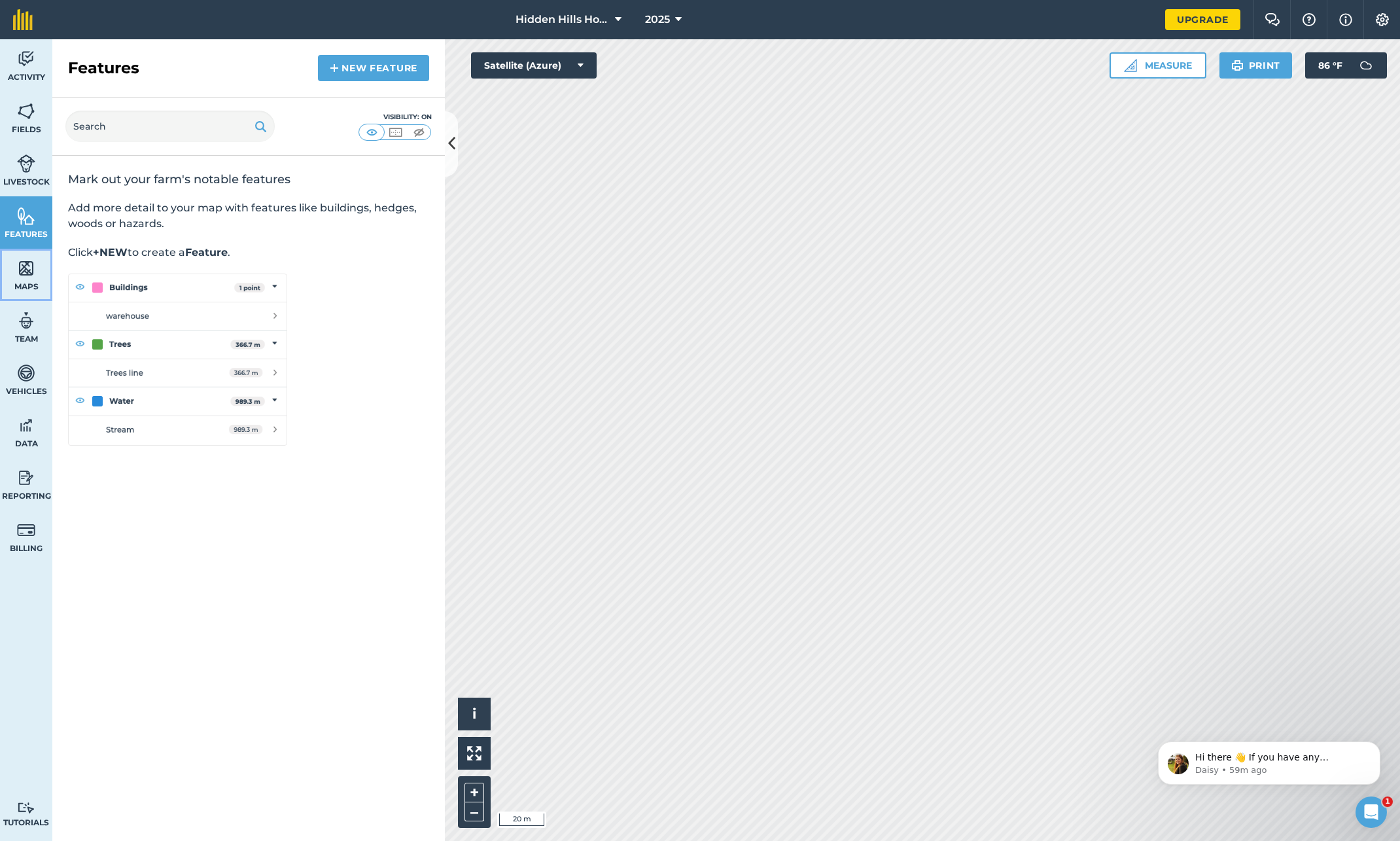
click at [22, 269] on img at bounding box center [26, 268] width 19 height 19
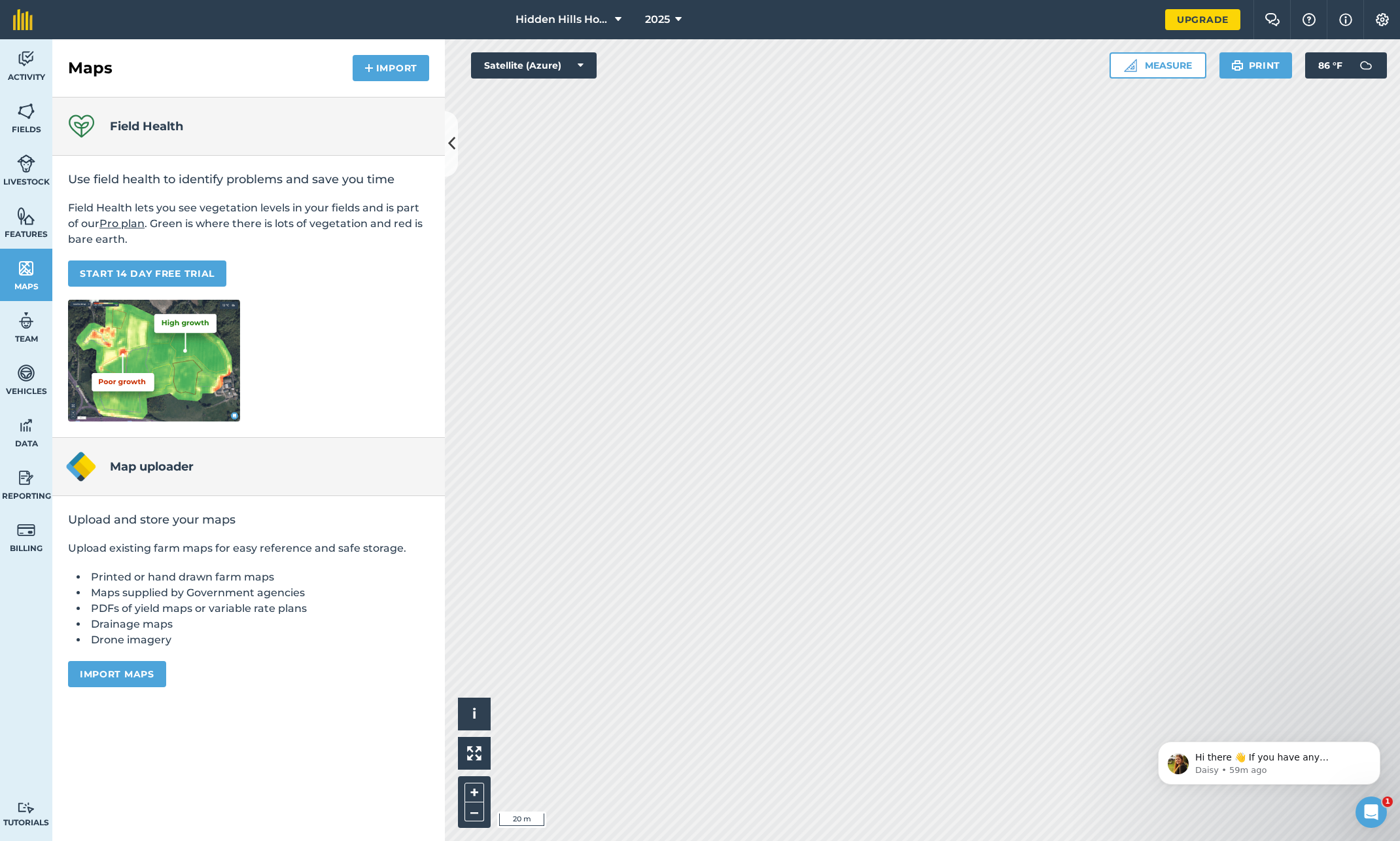
click at [375, 301] on div "Use field health to identify problems and save you time Field Health lets you s…" at bounding box center [248, 296] width 392 height 282
click at [378, 72] on button "Import" at bounding box center [391, 68] width 77 height 26
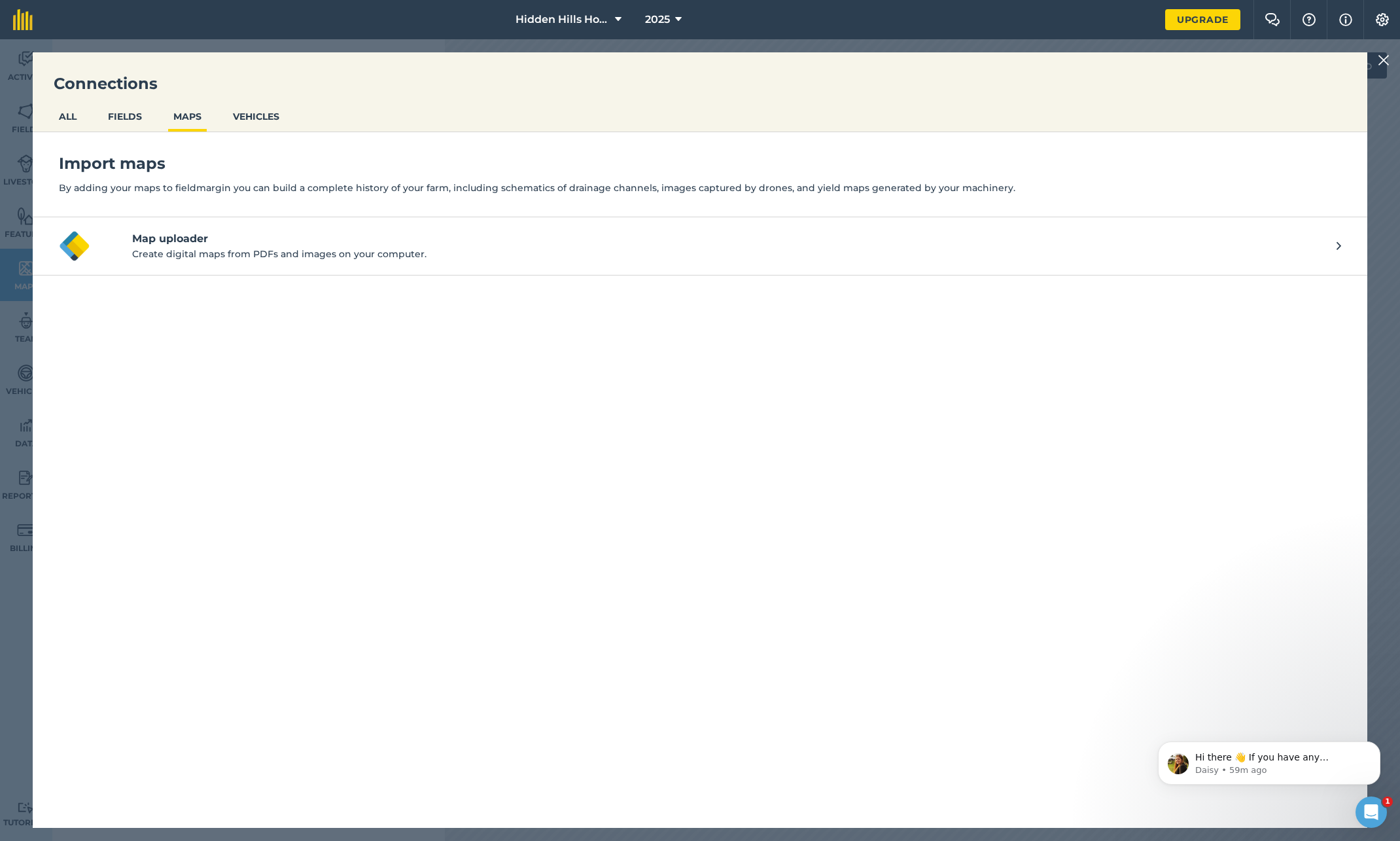
click at [1385, 62] on img at bounding box center [1384, 60] width 12 height 15
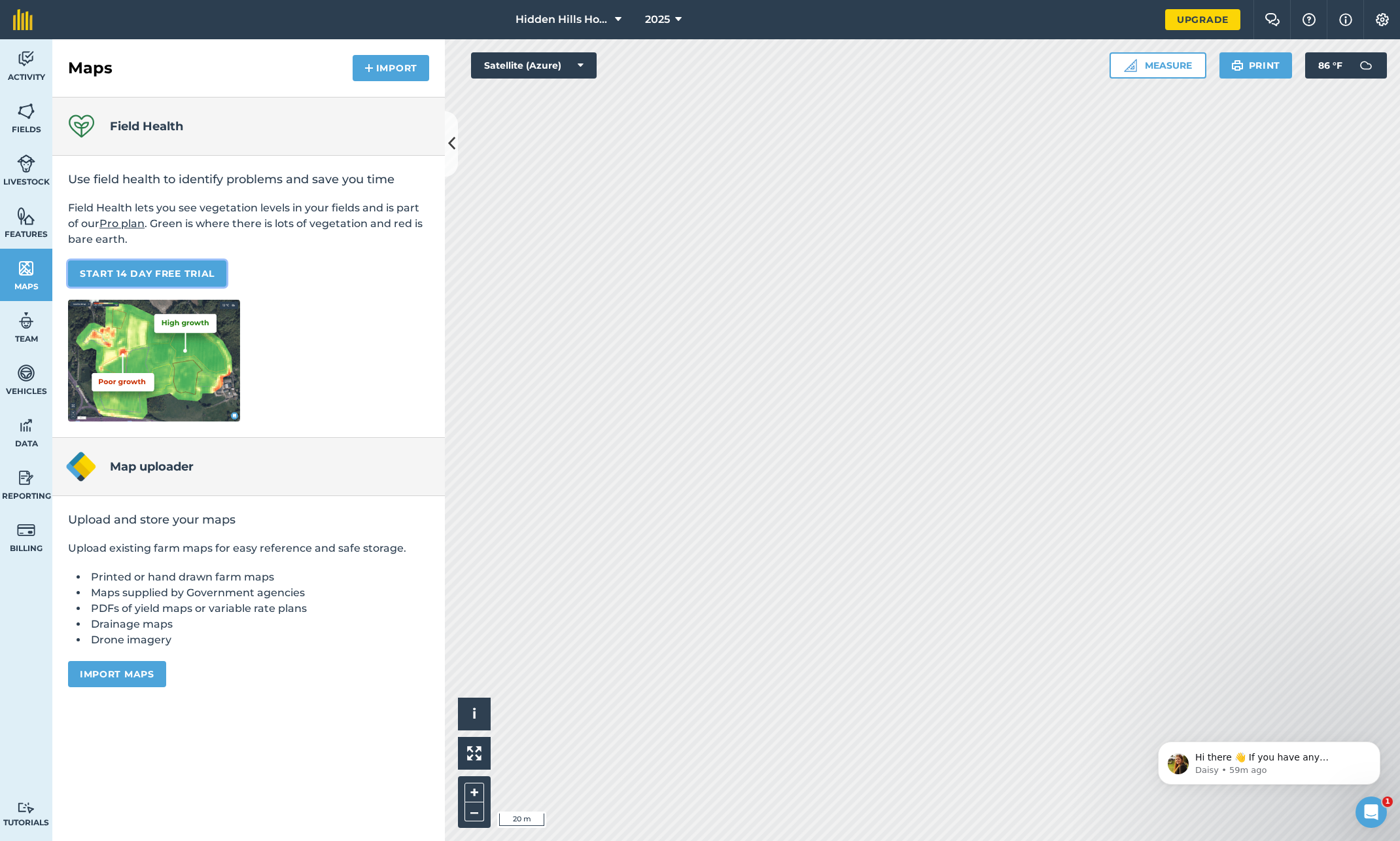
click at [115, 274] on link "START 14 DAY FREE TRIAL" at bounding box center [147, 273] width 159 height 26
click at [25, 321] on img at bounding box center [26, 321] width 19 height 19
select select "MEMBER"
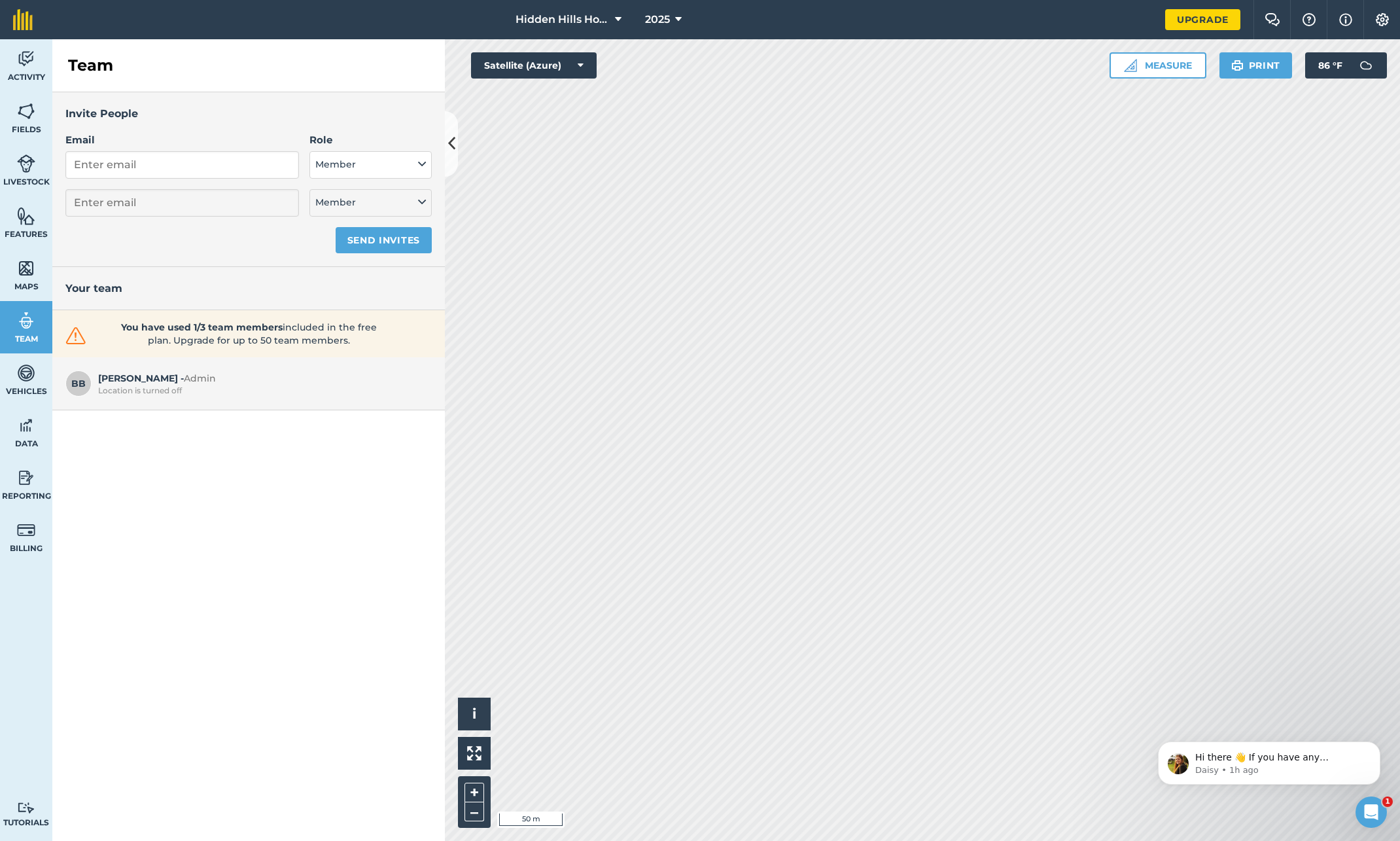
click at [118, 464] on div "Invite People Email Role Admin - Has full farm management permissions, can view…" at bounding box center [248, 466] width 392 height 748
click at [26, 383] on link "Vehicles" at bounding box center [26, 379] width 52 height 52
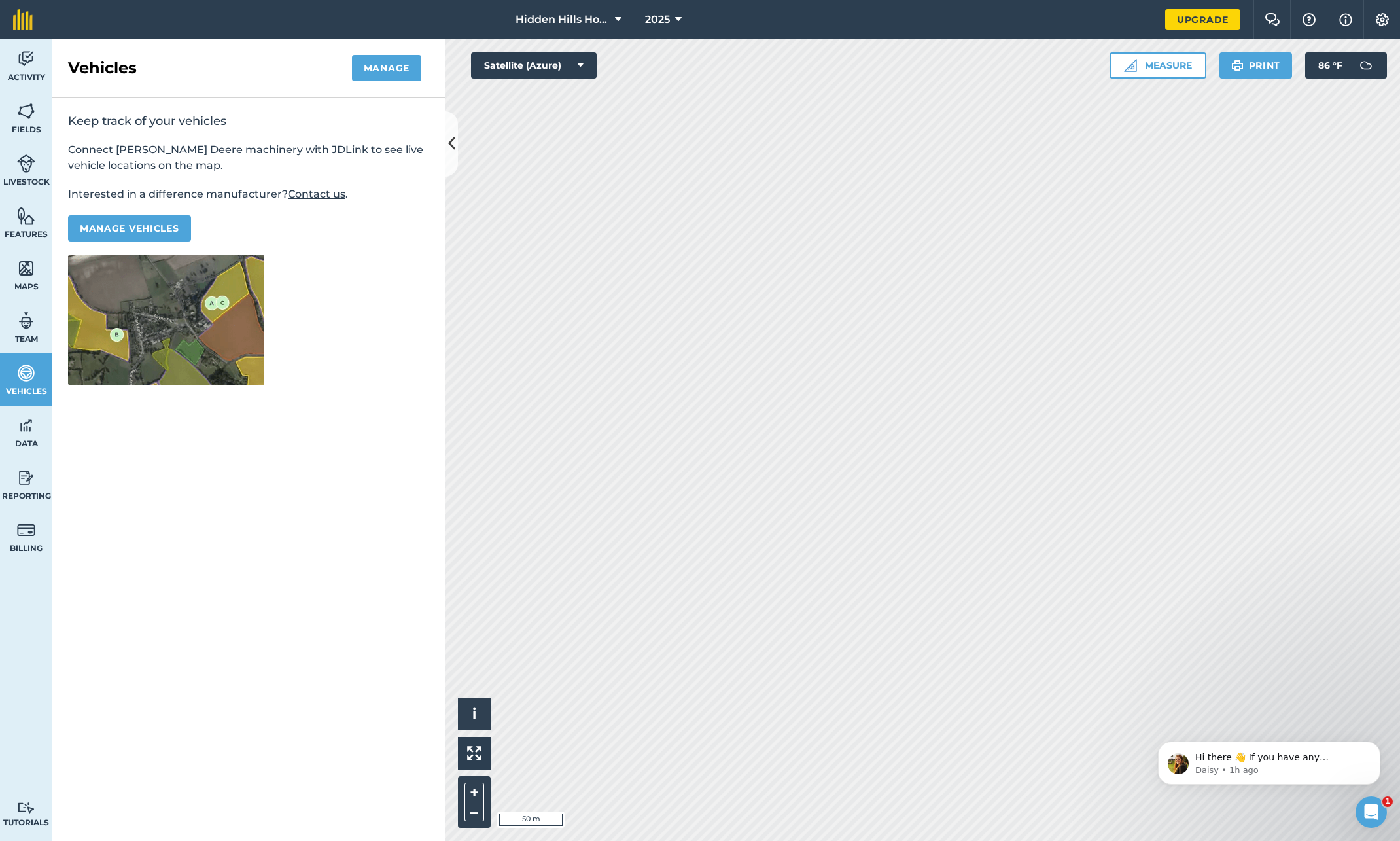
click at [334, 427] on div "Vehicles Manage Keep track of your vehicles Connect [PERSON_NAME] Deere machine…" at bounding box center [248, 440] width 392 height 802
click at [94, 225] on button "Manage vehicles" at bounding box center [129, 228] width 123 height 26
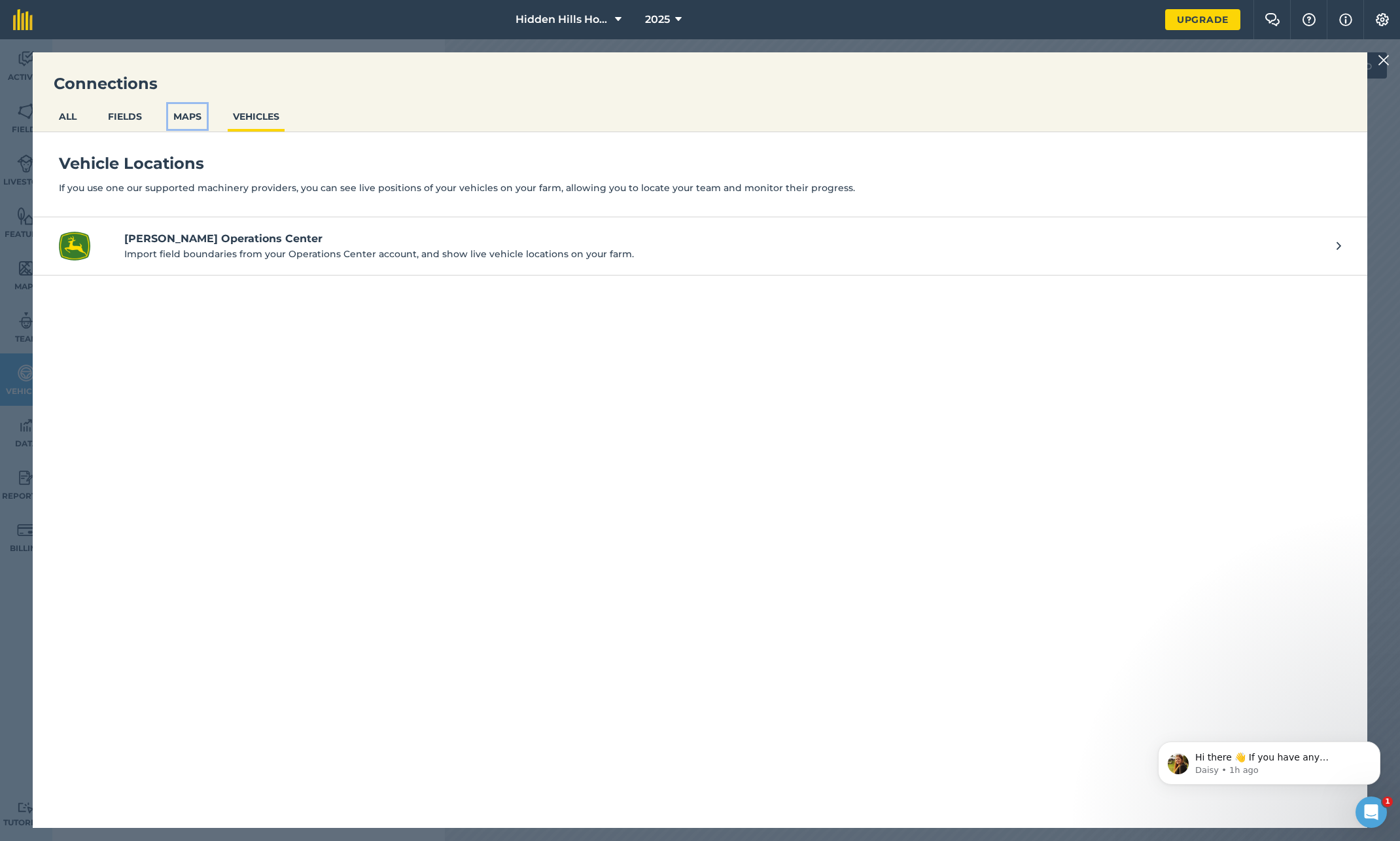
click at [191, 118] on button "MAPS" at bounding box center [188, 116] width 39 height 25
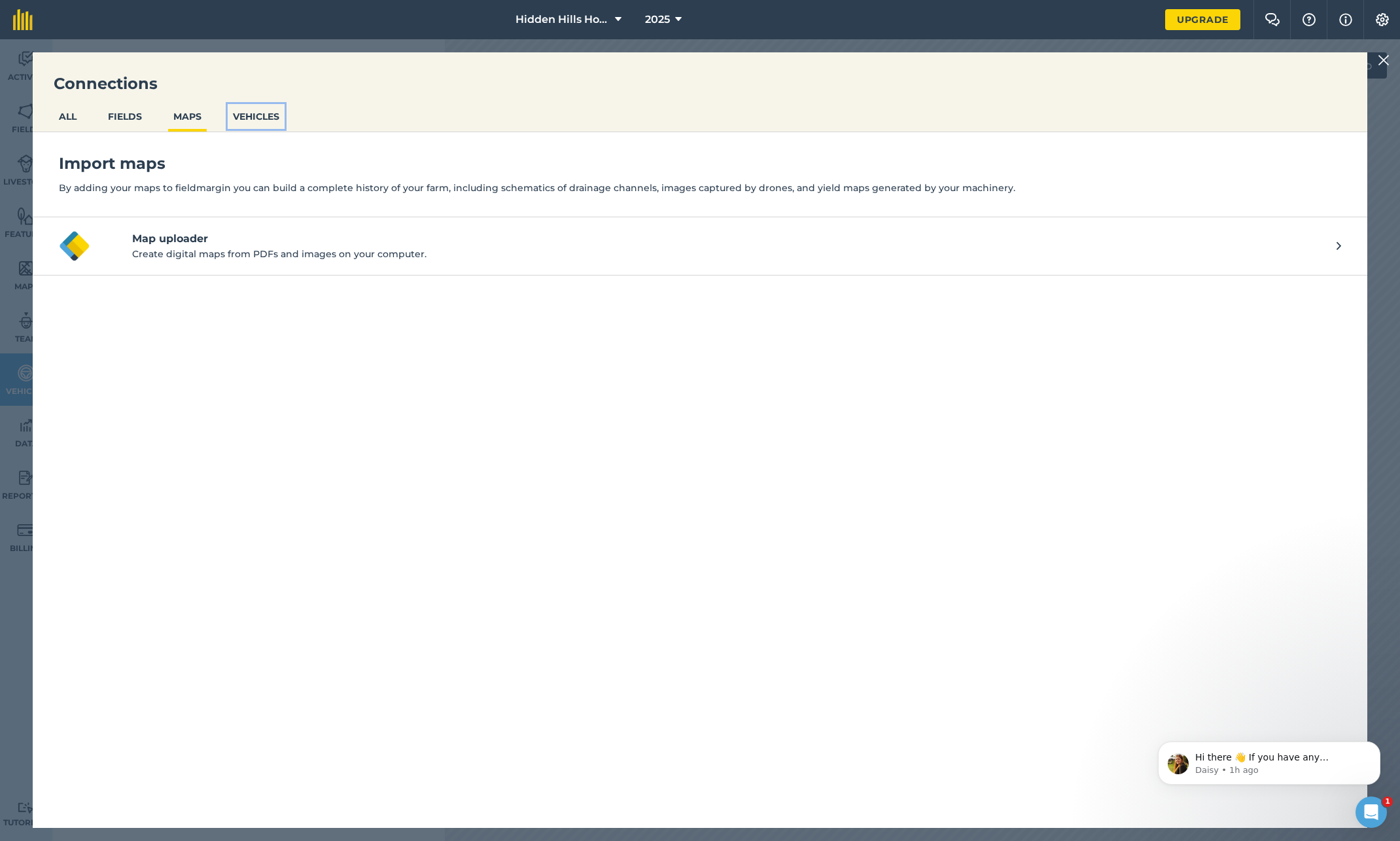
click at [263, 121] on button "VEHICLES" at bounding box center [256, 116] width 57 height 25
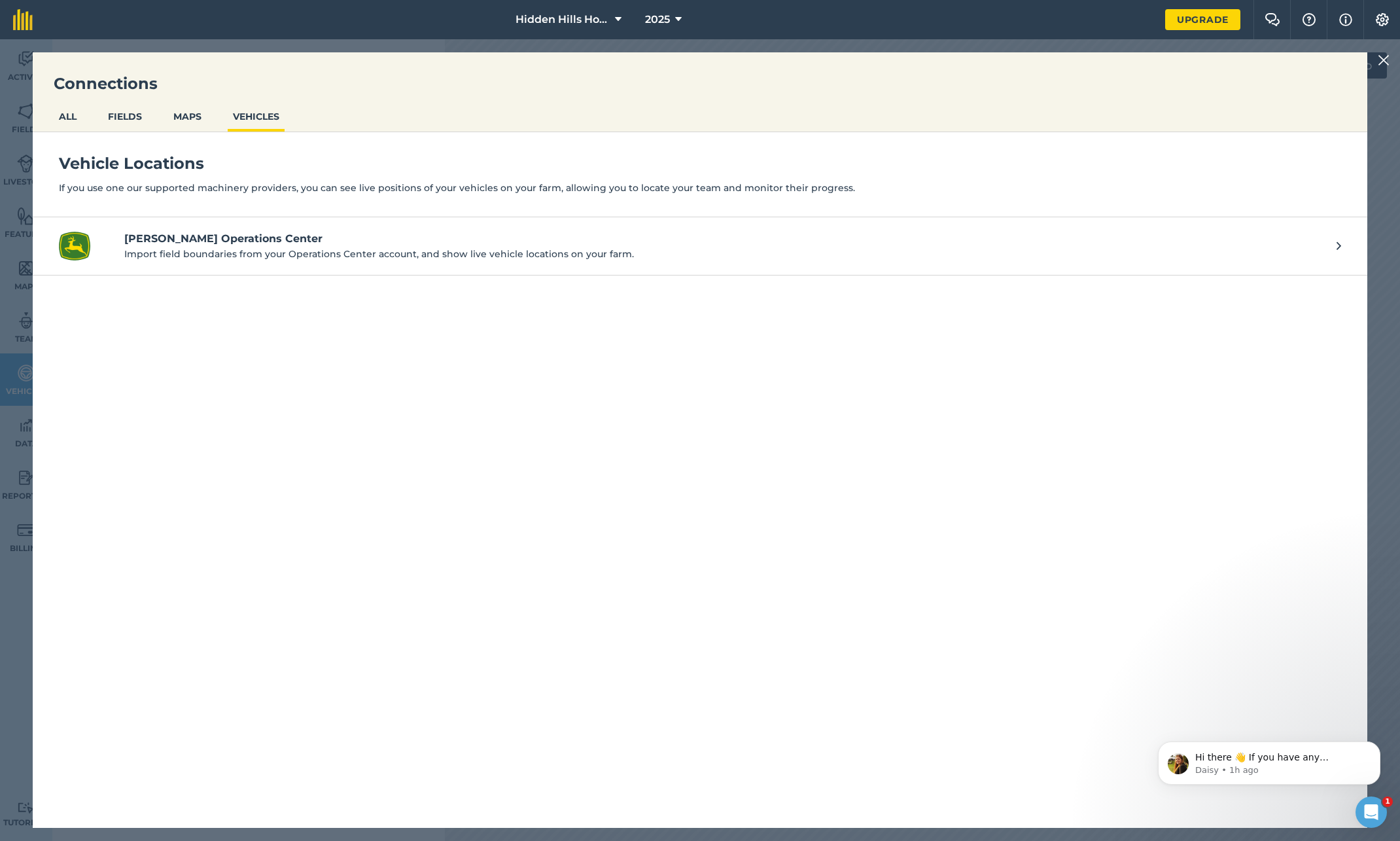
click at [1382, 63] on img at bounding box center [1384, 60] width 12 height 15
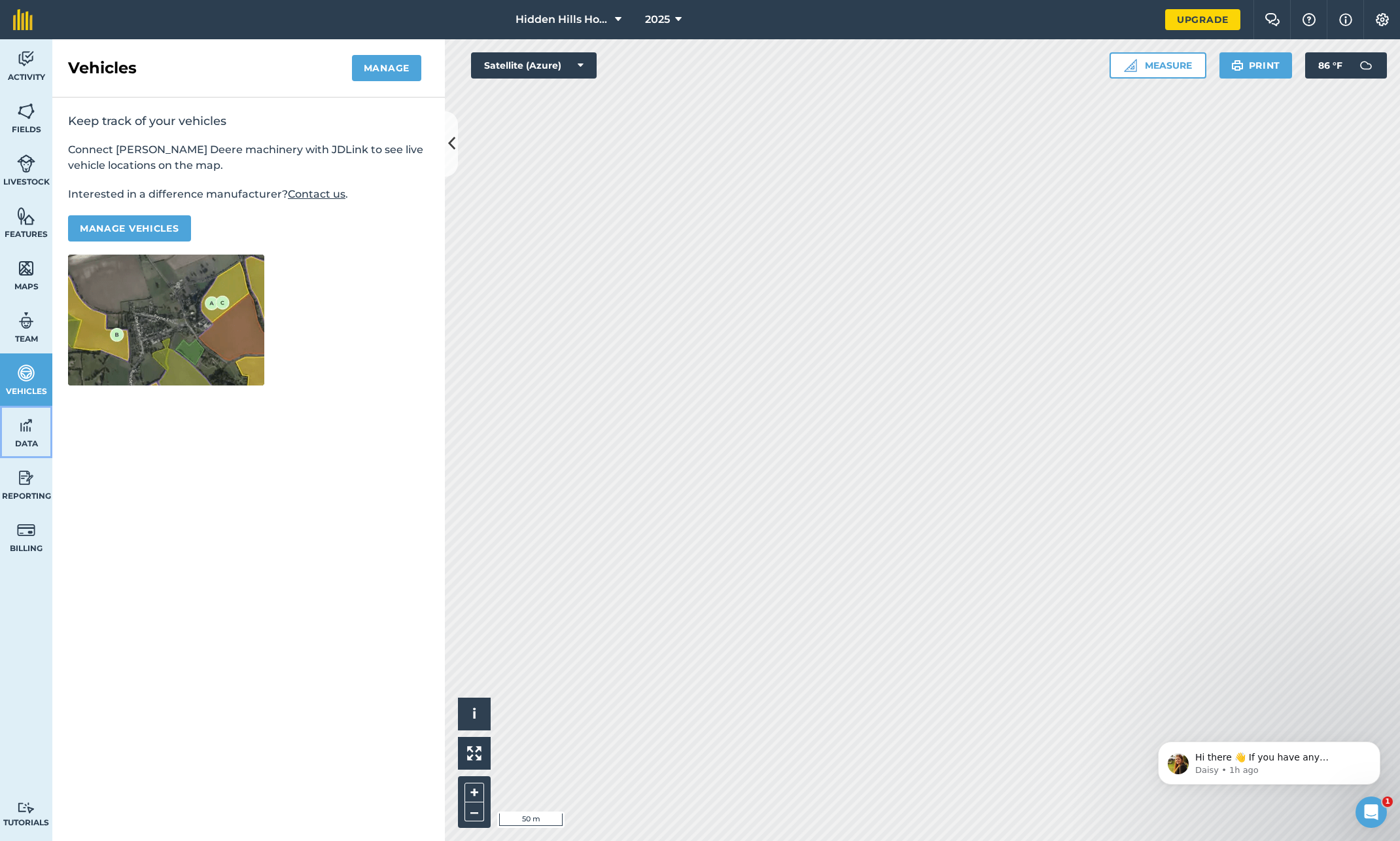
click at [28, 431] on img at bounding box center [26, 425] width 19 height 19
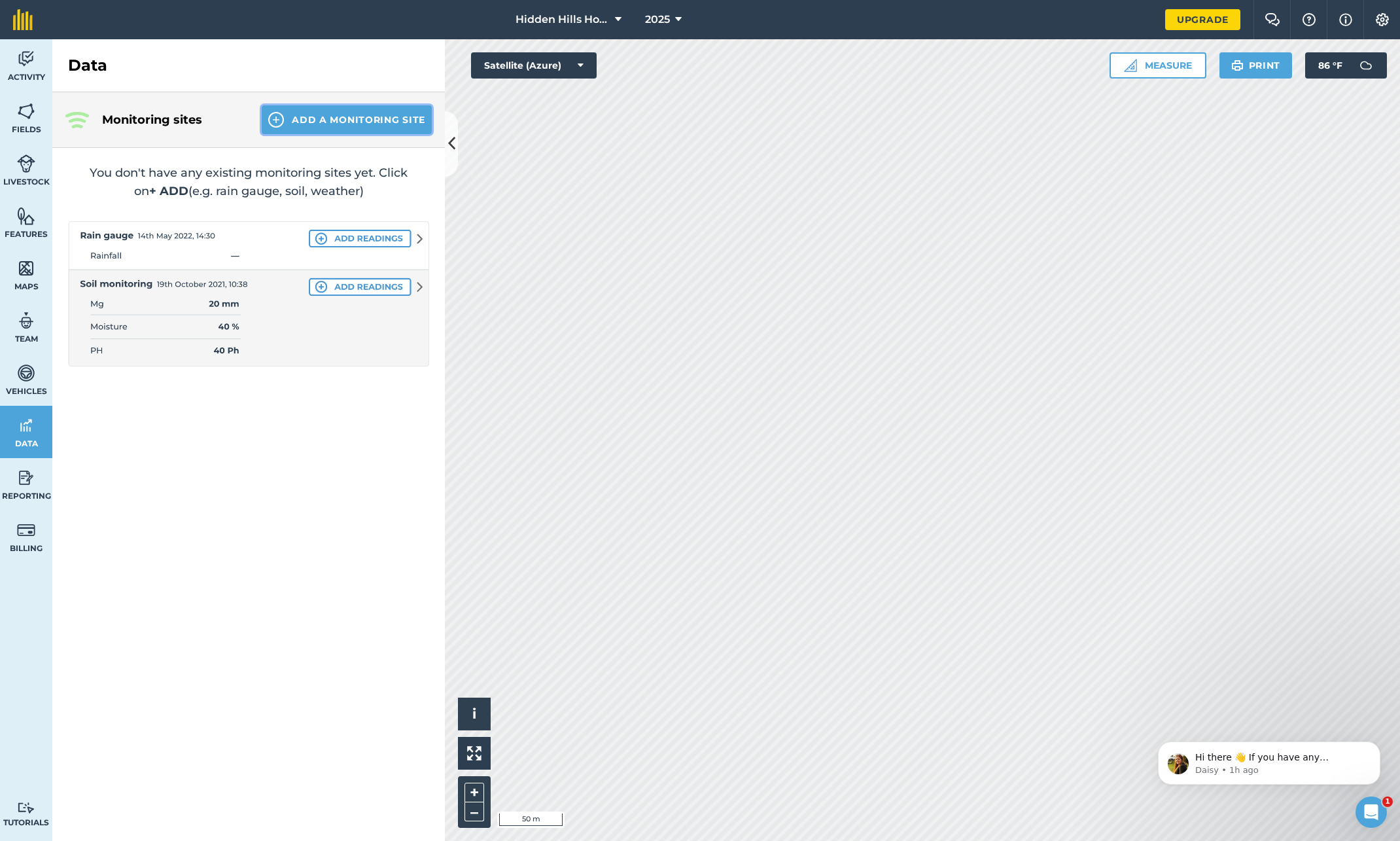
click at [280, 122] on img at bounding box center [275, 119] width 15 height 15
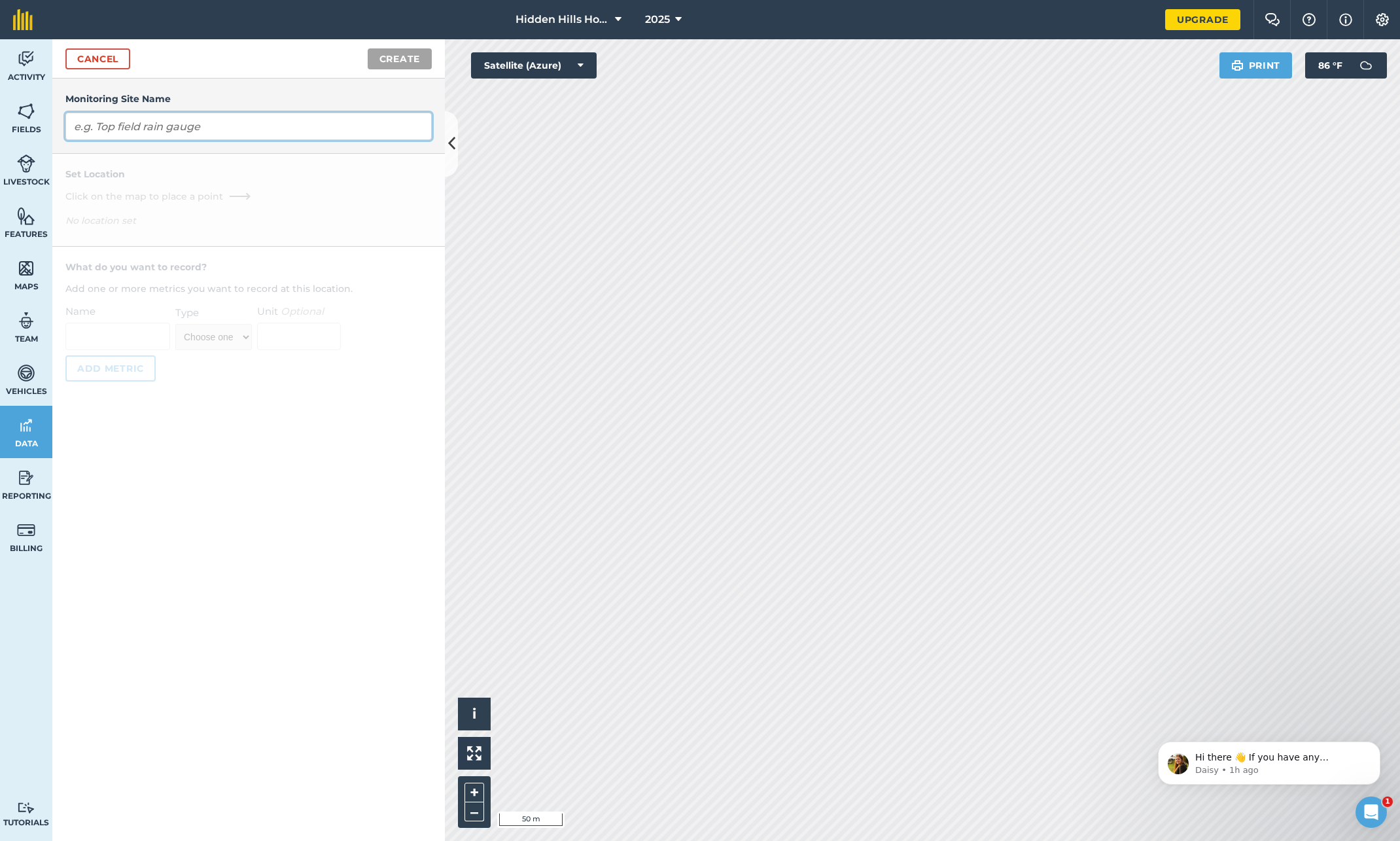
click at [194, 122] on input "text" at bounding box center [248, 126] width 367 height 27
click at [96, 60] on link "Cancel" at bounding box center [97, 59] width 64 height 21
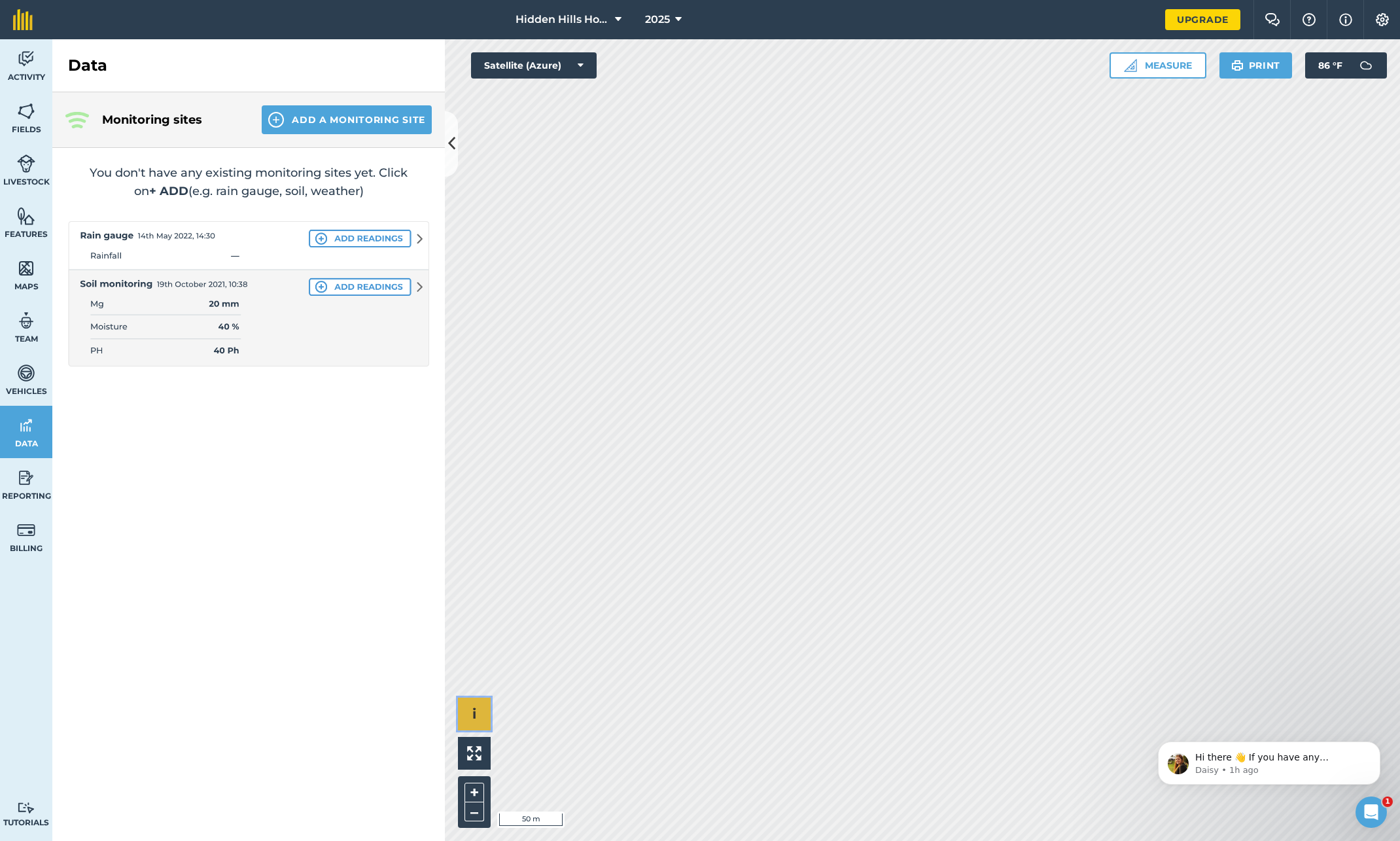
click at [478, 715] on button "i" at bounding box center [474, 714] width 33 height 33
click at [476, 715] on button "›" at bounding box center [474, 714] width 33 height 33
click at [476, 713] on button "i" at bounding box center [474, 714] width 33 height 33
click at [472, 713] on span "›" at bounding box center [474, 714] width 5 height 16
click at [324, 285] on img at bounding box center [248, 294] width 361 height 145
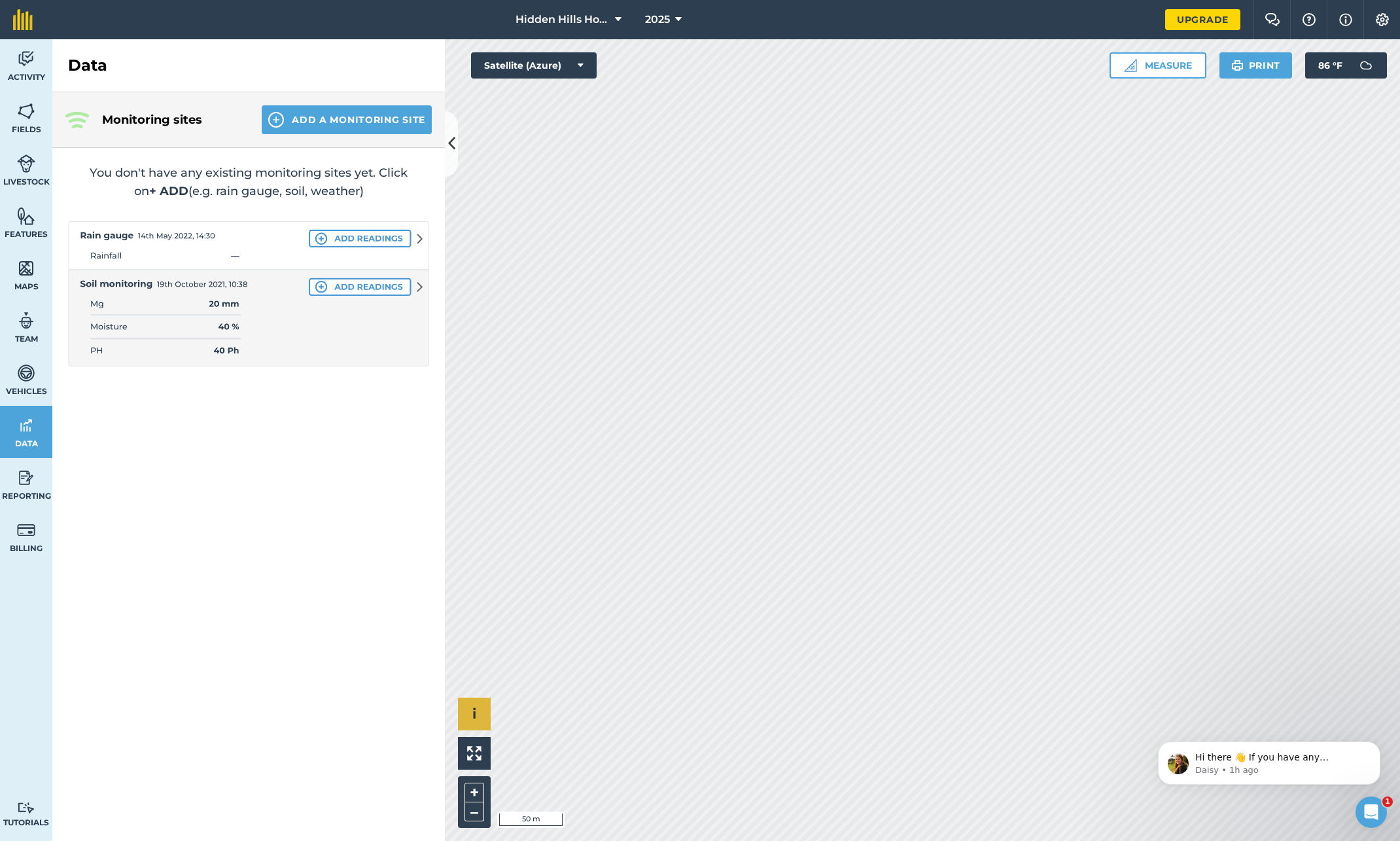
click at [359, 284] on img at bounding box center [248, 294] width 361 height 145
click at [419, 286] on img at bounding box center [248, 294] width 361 height 145
click at [358, 404] on div "Monitoring sites Add a Monitoring Site You don't have any existing monitoring s…" at bounding box center [248, 466] width 392 height 748
click at [324, 287] on img at bounding box center [248, 294] width 361 height 145
click at [39, 391] on span "Vehicles" at bounding box center [26, 391] width 52 height 10
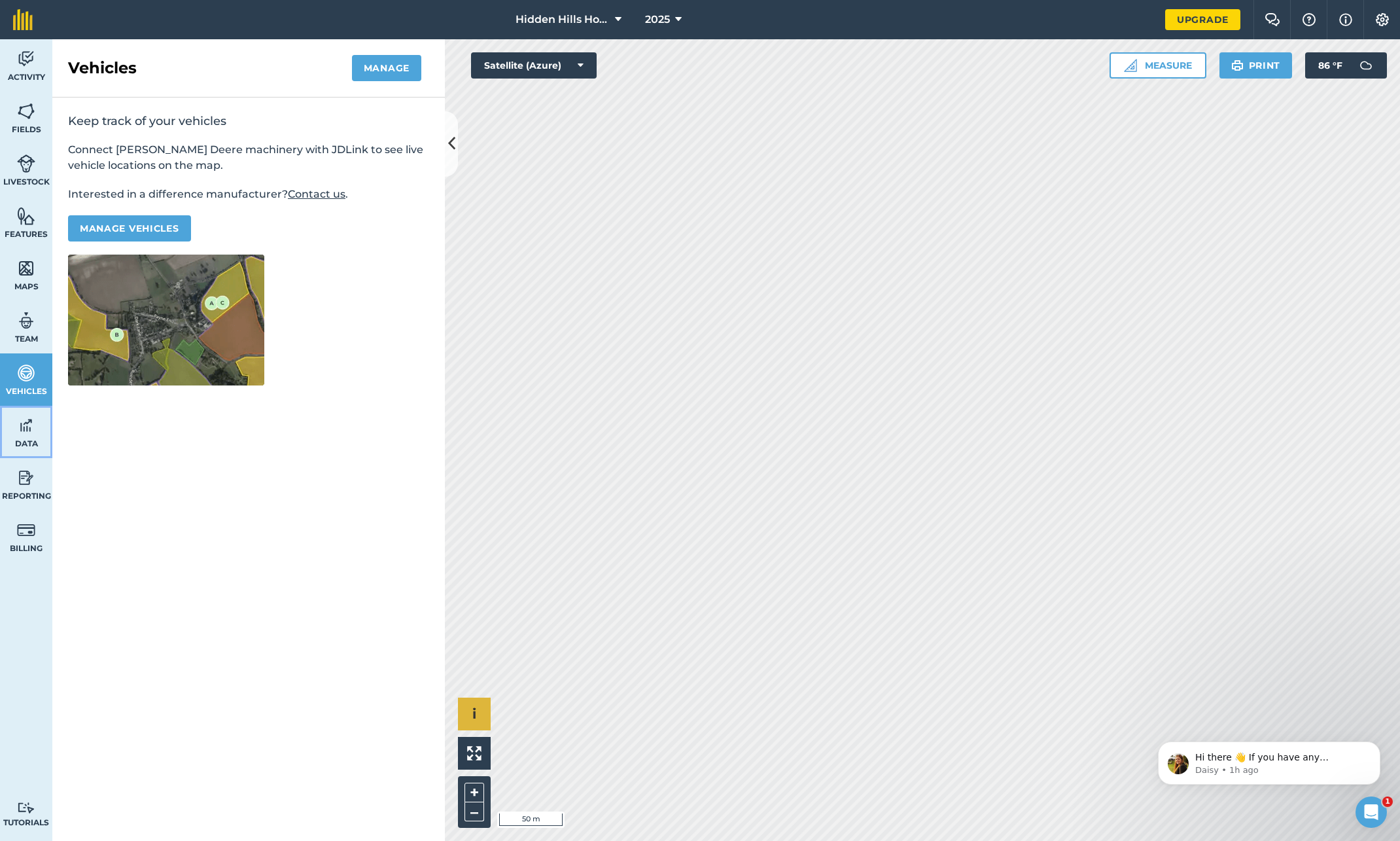
click at [3, 407] on link "Data" at bounding box center [26, 432] width 52 height 52
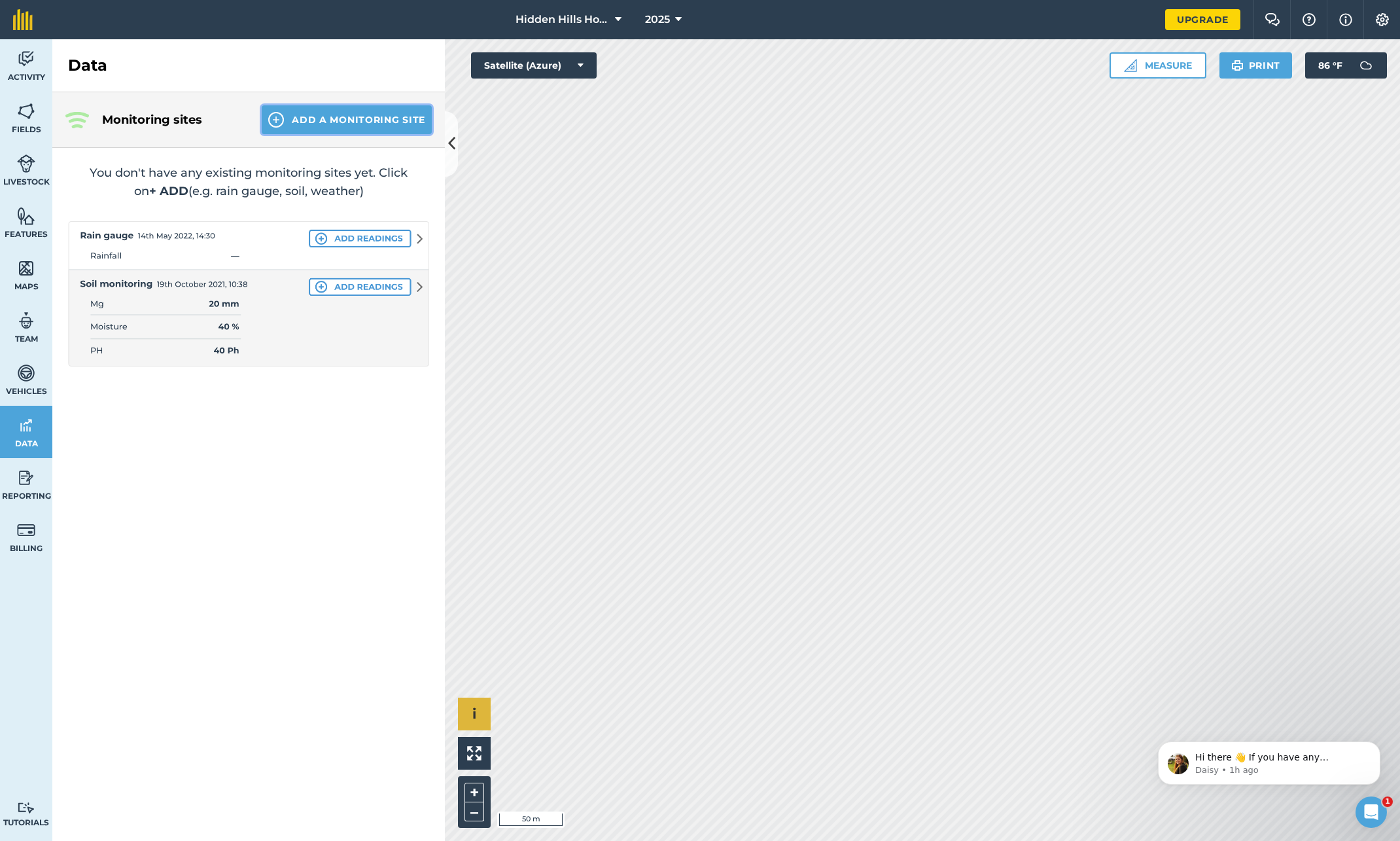
click at [295, 122] on button "Add a Monitoring Site" at bounding box center [346, 120] width 170 height 29
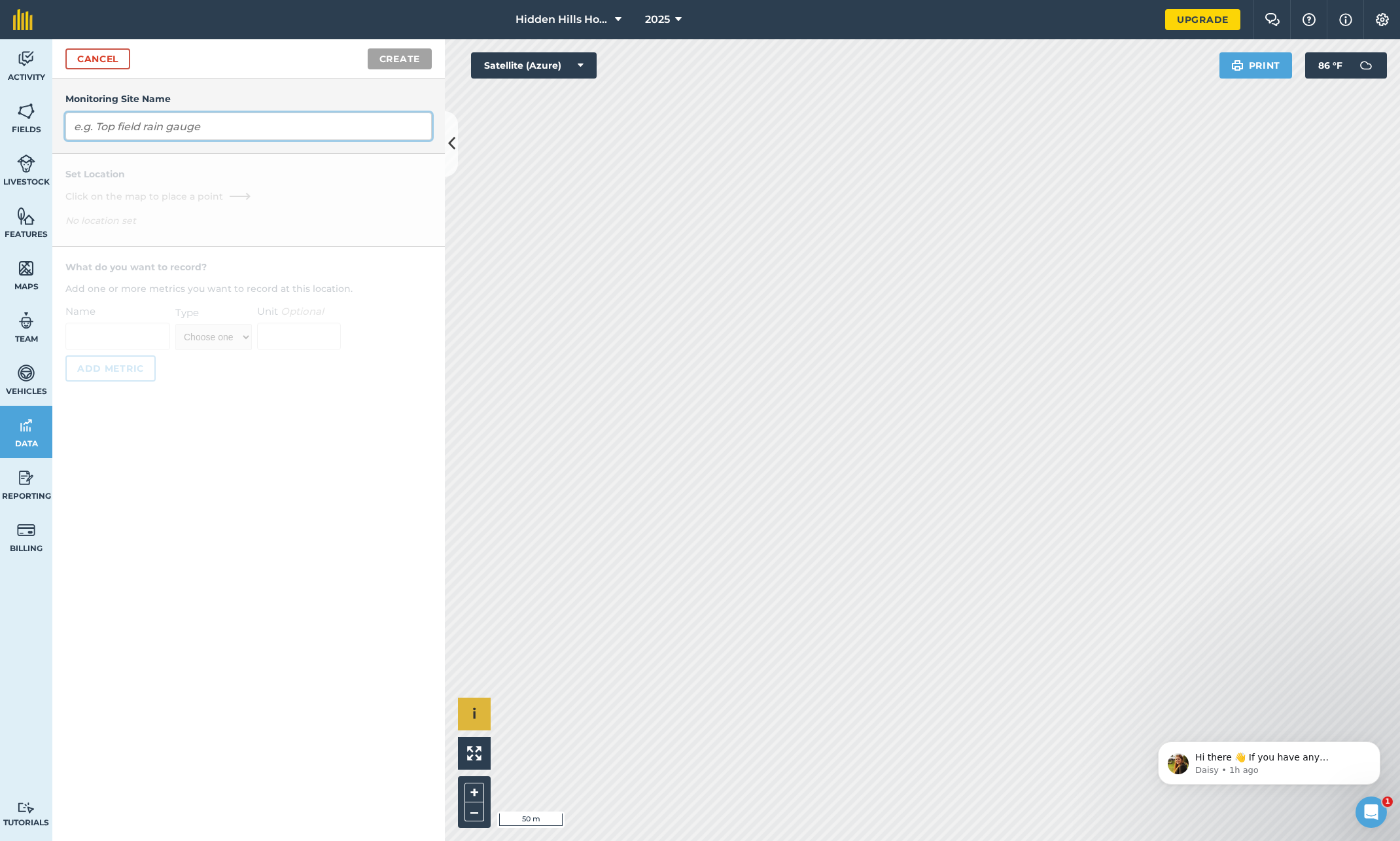
click at [176, 131] on input "text" at bounding box center [248, 126] width 367 height 27
click at [93, 125] on input "Whole Soil Property Monitor" at bounding box center [248, 126] width 367 height 27
type input "Eastern Fields Soil Monitor"
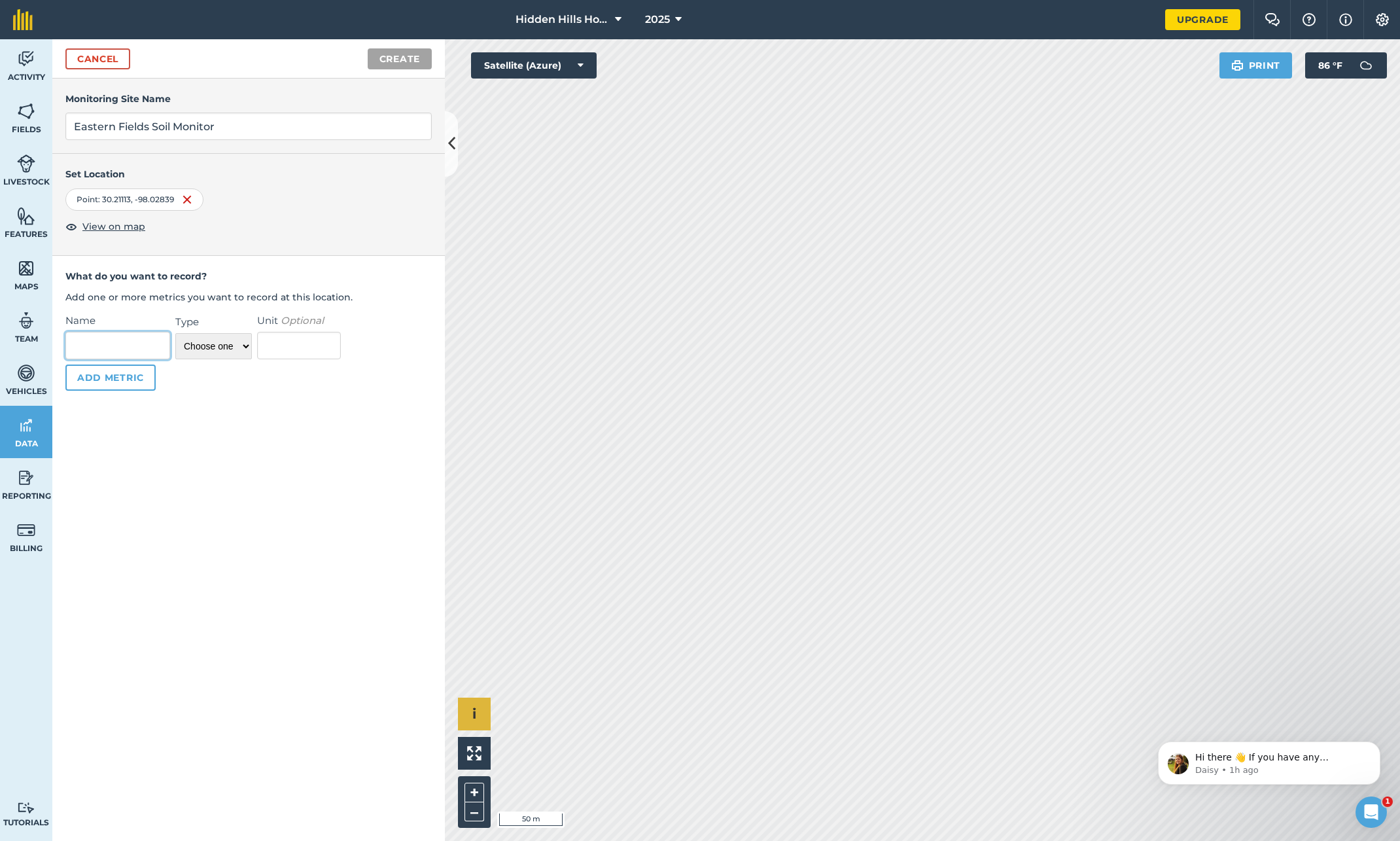
click at [127, 345] on input "Name" at bounding box center [118, 346] width 105 height 27
click at [259, 59] on div "Cancel Create" at bounding box center [248, 59] width 392 height 39
click at [89, 338] on input "Name" at bounding box center [118, 346] width 105 height 27
click at [217, 353] on select "Choose one Temperature Percentage Number Text" at bounding box center [213, 346] width 77 height 26
click at [93, 342] on input "Name" at bounding box center [118, 346] width 105 height 27
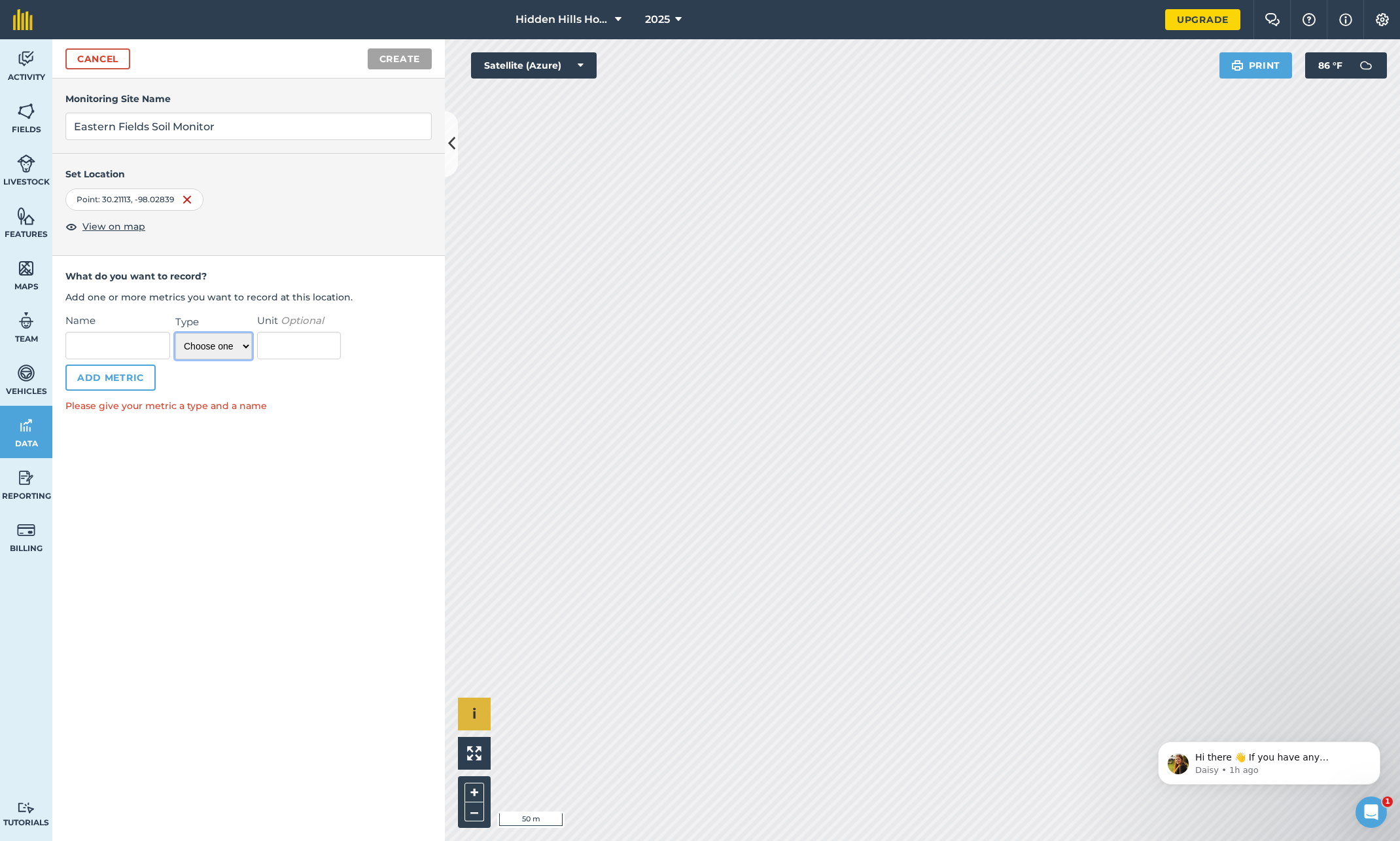
click at [201, 353] on select "Choose one Temperature Percentage Number Text" at bounding box center [213, 346] width 77 height 26
click at [126, 343] on input "Name" at bounding box center [118, 346] width 105 height 27
type input "Organic Matter"
click at [247, 340] on select "Choose one Temperature Percentage Number Text" at bounding box center [213, 346] width 77 height 26
select select "percentage"
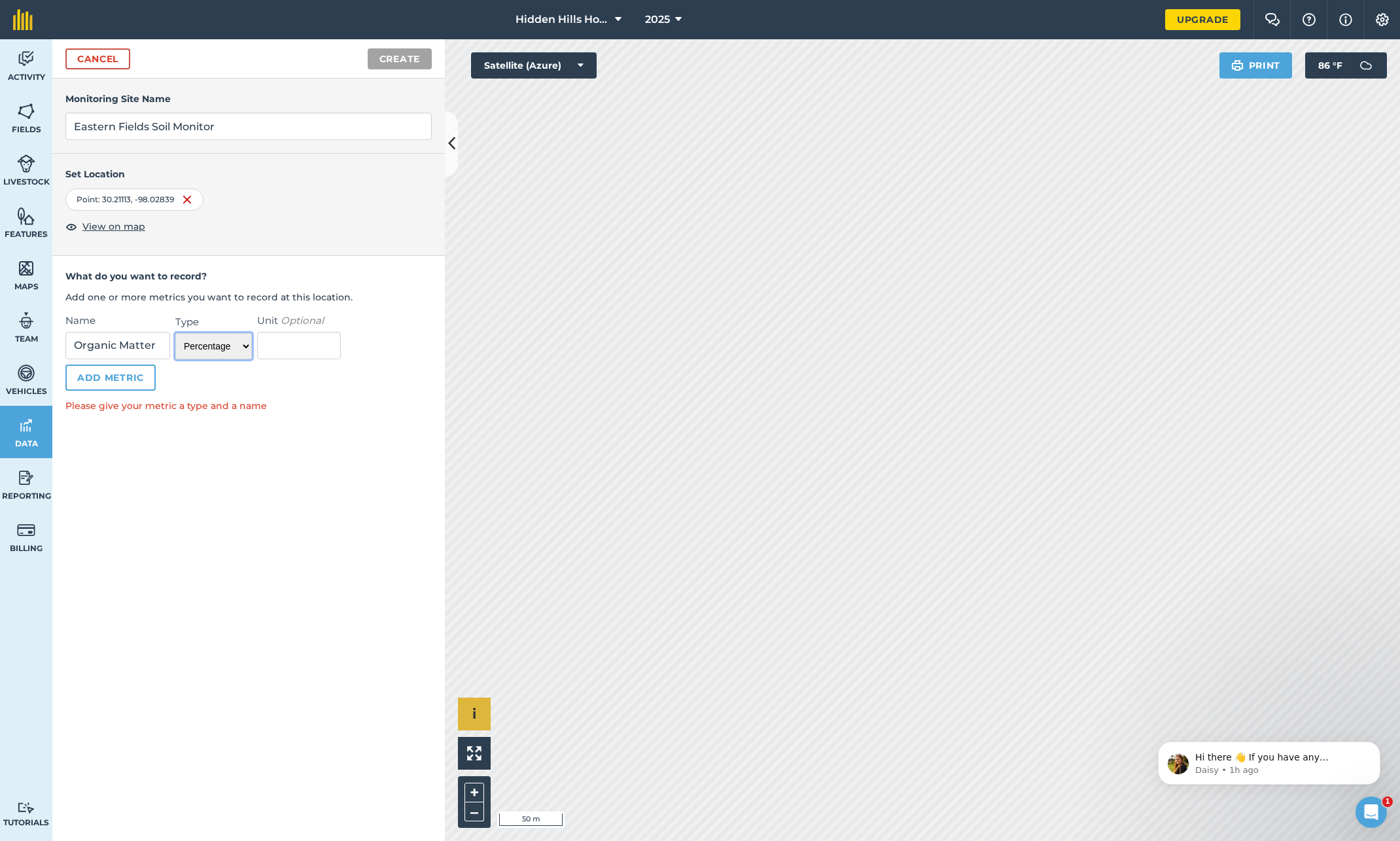
click at [176, 333] on select "Choose one Temperature Percentage Number Text" at bounding box center [213, 346] width 77 height 26
click at [253, 412] on div "Monitoring Site Name Eastern Fields Soil Monitor Set Location Point : [GEOGRAPH…" at bounding box center [248, 459] width 392 height 762
click at [384, 63] on button "Create" at bounding box center [400, 59] width 64 height 21
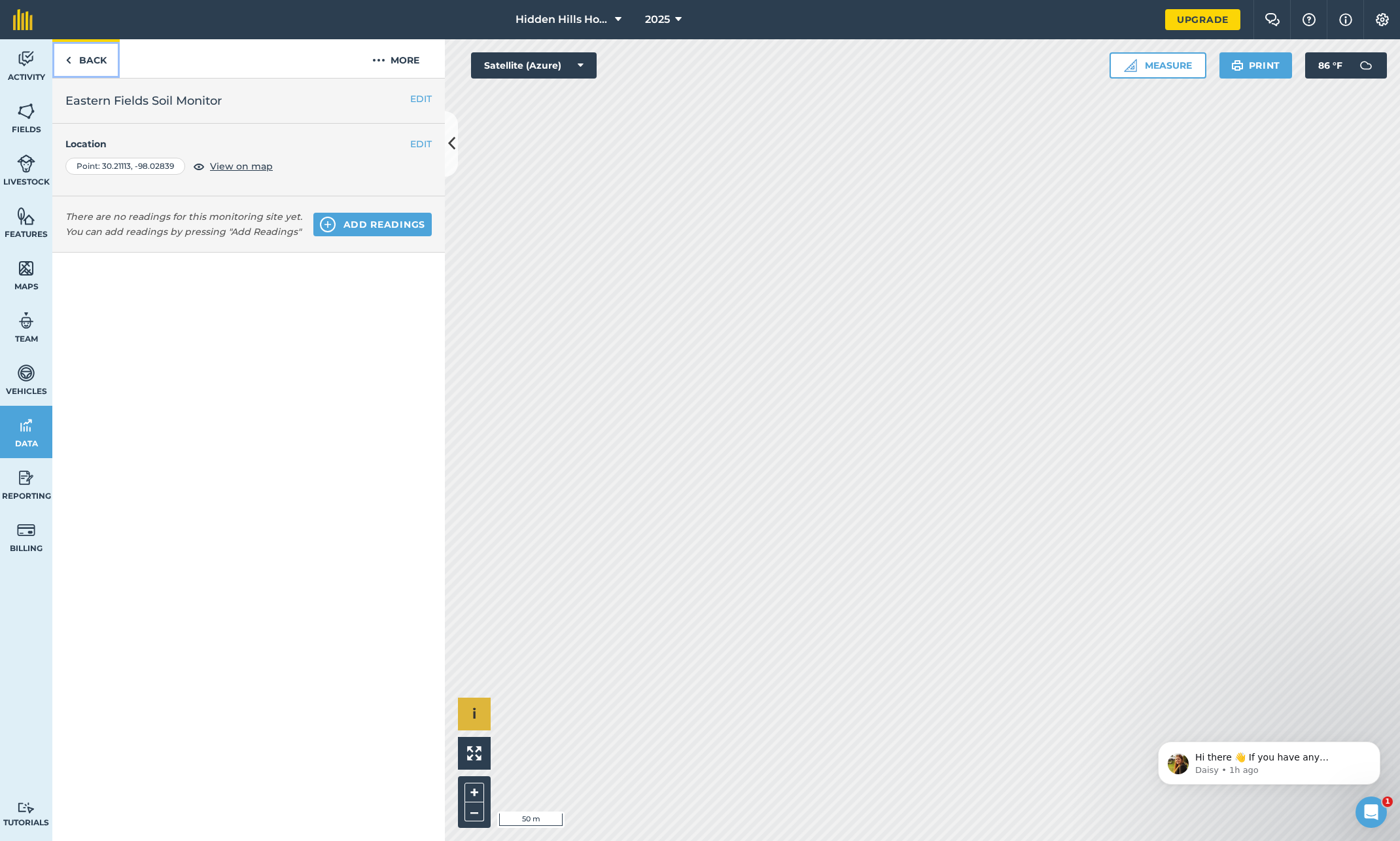
click at [66, 56] on img at bounding box center [68, 60] width 6 height 15
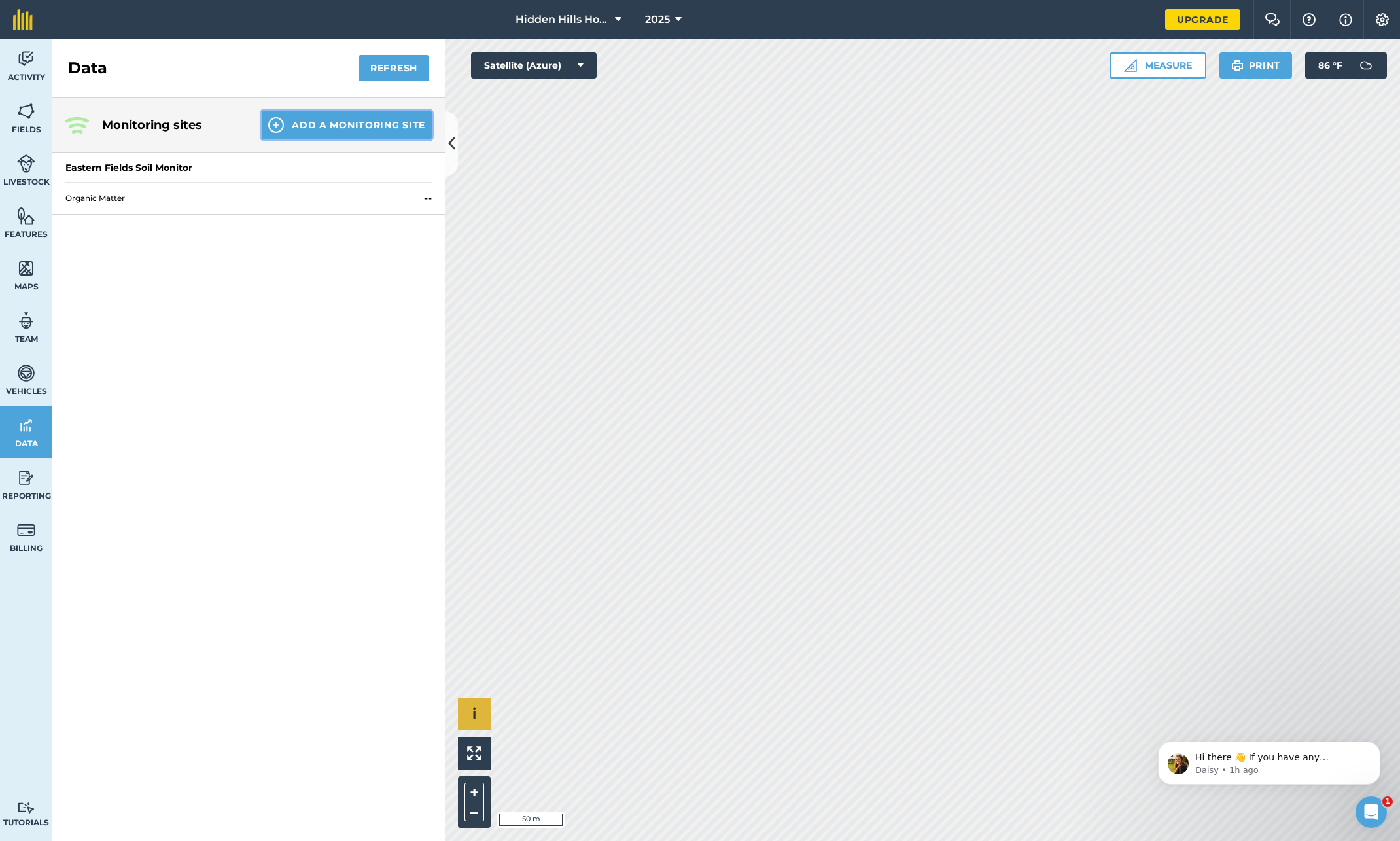
click at [277, 126] on img at bounding box center [275, 124] width 15 height 15
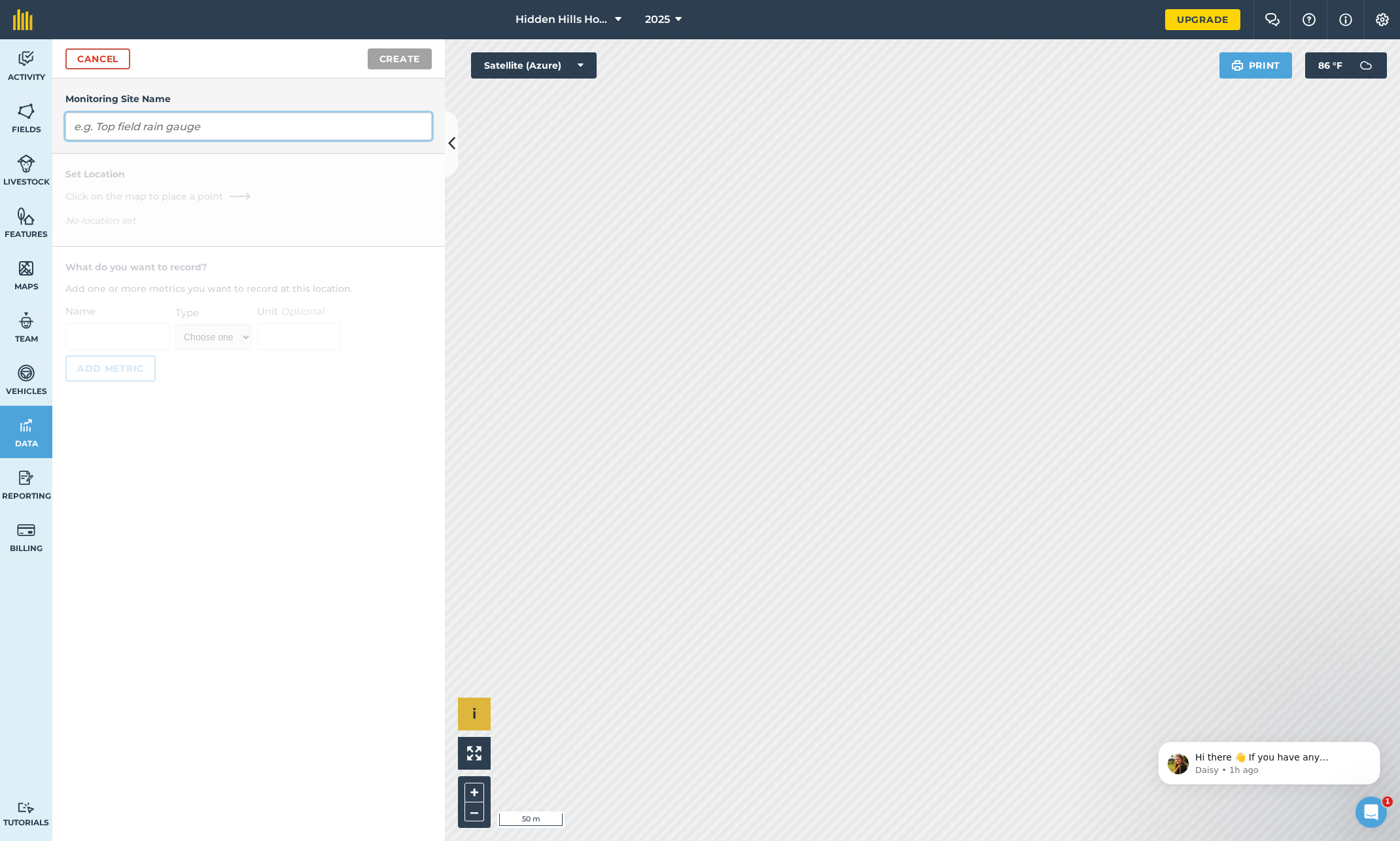
click at [202, 129] on input "text" at bounding box center [248, 126] width 367 height 27
type input "Western Fields Soil Quality"
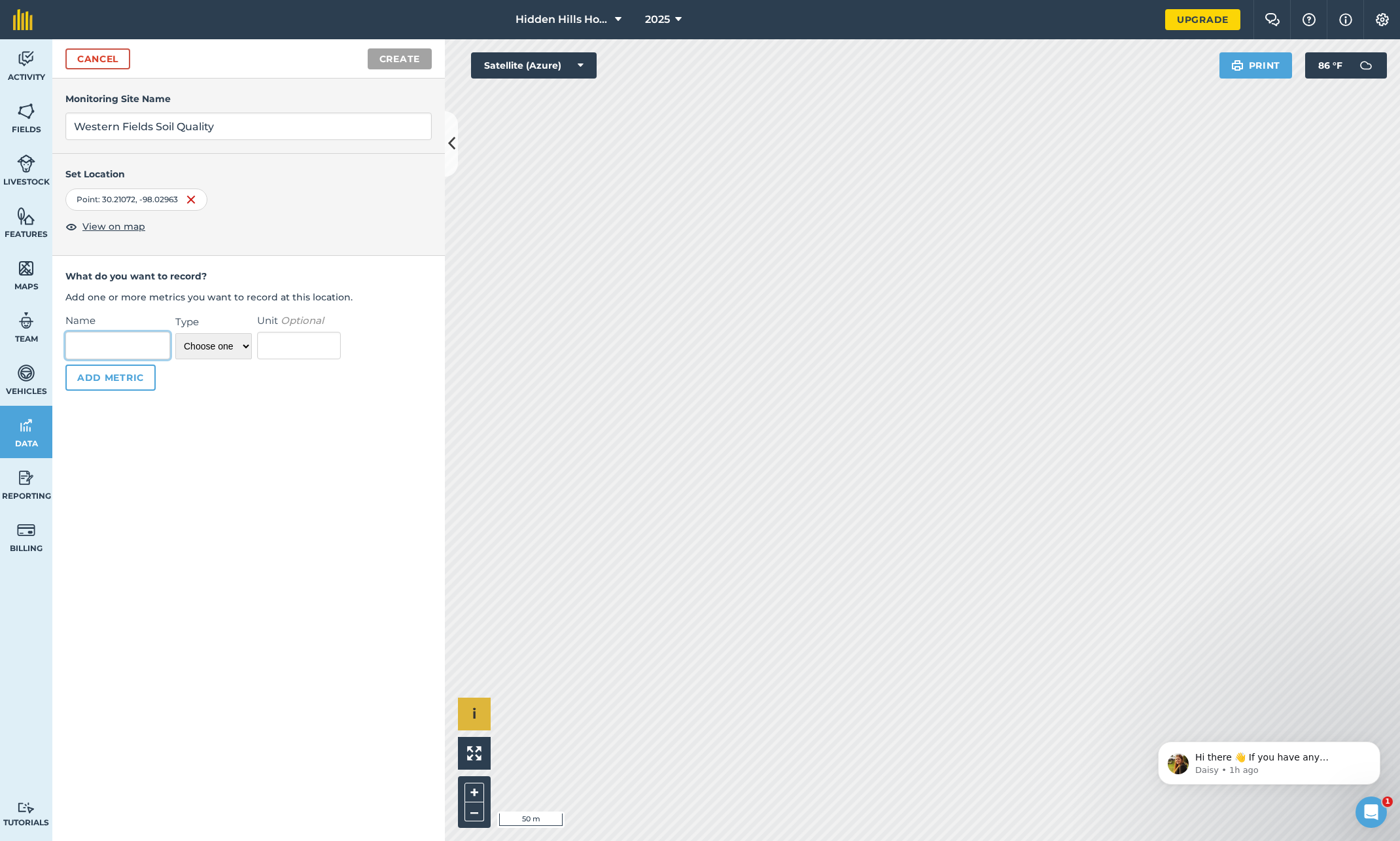
click at [165, 341] on input "Name" at bounding box center [118, 346] width 105 height 27
type input "S"
type input "Organic Matter"
click at [256, 337] on div "Name Organic Matter Type Choose one Temperature Percentage Number Text Unit Opt…" at bounding box center [248, 351] width 367 height 78
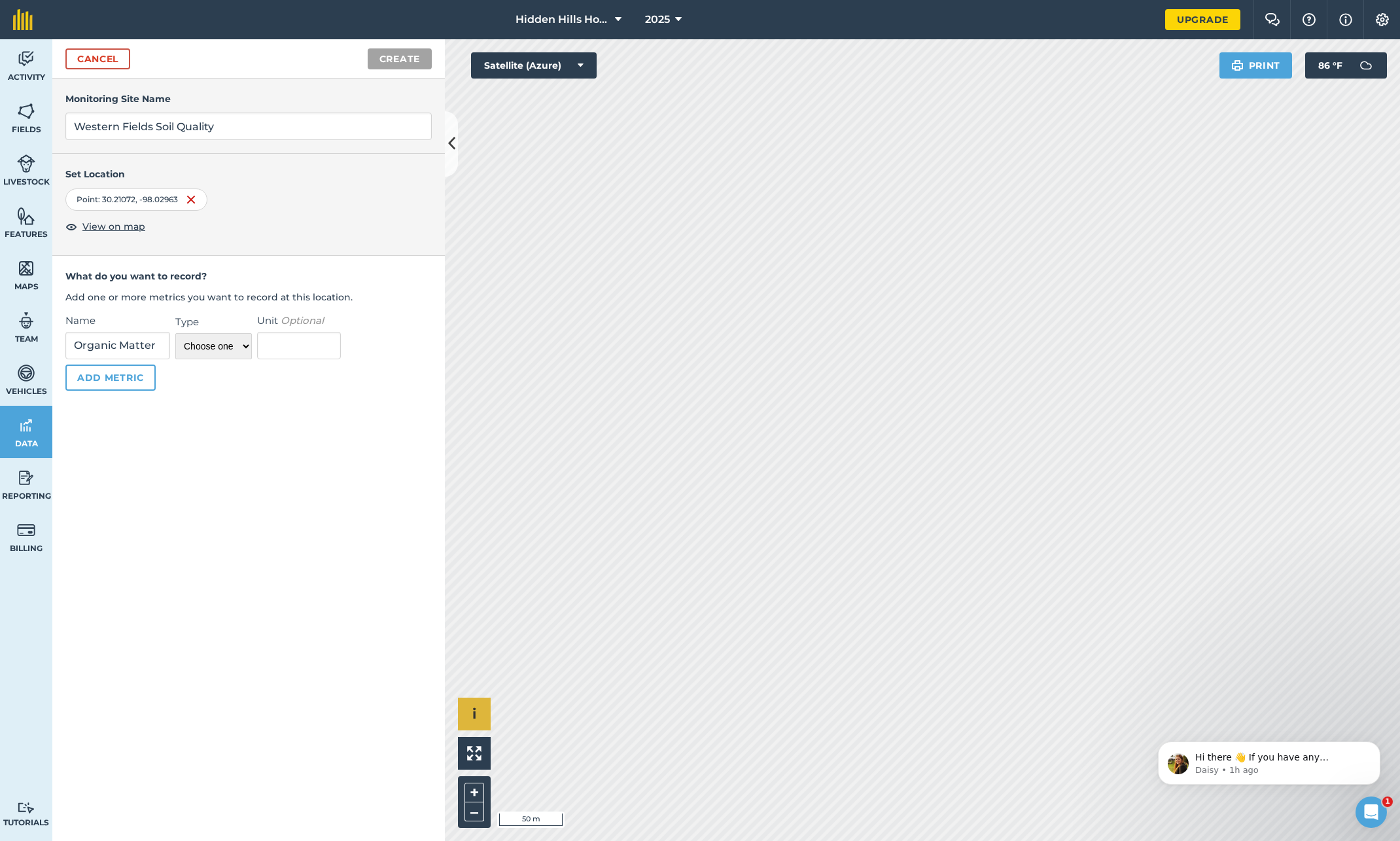
click at [256, 337] on div "Name Organic Matter Type Choose one Temperature Percentage Number Text Unit Opt…" at bounding box center [248, 351] width 367 height 78
click at [234, 343] on select "Choose one Temperature Percentage Number Text" at bounding box center [213, 346] width 77 height 26
select select "percentage"
click at [176, 333] on select "Choose one Temperature Percentage Number Text" at bounding box center [213, 346] width 77 height 26
click at [400, 60] on button "Create" at bounding box center [400, 59] width 64 height 21
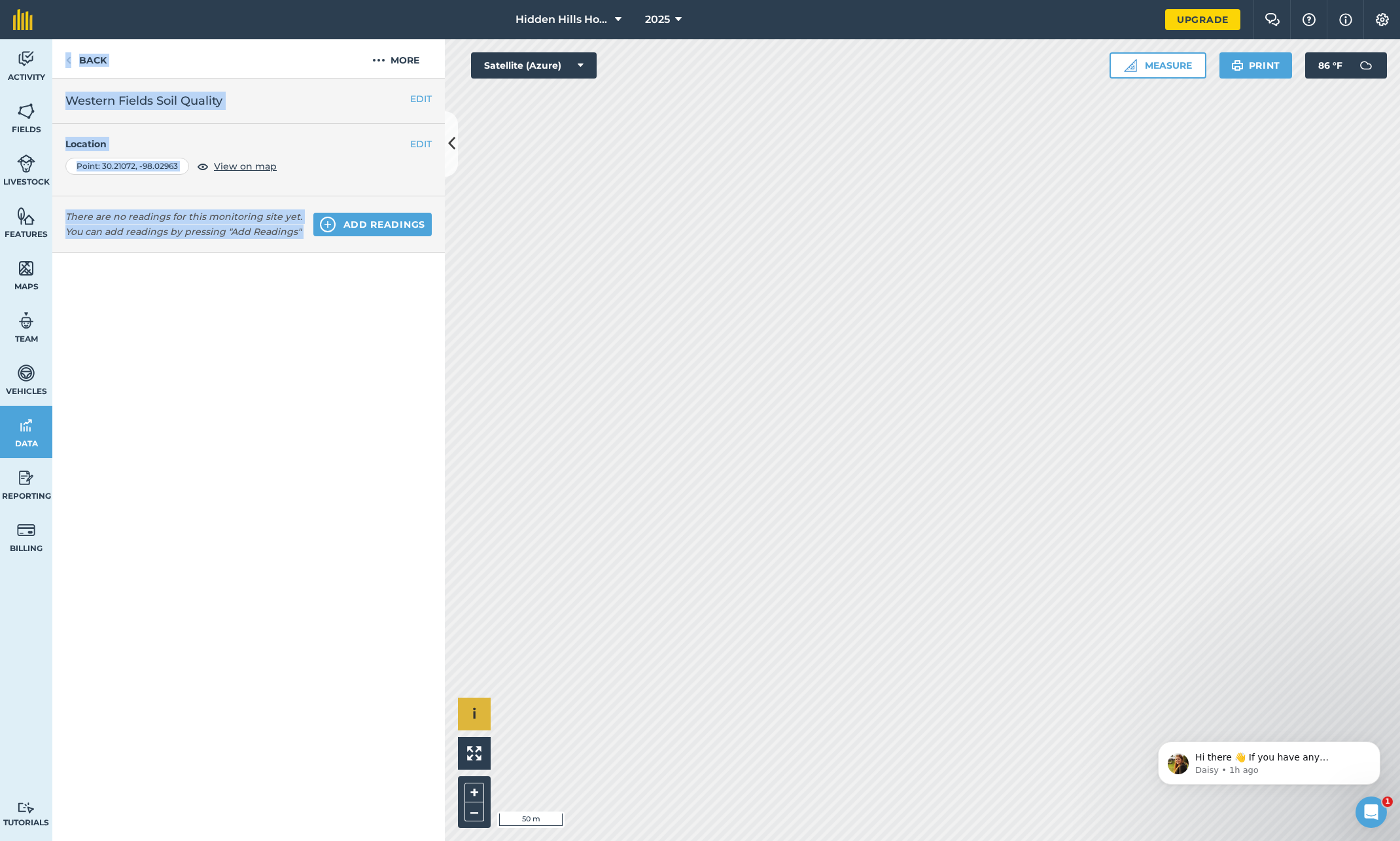
drag, startPoint x: 218, startPoint y: 504, endPoint x: 228, endPoint y: 500, distance: 10.8
click at [217, 503] on div "There are no readings for this monitoring site yet. You can add readings by pre…" at bounding box center [248, 519] width 392 height 644
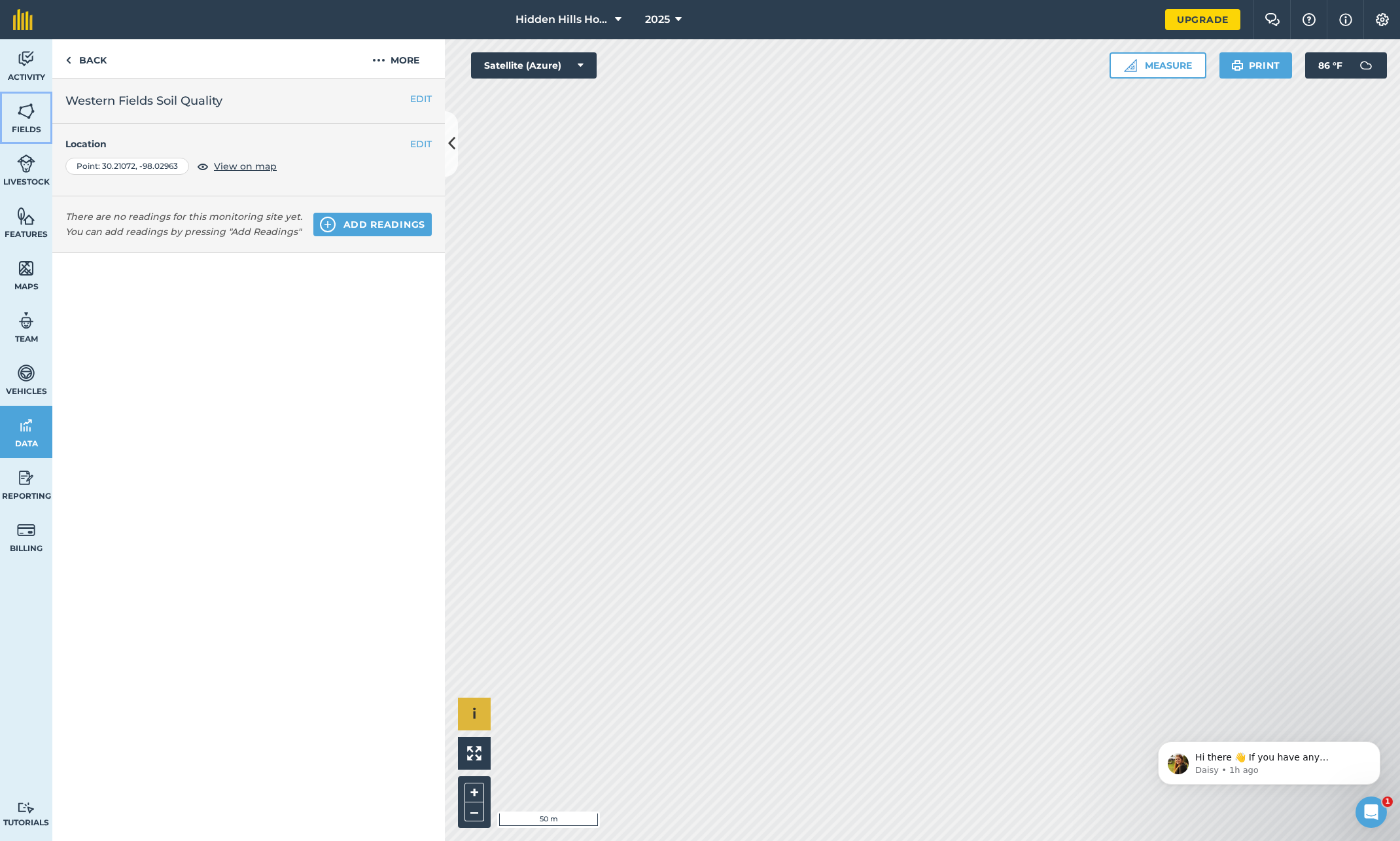
click at [21, 114] on img at bounding box center [26, 111] width 19 height 19
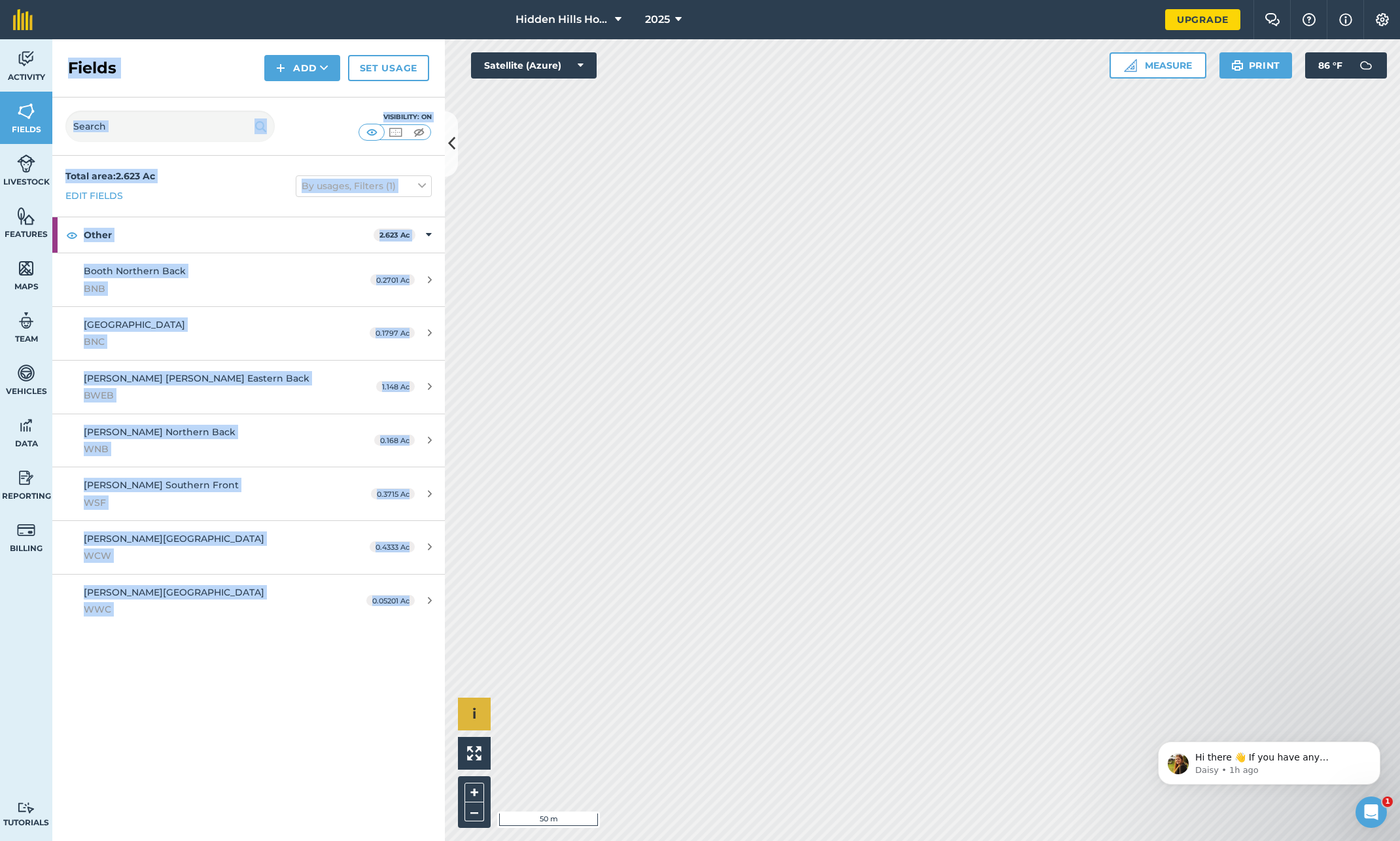
click at [205, 184] on div "Total area : 2.623 Ac Edit fields By usages, Filters (1)" at bounding box center [248, 186] width 392 height 61
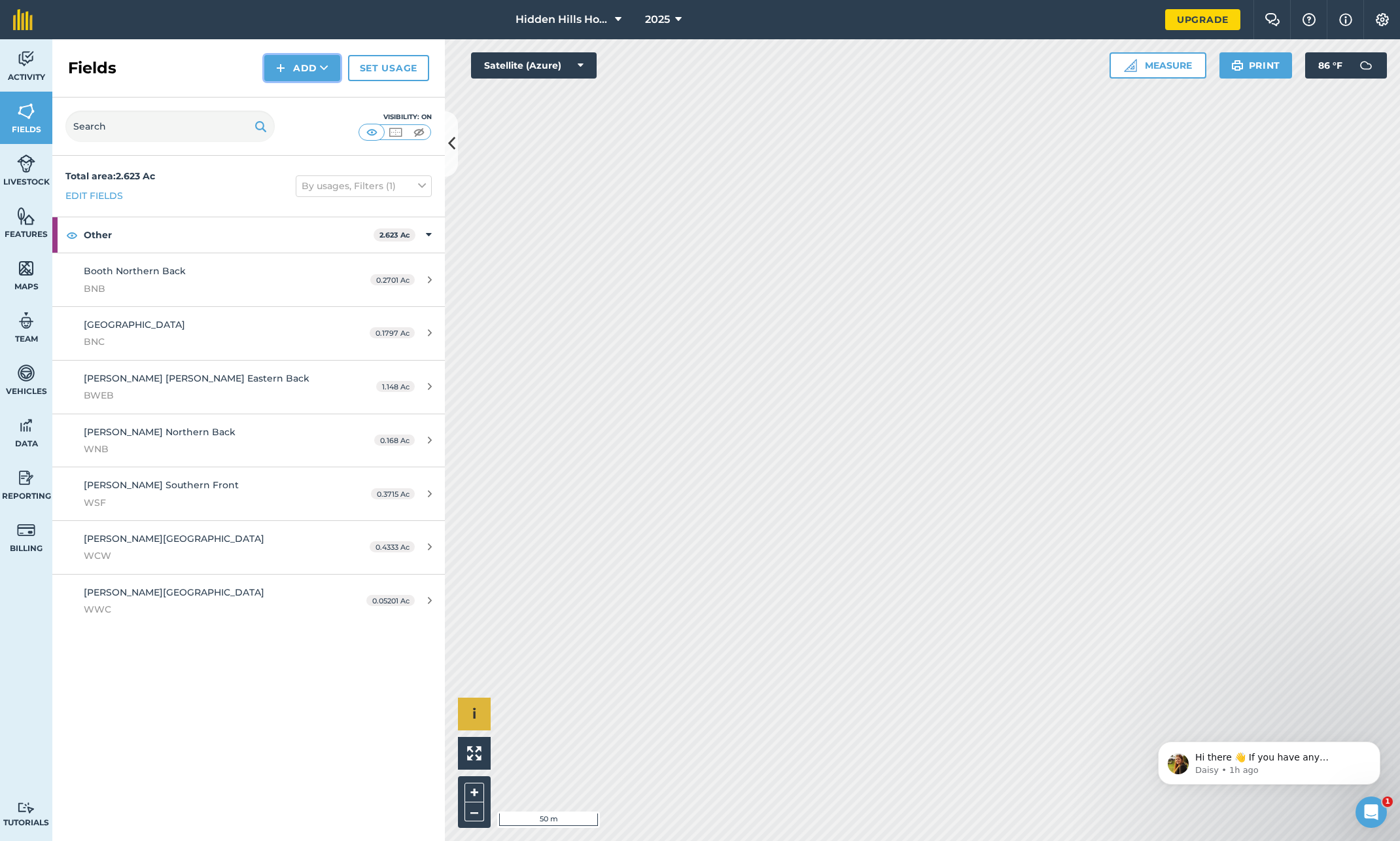
click at [291, 67] on button "Add" at bounding box center [302, 68] width 76 height 26
click at [291, 98] on link "Draw" at bounding box center [302, 97] width 72 height 29
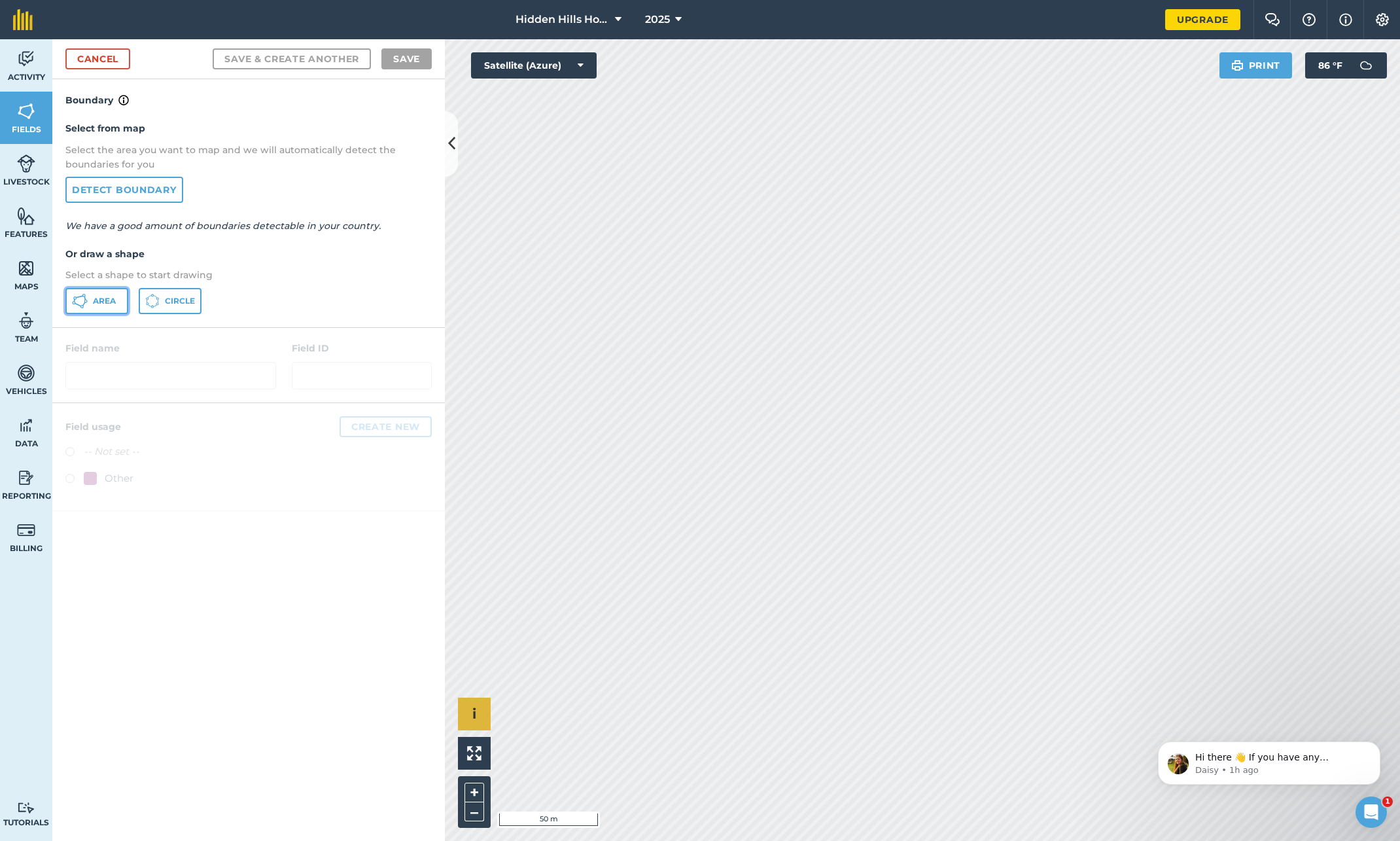
click at [86, 296] on icon at bounding box center [79, 300] width 15 height 15
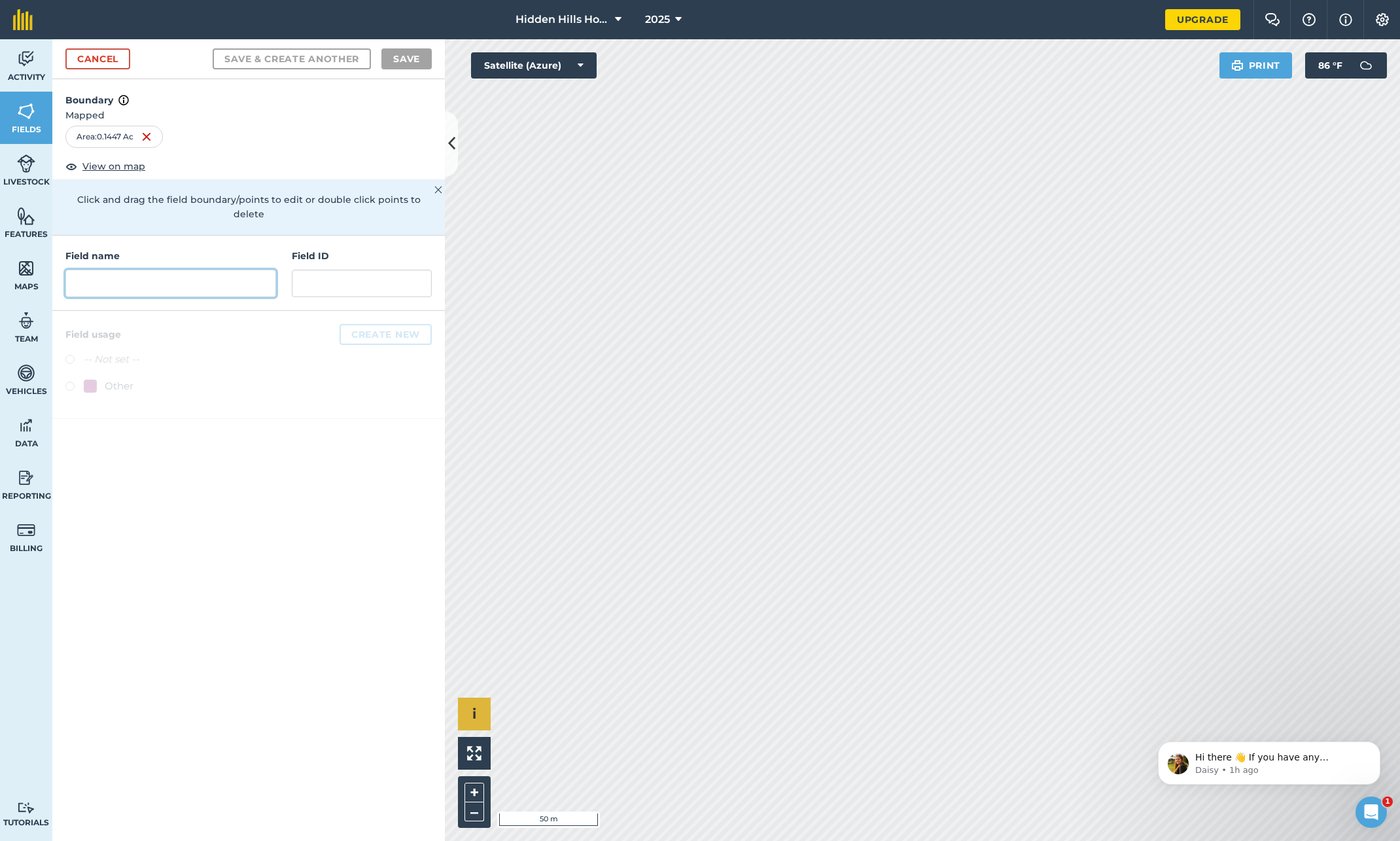
click at [79, 270] on input "text" at bounding box center [171, 284] width 211 height 27
type input "Booth Southern Front"
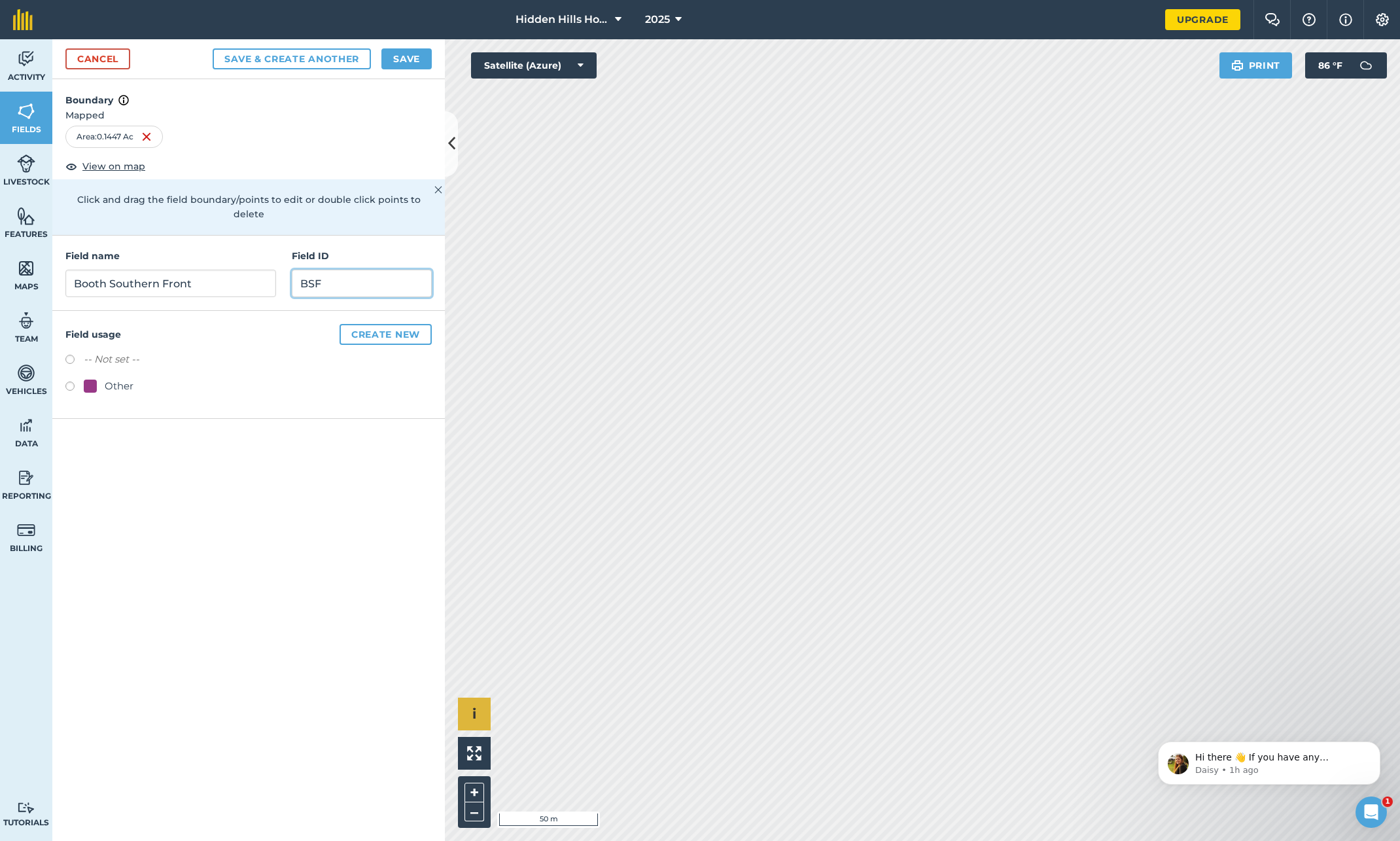
type input "BSF"
click at [69, 382] on label at bounding box center [74, 388] width 19 height 13
radio input "true"
click at [397, 57] on button "Save" at bounding box center [407, 59] width 51 height 21
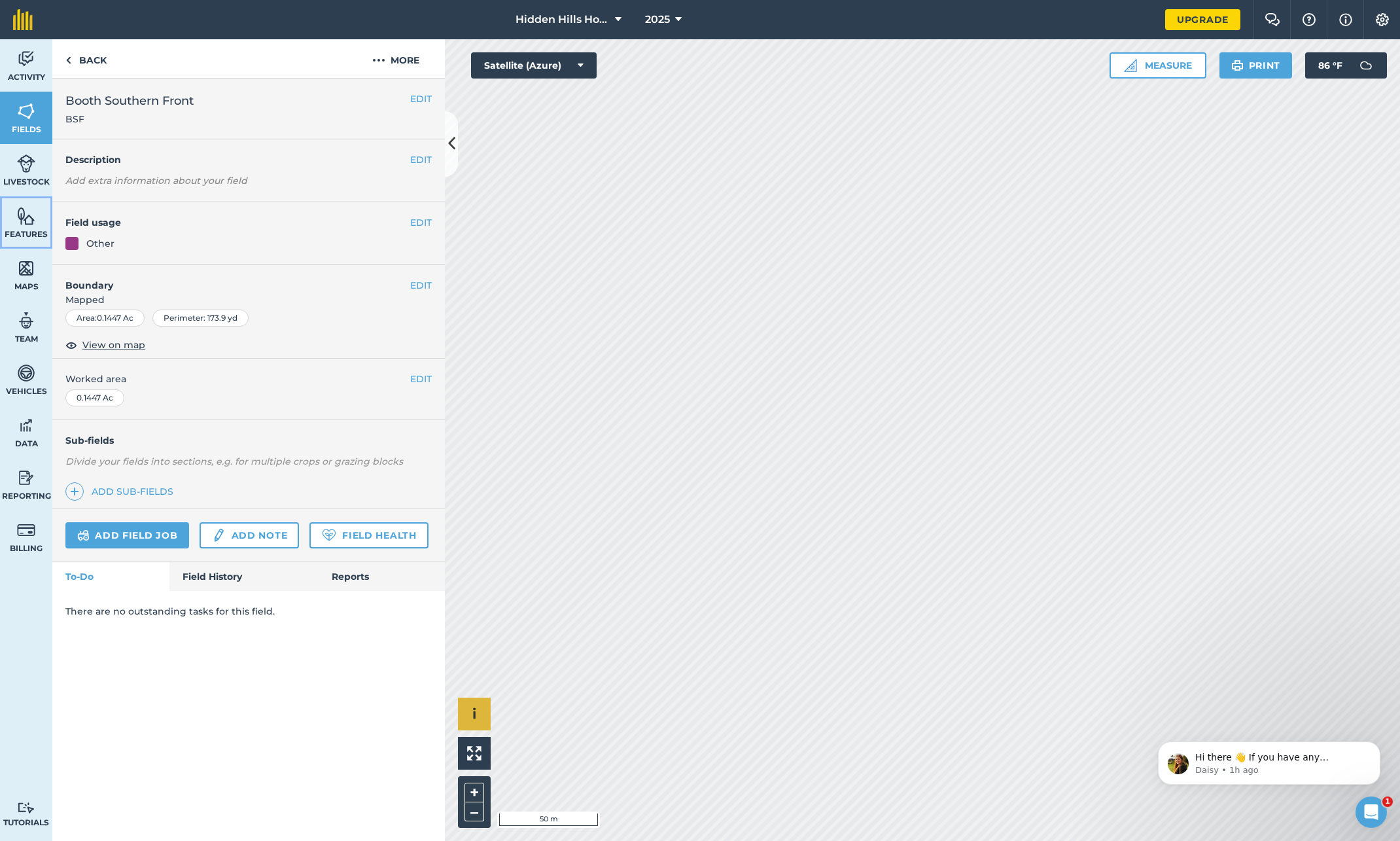
click at [31, 226] on link "Features" at bounding box center [26, 222] width 52 height 52
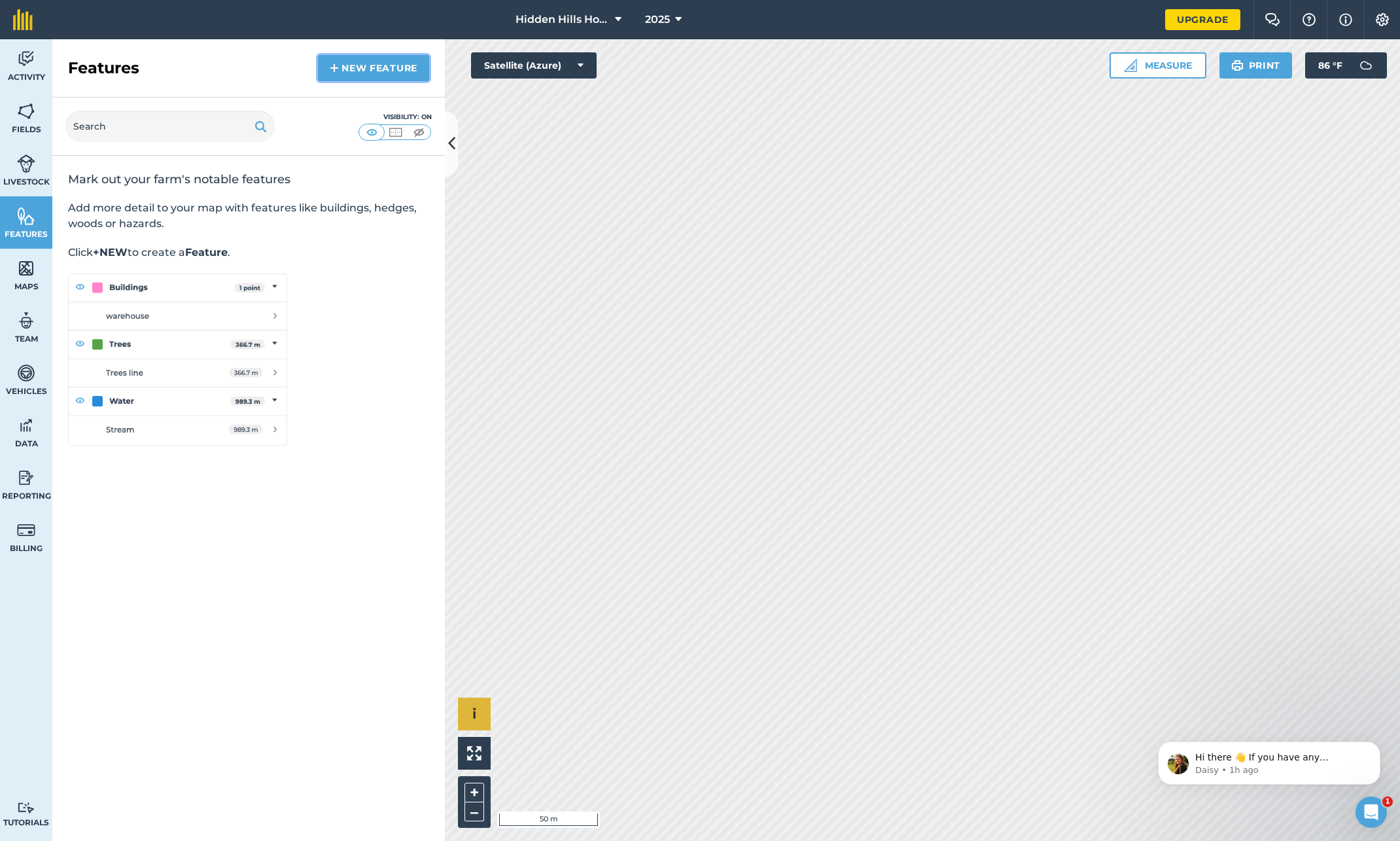
click at [346, 72] on link "New feature" at bounding box center [374, 68] width 111 height 26
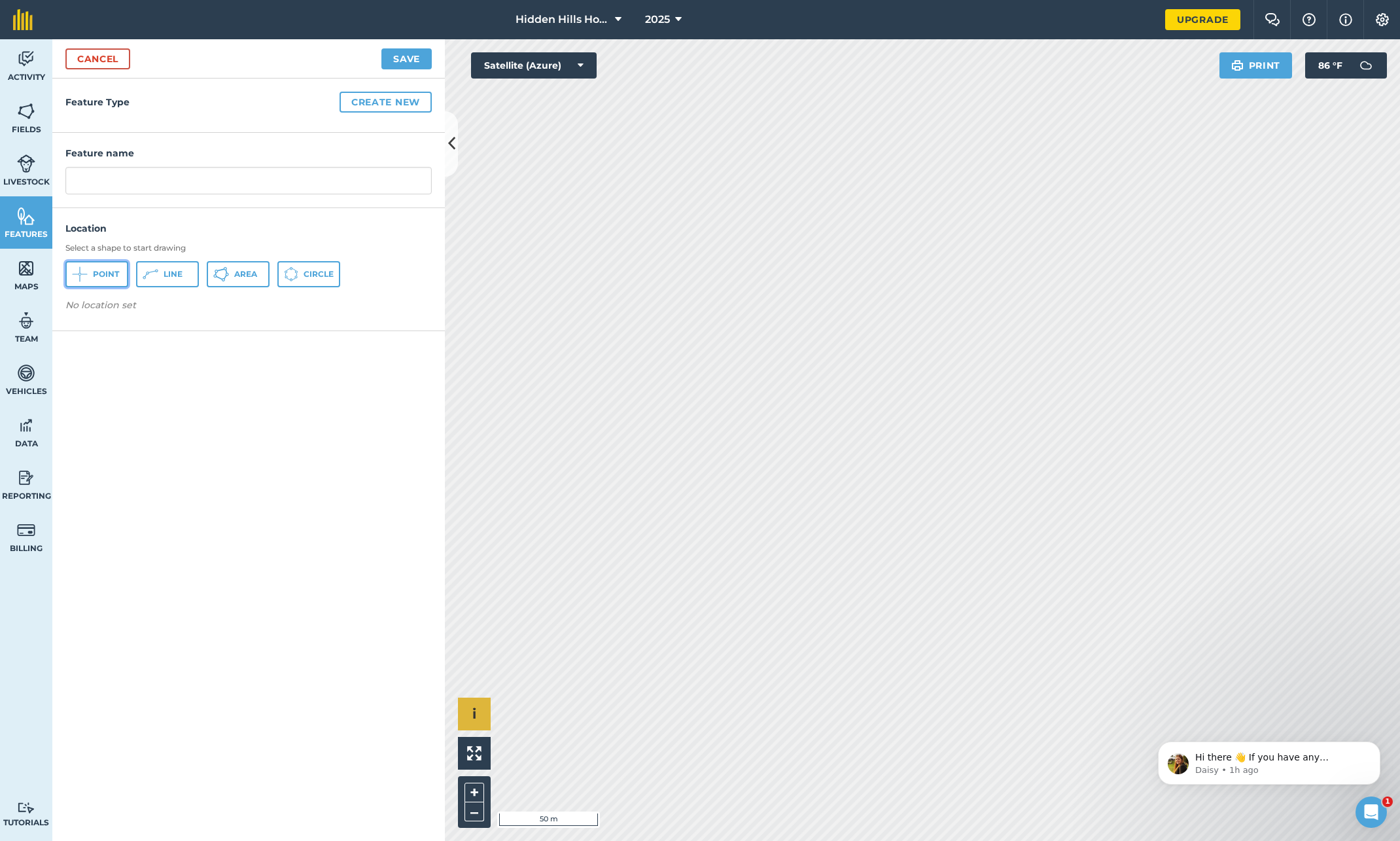
click at [98, 267] on button "Point" at bounding box center [97, 274] width 63 height 26
click at [145, 176] on input "text" at bounding box center [248, 180] width 367 height 27
type input "Shop"
click at [404, 62] on button "Save" at bounding box center [407, 59] width 51 height 21
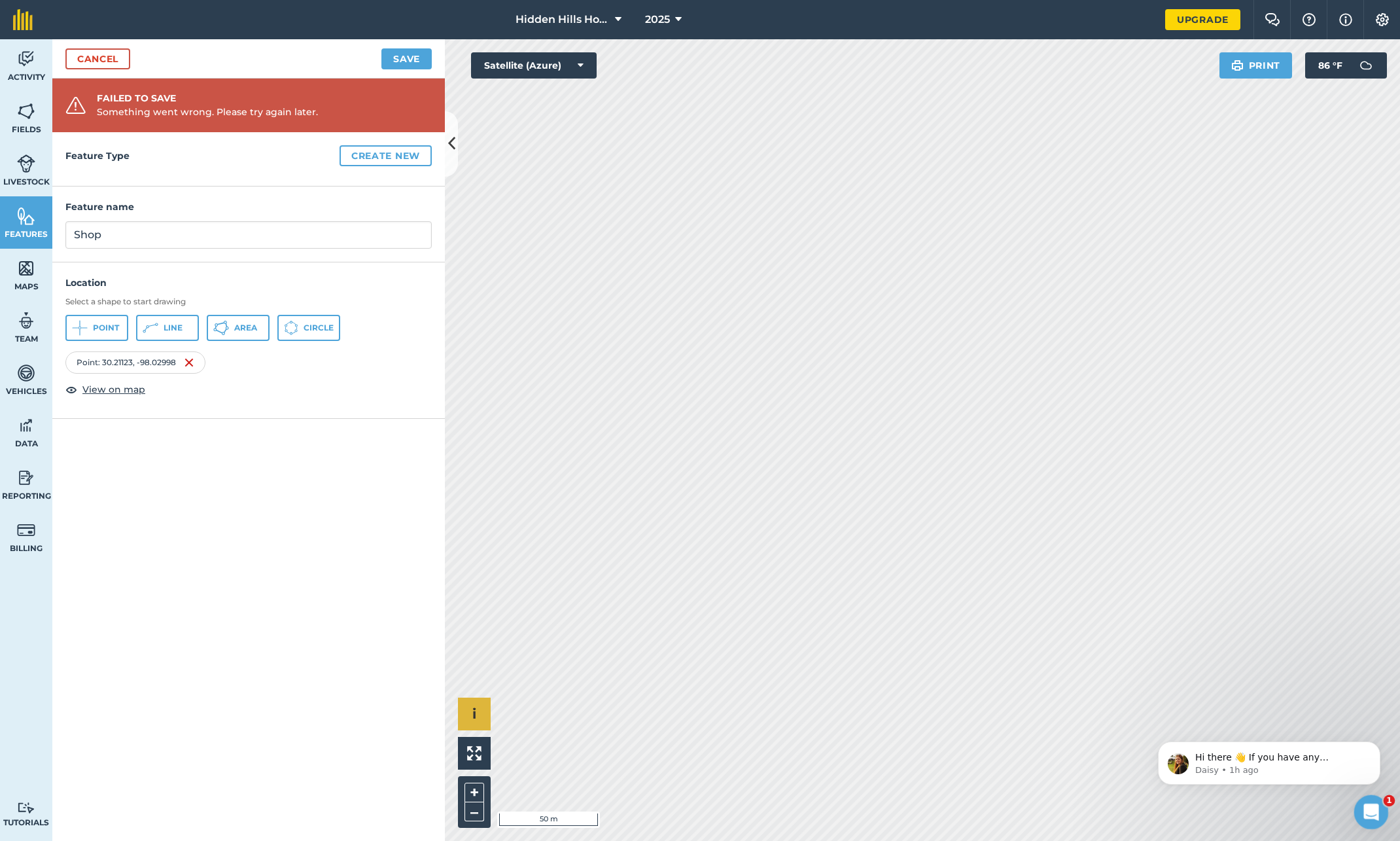
click at [1375, 821] on div "Open Intercom Messenger" at bounding box center [1369, 810] width 43 height 44
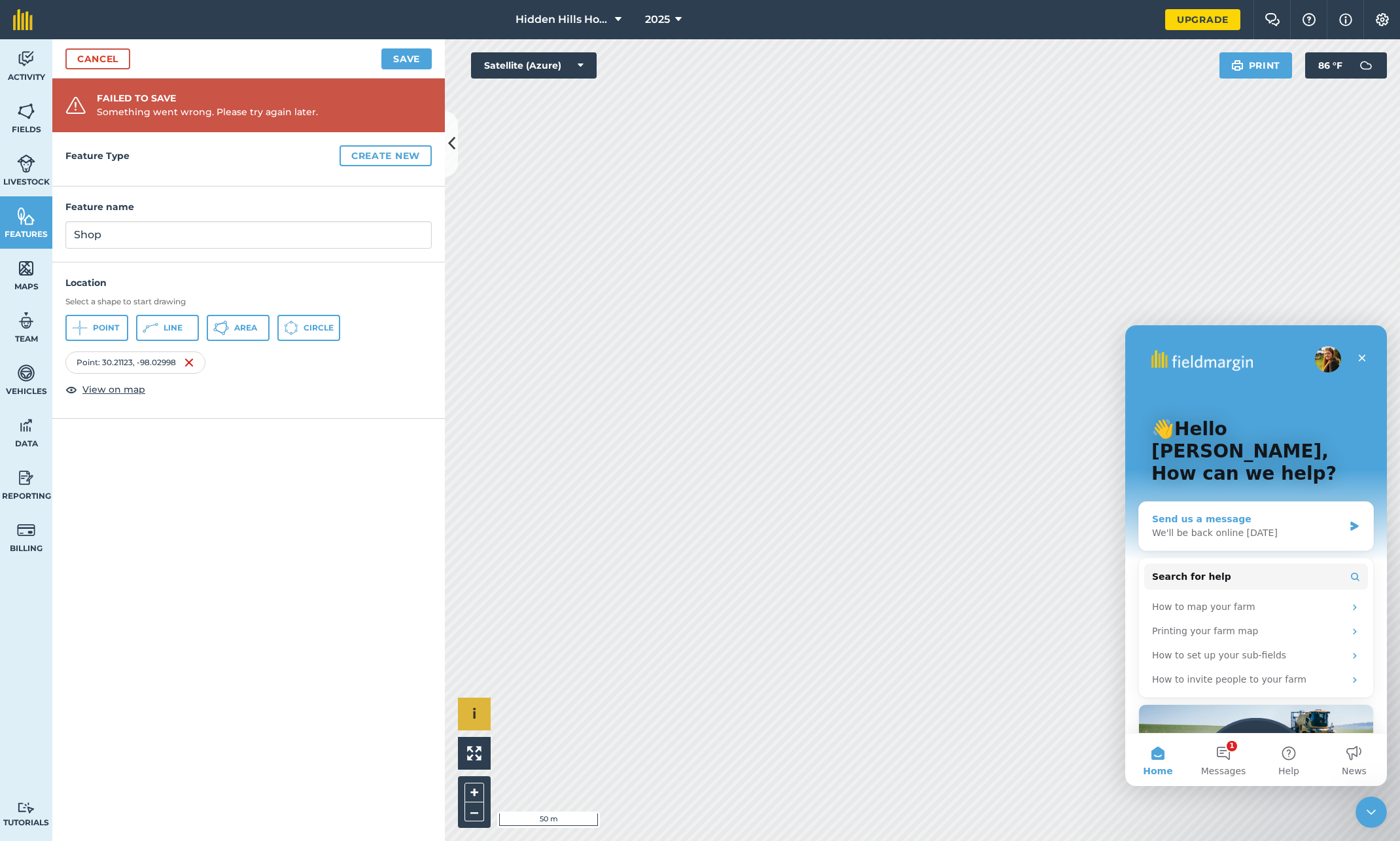
click at [1170, 526] on div "We'll be back online [DATE]" at bounding box center [1248, 532] width 192 height 14
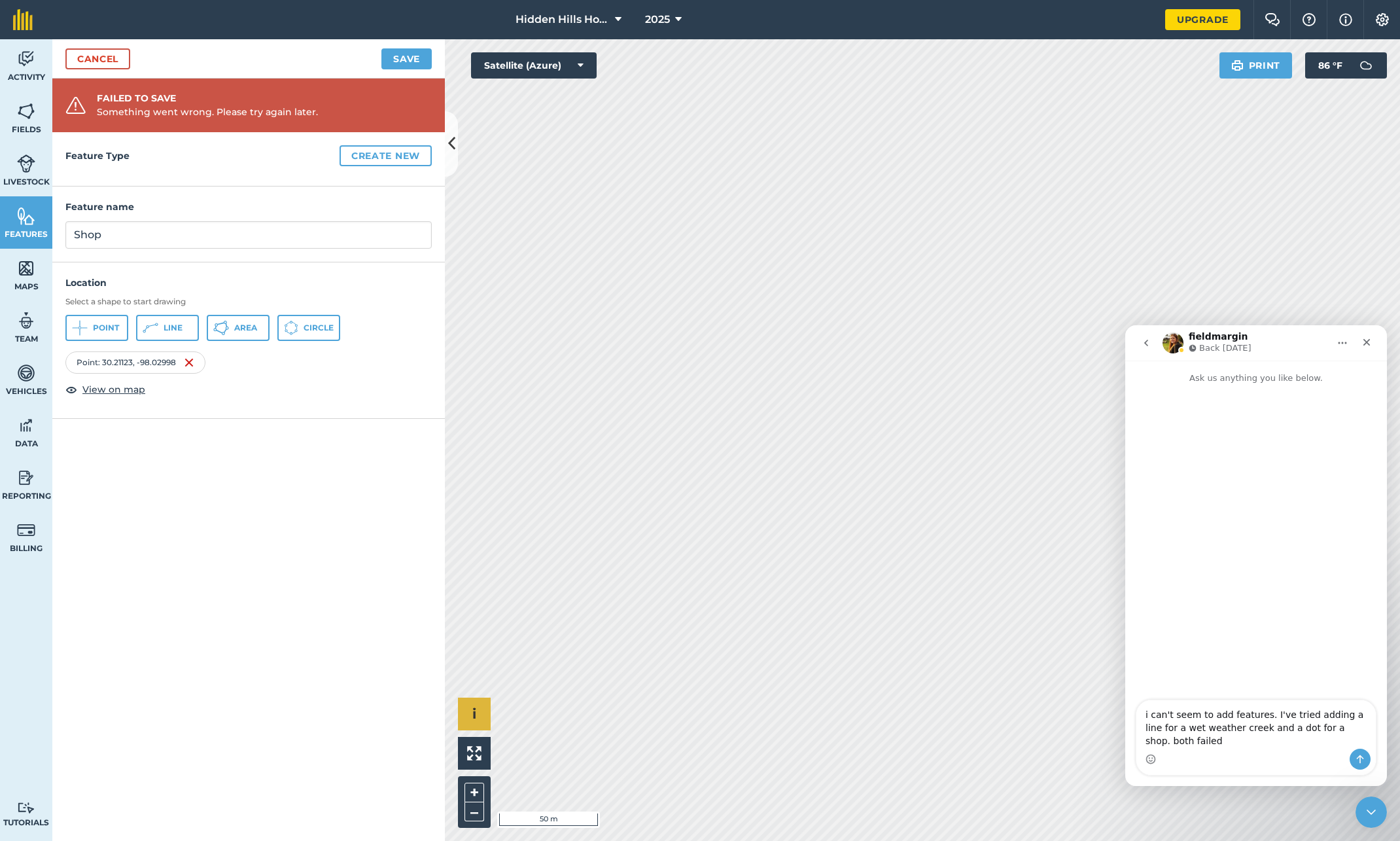
type textarea "i can't seem to add features. I've tried adding a line for a wet weather creek …"
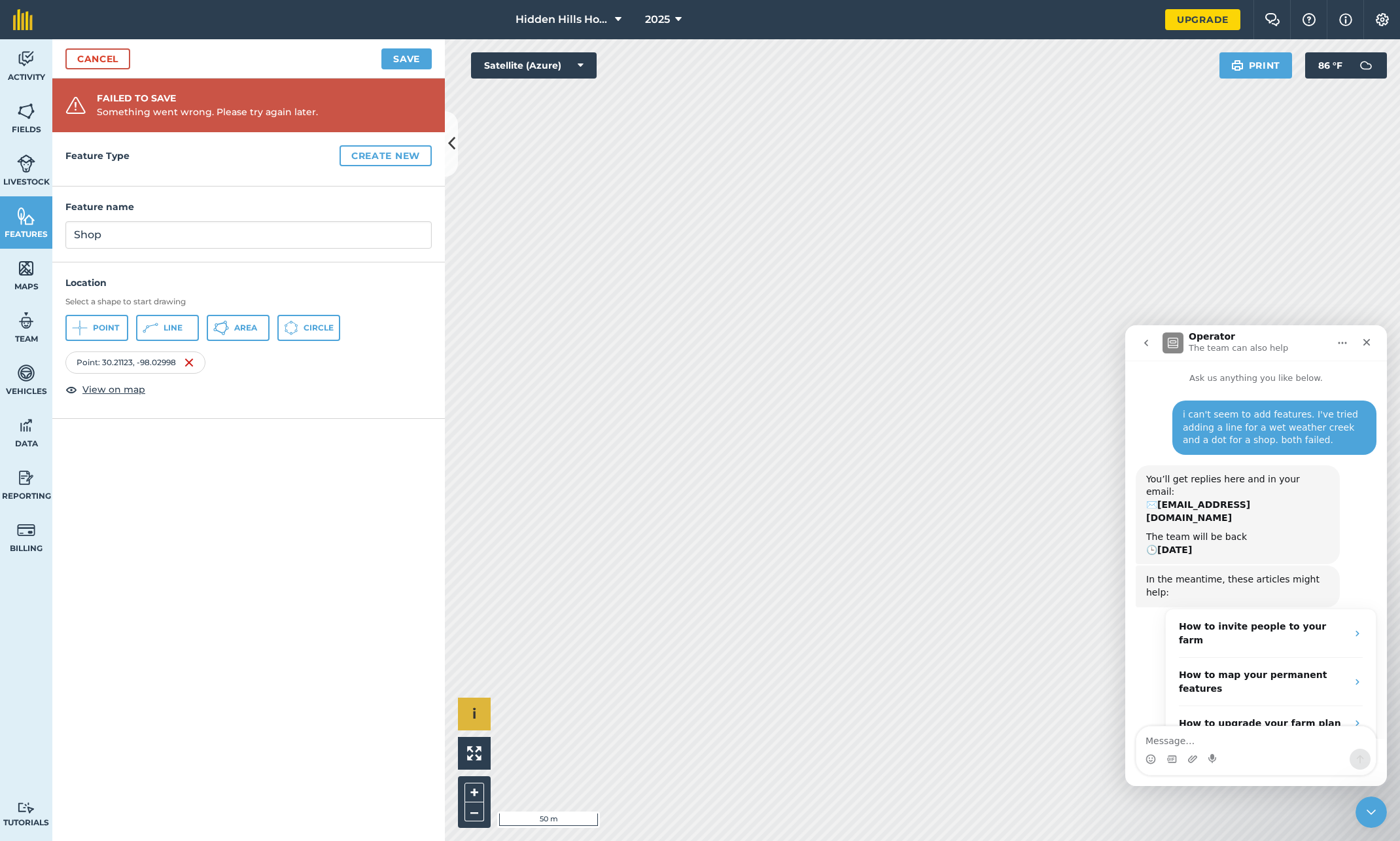
click at [169, 465] on div "Feature Type Create new Feature name Shop Location Select a shape to start draw…" at bounding box center [248, 487] width 392 height 709
click at [1368, 343] on icon "Close" at bounding box center [1367, 342] width 7 height 7
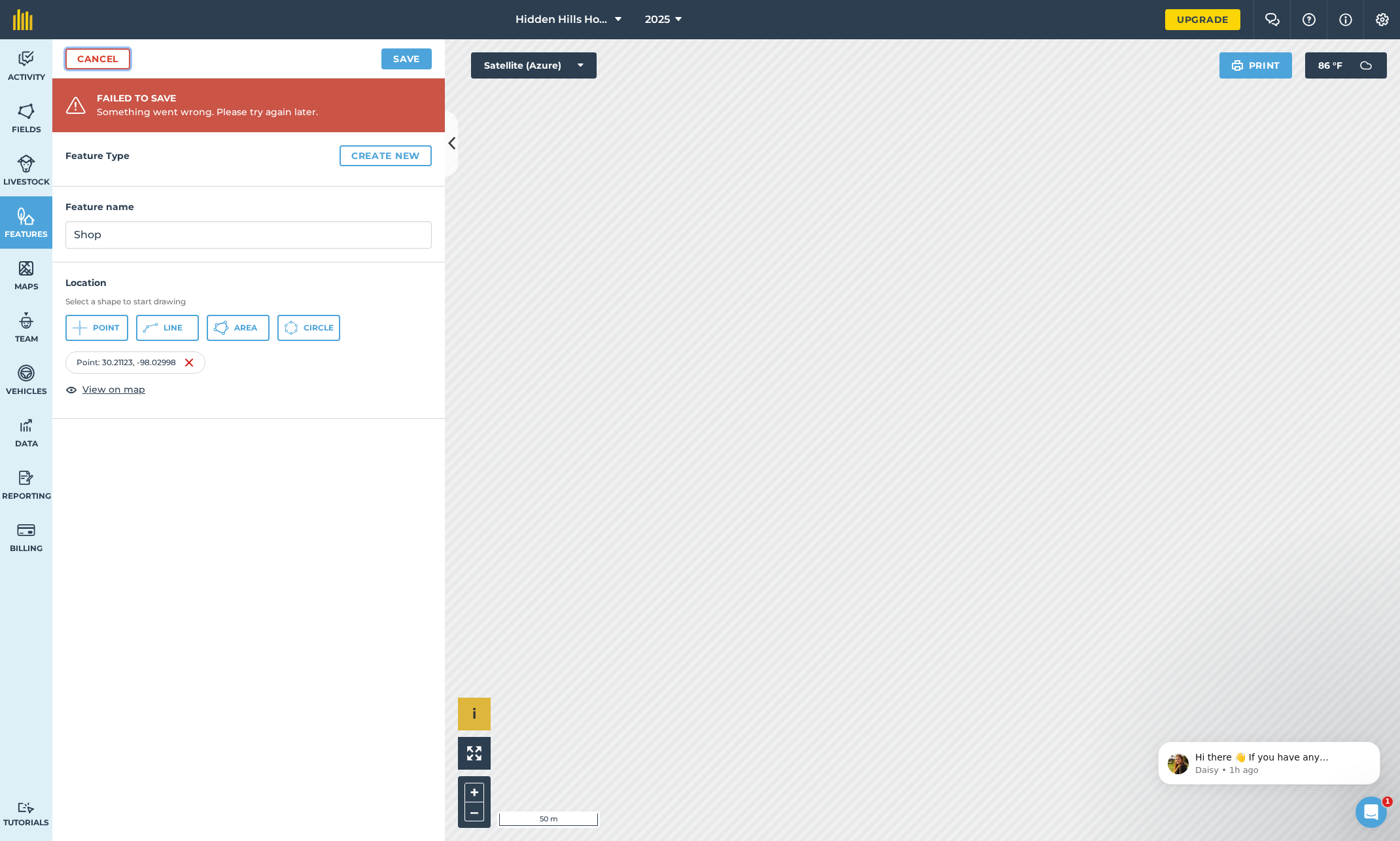
click at [98, 57] on link "Cancel" at bounding box center [97, 59] width 64 height 21
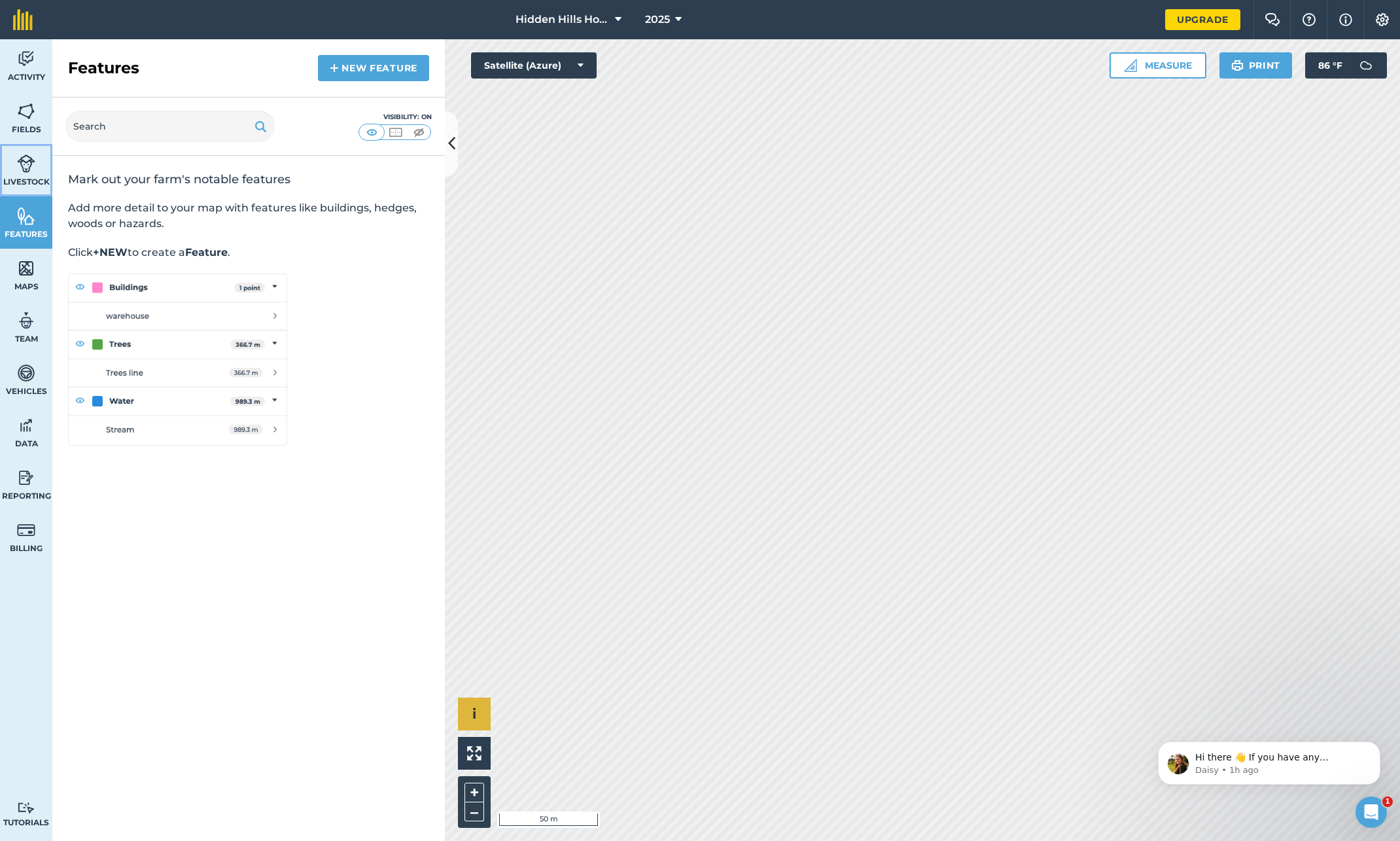
click at [29, 166] on img at bounding box center [26, 164] width 19 height 19
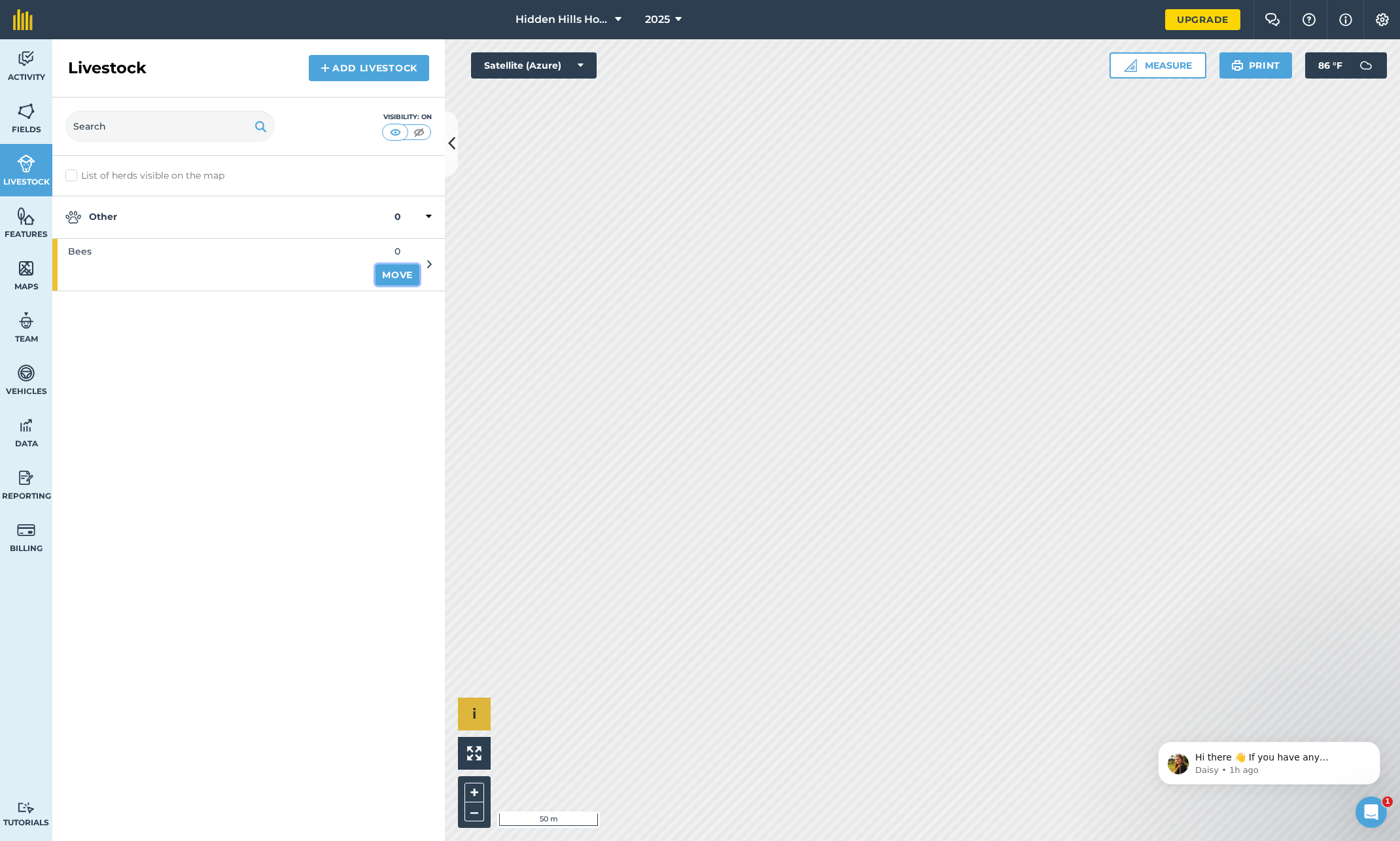
click at [398, 275] on link "Move" at bounding box center [397, 275] width 43 height 21
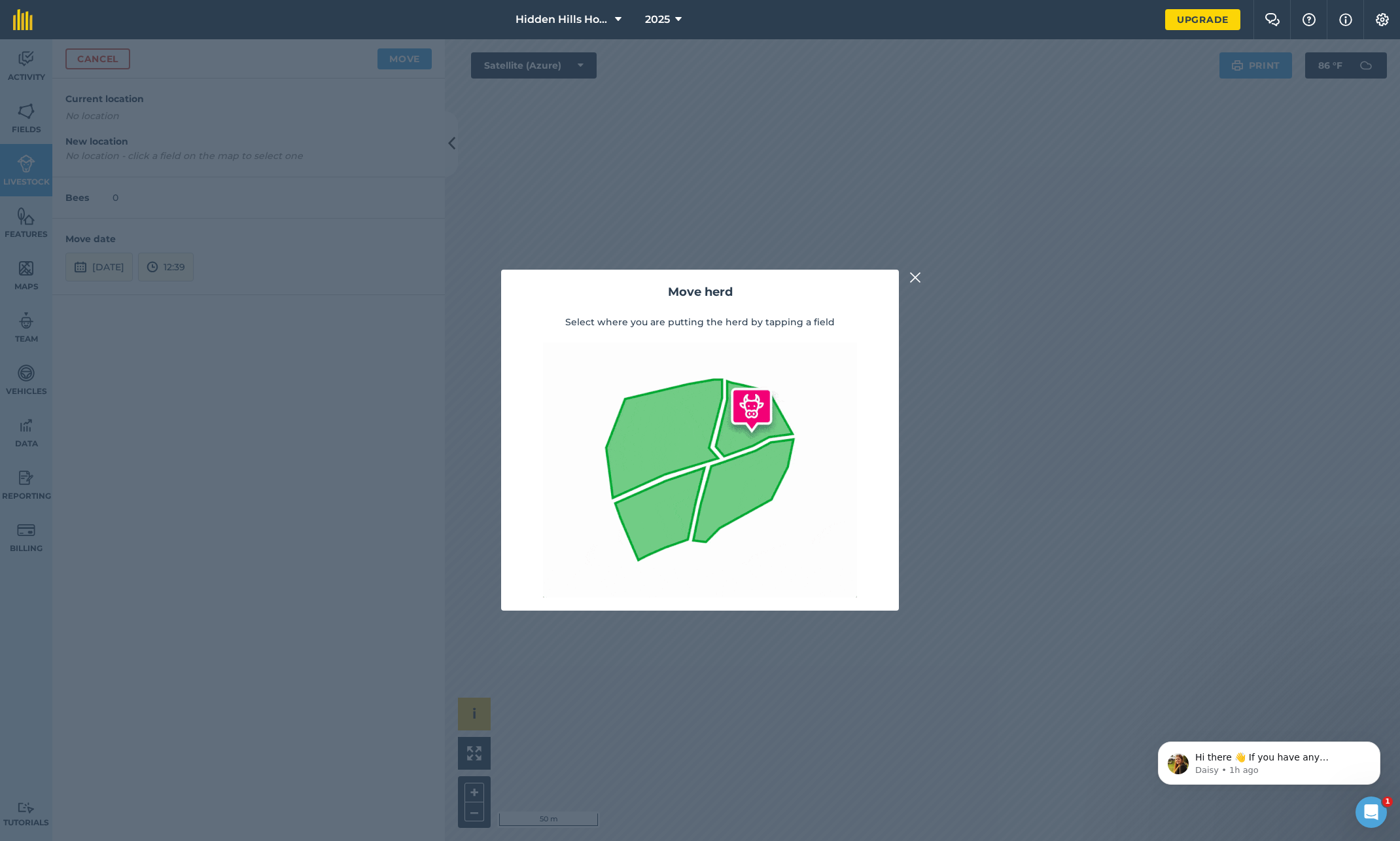
click at [913, 280] on img at bounding box center [915, 277] width 12 height 15
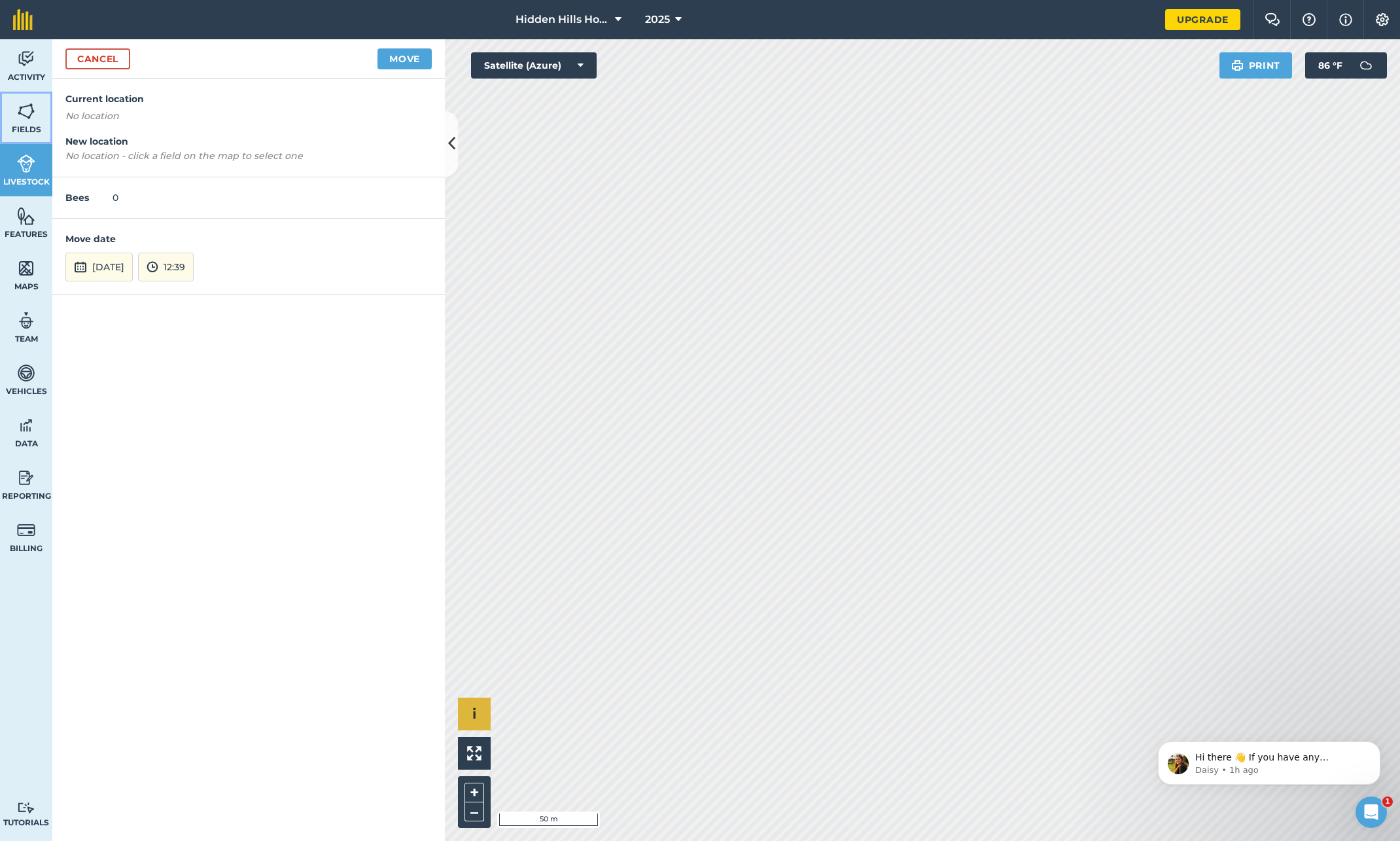
click at [26, 119] on img at bounding box center [26, 111] width 19 height 19
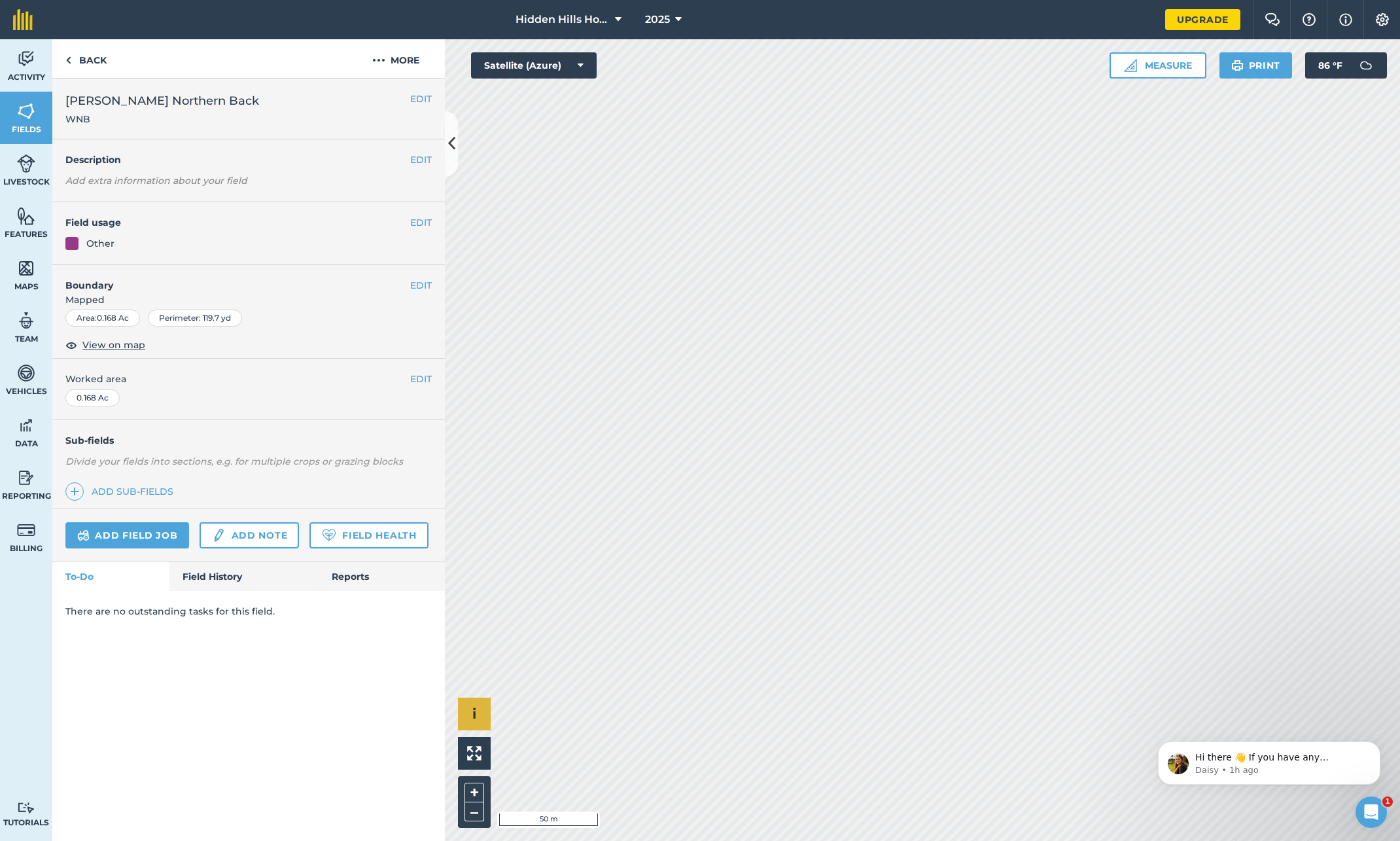
click at [143, 124] on span "WNB" at bounding box center [162, 119] width 193 height 13
click at [71, 58] on img at bounding box center [68, 60] width 6 height 15
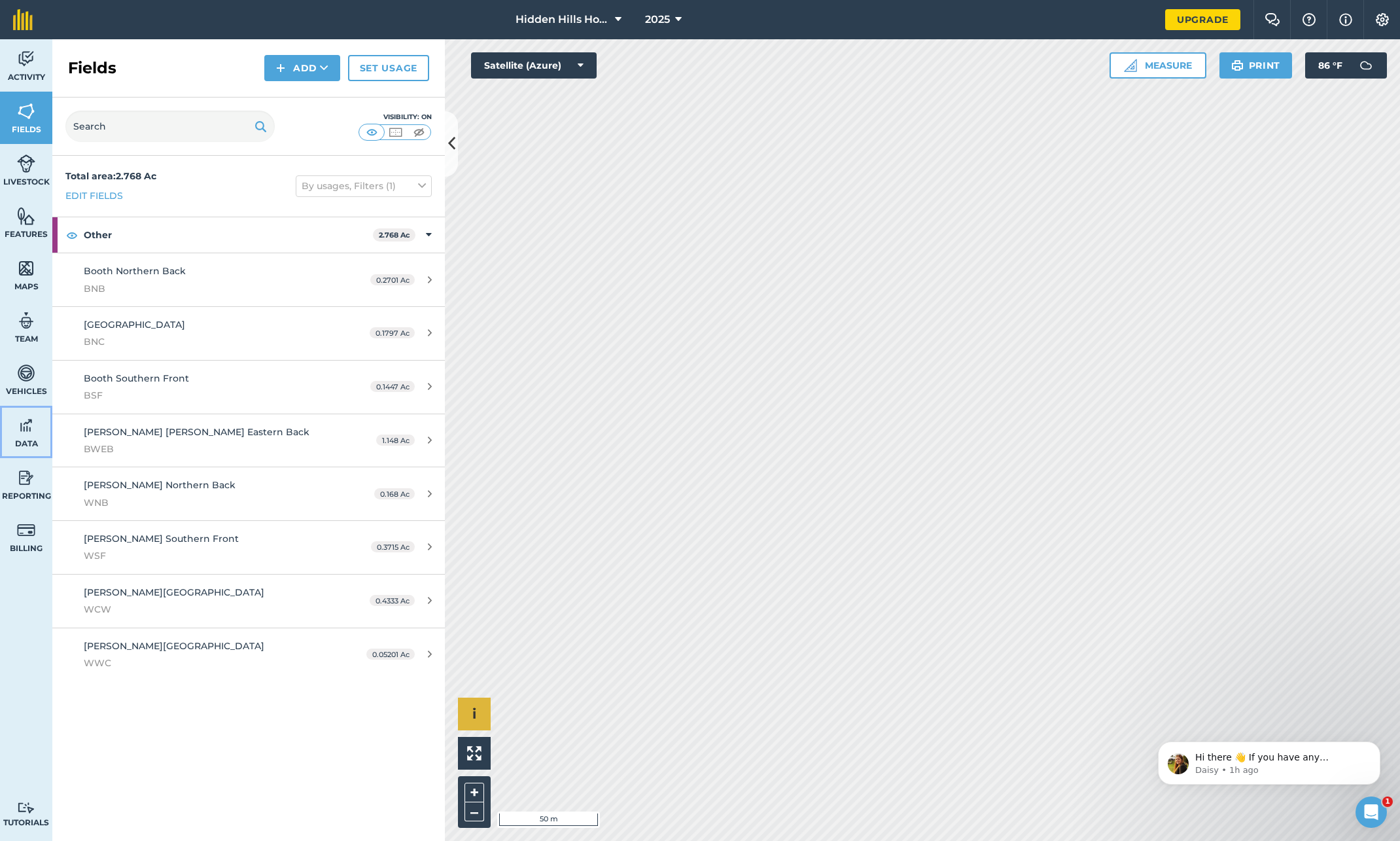
click at [25, 437] on link "Data" at bounding box center [26, 432] width 52 height 52
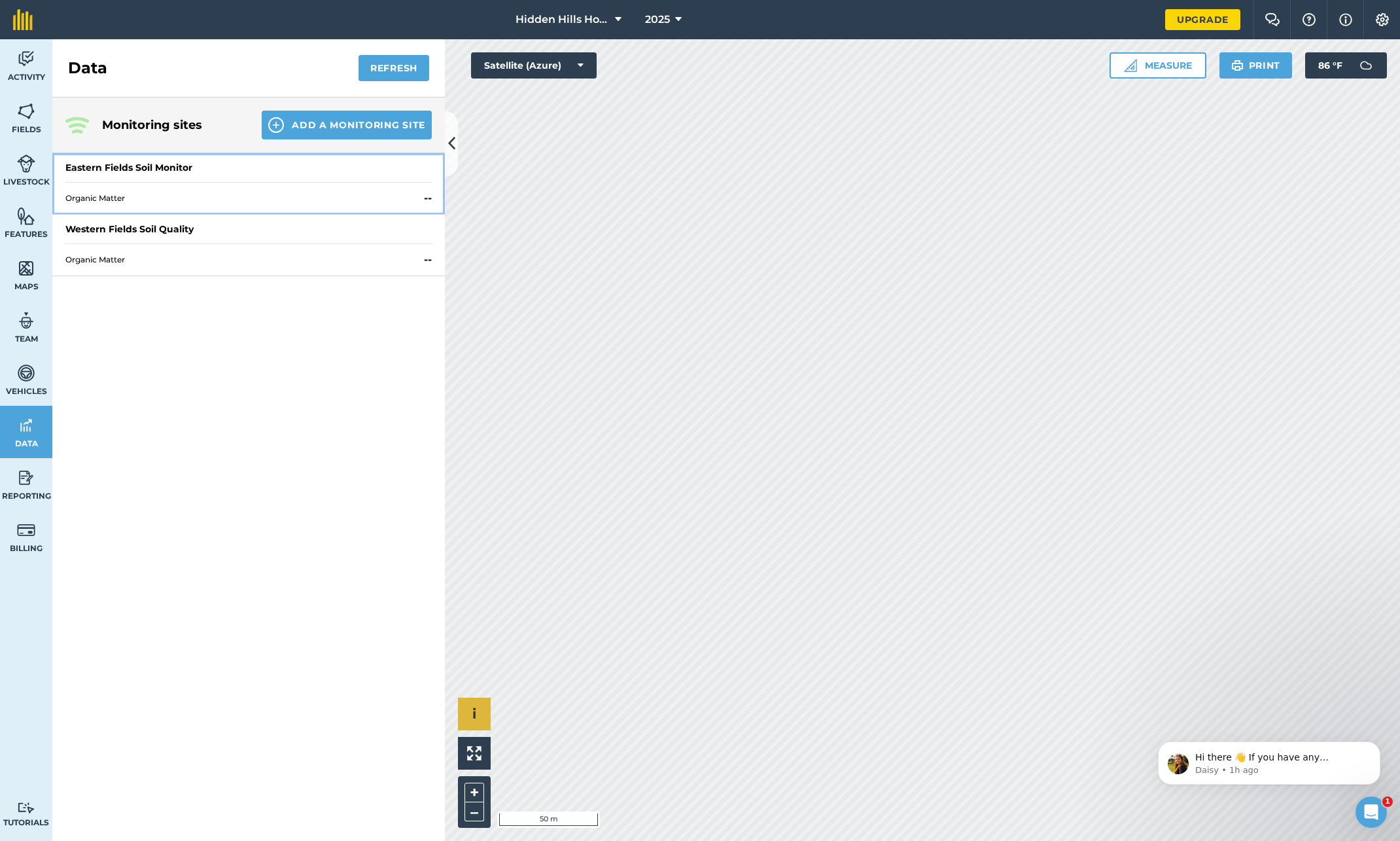
click at [251, 197] on span "Organic Matter" at bounding box center [242, 198] width 354 height 10
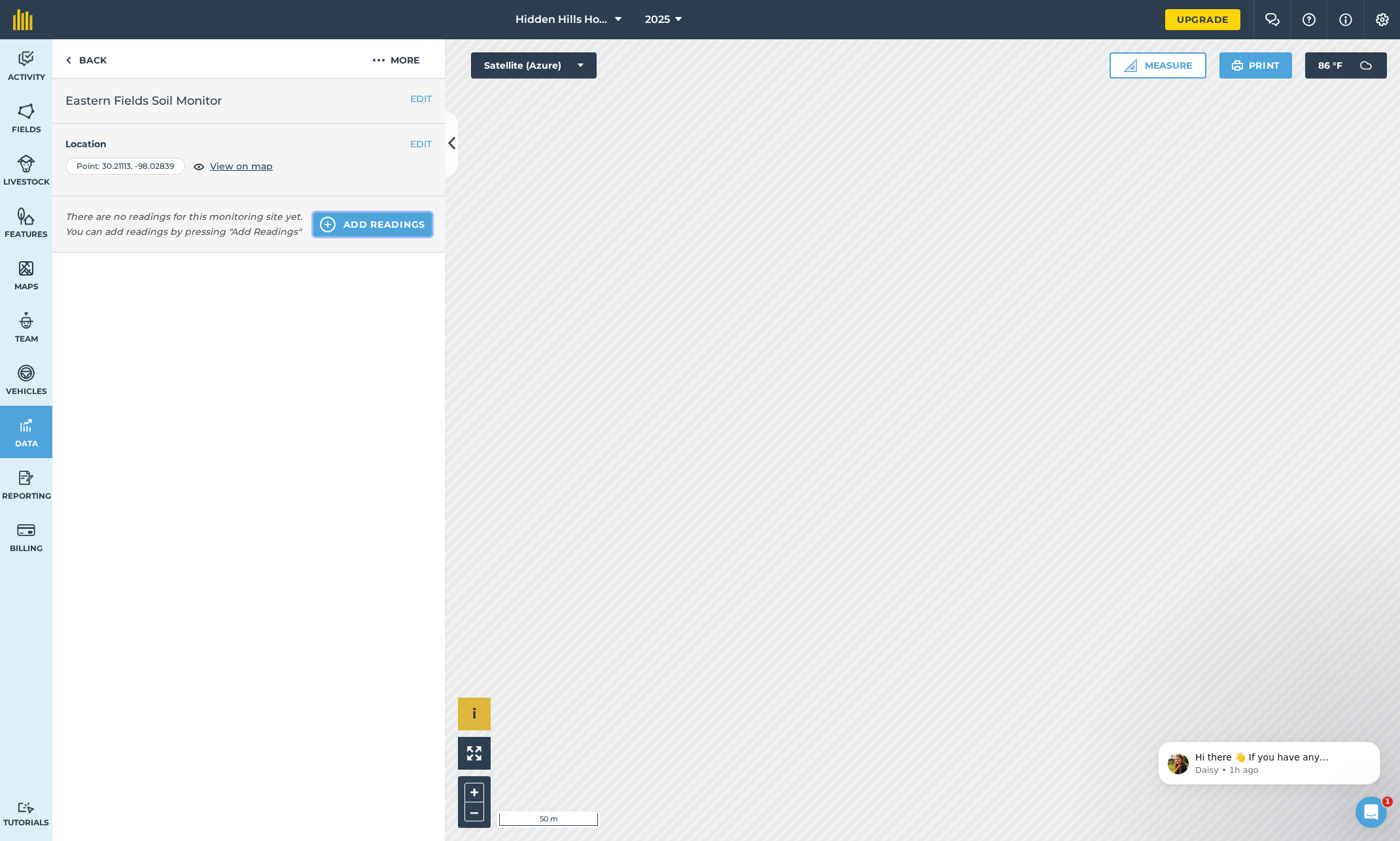
click at [329, 226] on img at bounding box center [327, 224] width 15 height 15
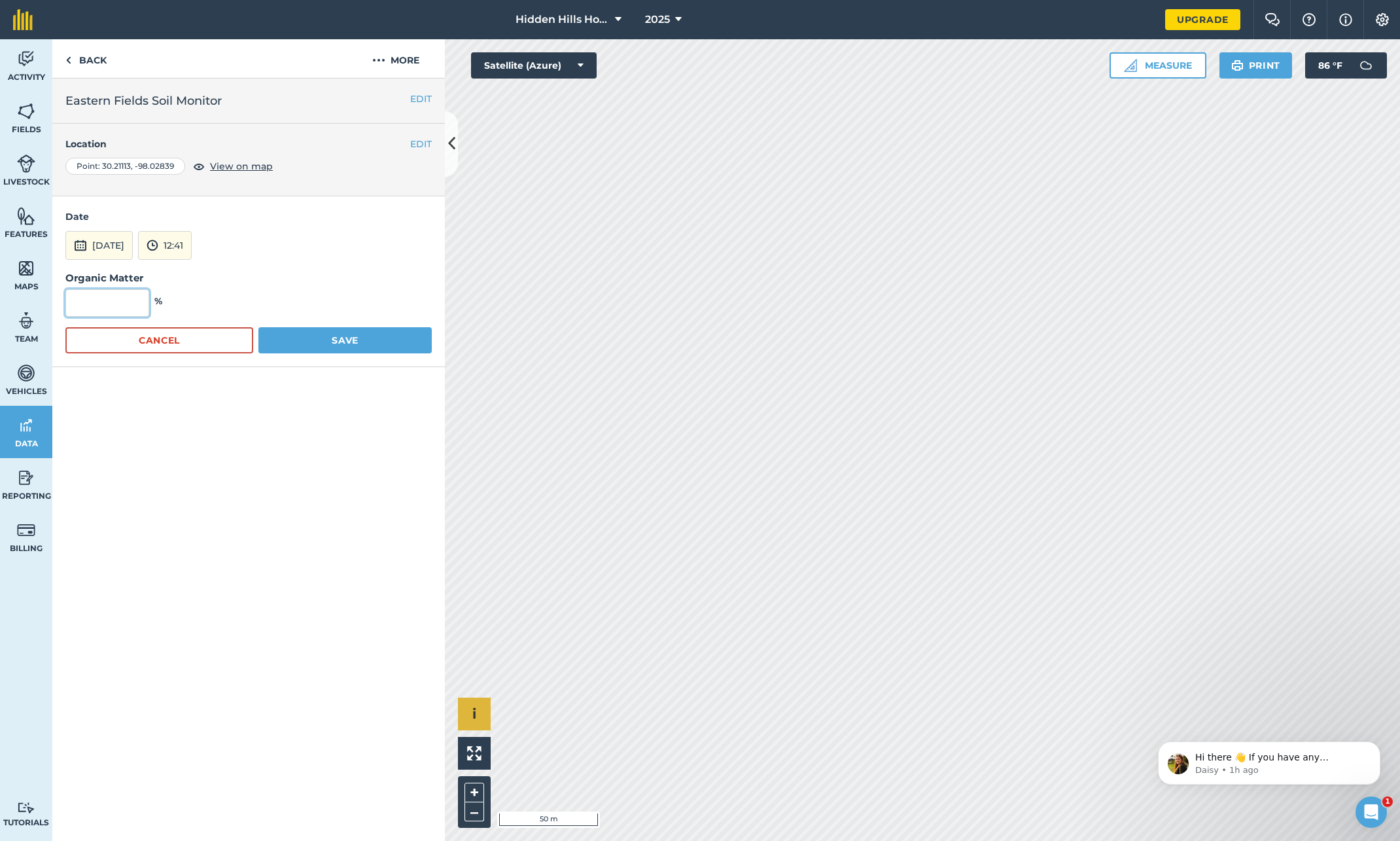
click at [111, 300] on input "text" at bounding box center [107, 303] width 84 height 27
click at [325, 260] on form "Date [DATE] 12:41 Organic Matter % Cancel Save" at bounding box center [248, 281] width 367 height 143
click at [172, 343] on button "Cancel" at bounding box center [159, 340] width 188 height 26
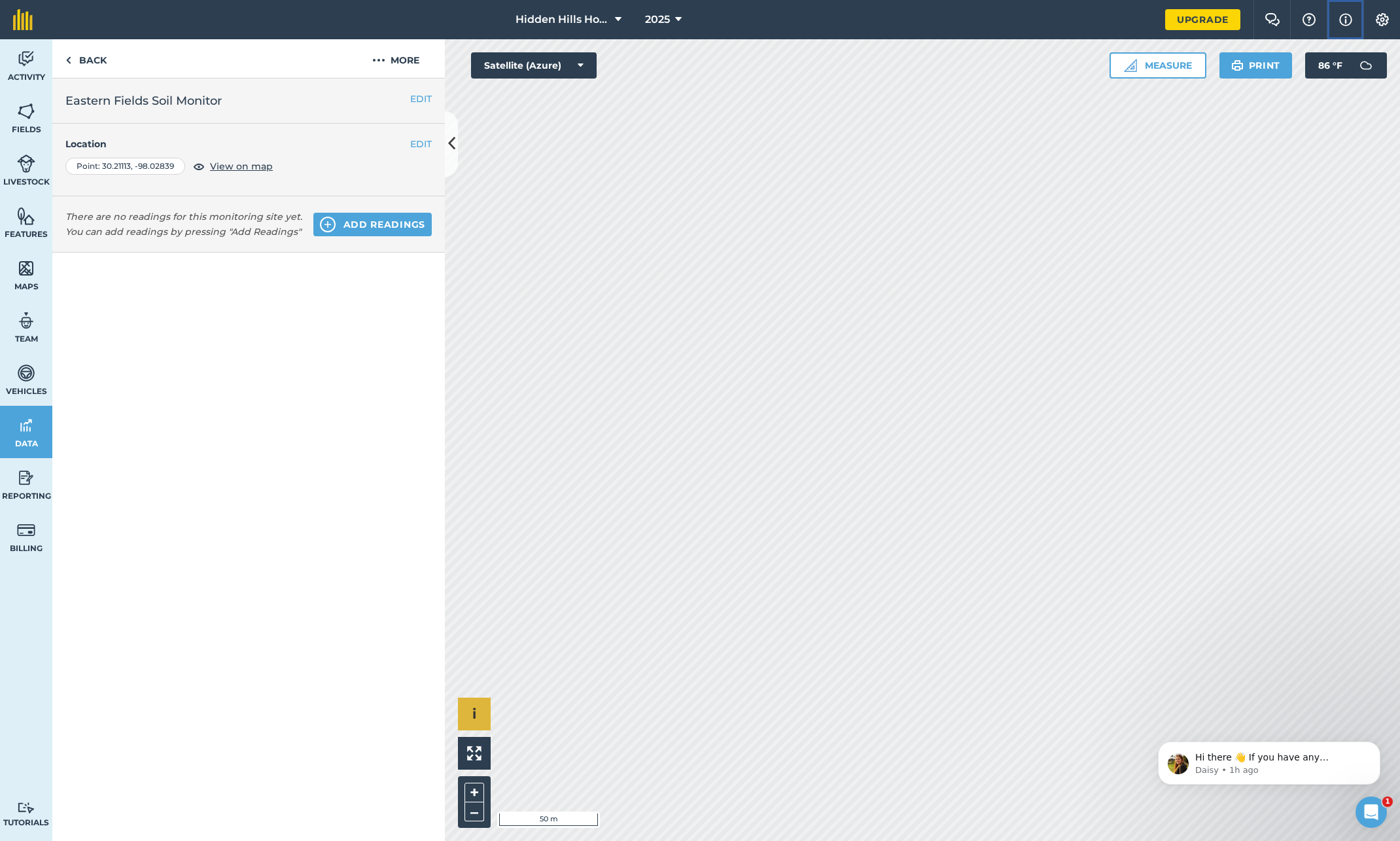
click at [1340, 22] on img at bounding box center [1346, 19] width 13 height 15
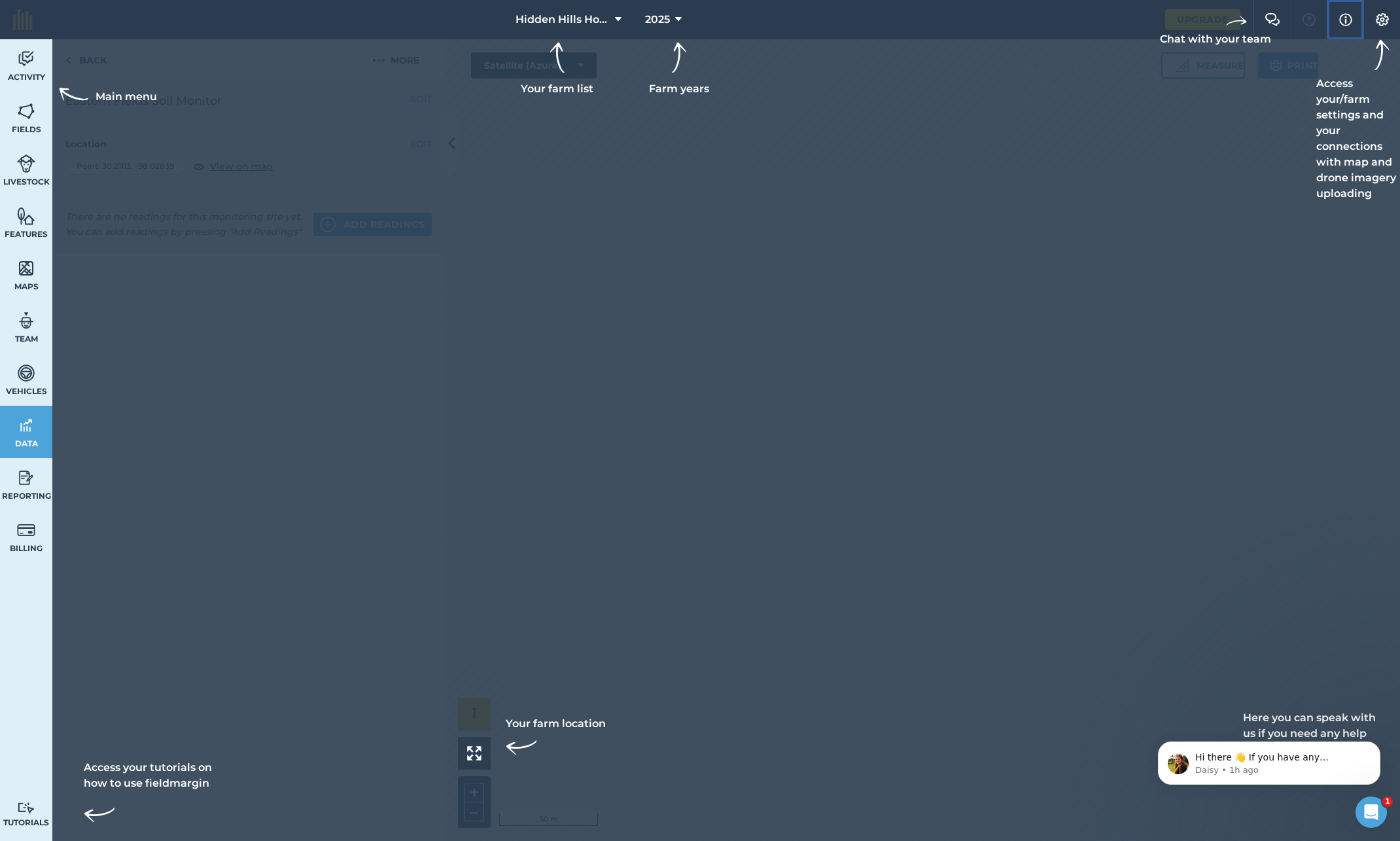
click at [1340, 22] on img at bounding box center [1346, 19] width 13 height 15
click at [1020, 469] on div at bounding box center [700, 420] width 1400 height 841
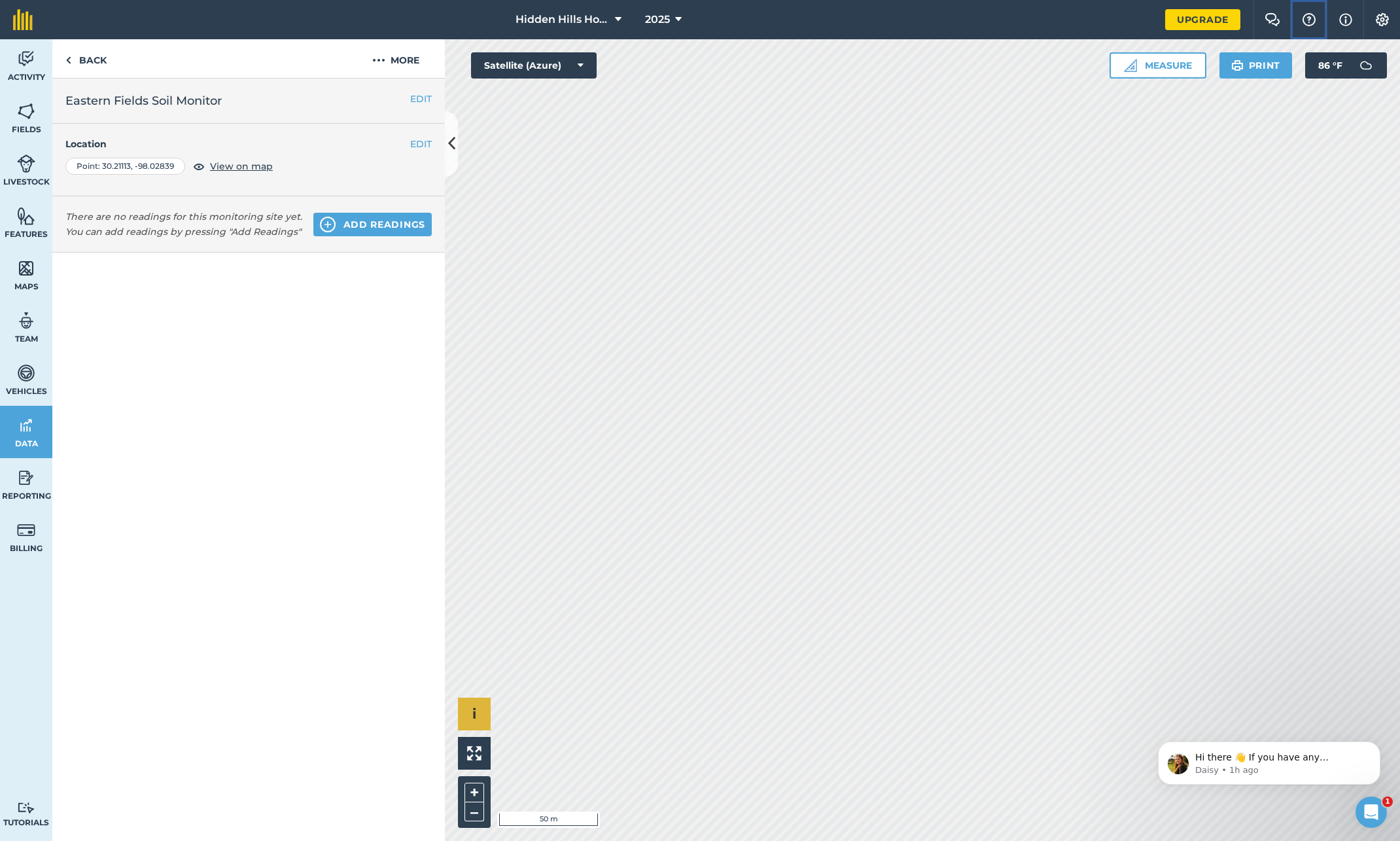
click at [1310, 23] on img at bounding box center [1309, 19] width 15 height 13
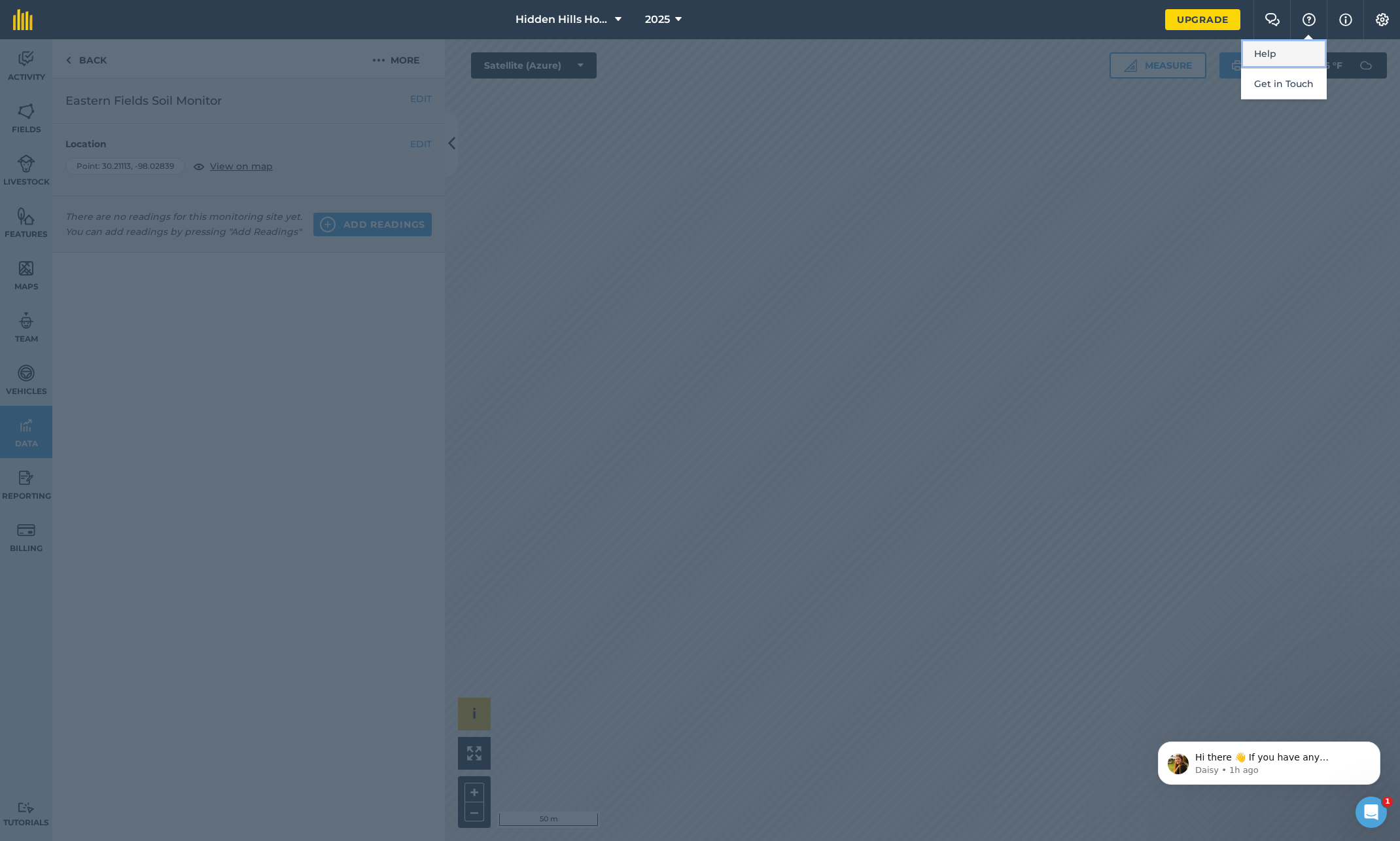
click at [1274, 57] on link "Help" at bounding box center [1284, 54] width 85 height 30
